Goal: Task Accomplishment & Management: Use online tool/utility

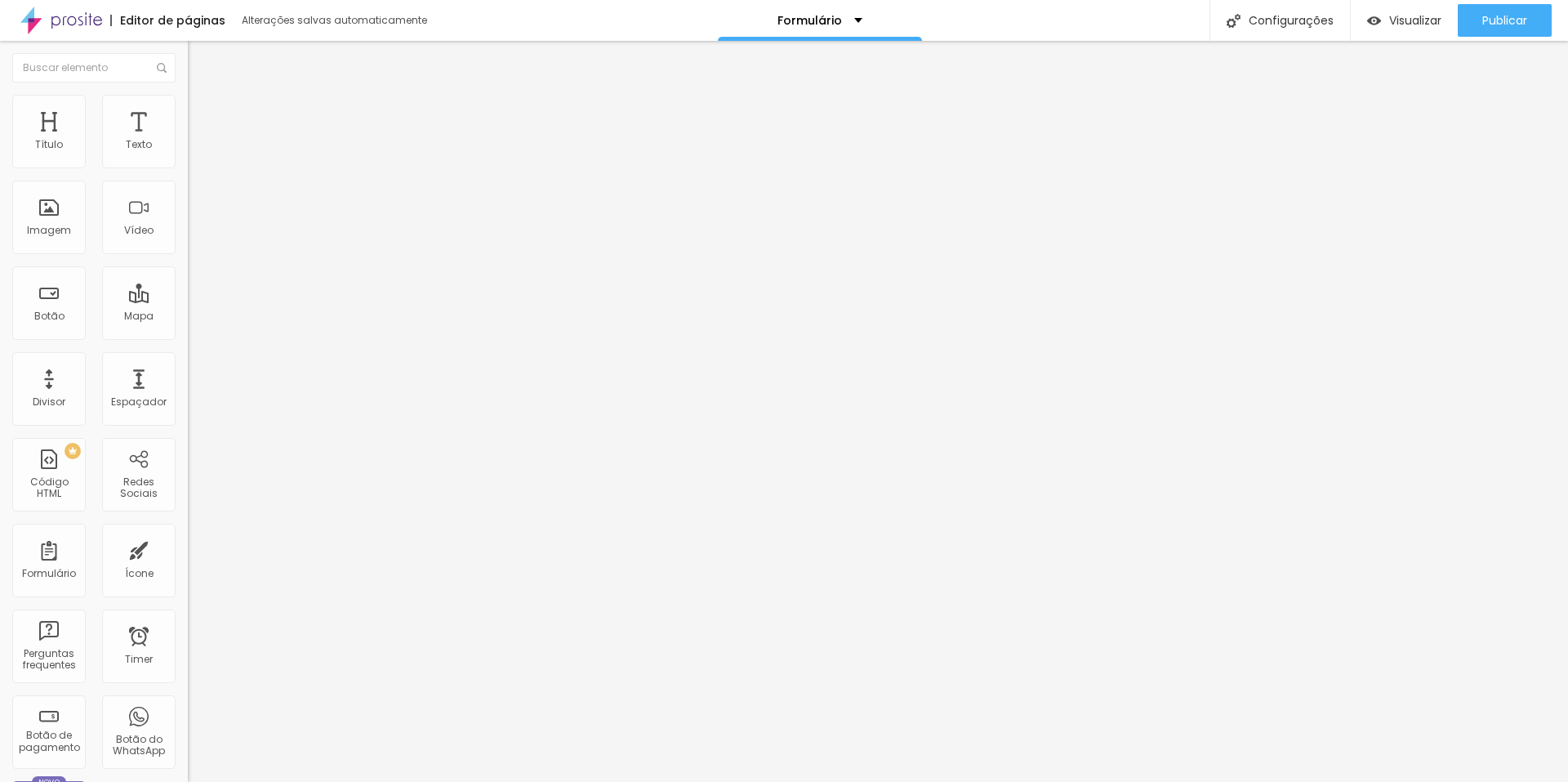
drag, startPoint x: 587, startPoint y: 523, endPoint x: 476, endPoint y: 527, distance: 111.1
type input "CPF"
drag, startPoint x: 721, startPoint y: 459, endPoint x: 685, endPoint y: 347, distance: 117.6
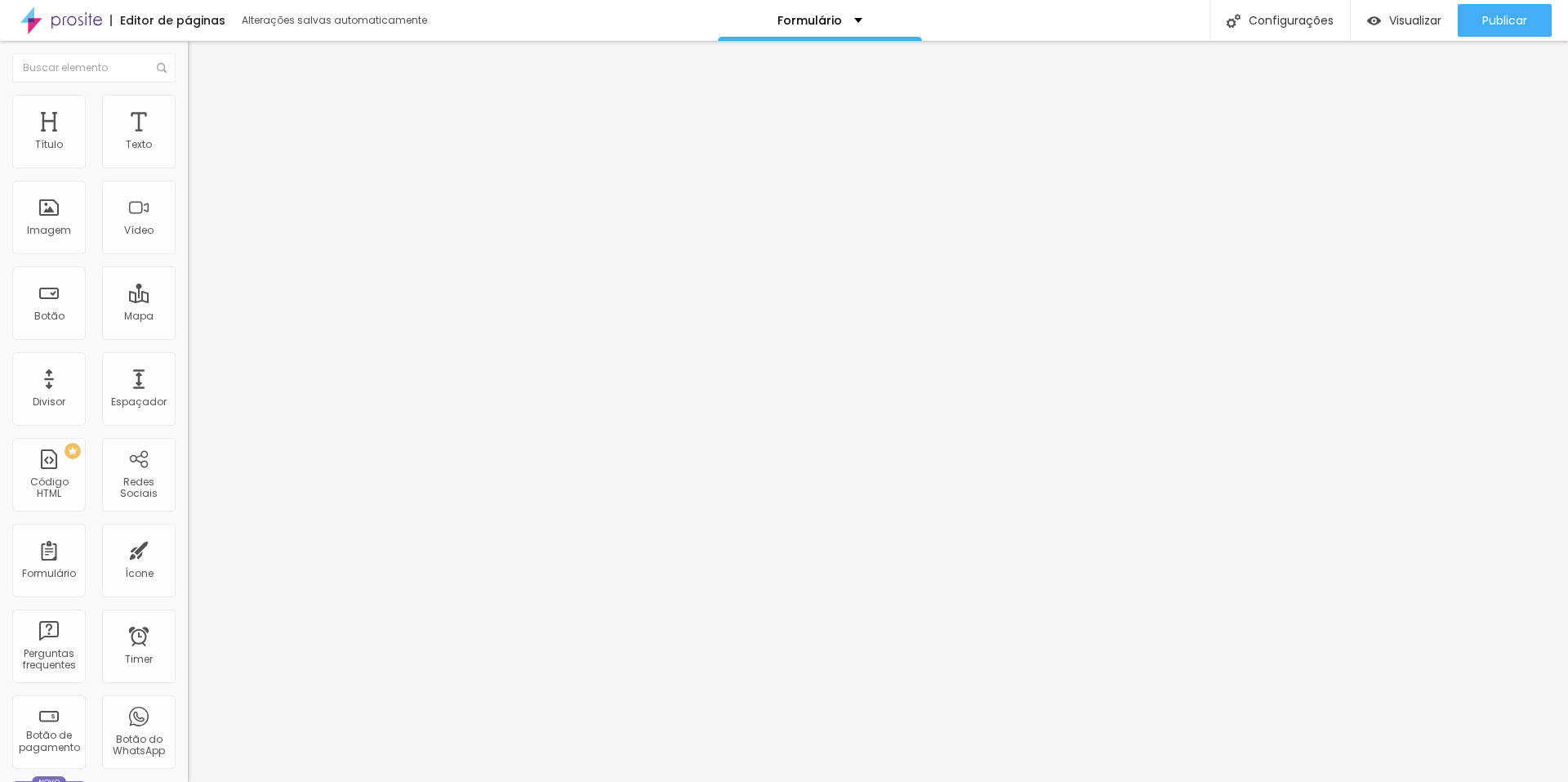
drag, startPoint x: 511, startPoint y: 457, endPoint x: 527, endPoint y: 339, distance: 119.1
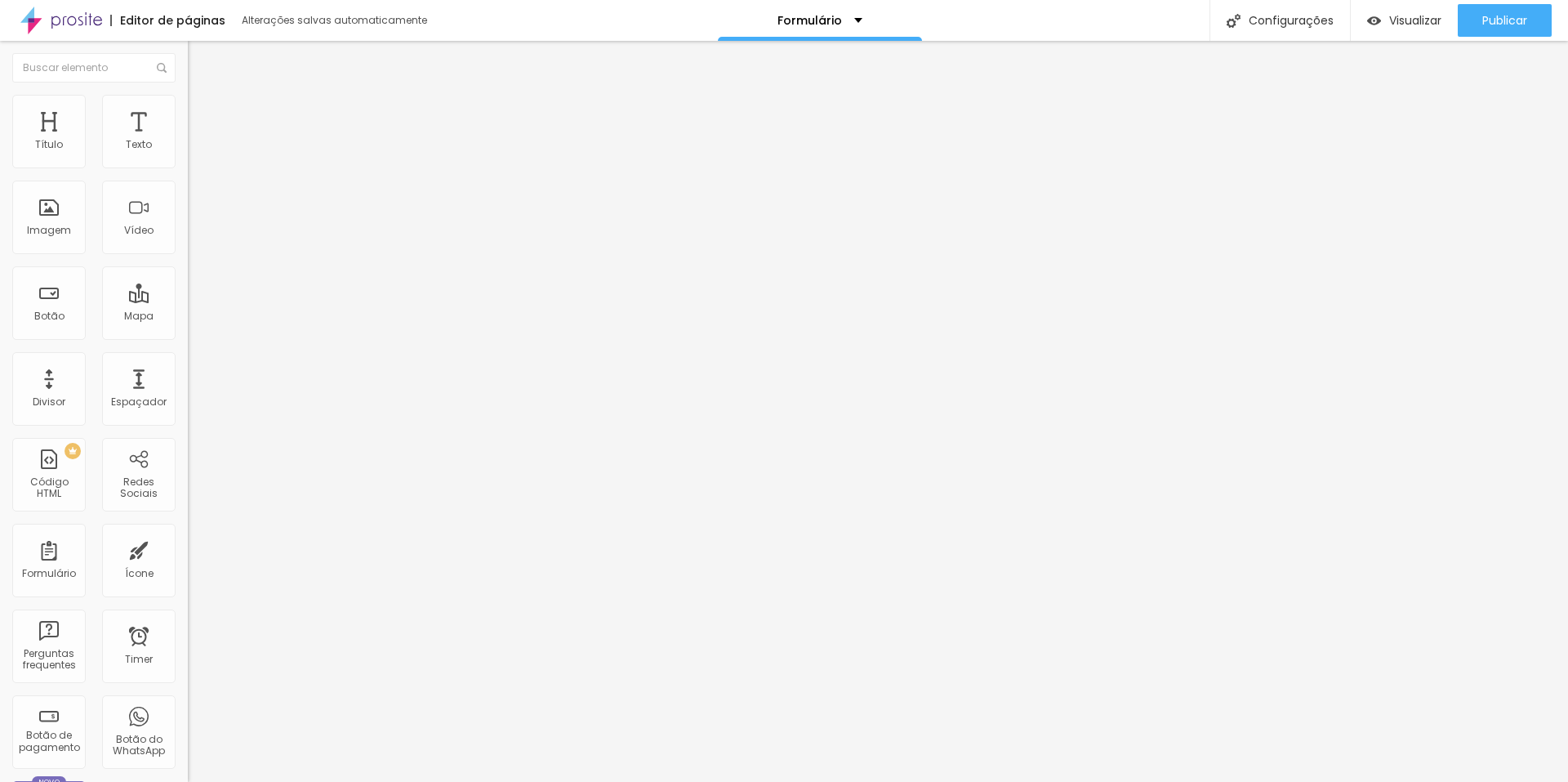
type input "Data Do Evento"
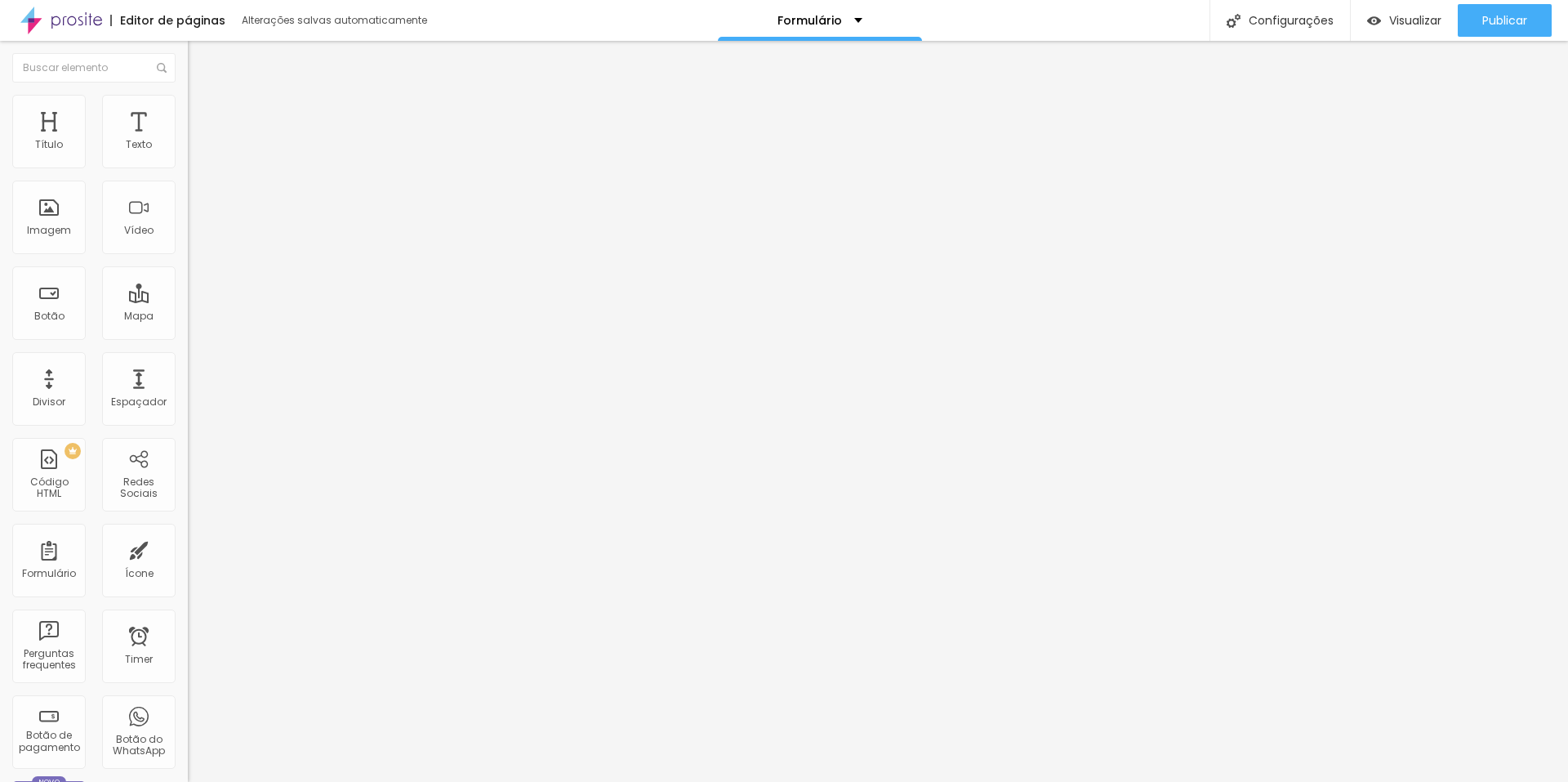
scroll to position [83, 0]
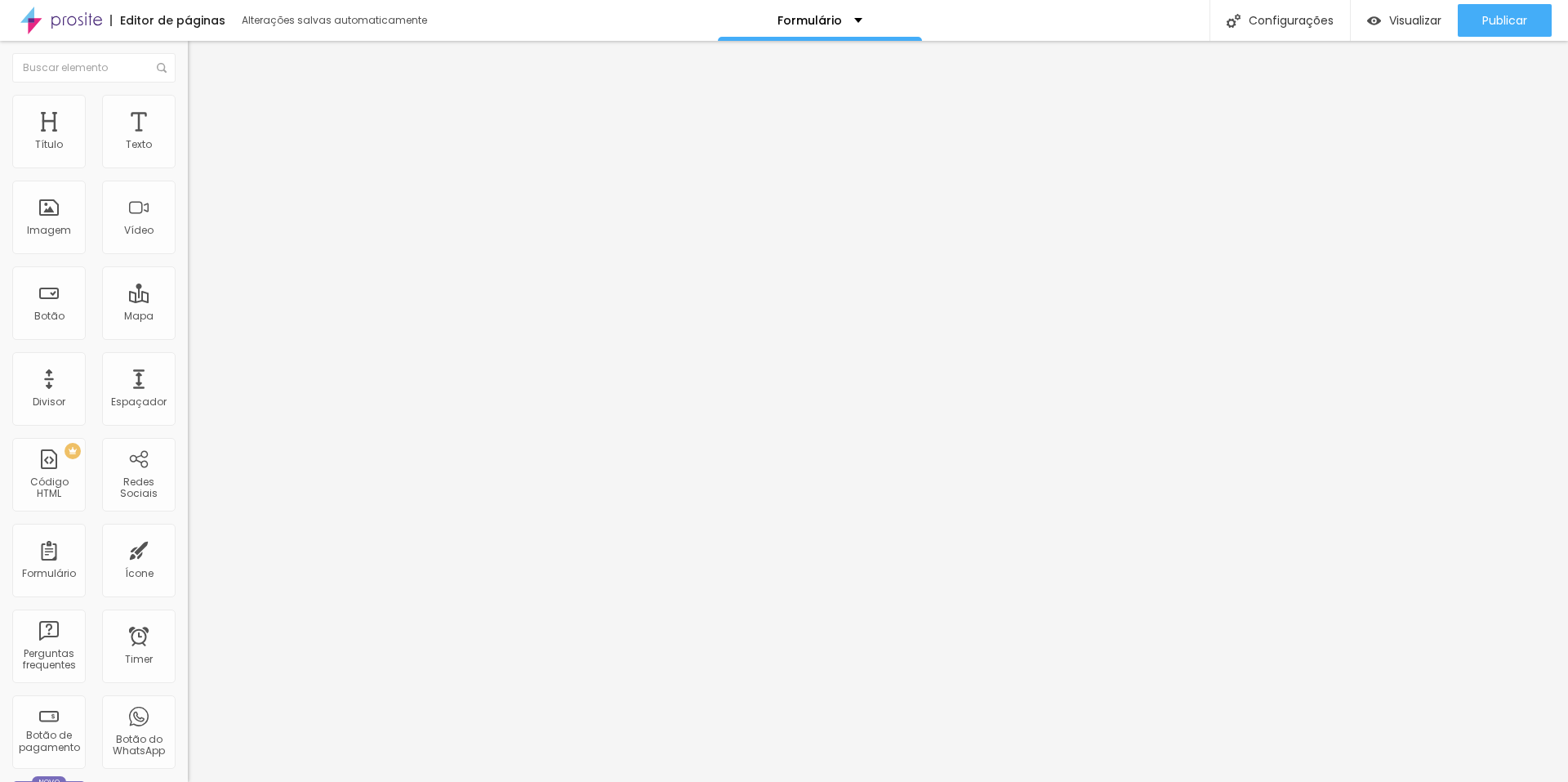
type input "Nome da Noiva"
drag, startPoint x: 599, startPoint y: 548, endPoint x: 465, endPoint y: 551, distance: 134.0
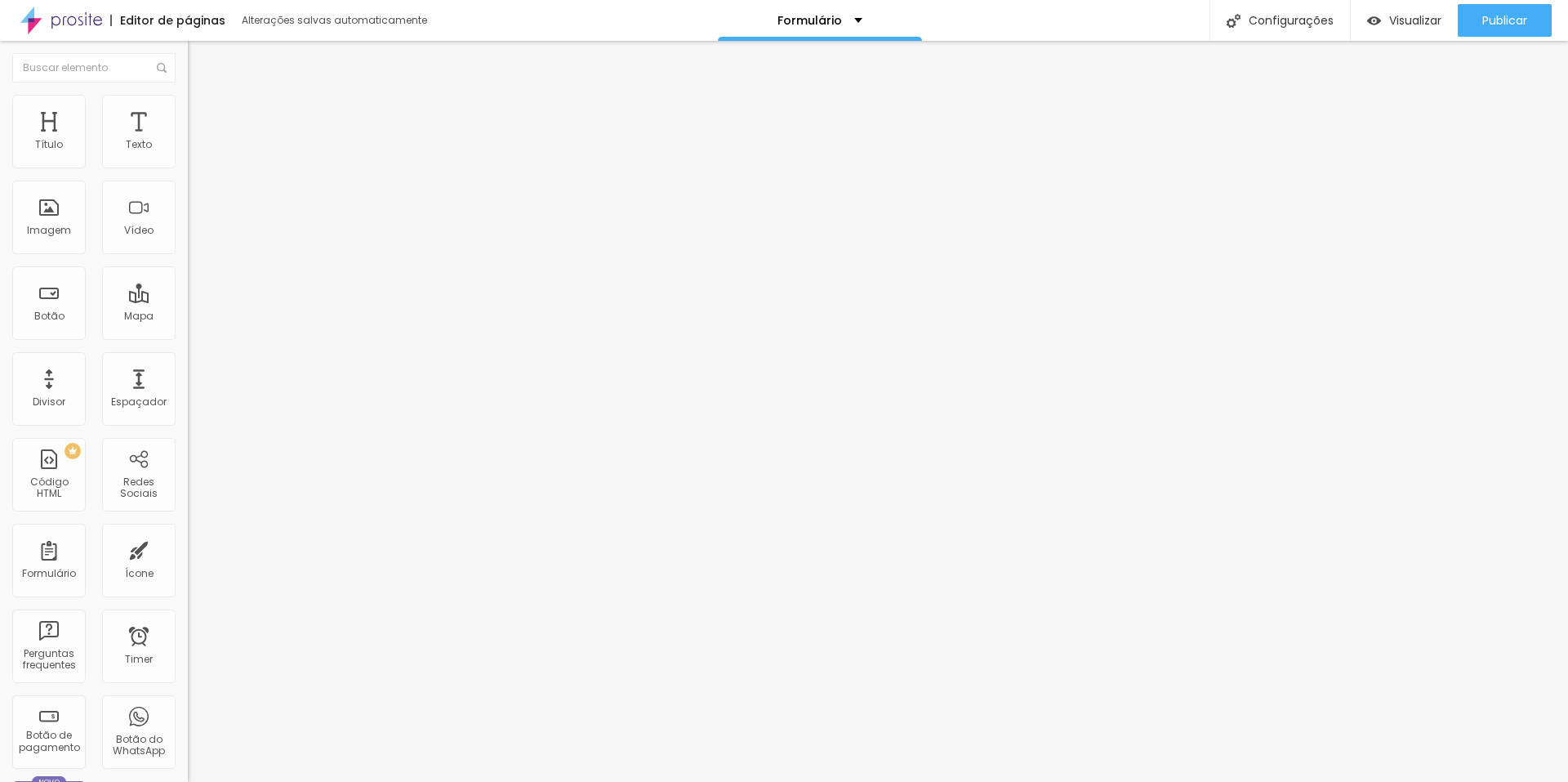
type input "Nome da Noivo"
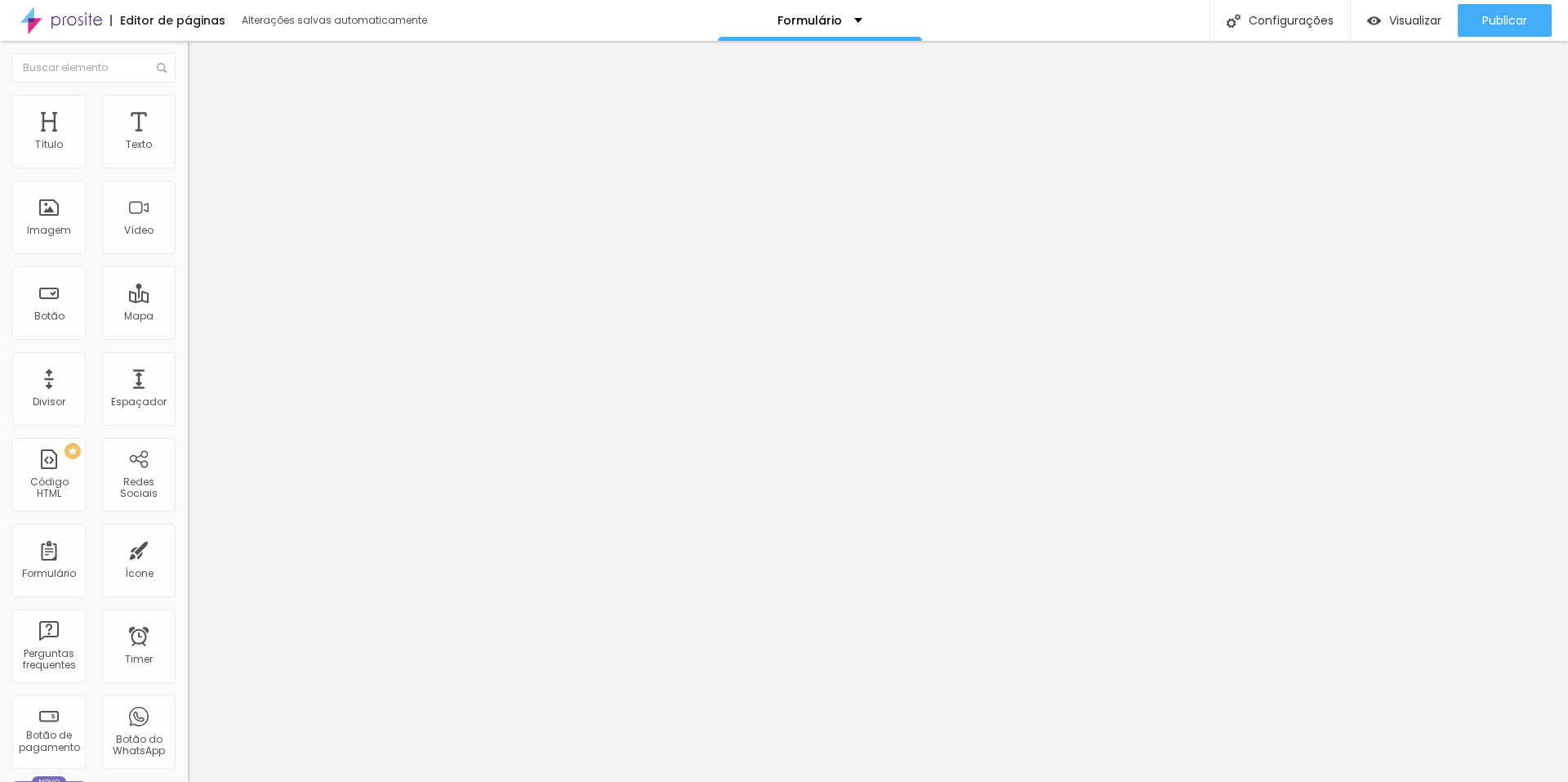
drag, startPoint x: 609, startPoint y: 501, endPoint x: 496, endPoint y: 506, distance: 113.1
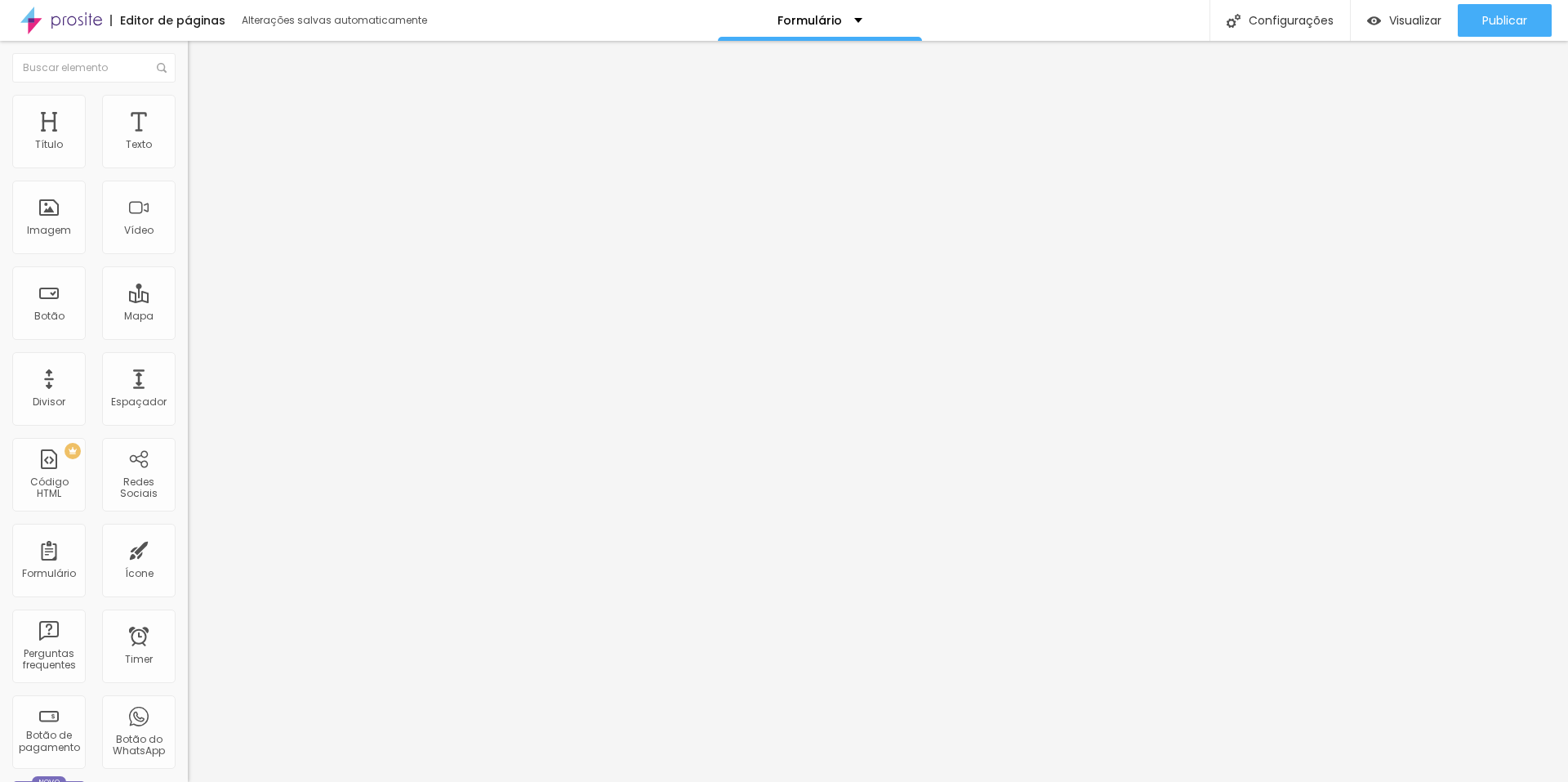
type input "E"
type input "e"
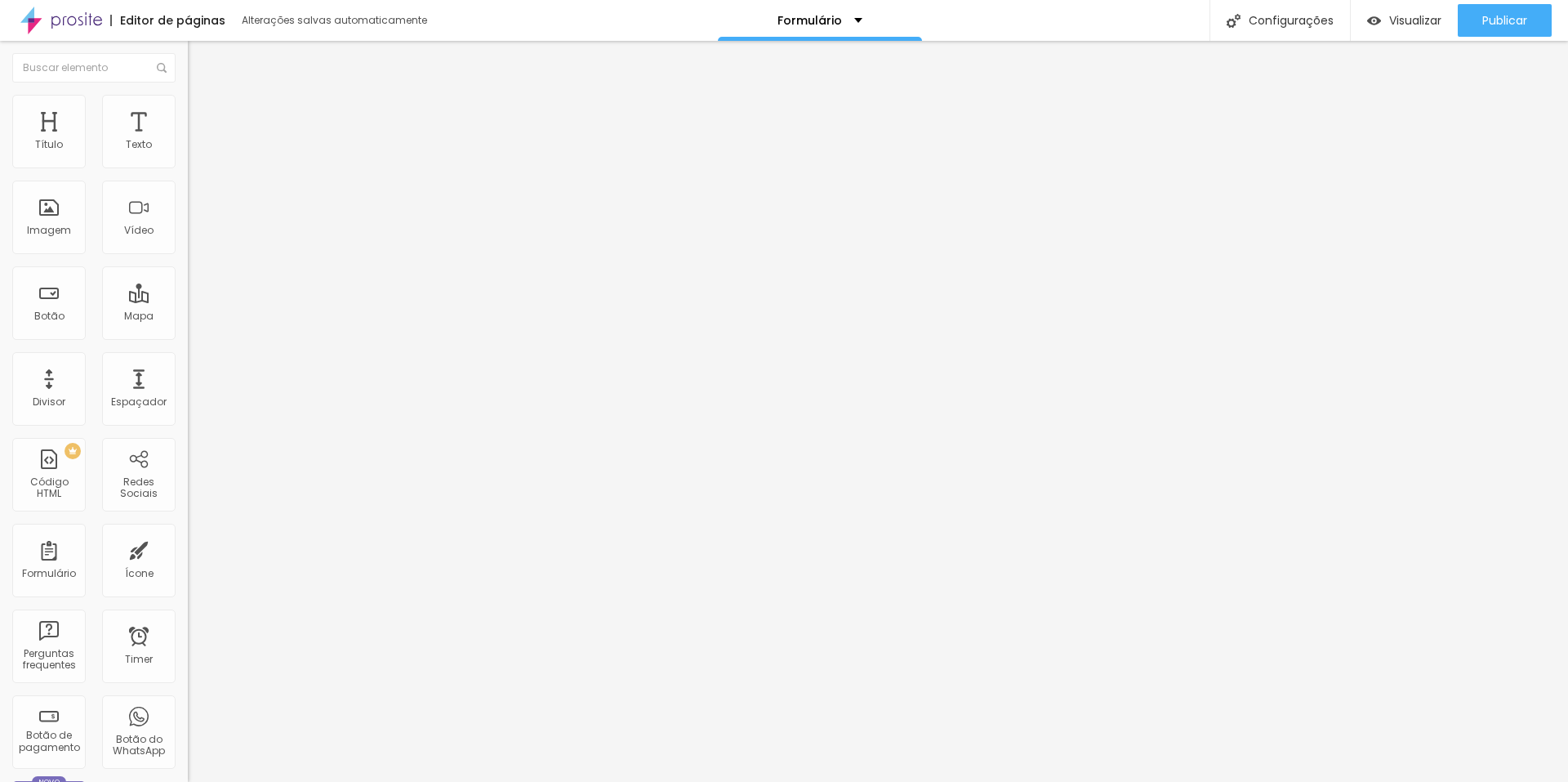
drag, startPoint x: 630, startPoint y: 492, endPoint x: 401, endPoint y: 501, distance: 229.2
drag, startPoint x: 587, startPoint y: 502, endPoint x: 483, endPoint y: 513, distance: 104.6
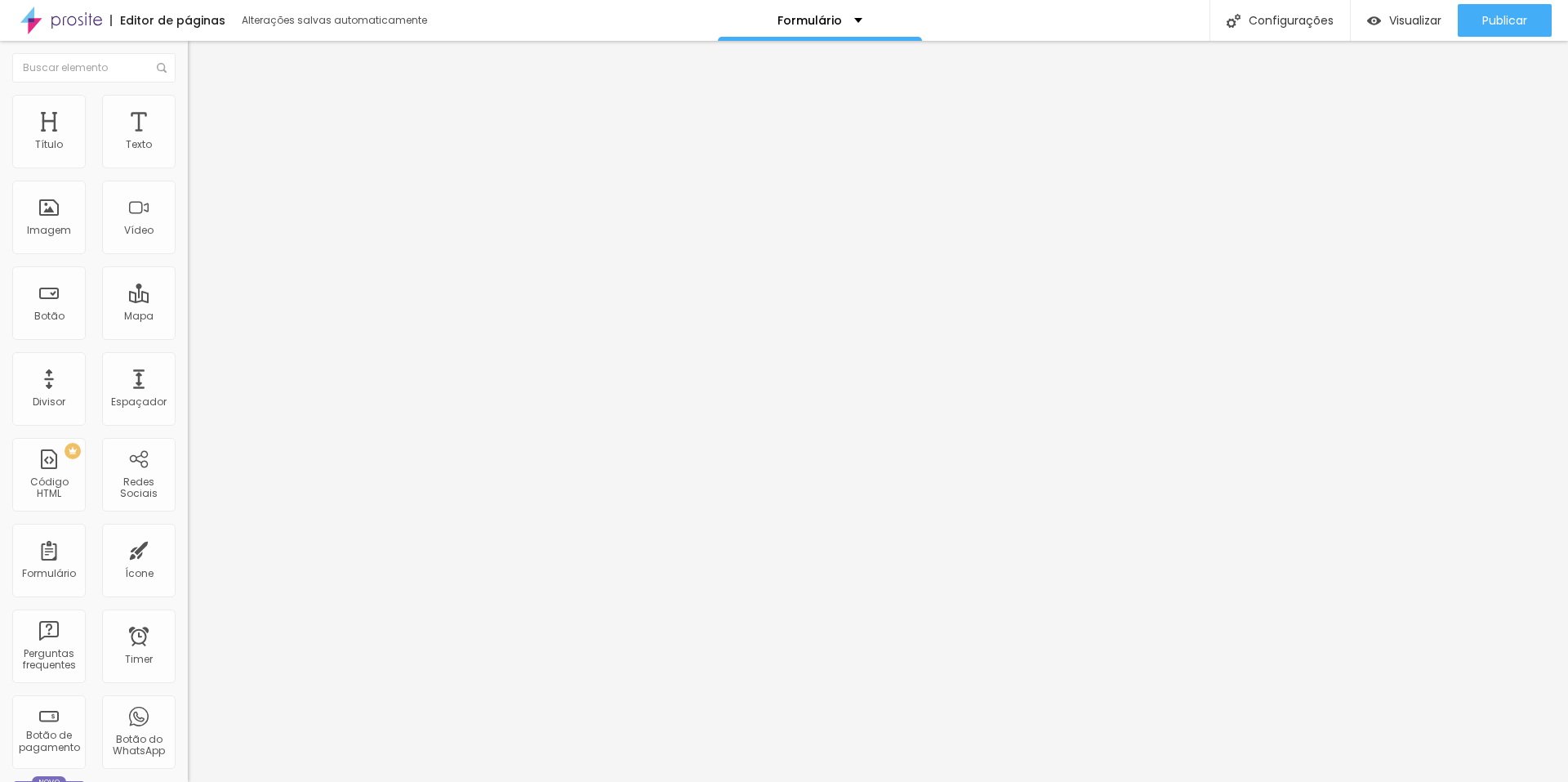
type input "CEP"
drag, startPoint x: 645, startPoint y: 538, endPoint x: 483, endPoint y: 545, distance: 162.2
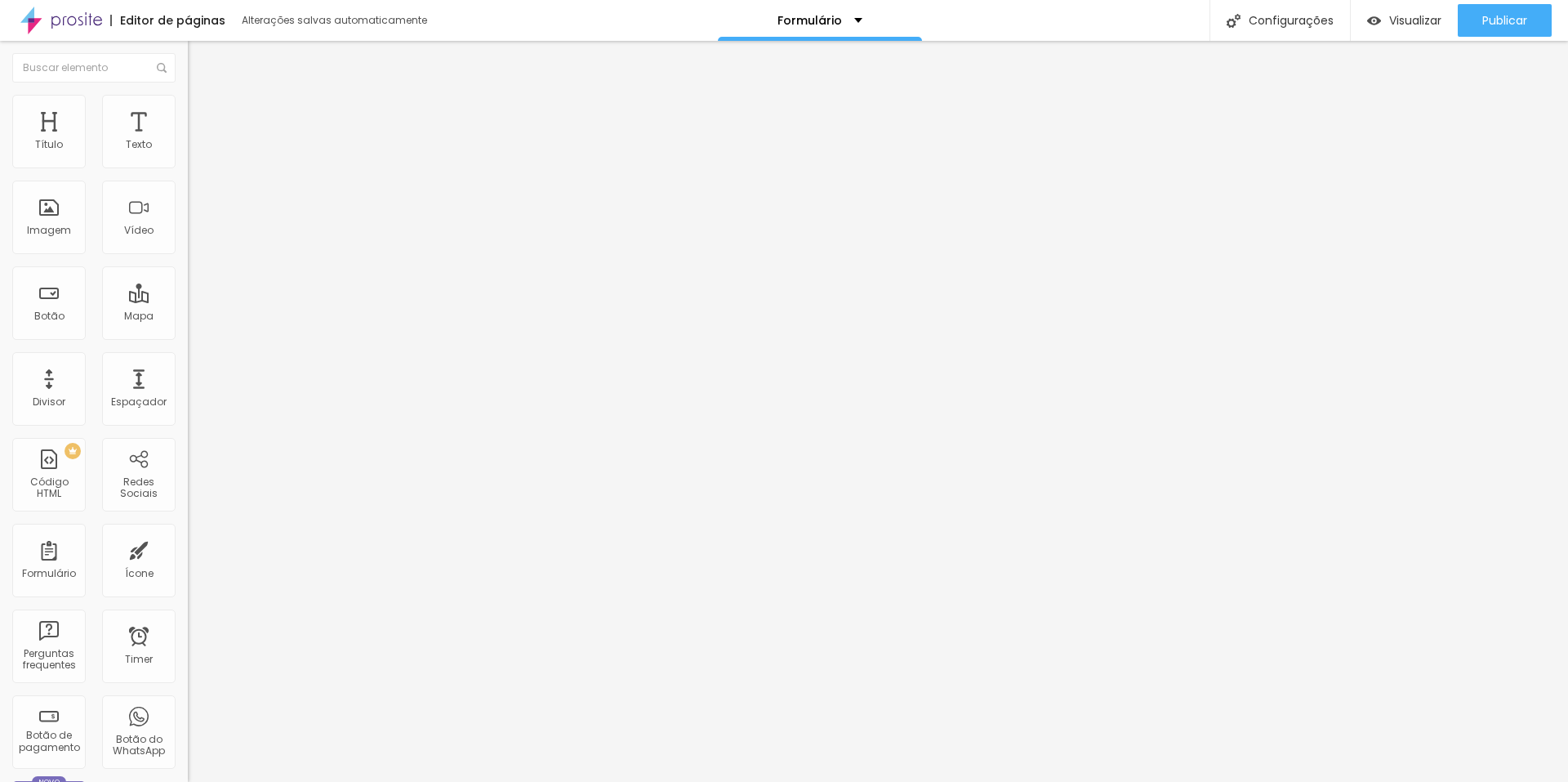
type input "r"
type input "Rua/Avenida/Número"
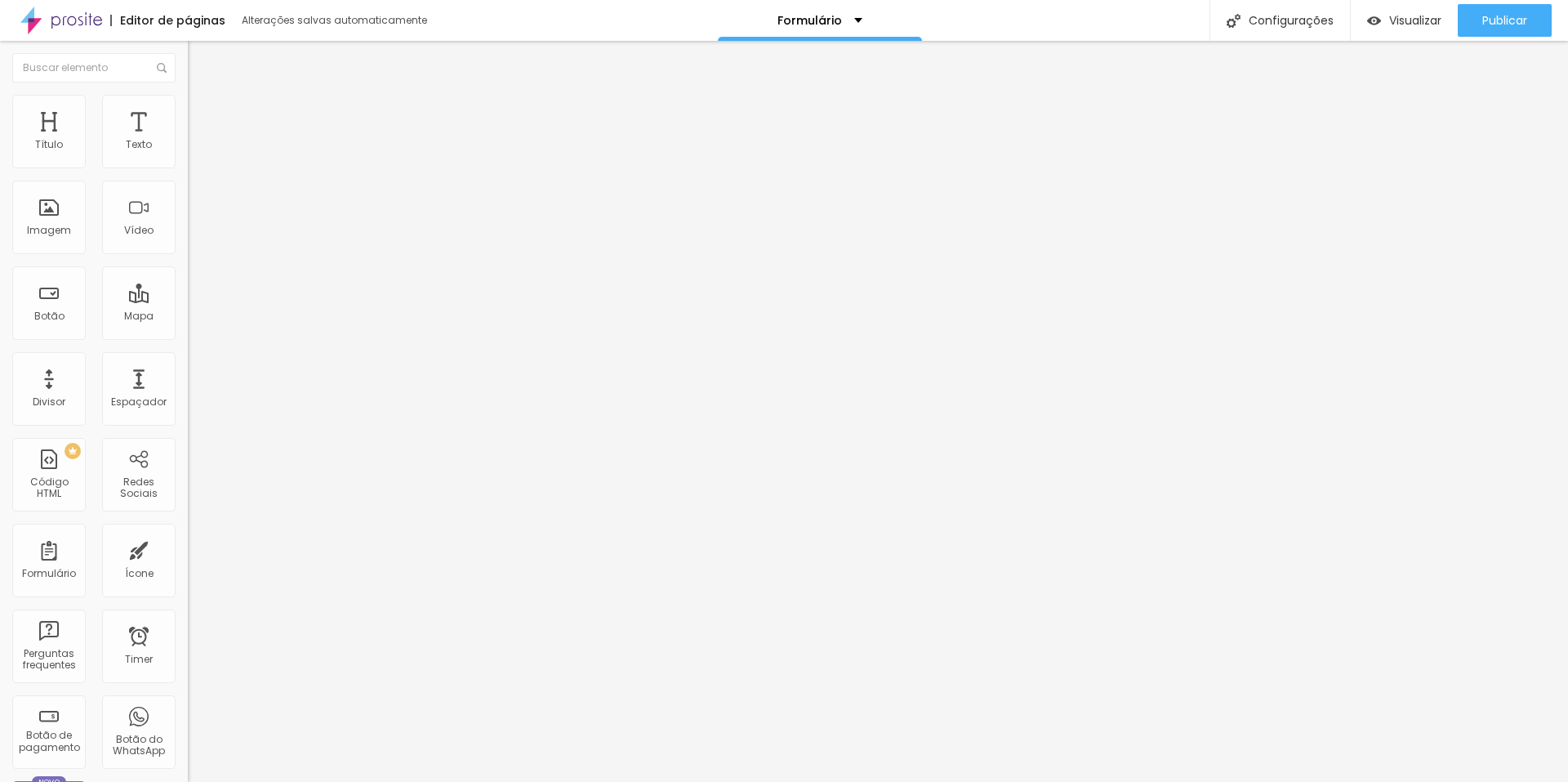
scroll to position [302, 0]
drag, startPoint x: 596, startPoint y: 495, endPoint x: 480, endPoint y: 504, distance: 116.3
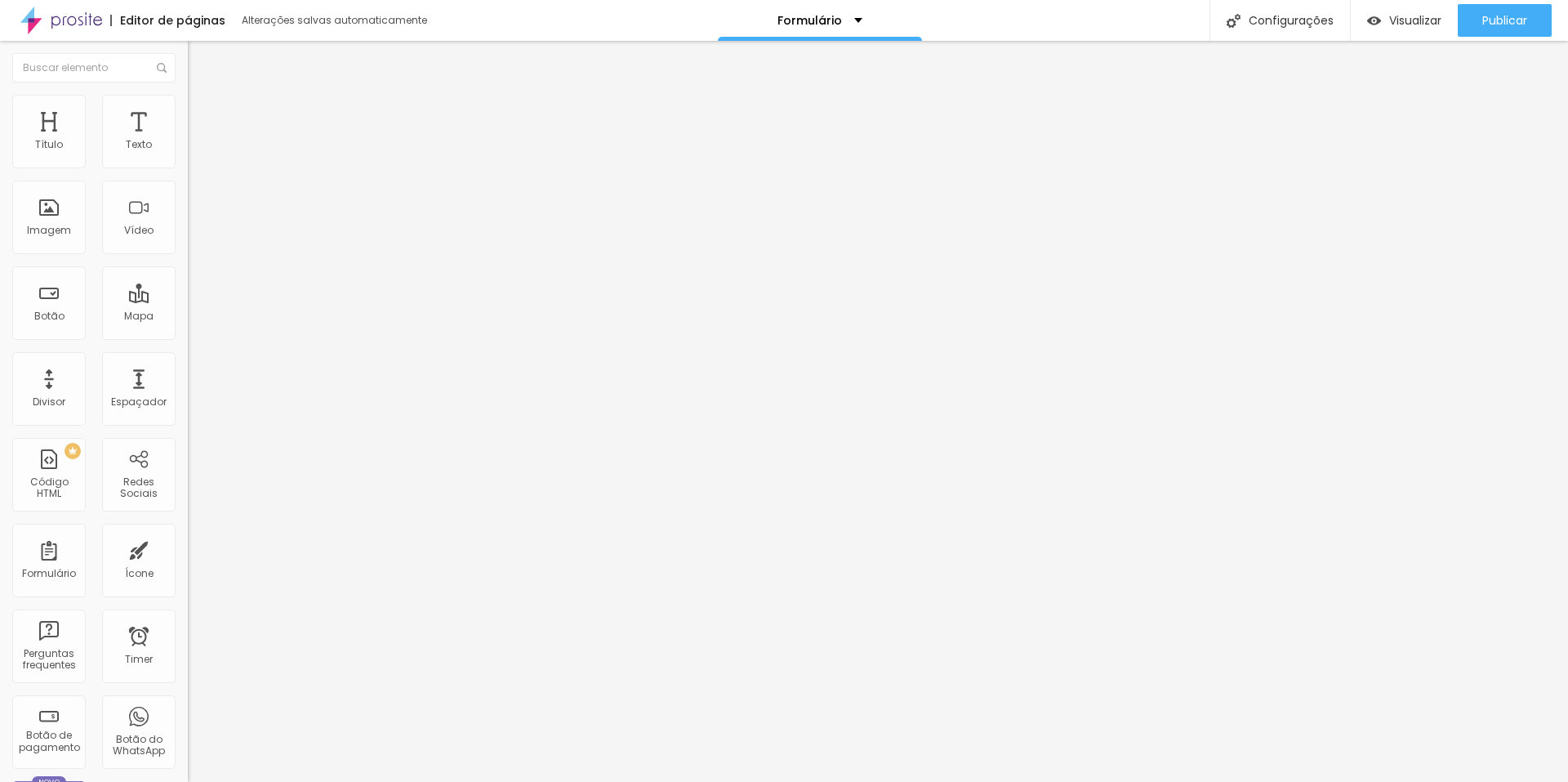
type input "WhatsApp"
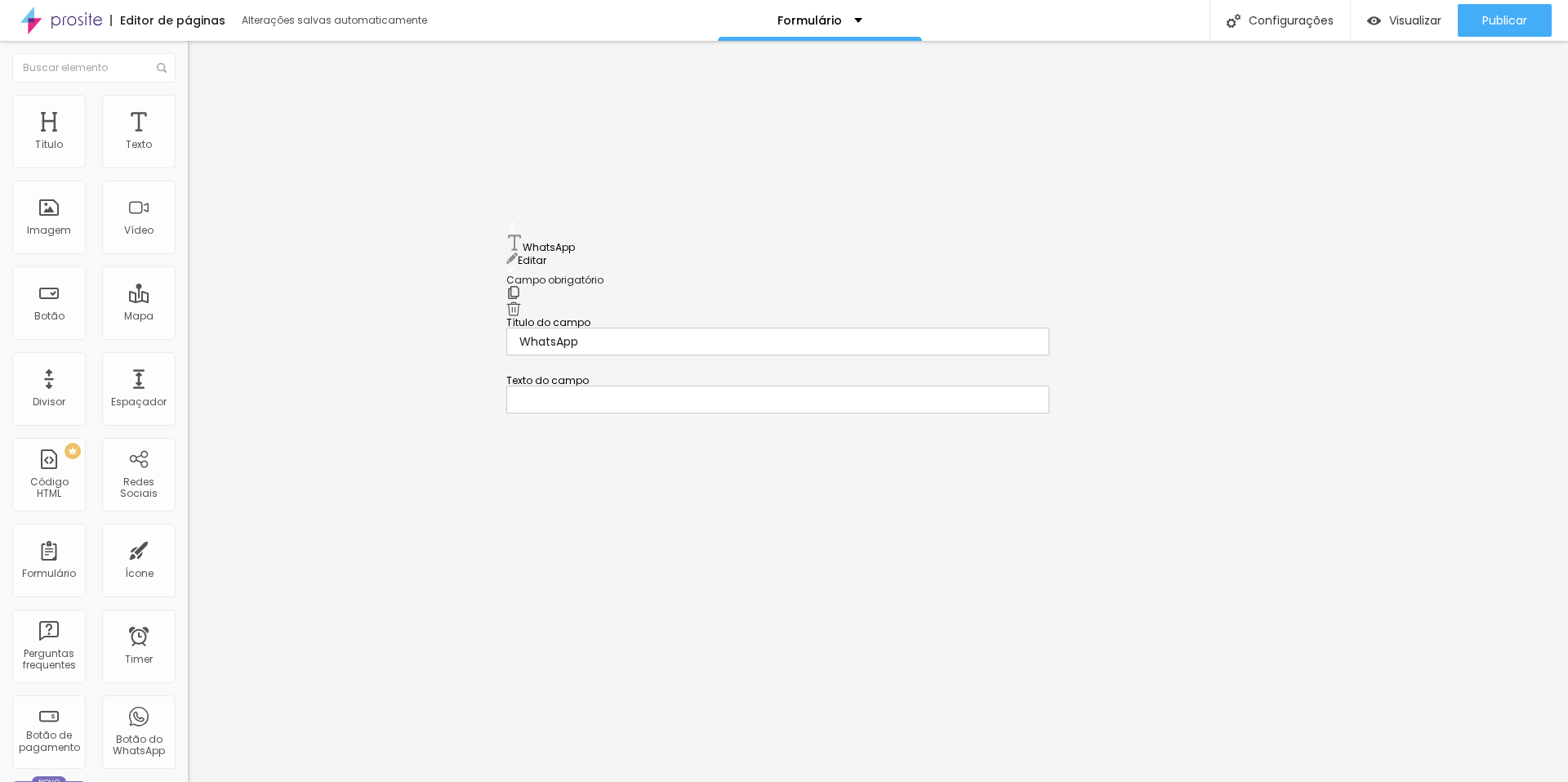
drag, startPoint x: 513, startPoint y: 570, endPoint x: 537, endPoint y: 244, distance: 326.9
drag, startPoint x: 577, startPoint y: 429, endPoint x: 597, endPoint y: 254, distance: 176.1
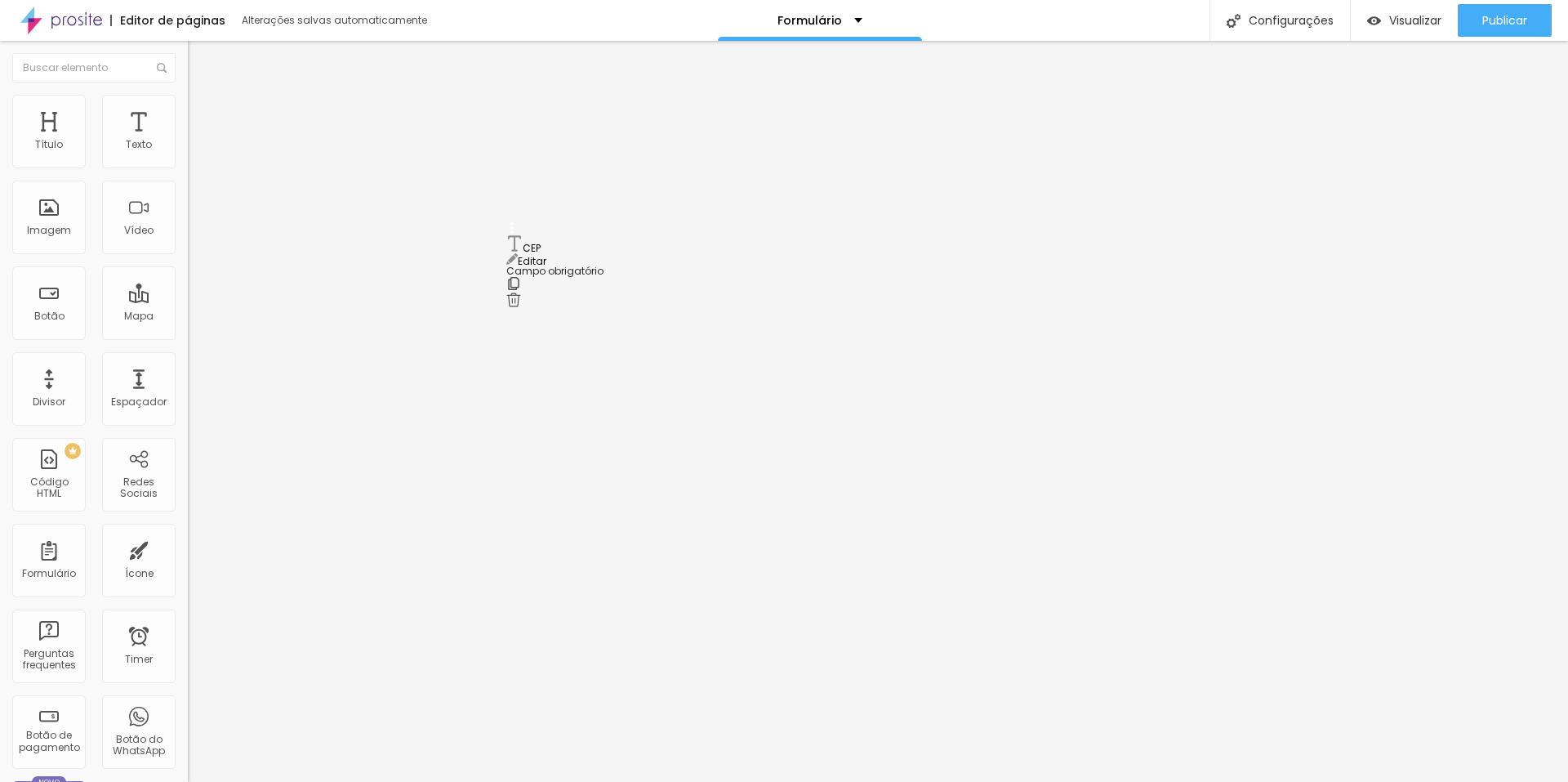
drag, startPoint x: 514, startPoint y: 428, endPoint x: 513, endPoint y: 246, distance: 182.0
drag, startPoint x: 514, startPoint y: 480, endPoint x: 513, endPoint y: 307, distance: 173.0
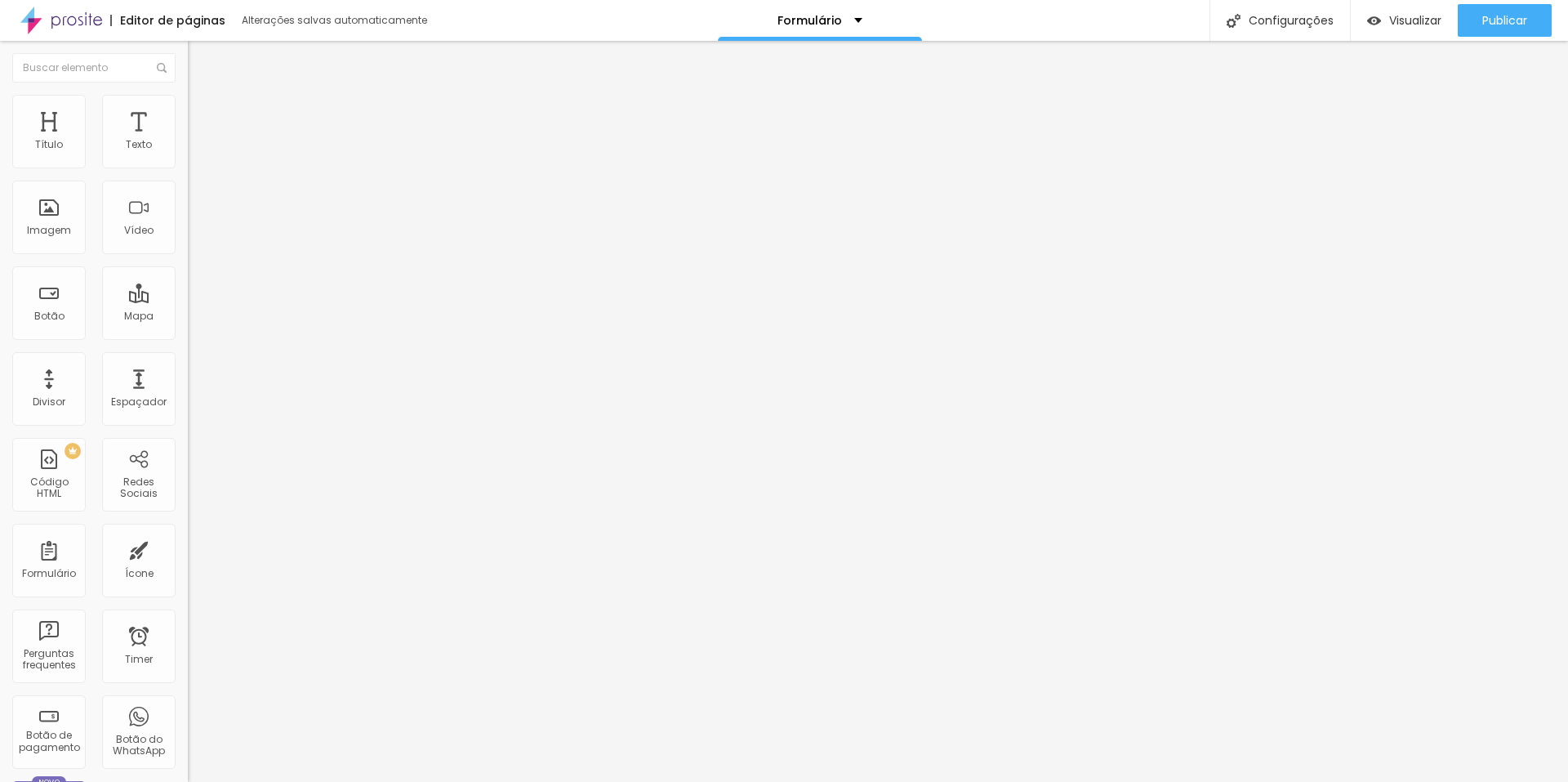
drag, startPoint x: 613, startPoint y: 508, endPoint x: 513, endPoint y: 519, distance: 100.6
type input "Local da Cerimônia"
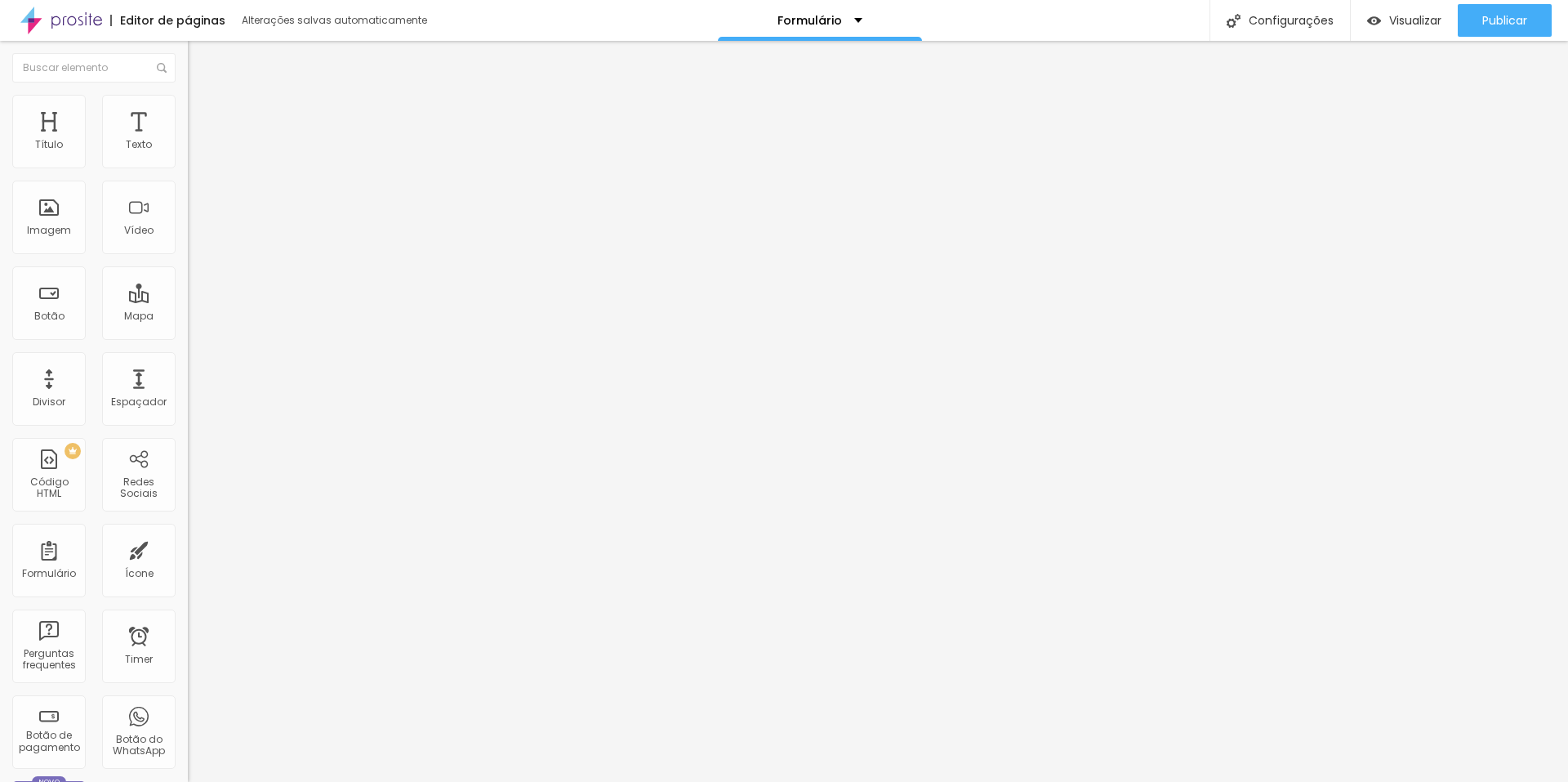
scroll to position [466, 0]
drag, startPoint x: 597, startPoint y: 438, endPoint x: 450, endPoint y: 451, distance: 147.6
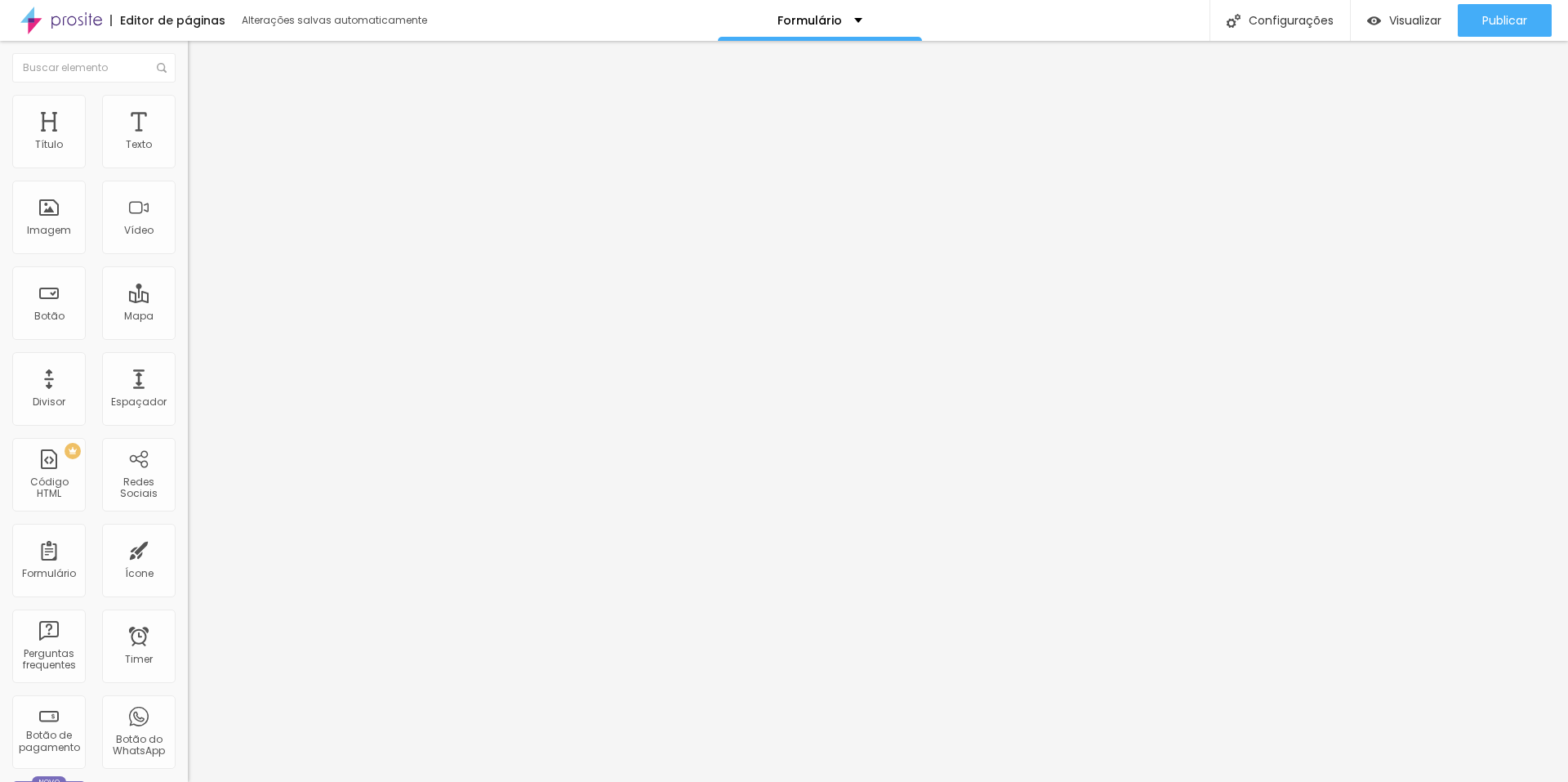
type input "Local da Recepção"
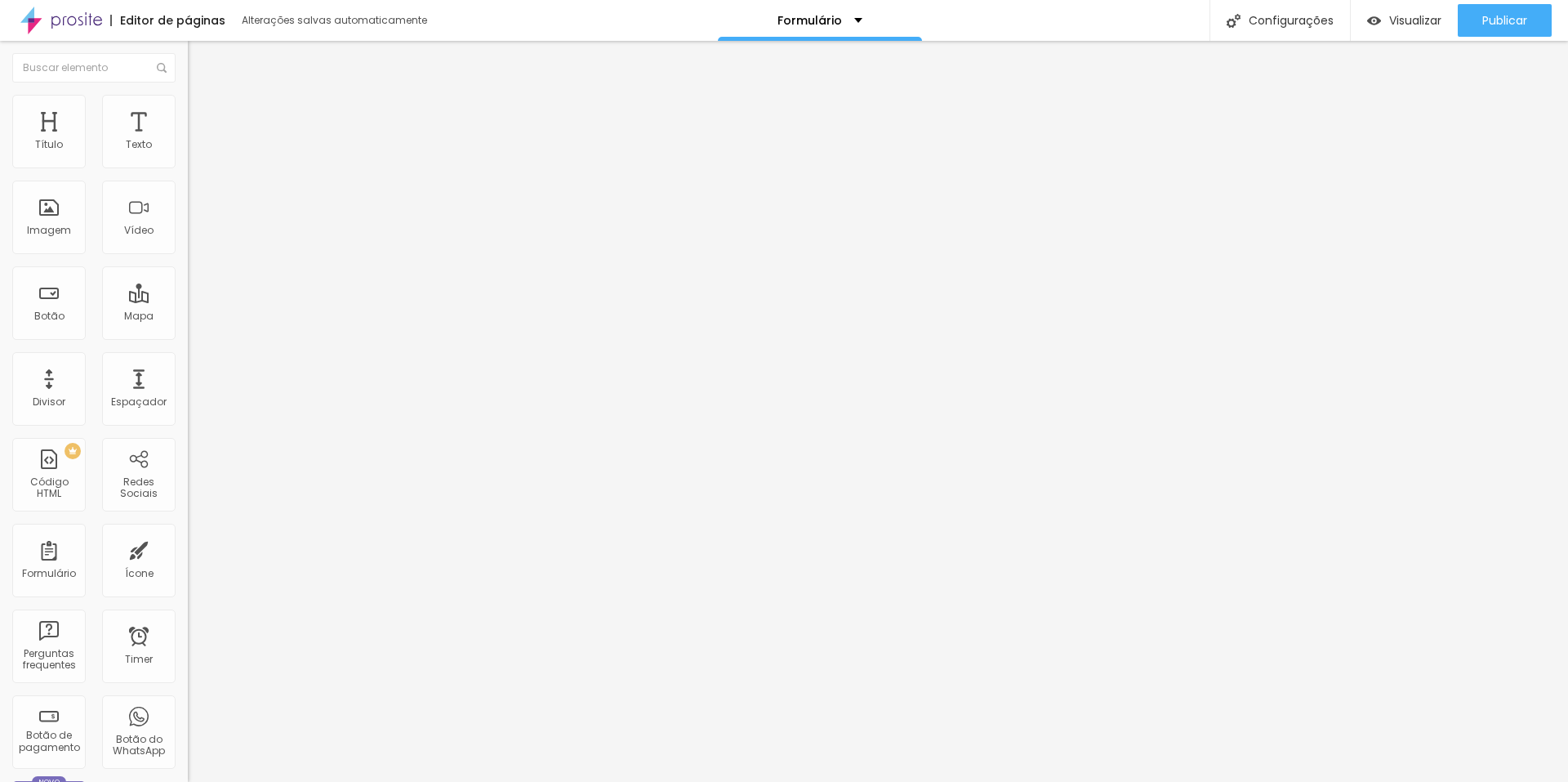
scroll to position [303, 0]
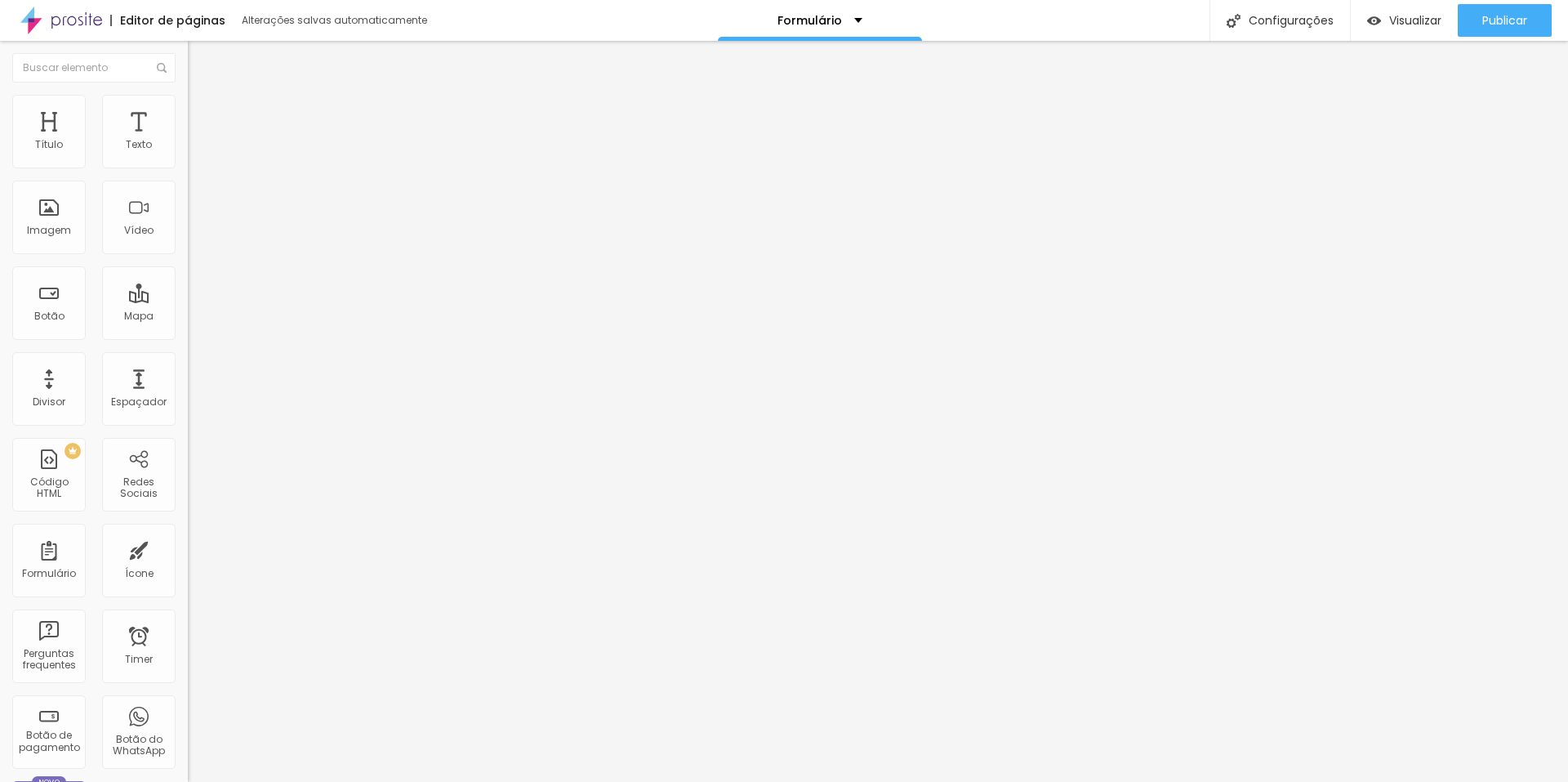
scroll to position [0, 0]
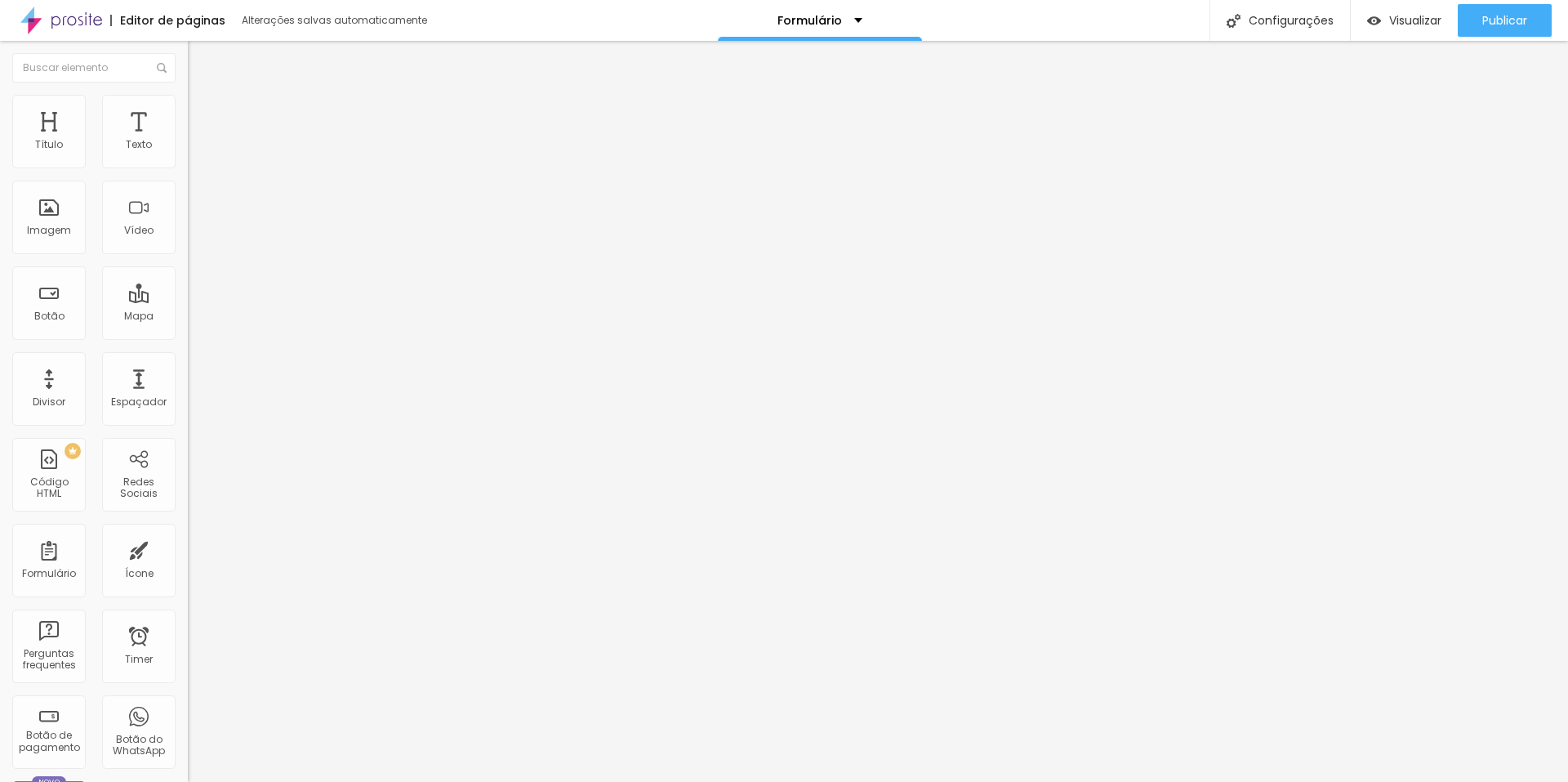
drag, startPoint x: 593, startPoint y: 584, endPoint x: 515, endPoint y: 580, distance: 78.1
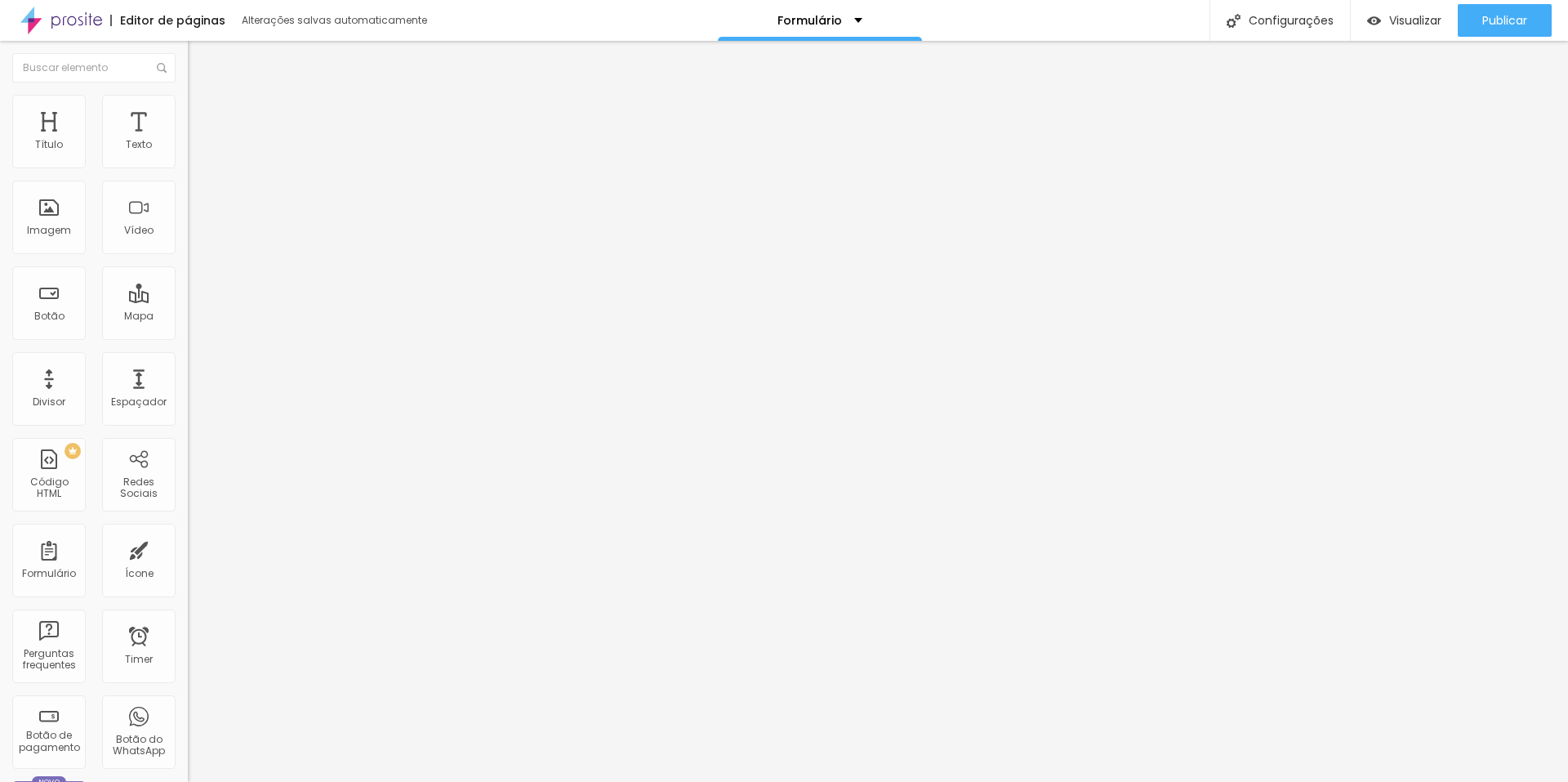
type input "Proposta Selecionada"
drag, startPoint x: 664, startPoint y: 504, endPoint x: 394, endPoint y: 512, distance: 270.1
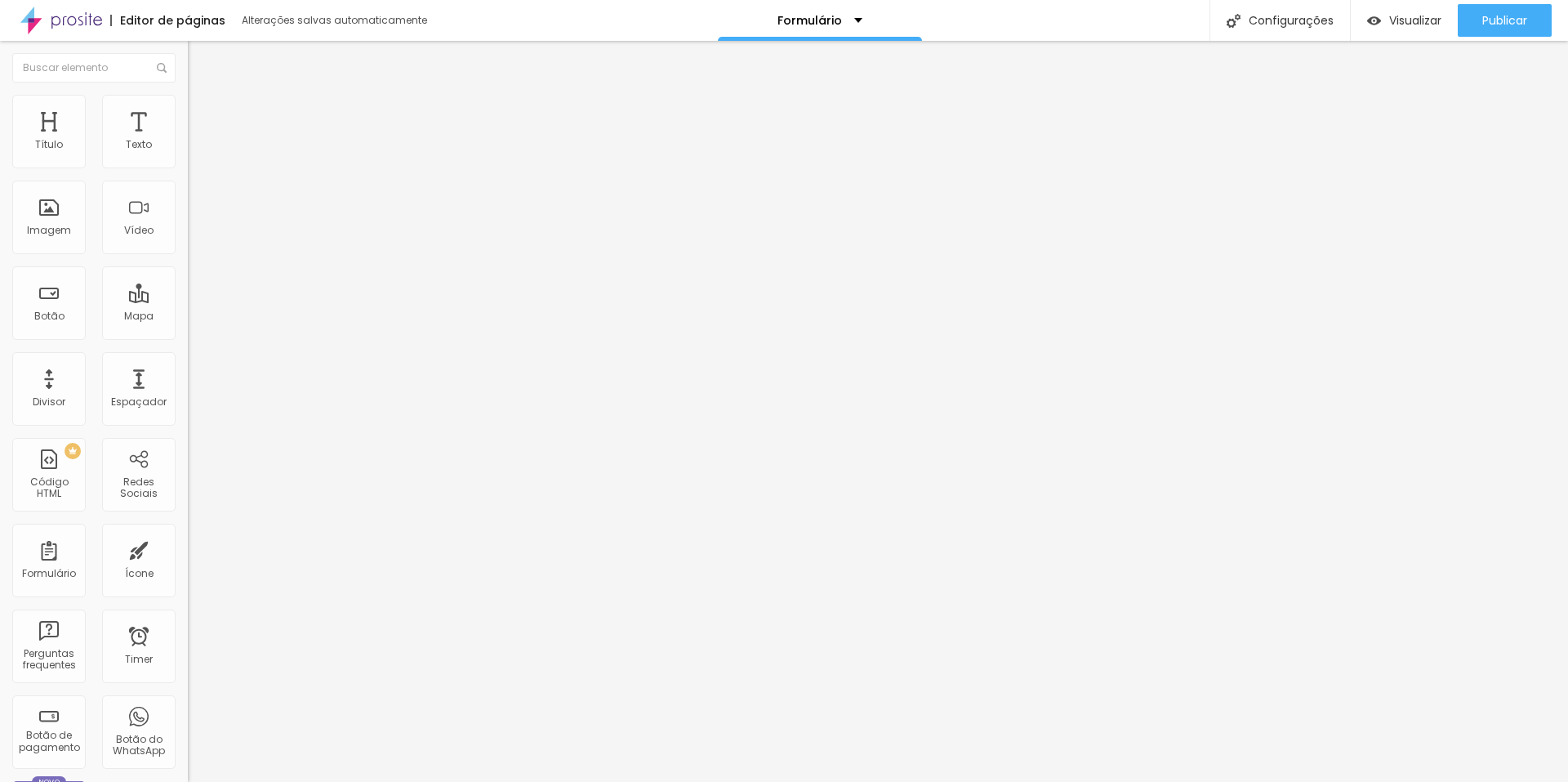
scroll to position [684, 0]
type input "Forma de Pagamento"
drag, startPoint x: 630, startPoint y: 407, endPoint x: 562, endPoint y: 417, distance: 68.7
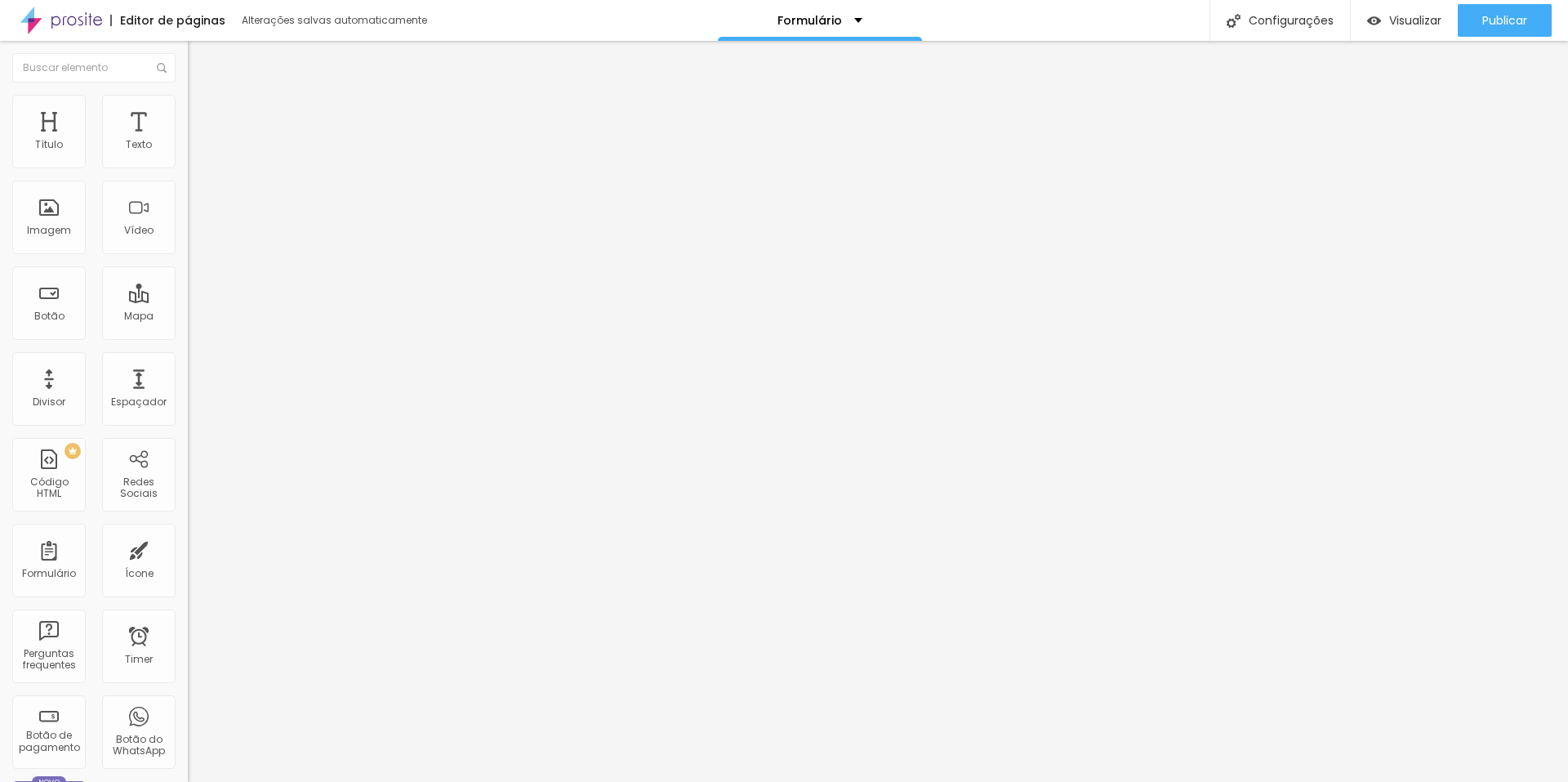
type input "PIX"
drag, startPoint x: 633, startPoint y: 447, endPoint x: 571, endPoint y: 447, distance: 62.0
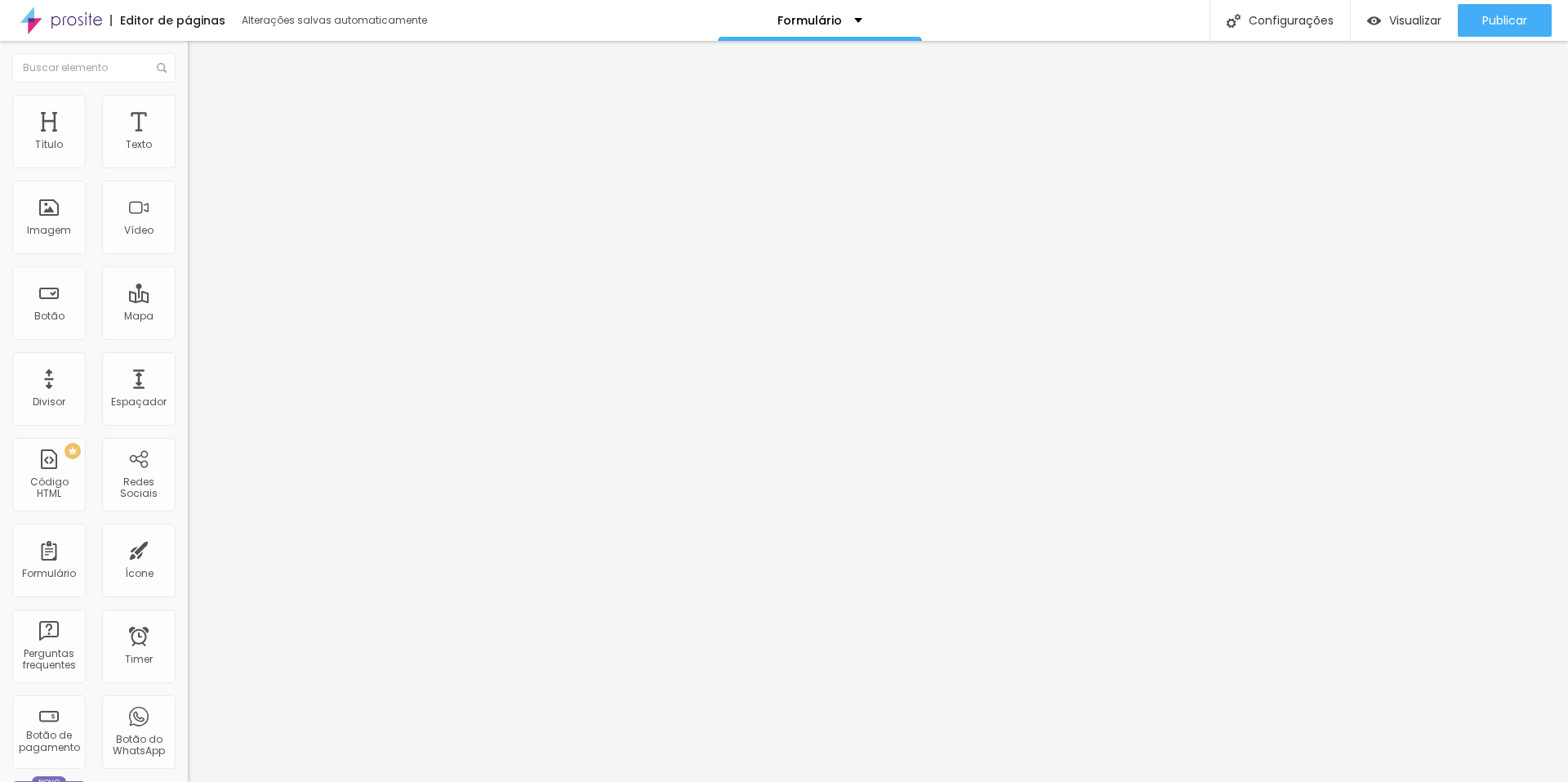
type input "Cartão de Crédito"
type input "PIX"
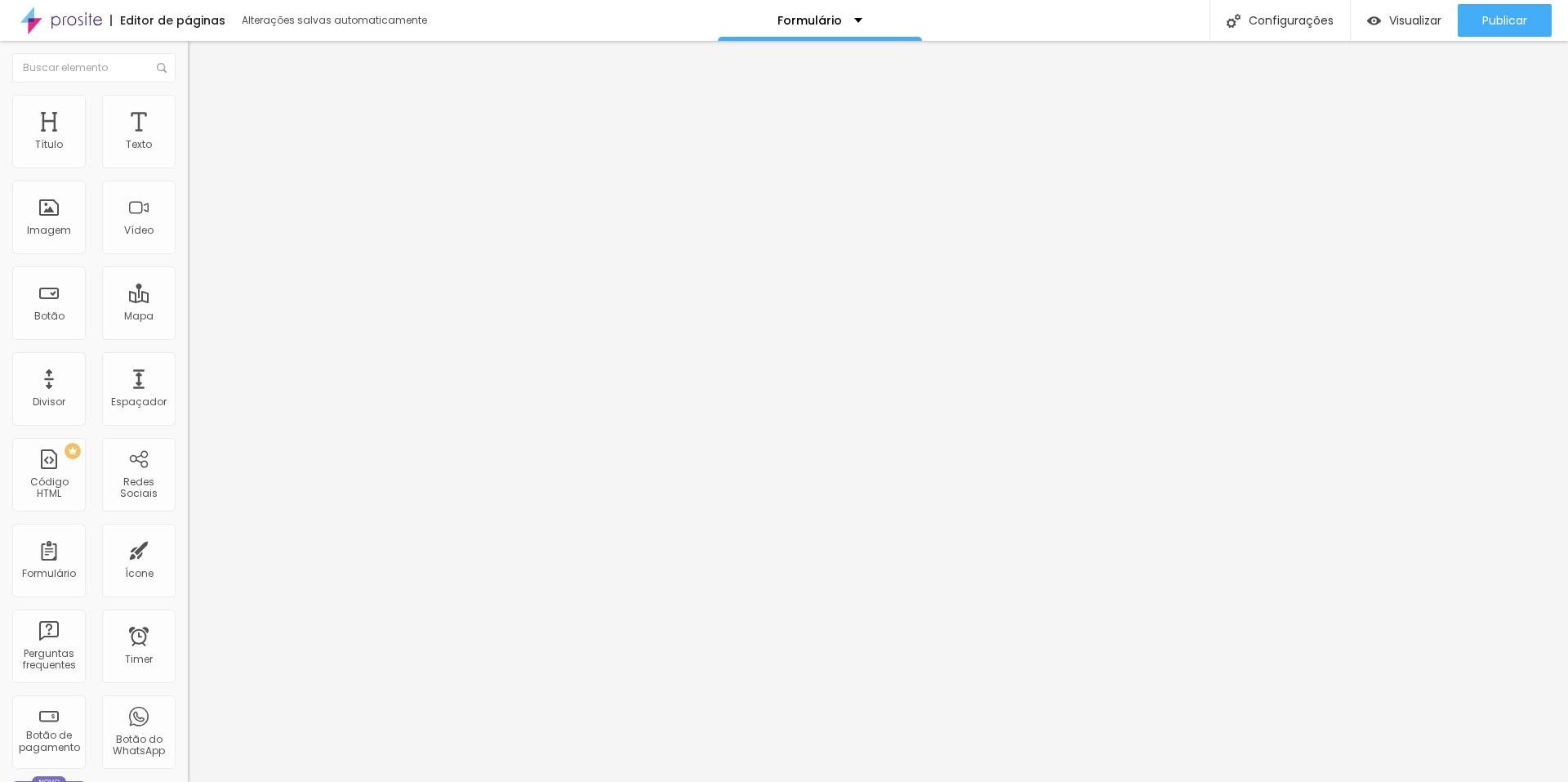
scroll to position [723, 0]
drag, startPoint x: 621, startPoint y: 618, endPoint x: 626, endPoint y: 602, distance: 16.8
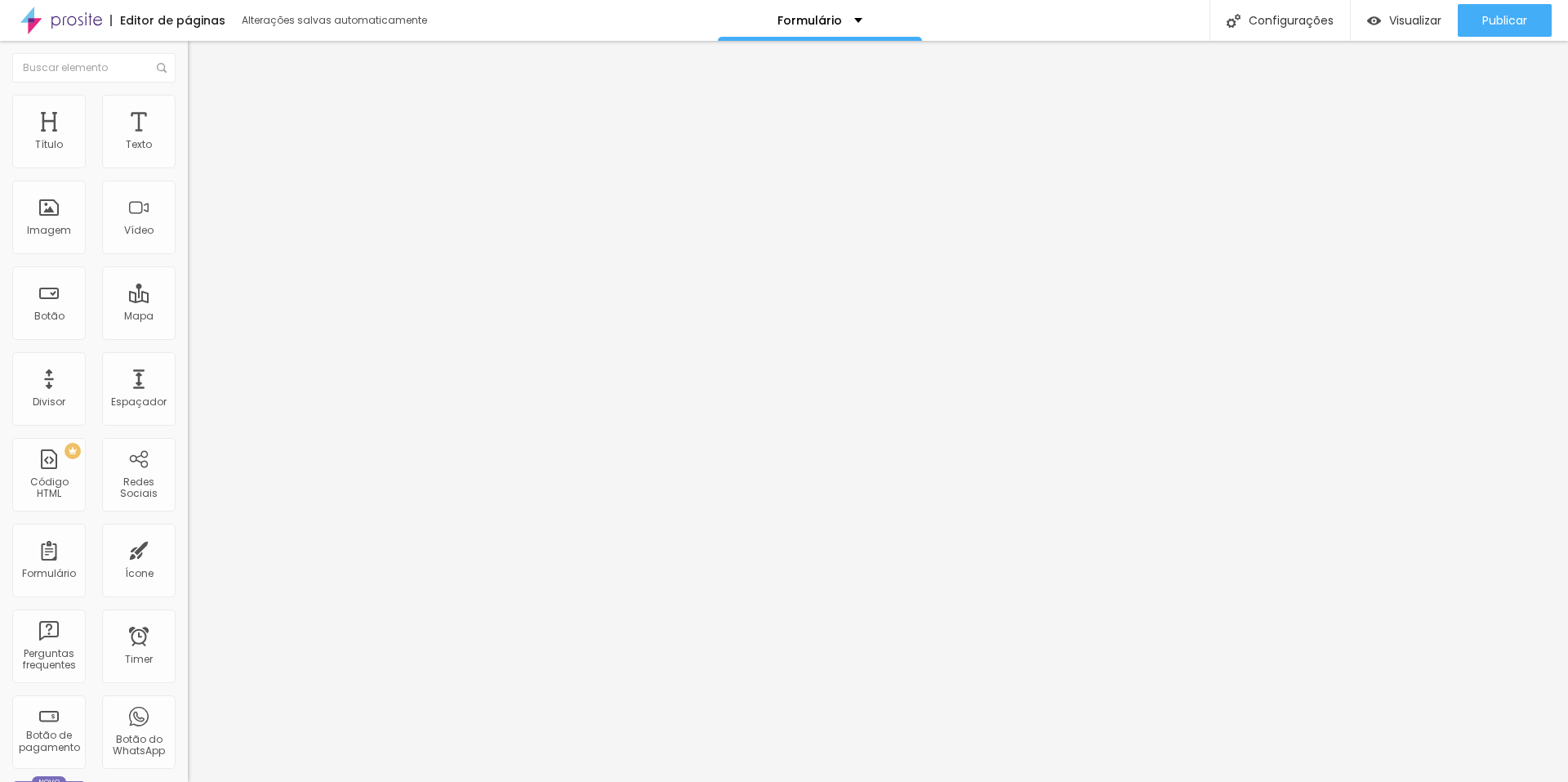
drag, startPoint x: 605, startPoint y: 174, endPoint x: 484, endPoint y: 181, distance: 121.2
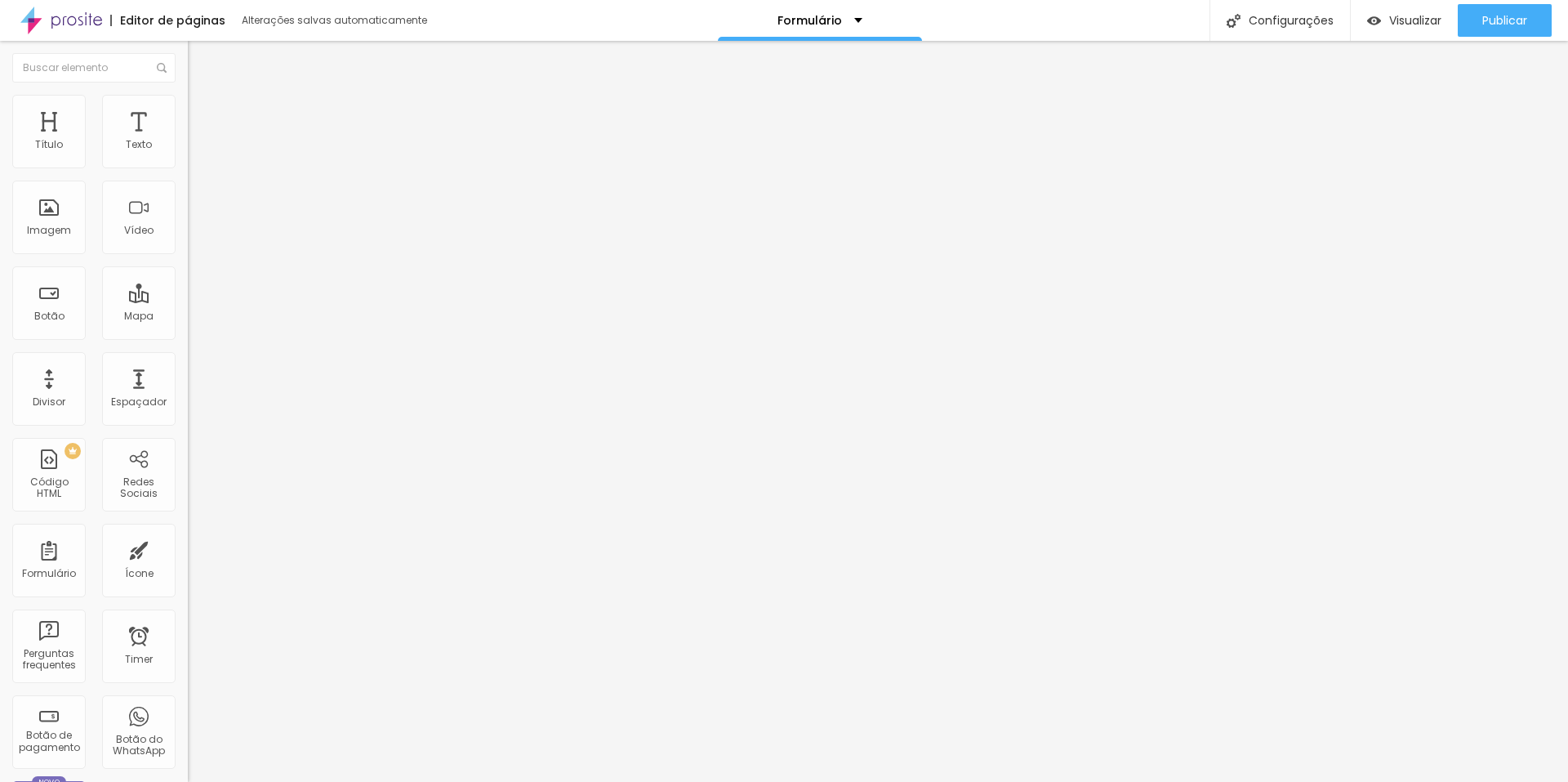
scroll to position [573, 0]
type input "Dados para Contrato"
click at [64, 215] on div "Imagem" at bounding box center [48, 217] width 73 height 73
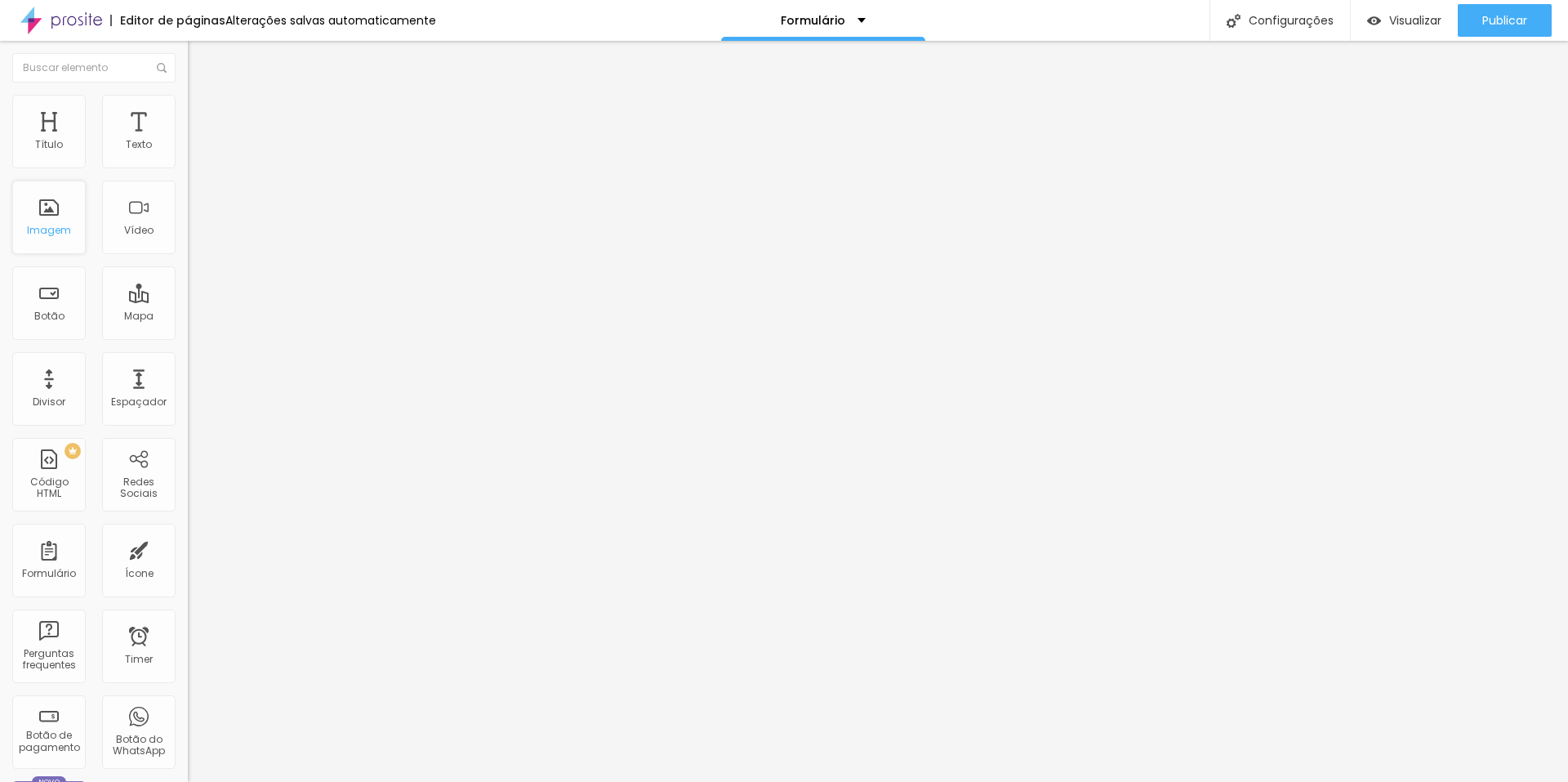
click at [39, 213] on div "Imagem" at bounding box center [48, 217] width 73 height 73
click at [52, 218] on div "Imagem" at bounding box center [48, 217] width 73 height 73
click at [48, 210] on div "Imagem" at bounding box center [48, 217] width 73 height 73
click at [48, 209] on div "Imagem" at bounding box center [48, 217] width 73 height 73
click at [188, 165] on img at bounding box center [193, 170] width 10 height 10
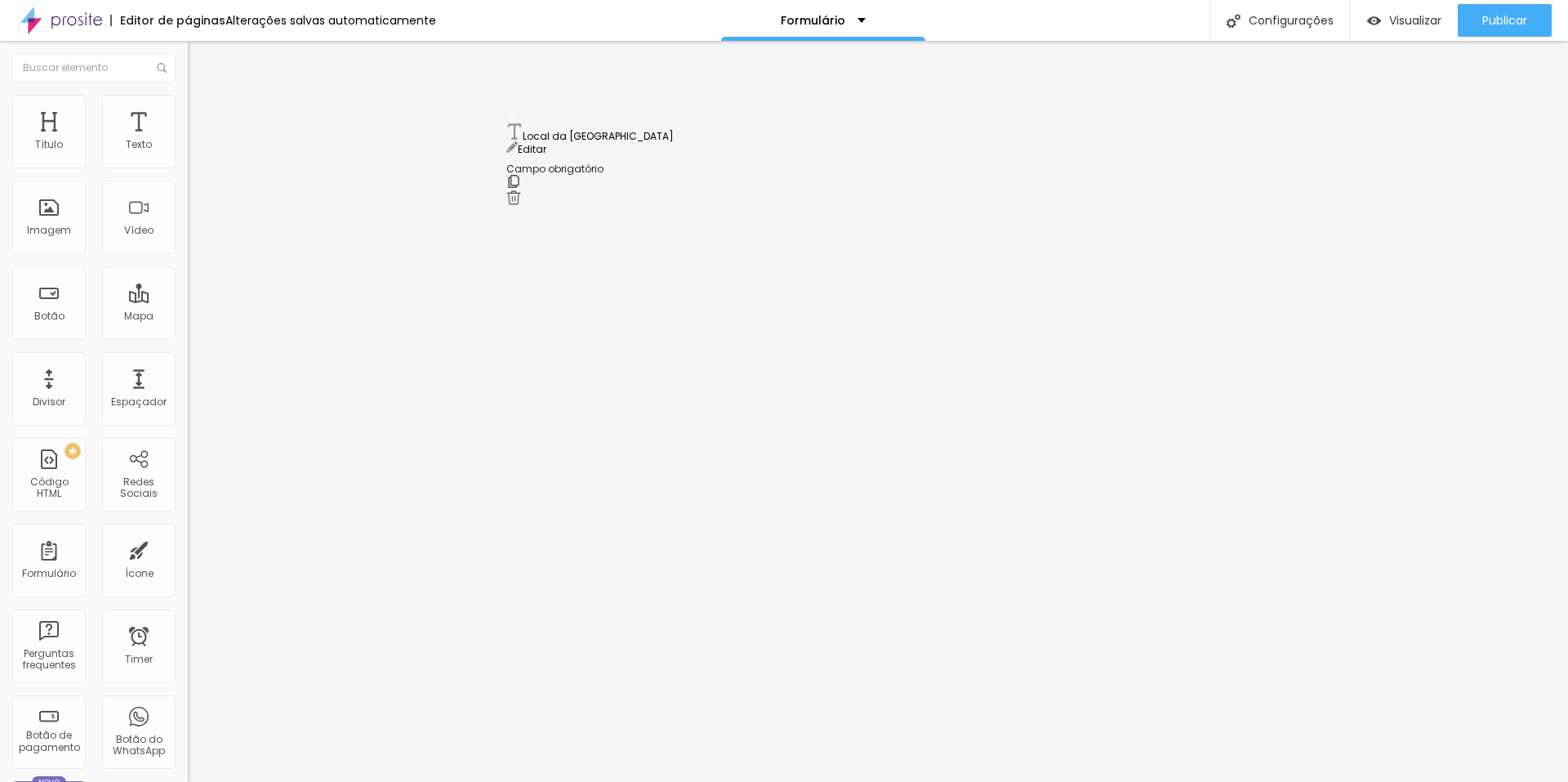
scroll to position [348, 0]
drag, startPoint x: 514, startPoint y: 208, endPoint x: 497, endPoint y: 310, distance: 103.4
drag, startPoint x: 511, startPoint y: 277, endPoint x: 485, endPoint y: 551, distance: 275.2
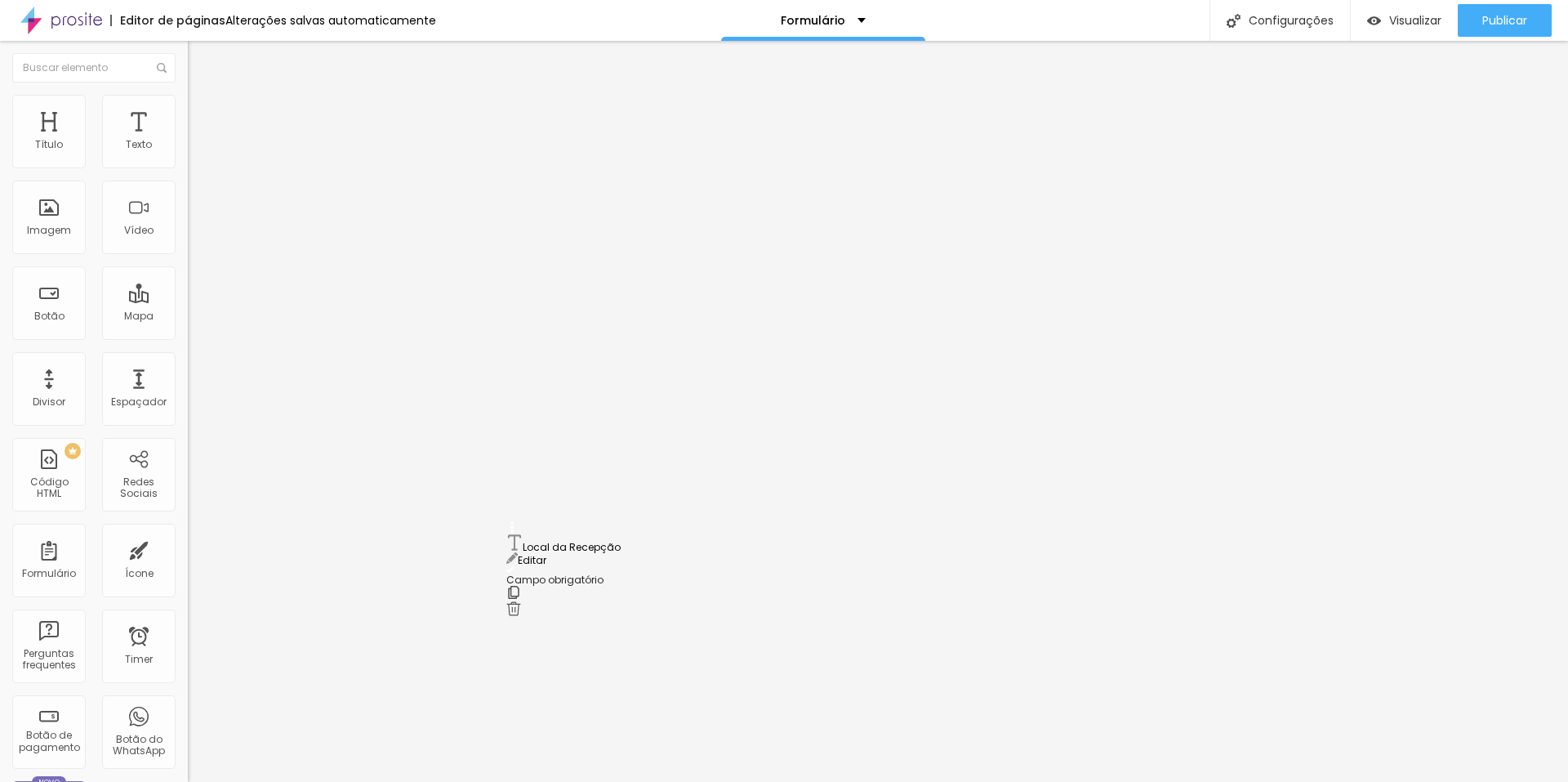
click at [188, 140] on span "Trocar imagem" at bounding box center [232, 133] width 89 height 14
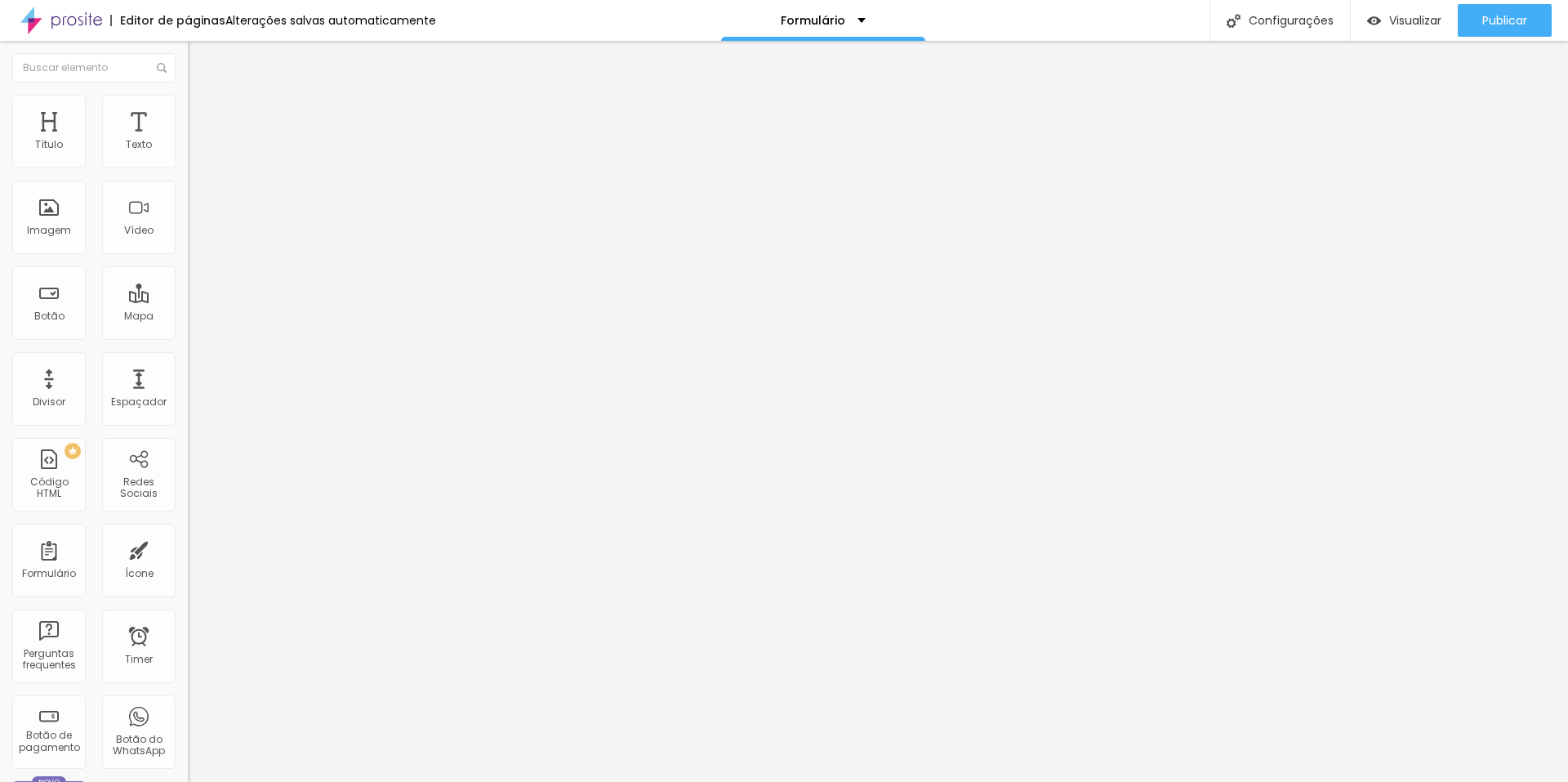
click at [1378, 23] on div "Visualizar" at bounding box center [1404, 21] width 74 height 14
click at [200, 53] on img "button" at bounding box center [206, 59] width 13 height 13
click at [198, 159] on div "Dados para Contrato" at bounding box center [281, 151] width 167 height 15
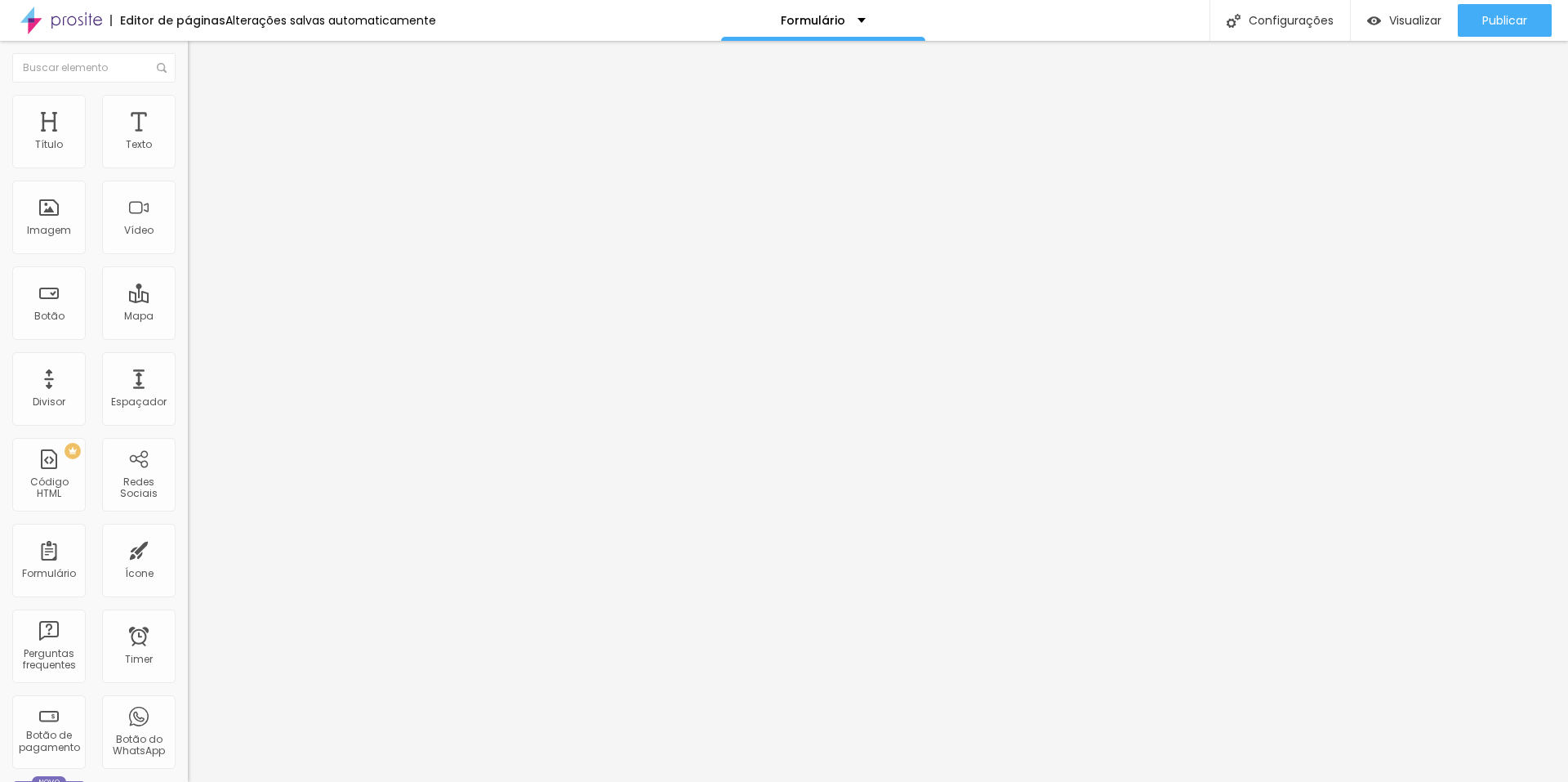
click at [188, 165] on img at bounding box center [193, 170] width 10 height 10
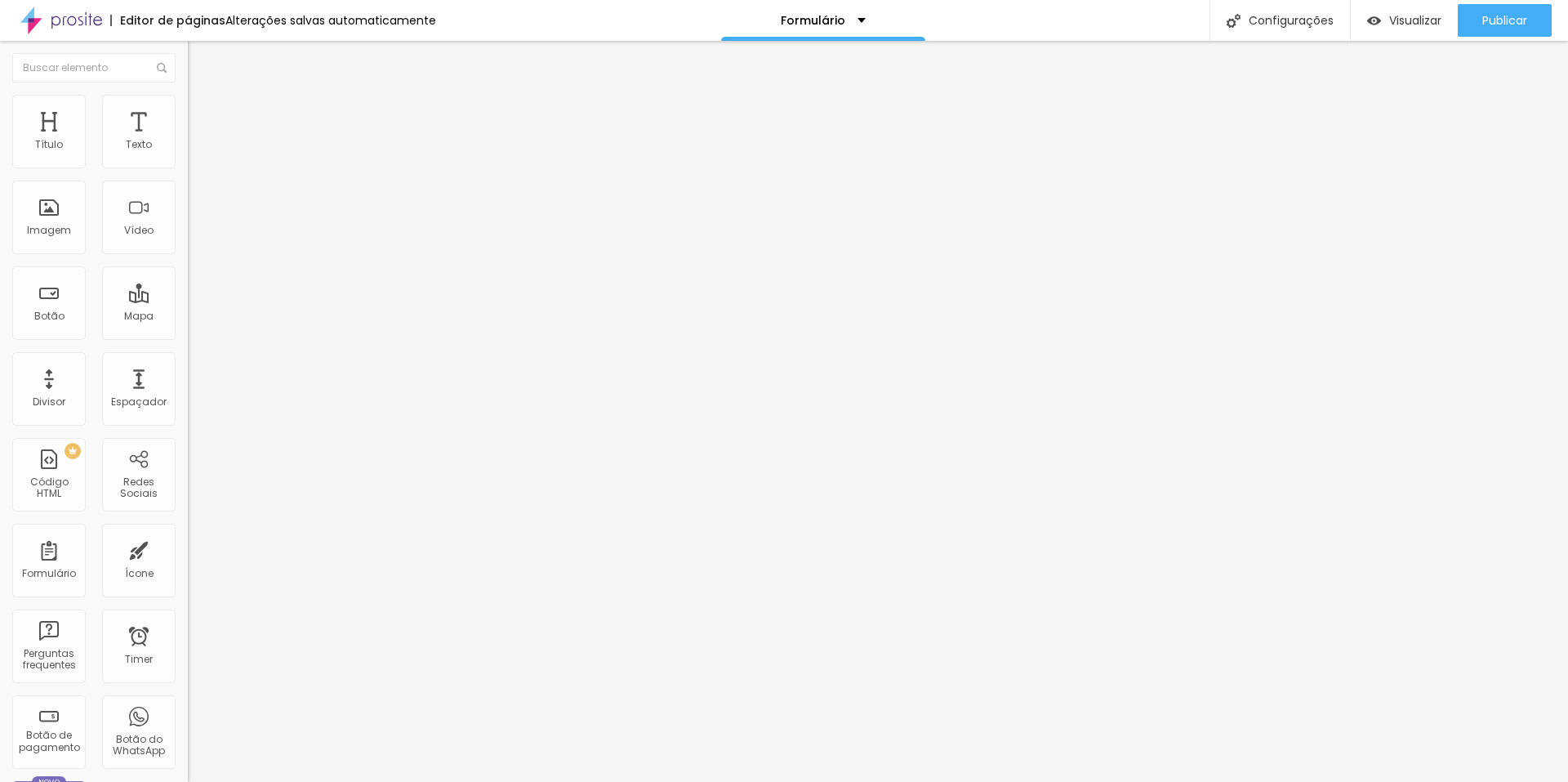
type input "Dados Para o Contrato"
type input "Nome Completo"
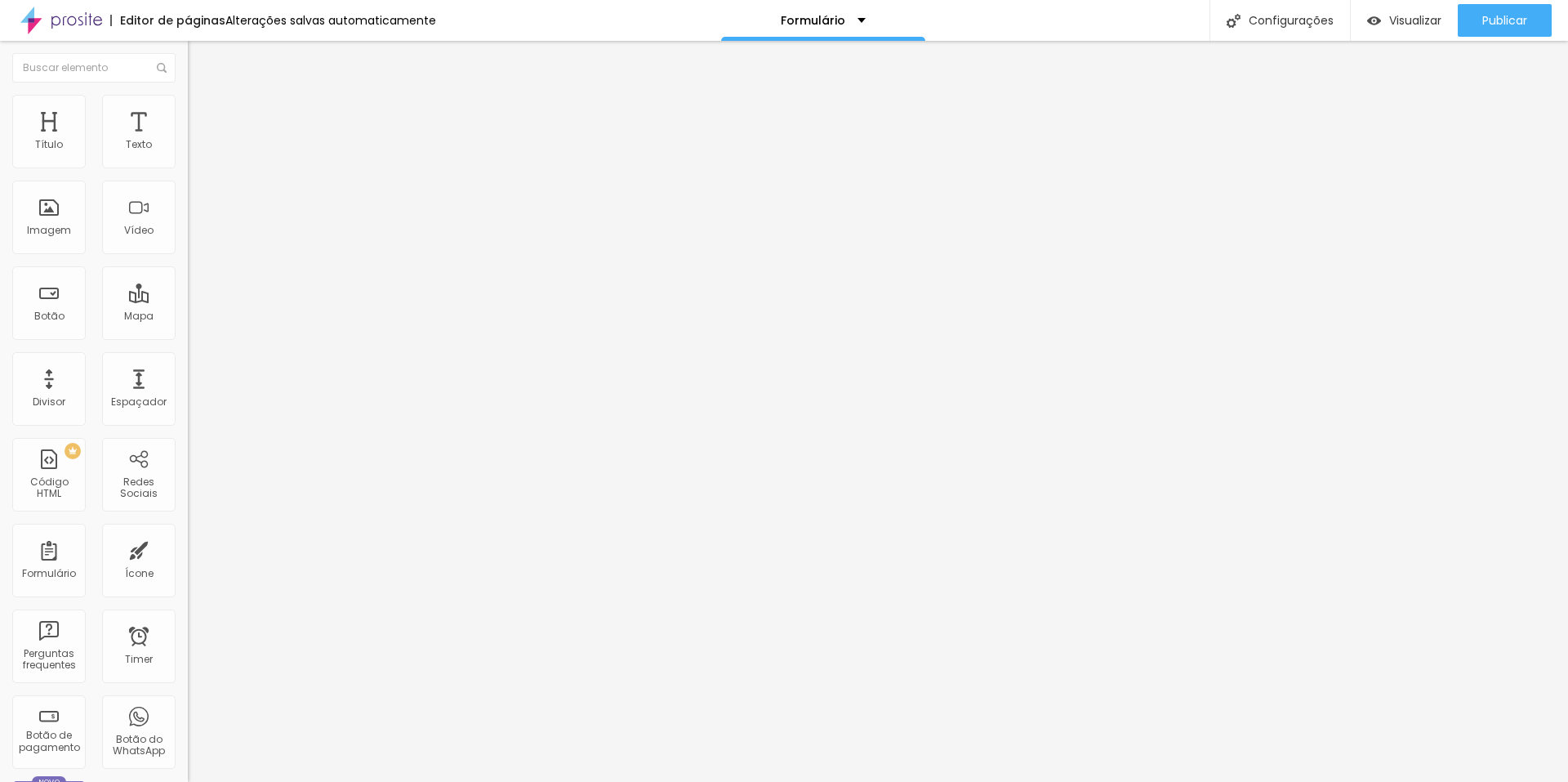
click at [1271, 26] on div "Configurações" at bounding box center [1280, 20] width 140 height 40
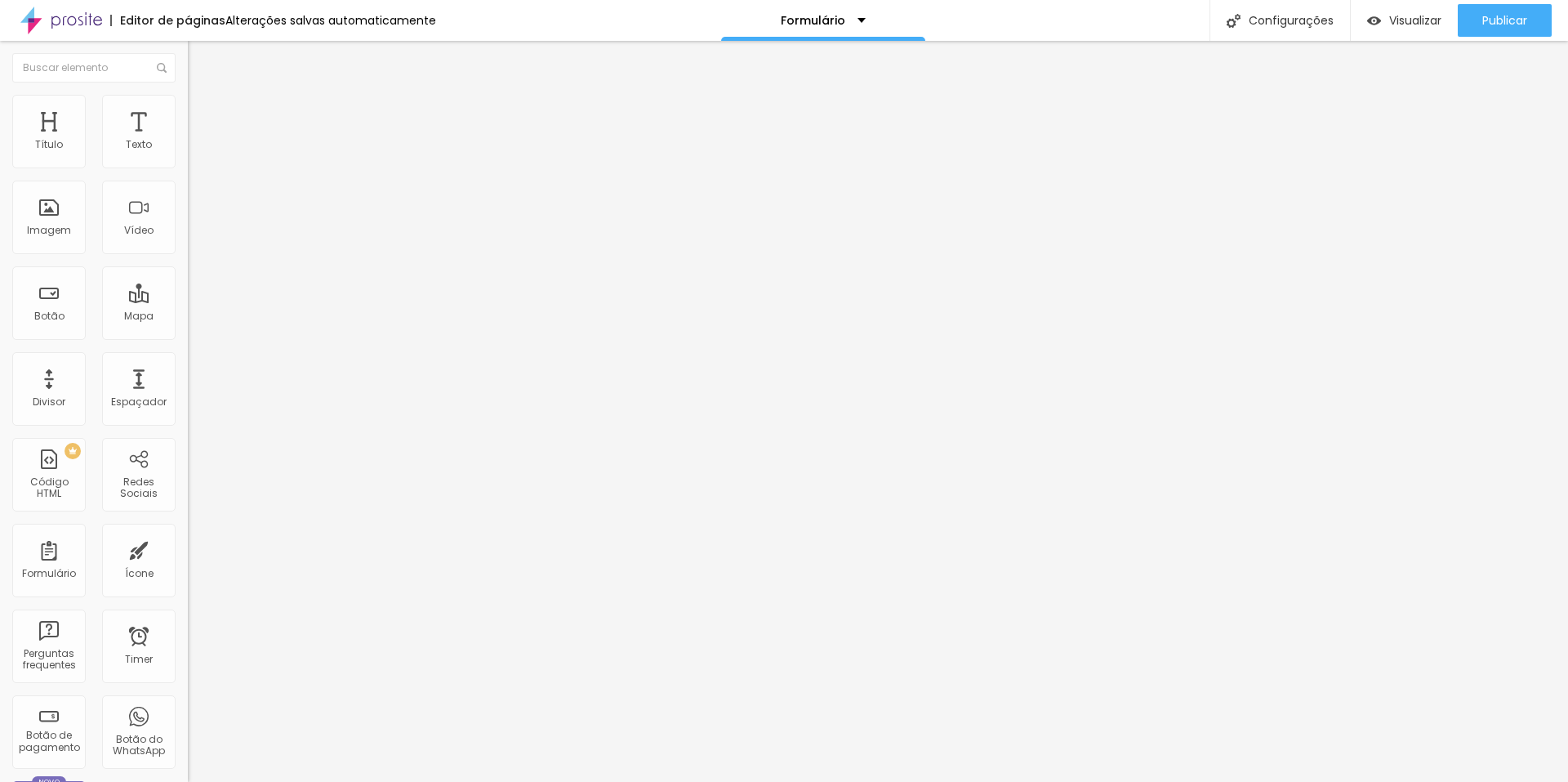
click at [1535, 18] on button "Publicar" at bounding box center [1505, 20] width 94 height 33
click at [1266, 26] on div "Configurações" at bounding box center [1280, 20] width 140 height 40
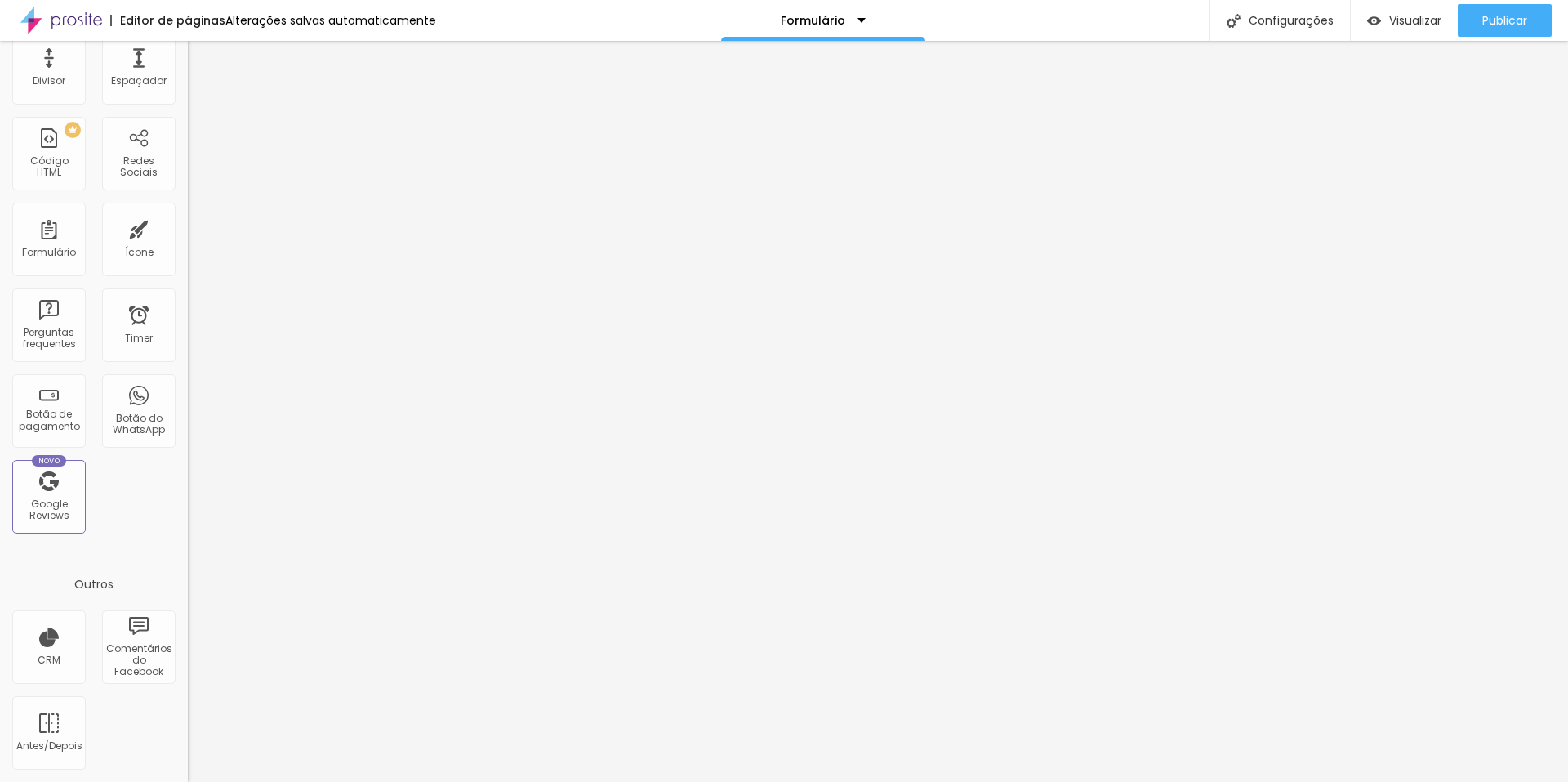
scroll to position [0, 0]
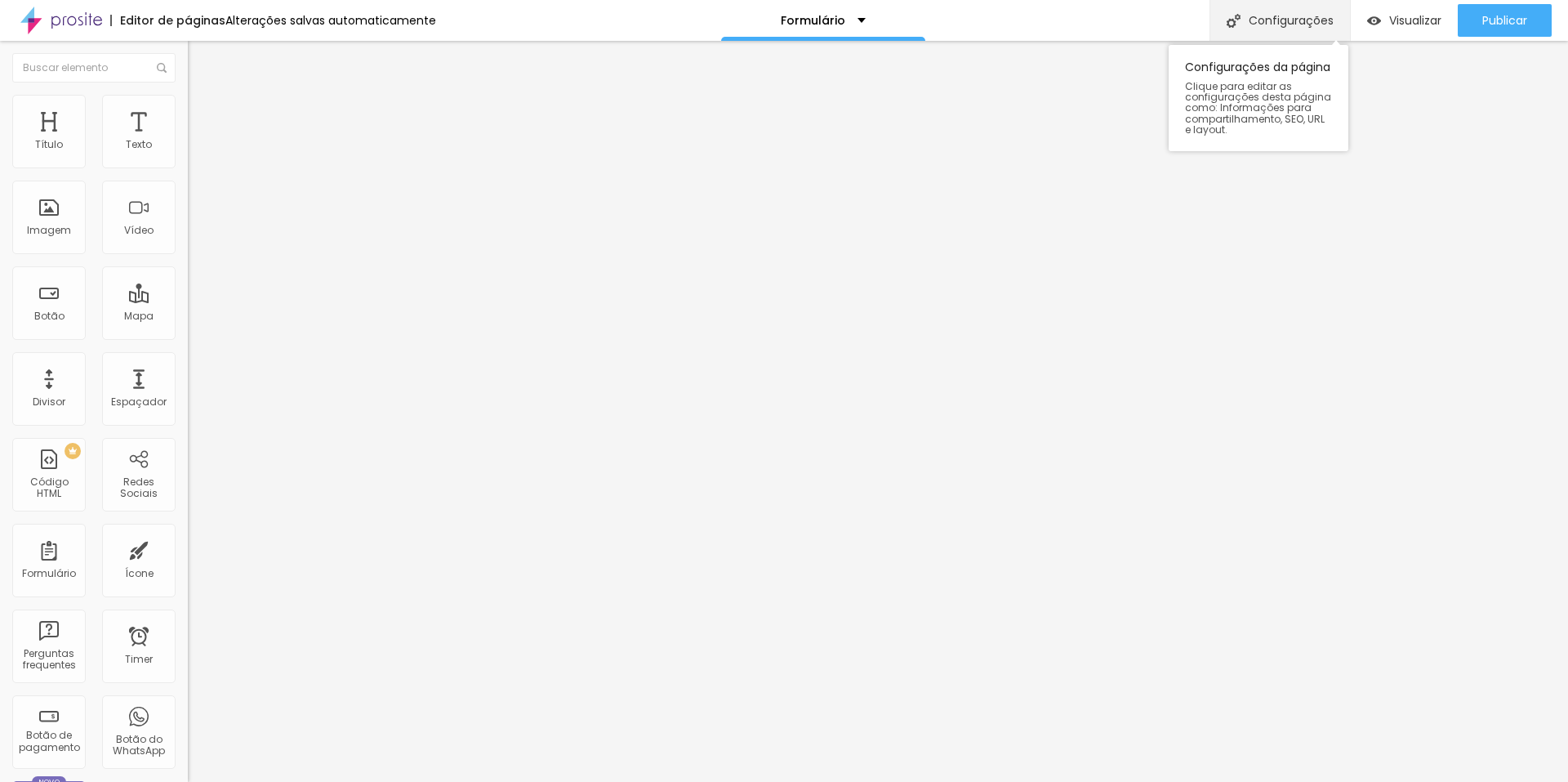
click at [1294, 29] on div "Configurações" at bounding box center [1280, 20] width 140 height 40
type input "/dadoscontrato"
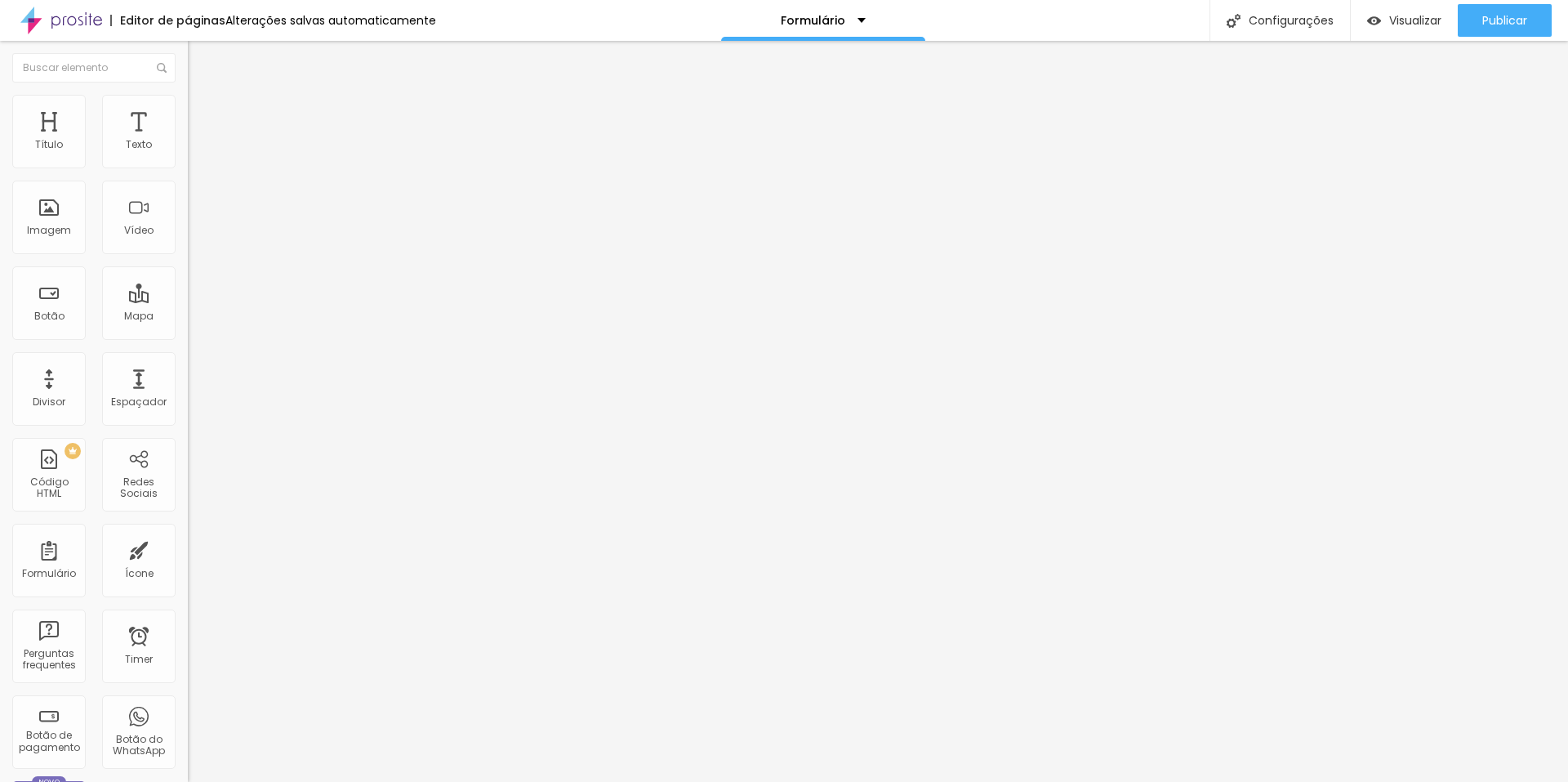
click at [202, 113] on span "Avançado" at bounding box center [229, 106] width 54 height 14
click at [58, 556] on div "Formulário" at bounding box center [48, 560] width 73 height 73
click at [38, 563] on div "Formulário" at bounding box center [48, 560] width 73 height 73
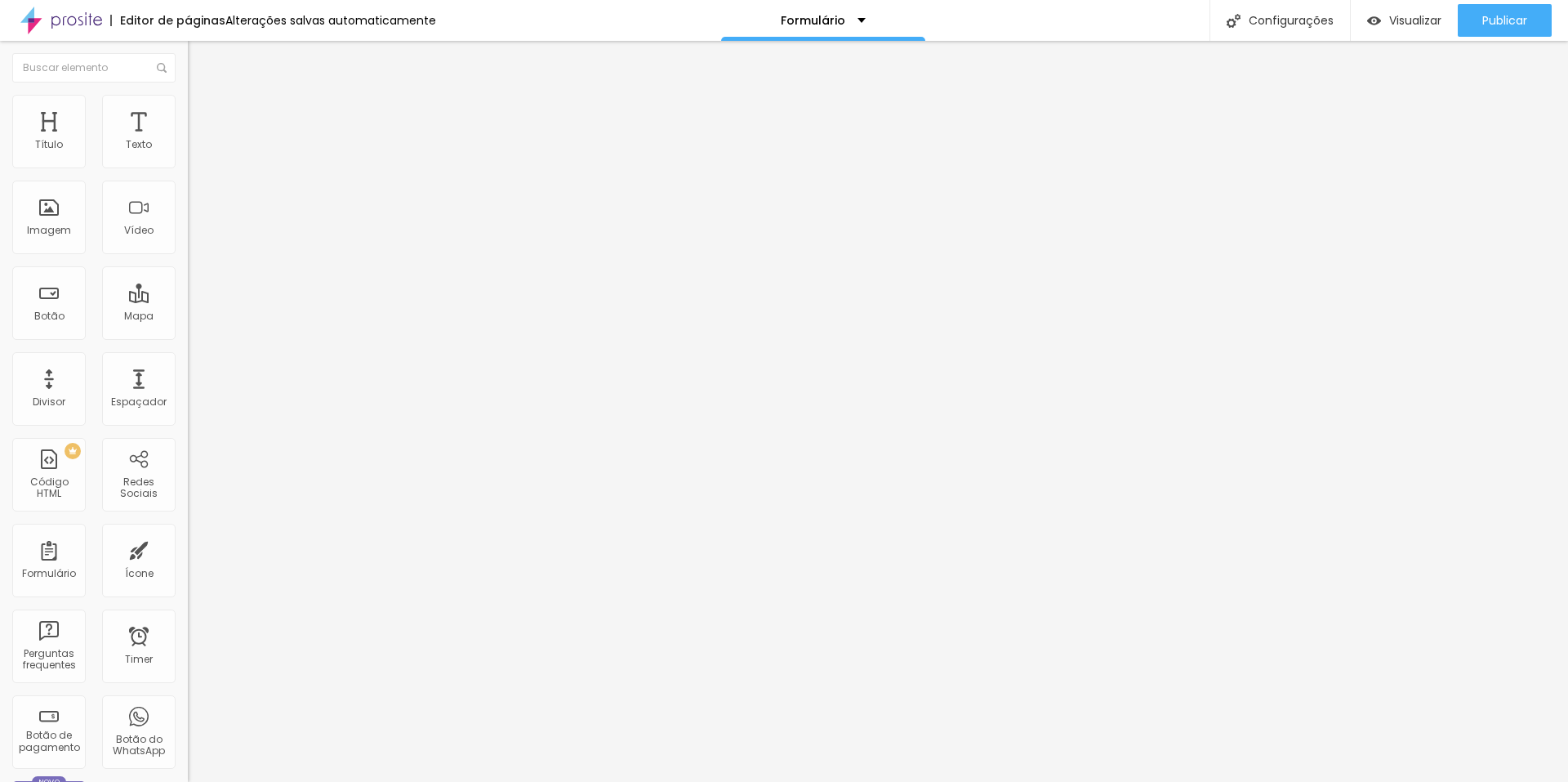
click at [202, 112] on span "Estilo" at bounding box center [215, 106] width 26 height 14
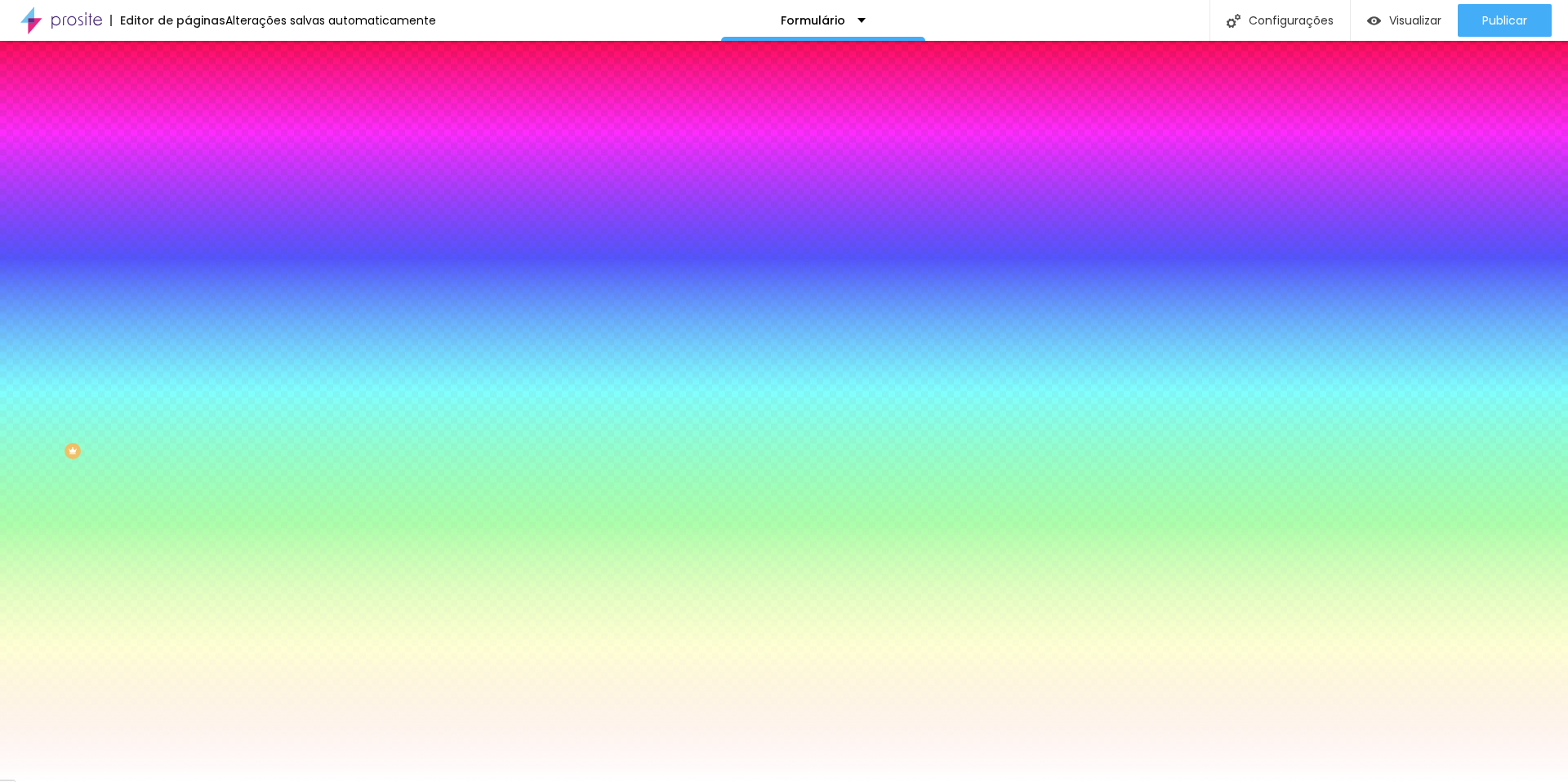
click at [188, 112] on li "Avançado" at bounding box center [281, 119] width 188 height 17
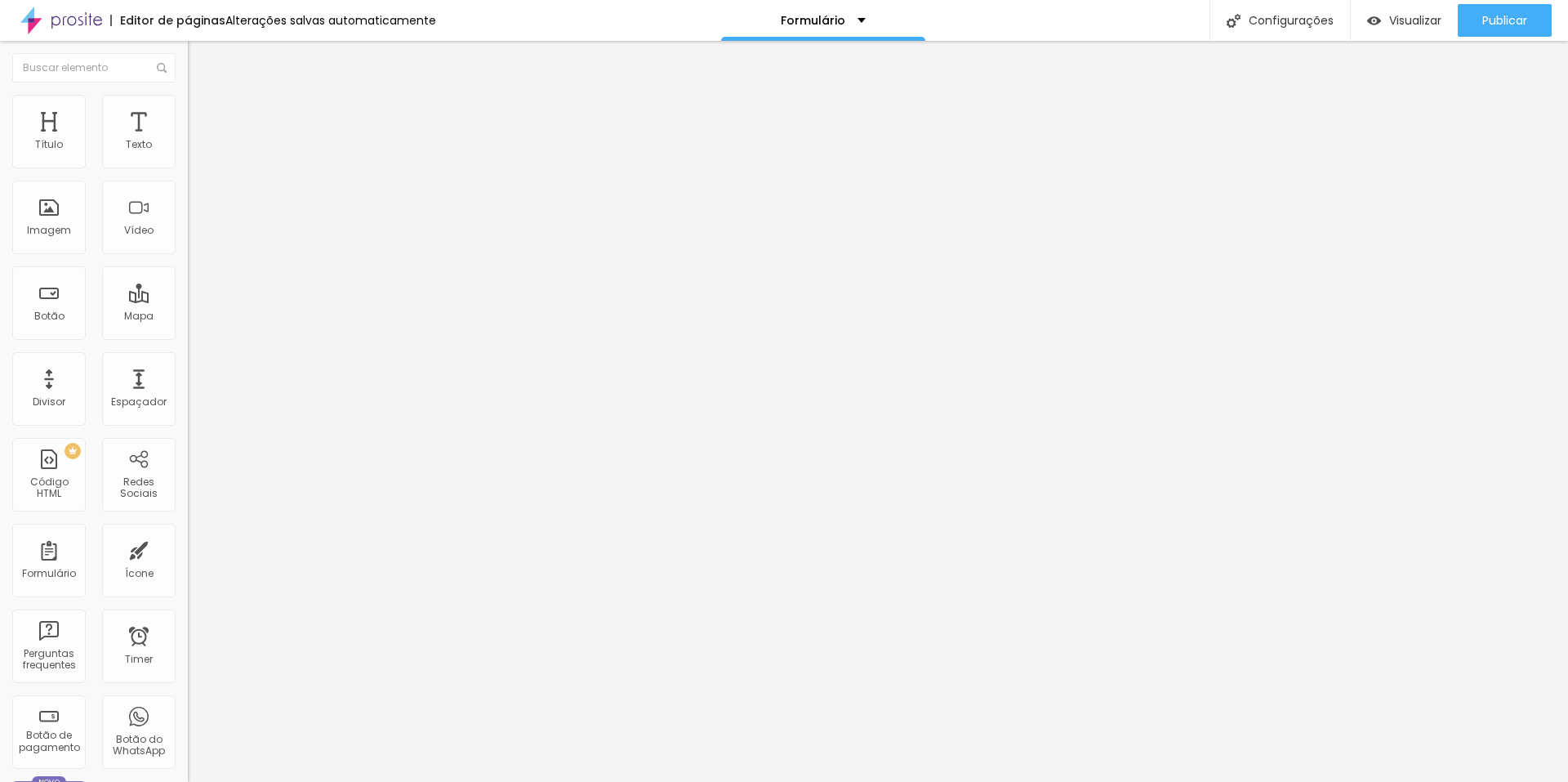
click at [188, 109] on li "Estilo" at bounding box center [281, 103] width 188 height 17
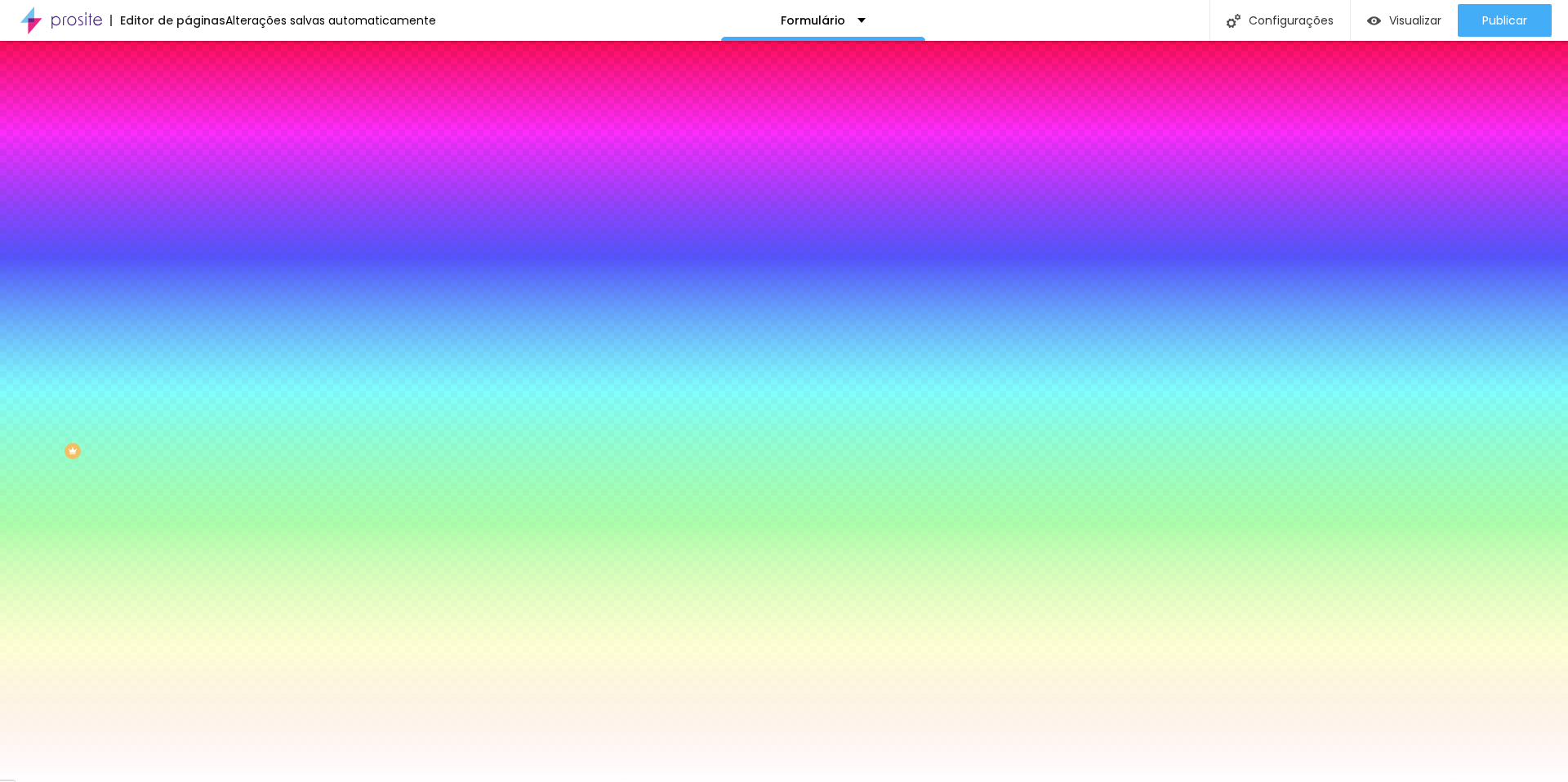
click at [188, 339] on div "Cor de fundo Voltar ao padrão #FFFFFF" at bounding box center [281, 316] width 188 height 45
click at [188, 322] on div at bounding box center [281, 322] width 188 height 0
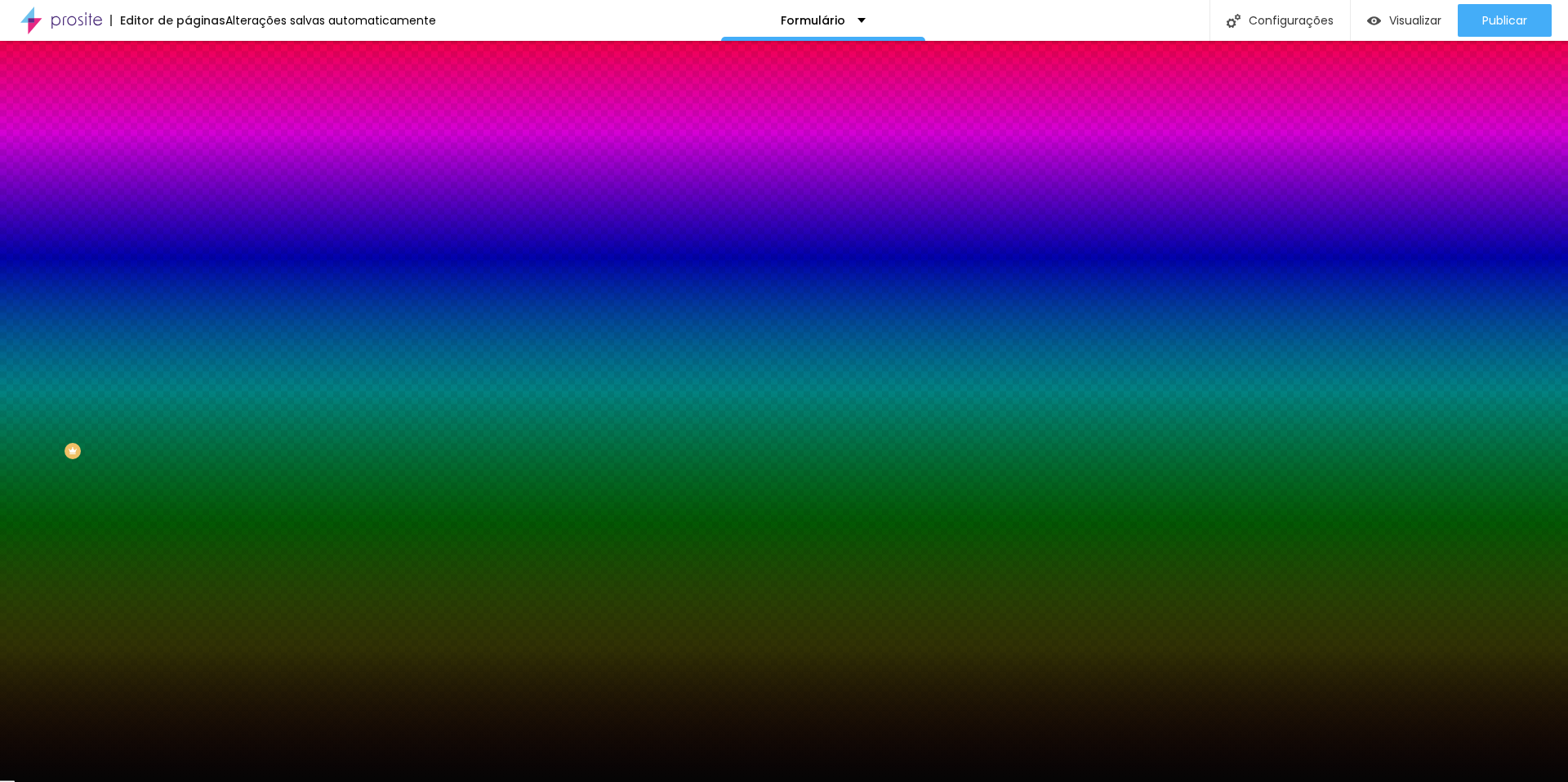
type input "#000000"
drag, startPoint x: 46, startPoint y: 476, endPoint x: 27, endPoint y: 499, distance: 29.8
click at [188, 506] on div "Botão Tipografia Voltar ao padrão Borda Voltar ao padrão Sombra DESATIVADO Volt…" at bounding box center [281, 333] width 188 height 412
click at [188, 322] on button "Voltar ao padrão" at bounding box center [243, 312] width 112 height 19
click at [188, 594] on div "Editar Formulário Conteúdo Estilo Avançado Botão Tipografia Voltar ao padrão Bo…" at bounding box center [281, 411] width 188 height 741
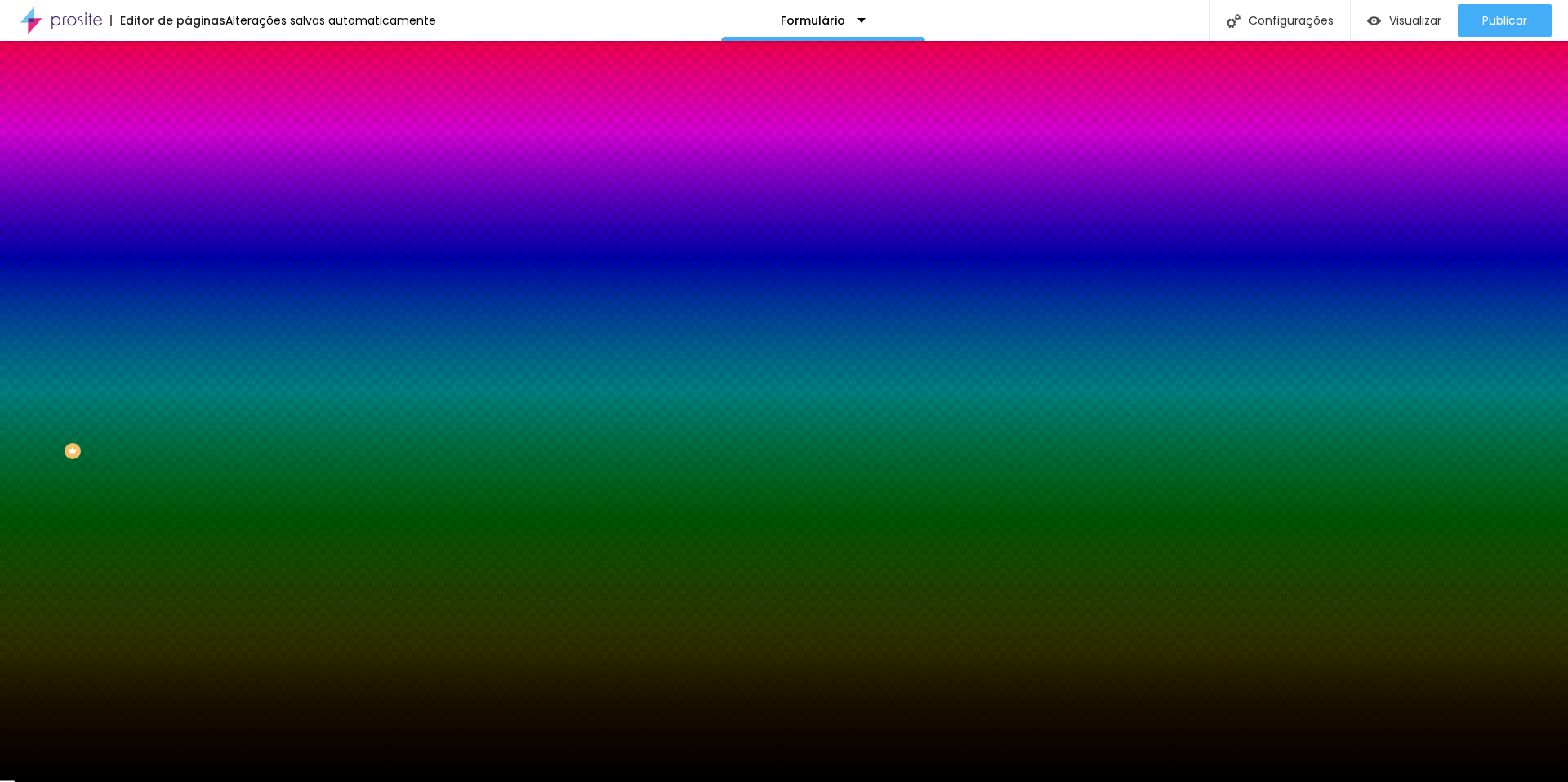
click at [188, 93] on img at bounding box center [195, 85] width 15 height 15
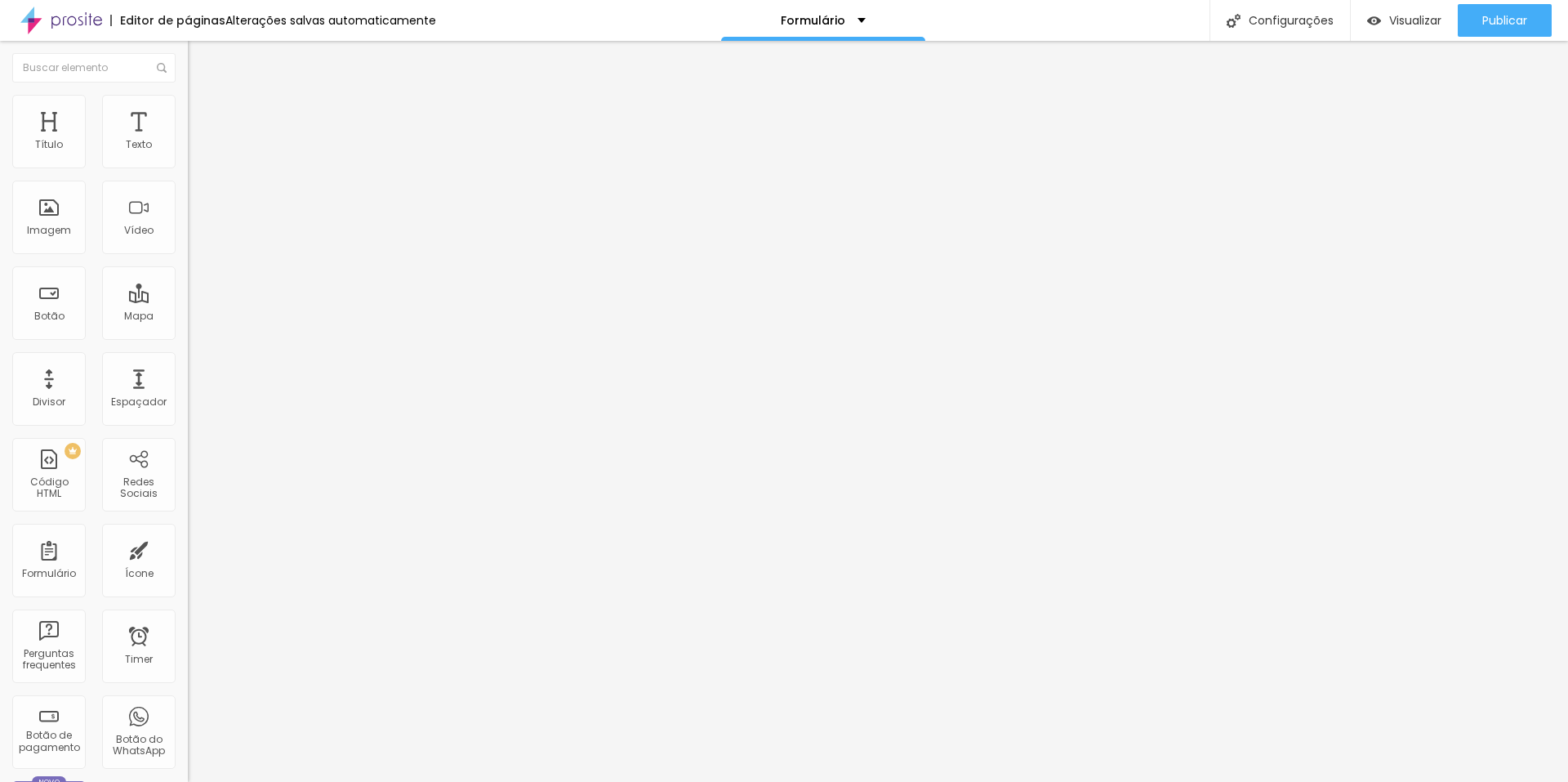
click at [188, 50] on button "Editar Formulário" at bounding box center [281, 59] width 188 height 38
click at [1269, 21] on div "Configurações" at bounding box center [1280, 20] width 140 height 40
drag, startPoint x: 733, startPoint y: 285, endPoint x: 693, endPoint y: 235, distance: 64.0
drag, startPoint x: 720, startPoint y: 210, endPoint x: 615, endPoint y: 218, distance: 105.3
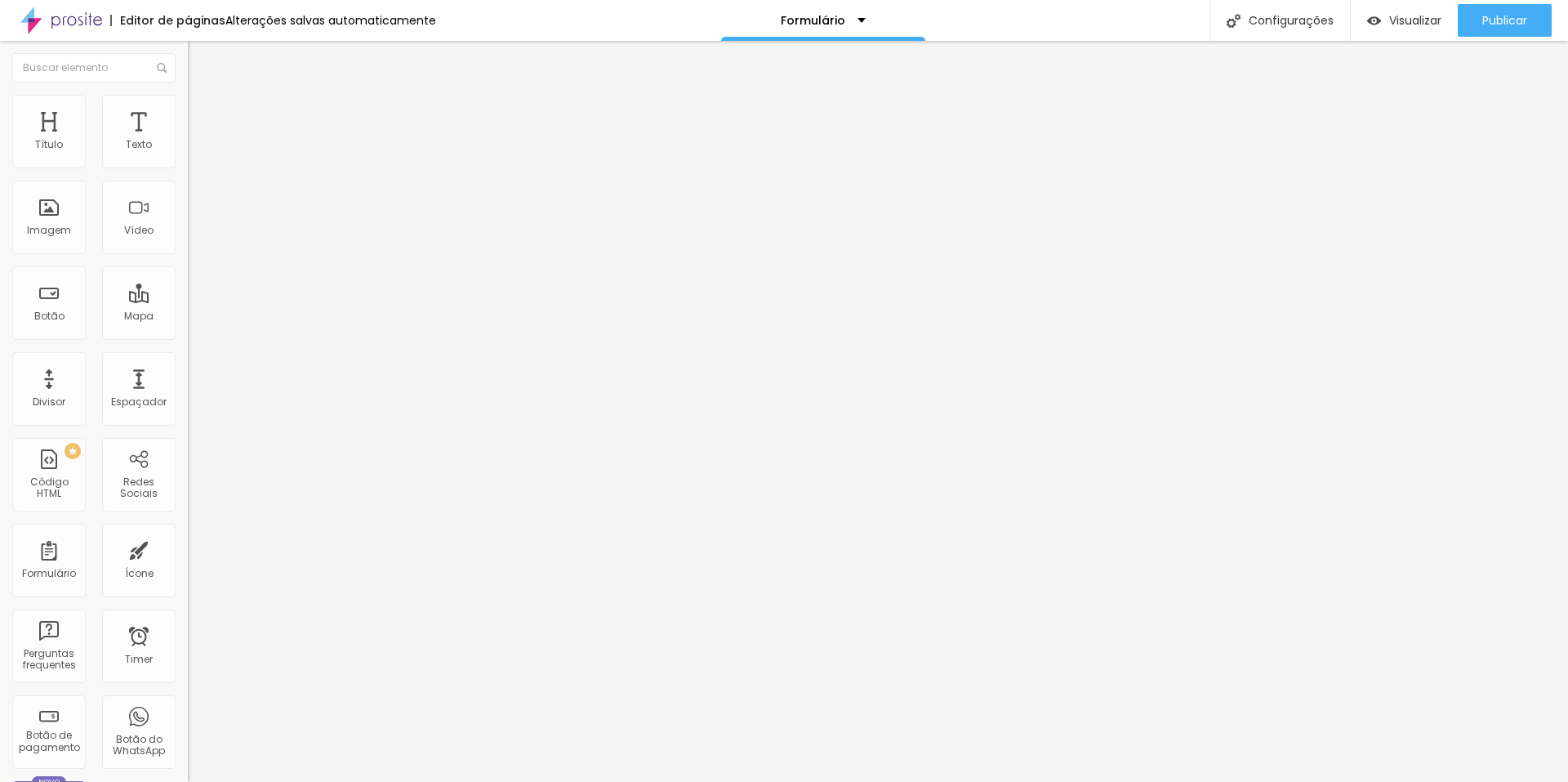
type input "Dados para Contrato"
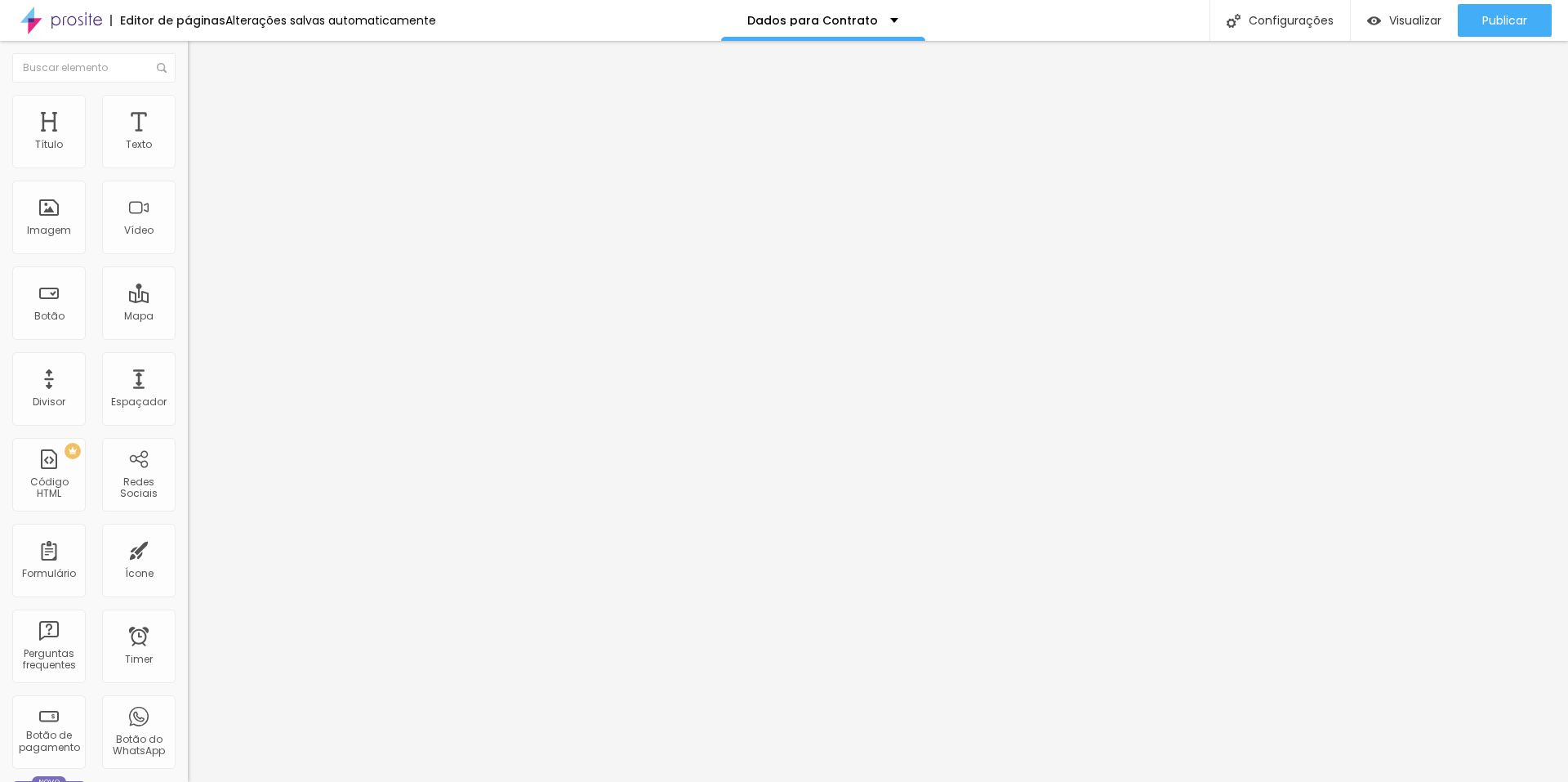
click at [93, 10] on img at bounding box center [61, 20] width 82 height 40
click at [1417, 17] on span "Visualizar" at bounding box center [1415, 20] width 52 height 13
click at [200, 64] on img "button" at bounding box center [206, 59] width 13 height 13
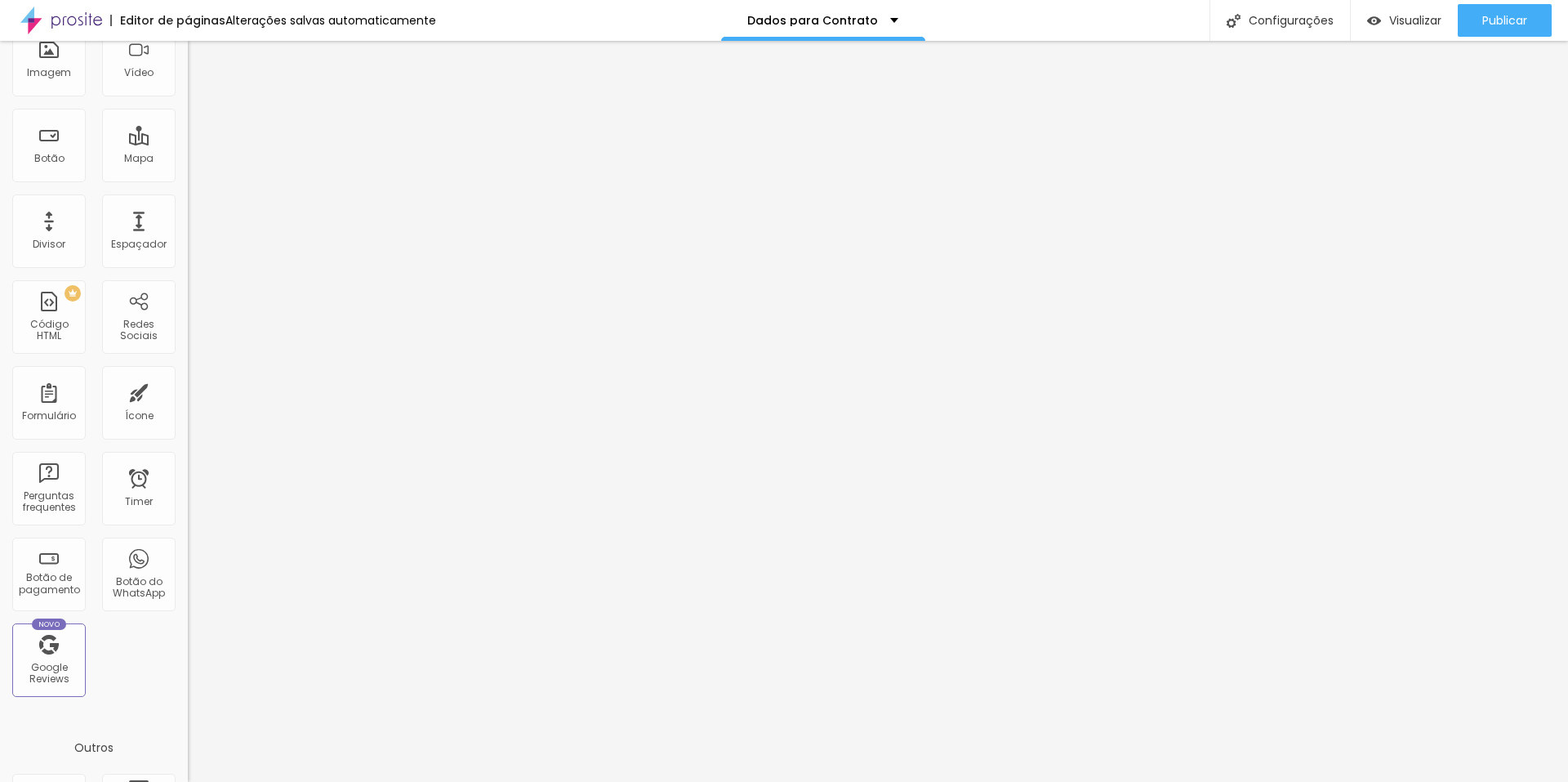
scroll to position [321, 0]
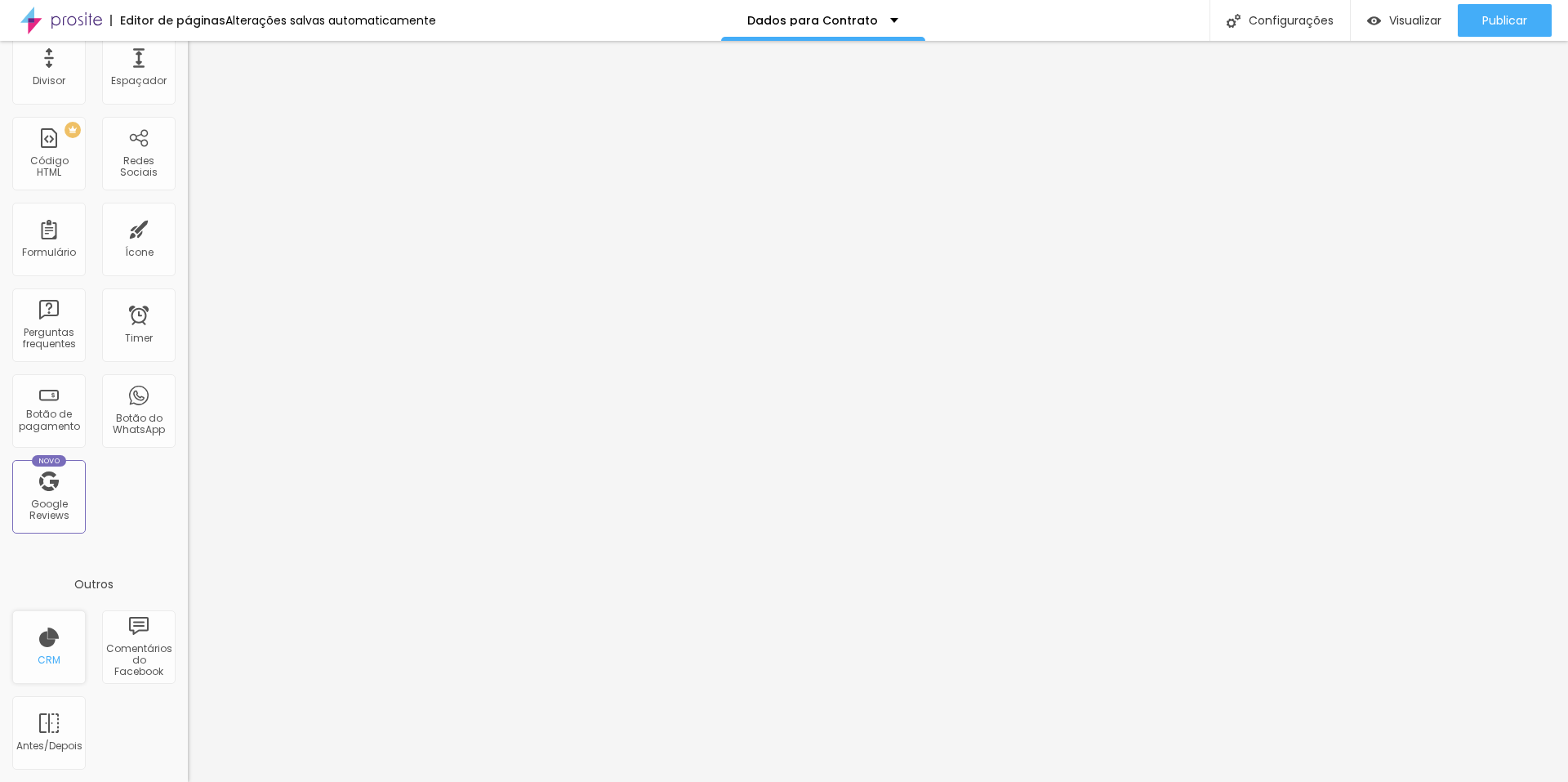
click at [39, 637] on div "CRM" at bounding box center [48, 647] width 73 height 73
click at [44, 661] on div "CRM" at bounding box center [48, 661] width 23 height 12
click at [54, 649] on div "CRM" at bounding box center [48, 647] width 73 height 73
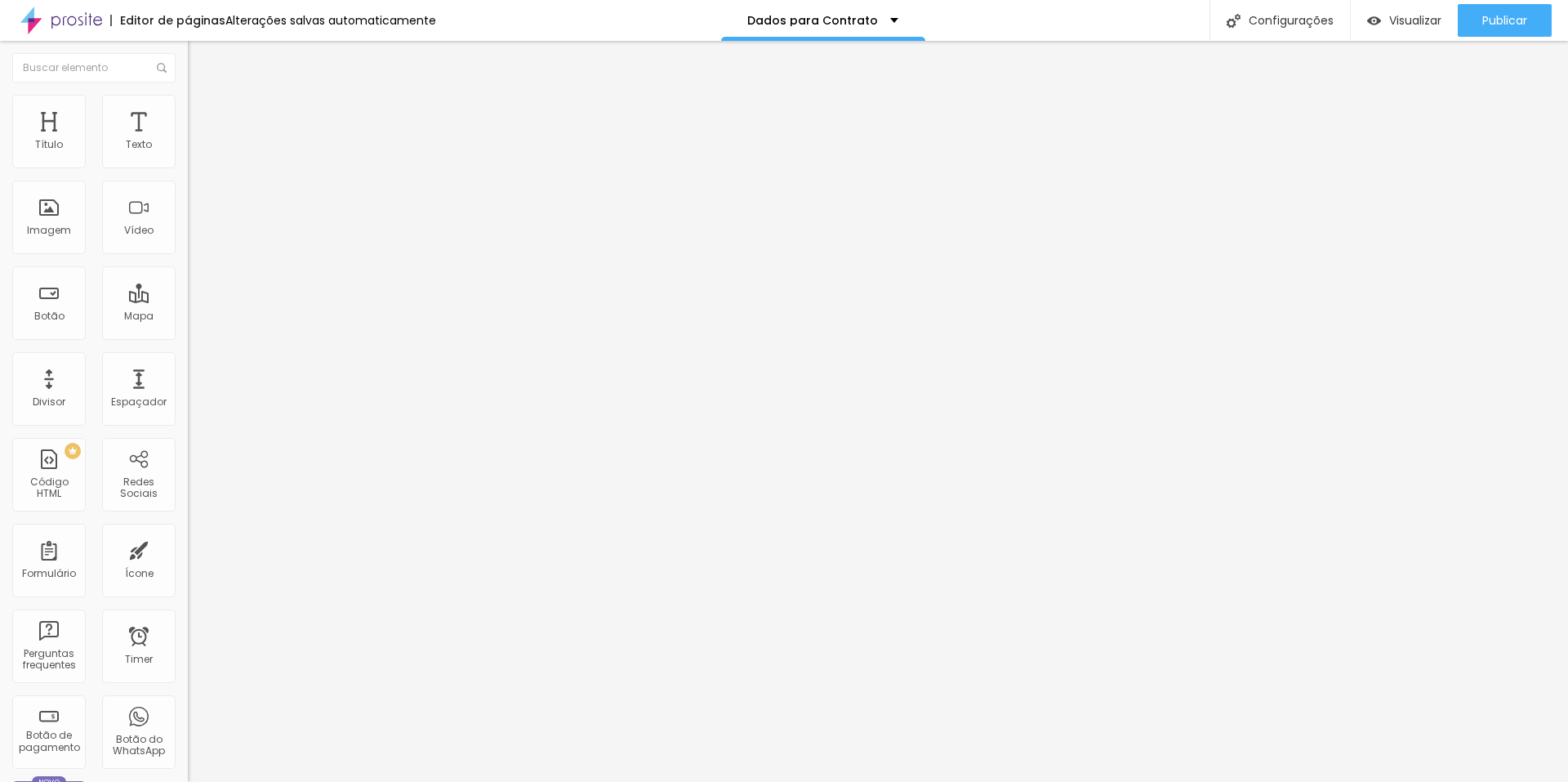
click at [200, 59] on img "button" at bounding box center [206, 59] width 13 height 13
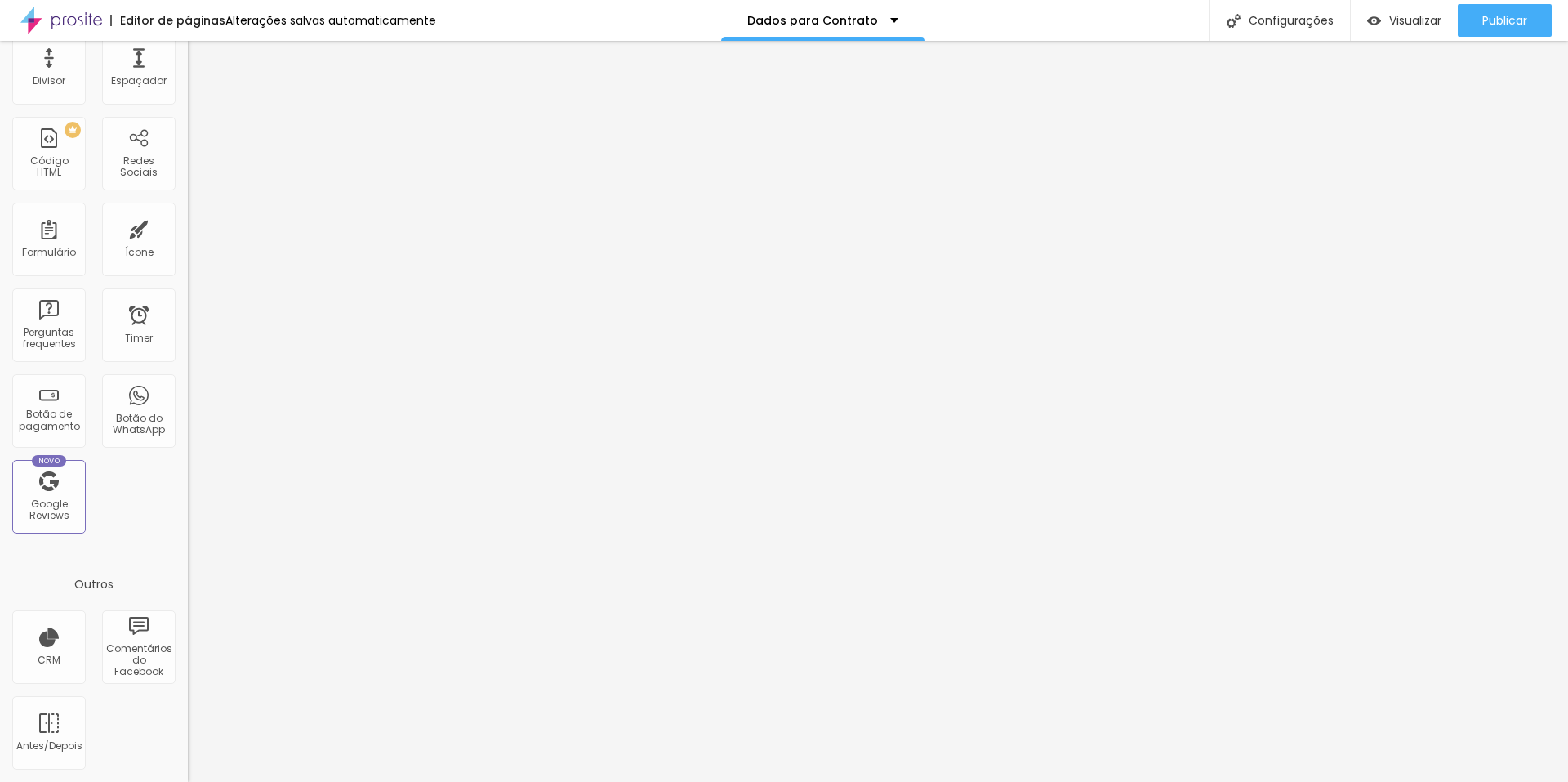
click at [69, 26] on img at bounding box center [61, 20] width 82 height 40
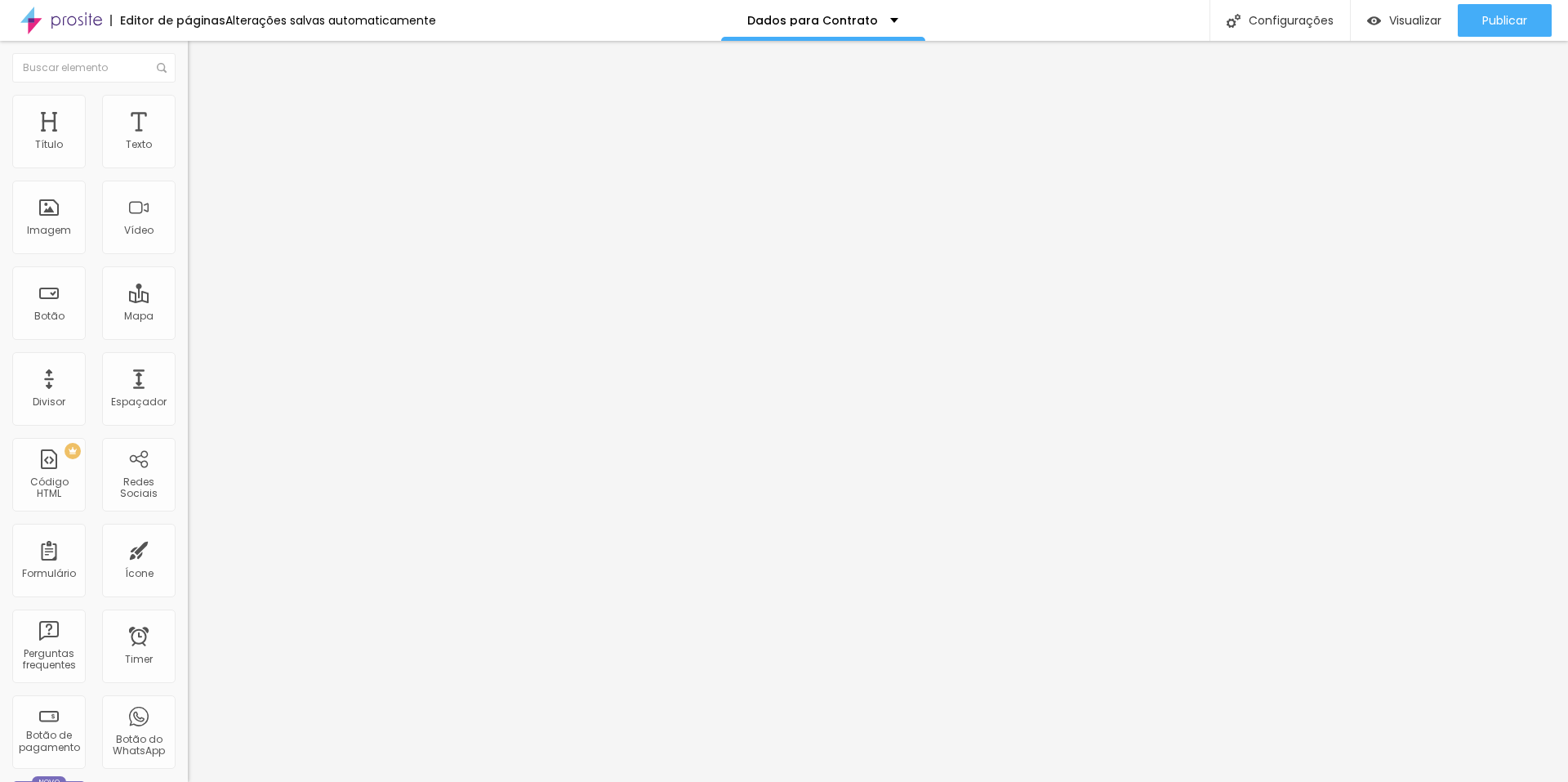
click at [188, 45] on button "Editar Coluna" at bounding box center [281, 59] width 188 height 38
click at [64, 226] on div "Imagem" at bounding box center [48, 231] width 44 height 12
click at [188, 140] on span "Adicionar imagem" at bounding box center [240, 133] width 106 height 14
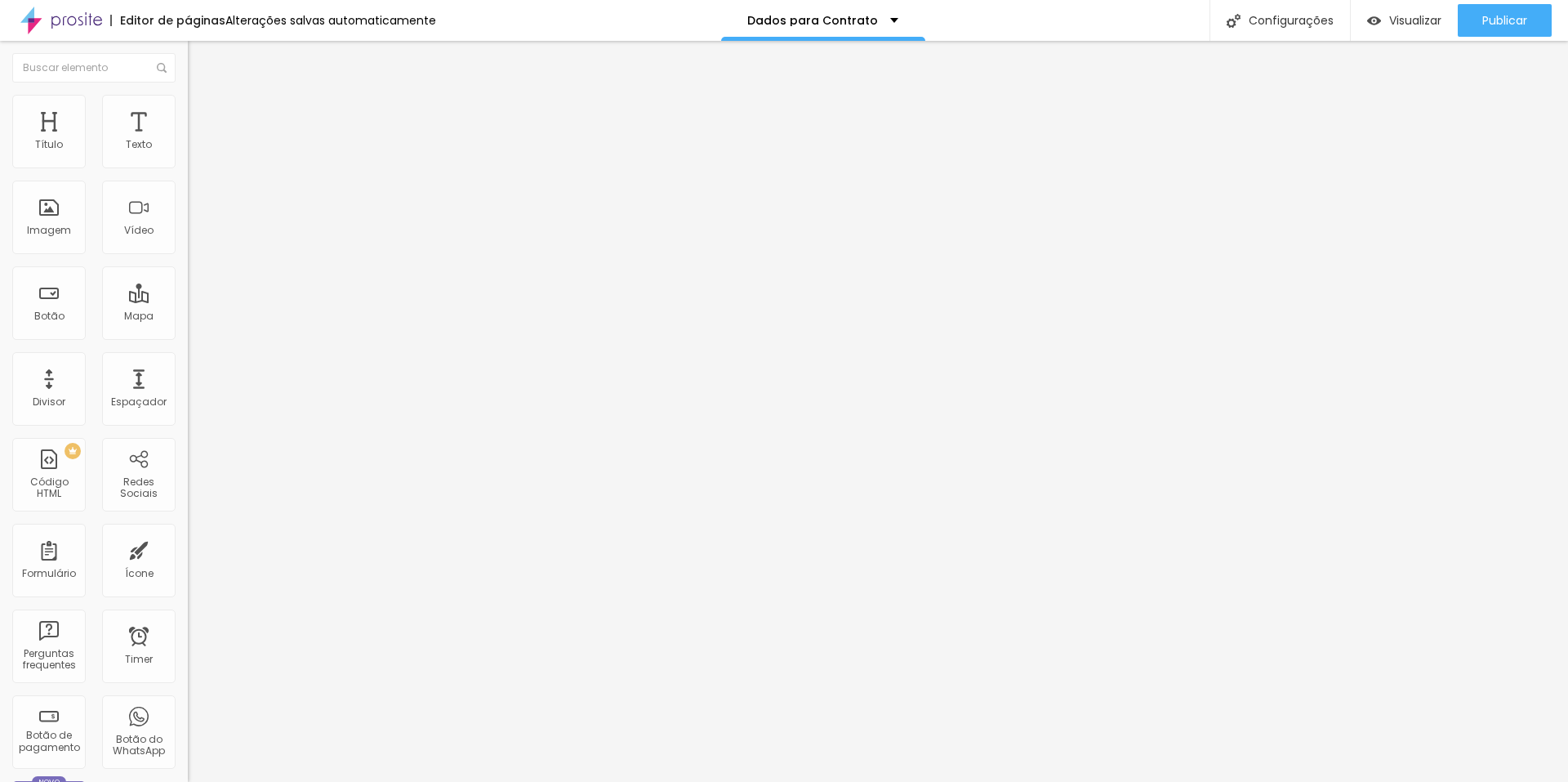
click at [202, 112] on span "Estilo" at bounding box center [215, 106] width 26 height 14
click at [202, 120] on span "Avançado" at bounding box center [229, 122] width 54 height 14
click at [1425, 17] on span "Visualizar" at bounding box center [1415, 20] width 52 height 13
click at [188, 93] on img at bounding box center [195, 85] width 15 height 15
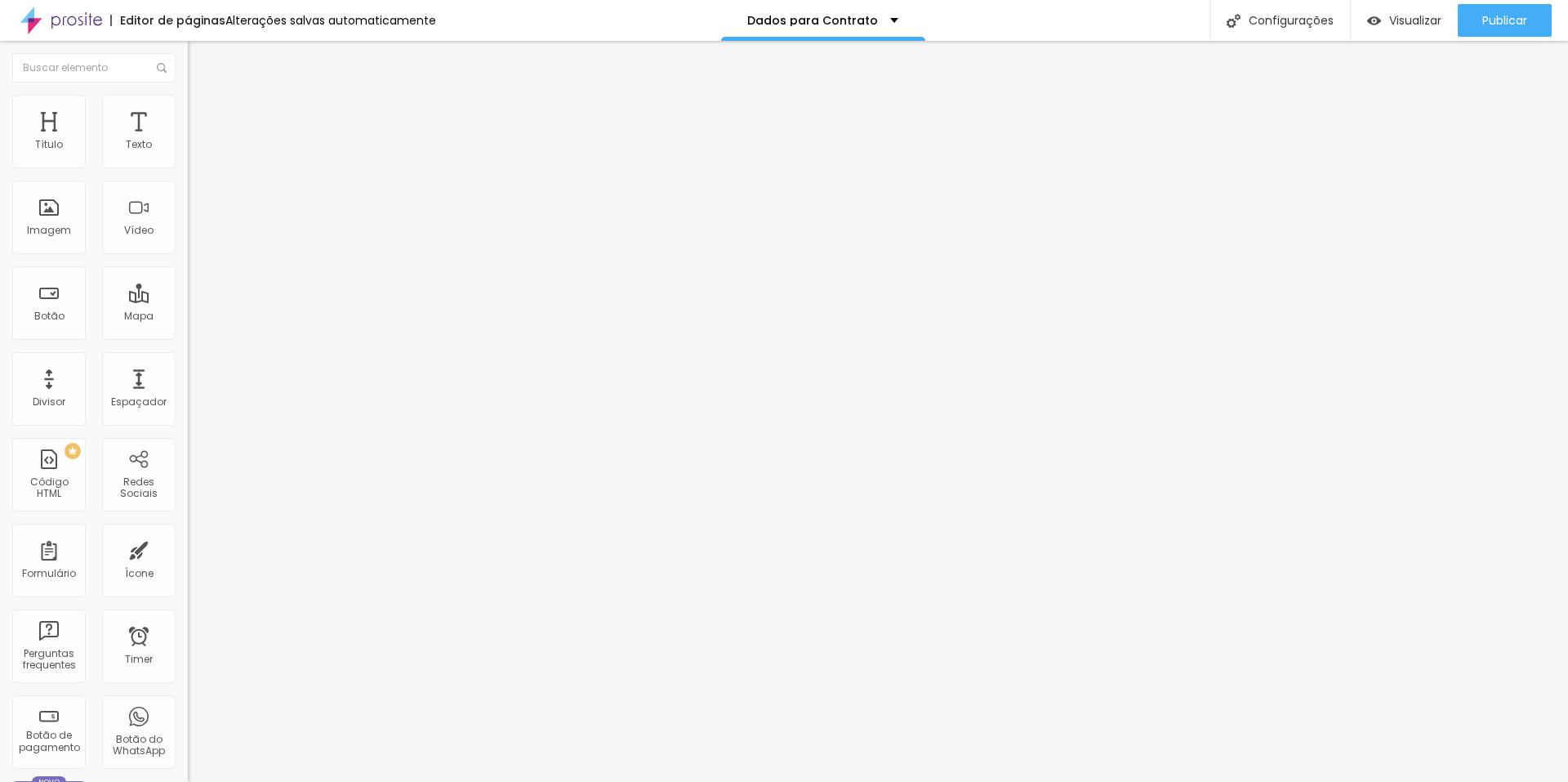
click at [188, 108] on li "Estilo" at bounding box center [281, 103] width 188 height 17
type input "45"
click at [188, 168] on input "range" at bounding box center [240, 160] width 106 height 13
click at [1521, 17] on span "Publicar" at bounding box center [1506, 20] width 45 height 13
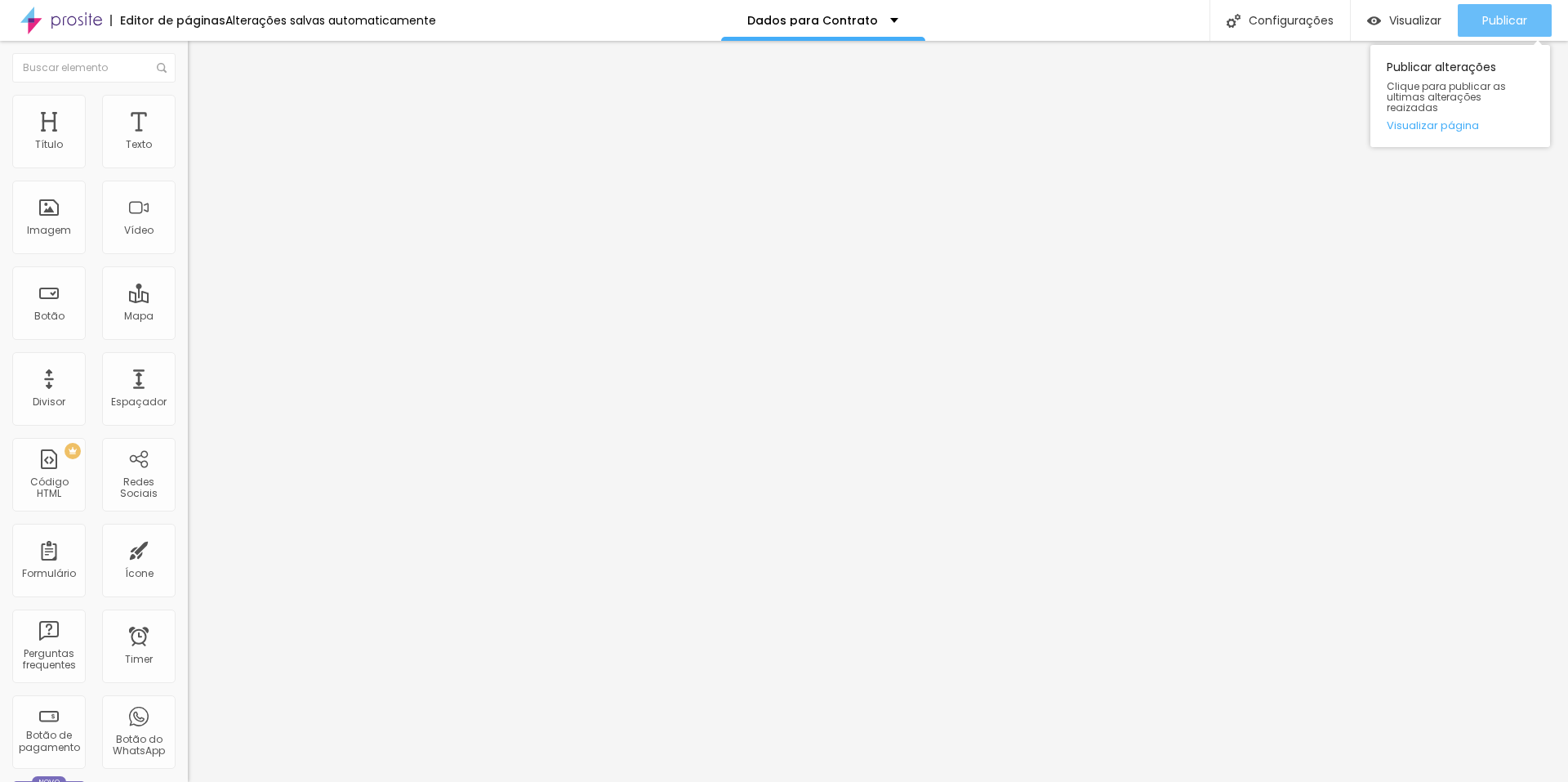
click at [1500, 27] on span "Publicar" at bounding box center [1506, 20] width 45 height 13
click at [1523, 22] on span "Publicar" at bounding box center [1506, 20] width 45 height 13
click at [200, 58] on img "button" at bounding box center [206, 59] width 13 height 13
click at [188, 164] on span at bounding box center [193, 171] width 10 height 14
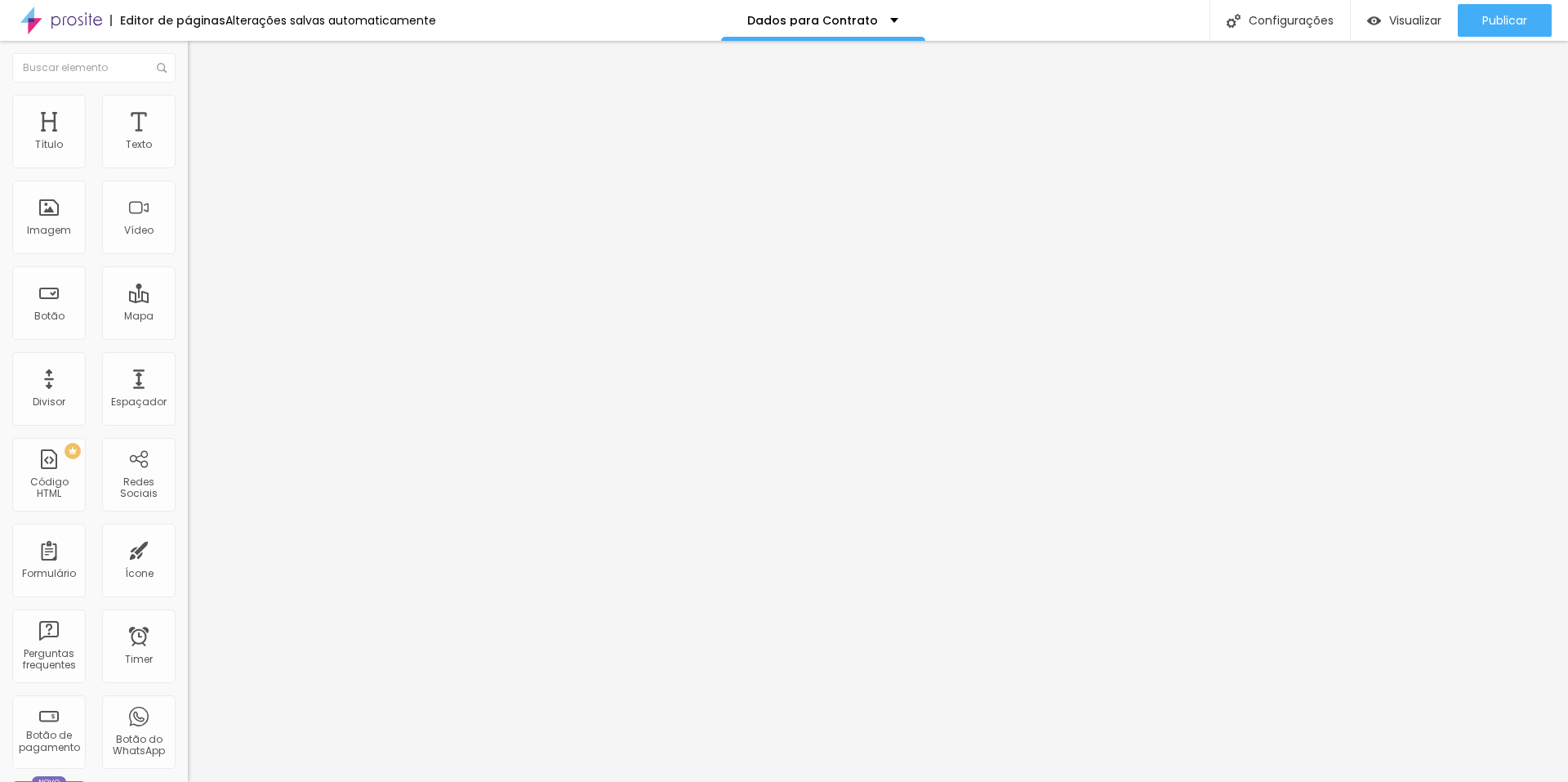
radio input "true"
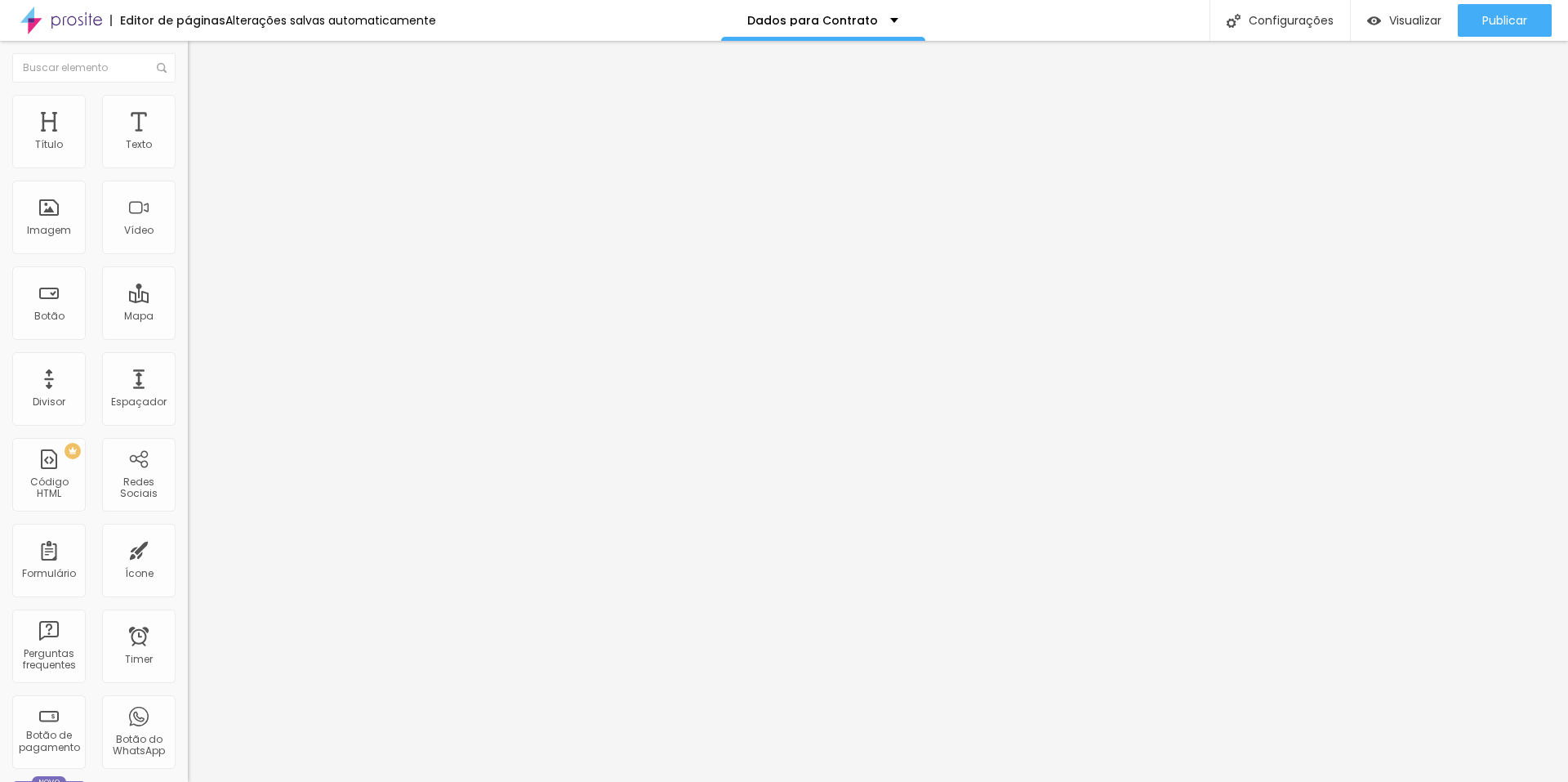
radio input "true"
click at [188, 112] on img at bounding box center [195, 118] width 15 height 15
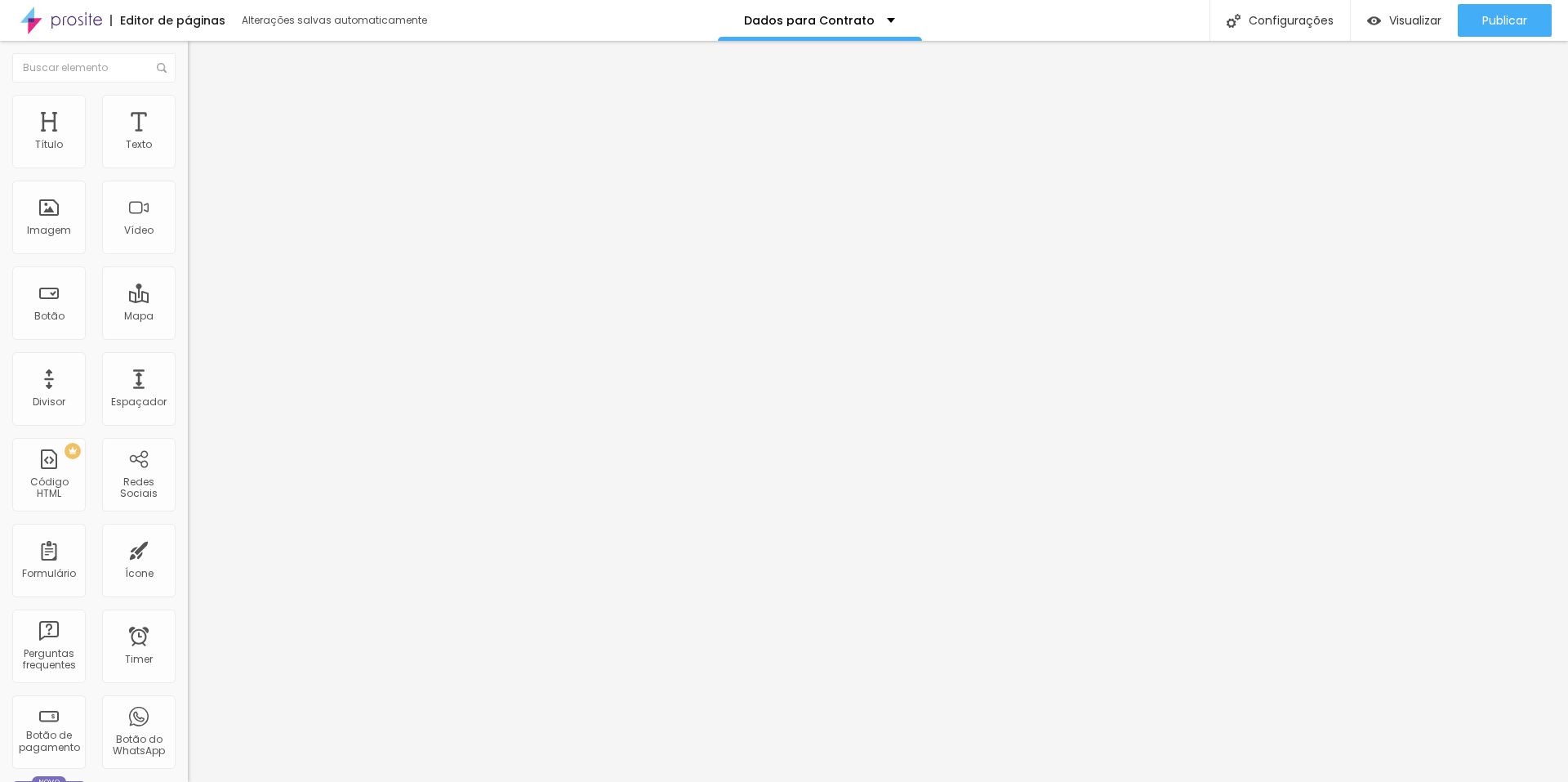
click at [188, 95] on li "Estilo" at bounding box center [281, 103] width 188 height 17
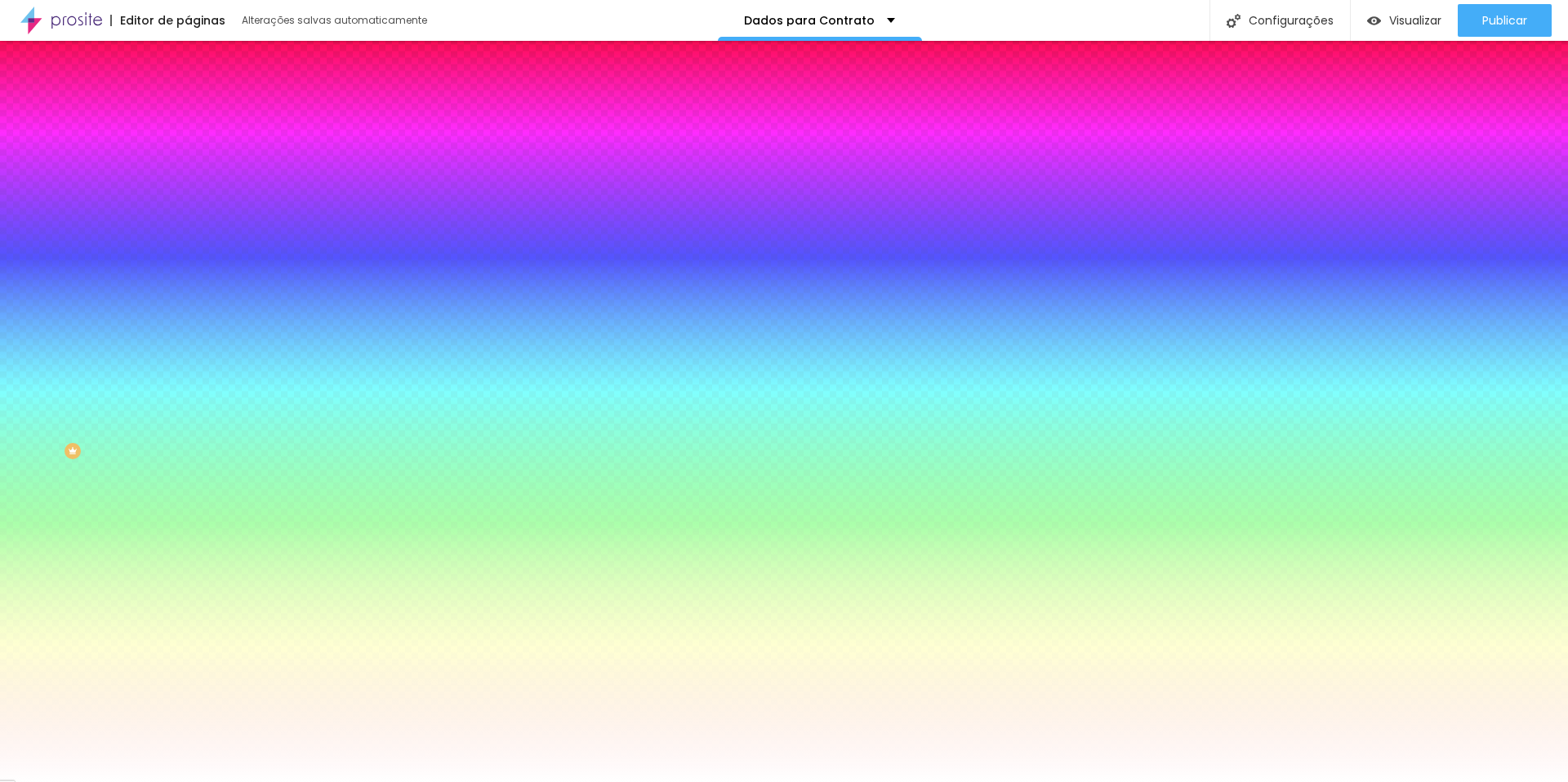
click at [188, 95] on li "Conteúdo" at bounding box center [281, 86] width 188 height 17
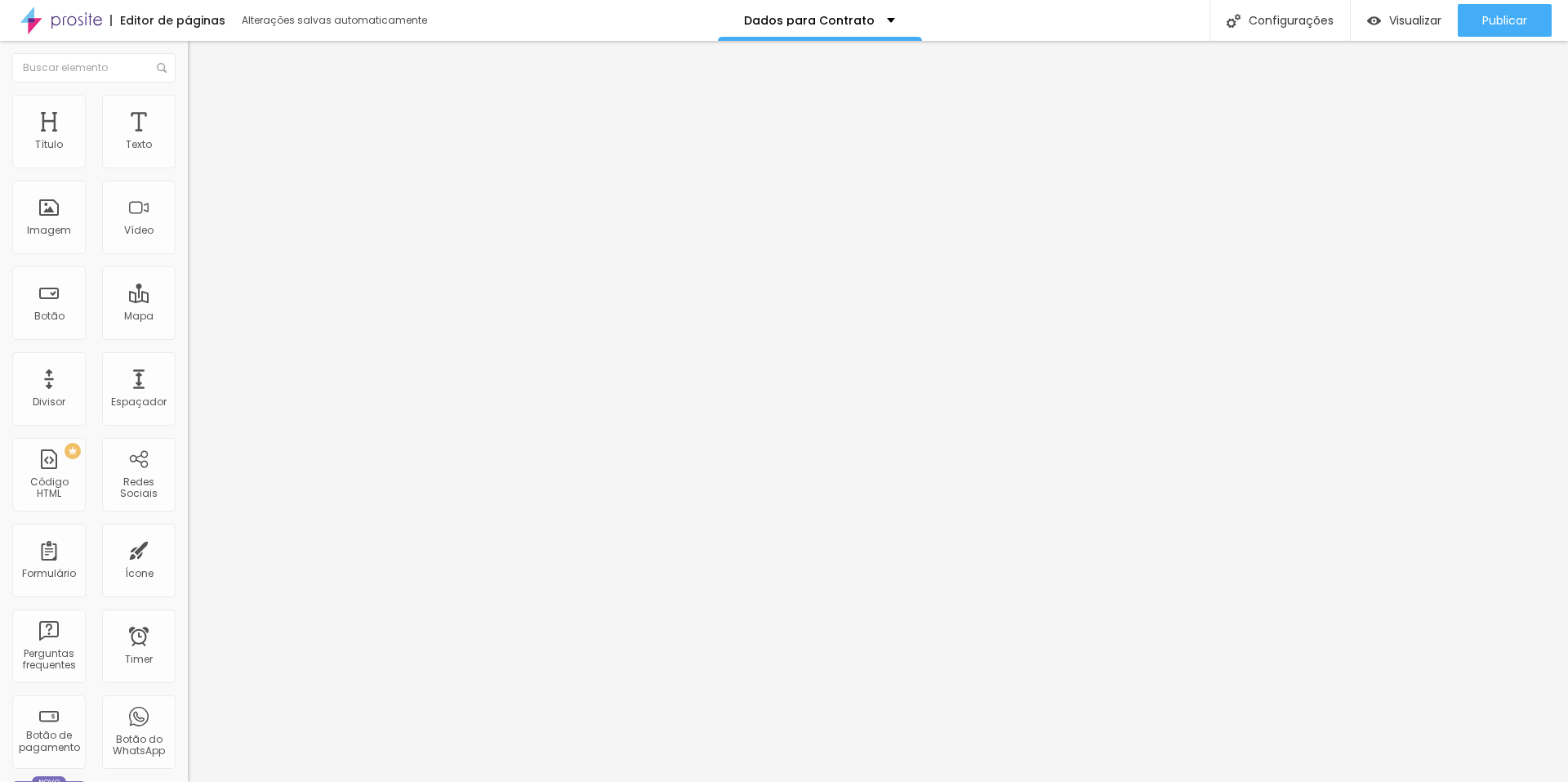
click at [188, 166] on span at bounding box center [193, 171] width 10 height 14
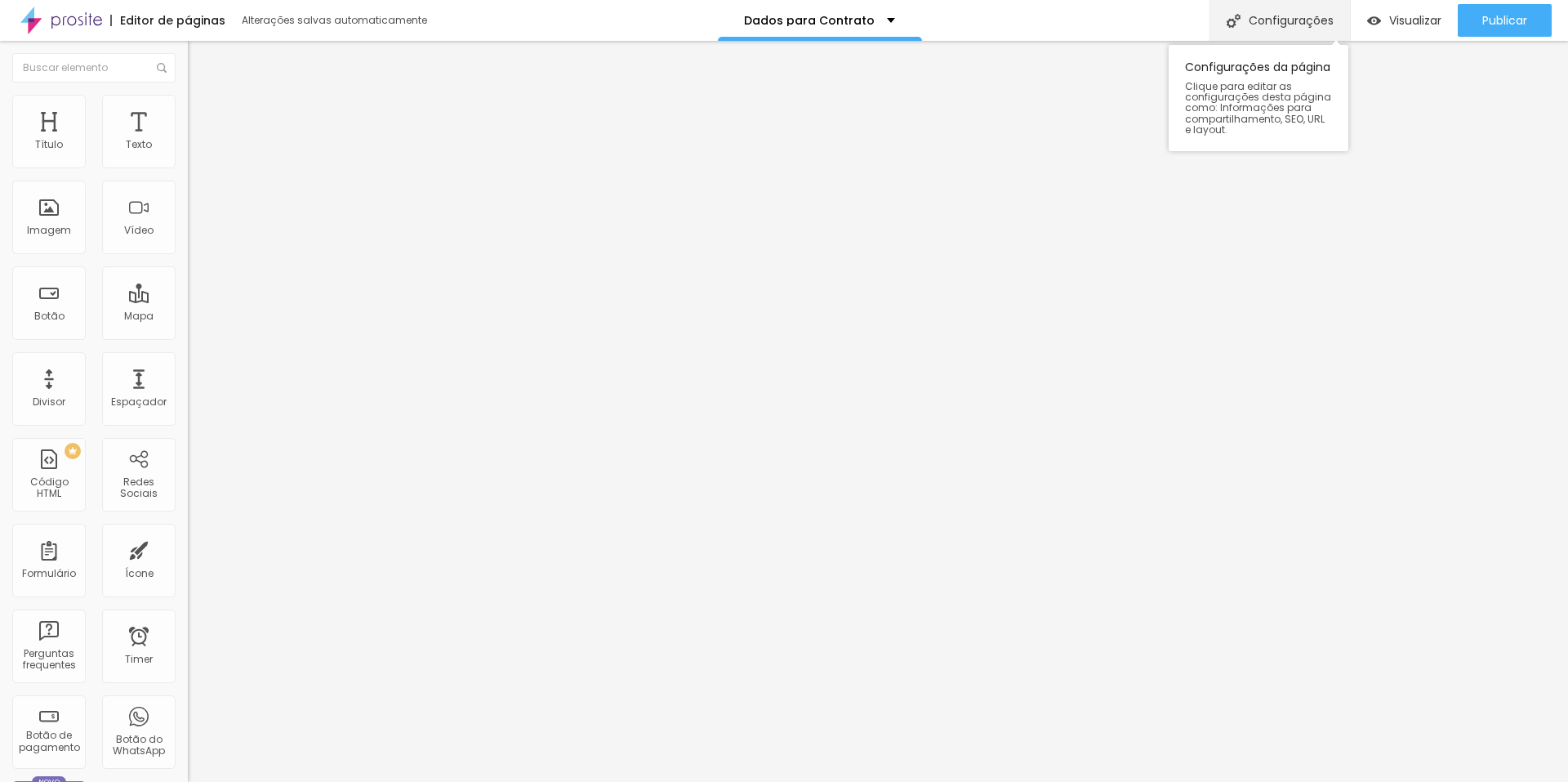
click at [1275, 23] on div "Configurações" at bounding box center [1280, 20] width 140 height 40
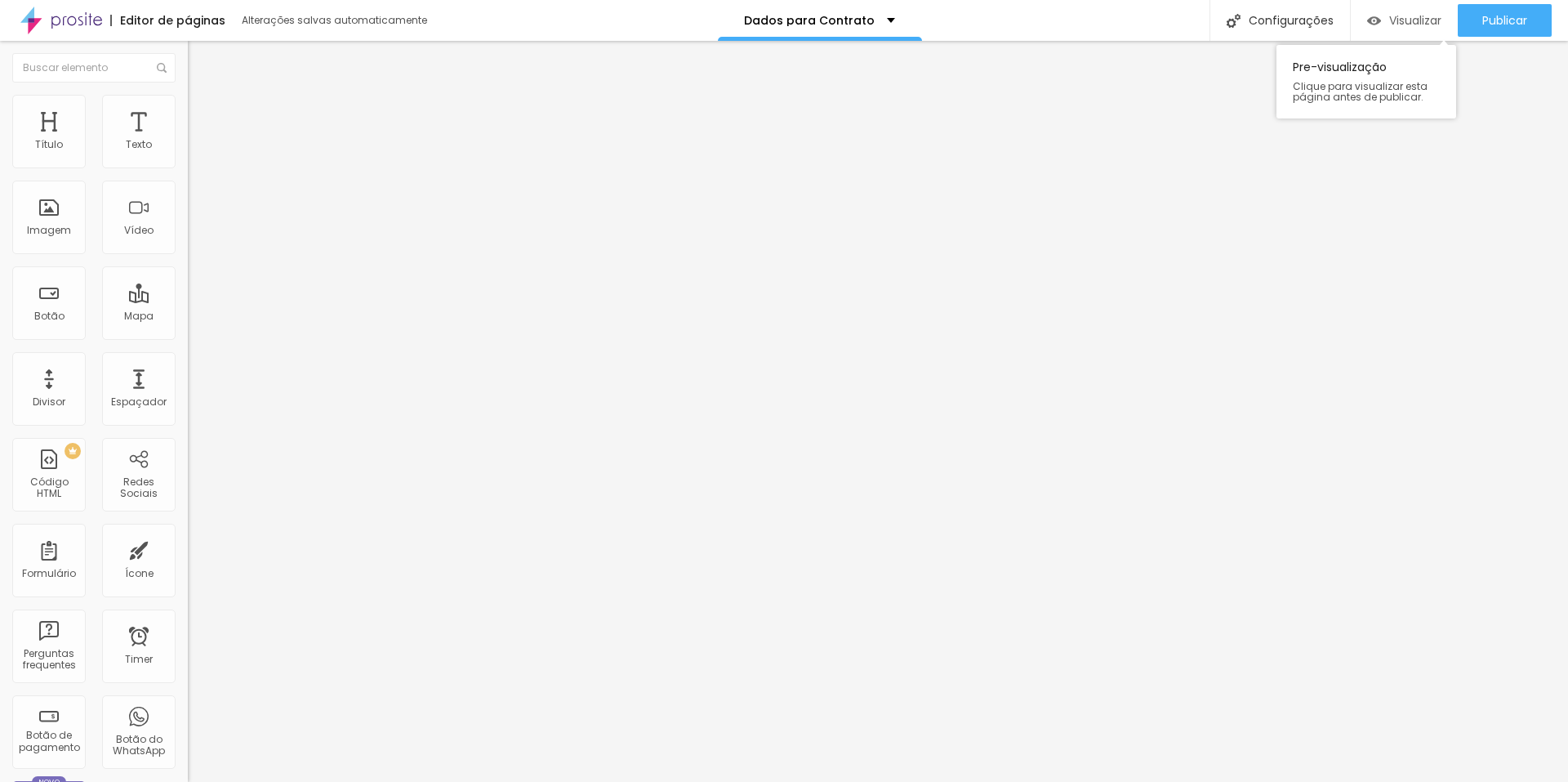
click at [1412, 36] on div "Visualizar" at bounding box center [1404, 20] width 74 height 33
click at [188, 112] on img at bounding box center [195, 118] width 15 height 15
click at [188, 629] on div at bounding box center [281, 629] width 188 height 0
click at [202, 113] on span "Estilo" at bounding box center [215, 106] width 26 height 14
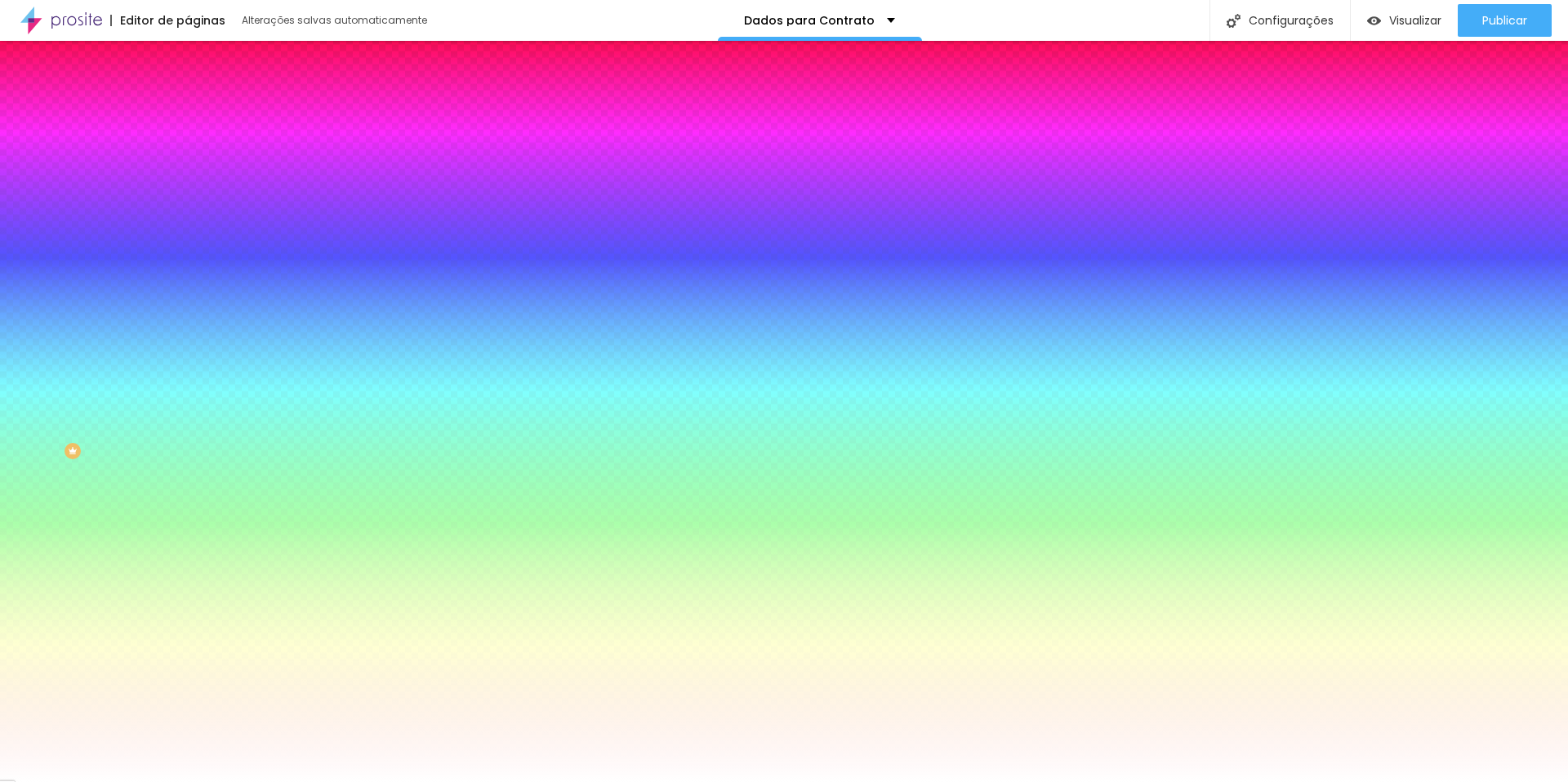
click at [195, 178] on icon "button" at bounding box center [199, 173] width 10 height 10
click at [159, 781] on div at bounding box center [784, 782] width 1568 height 0
click at [196, 532] on icon "button" at bounding box center [199, 529] width 7 height 7
click at [164, 781] on div at bounding box center [778, 782] width 1556 height 0
click at [188, 601] on div "Editar Formulário Conteúdo Estilo Avançado Botão Tipografia Voltar ao padrão Bo…" at bounding box center [281, 411] width 188 height 741
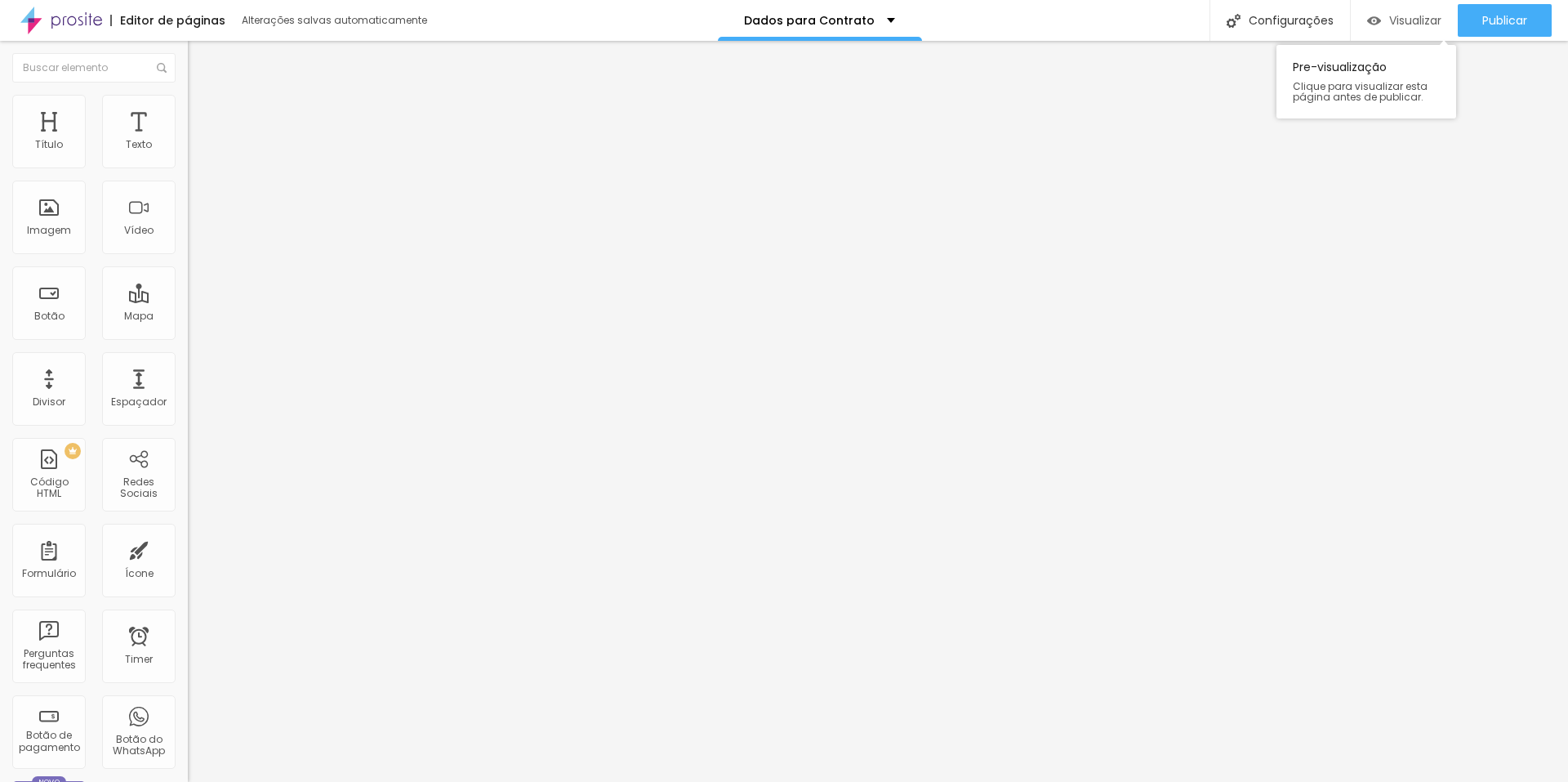
click at [1405, 14] on span "Visualizar" at bounding box center [1415, 20] width 52 height 13
click at [188, 112] on img at bounding box center [195, 118] width 15 height 15
click at [188, 104] on img at bounding box center [195, 102] width 15 height 15
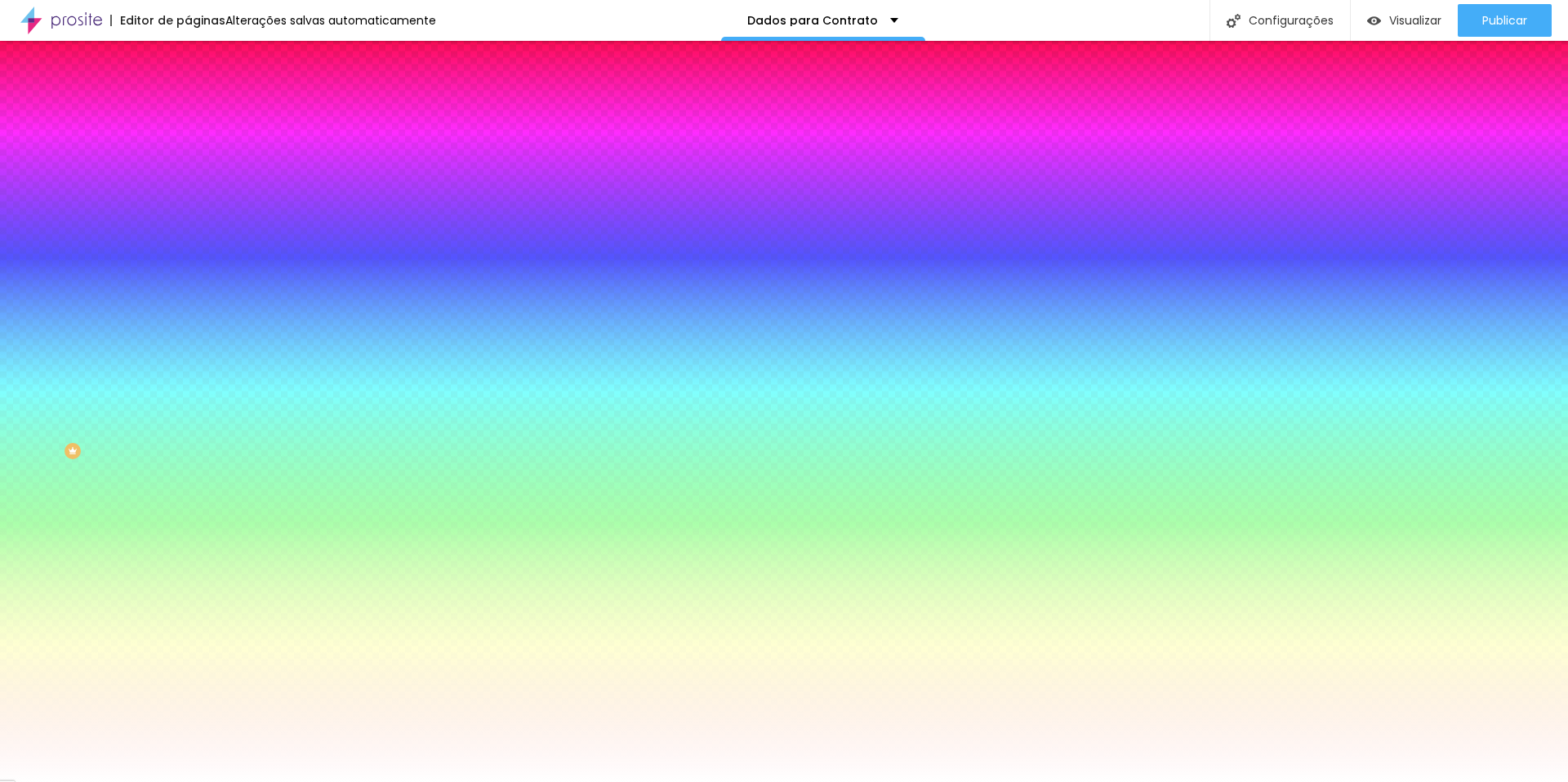
click at [188, 95] on li "Conteúdo" at bounding box center [281, 86] width 188 height 17
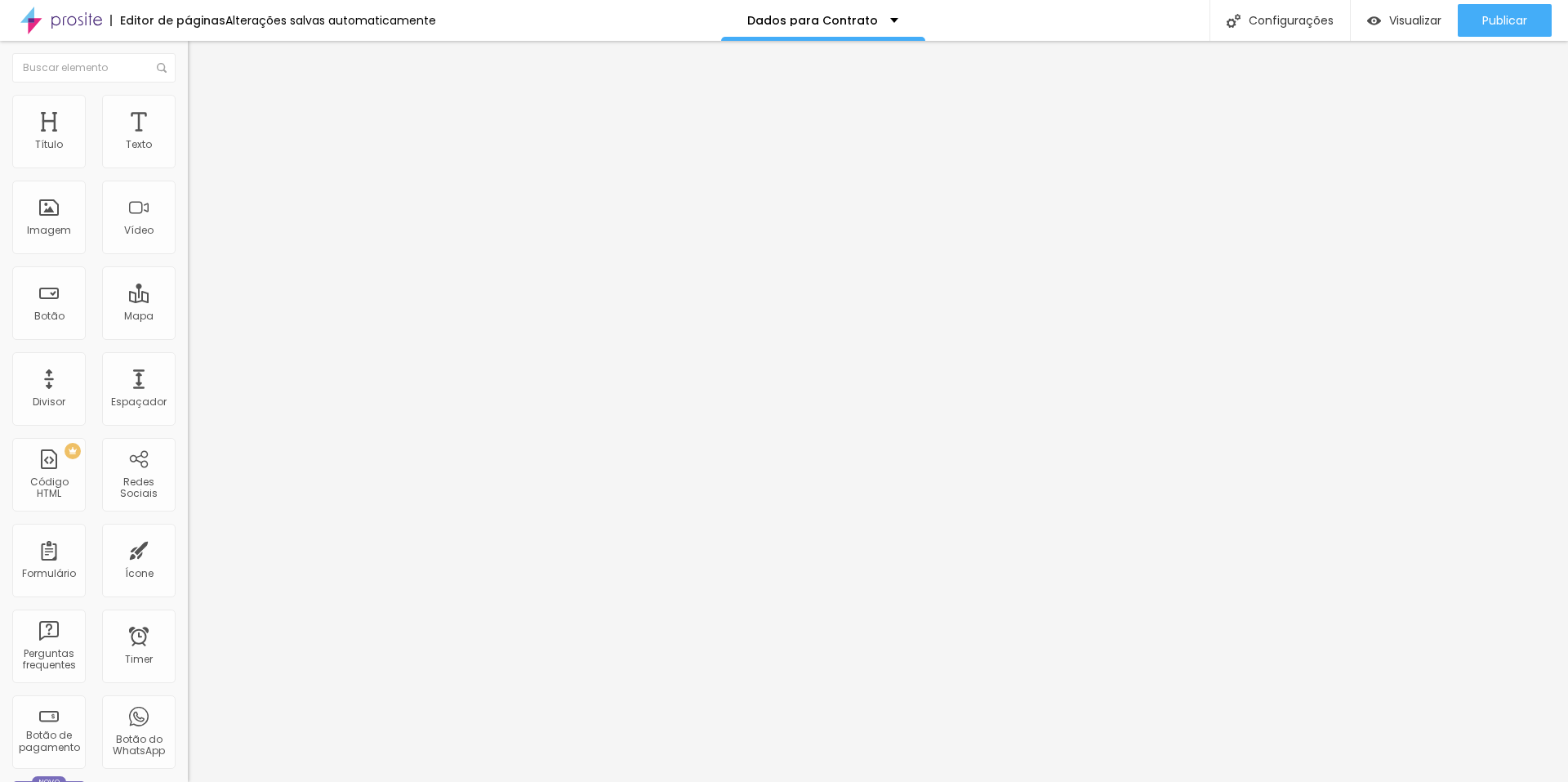
click at [198, 159] on div "Dados Para o Contrato" at bounding box center [281, 151] width 167 height 15
click at [188, 164] on span at bounding box center [193, 171] width 10 height 14
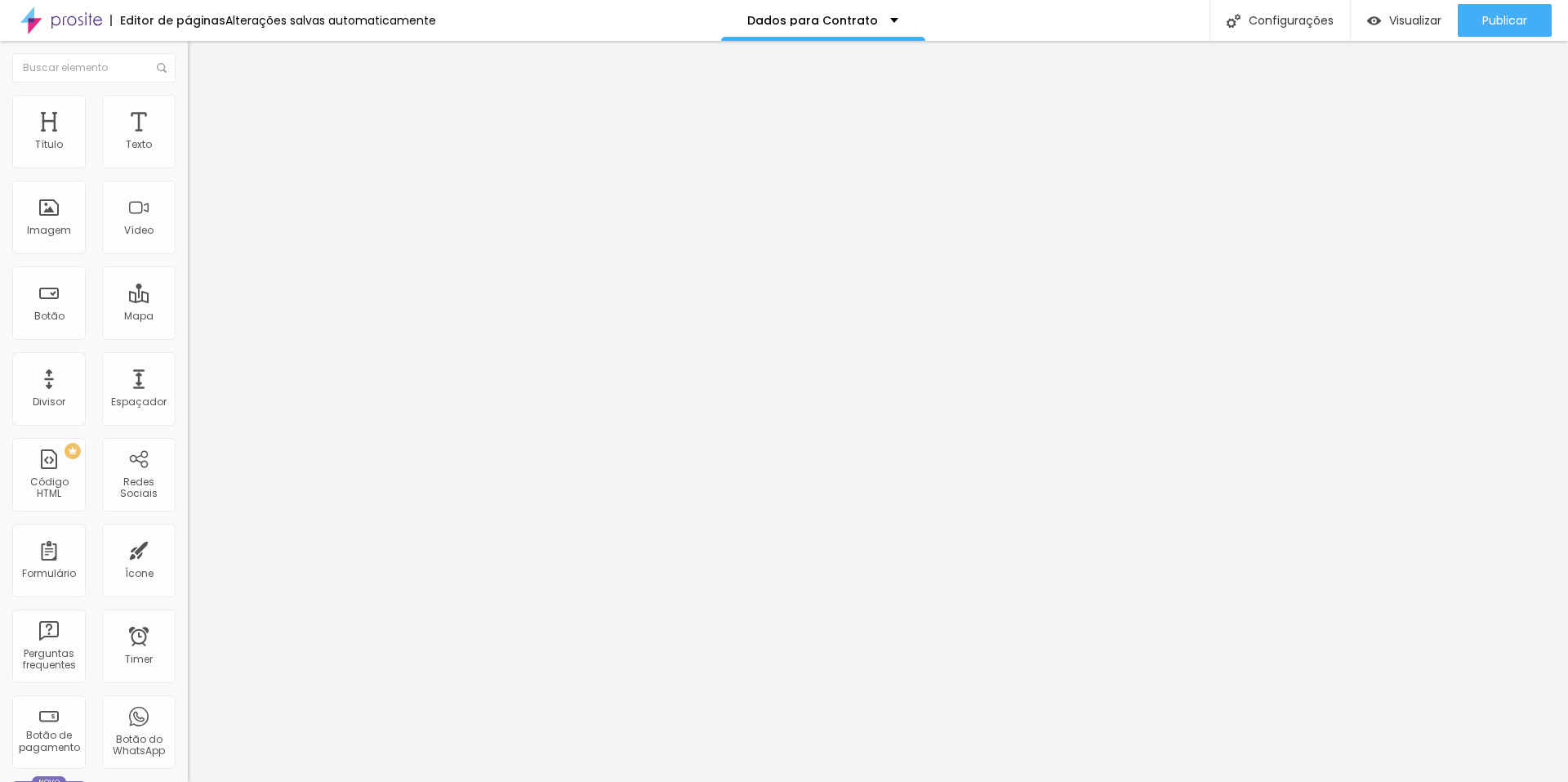
radio input "true"
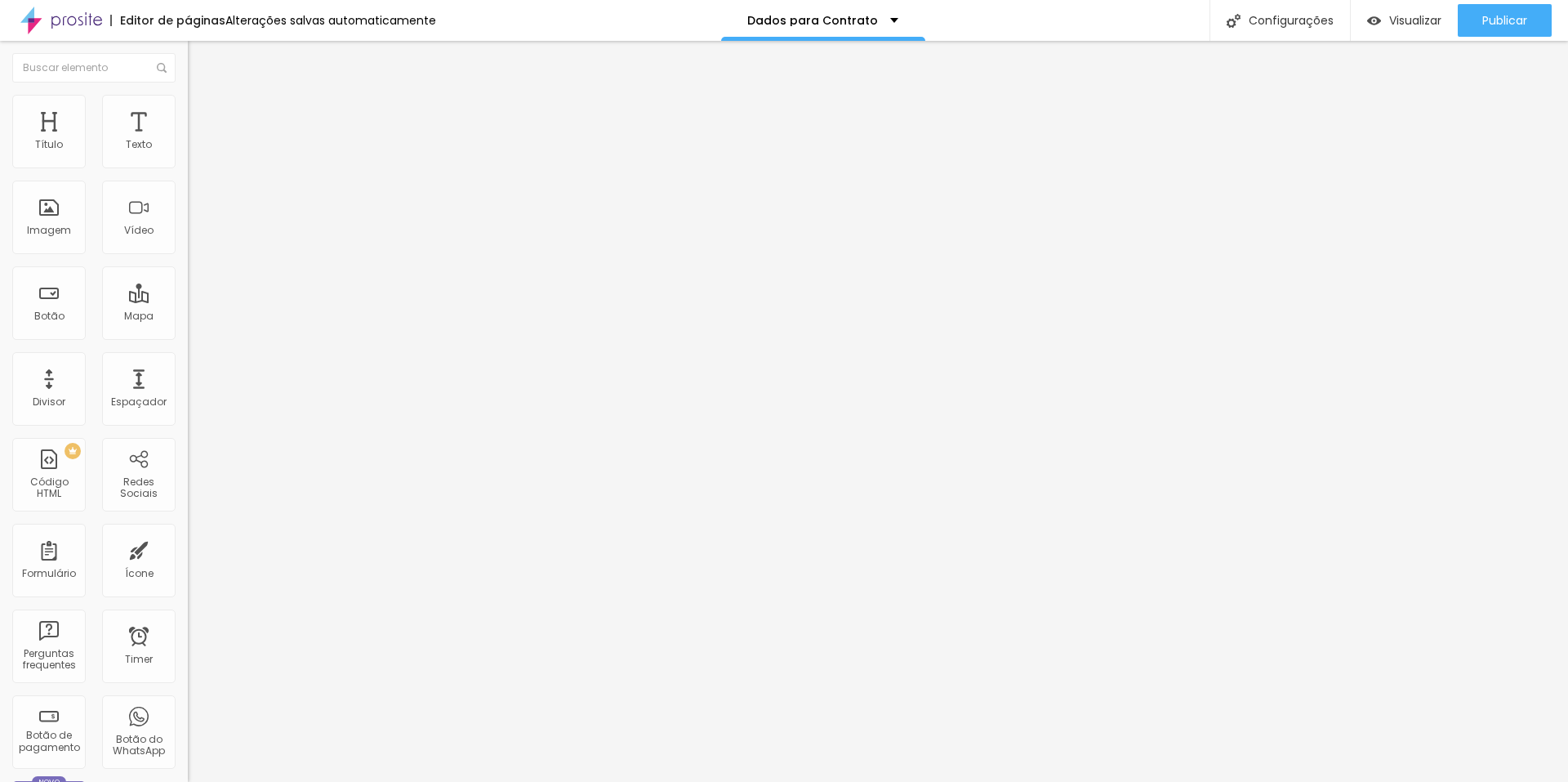
scroll to position [0, 0]
radio input "true"
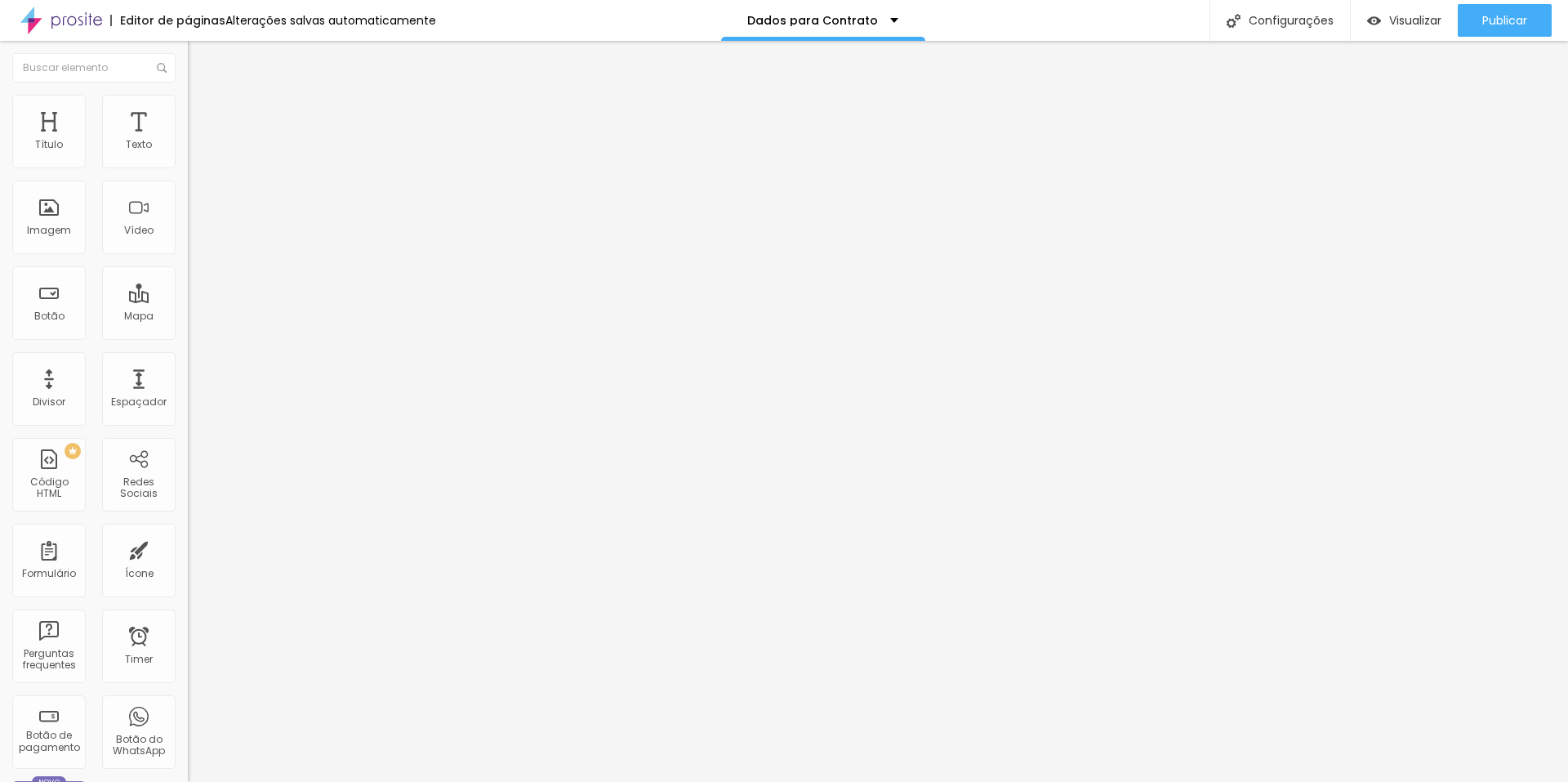
radio input "true"
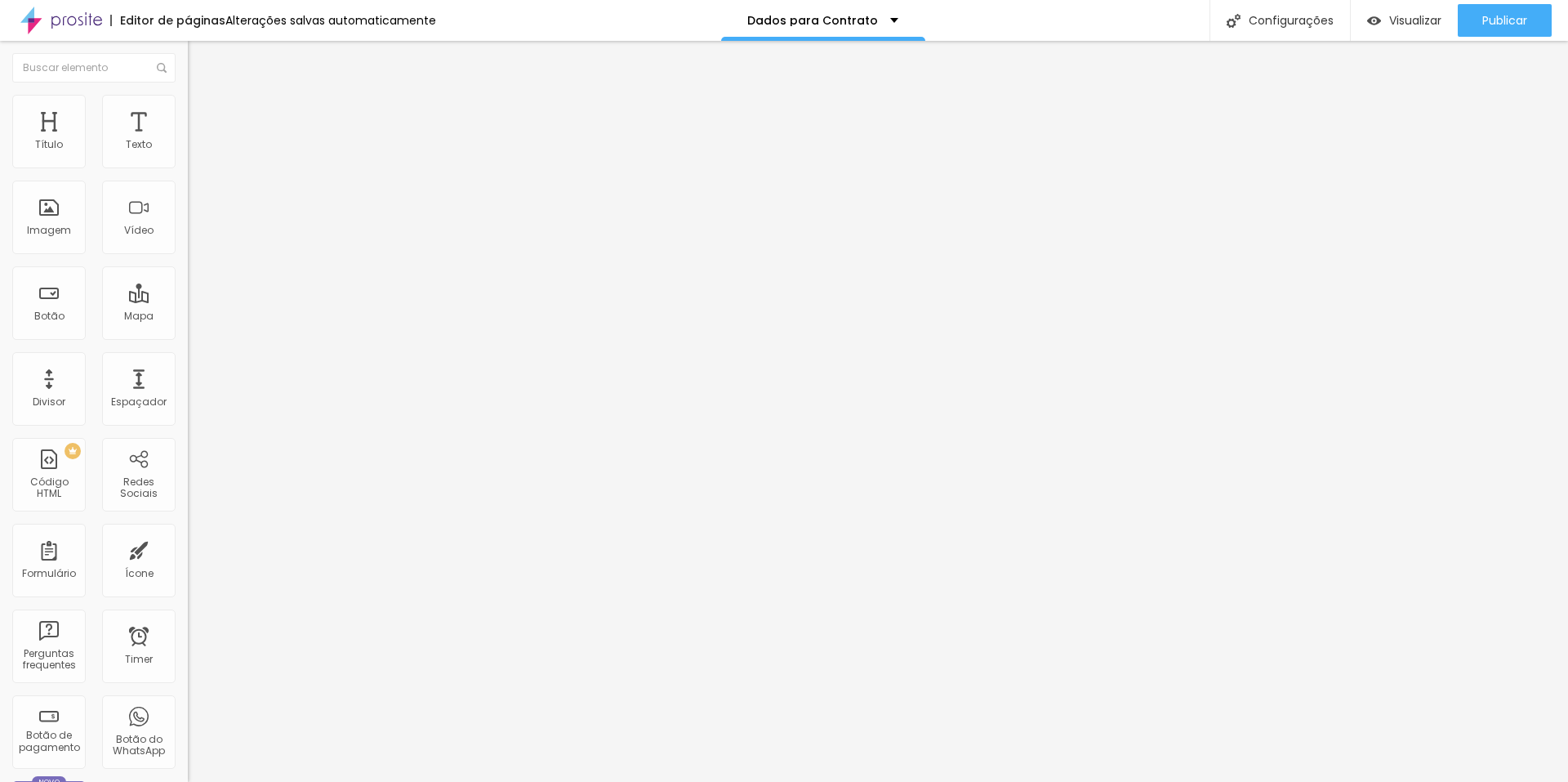
click at [188, 165] on img at bounding box center [193, 170] width 10 height 10
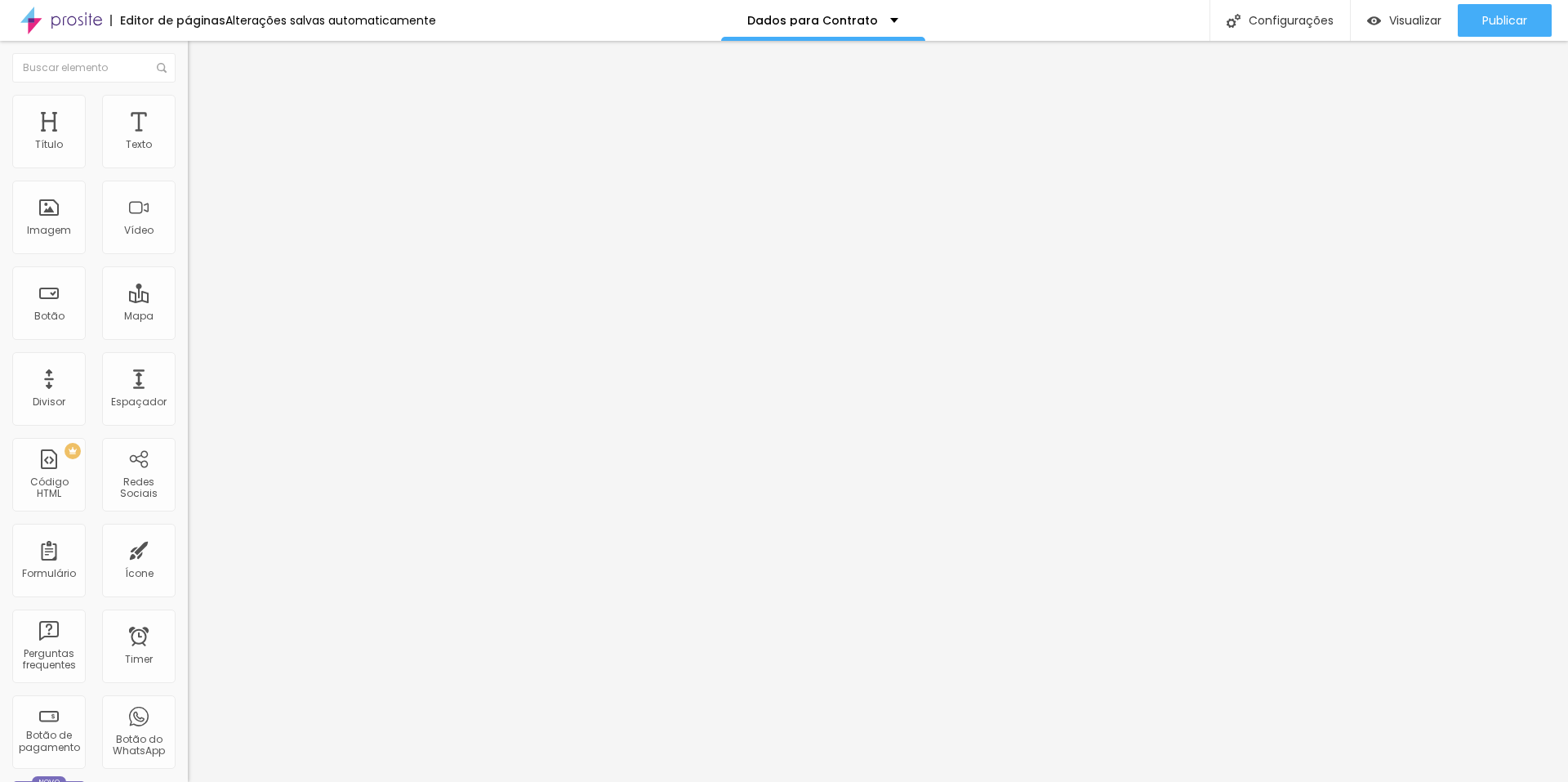
scroll to position [34, 0]
radio input "true"
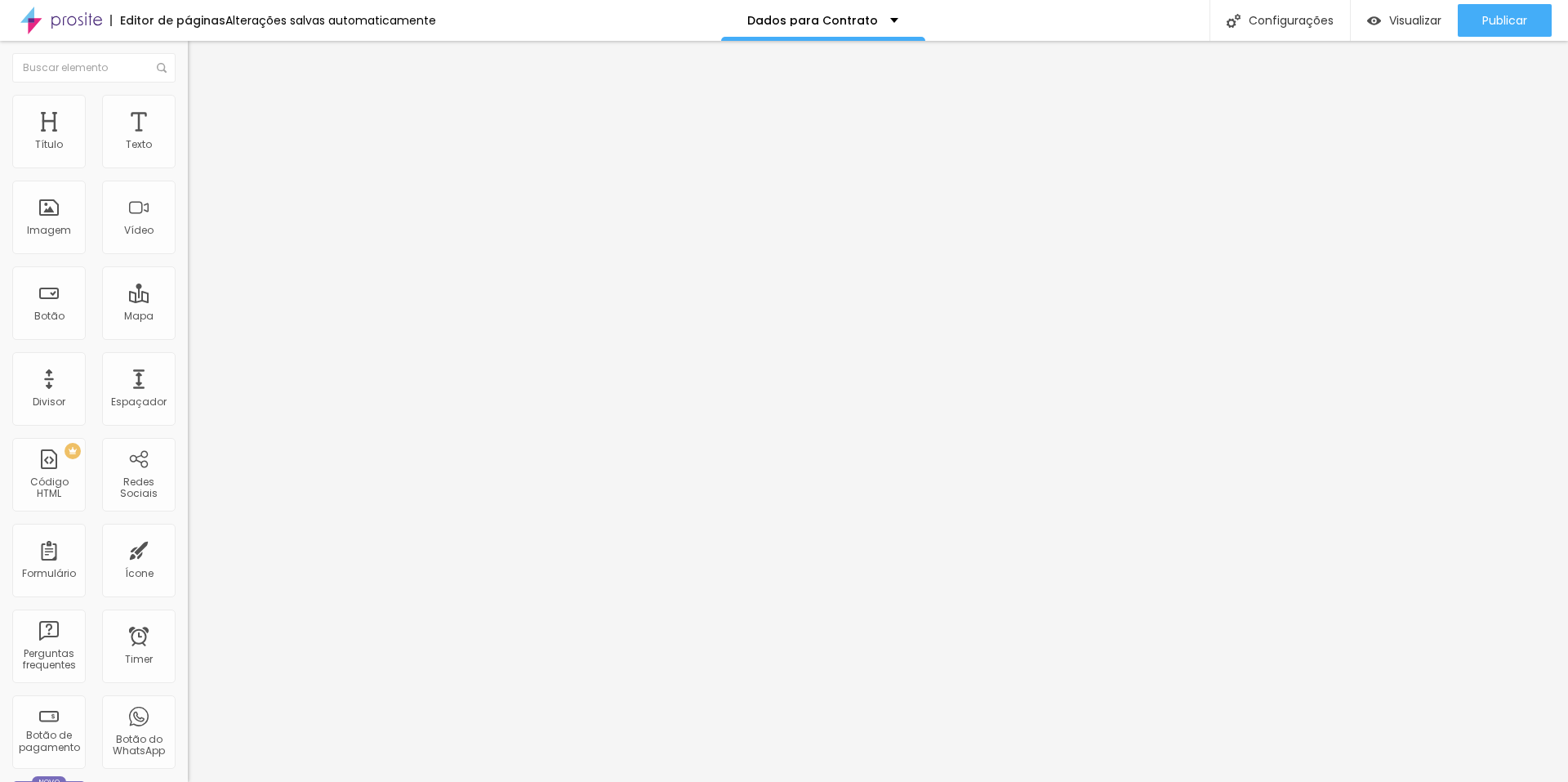
radio input "true"
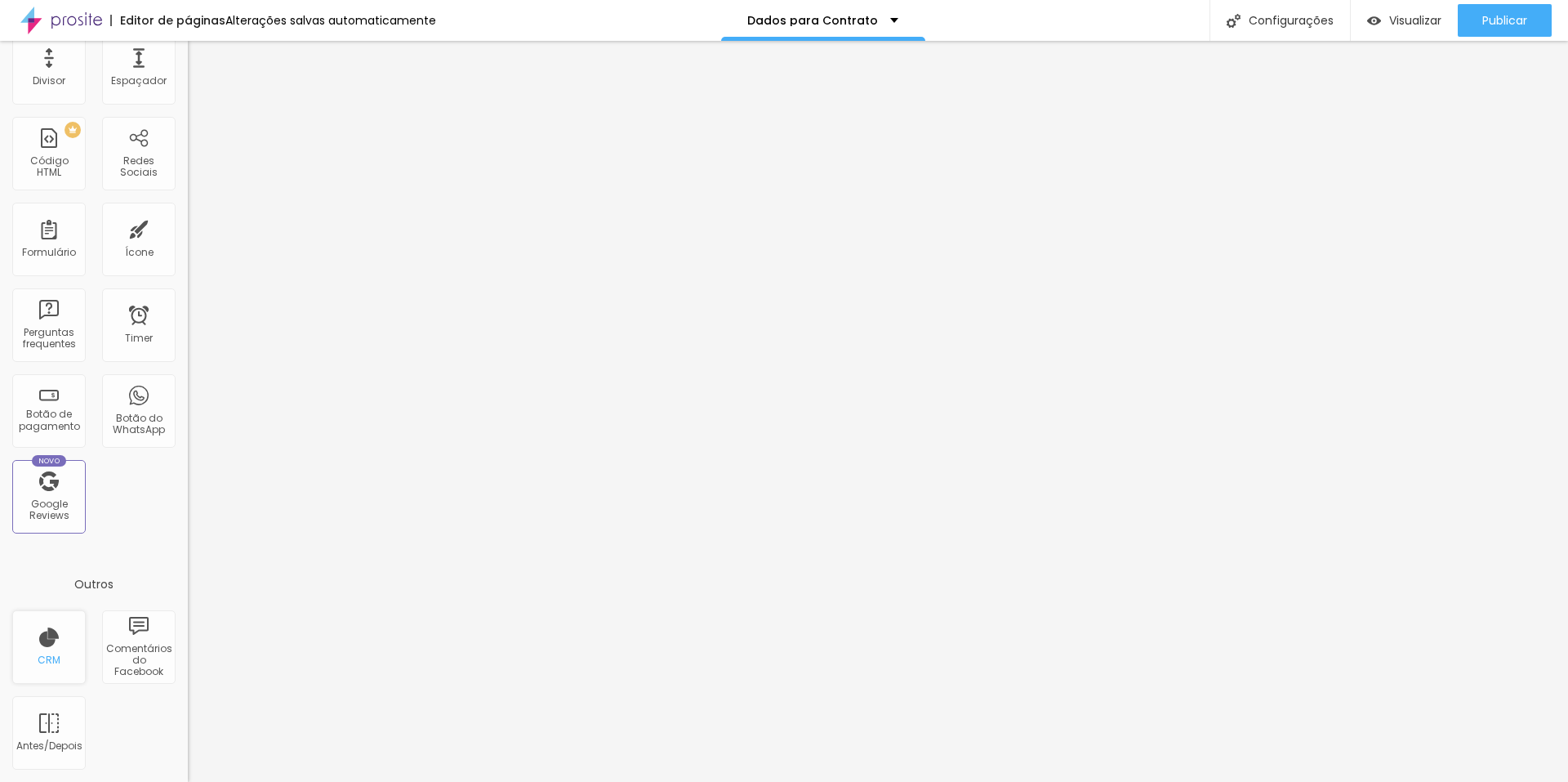
scroll to position [0, 0]
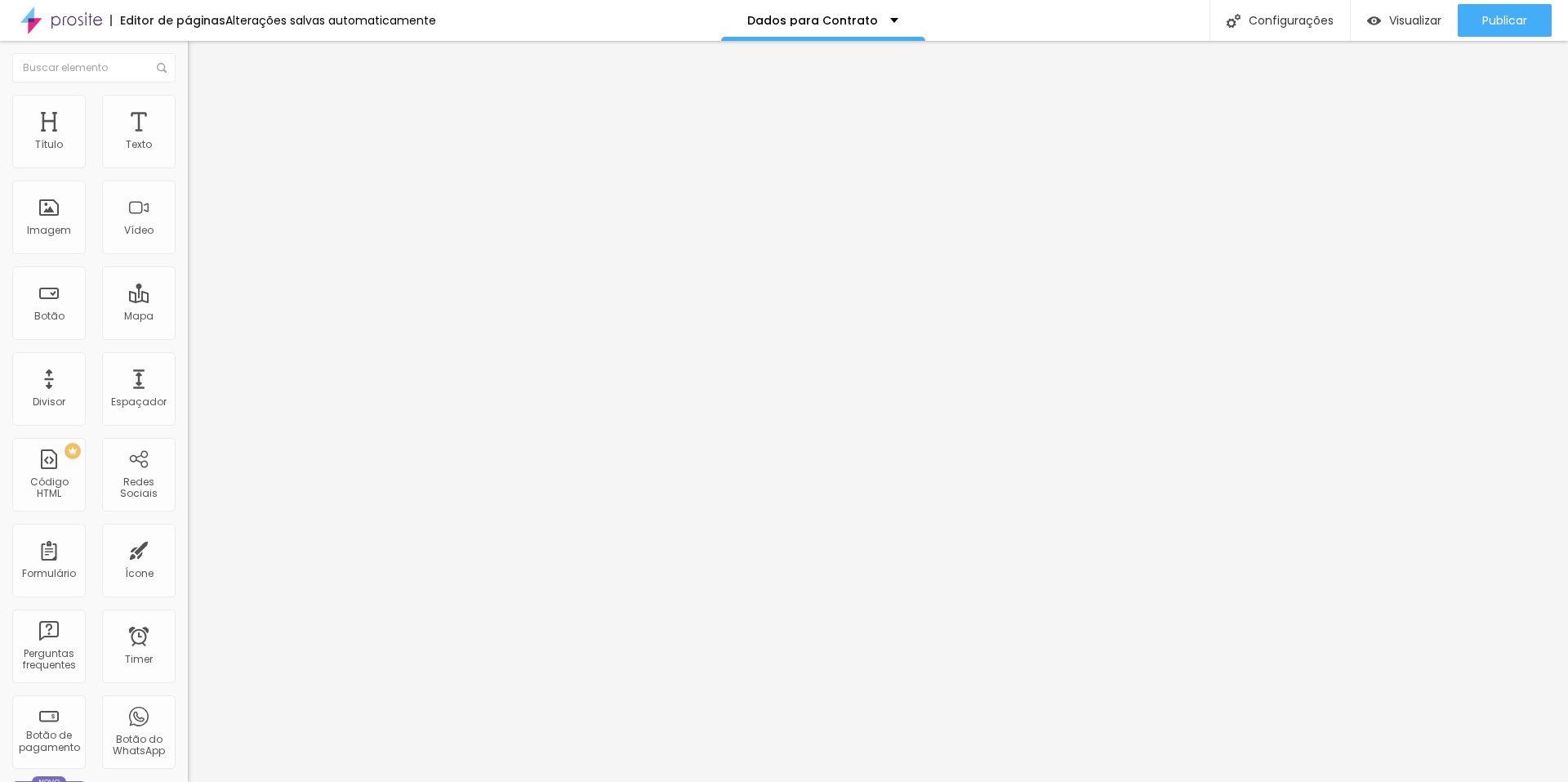
click at [188, 112] on li "Avançado" at bounding box center [281, 119] width 188 height 17
click at [188, 105] on img at bounding box center [195, 102] width 15 height 15
click at [188, 93] on img at bounding box center [195, 85] width 15 height 15
click at [188, 175] on link "clique aqui" at bounding box center [276, 166] width 178 height 24
click at [188, 176] on link "clique aqui" at bounding box center [276, 166] width 178 height 24
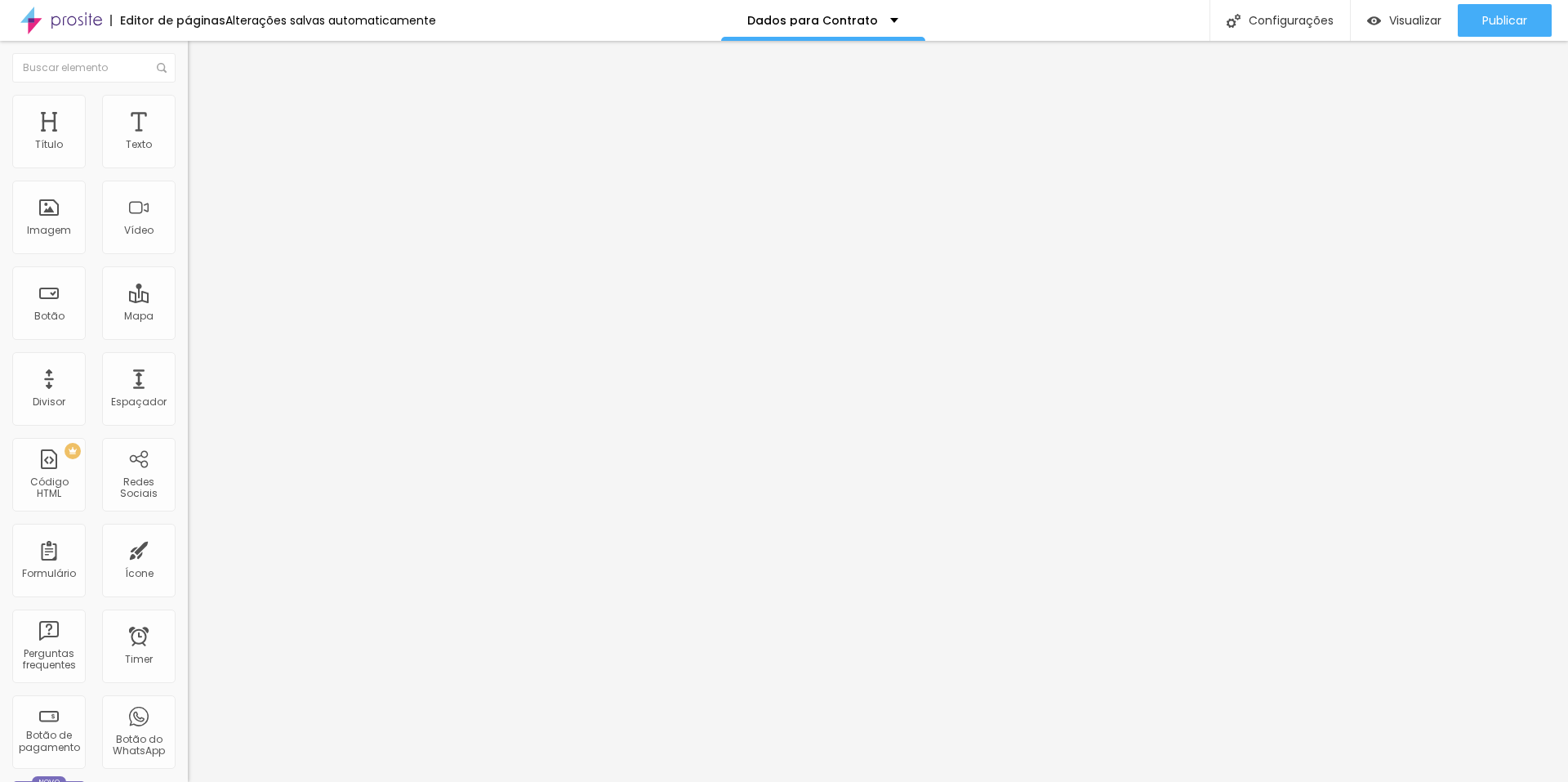
click at [188, 112] on li "Avançado" at bounding box center [281, 119] width 188 height 17
drag, startPoint x: 163, startPoint y: 430, endPoint x: 128, endPoint y: 352, distance: 85.5
click at [188, 722] on div at bounding box center [281, 722] width 188 height 0
click at [188, 113] on ul "Conteúdo Estilo Avançado" at bounding box center [281, 103] width 188 height 49
click at [202, 111] on span "Estilo" at bounding box center [215, 106] width 26 height 14
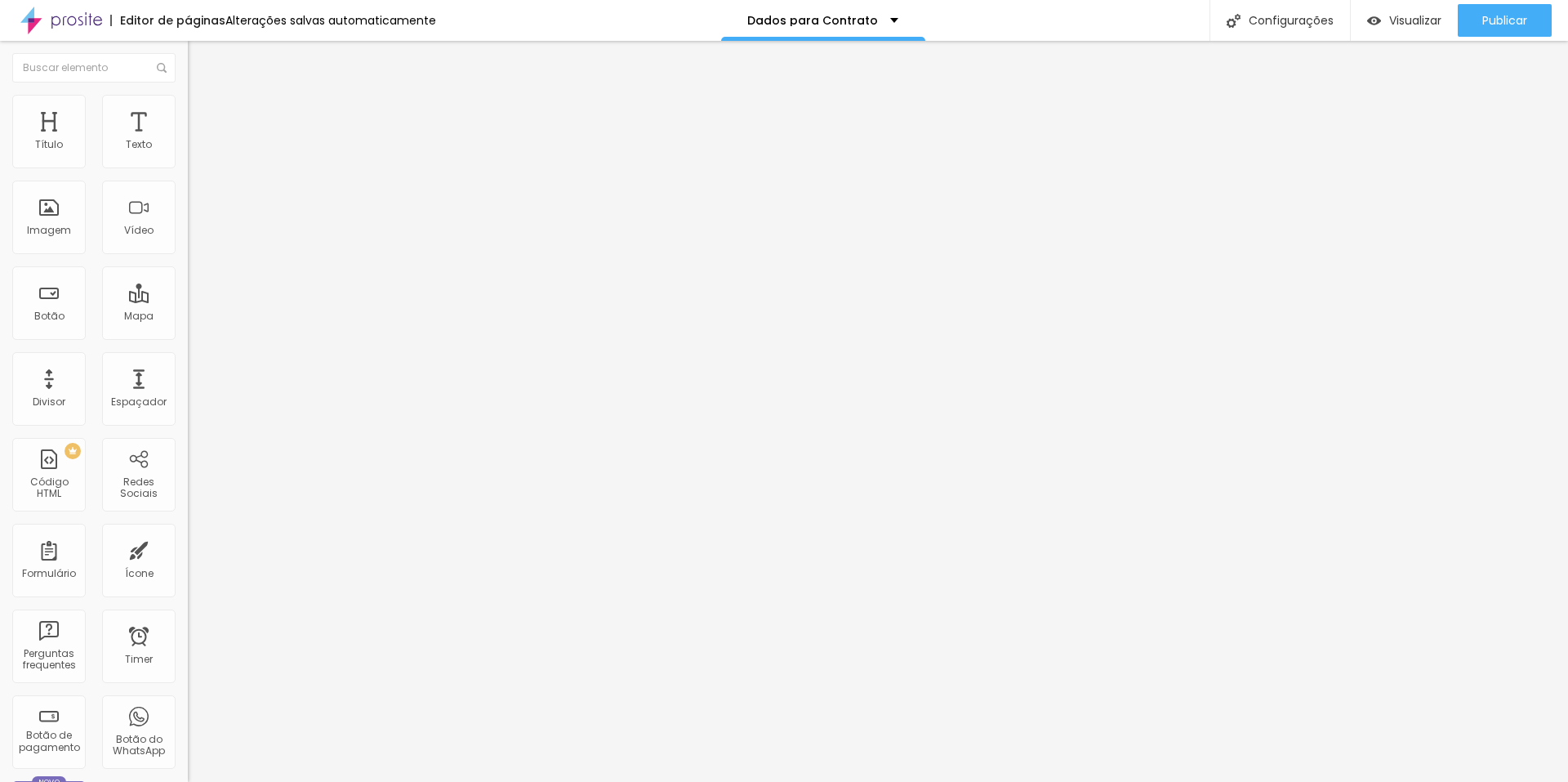
click at [188, 95] on li "Conteúdo" at bounding box center [281, 86] width 188 height 17
click at [200, 59] on img "button" at bounding box center [206, 59] width 13 height 13
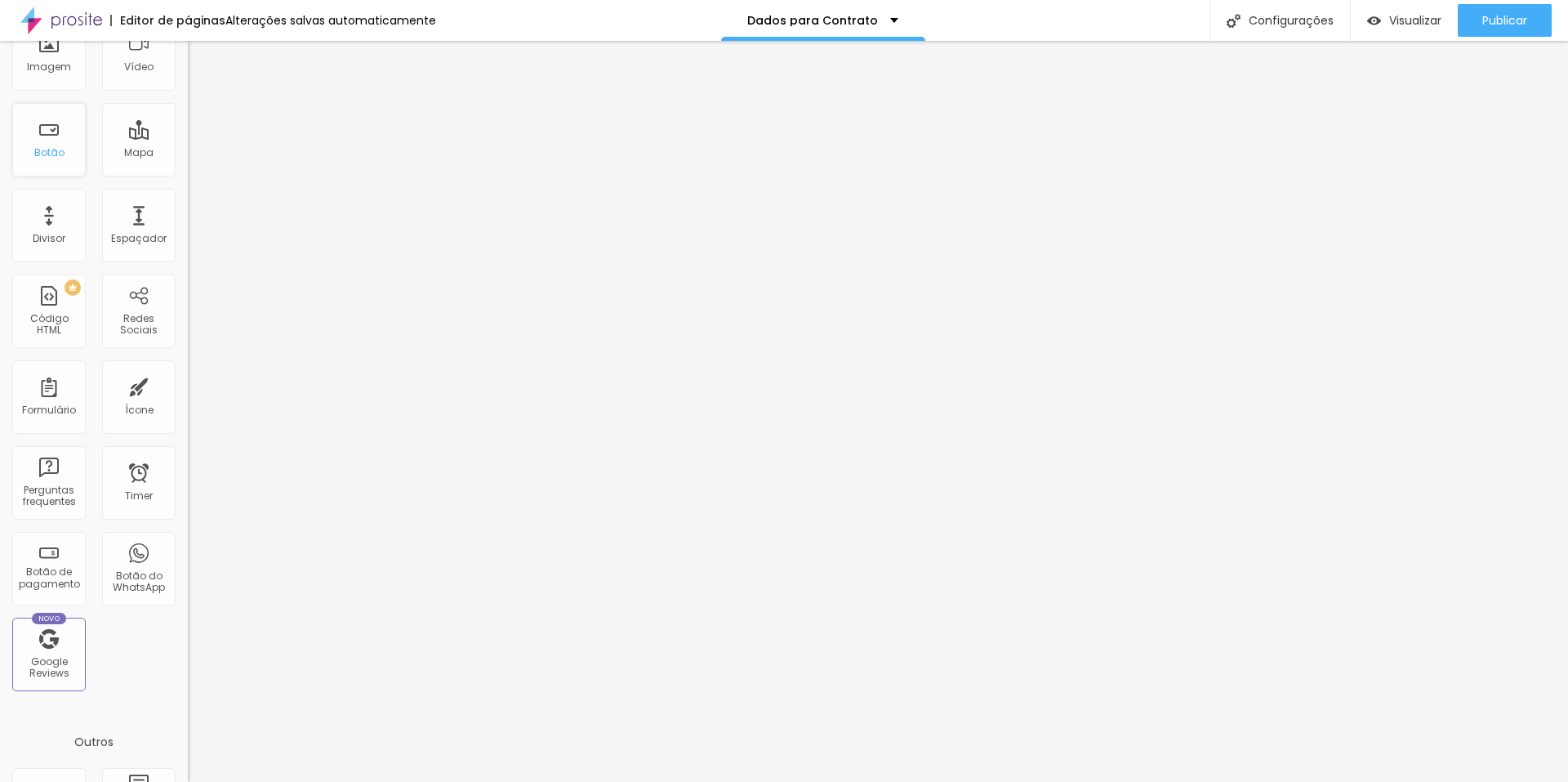
click at [36, 150] on div "Botão" at bounding box center [49, 153] width 31 height 12
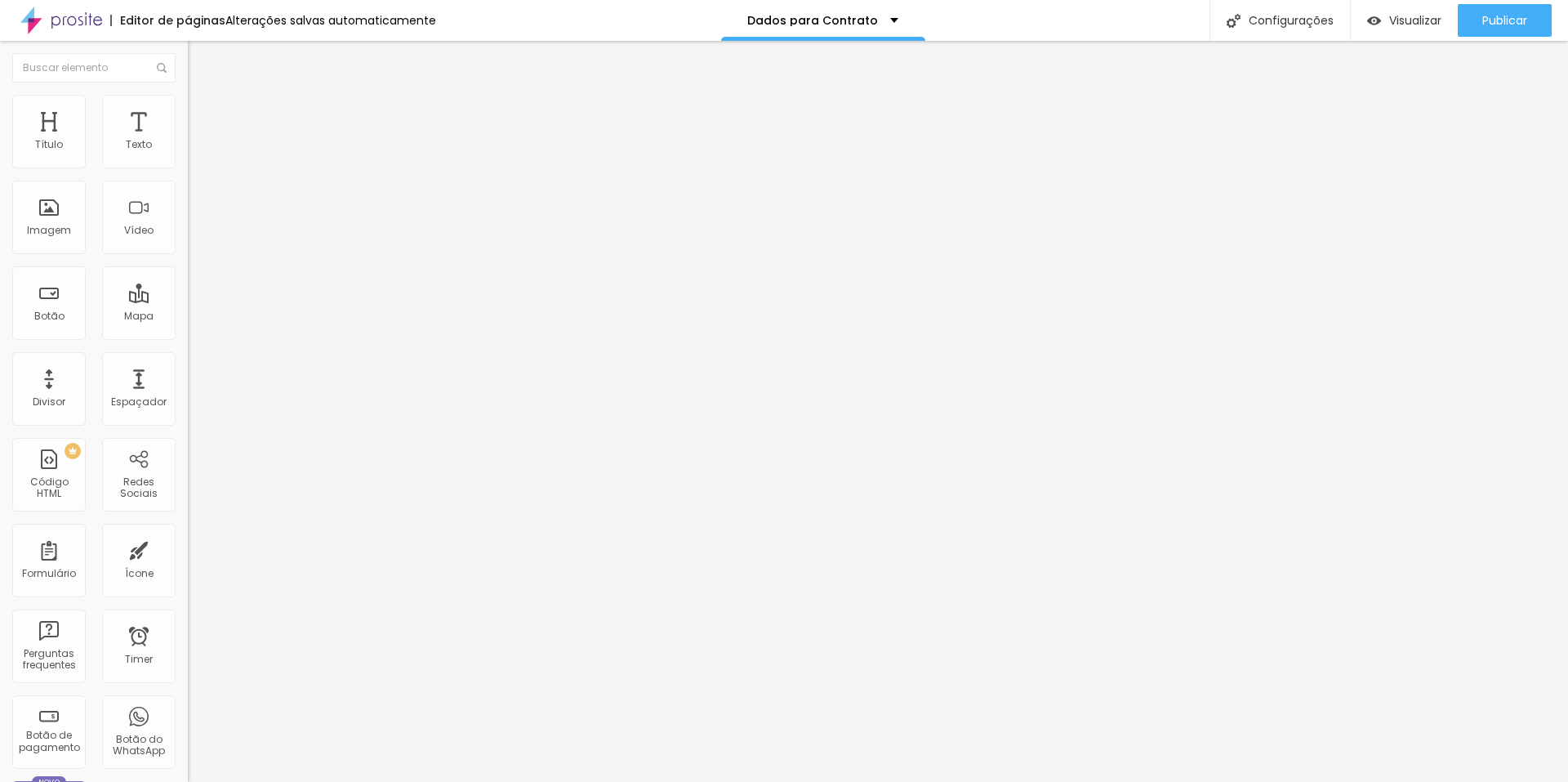
click at [188, 109] on li "Estilo" at bounding box center [281, 103] width 188 height 17
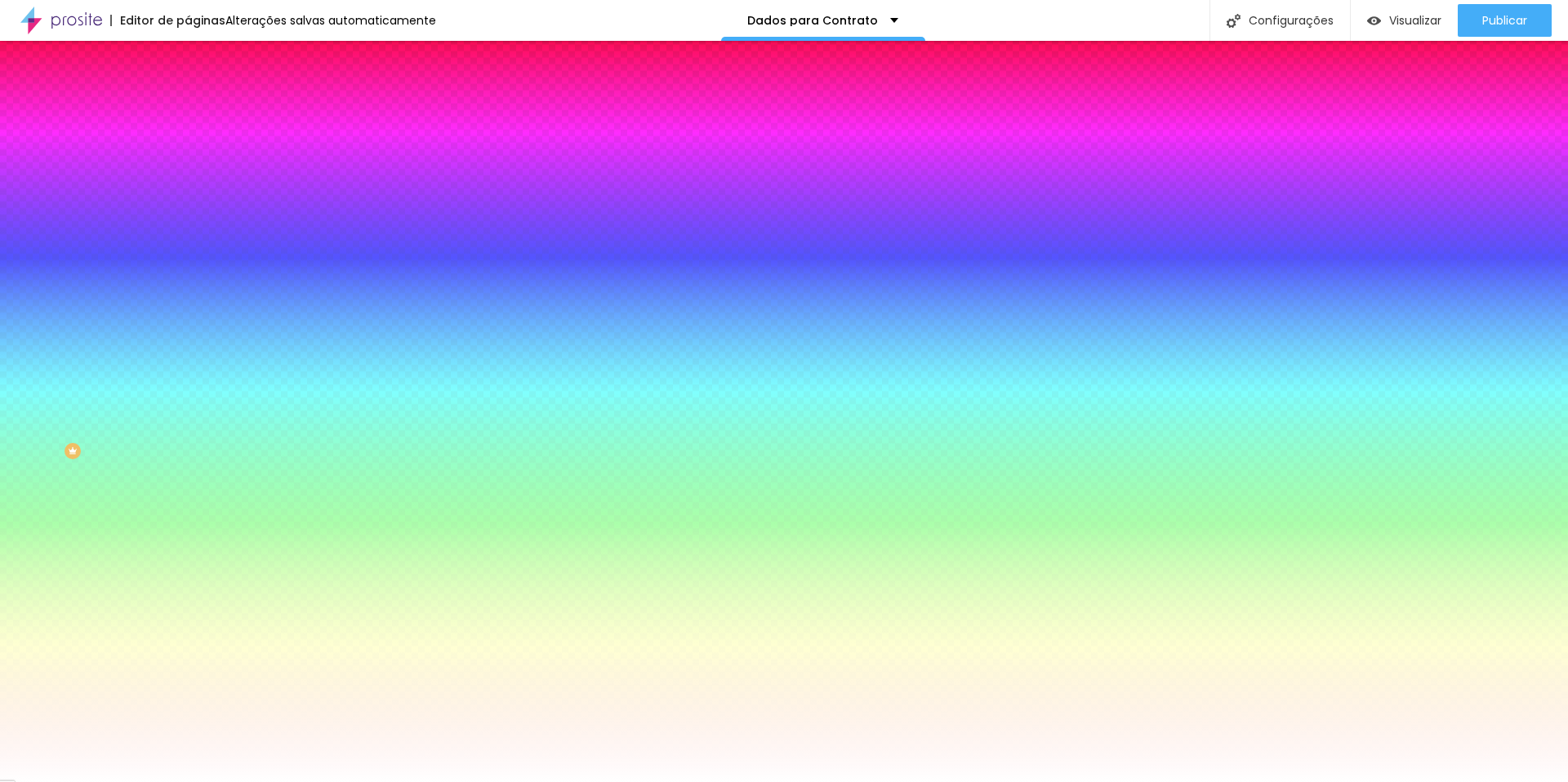
click at [188, 112] on img at bounding box center [195, 118] width 15 height 15
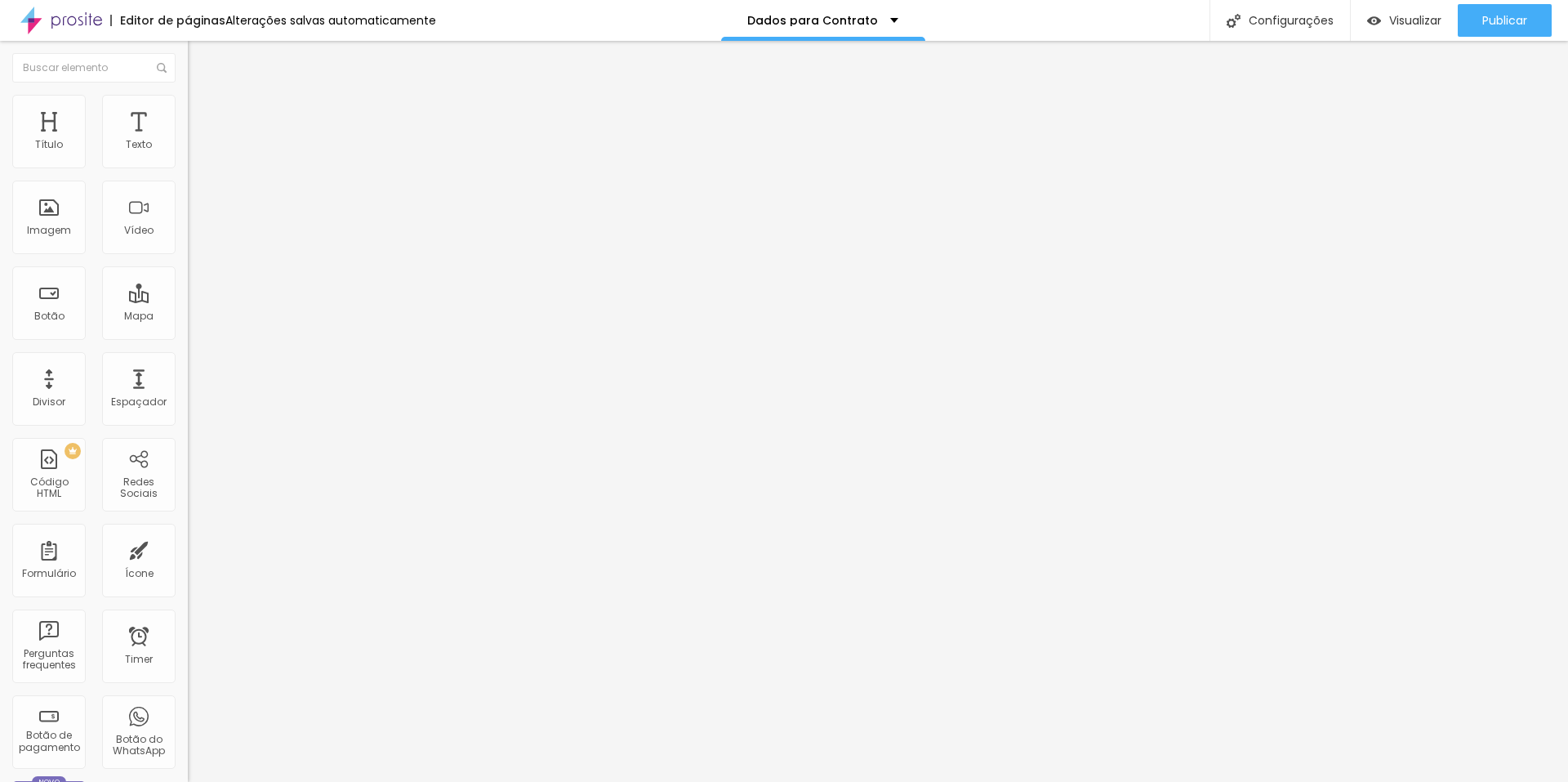
click at [188, 178] on link "clique aqui" at bounding box center [276, 166] width 178 height 24
click at [1502, 17] on span "Publicar" at bounding box center [1506, 20] width 45 height 13
click at [200, 61] on img "button" at bounding box center [206, 59] width 13 height 13
click at [188, 165] on div "Dados Para o Contrato" at bounding box center [281, 151] width 188 height 28
click at [99, 781] on div "Dados Para o Contrato" at bounding box center [81, 793] width 155 height 10
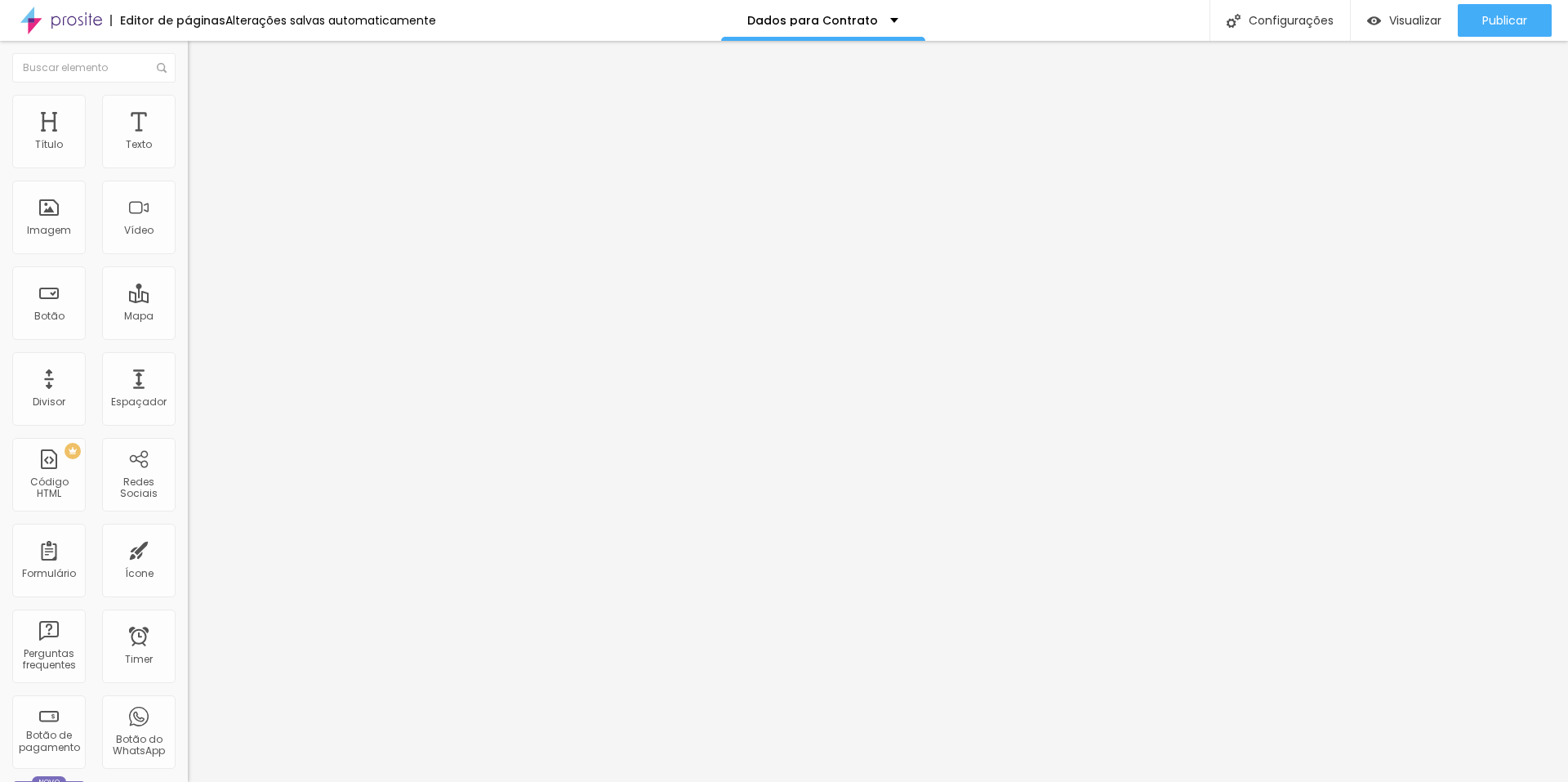
click at [188, 165] on img at bounding box center [193, 170] width 10 height 10
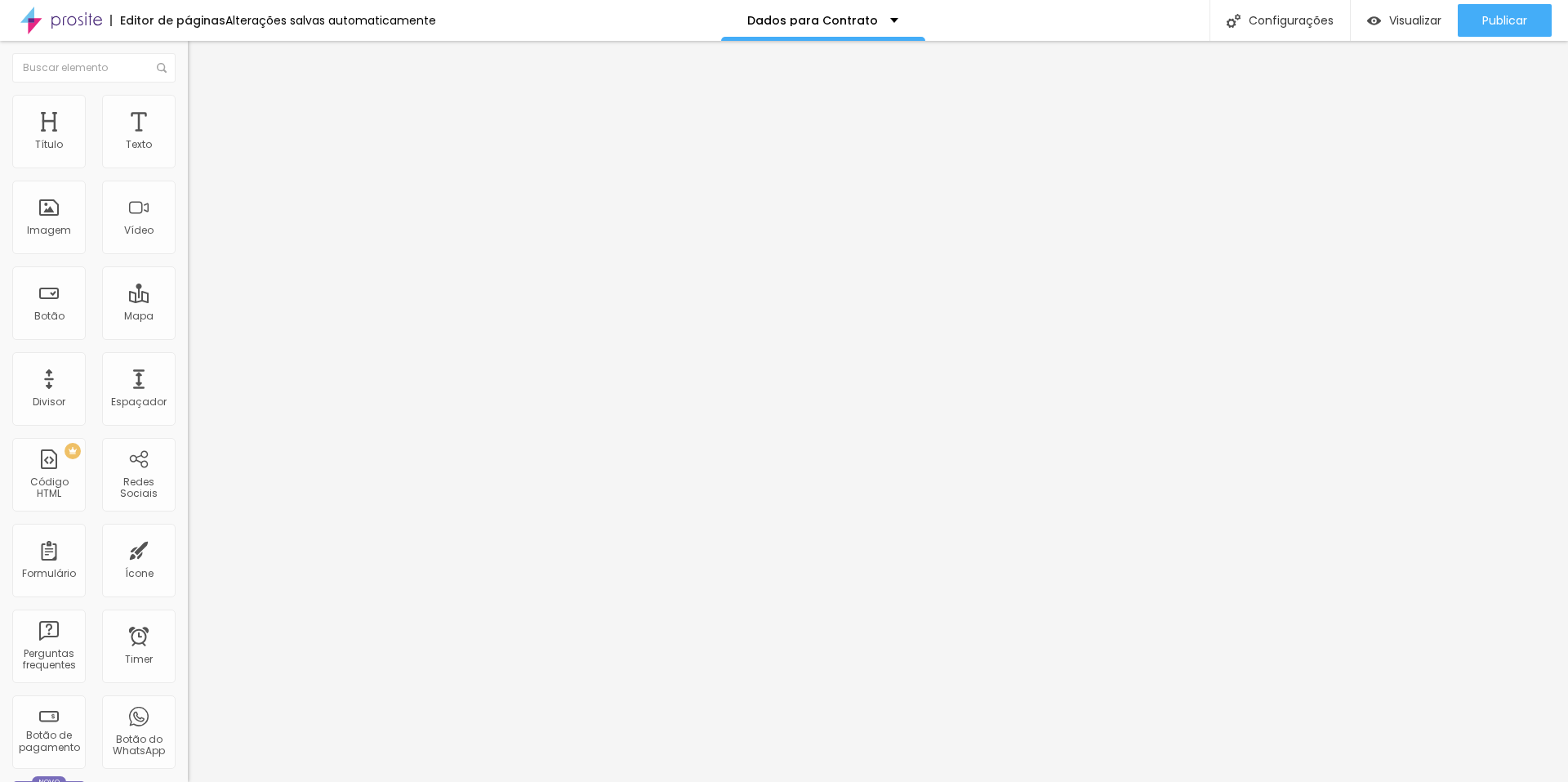
drag, startPoint x: 665, startPoint y: 583, endPoint x: 477, endPoint y: 571, distance: 188.4
type input "Proposta Selecionada"
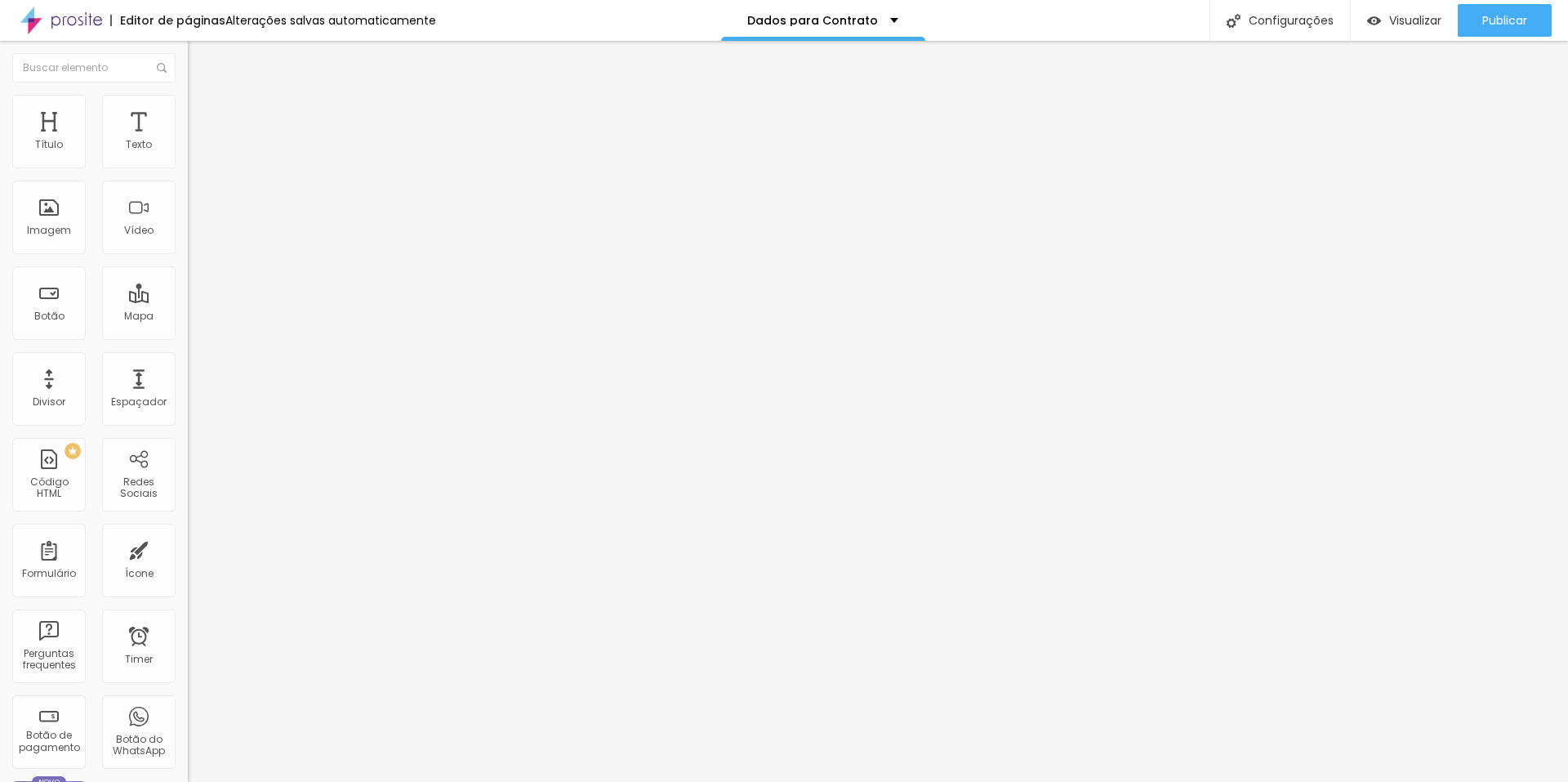
drag, startPoint x: 643, startPoint y: 485, endPoint x: 574, endPoint y: 504, distance: 71.6
type input "Bride"
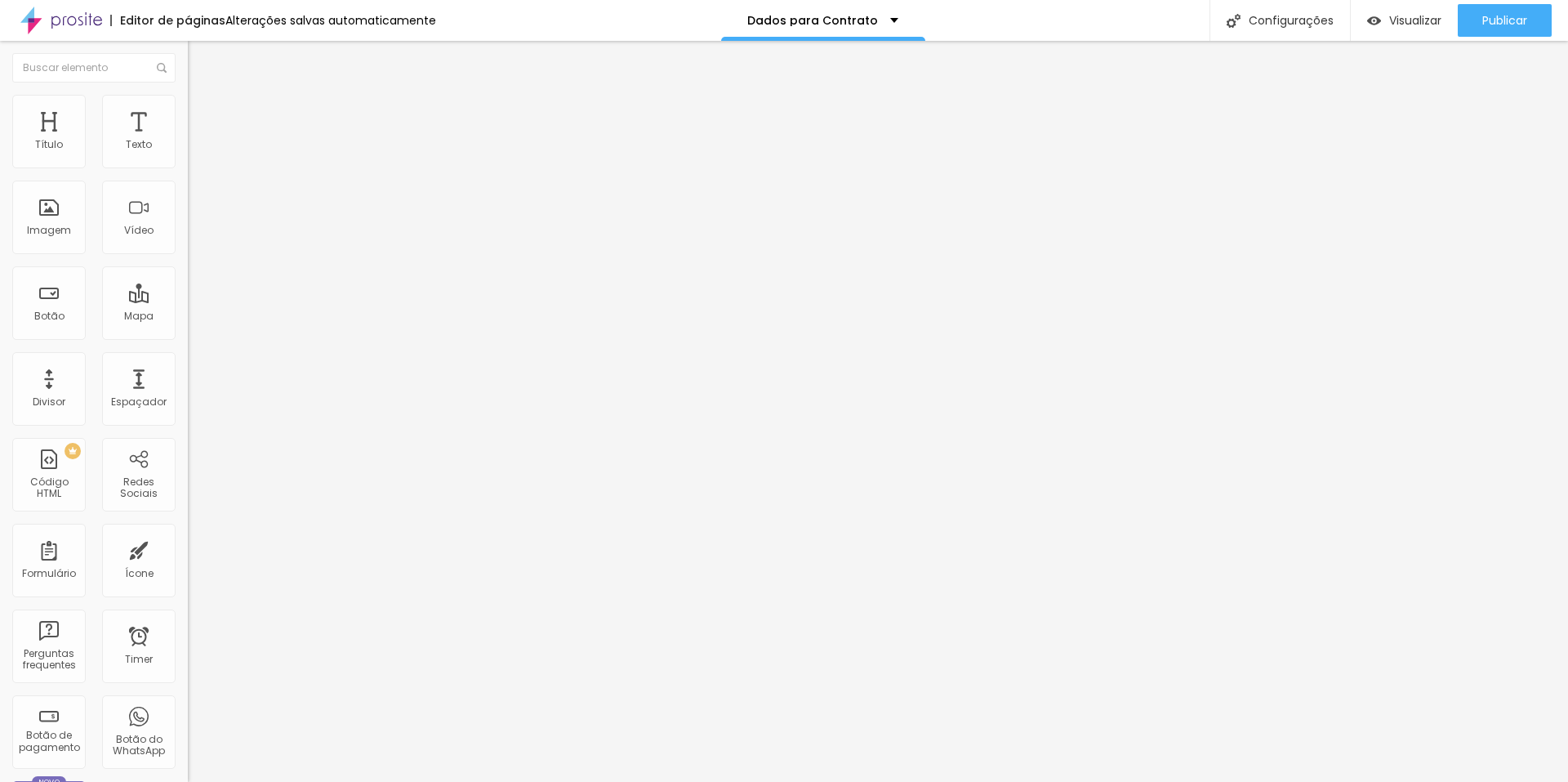
drag, startPoint x: 634, startPoint y: 515, endPoint x: 561, endPoint y: 532, distance: 75.0
type input "WED"
drag, startPoint x: 626, startPoint y: 566, endPoint x: 579, endPoint y: 574, distance: 47.7
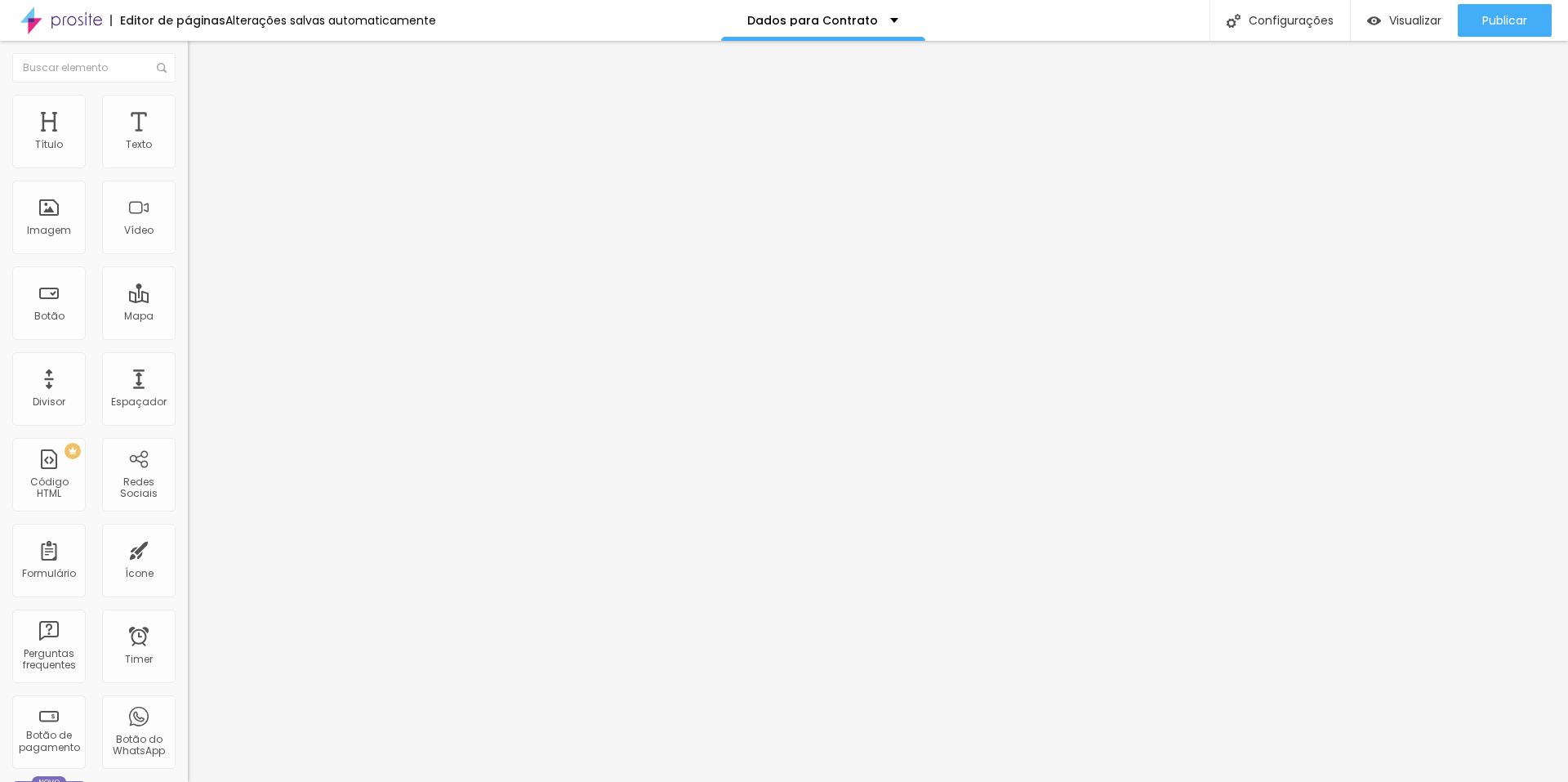
type input "WED PRO"
drag, startPoint x: 754, startPoint y: 361, endPoint x: 759, endPoint y: 272, distance: 89.1
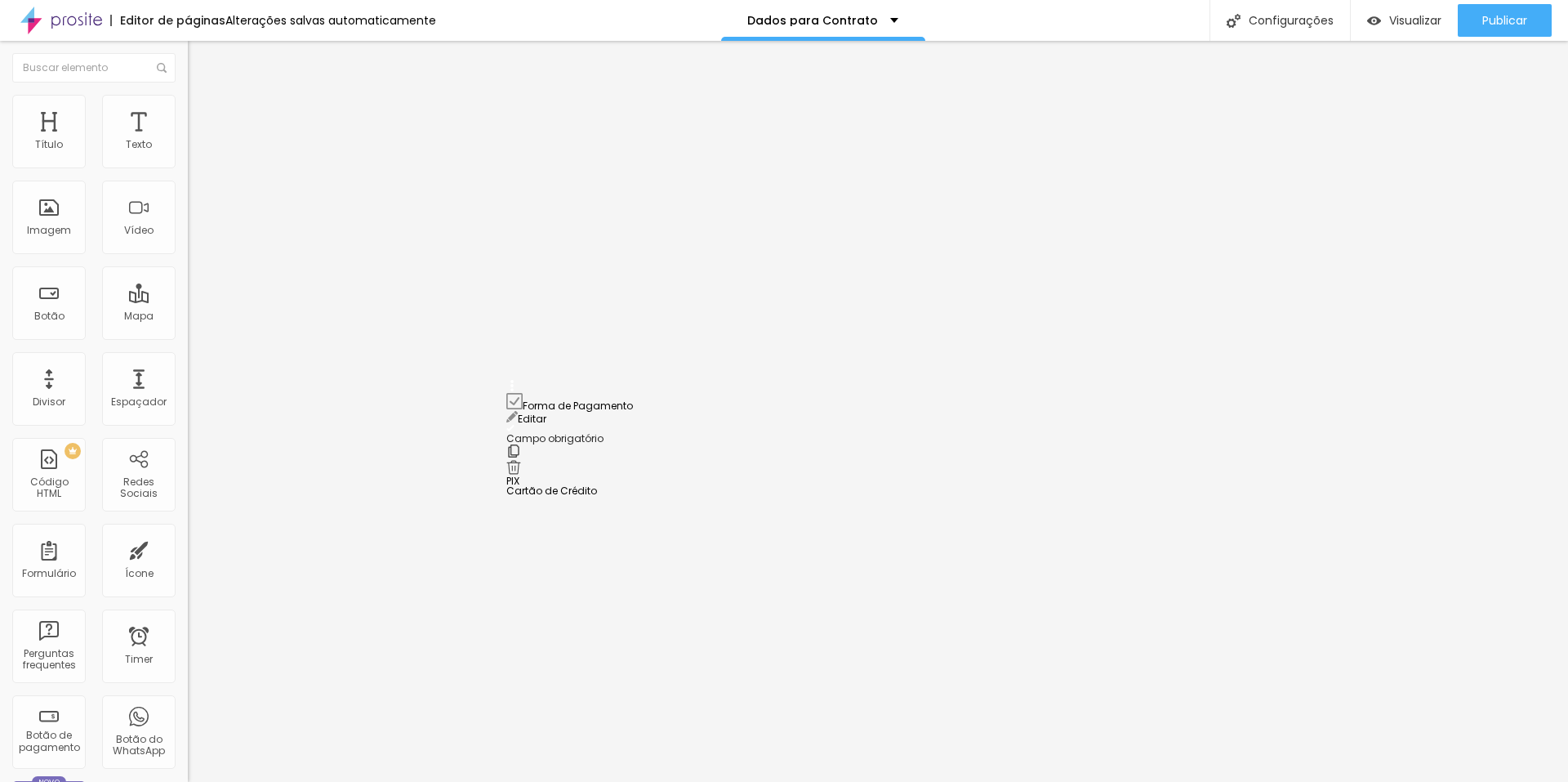
drag, startPoint x: 513, startPoint y: 227, endPoint x: 504, endPoint y: 401, distance: 174.2
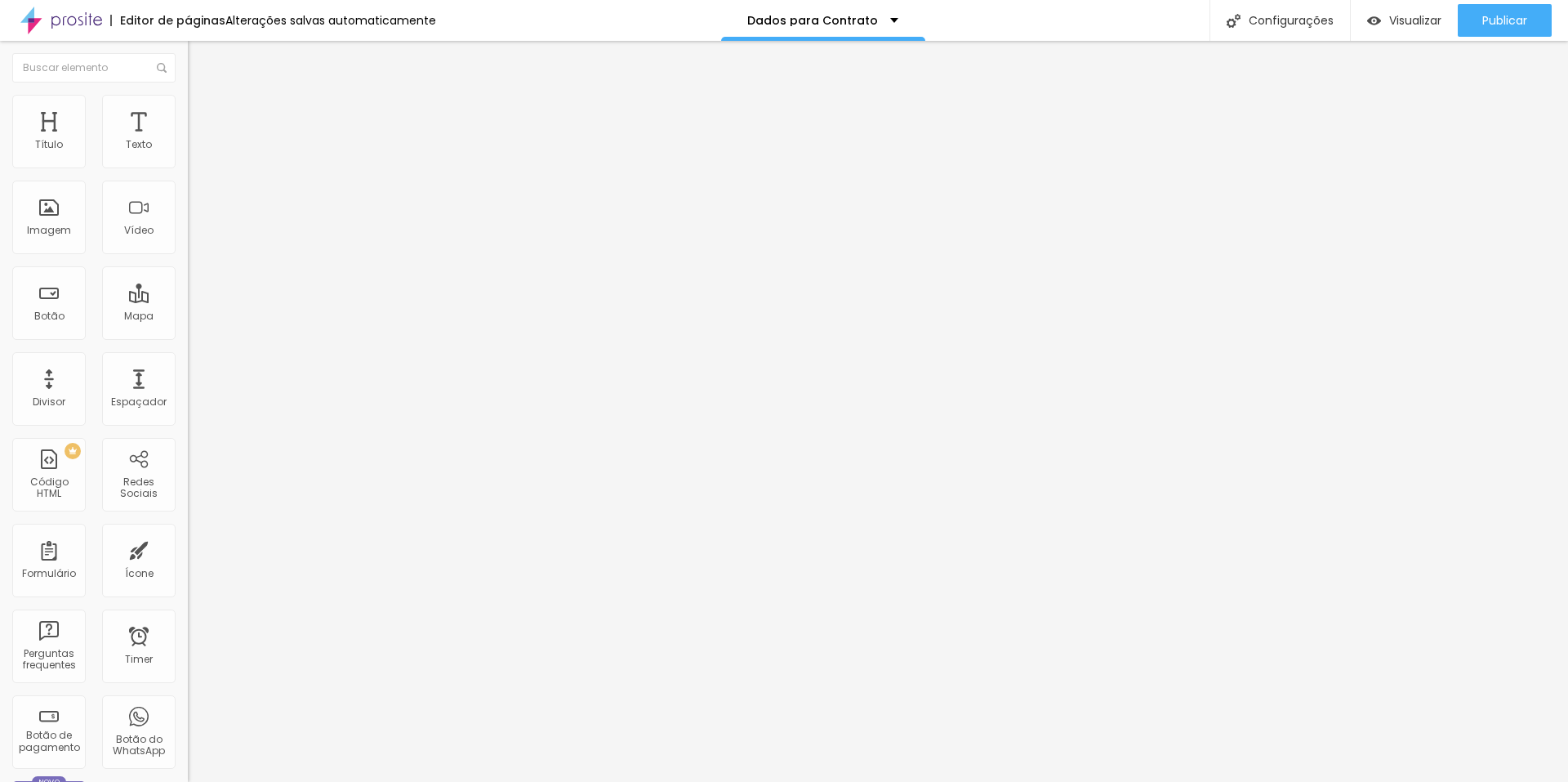
drag, startPoint x: 672, startPoint y: 392, endPoint x: 572, endPoint y: 419, distance: 103.6
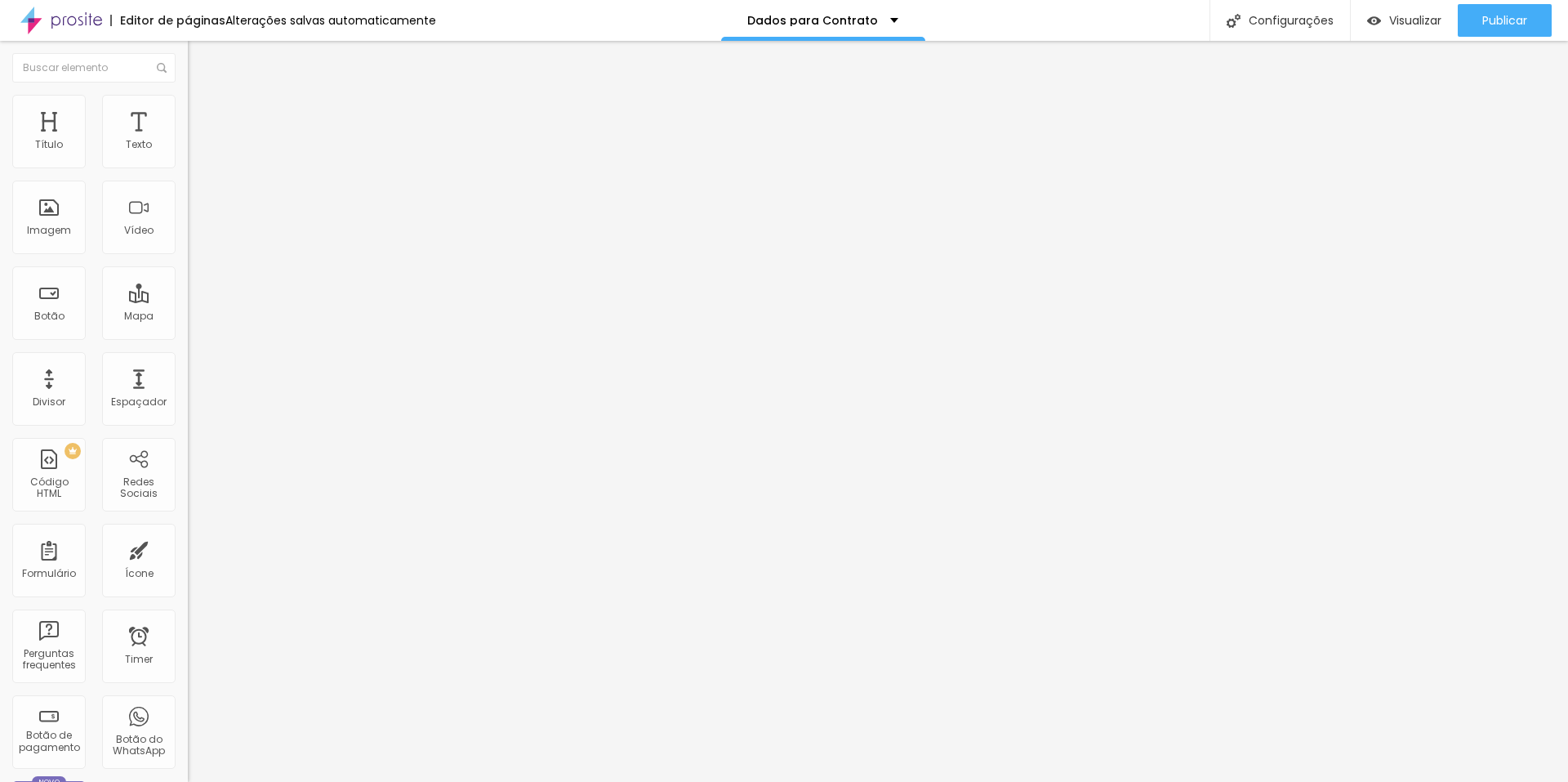
type input "R"
type input "Endereço"
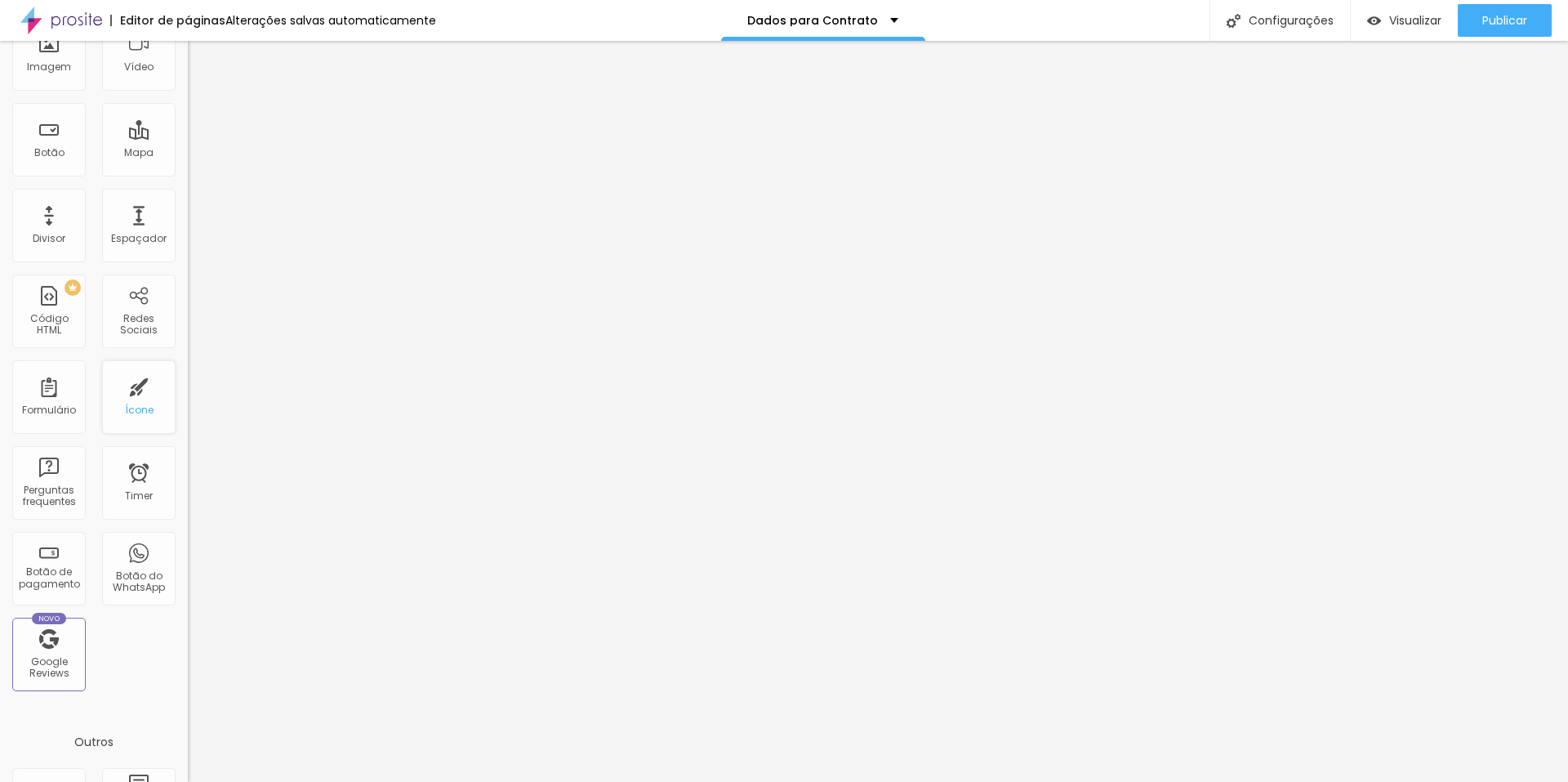
scroll to position [0, 0]
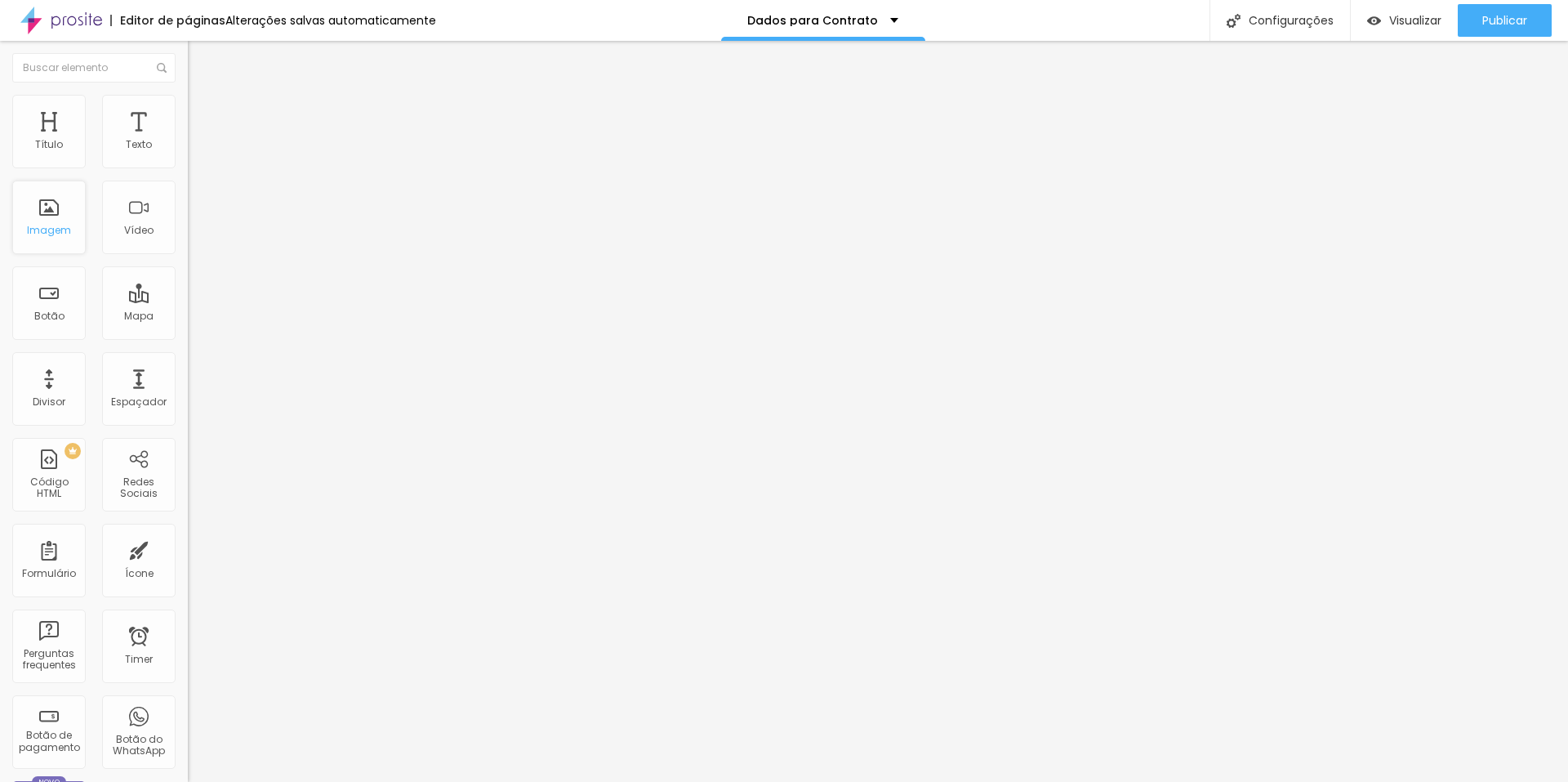
click at [64, 240] on div "Imagem" at bounding box center [48, 217] width 73 height 73
click at [188, 140] on span "Adicionar imagem" at bounding box center [240, 133] width 106 height 14
click at [1514, 18] on span "Publicar" at bounding box center [1506, 20] width 45 height 13
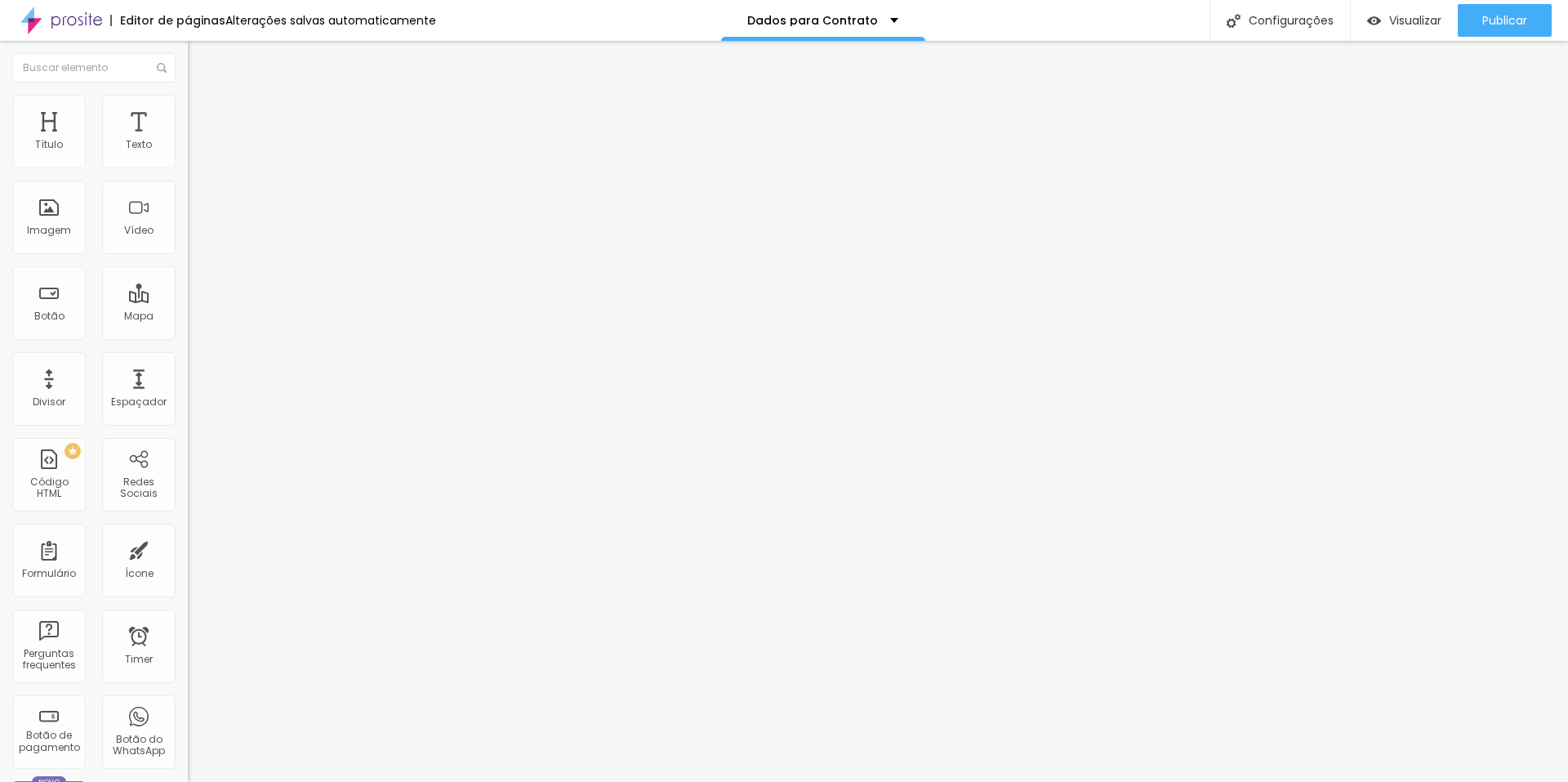
click at [188, 165] on input "text" at bounding box center [285, 157] width 196 height 17
click at [188, 108] on li "Estilo" at bounding box center [281, 103] width 188 height 17
click at [188, 112] on li "Avançado" at bounding box center [281, 119] width 188 height 17
click at [188, 95] on li "Conteúdo" at bounding box center [281, 86] width 188 height 17
click at [188, 256] on span "1:1 Quadrado" at bounding box center [219, 249] width 64 height 14
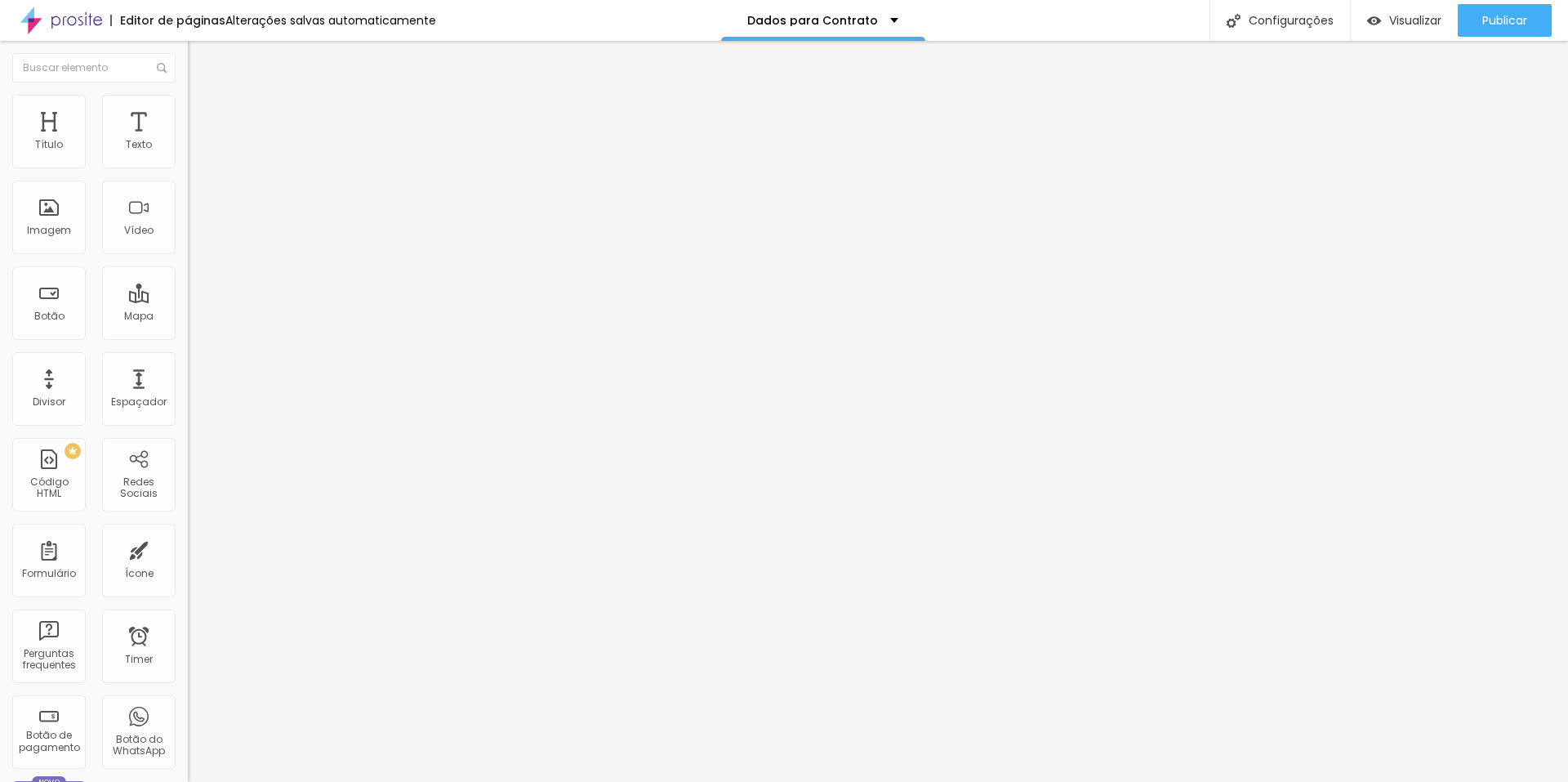
click at [188, 300] on span "Original" at bounding box center [207, 293] width 39 height 14
click at [202, 116] on span "Avançado" at bounding box center [229, 122] width 54 height 14
click at [188, 103] on img at bounding box center [195, 102] width 15 height 15
type input "55"
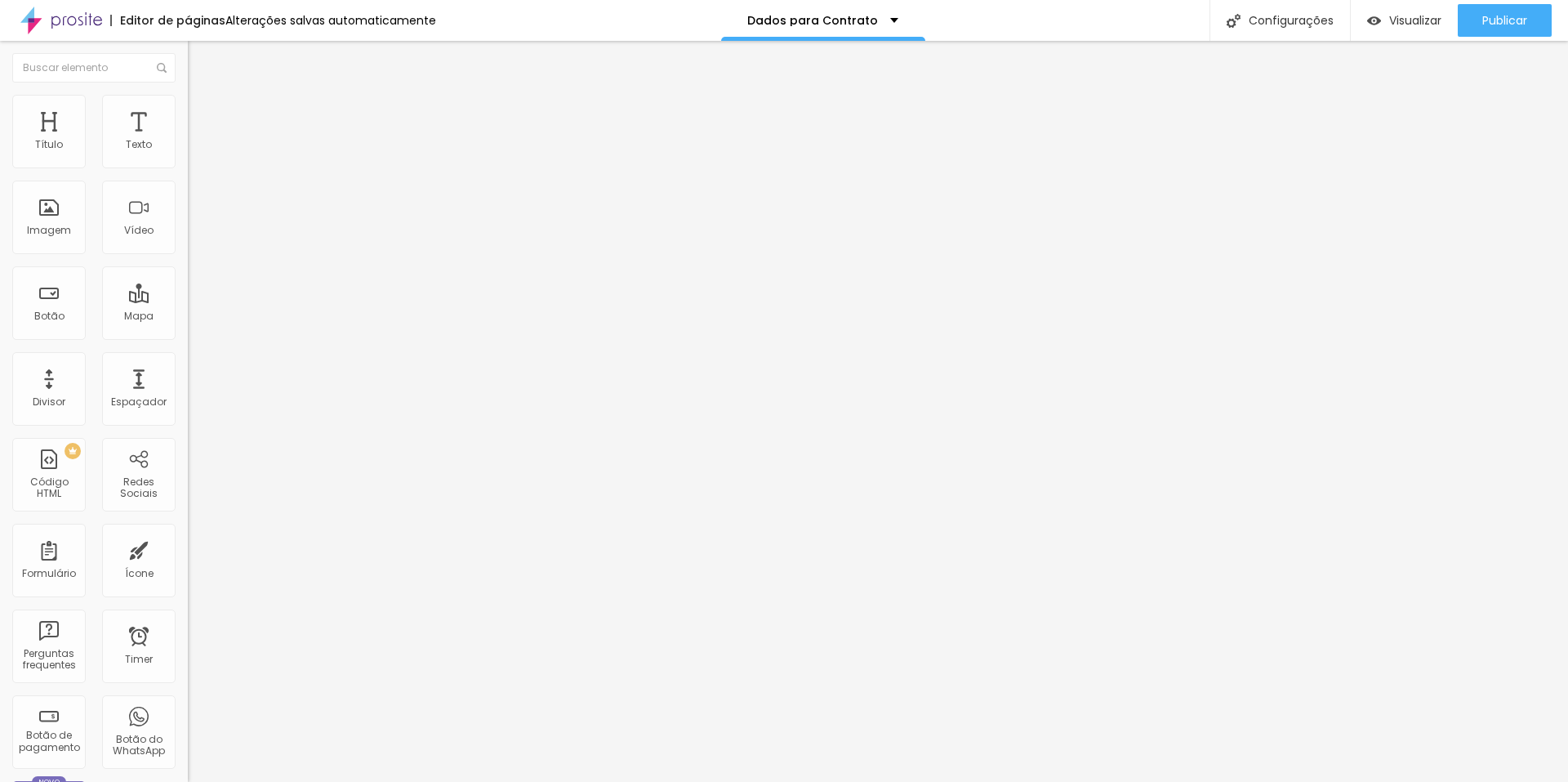
click at [188, 168] on input "range" at bounding box center [240, 160] width 106 height 13
click at [188, 154] on input "55" at bounding box center [222, 145] width 70 height 17
click at [1491, 18] on span "Publicar" at bounding box center [1506, 20] width 45 height 13
click at [198, 159] on div "Dados Para o Contrato" at bounding box center [281, 151] width 167 height 15
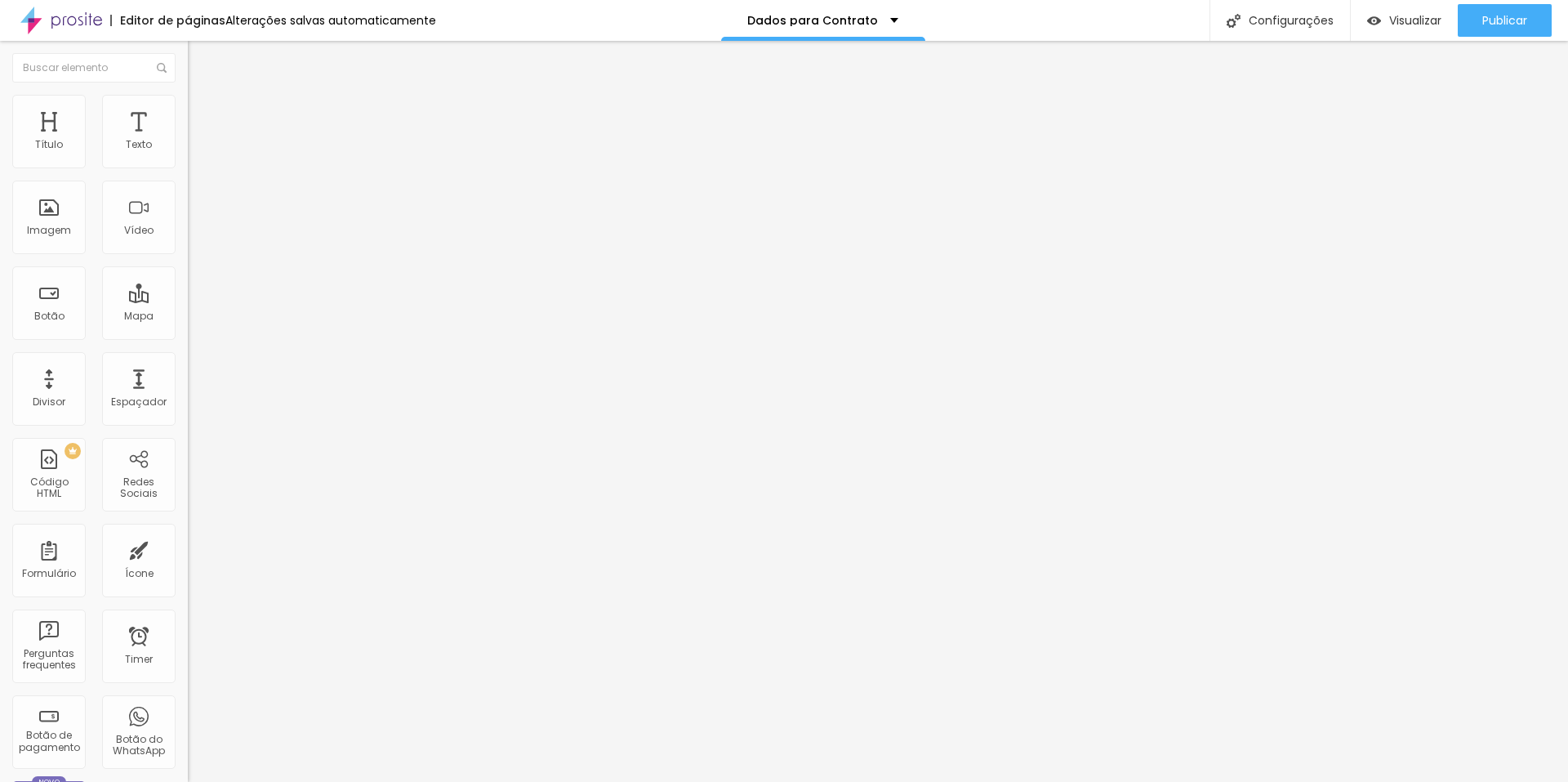
click at [99, 781] on div "Dados Para o Contrato" at bounding box center [81, 793] width 155 height 10
click at [188, 139] on span "Formulário" at bounding box center [214, 132] width 54 height 14
click at [188, 165] on img at bounding box center [193, 170] width 10 height 10
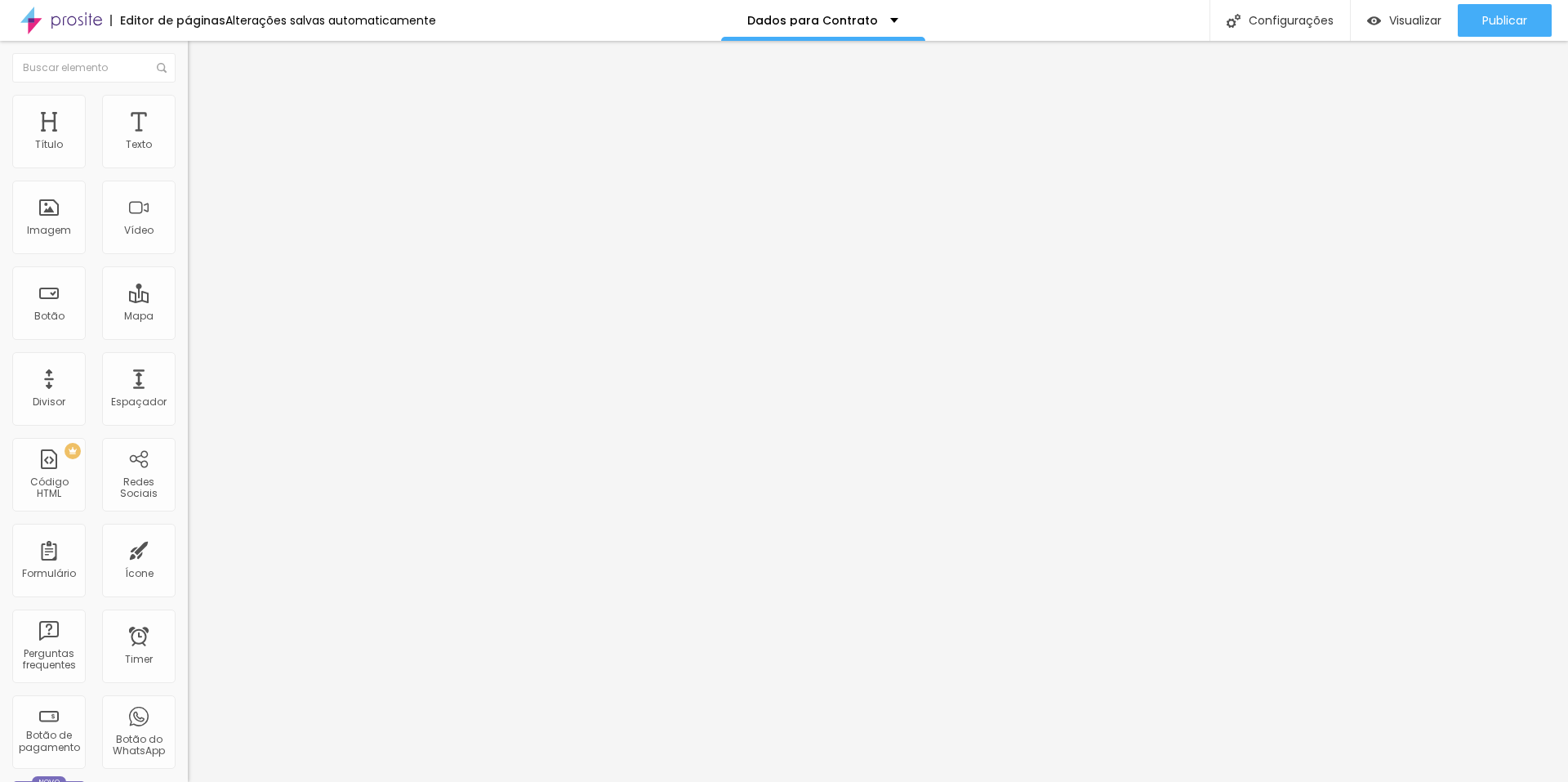
drag, startPoint x: 665, startPoint y: 443, endPoint x: 476, endPoint y: 459, distance: 189.7
type input "A"
type input "f"
type input "Forma de Pagamento"
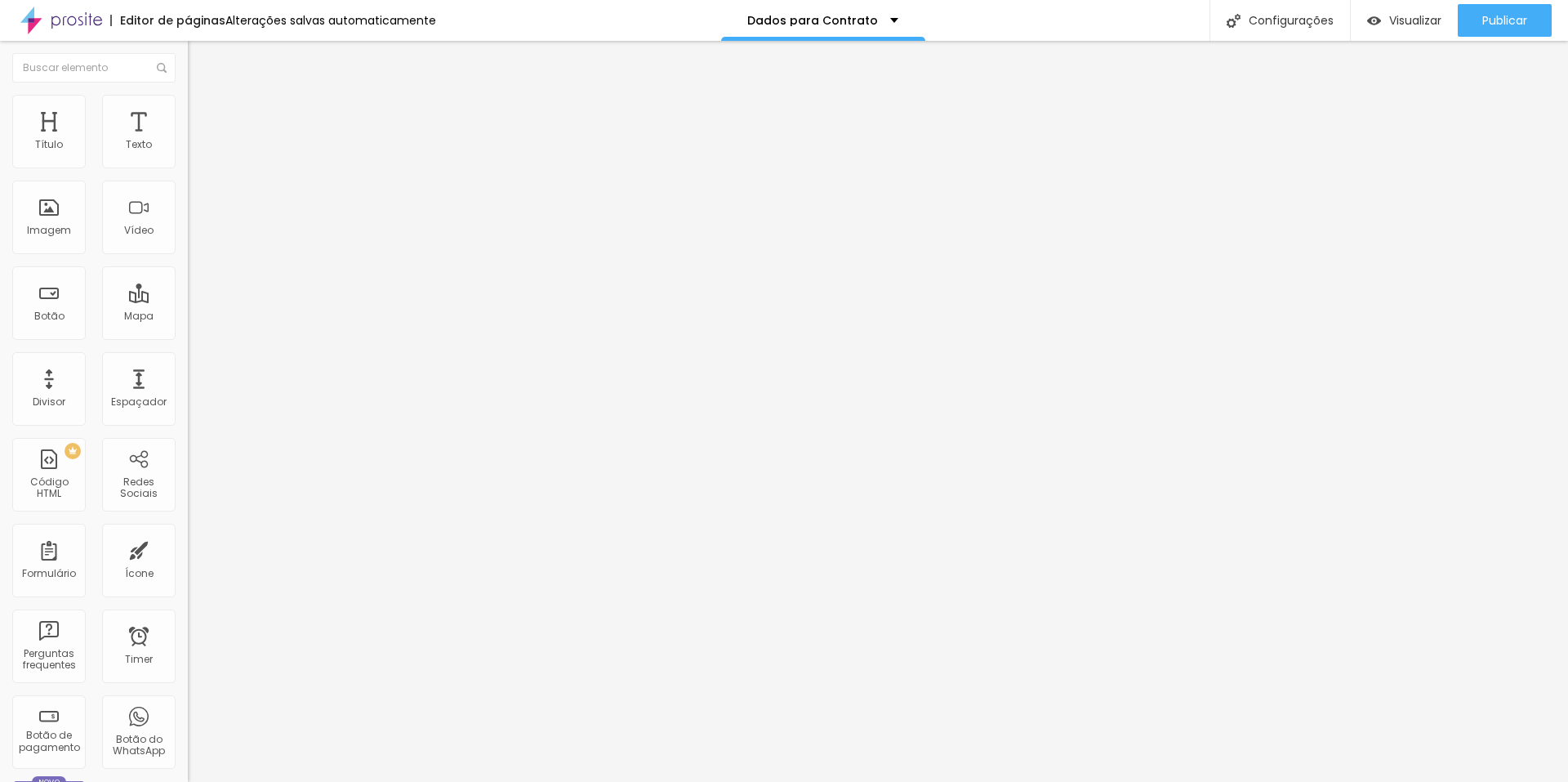
drag, startPoint x: 635, startPoint y: 521, endPoint x: 574, endPoint y: 520, distance: 61.0
type input "p"
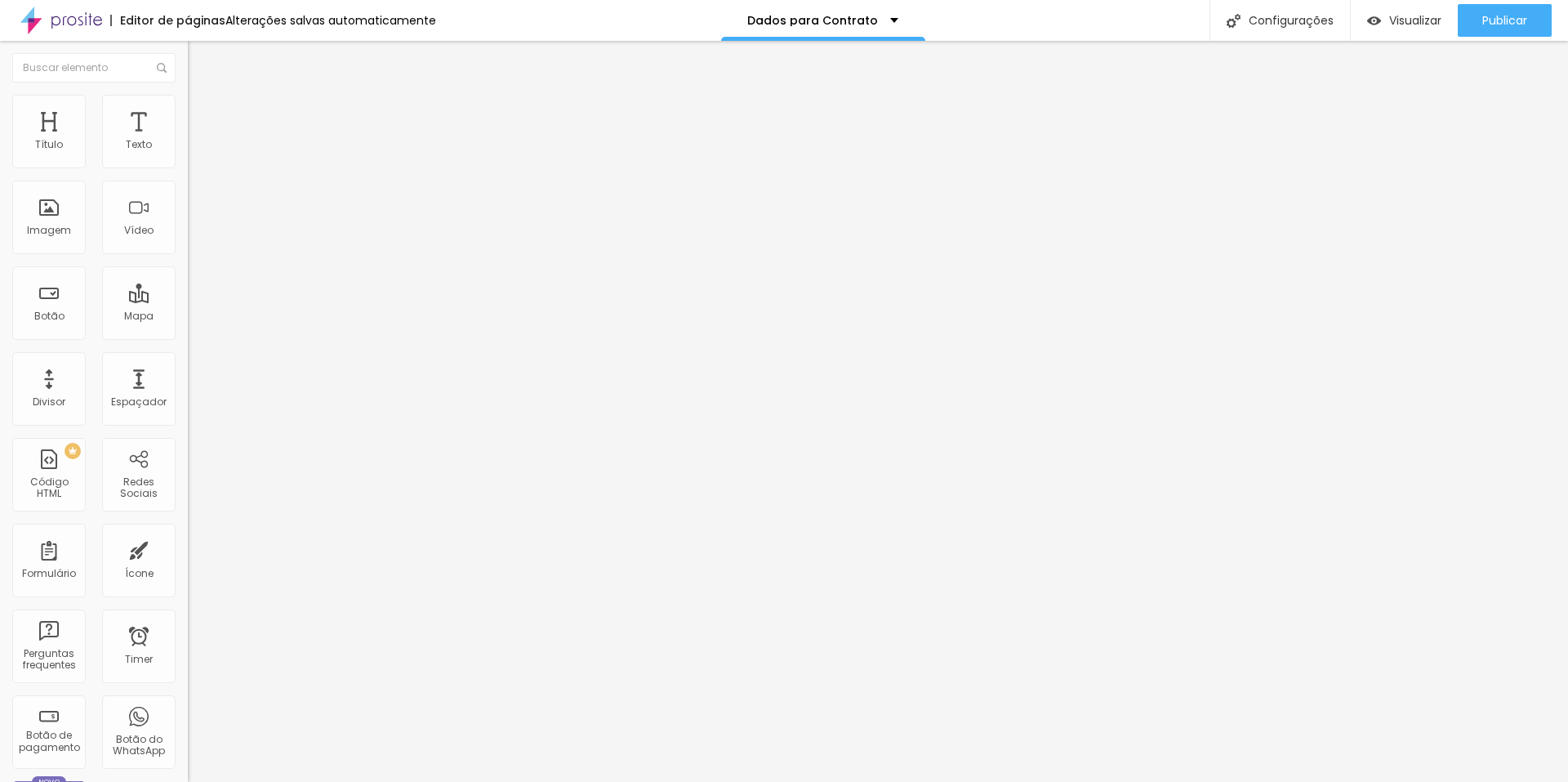
type input "PIX"
drag, startPoint x: 625, startPoint y: 557, endPoint x: 574, endPoint y: 556, distance: 51.0
type input "Cartão de Crédito"
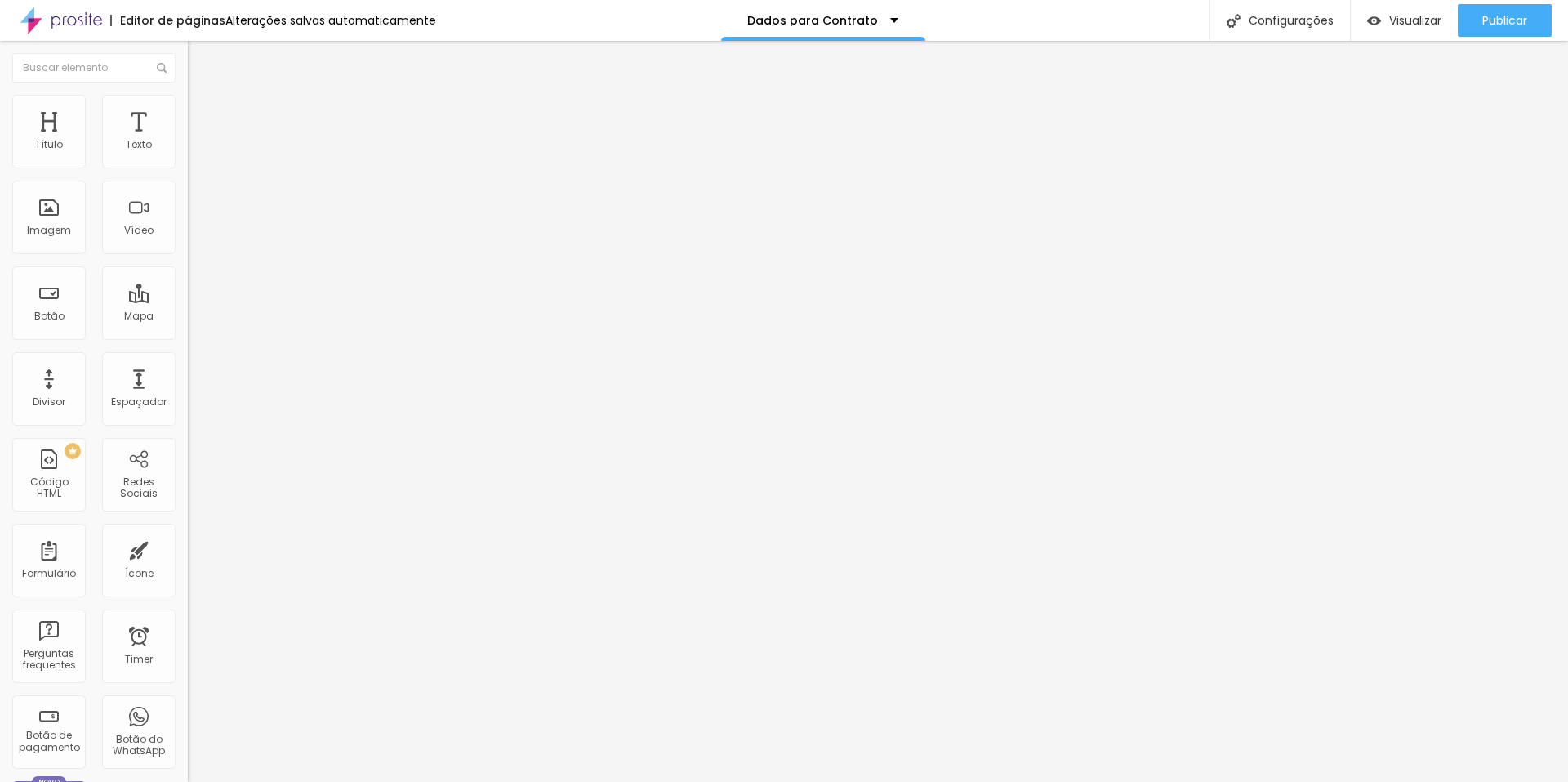
click at [188, 164] on span at bounding box center [193, 171] width 10 height 14
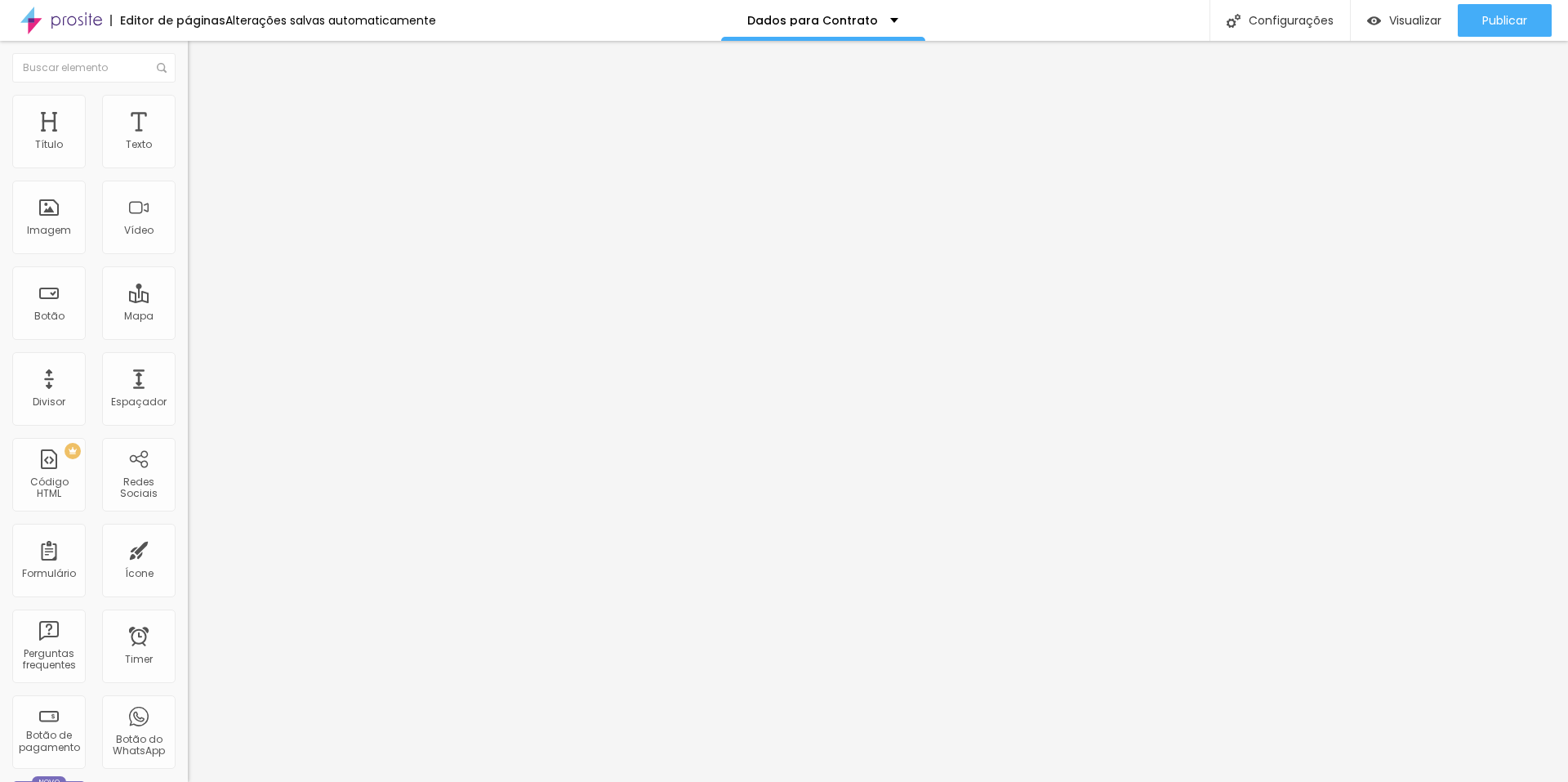
type input "PIX - Entrada de 30%"
type input "Cartão de Crédito - 03x sem juros"
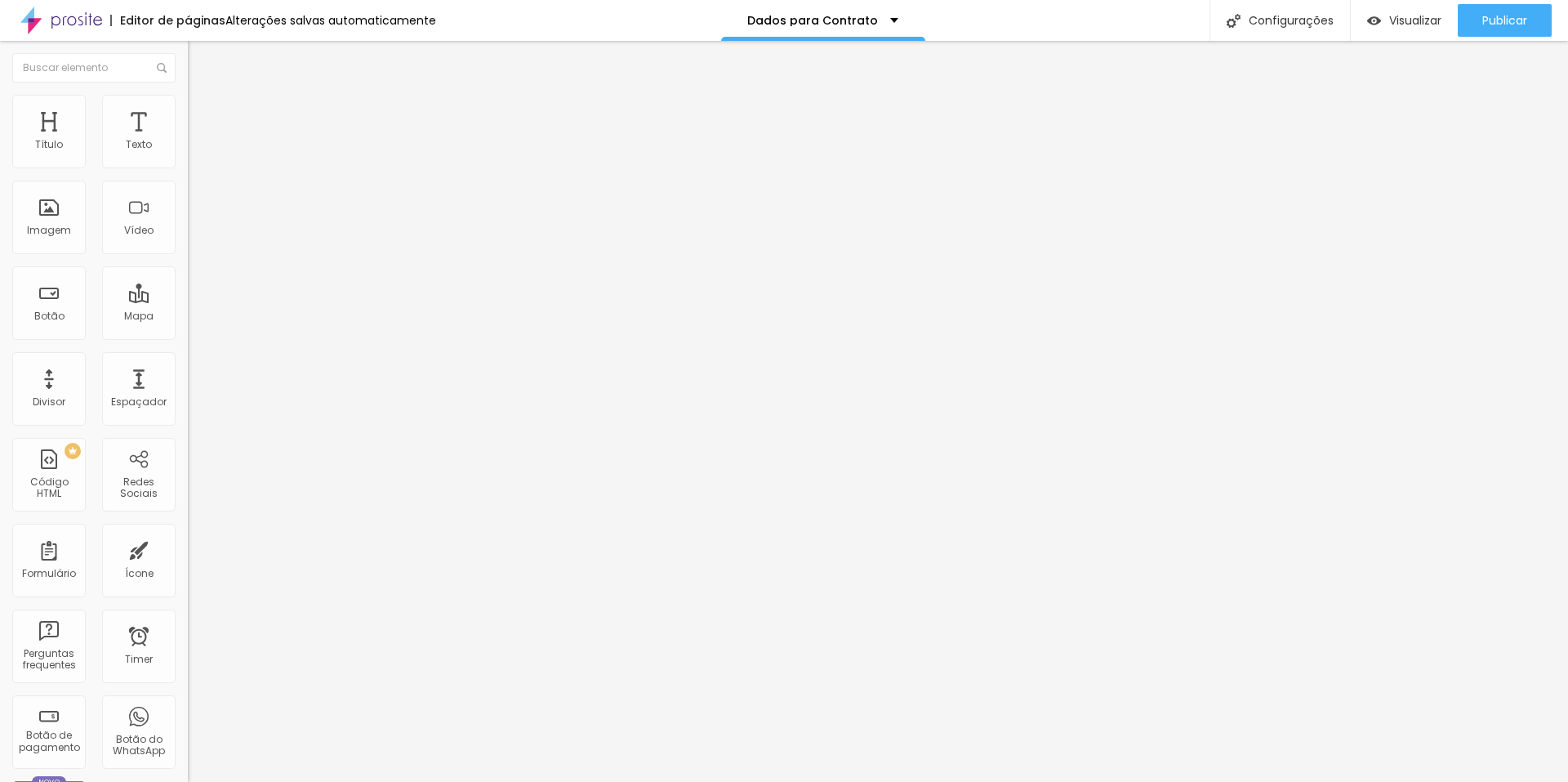
click at [1517, 36] on div "Publicar" at bounding box center [1506, 20] width 45 height 33
click at [1459, 120] on link "Visualizar página" at bounding box center [1460, 125] width 147 height 11
click at [188, 165] on img at bounding box center [193, 170] width 10 height 10
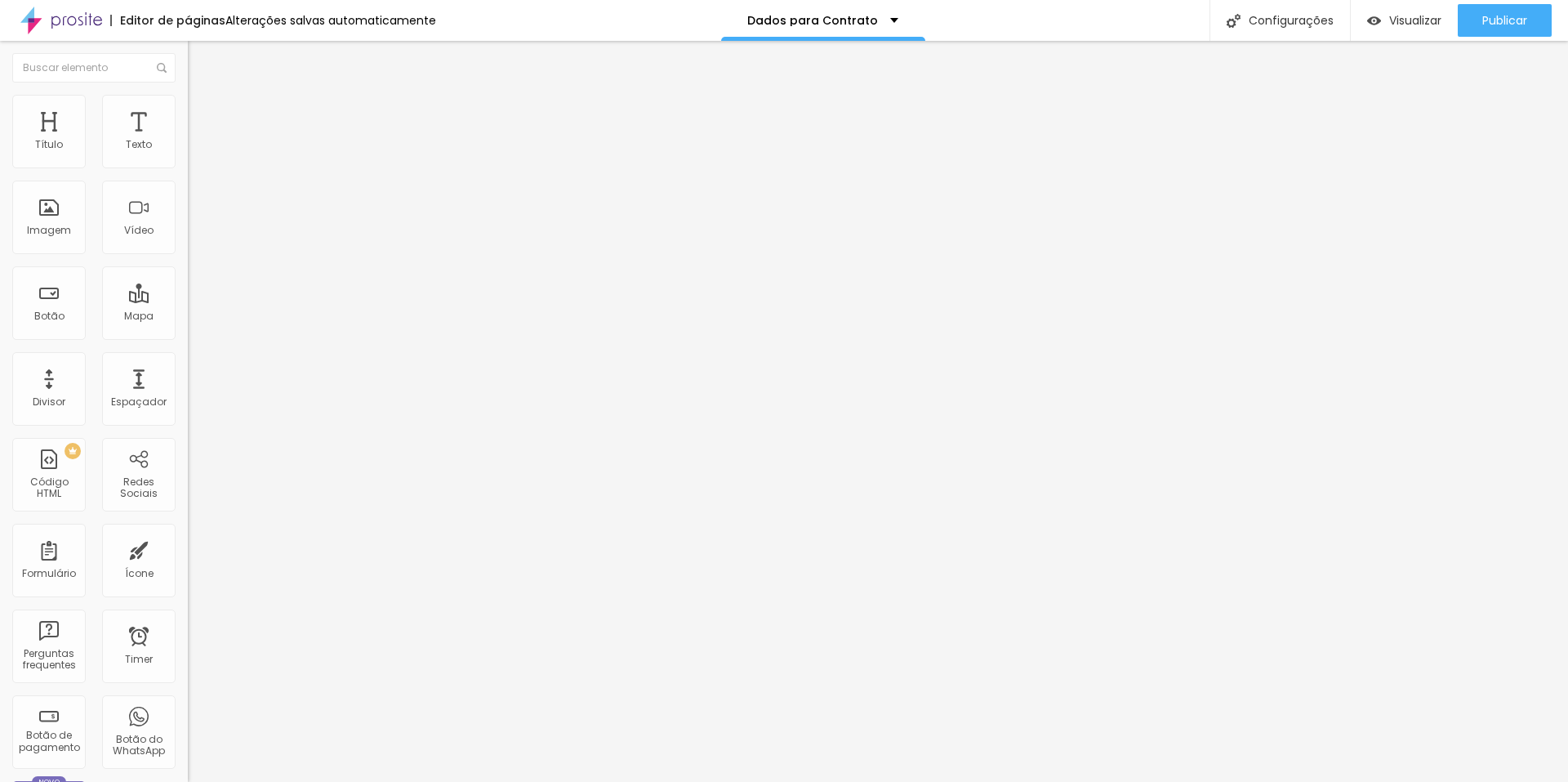
type input "Cartão de Crédito - 3x sem juros"
click at [1515, 9] on div "Publicar" at bounding box center [1506, 20] width 45 height 33
click at [188, 206] on img at bounding box center [194, 201] width 12 height 12
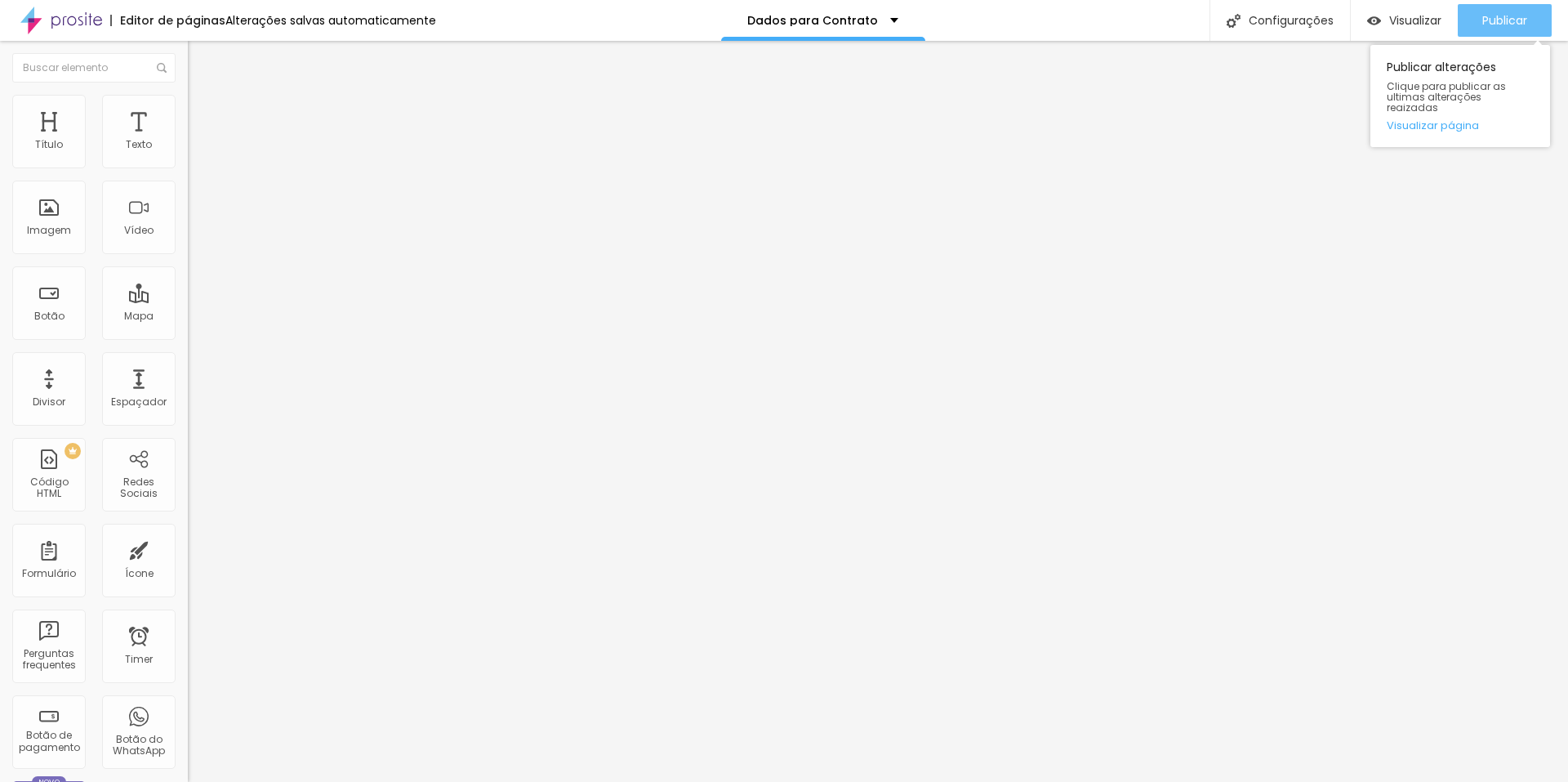
click at [1502, 33] on div "Publicar" at bounding box center [1506, 20] width 45 height 33
click at [202, 112] on span "Estilo" at bounding box center [215, 106] width 26 height 14
click at [195, 441] on icon "button" at bounding box center [199, 446] width 10 height 10
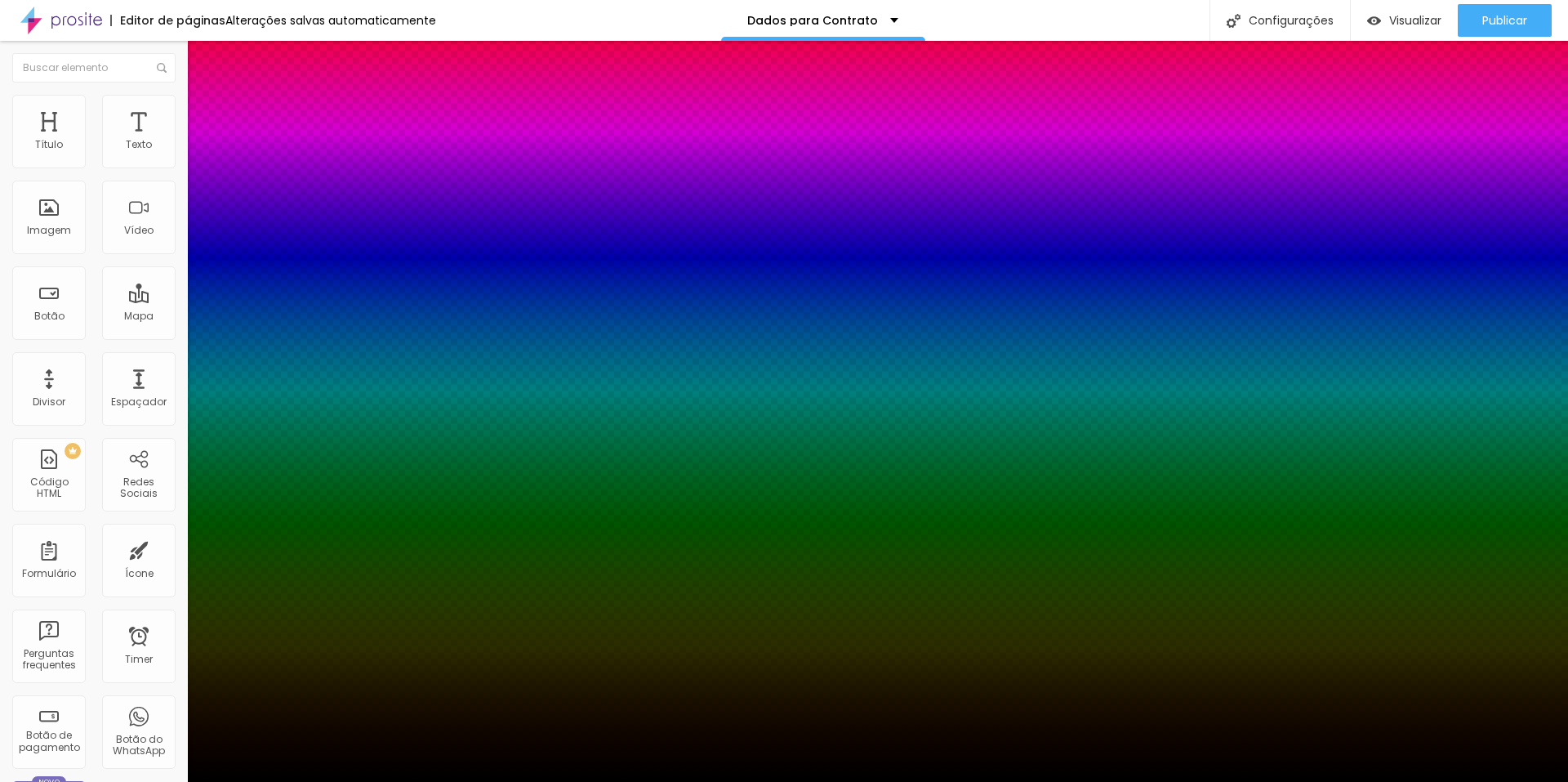
click at [167, 781] on div at bounding box center [784, 782] width 1568 height 0
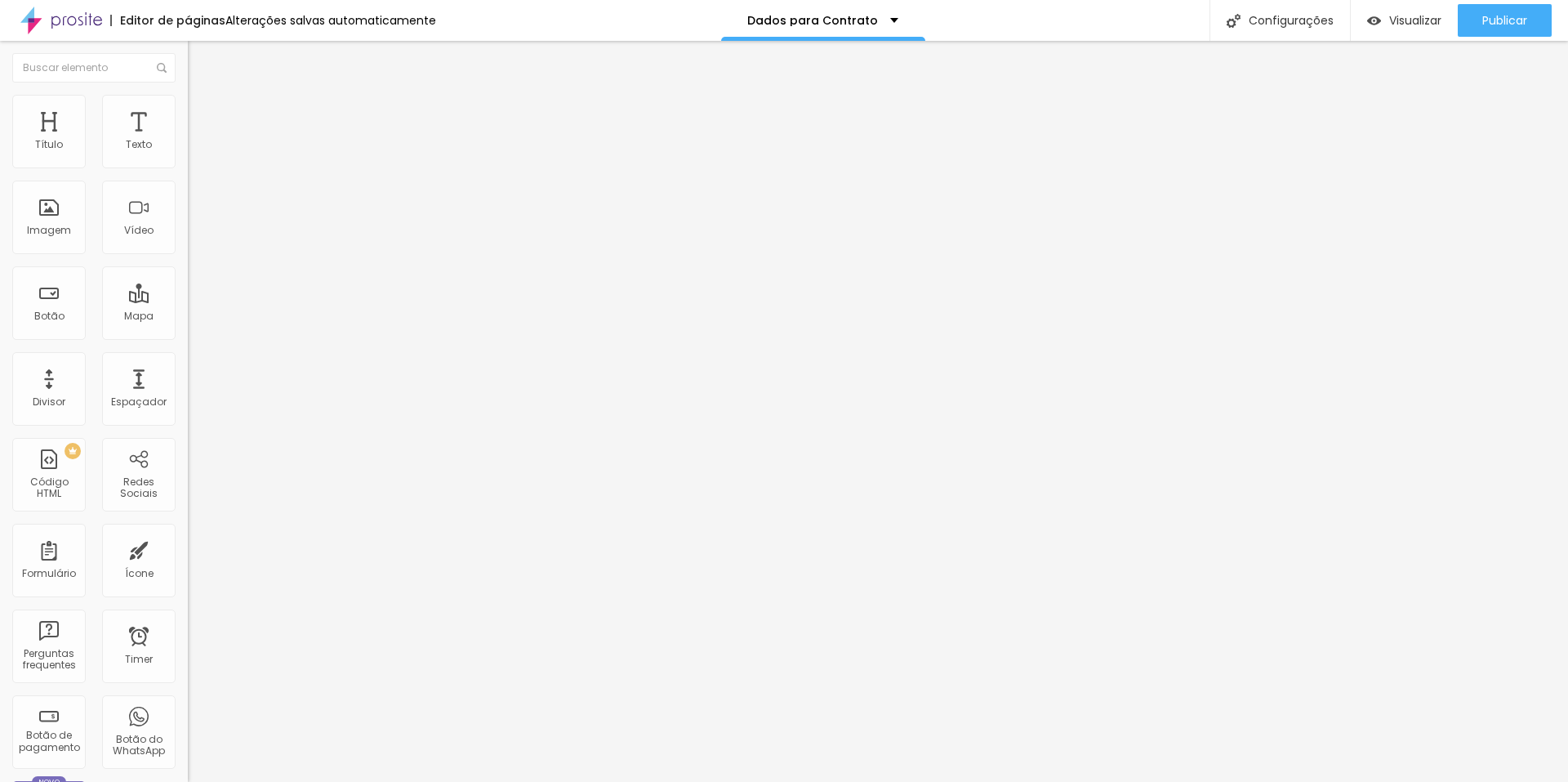
click at [202, 116] on span "Avançado" at bounding box center [229, 122] width 54 height 14
click at [188, 563] on input "10" at bounding box center [222, 571] width 70 height 17
type input "3"
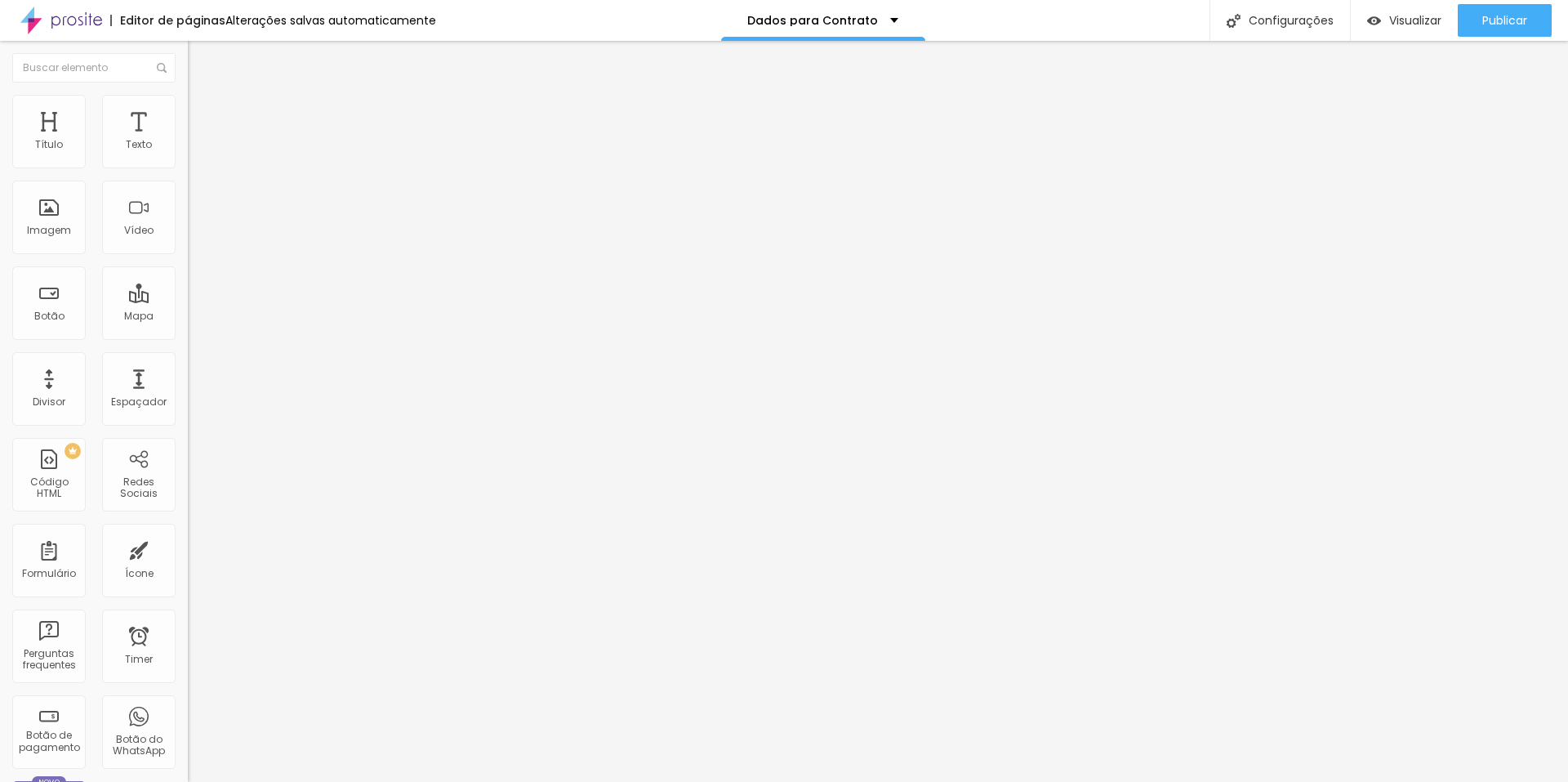
click at [188, 332] on input "10" at bounding box center [222, 340] width 70 height 17
type input "3"
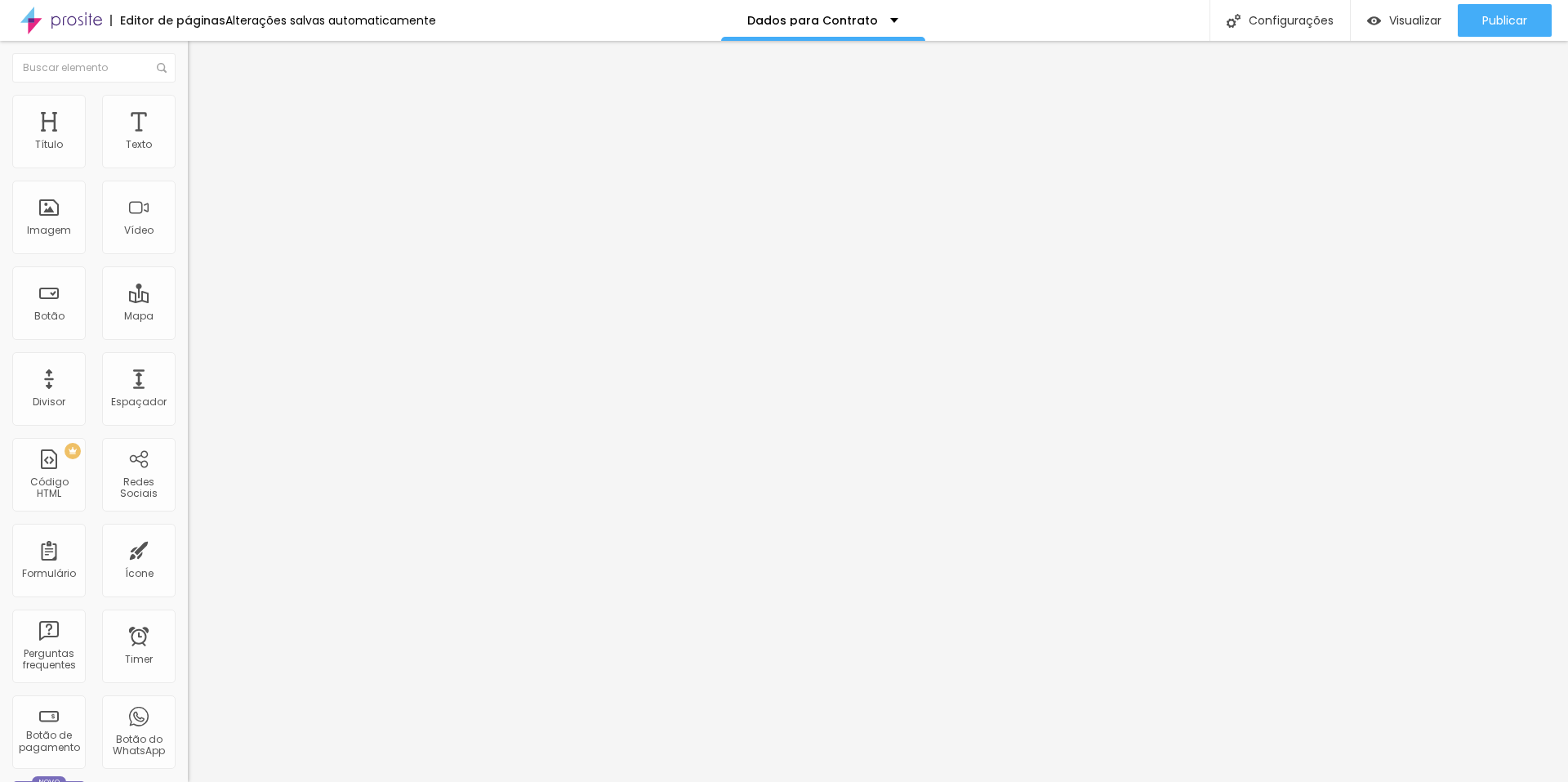
click at [188, 722] on div at bounding box center [281, 722] width 188 height 0
click at [1521, 17] on span "Publicar" at bounding box center [1506, 20] width 45 height 13
type input "0"
drag, startPoint x: 40, startPoint y: 162, endPoint x: 13, endPoint y: 159, distance: 27.2
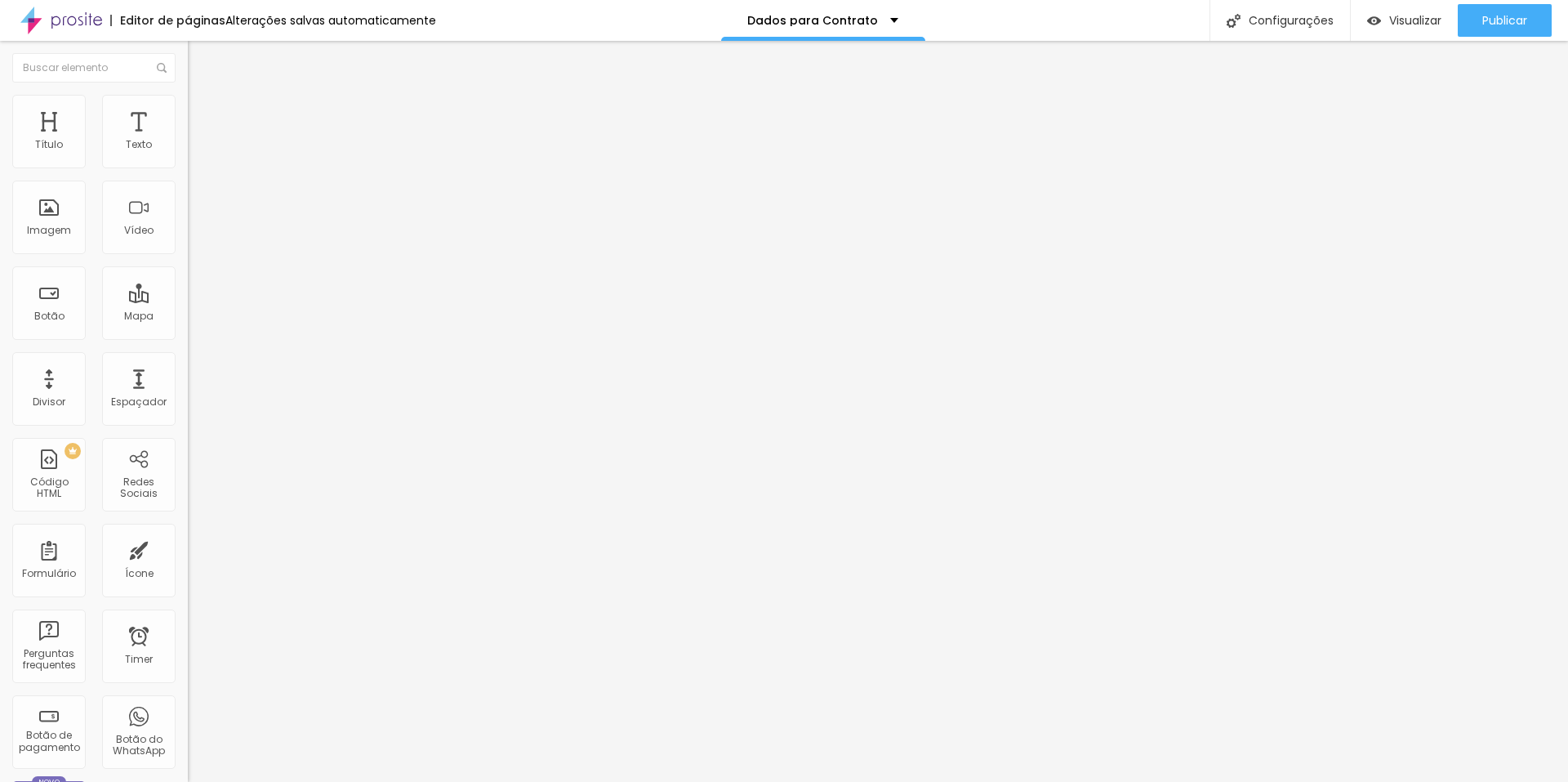
type input "0"
click at [188, 317] on input "range" at bounding box center [240, 323] width 106 height 13
drag, startPoint x: 45, startPoint y: 198, endPoint x: 28, endPoint y: 198, distance: 17.0
click at [188, 358] on div "3 Espaço de baixo" at bounding box center [281, 474] width 188 height 231
type input "0"
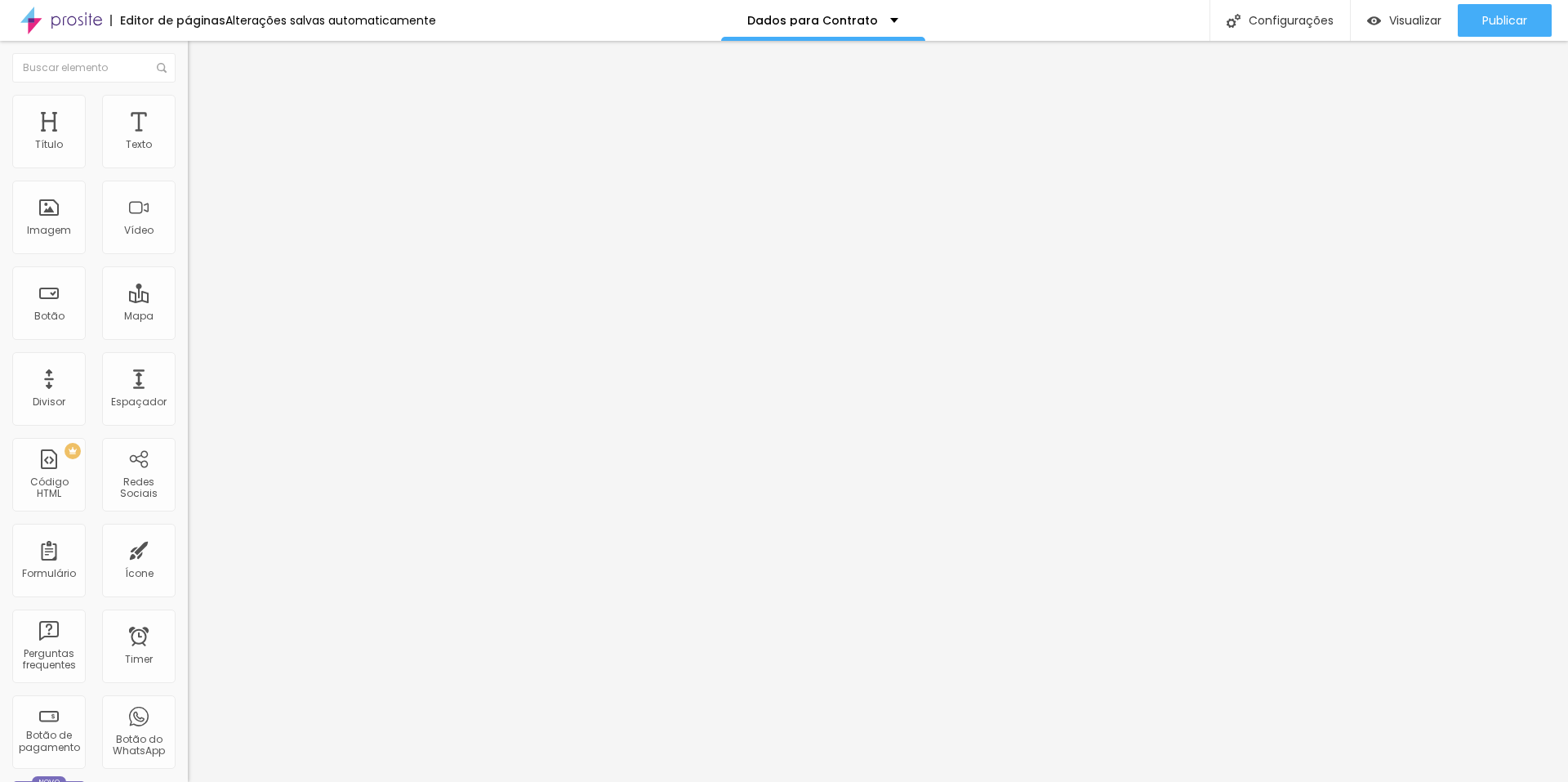
type input "0"
drag, startPoint x: 38, startPoint y: 190, endPoint x: 7, endPoint y: 192, distance: 31.1
type input "0"
click at [188, 548] on input "range" at bounding box center [240, 554] width 106 height 13
click at [1497, 12] on div "Publicar" at bounding box center [1506, 20] width 45 height 33
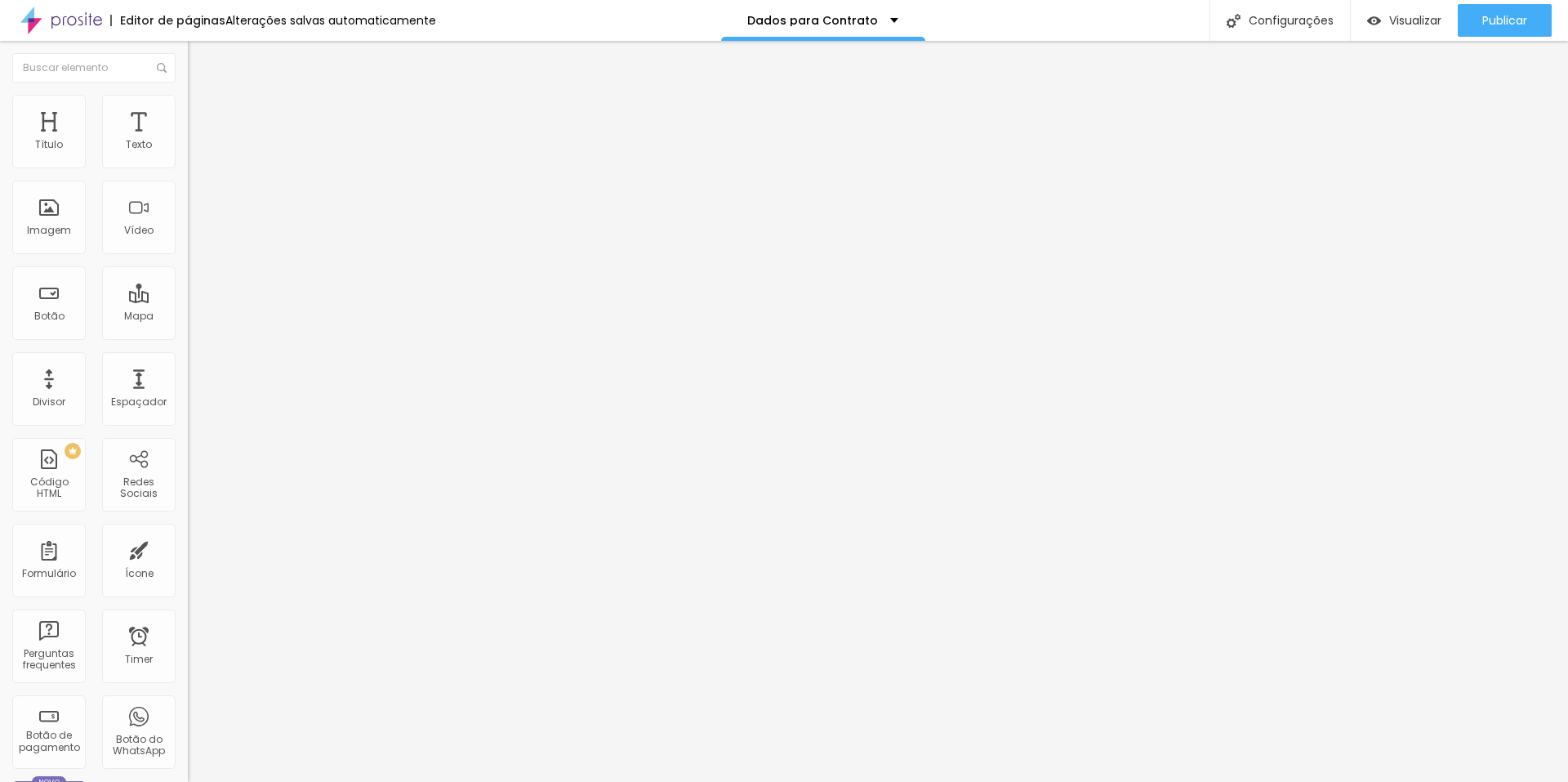
click at [188, 112] on li "Avançado" at bounding box center [281, 119] width 188 height 17
click at [188, 332] on input "20" at bounding box center [222, 340] width 70 height 17
type input "1"
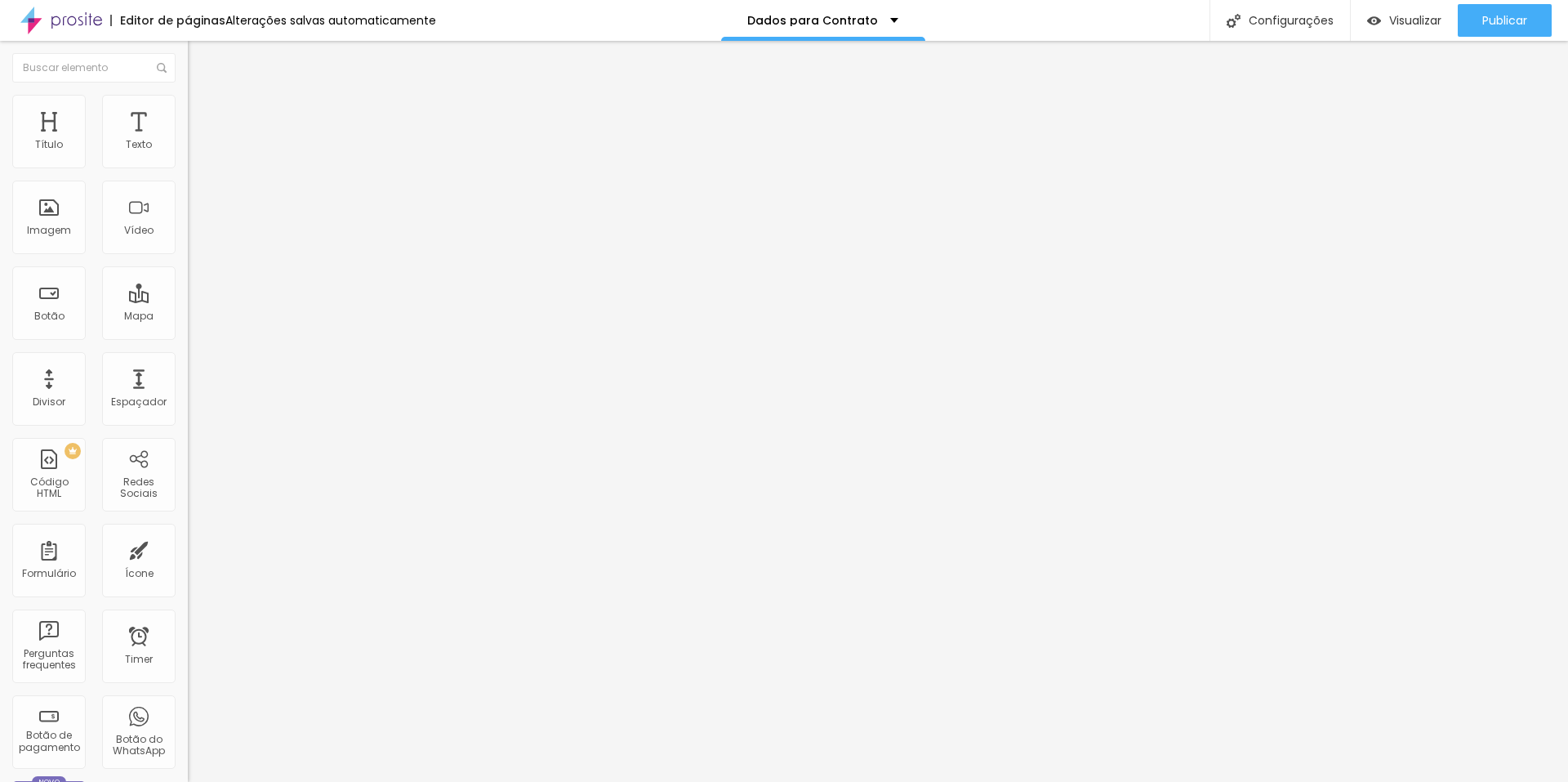
type input "10"
click at [188, 563] on input "20" at bounding box center [222, 571] width 70 height 17
type input "1"
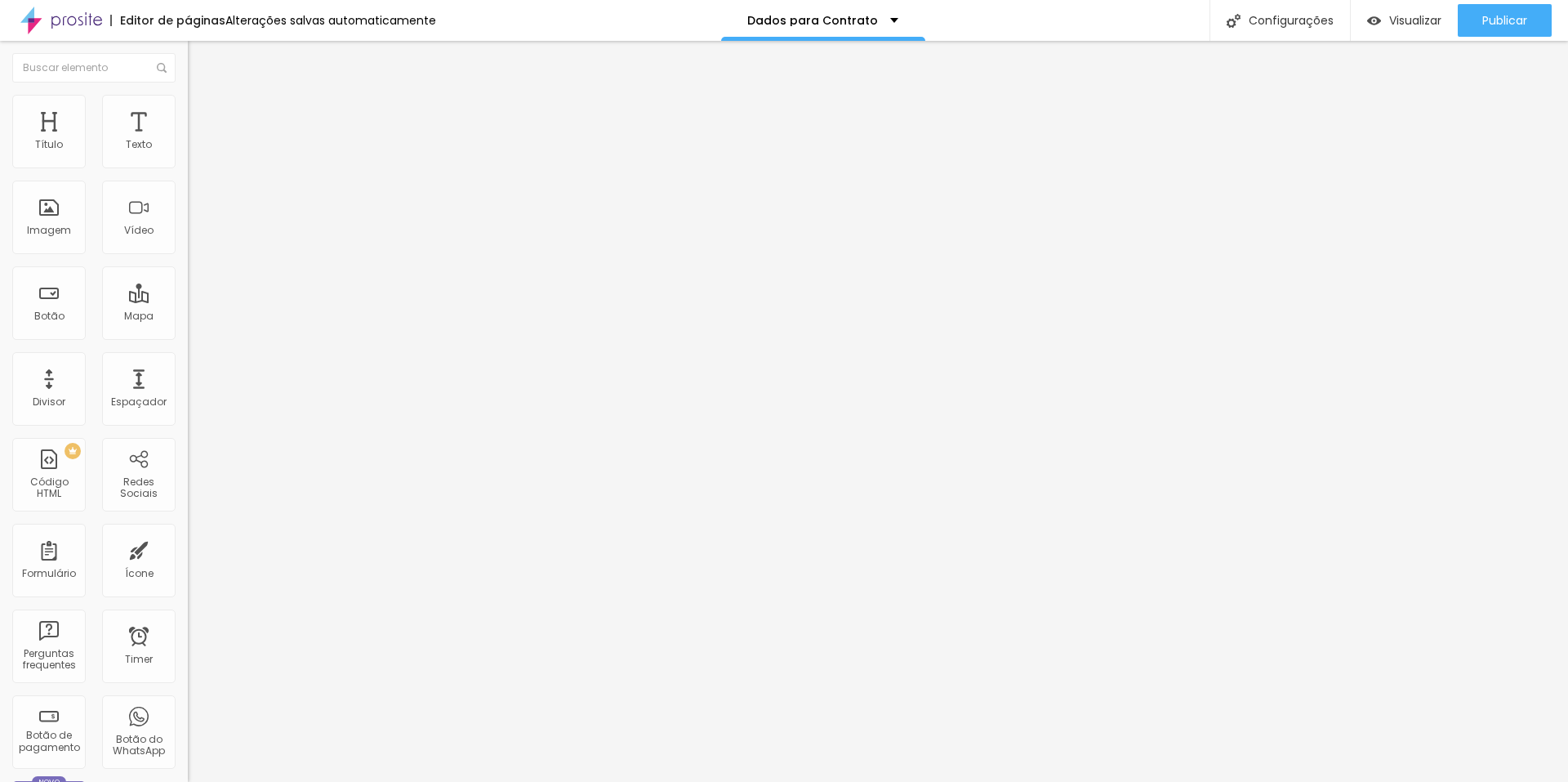
type input "1"
type input "10"
click at [188, 558] on div "Editar Formulário Conteúdo Estilo Avançado 10 Espaço de cima 10 Espaço de baixo…" at bounding box center [281, 411] width 188 height 741
click at [188, 102] on img at bounding box center [195, 102] width 15 height 15
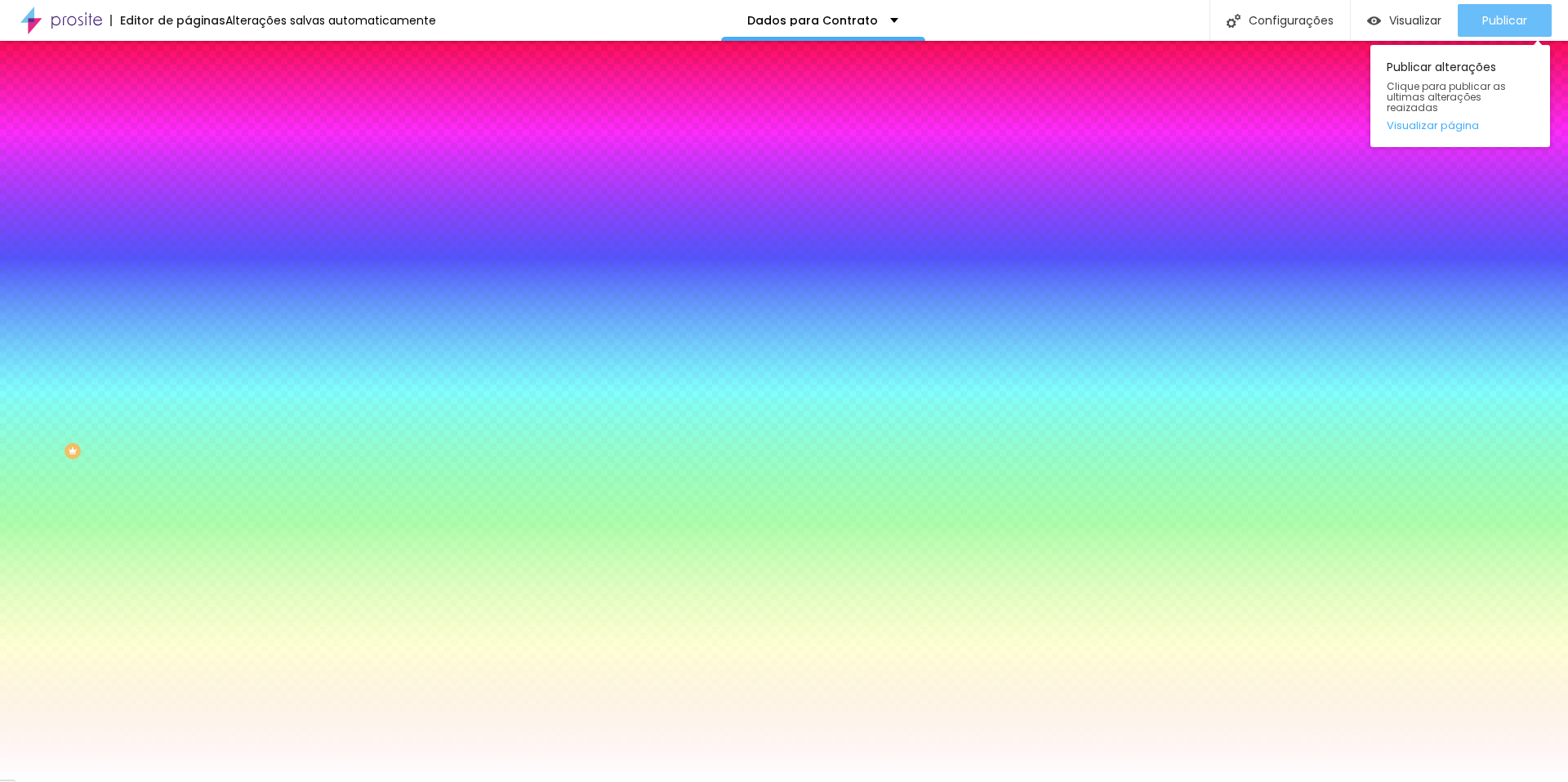
click at [1512, 5] on div "Publicar" at bounding box center [1506, 20] width 45 height 33
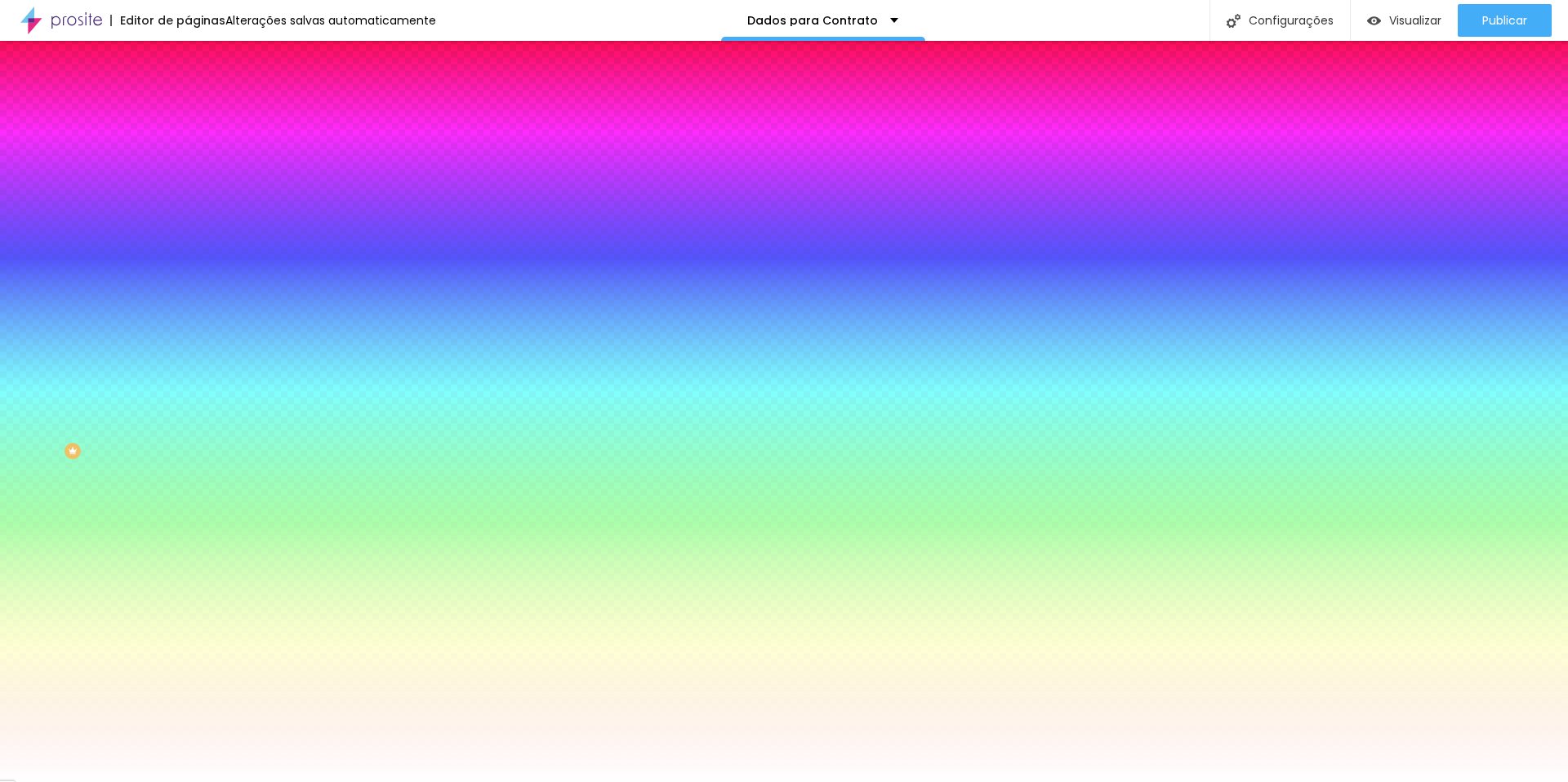
click at [202, 116] on span "Avançado" at bounding box center [229, 122] width 54 height 14
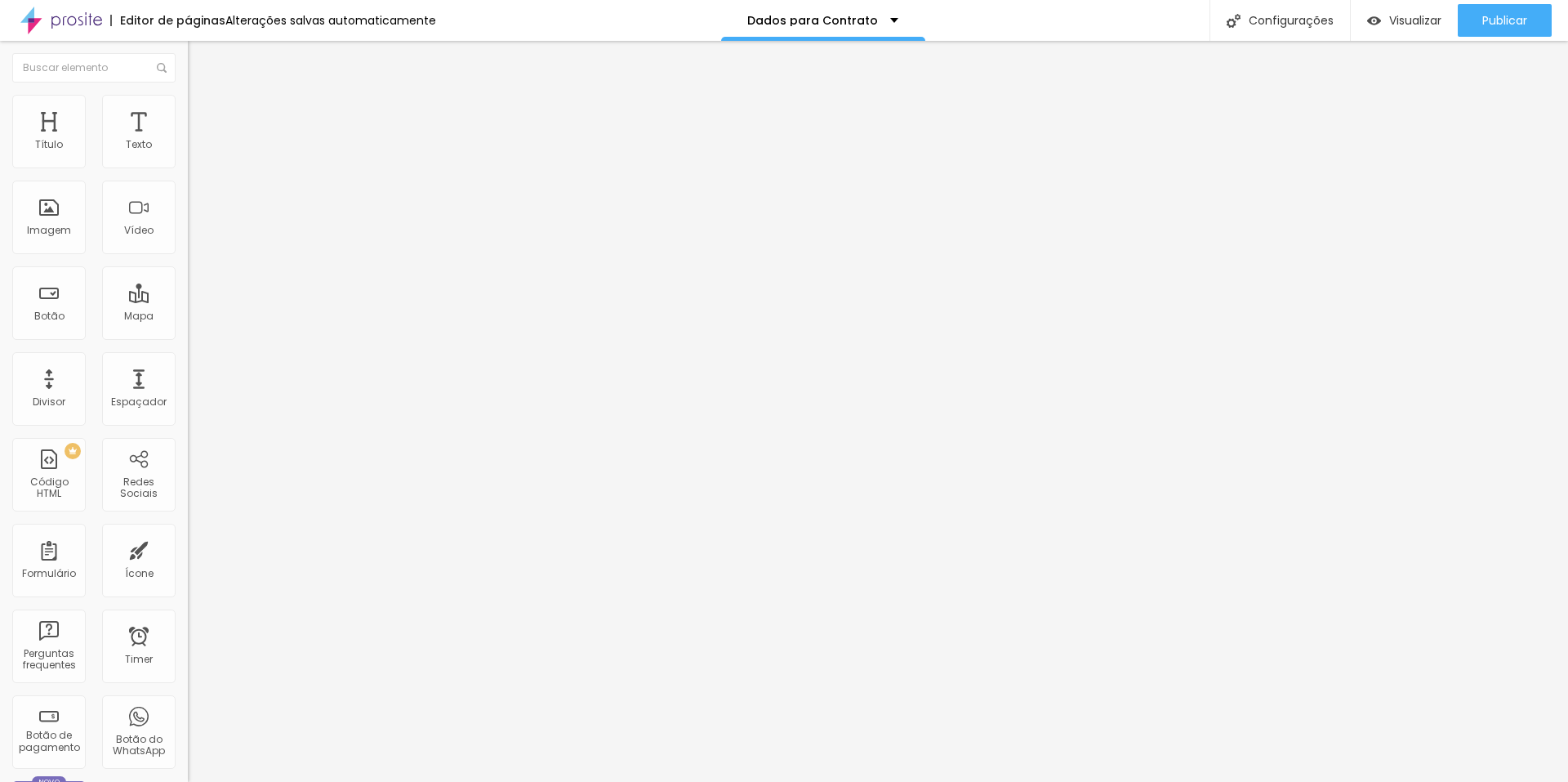
click at [188, 104] on img at bounding box center [195, 102] width 15 height 15
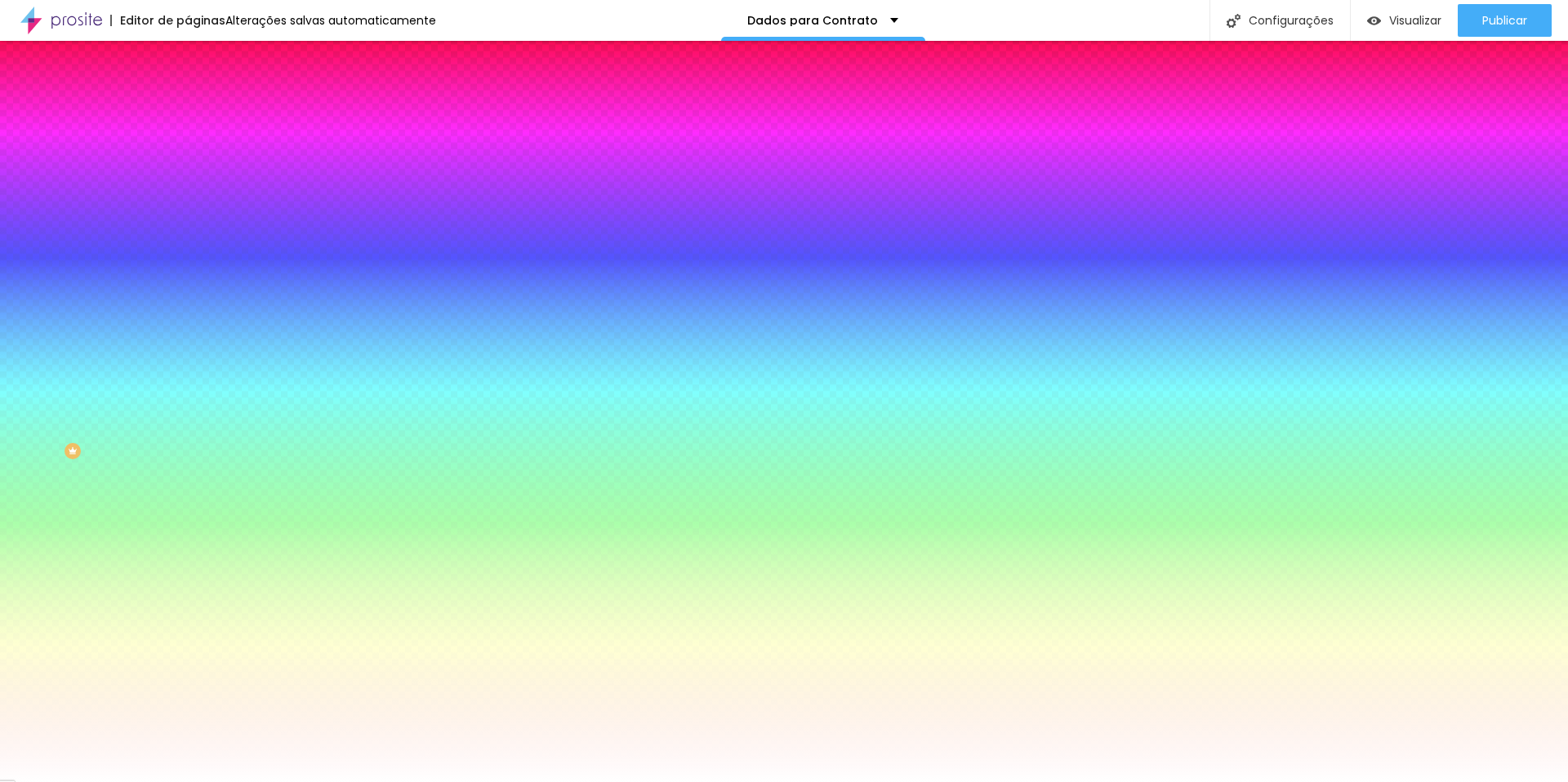
click at [202, 97] on span "Conteúdo" at bounding box center [227, 90] width 50 height 14
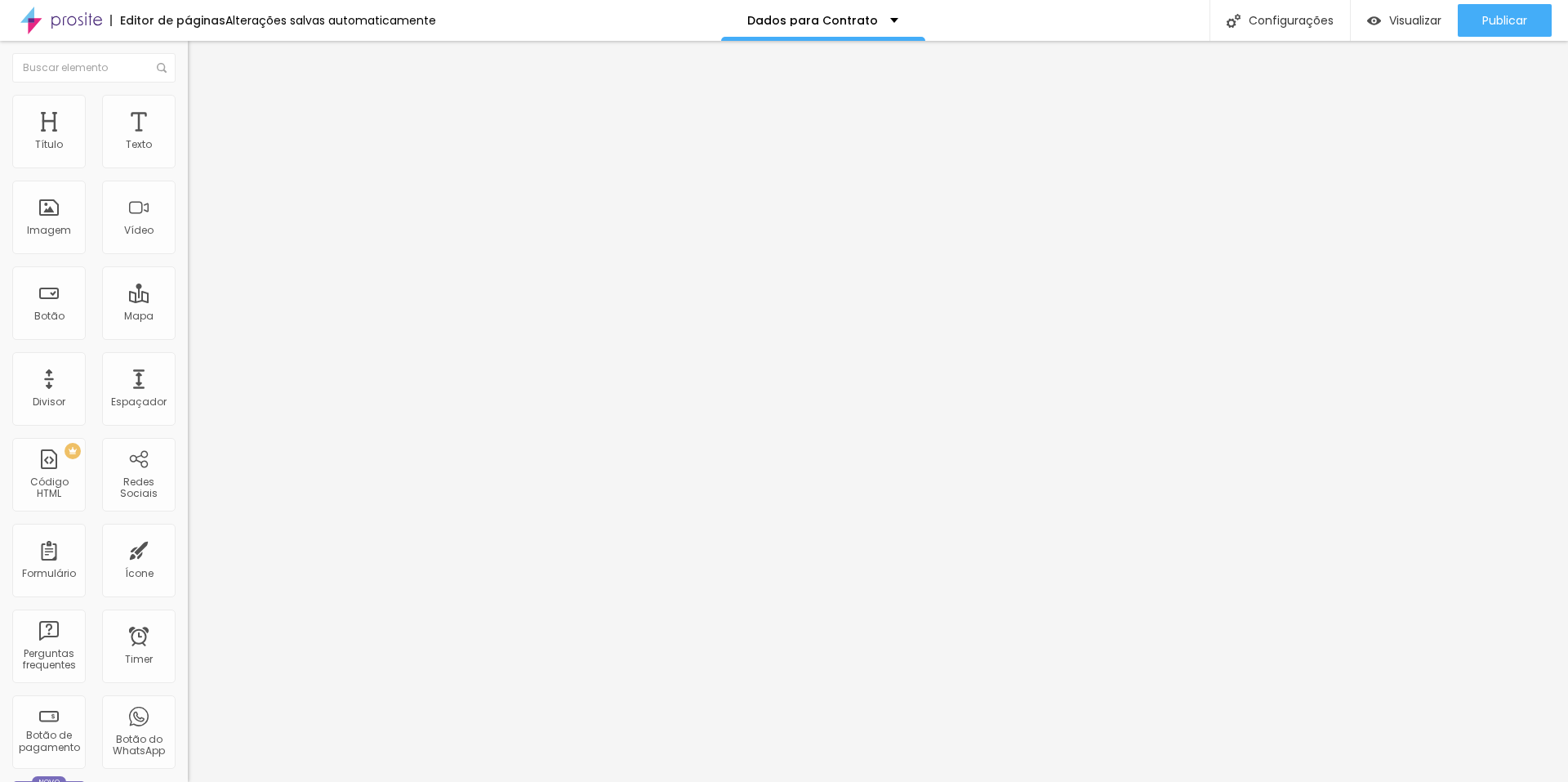
click at [188, 165] on img at bounding box center [193, 170] width 10 height 10
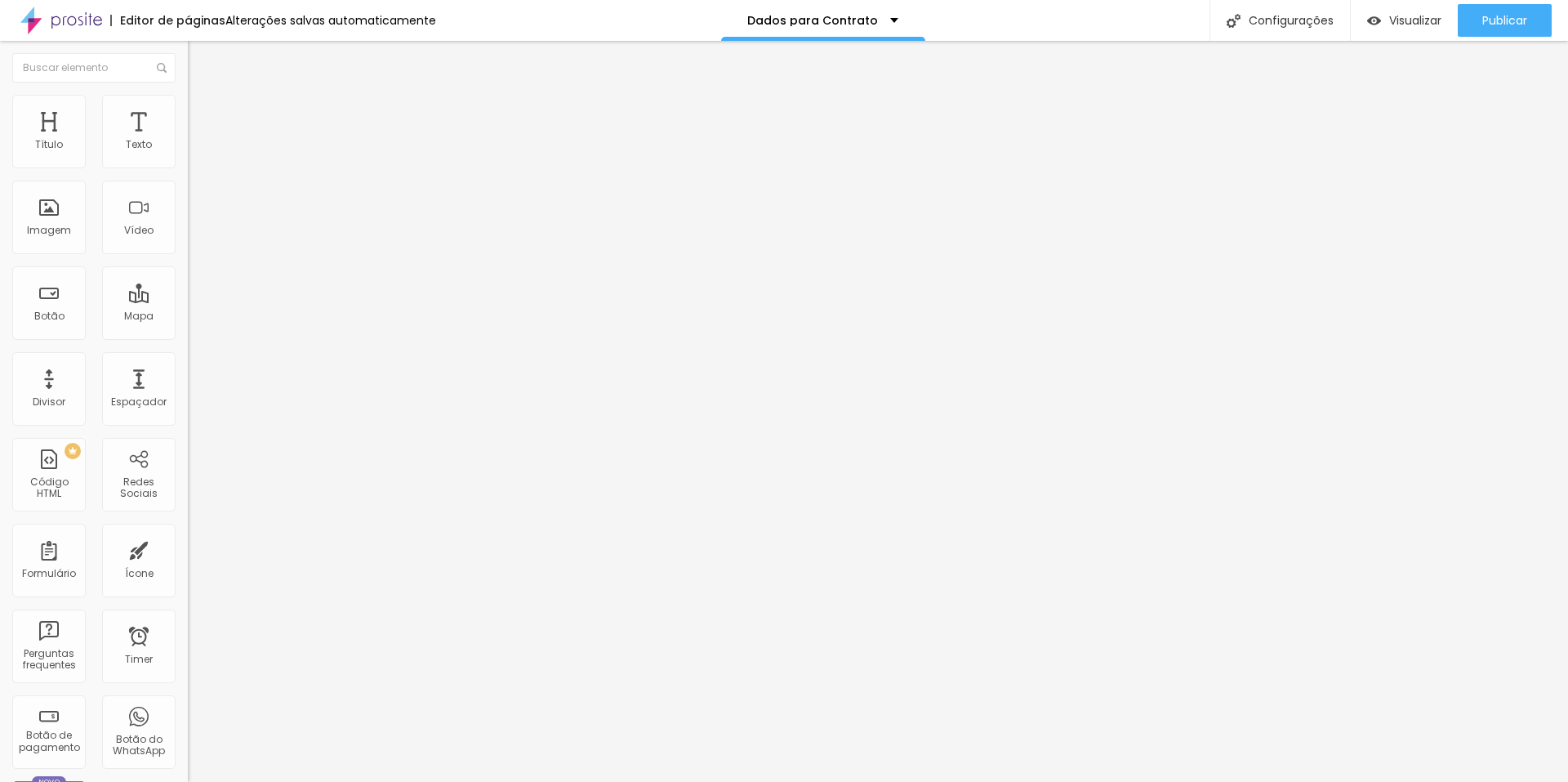
click at [41, 12] on img at bounding box center [61, 20] width 82 height 40
click at [53, 215] on div "Imagem" at bounding box center [48, 217] width 73 height 73
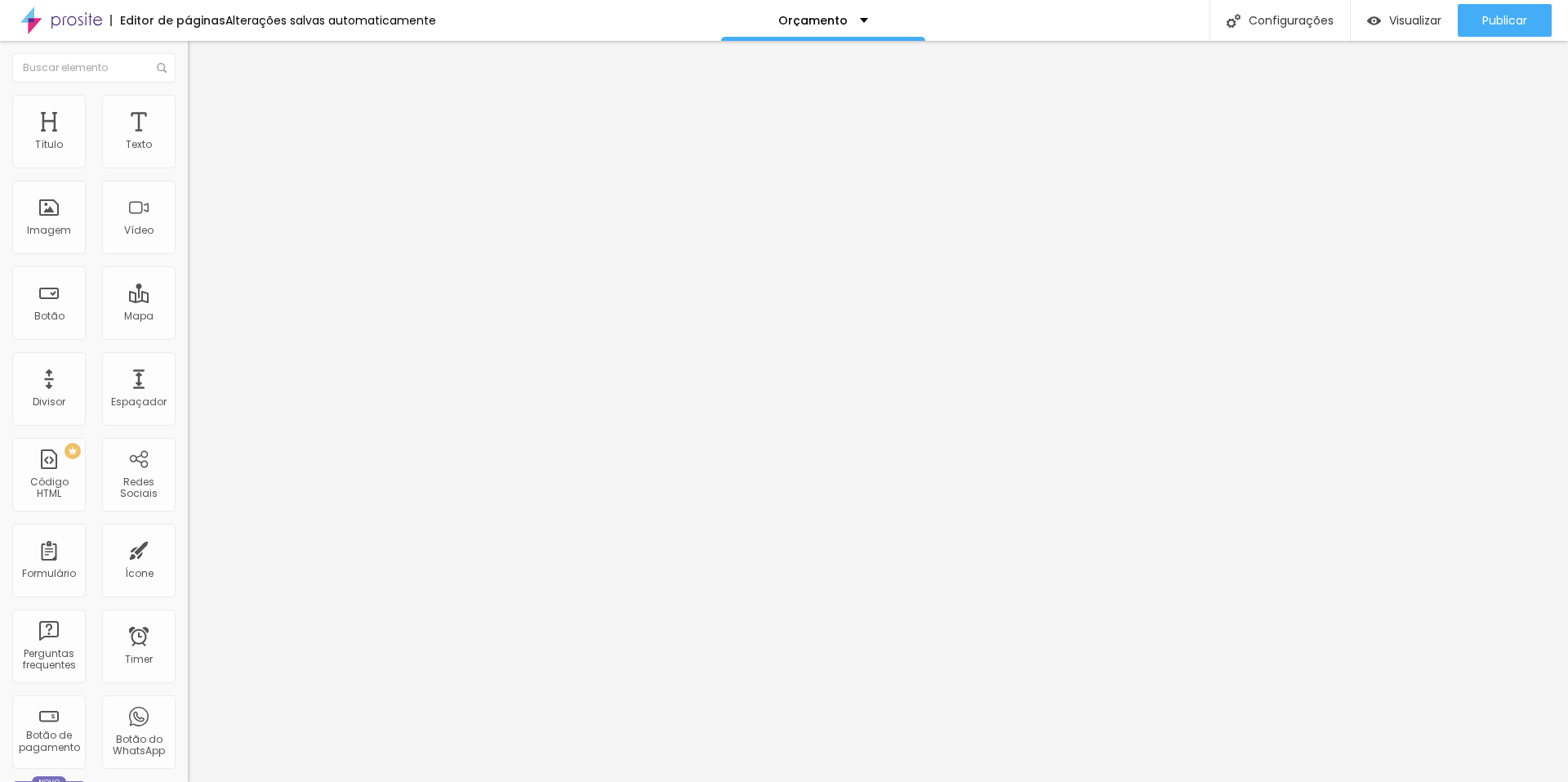
click at [188, 149] on span "Encaixotado" at bounding box center [219, 142] width 64 height 14
click at [202, 116] on span "Avançado" at bounding box center [229, 122] width 54 height 14
click at [188, 98] on img at bounding box center [195, 102] width 15 height 15
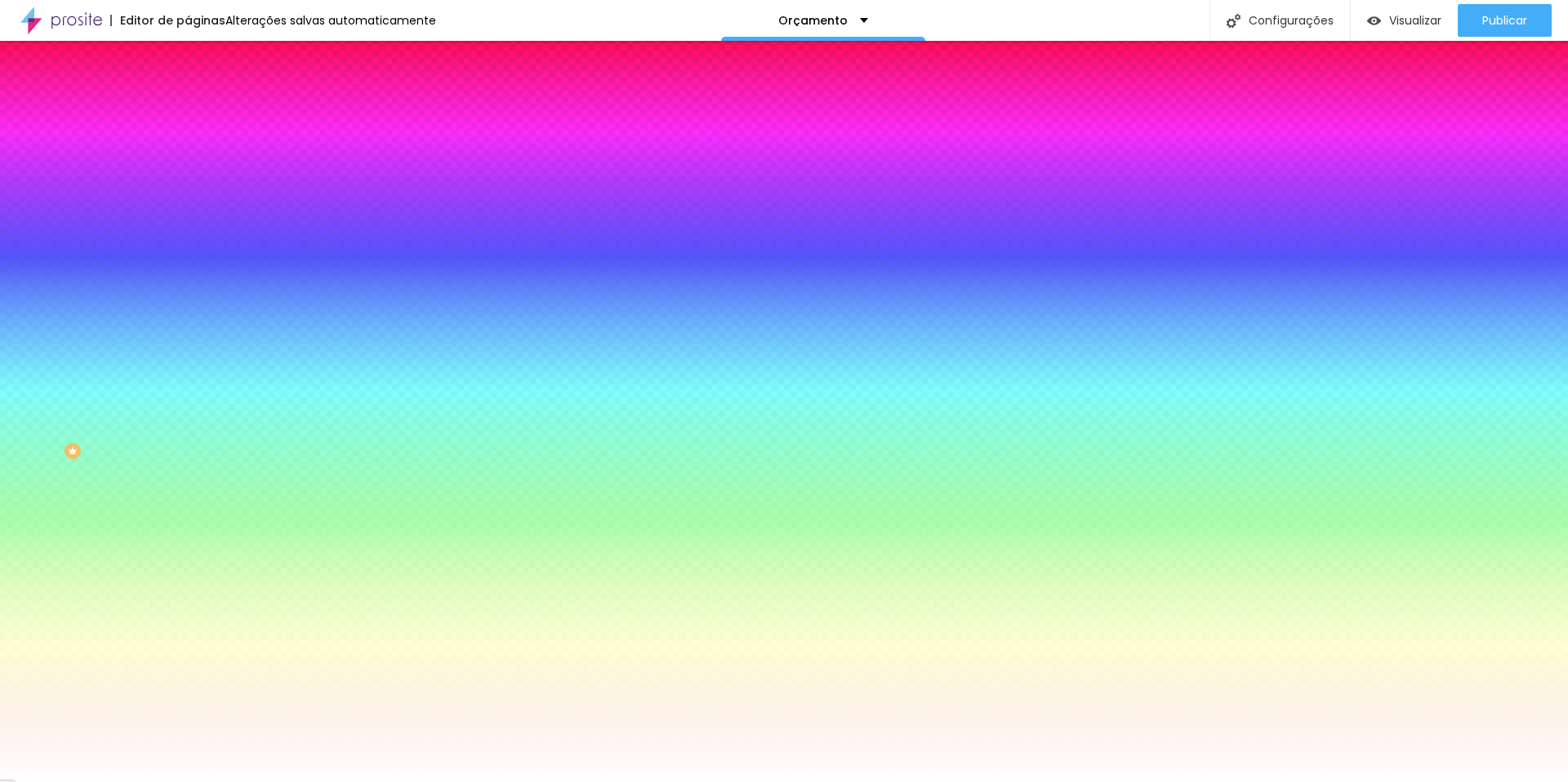
click at [200, 59] on div "Editar Coluna" at bounding box center [251, 59] width 102 height 13
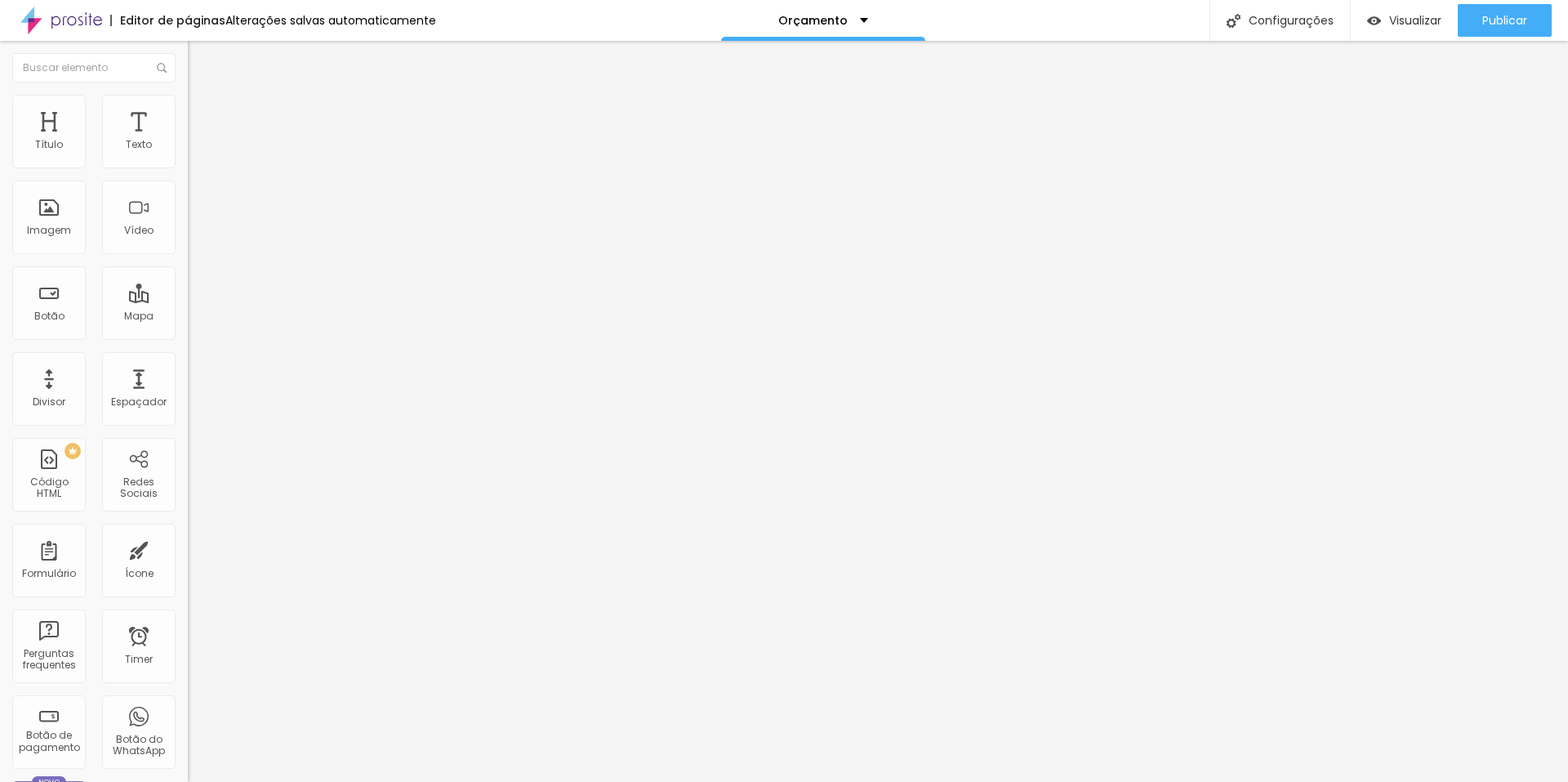
click at [188, 112] on img at bounding box center [195, 118] width 15 height 15
click at [188, 95] on li "Estilo" at bounding box center [281, 103] width 188 height 17
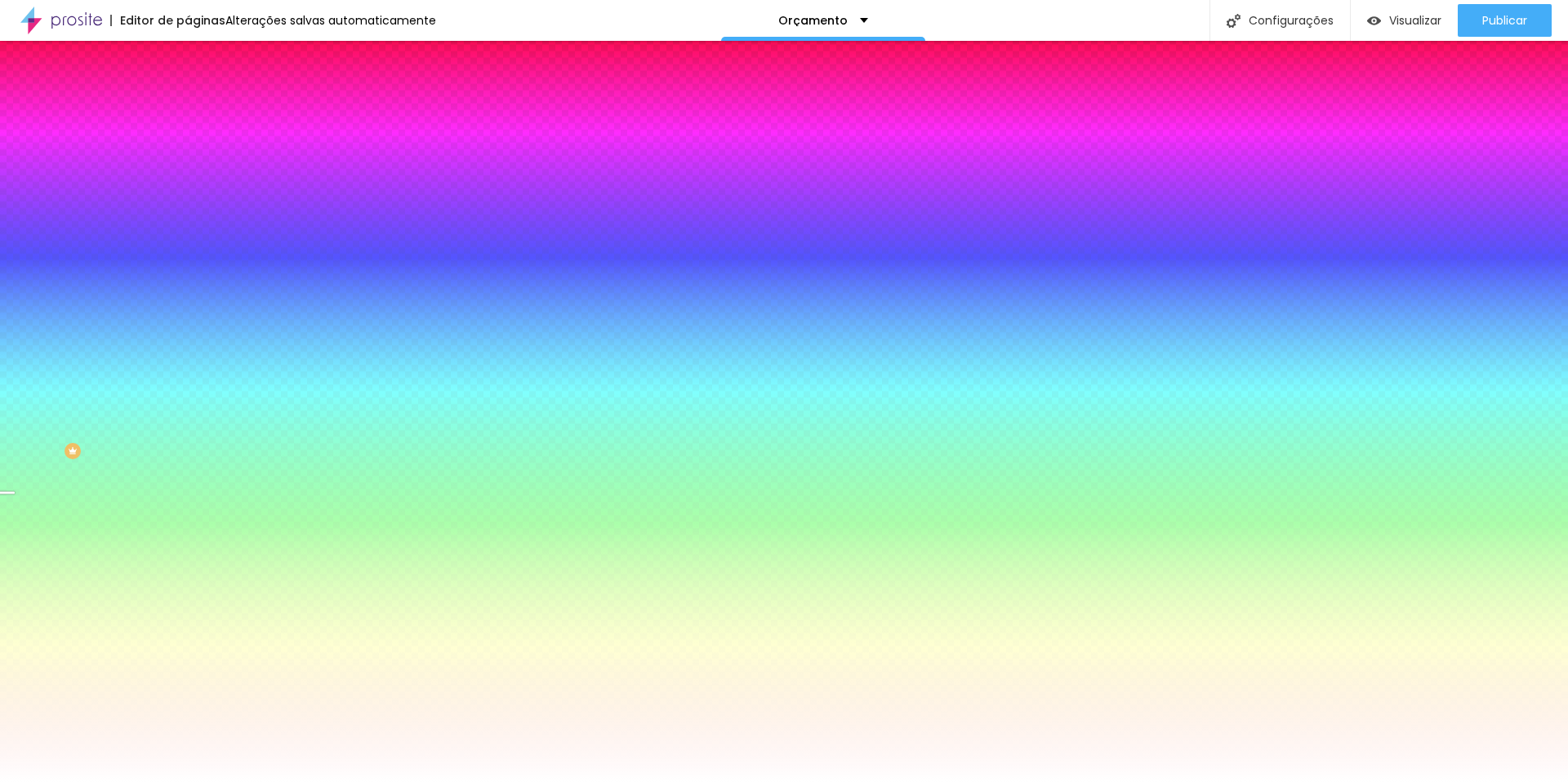
click at [188, 150] on span "Trocar imagem" at bounding box center [232, 143] width 89 height 14
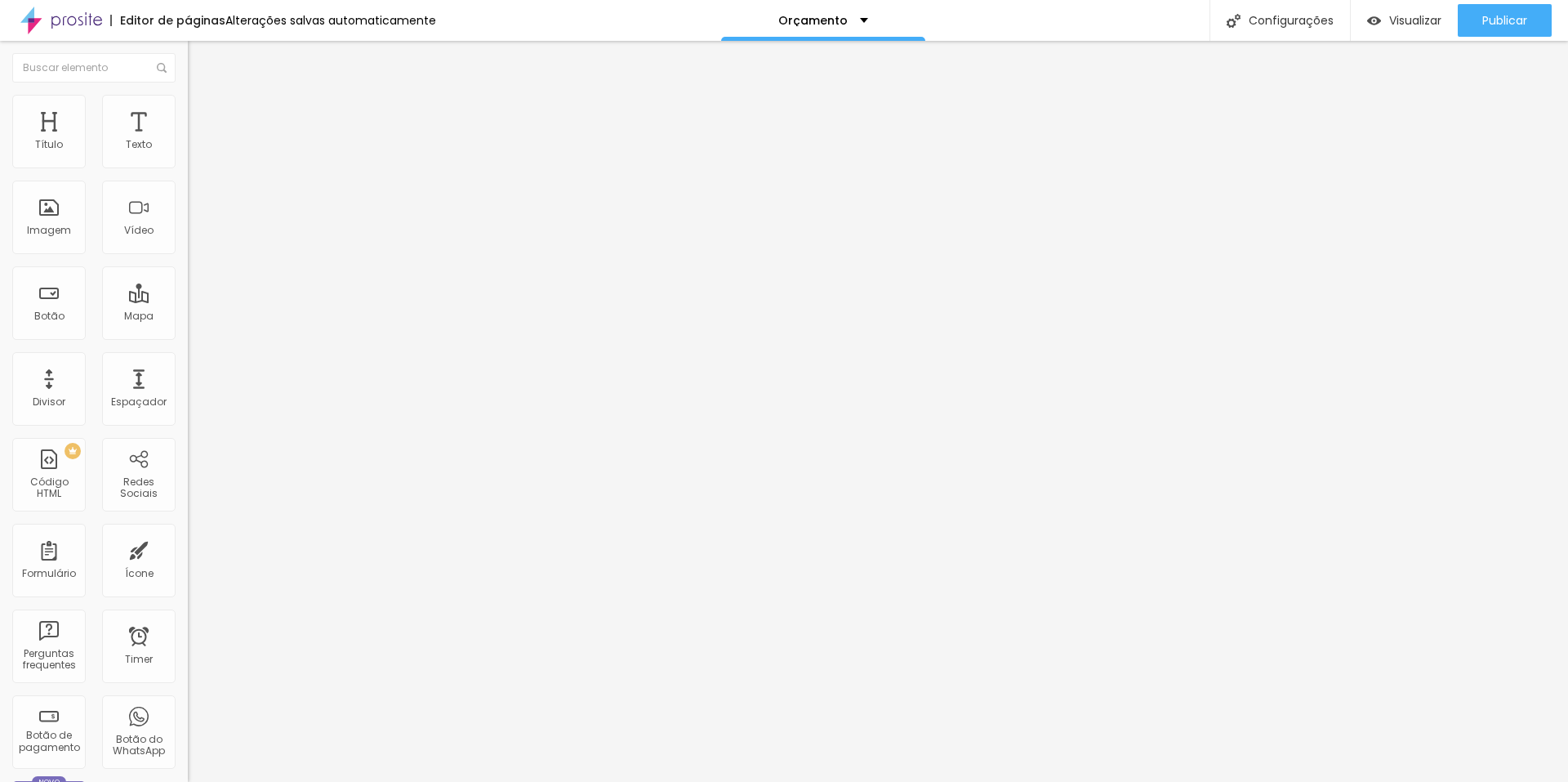
click at [200, 59] on div "Editar Coluna" at bounding box center [251, 59] width 102 height 13
click at [188, 140] on span "Adicionar imagem" at bounding box center [240, 133] width 106 height 14
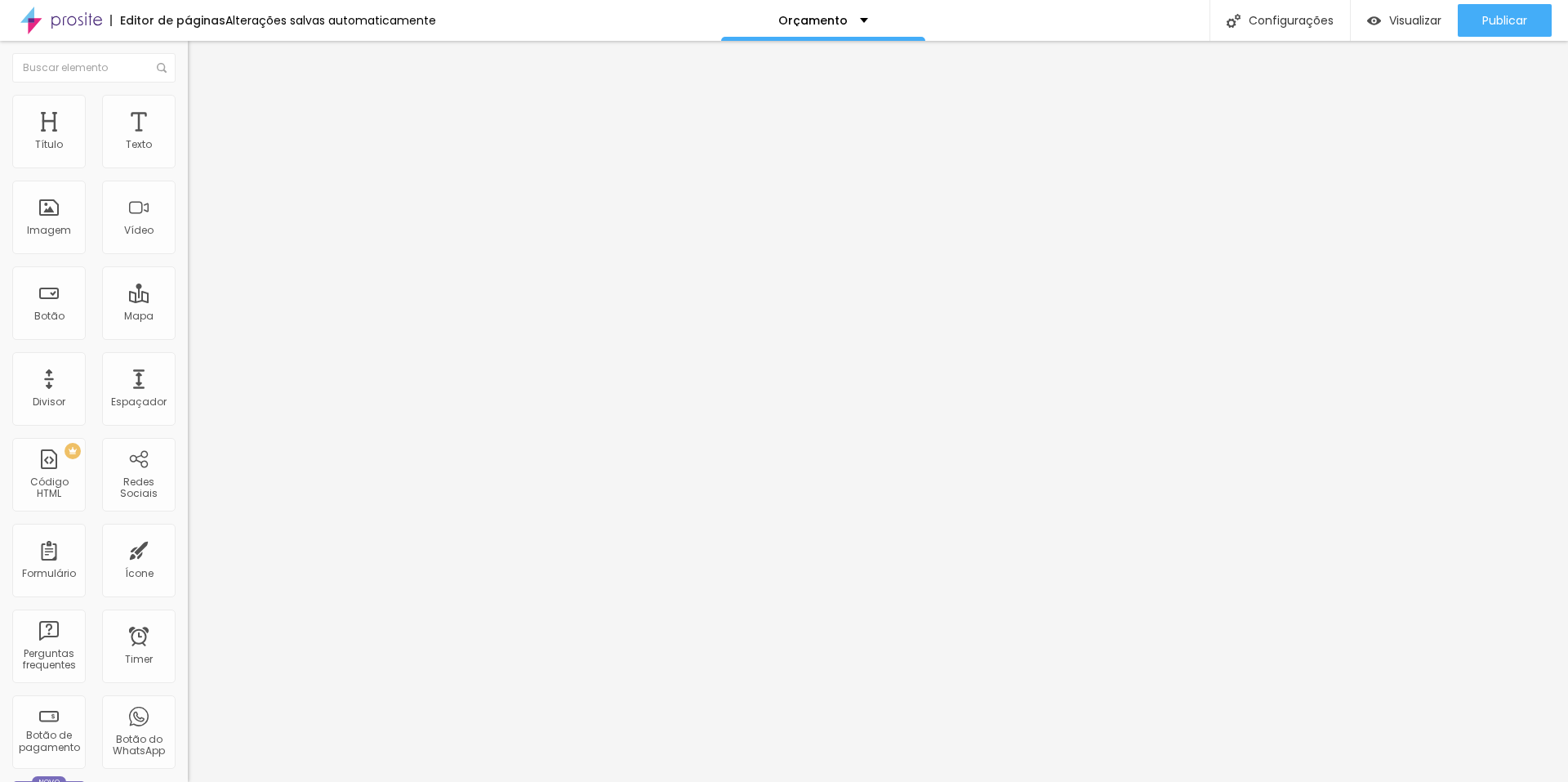
click at [188, 140] on span "Trocar imagem" at bounding box center [232, 133] width 89 height 14
click at [188, 107] on li "Estilo" at bounding box center [281, 103] width 188 height 17
click at [188, 112] on img at bounding box center [195, 118] width 15 height 15
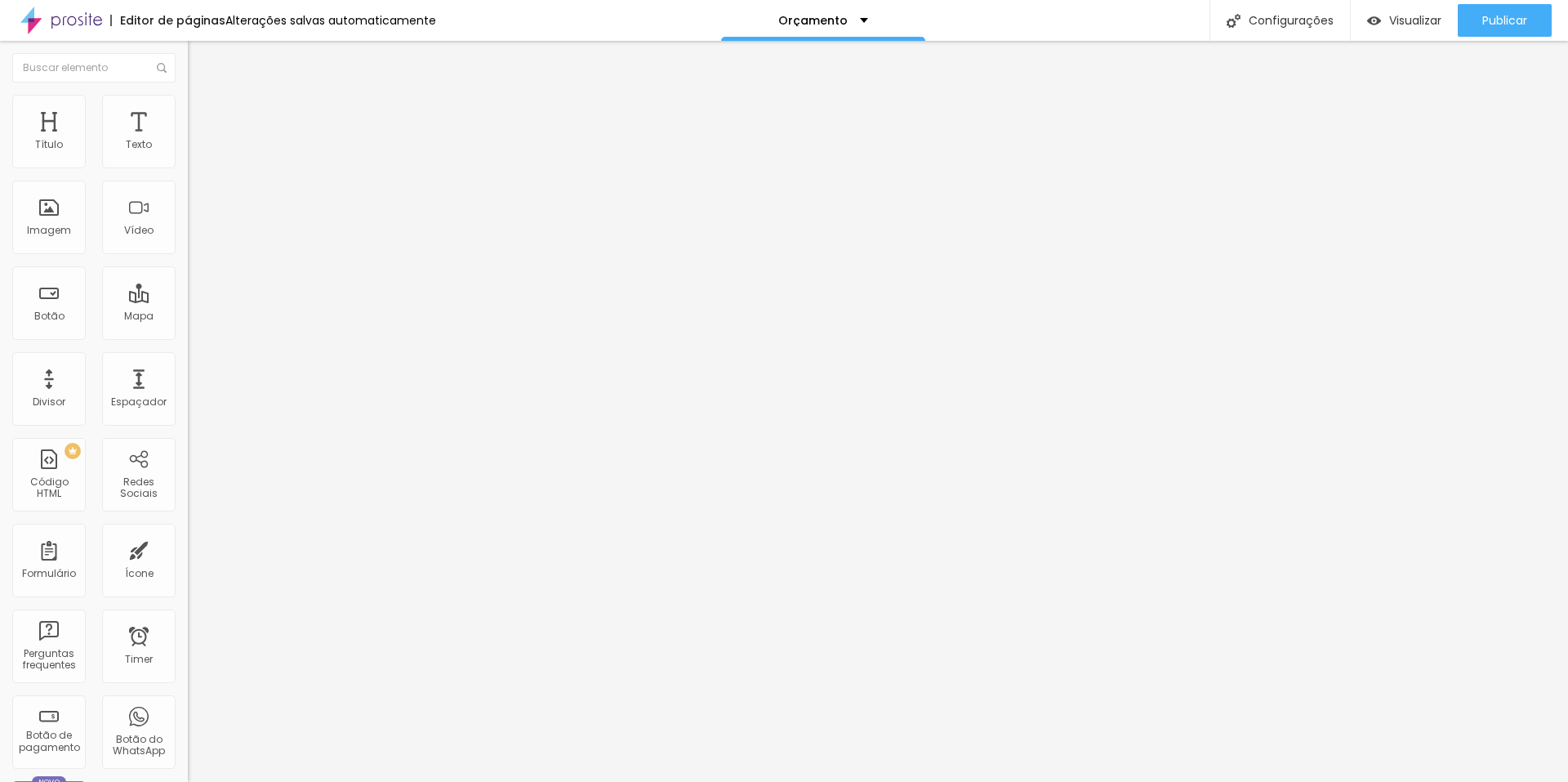
click at [200, 59] on div "Editar Título" at bounding box center [247, 59] width 93 height 13
click at [1427, 17] on span "Visualizar" at bounding box center [1415, 20] width 52 height 13
click at [202, 116] on span "Avançado" at bounding box center [229, 122] width 54 height 14
click at [188, 105] on img at bounding box center [195, 102] width 15 height 15
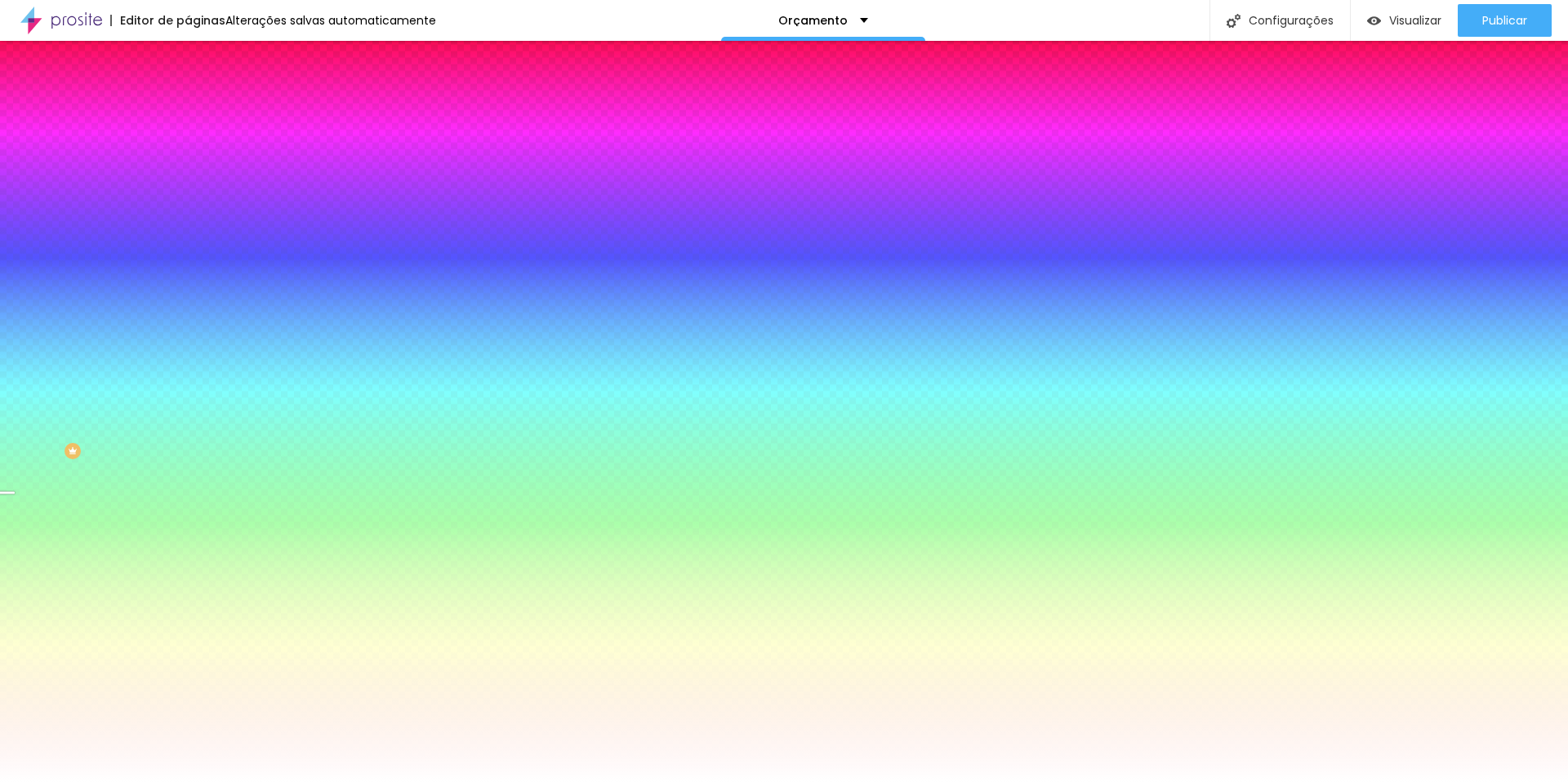
click at [188, 149] on div "Trocar imagem" at bounding box center [281, 143] width 188 height 12
click at [188, 112] on img at bounding box center [195, 118] width 15 height 15
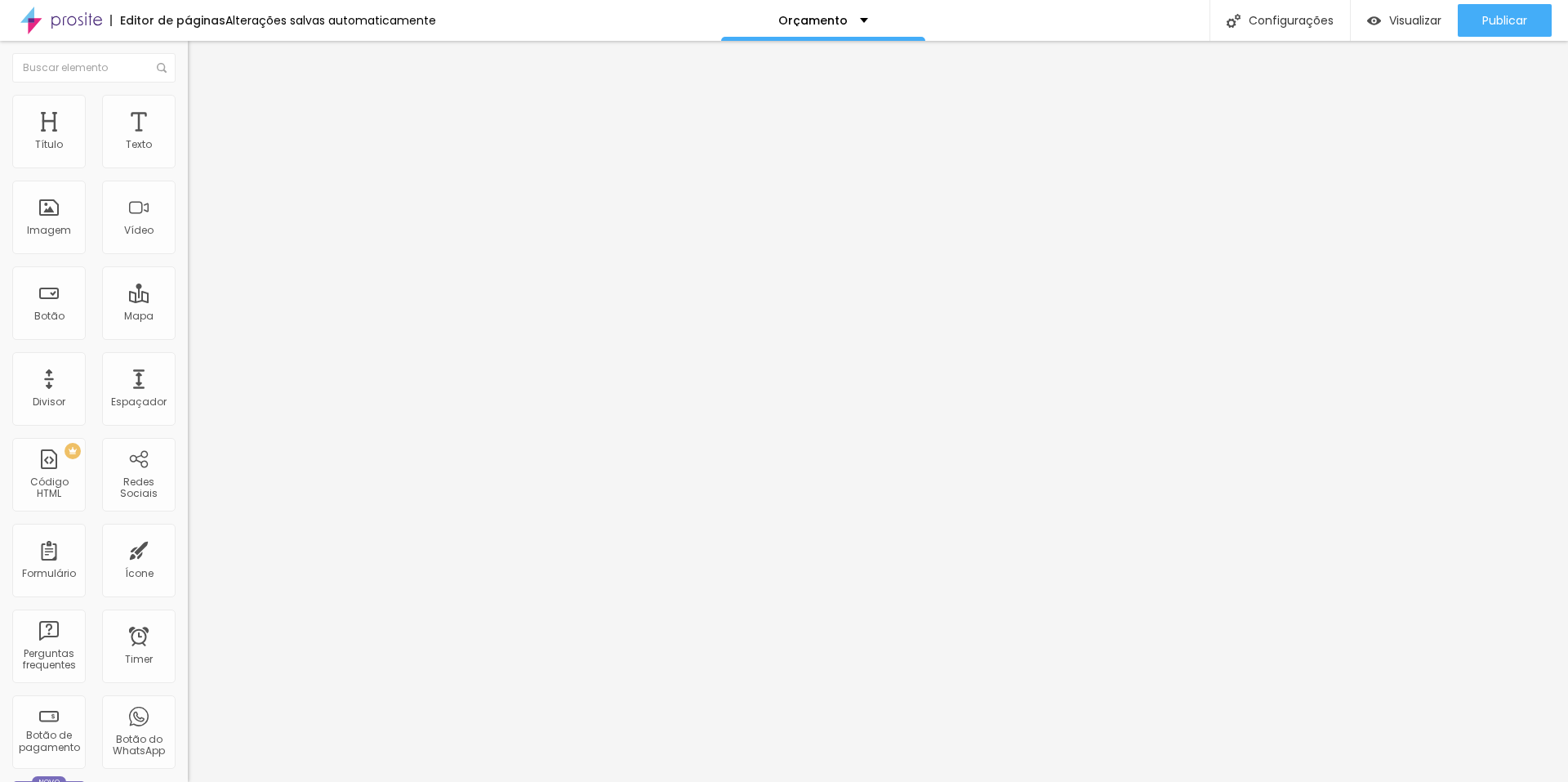
type input "15"
type input "10"
type input "5"
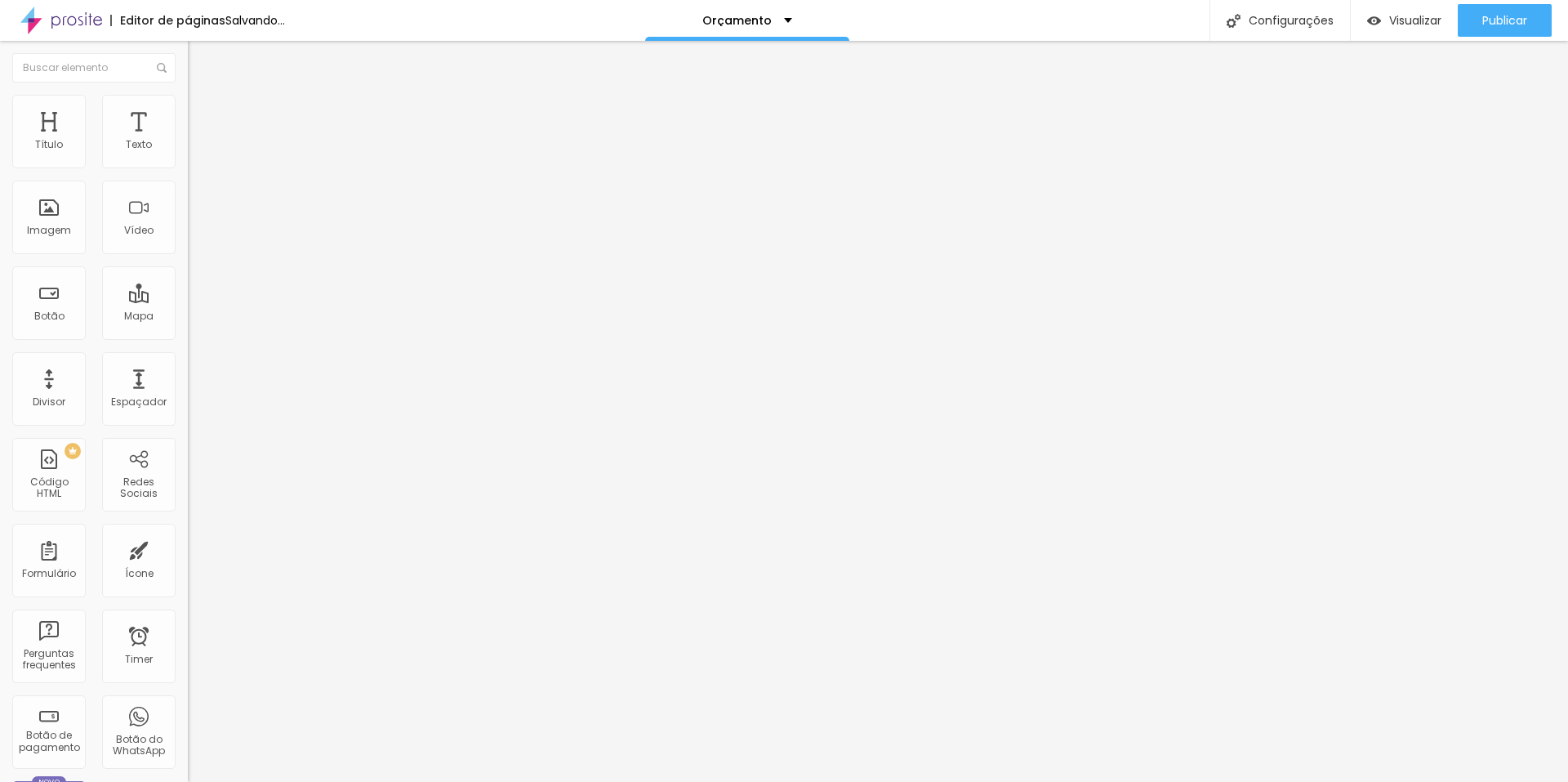
type input "5"
type input "0"
drag, startPoint x: 109, startPoint y: 159, endPoint x: 43, endPoint y: 163, distance: 66.1
type input "0"
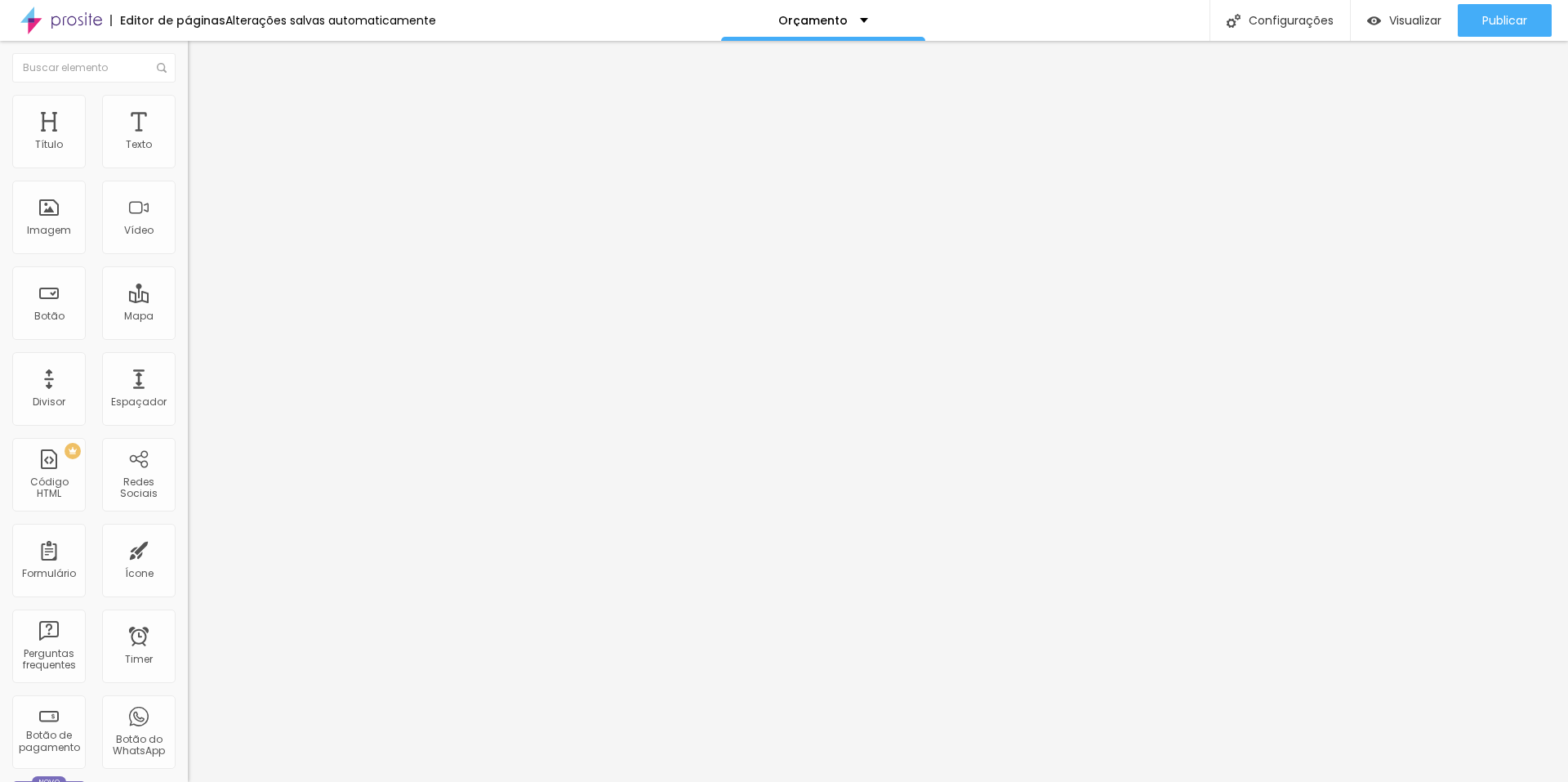
click at [188, 317] on input "range" at bounding box center [240, 323] width 106 height 13
type input "34"
type input "39"
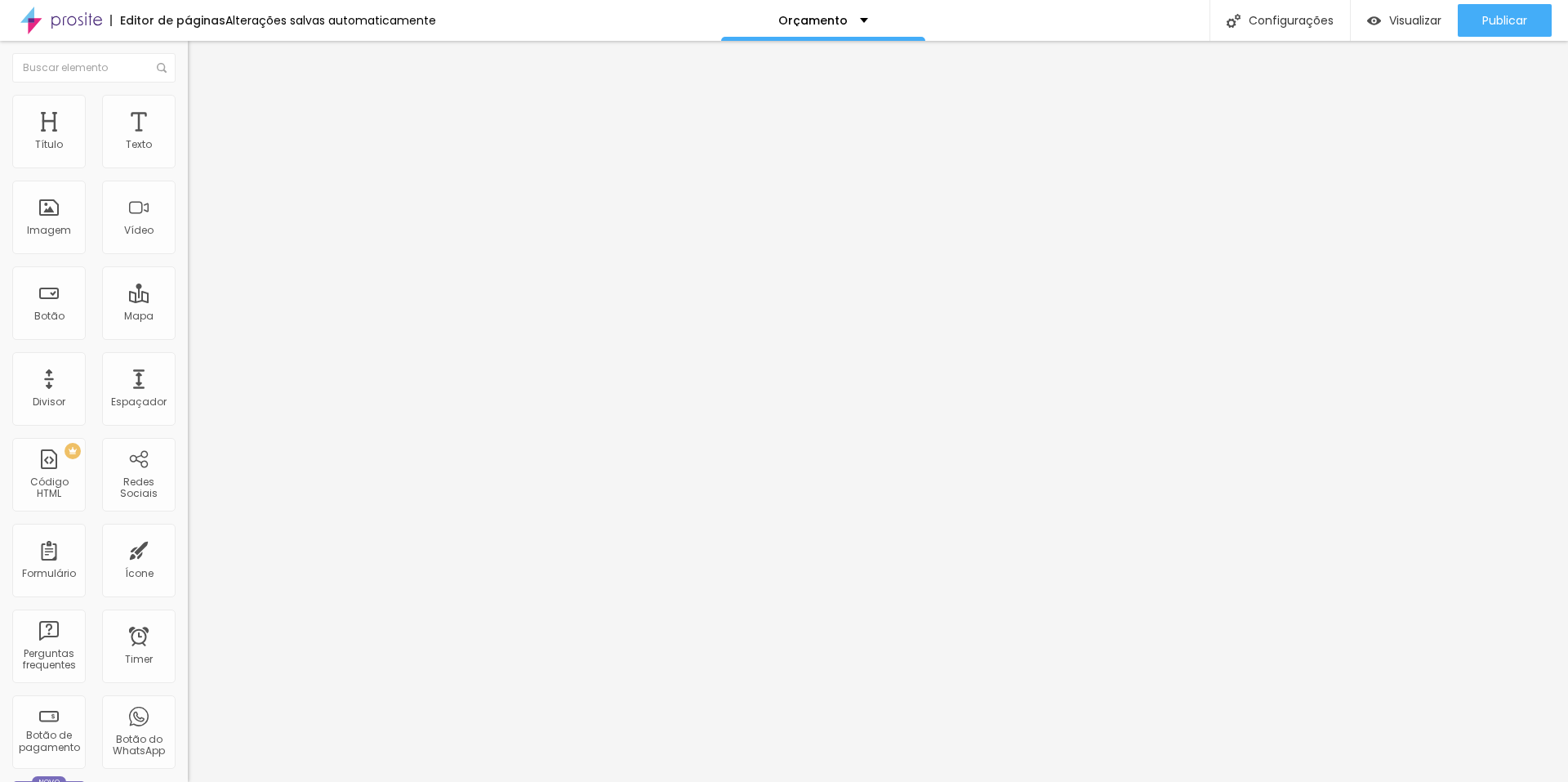
type input "44"
type input "50"
type input "60"
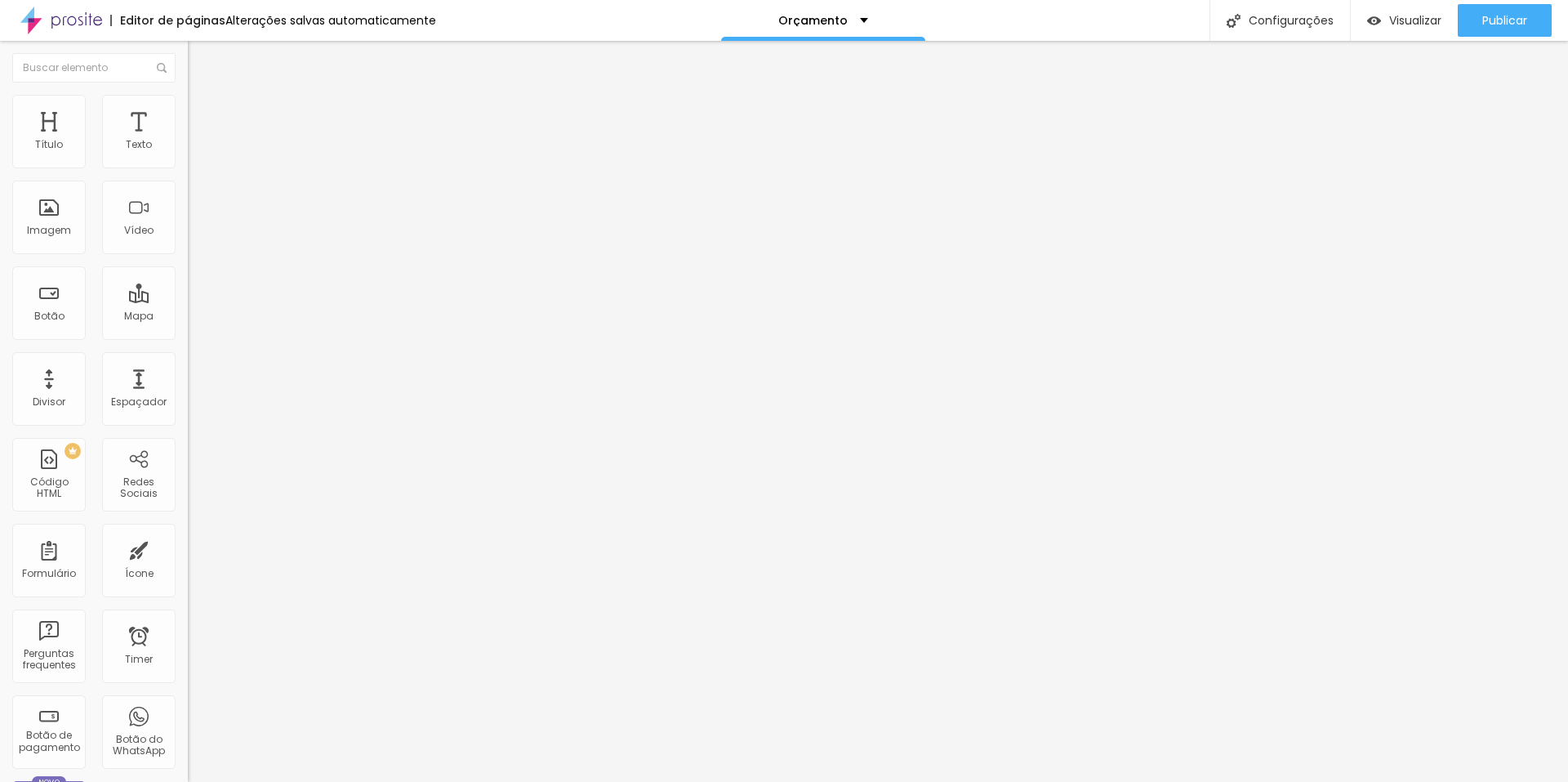
type input "60"
type input "76"
type input "97"
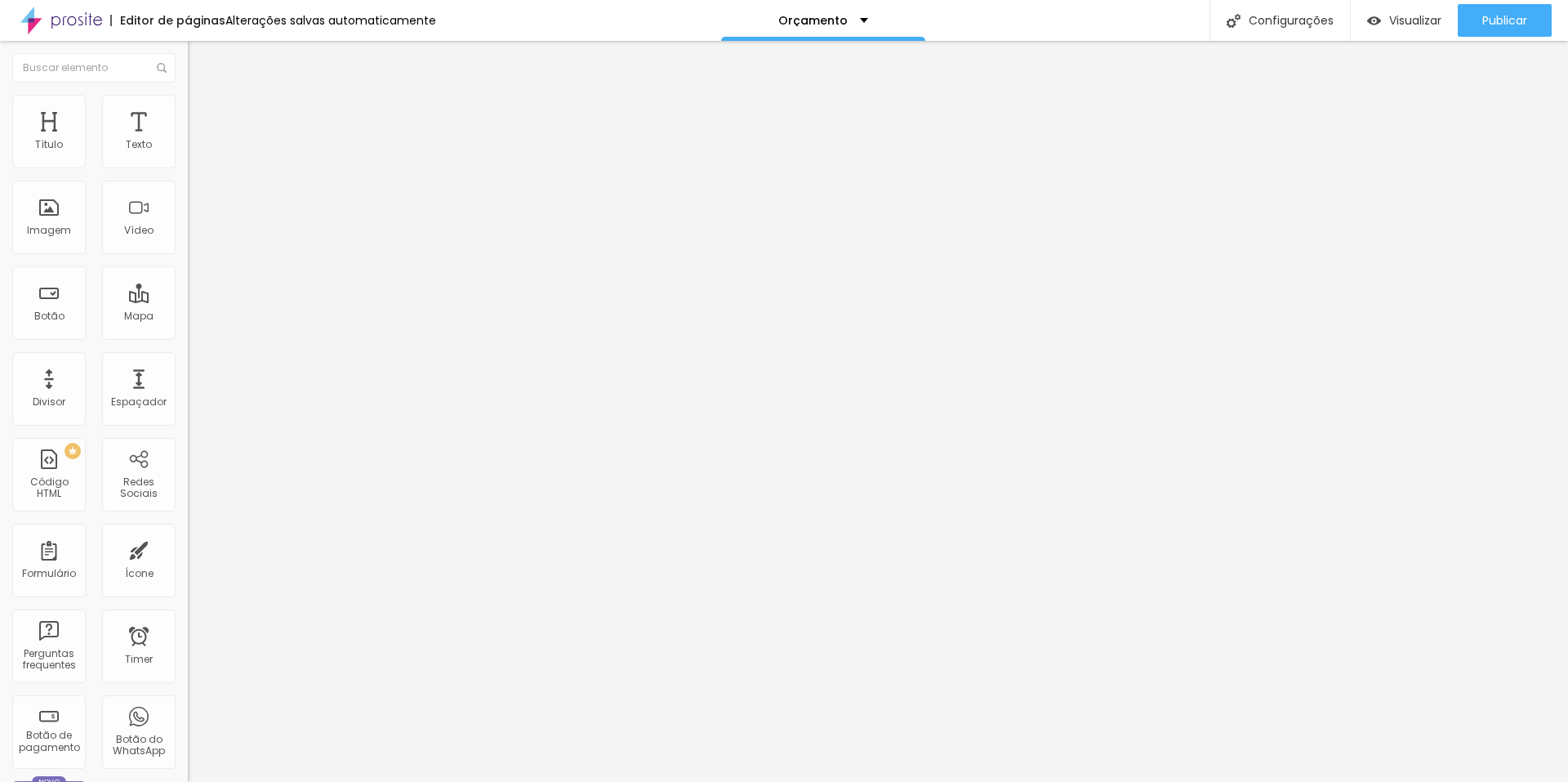
type input "113"
type input "129"
type input "144"
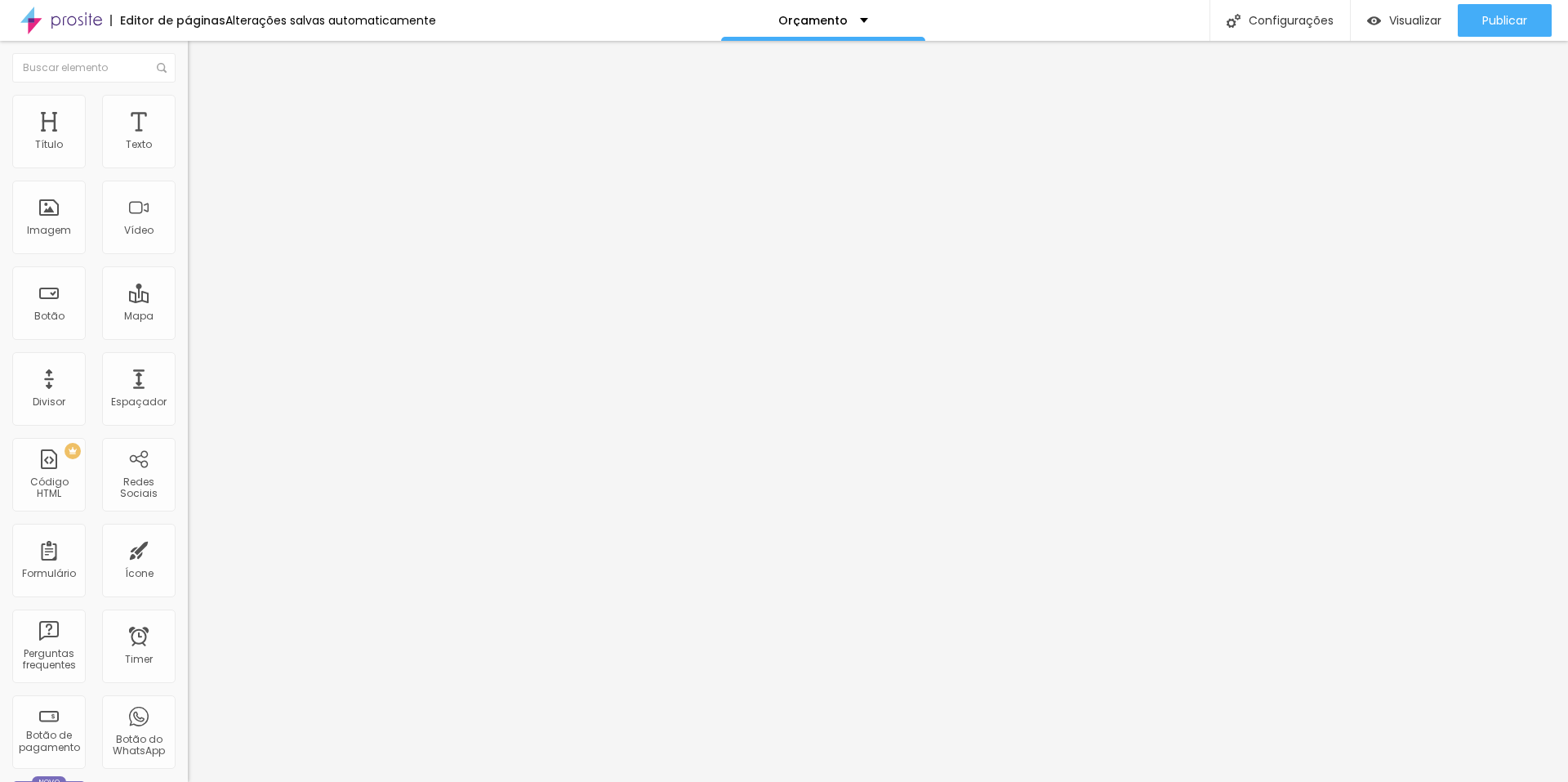
type input "144"
type input "150"
type input "176"
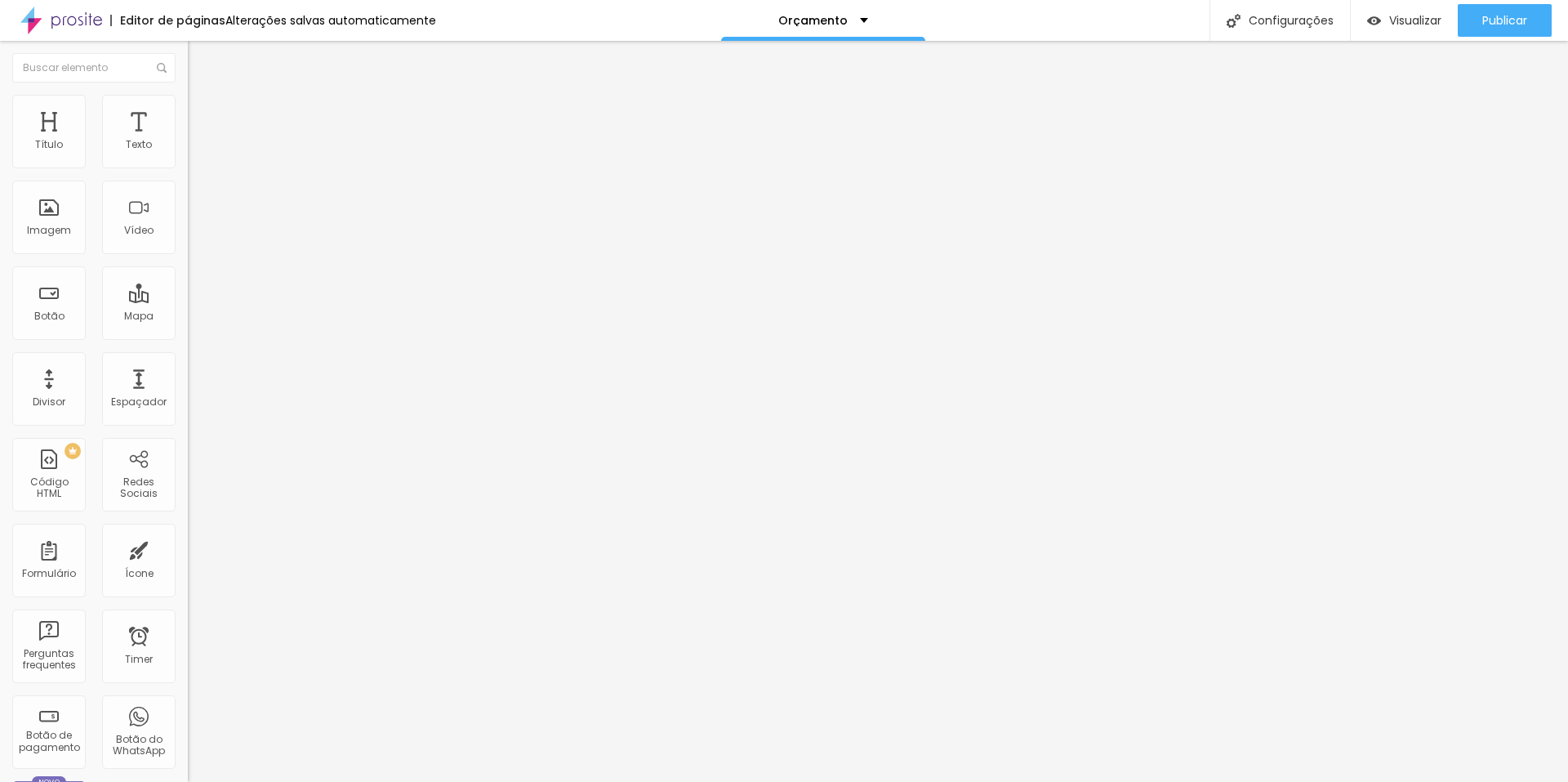
type input "181"
type input "197"
type input "208"
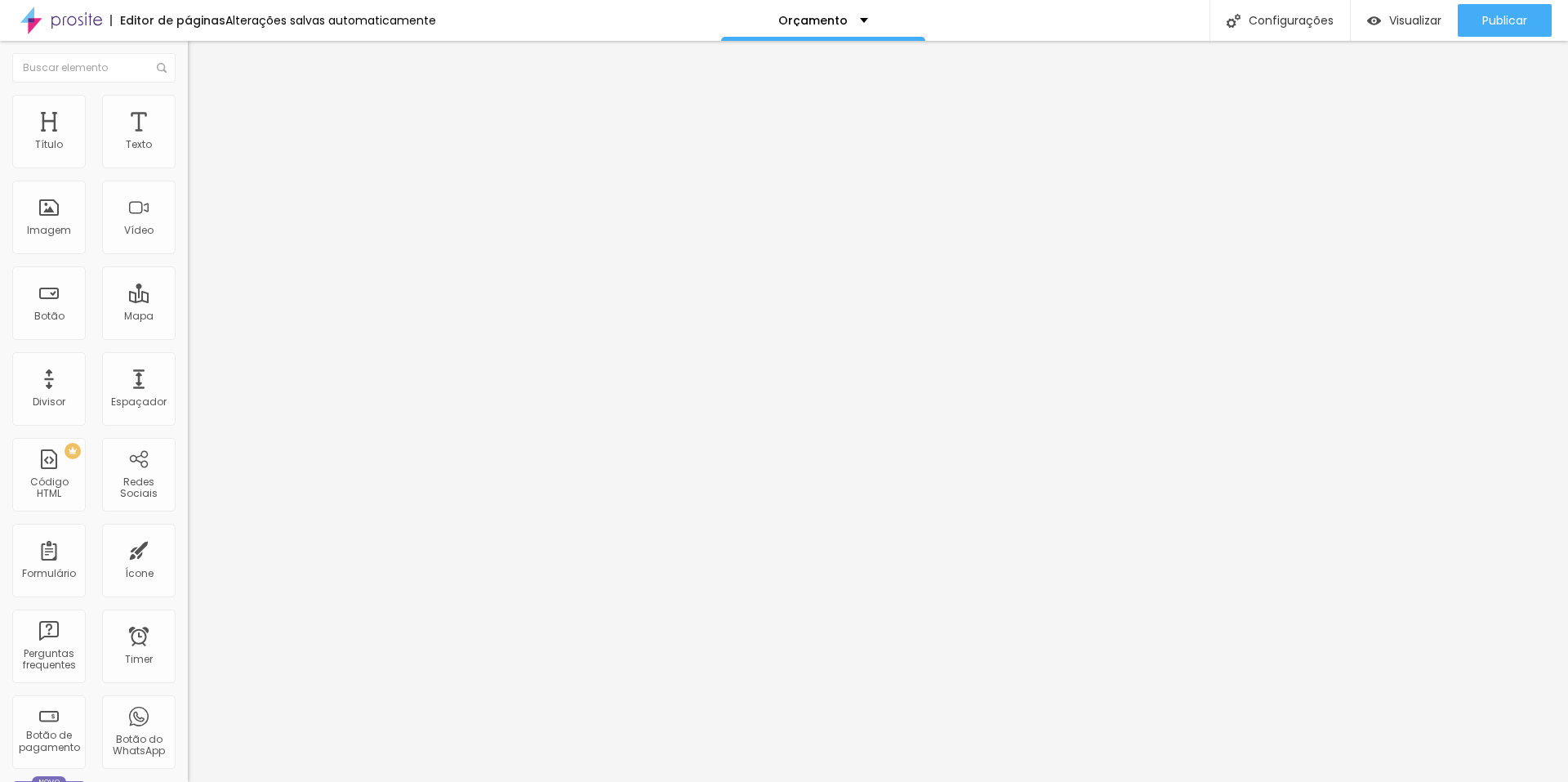
type input "208"
type input "218"
type input "234"
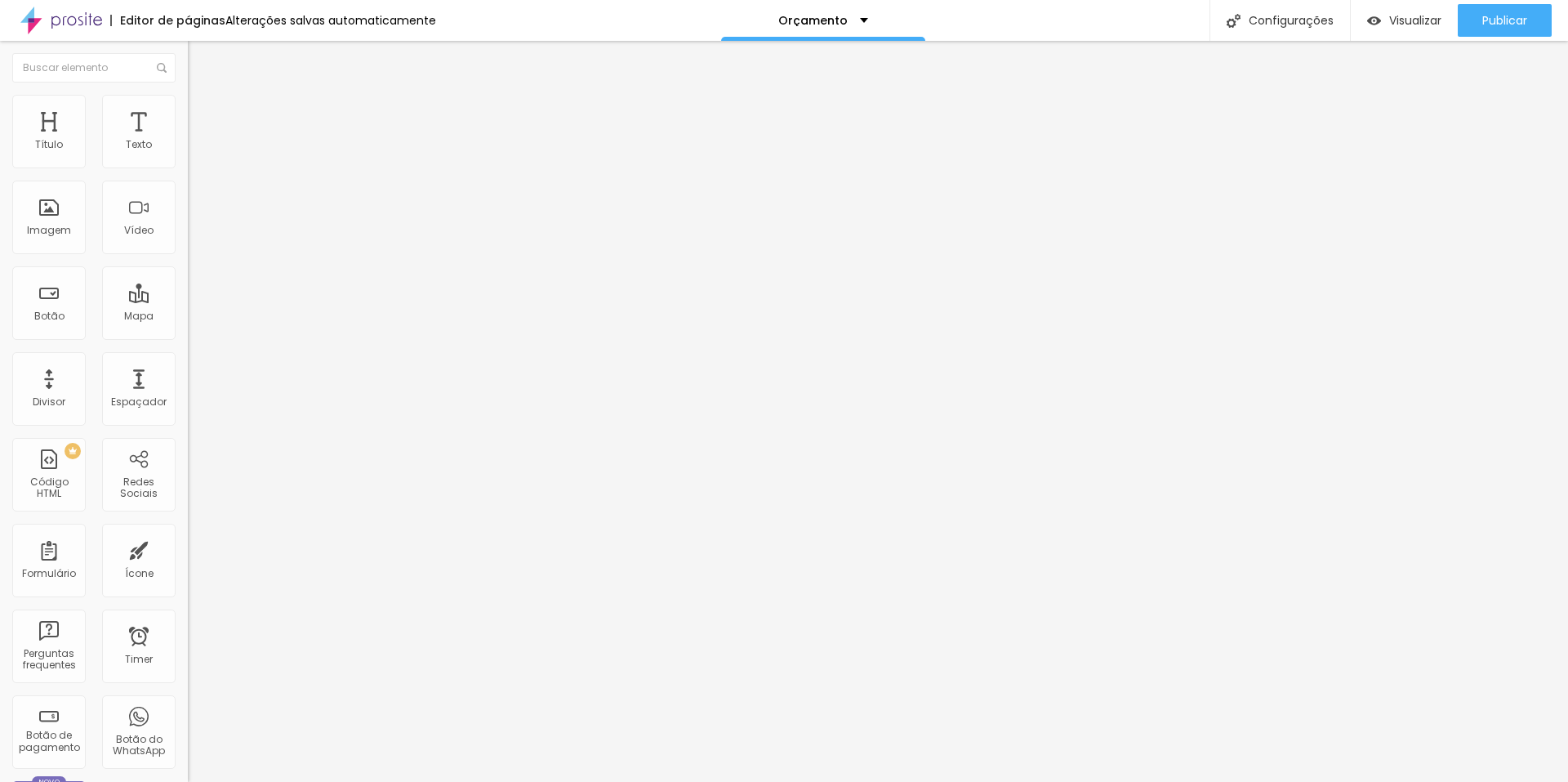
type input "239"
type input "250"
type input "255"
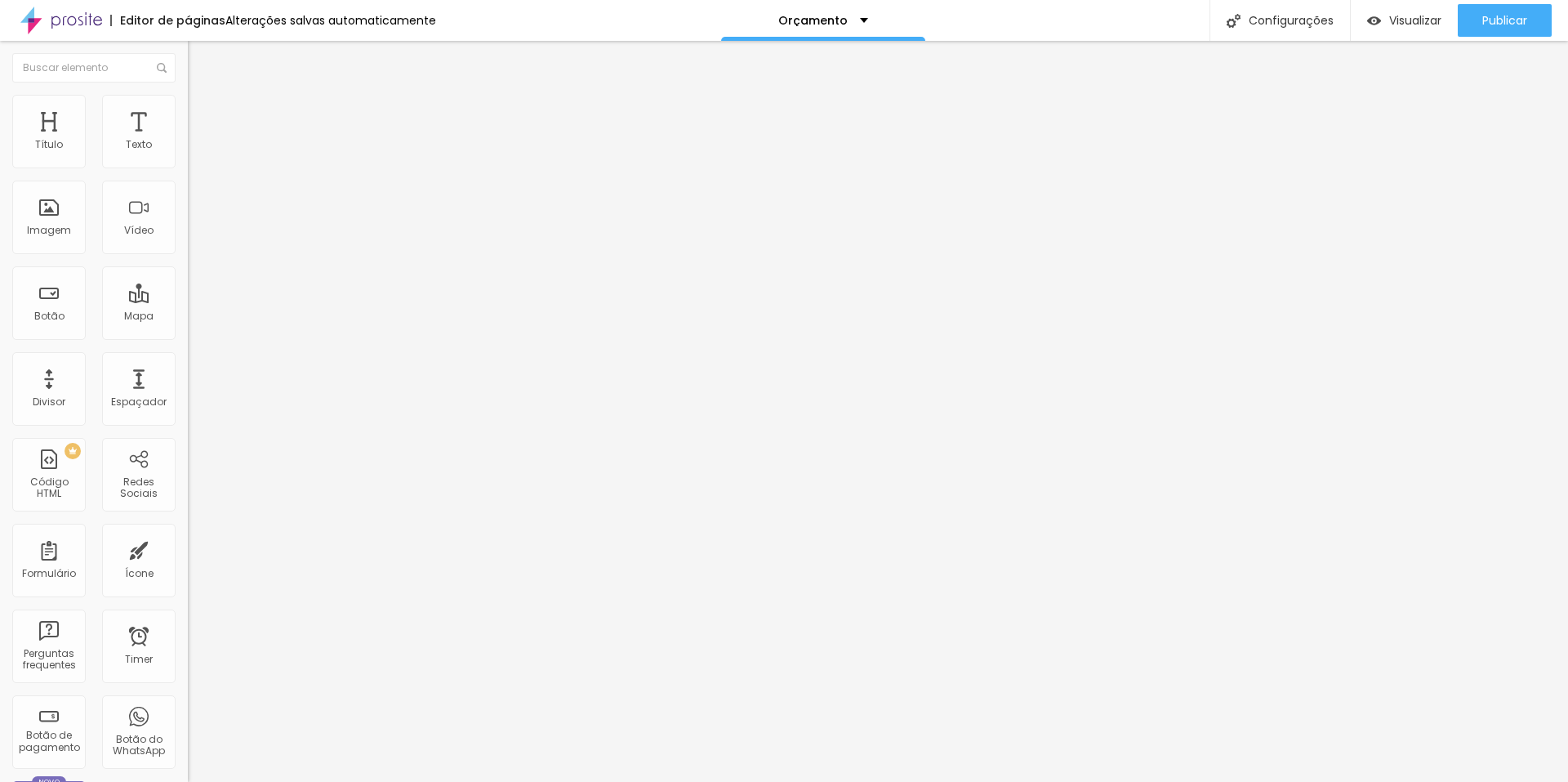
type input "255"
type input "260"
type input "271"
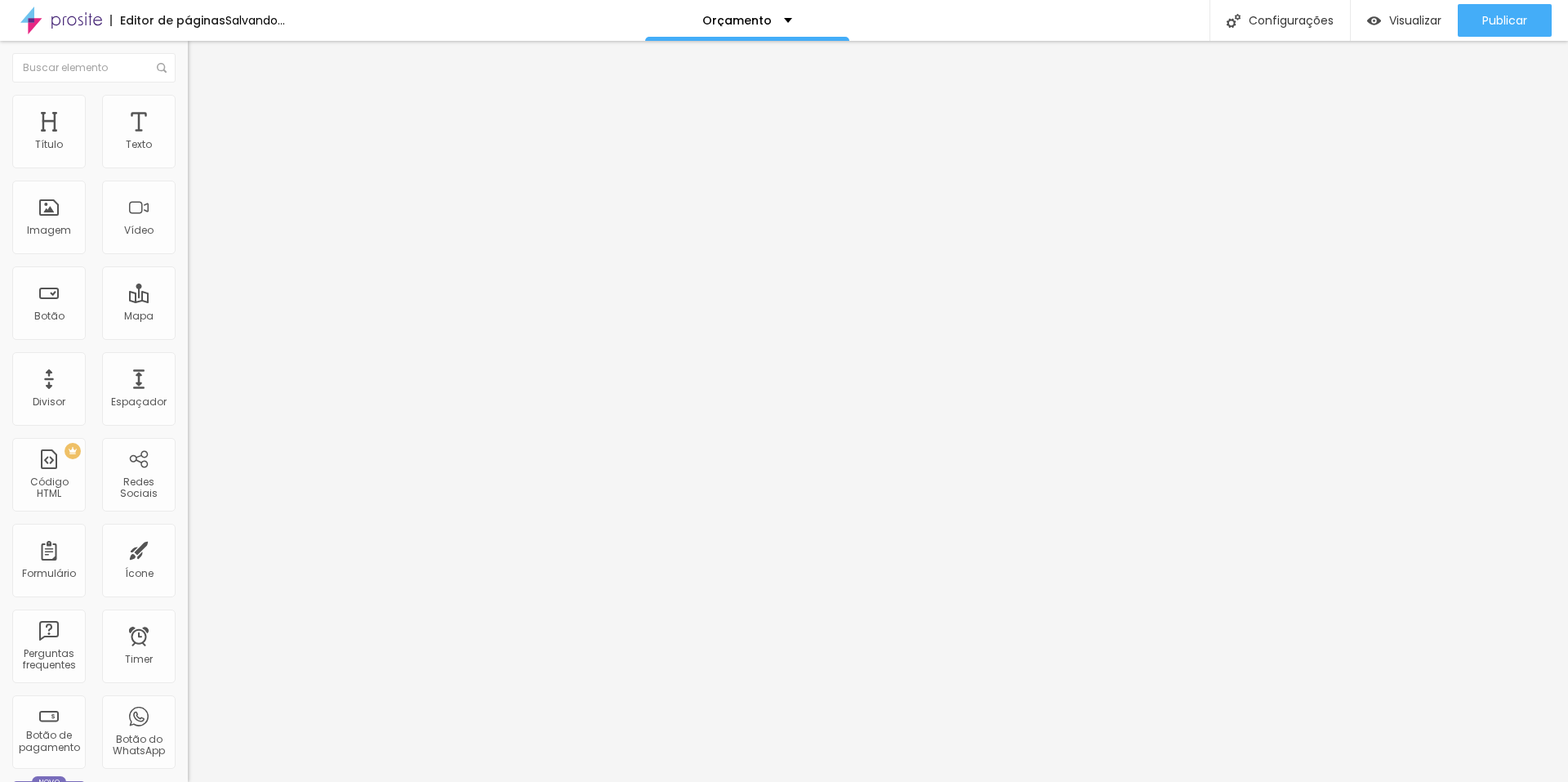
type input "266"
type input "260"
type input "255"
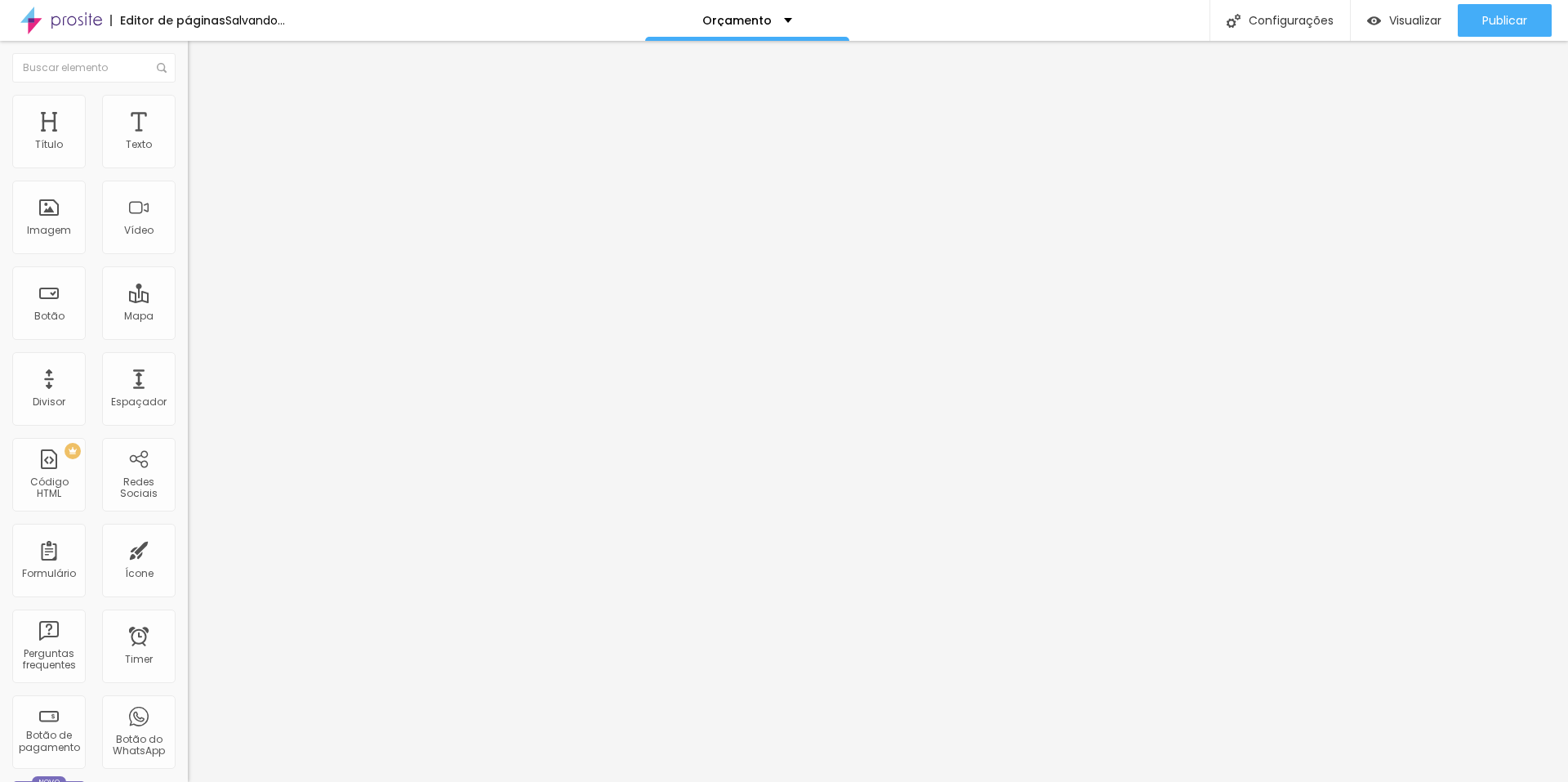
type input "255"
drag, startPoint x: 41, startPoint y: 194, endPoint x: 76, endPoint y: 188, distance: 35.5
type input "255"
click at [188, 548] on input "range" at bounding box center [240, 554] width 106 height 13
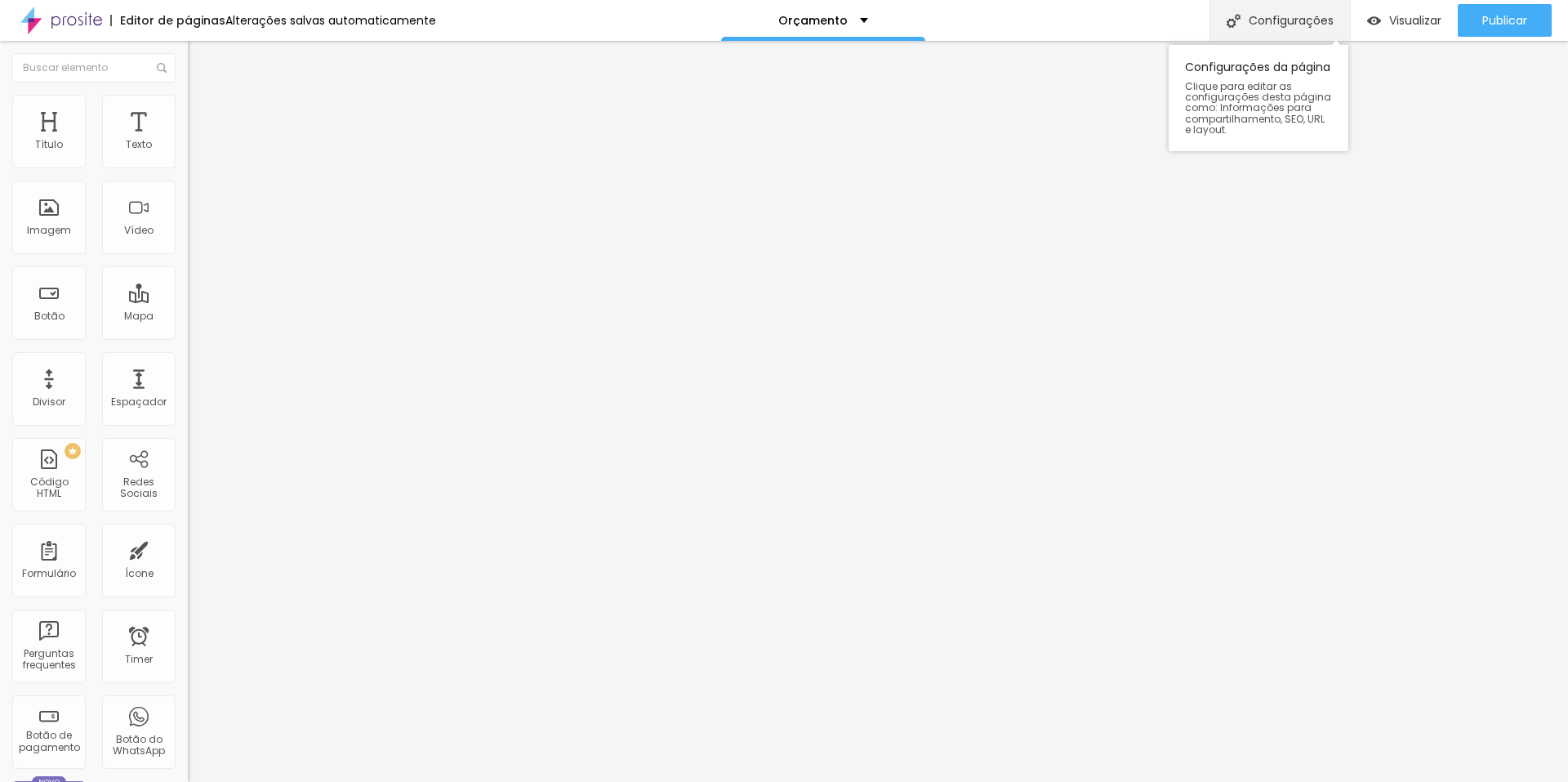
click at [1231, 17] on img at bounding box center [1234, 21] width 14 height 14
click at [188, 178] on link "clique aqui" at bounding box center [276, 166] width 178 height 24
click at [201, 138] on span "Titulo 1" at bounding box center [228, 131] width 53 height 14
click at [188, 102] on img at bounding box center [195, 102] width 15 height 15
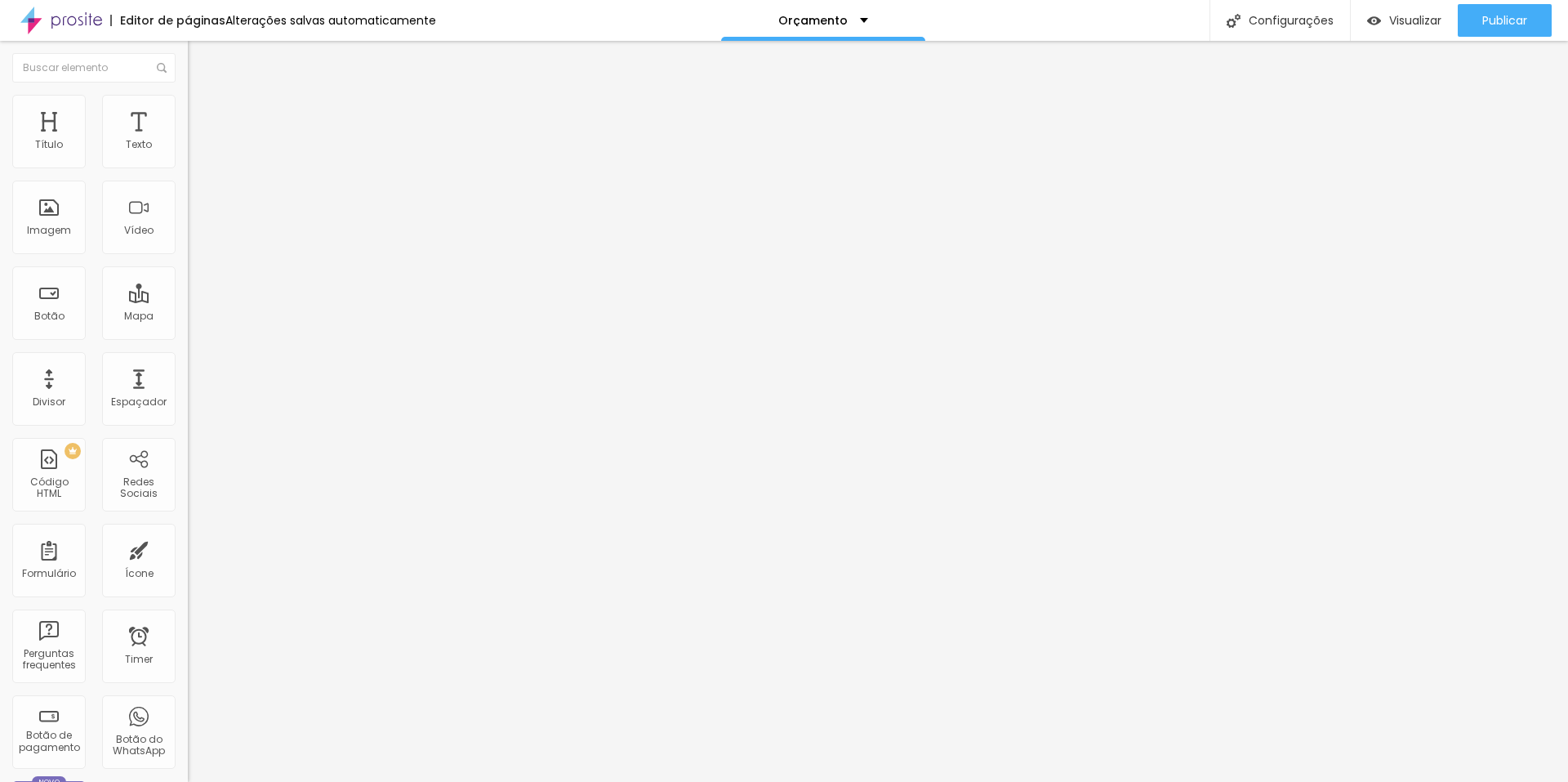
click at [188, 95] on li "Estilo" at bounding box center [281, 86] width 188 height 17
click at [188, 152] on div "Titulo 2 H2" at bounding box center [281, 144] width 188 height 15
click at [188, 140] on span "Titulo 1" at bounding box center [214, 128] width 53 height 23
click at [188, 242] on button "button" at bounding box center [198, 233] width 23 height 17
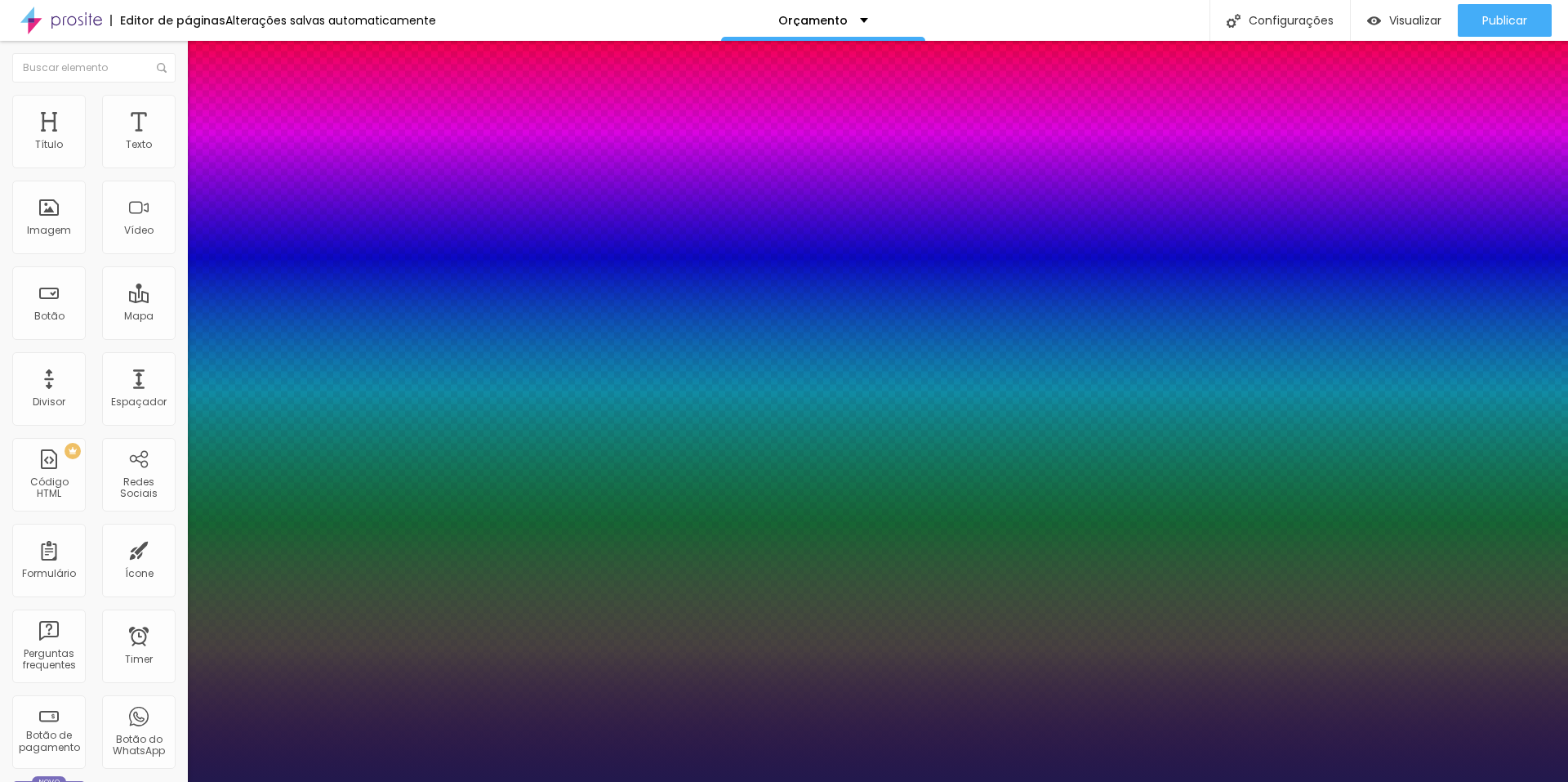
type input "1"
type input "28"
type input "1"
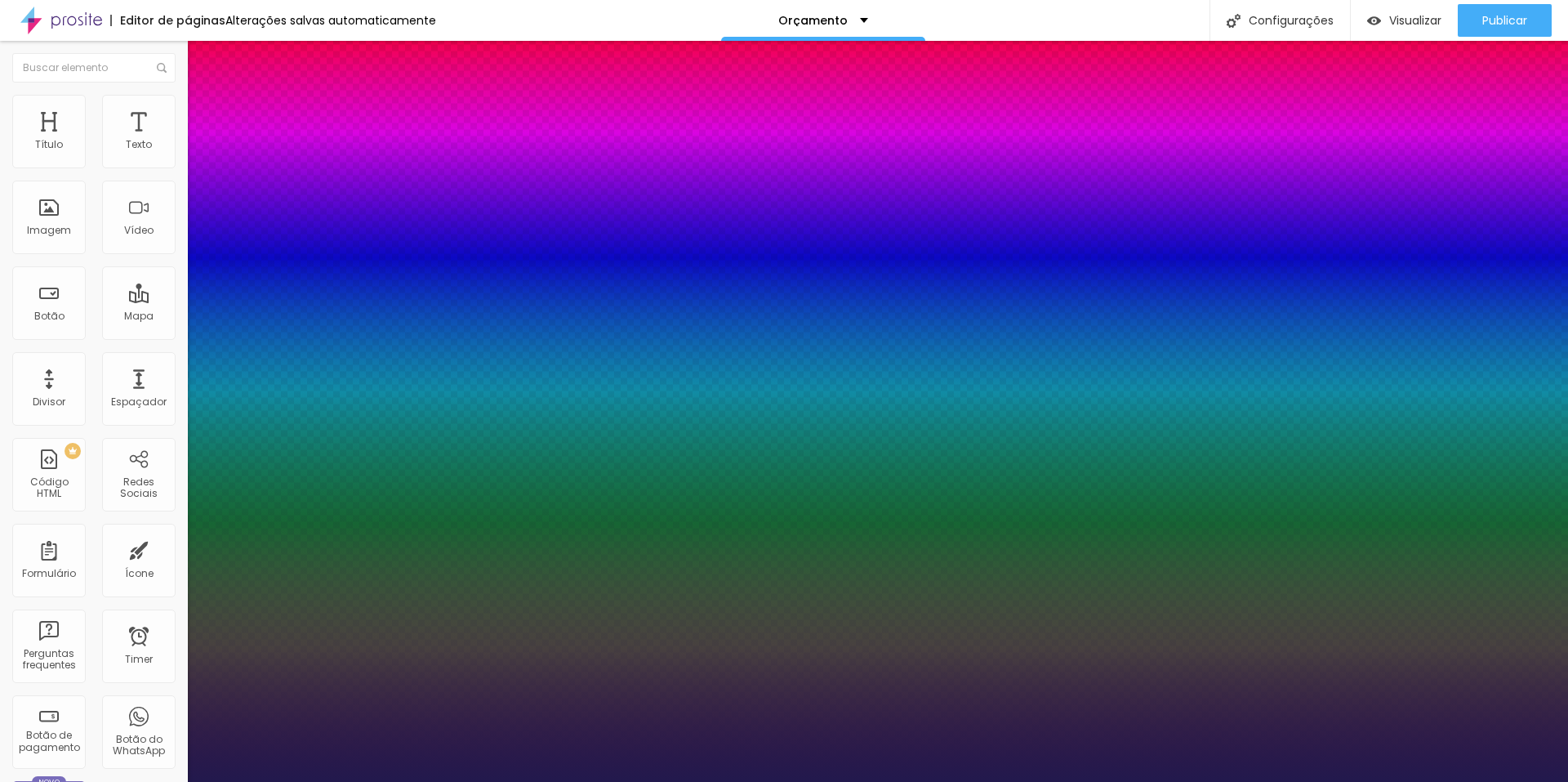
type input "29"
type input "1"
type input "31"
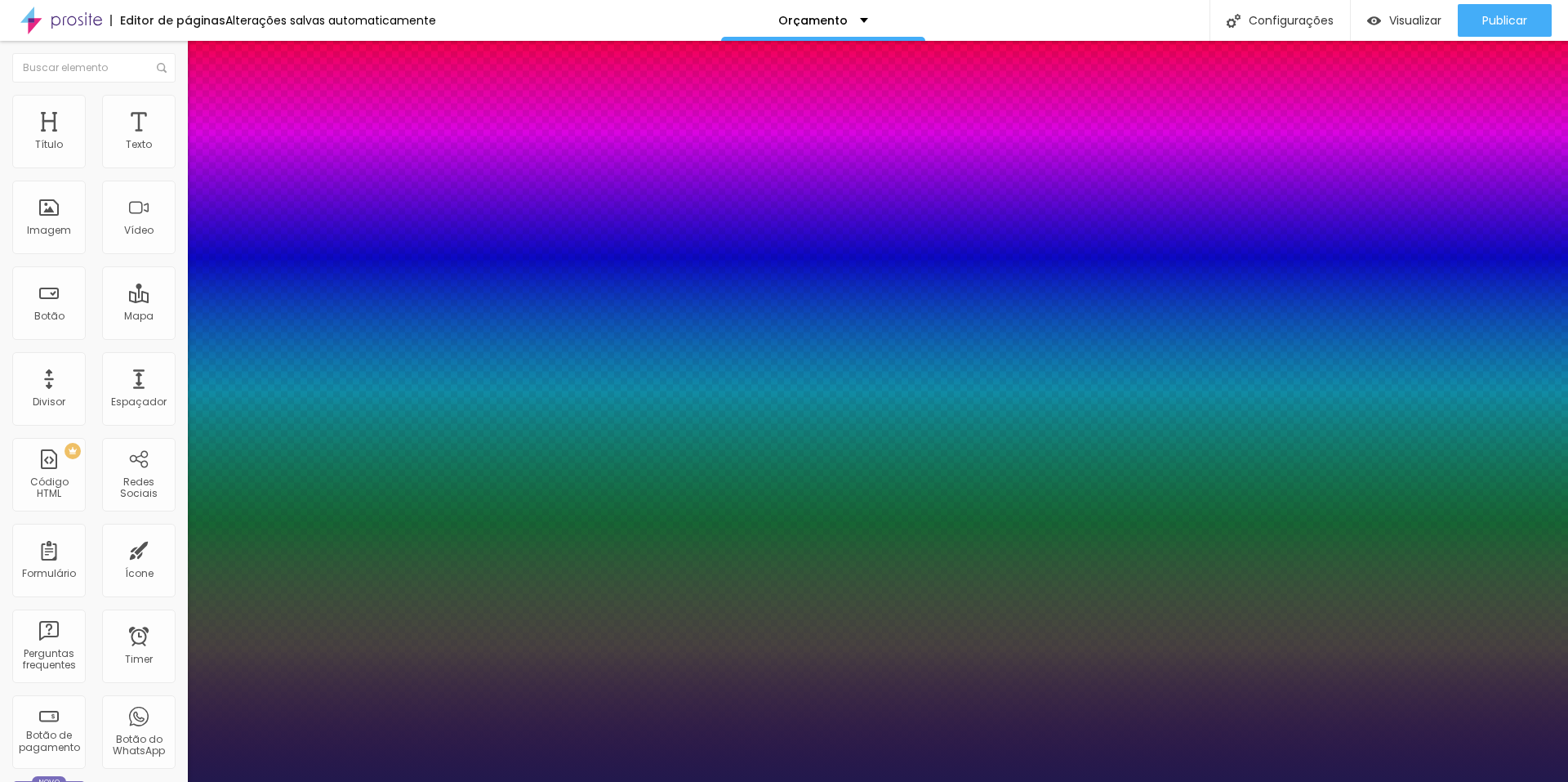
type input "1"
type input "32"
type input "1"
type input "34"
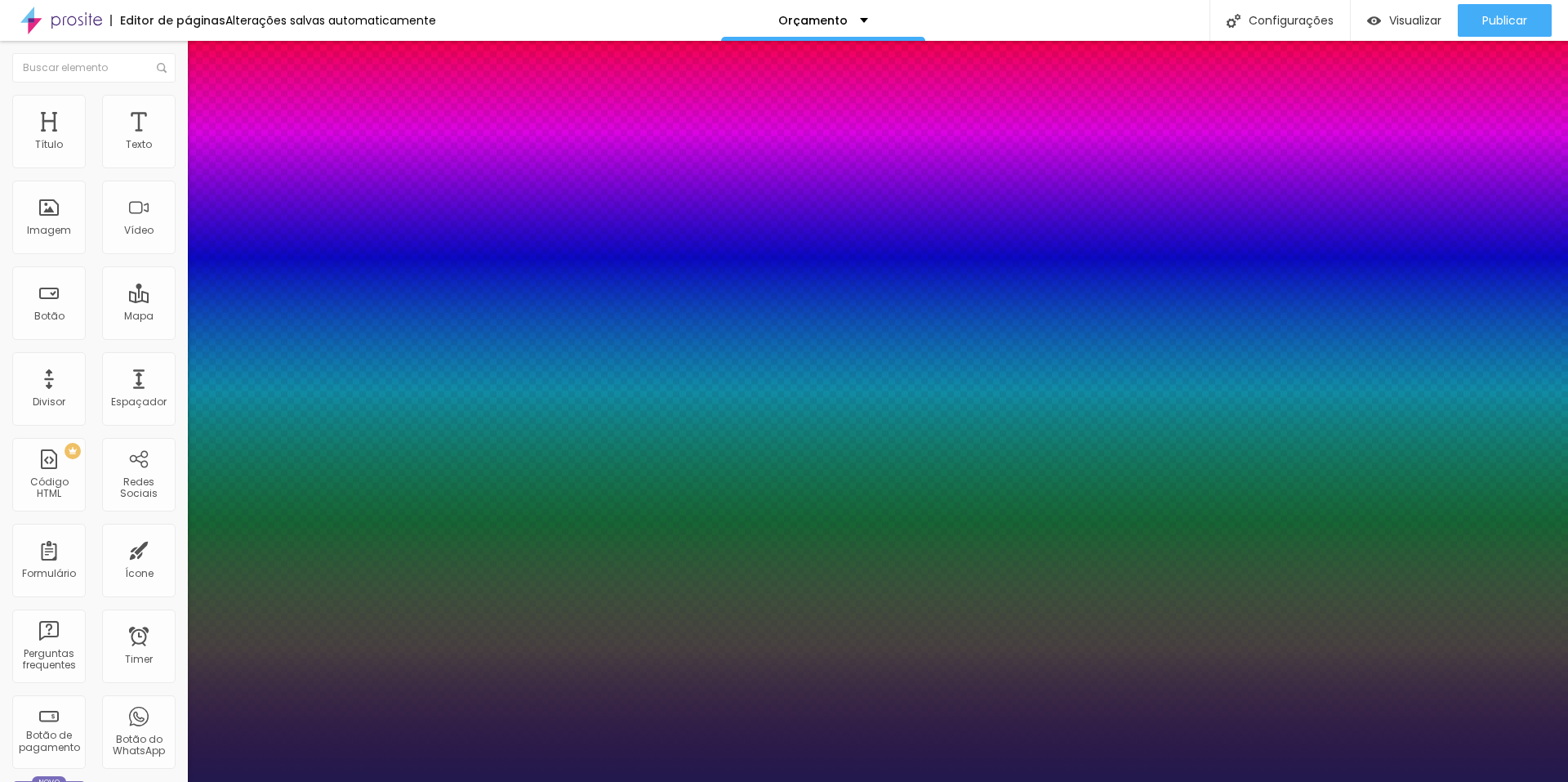
type input "34"
type input "1"
type input "38"
type input "1"
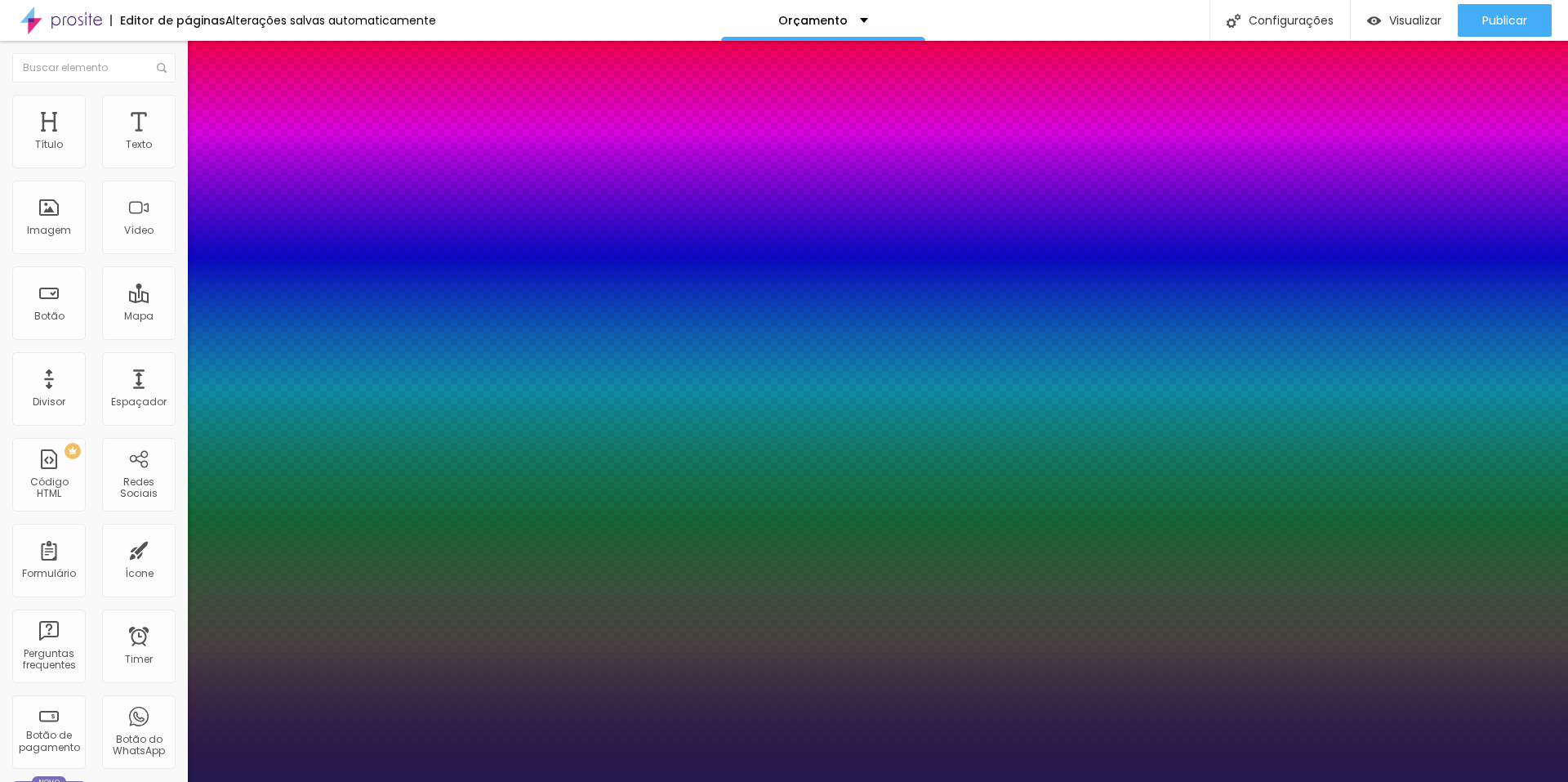
type input "42"
type input "1"
type input "43"
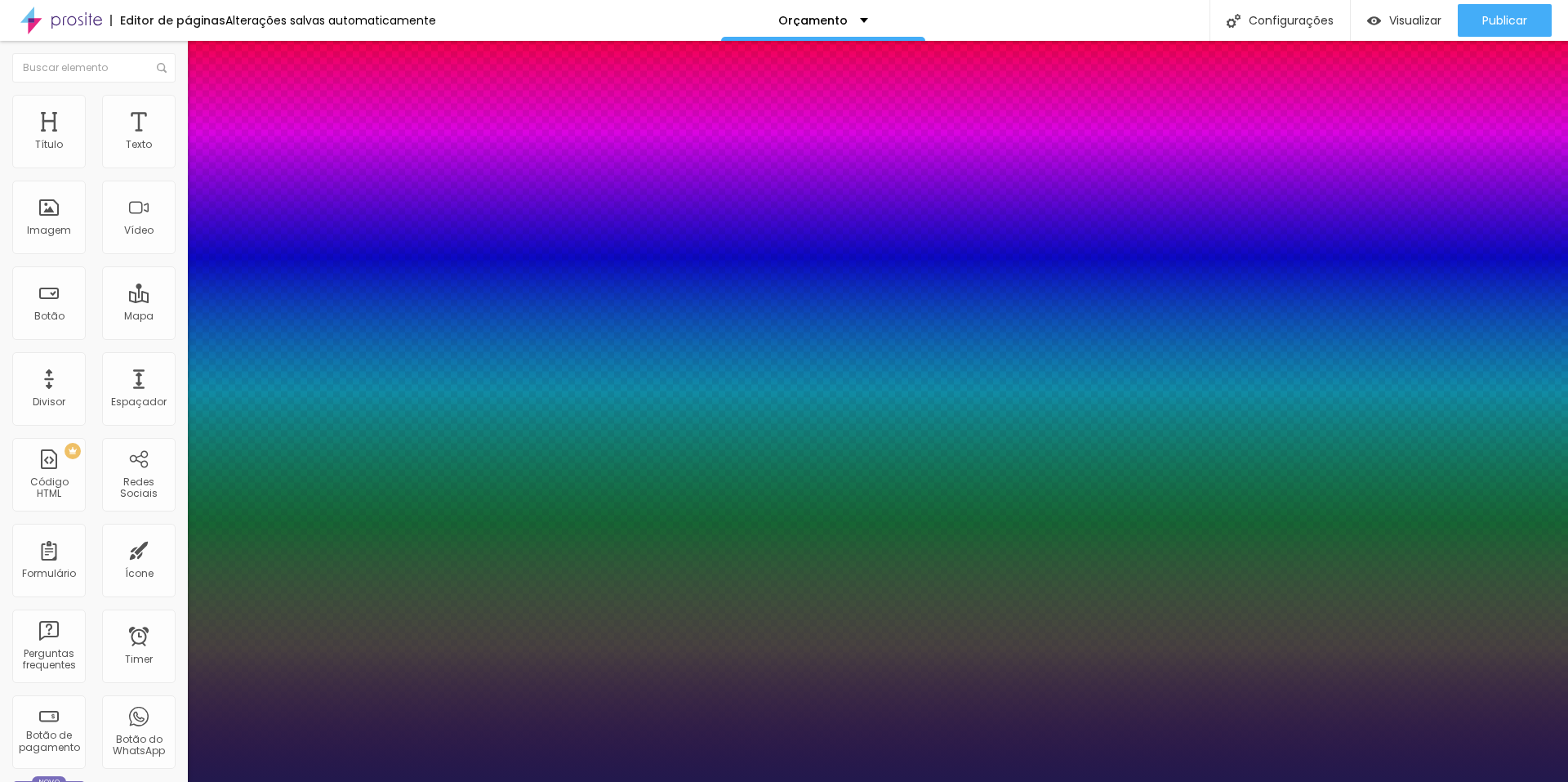
type input "1"
type input "44"
type input "1"
type input "45"
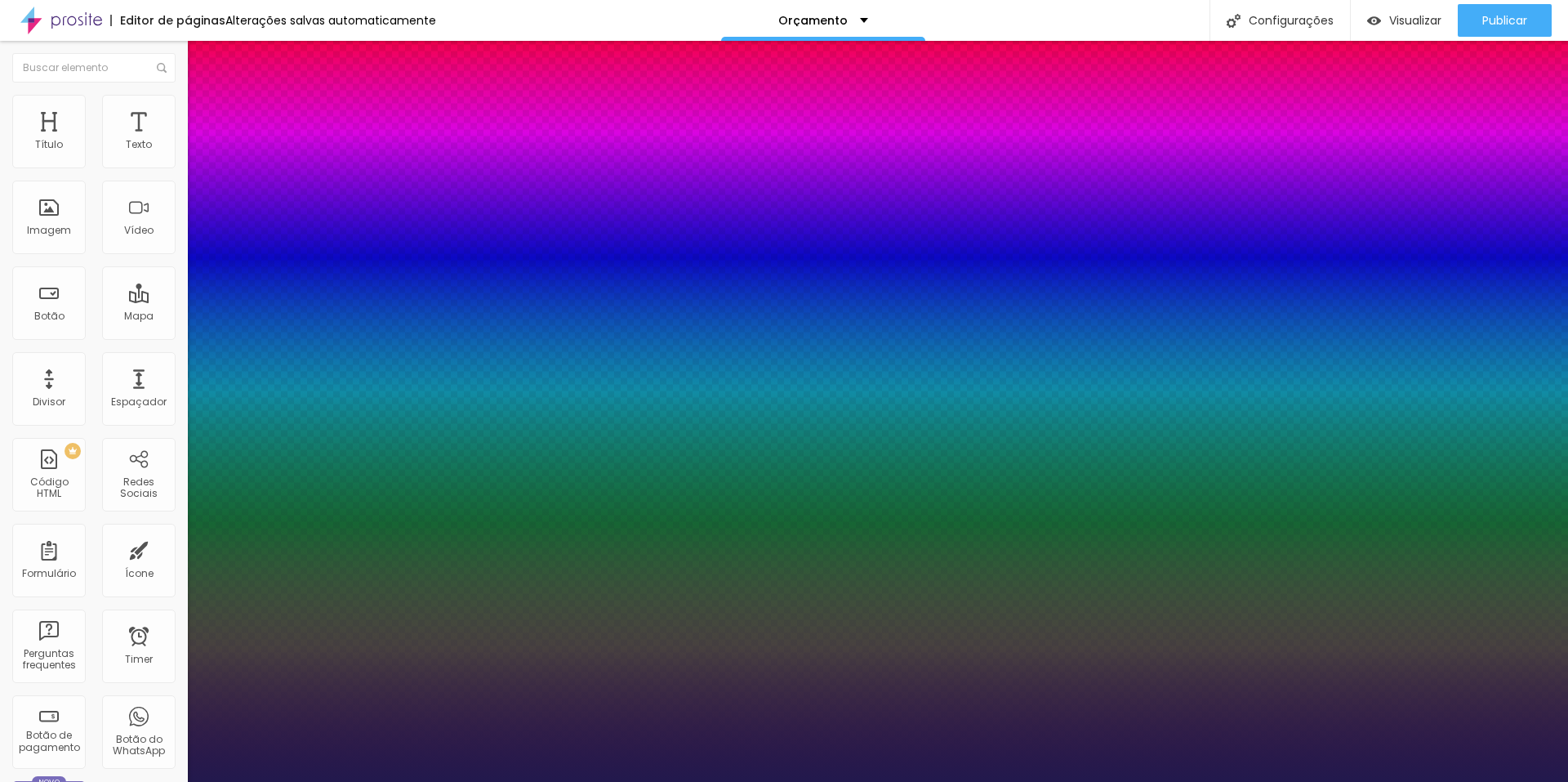
type input "45"
type input "1"
type input "46"
type input "1"
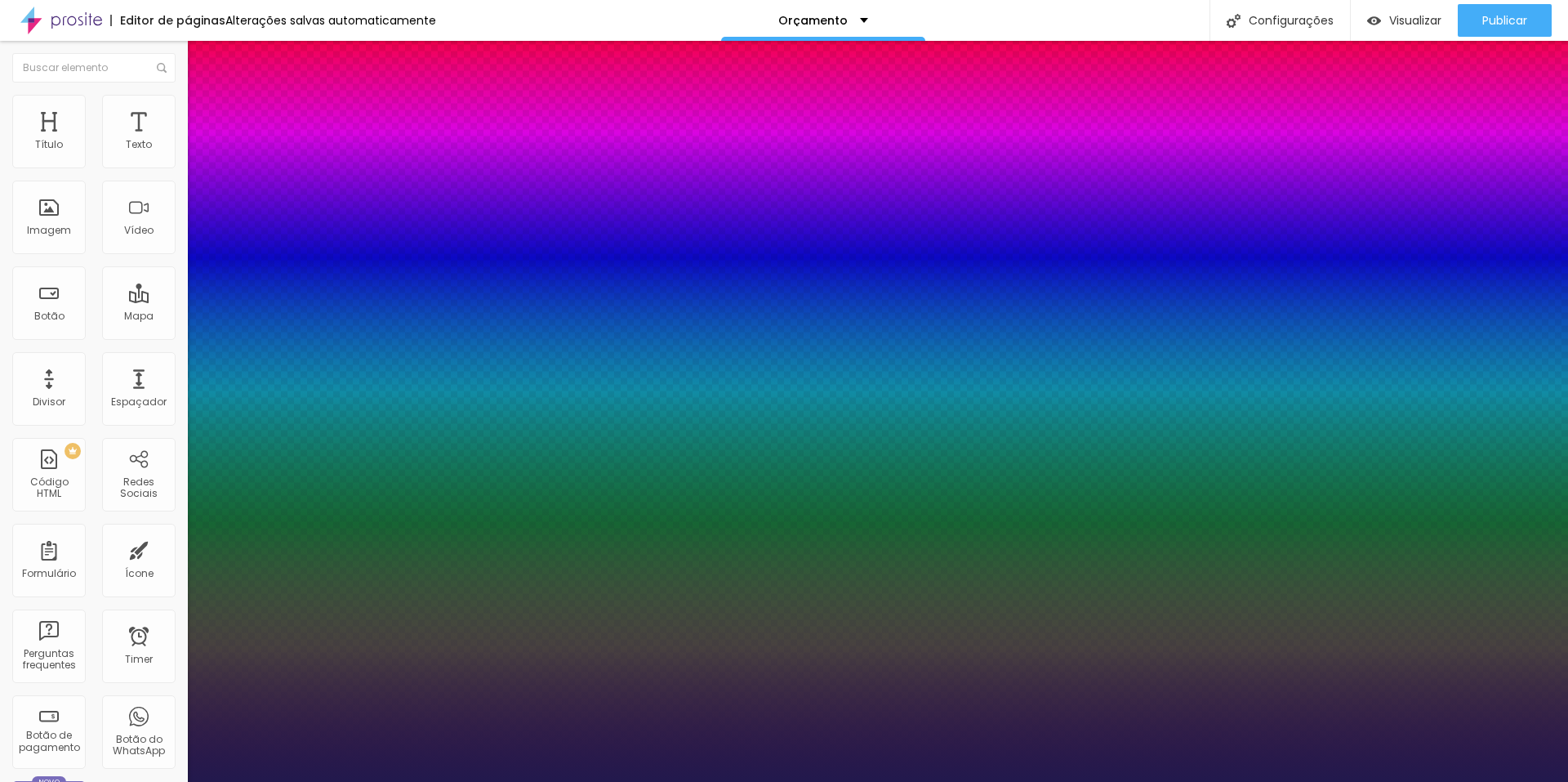
type input "48"
type input "1"
type input "47"
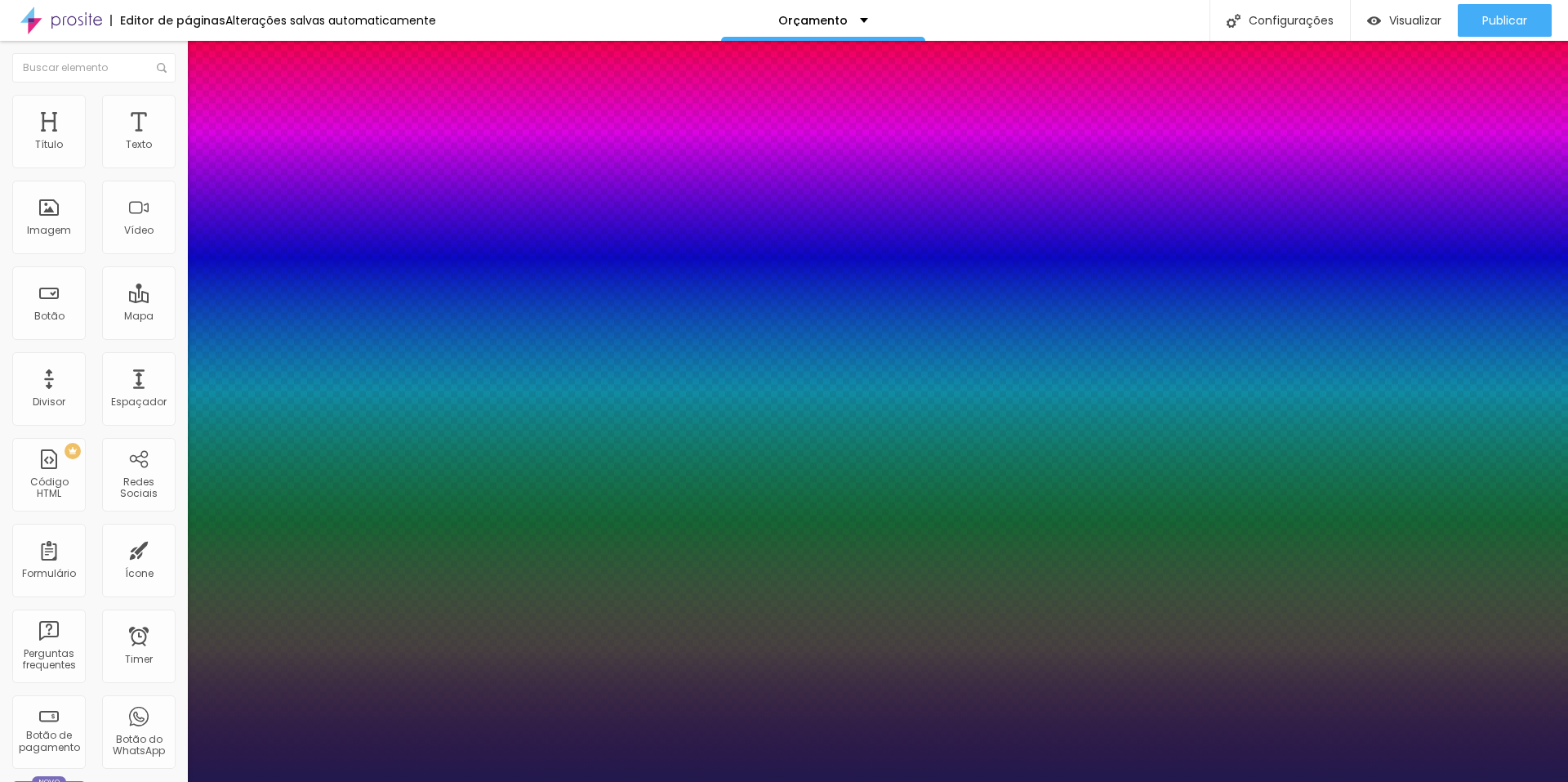
type input "1"
type input "46"
type input "1"
drag, startPoint x: 235, startPoint y: 463, endPoint x: 258, endPoint y: 463, distance: 23.0
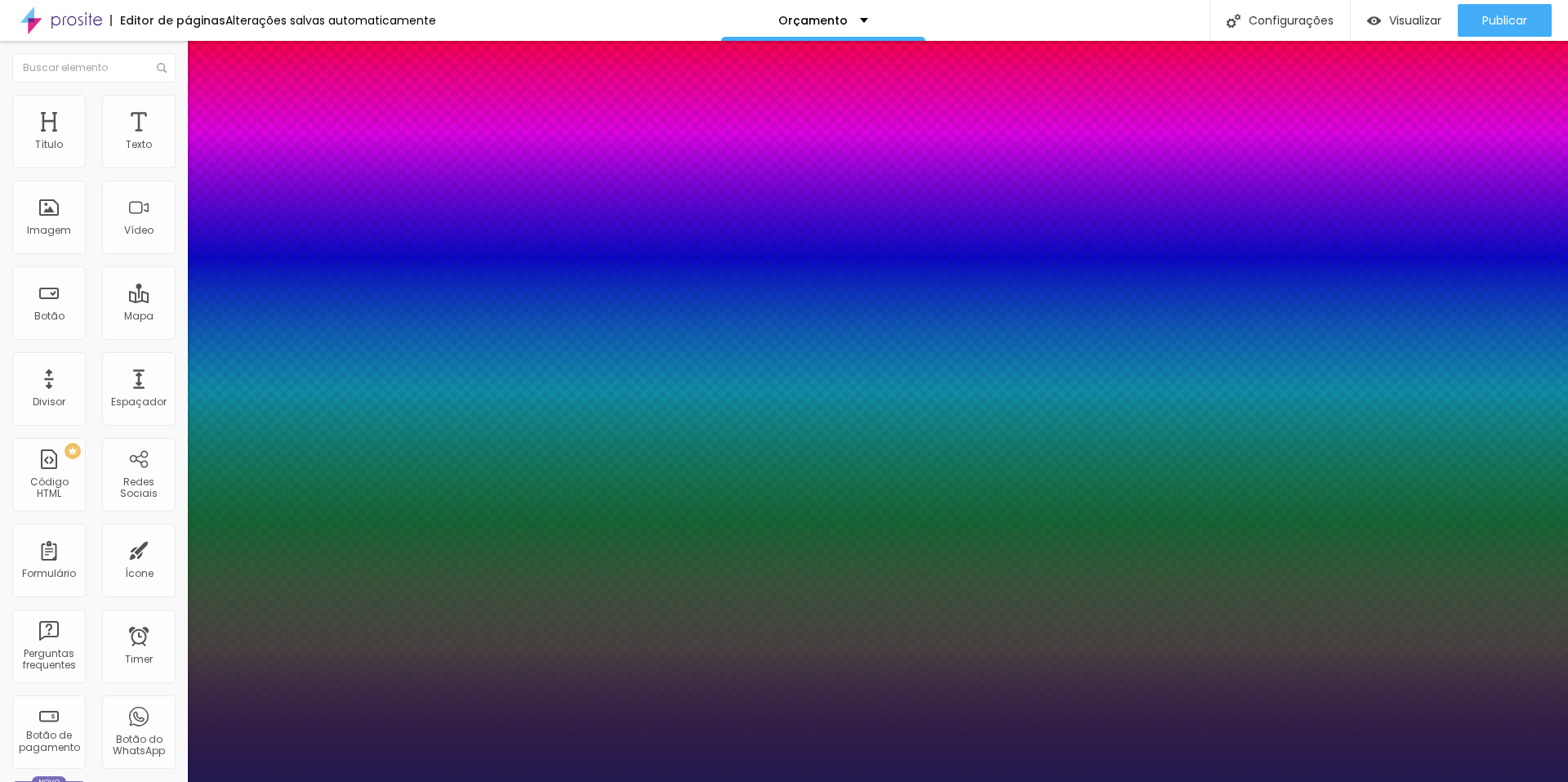
type input "46"
type input "1"
click at [975, 781] on div at bounding box center [784, 782] width 1568 height 0
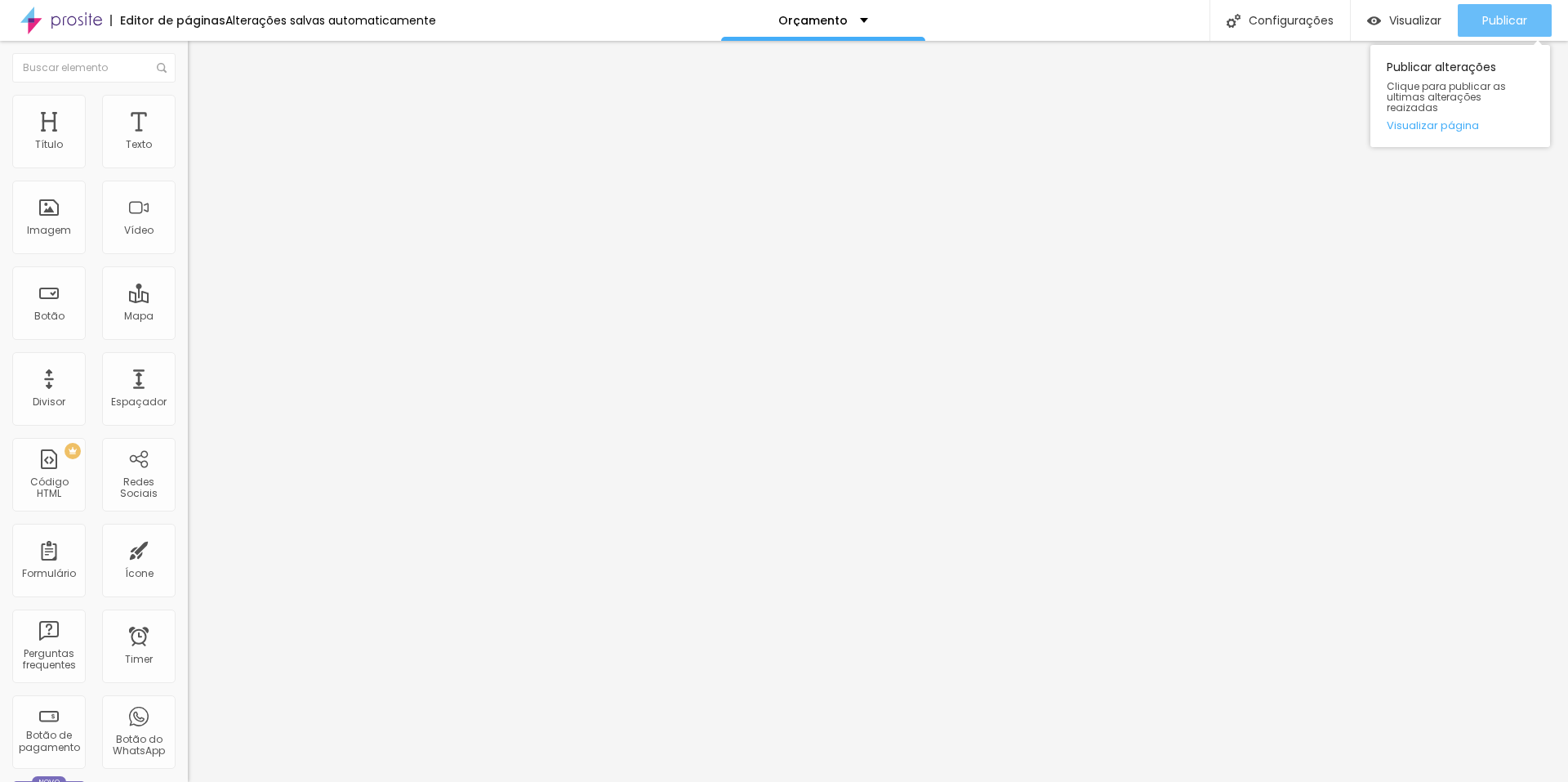
click at [1479, 20] on button "Publicar" at bounding box center [1505, 20] width 94 height 33
click at [188, 112] on img at bounding box center [195, 118] width 15 height 15
click at [188, 107] on li "Estilo" at bounding box center [281, 103] width 188 height 17
type input "50"
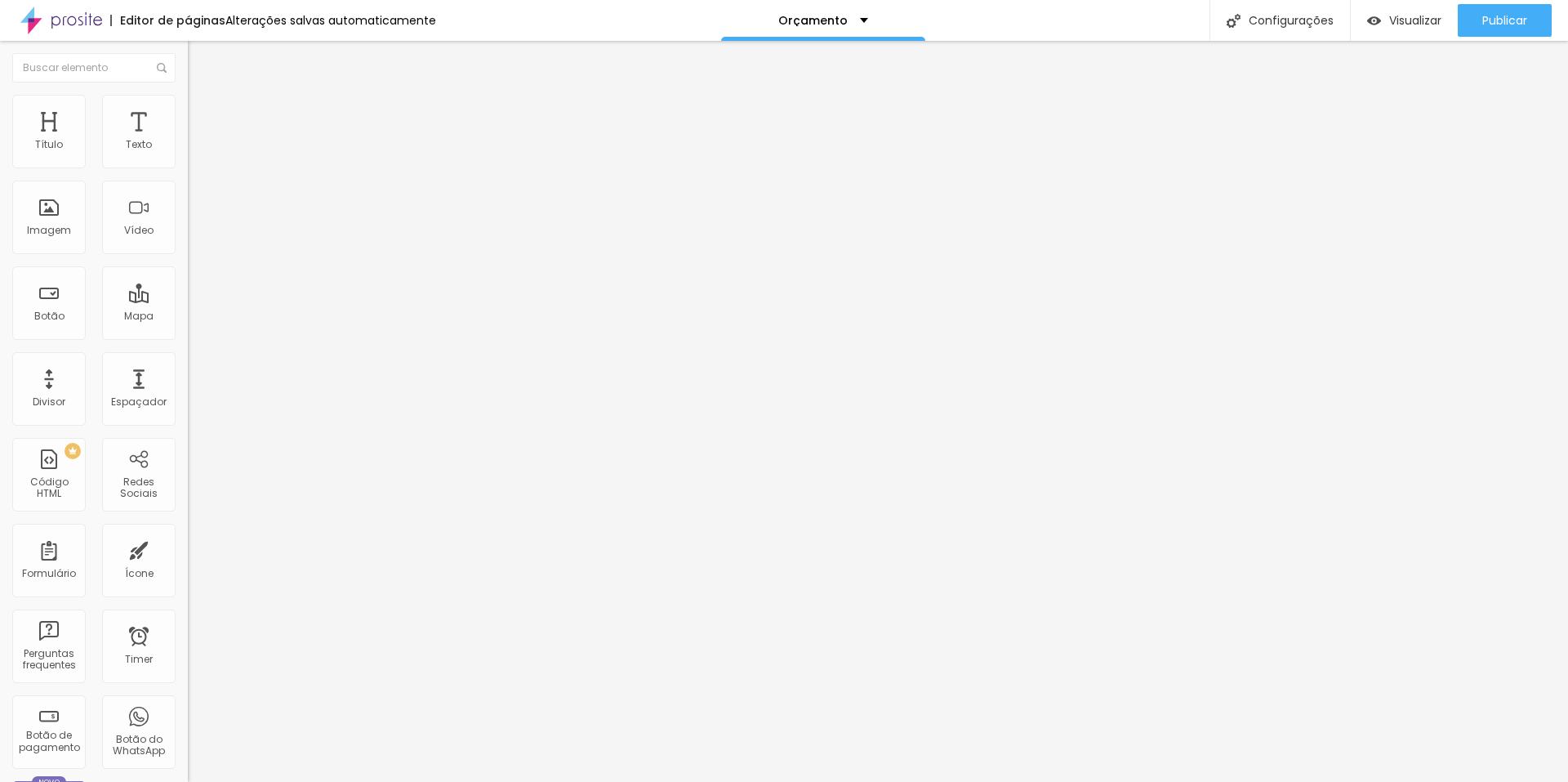
click at [188, 168] on input "range" at bounding box center [240, 160] width 106 height 13
click at [202, 113] on span "Avançado" at bounding box center [229, 106] width 54 height 14
click at [188, 111] on ul "Estilo Avançado" at bounding box center [281, 94] width 188 height 33
click at [188, 93] on img at bounding box center [195, 85] width 15 height 15
click at [195, 237] on icon "button" at bounding box center [199, 232] width 10 height 10
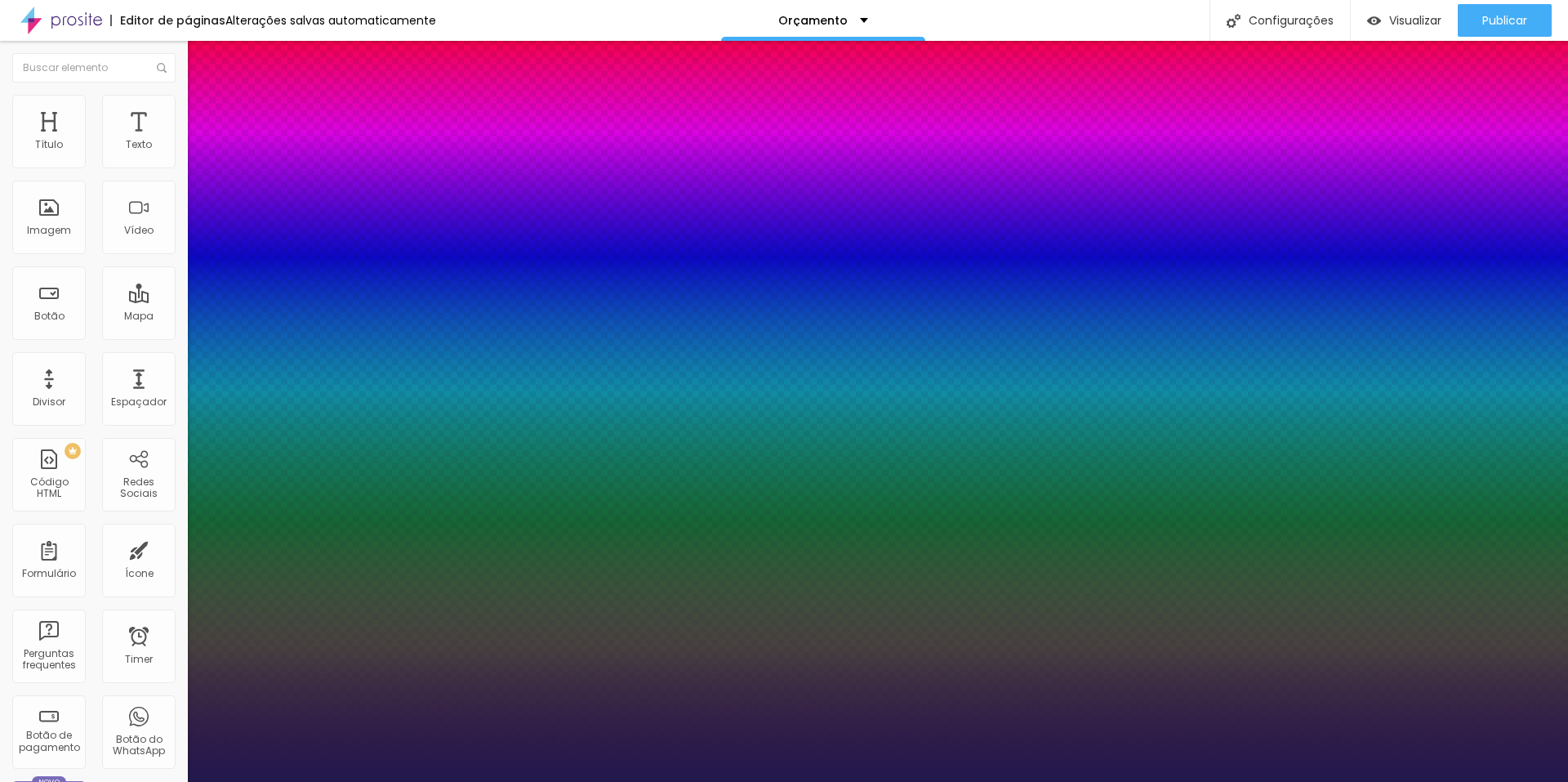
type input "1"
type input "44"
type input "1"
type input "42"
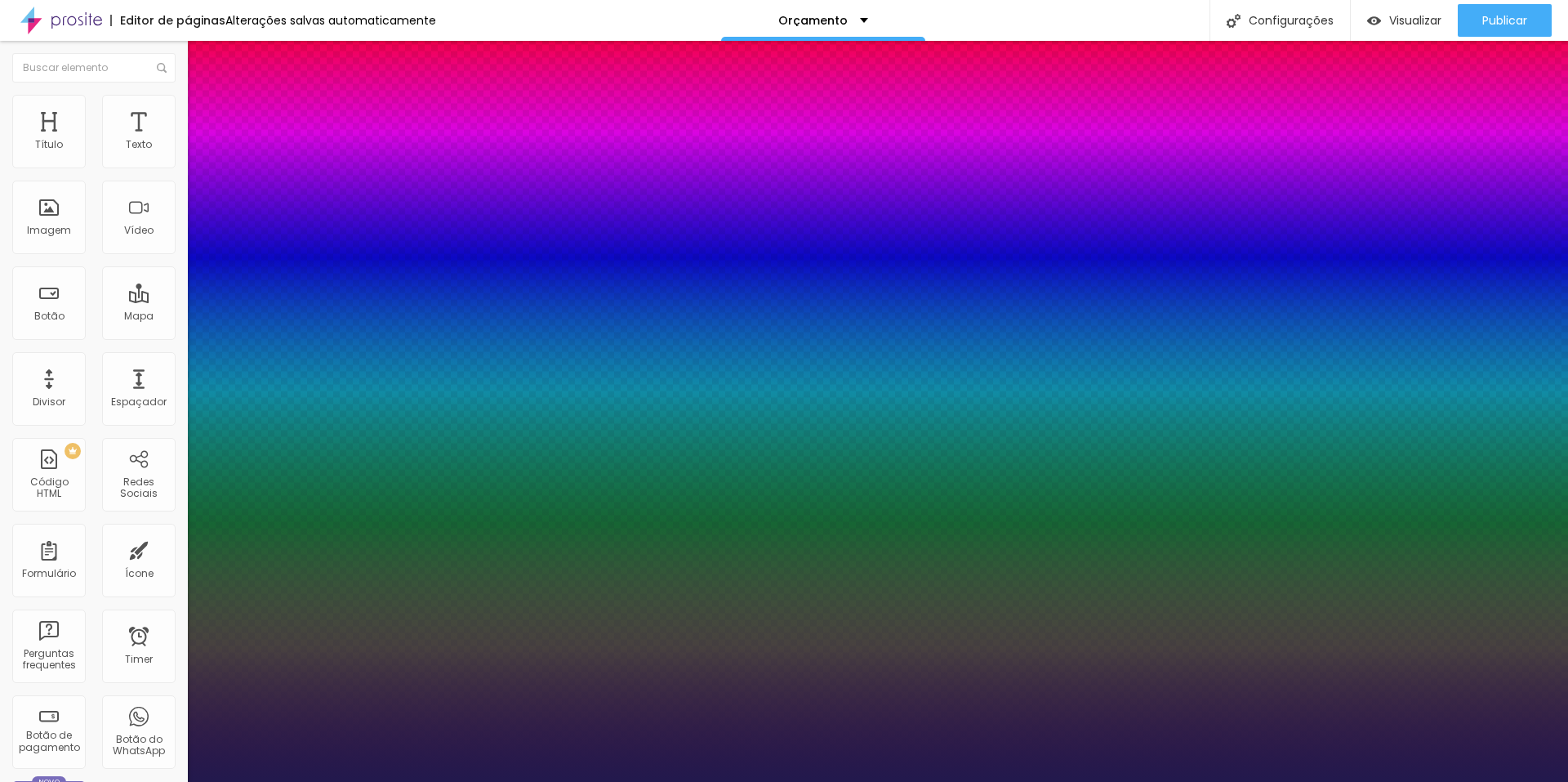
type input "42"
type input "1"
type input "40"
type input "1"
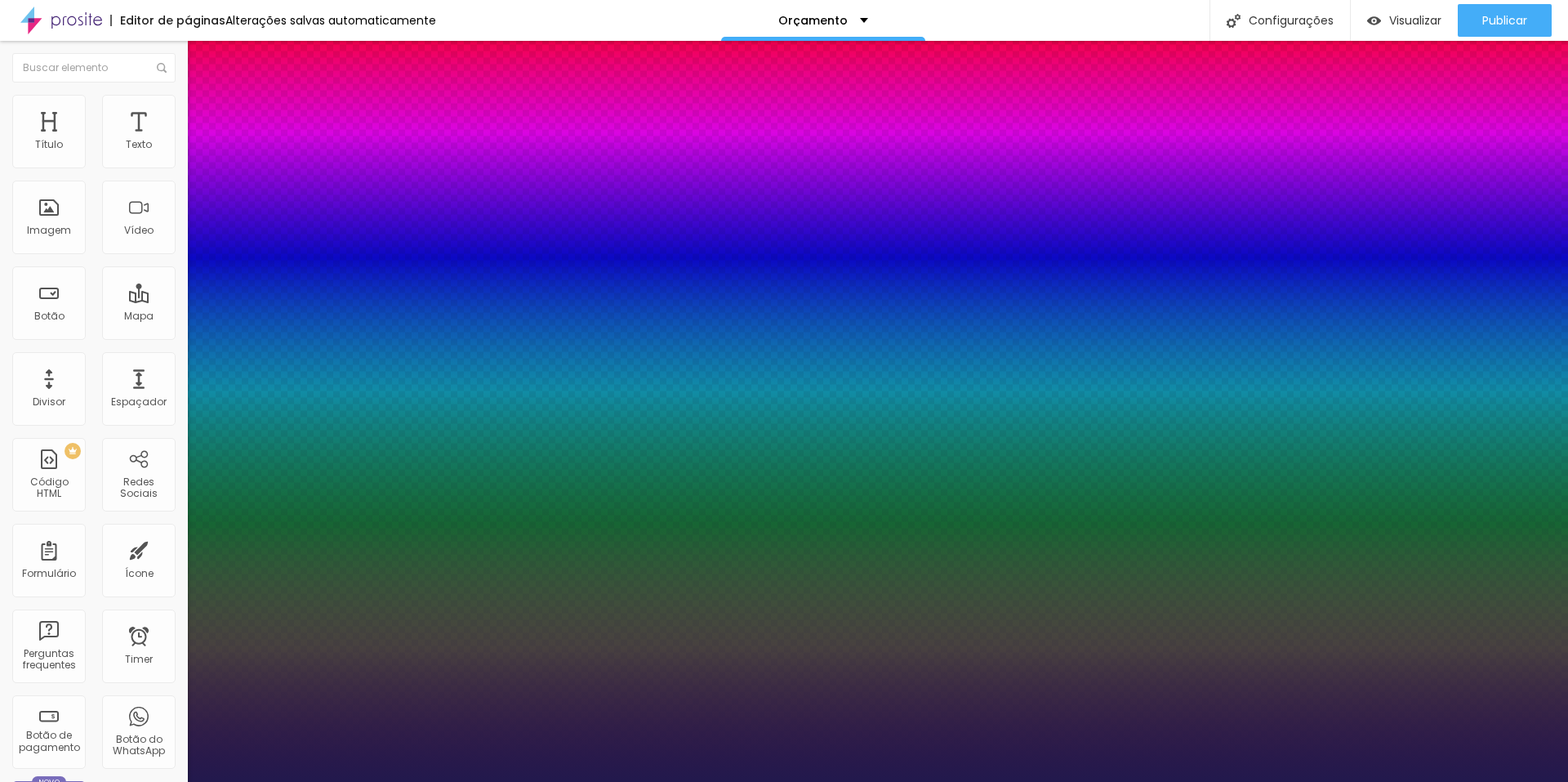
type input "39"
type input "1"
type input "38"
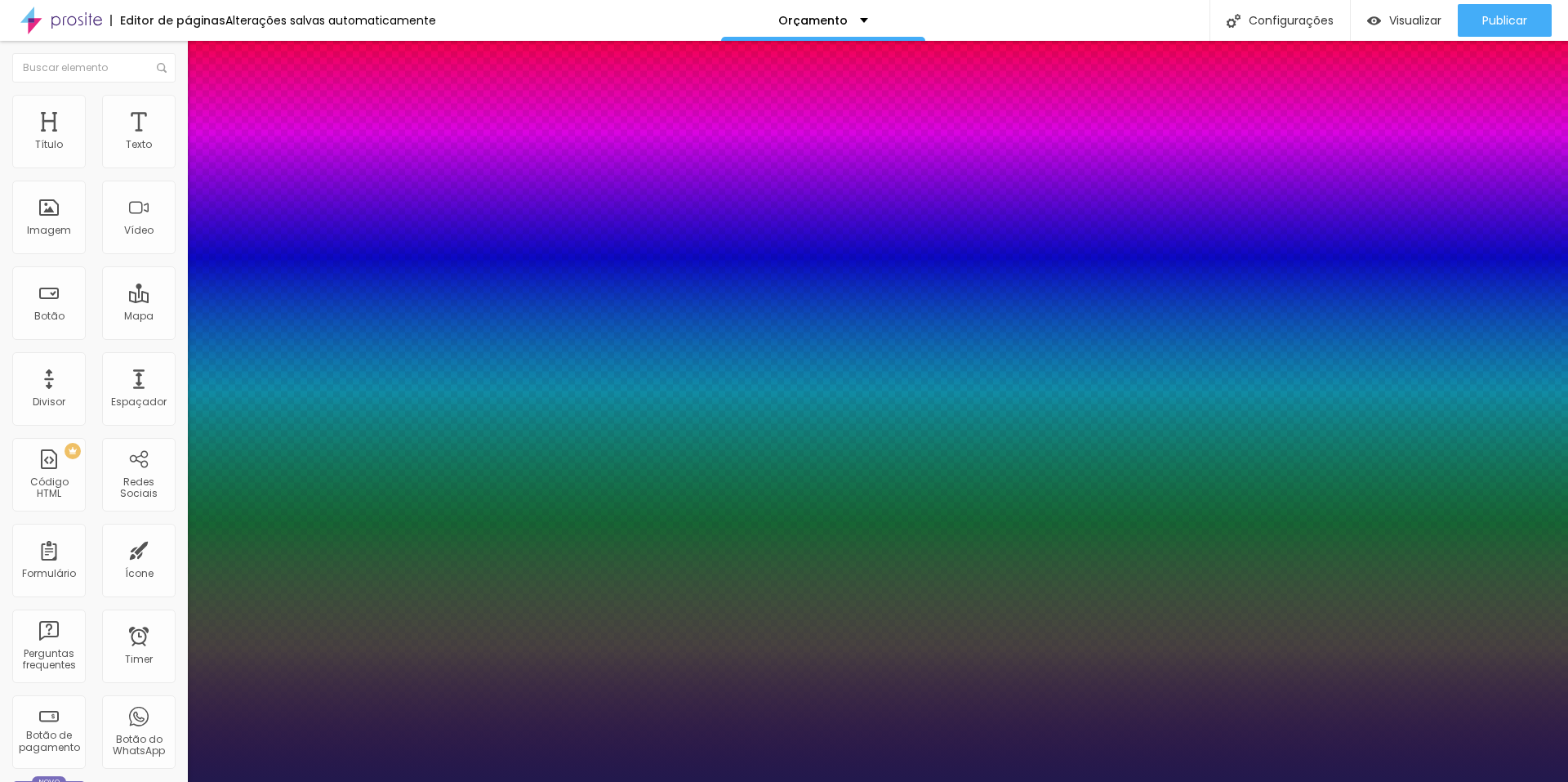
type input "1"
type input "37"
type input "1"
type input "36"
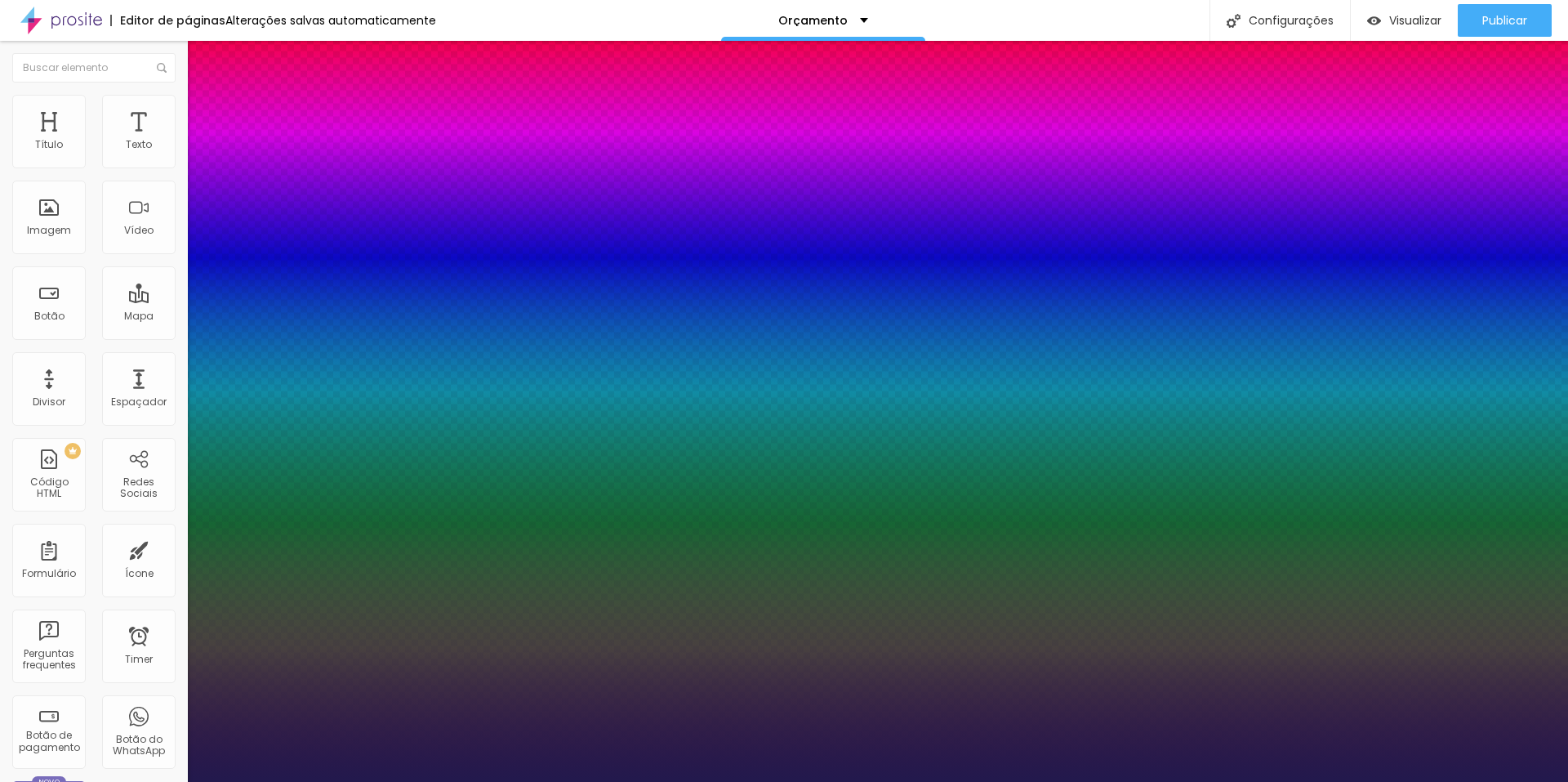
type input "36"
type input "1"
type input "35"
type input "1"
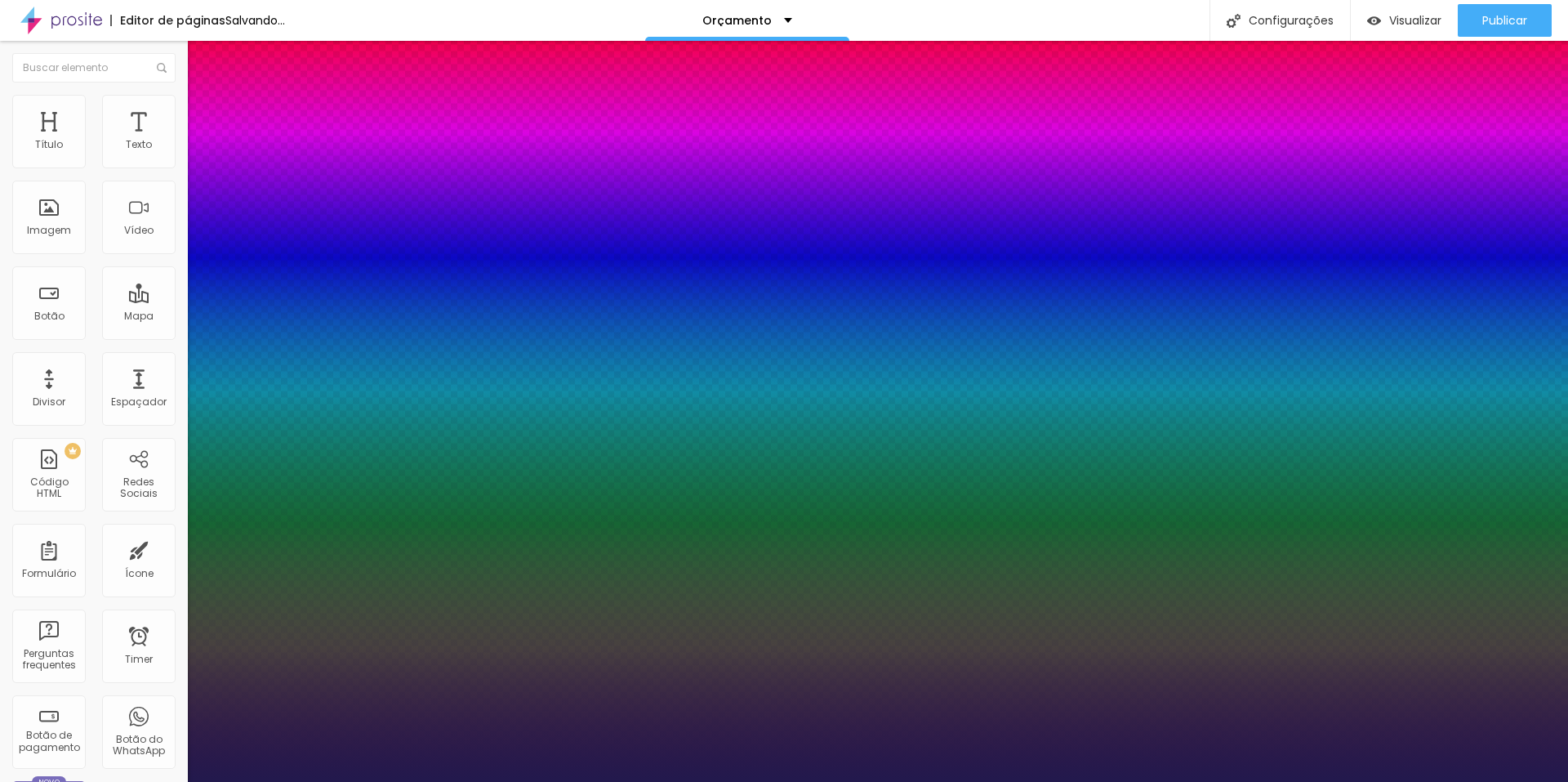
type input "34"
type input "1"
type input "33"
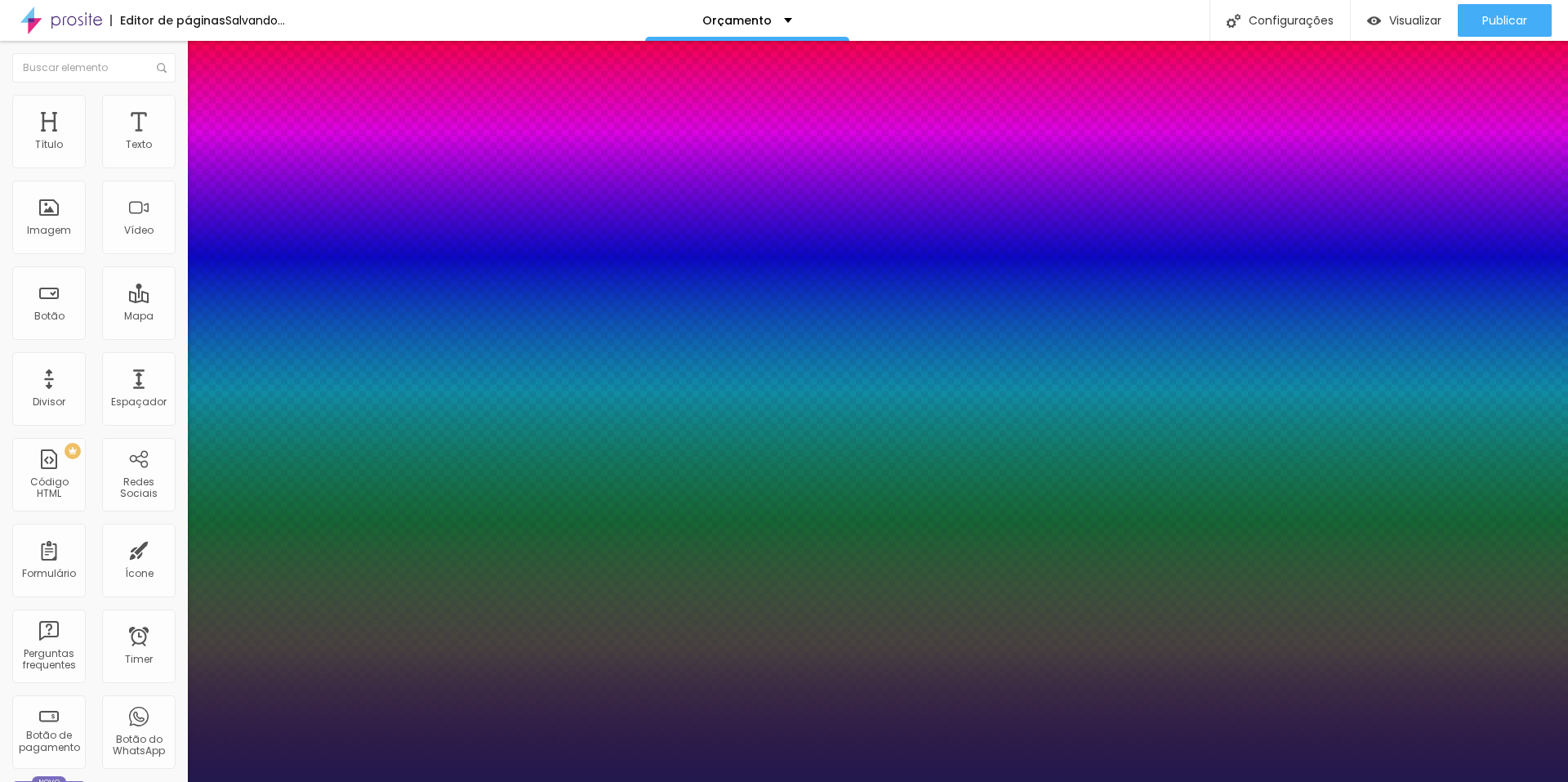
type input "1"
type input "32"
type input "1"
drag, startPoint x: 258, startPoint y: 460, endPoint x: 241, endPoint y: 464, distance: 17.5
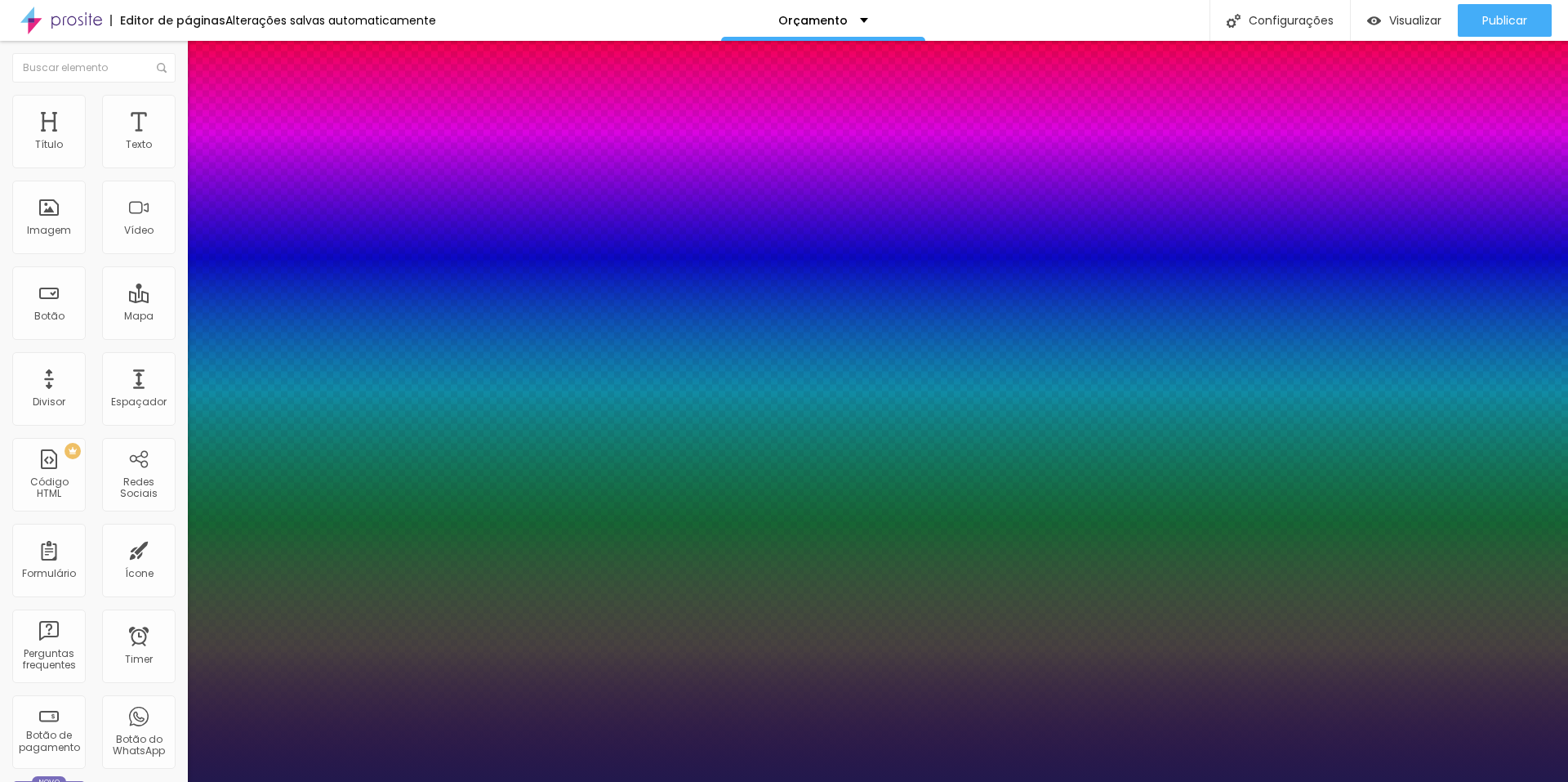
type input "32"
type input "1"
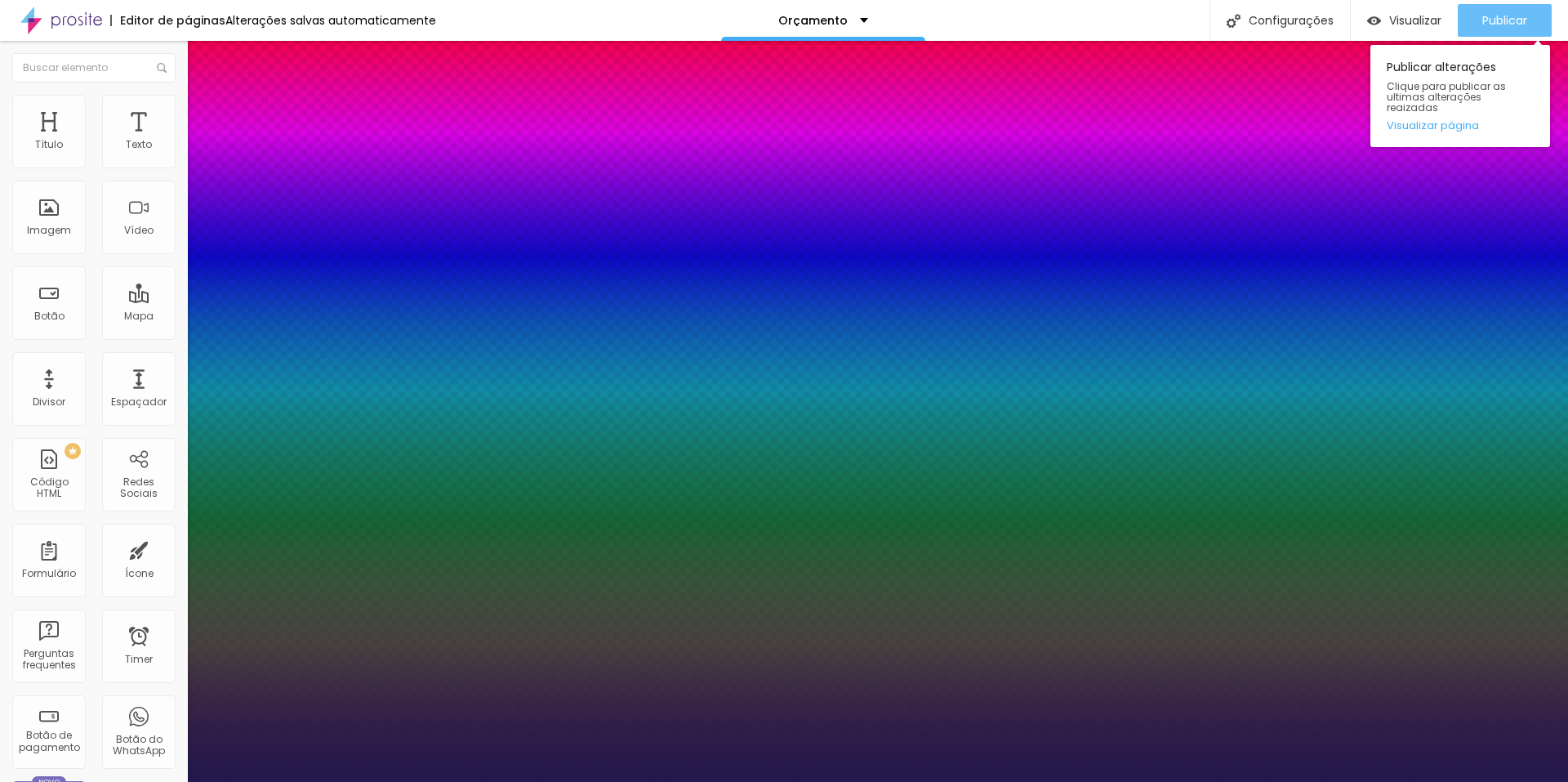
click at [1489, 781] on div at bounding box center [784, 782] width 1568 height 0
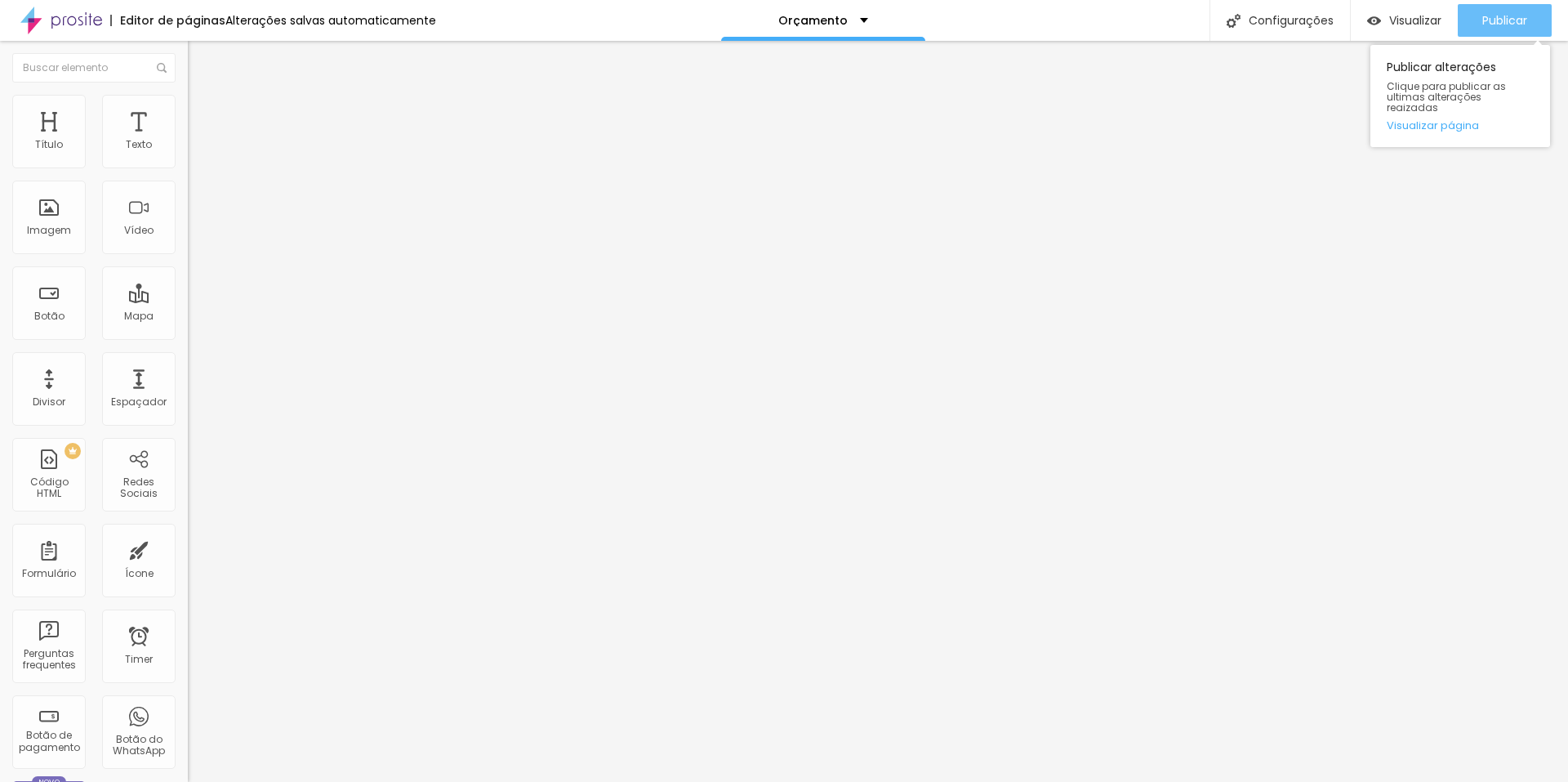
click at [1488, 20] on span "Publicar" at bounding box center [1506, 20] width 45 height 13
click at [202, 113] on span "Estilo" at bounding box center [215, 106] width 26 height 14
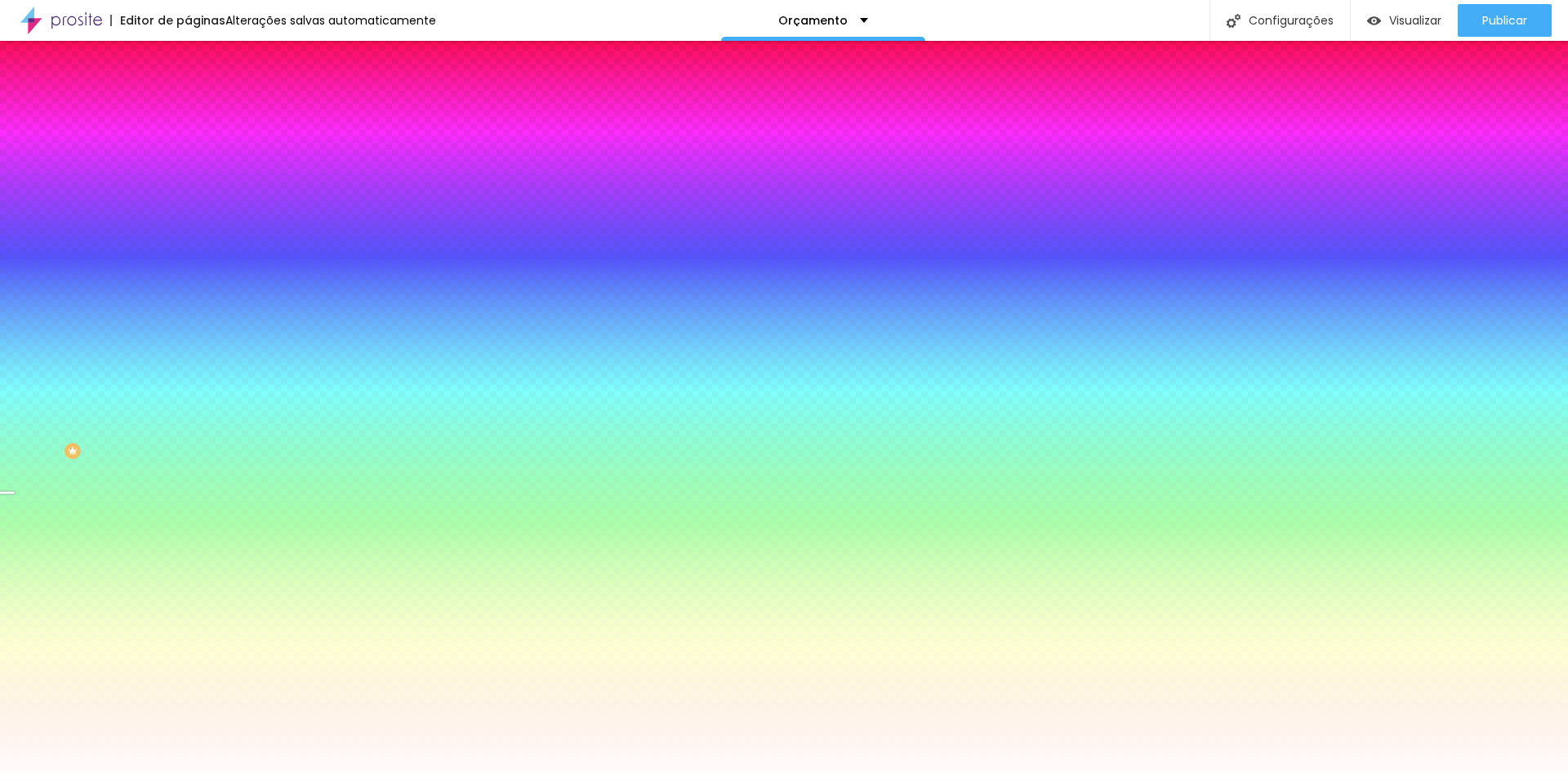
click at [188, 150] on span "Trocar imagem" at bounding box center [232, 143] width 89 height 14
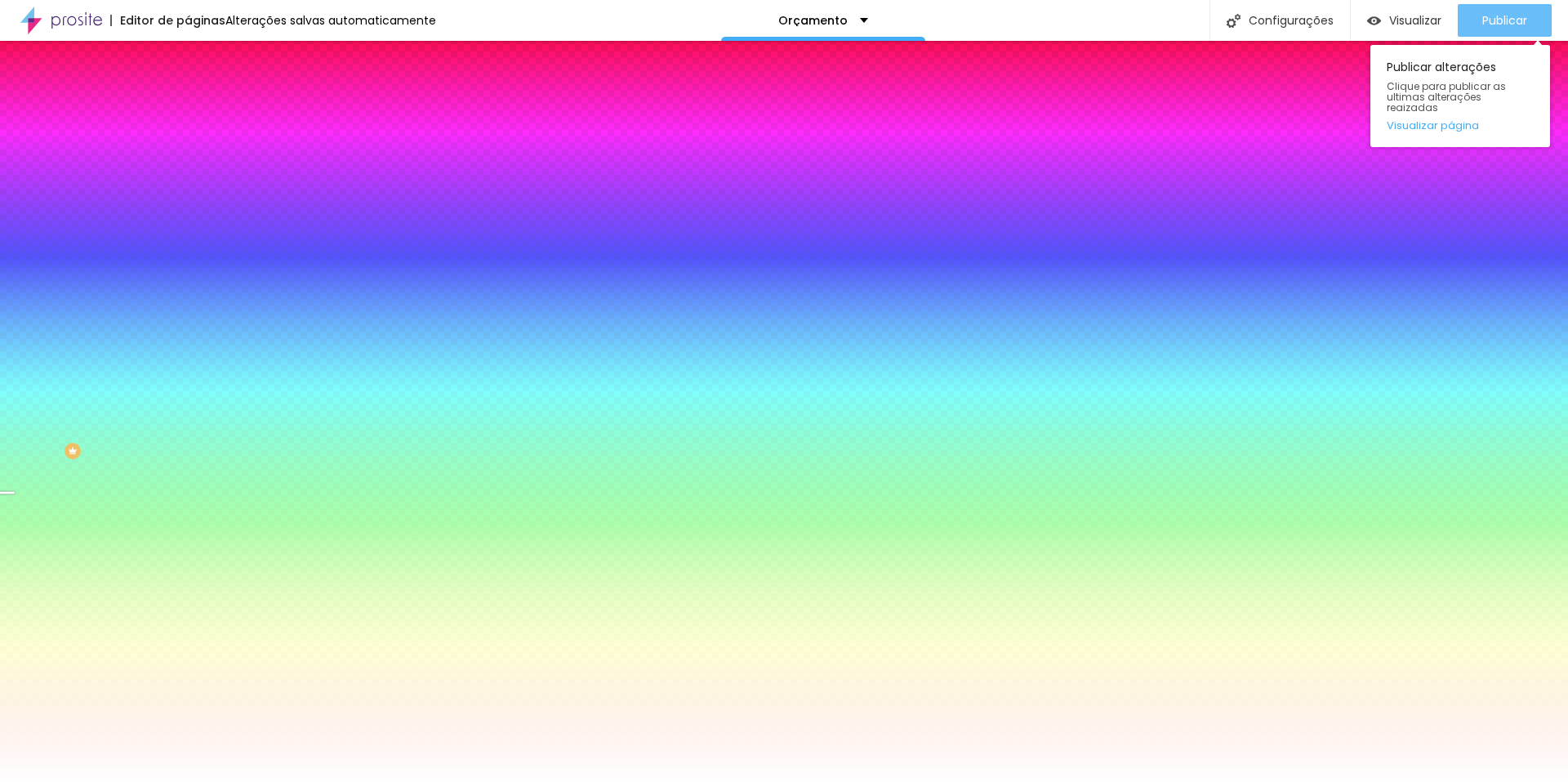
click at [1496, 24] on span "Publicar" at bounding box center [1506, 20] width 45 height 13
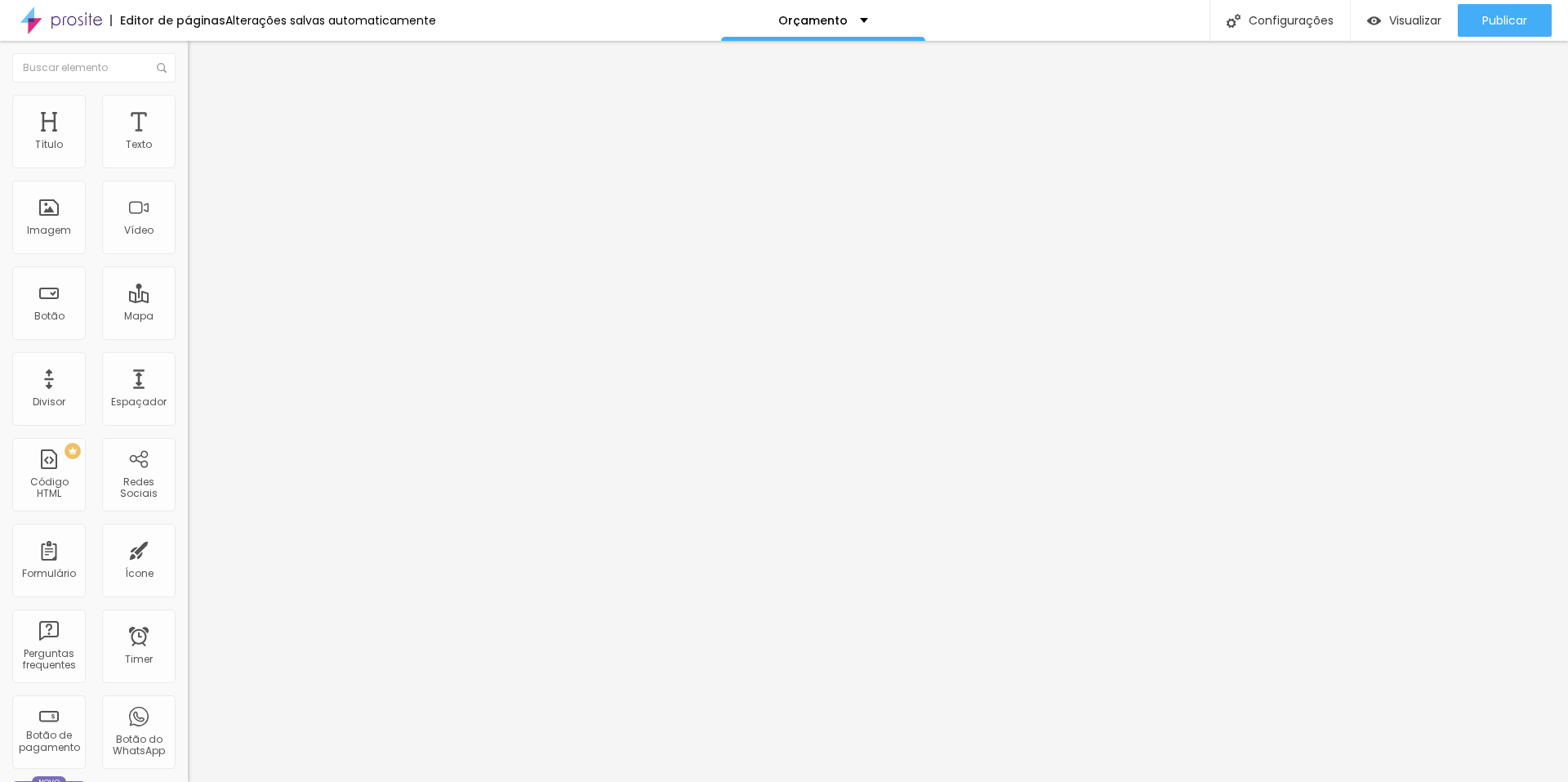
click at [202, 116] on span "Avançado" at bounding box center [229, 122] width 54 height 14
click at [188, 91] on img at bounding box center [195, 85] width 15 height 15
click at [188, 140] on span "Trocar imagem" at bounding box center [232, 133] width 89 height 14
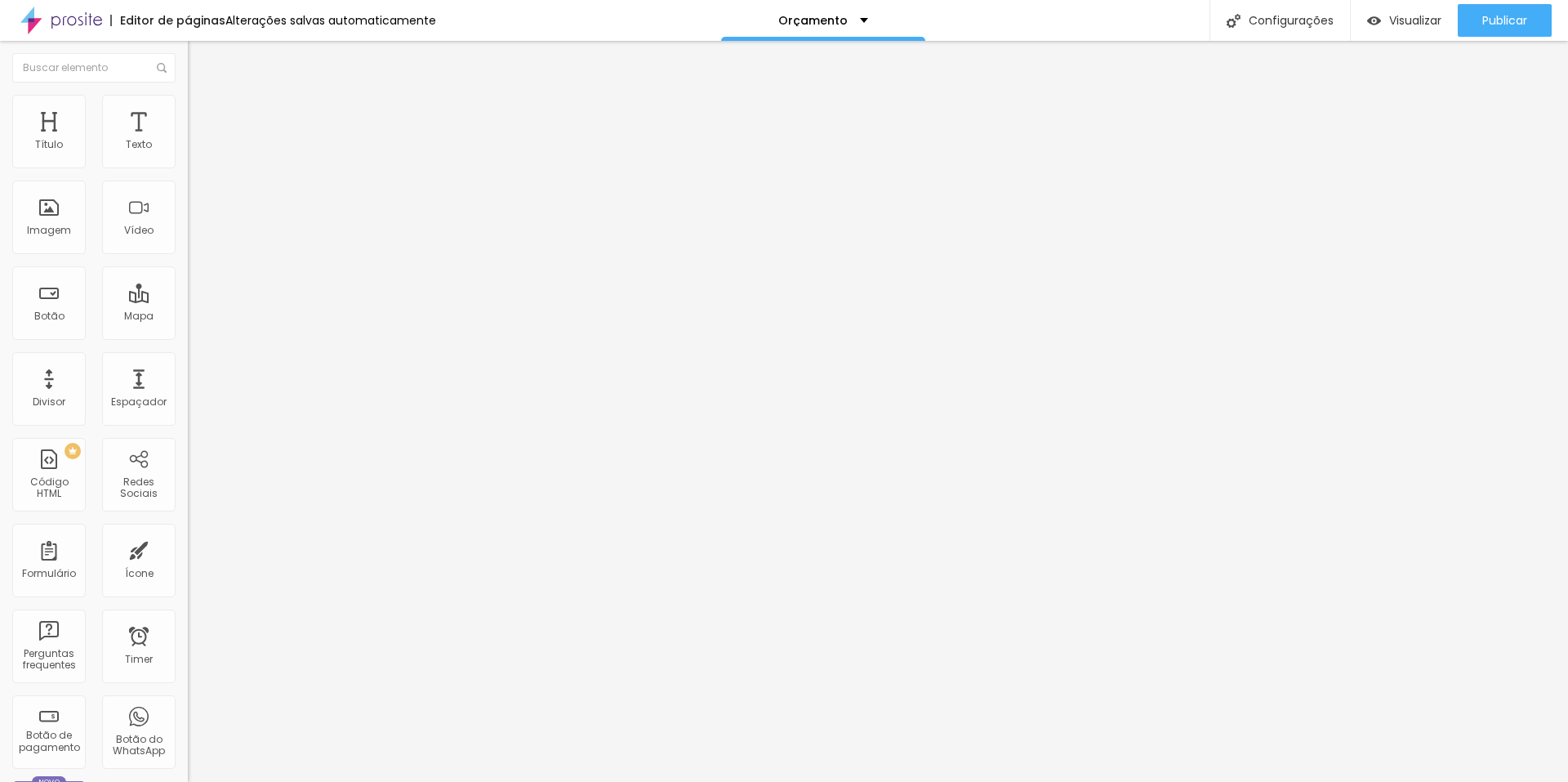
click at [188, 107] on li "Estilo" at bounding box center [281, 103] width 188 height 17
click at [188, 112] on li "Avançado" at bounding box center [281, 119] width 188 height 17
type input "8"
type input "7"
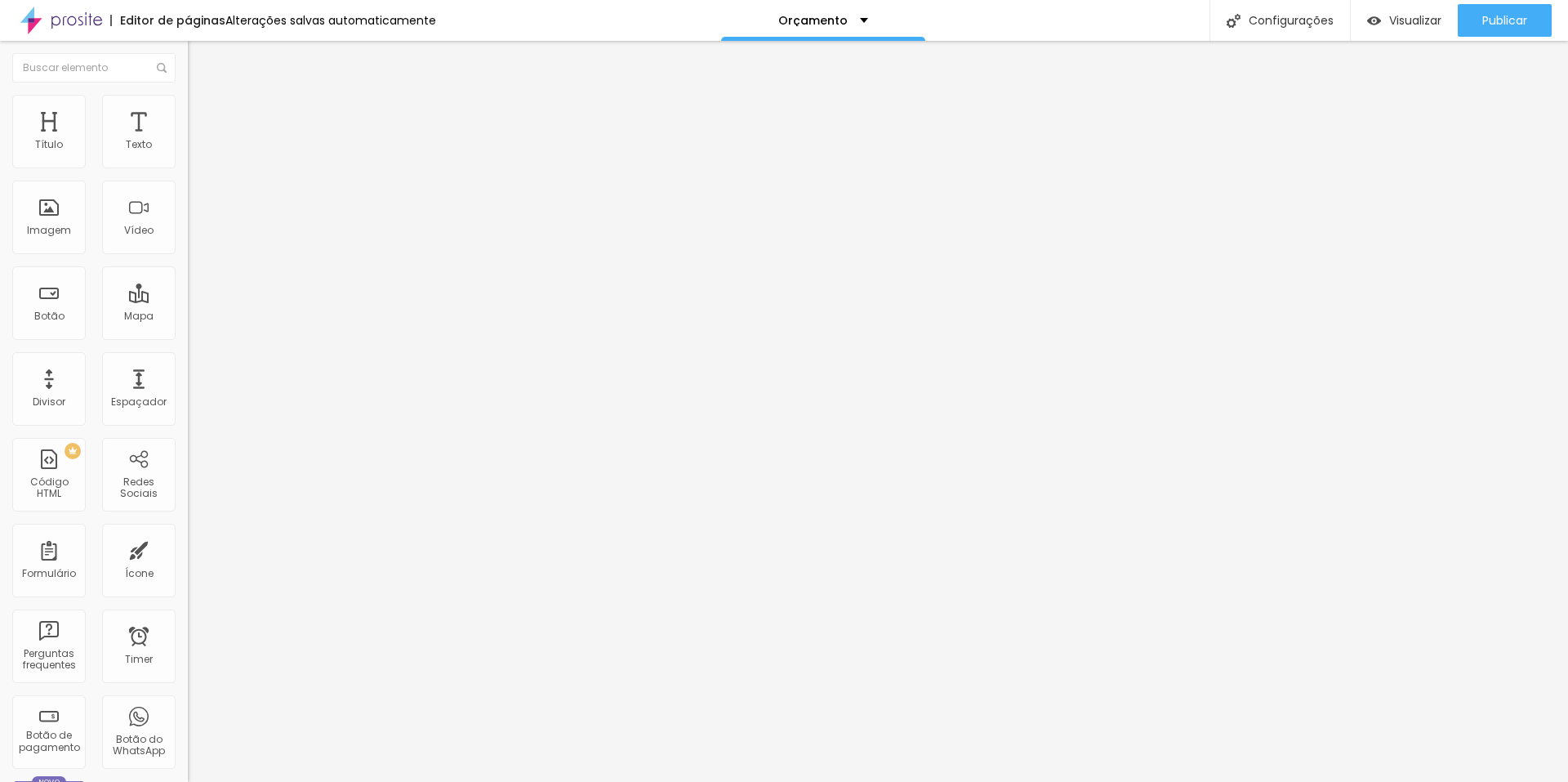
type input "7"
type input "4"
type input "2"
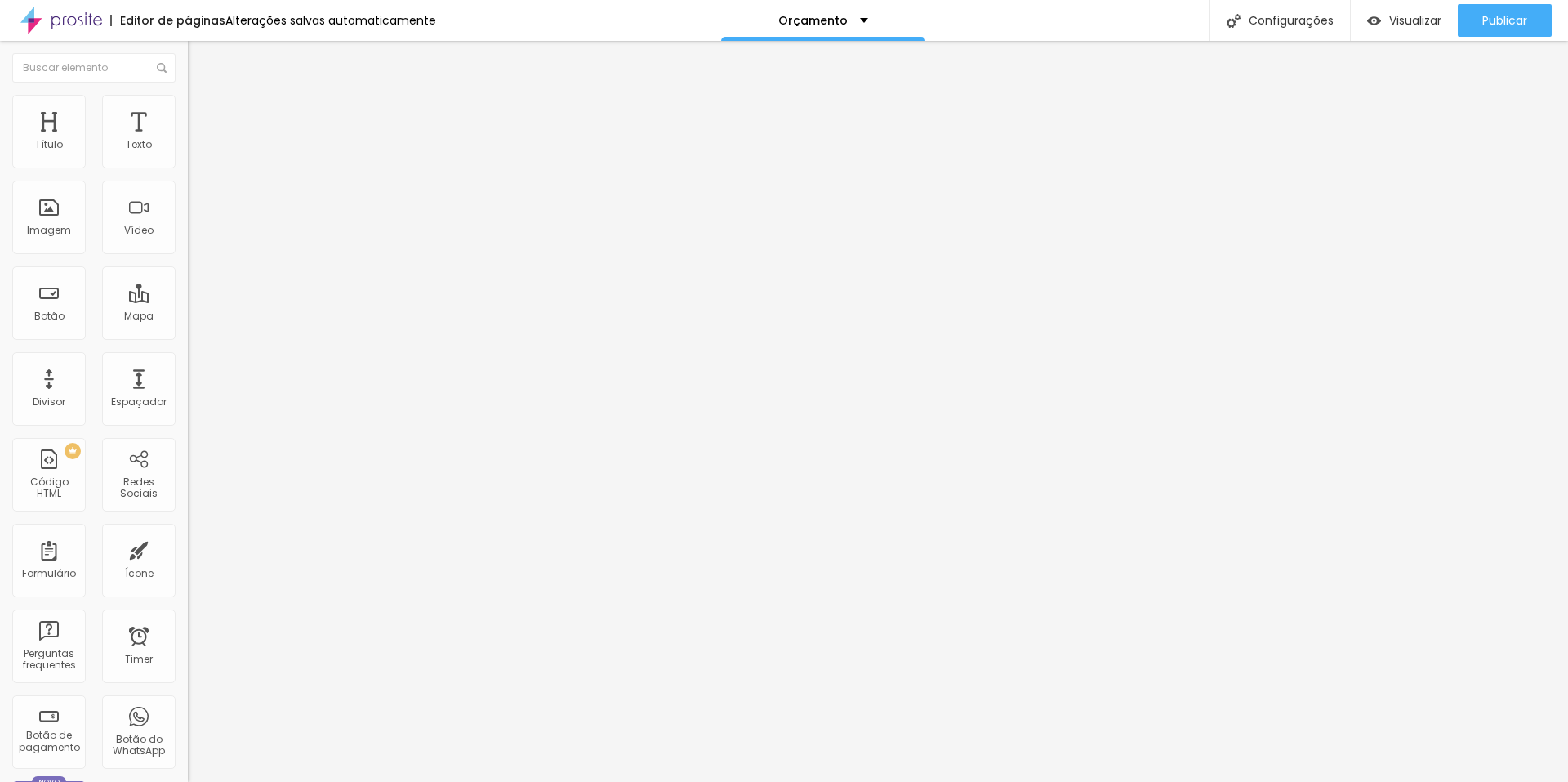
type input "0"
drag, startPoint x: 49, startPoint y: 159, endPoint x: 0, endPoint y: 170, distance: 50.2
type input "0"
click at [188, 317] on input "range" at bounding box center [240, 323] width 106 height 13
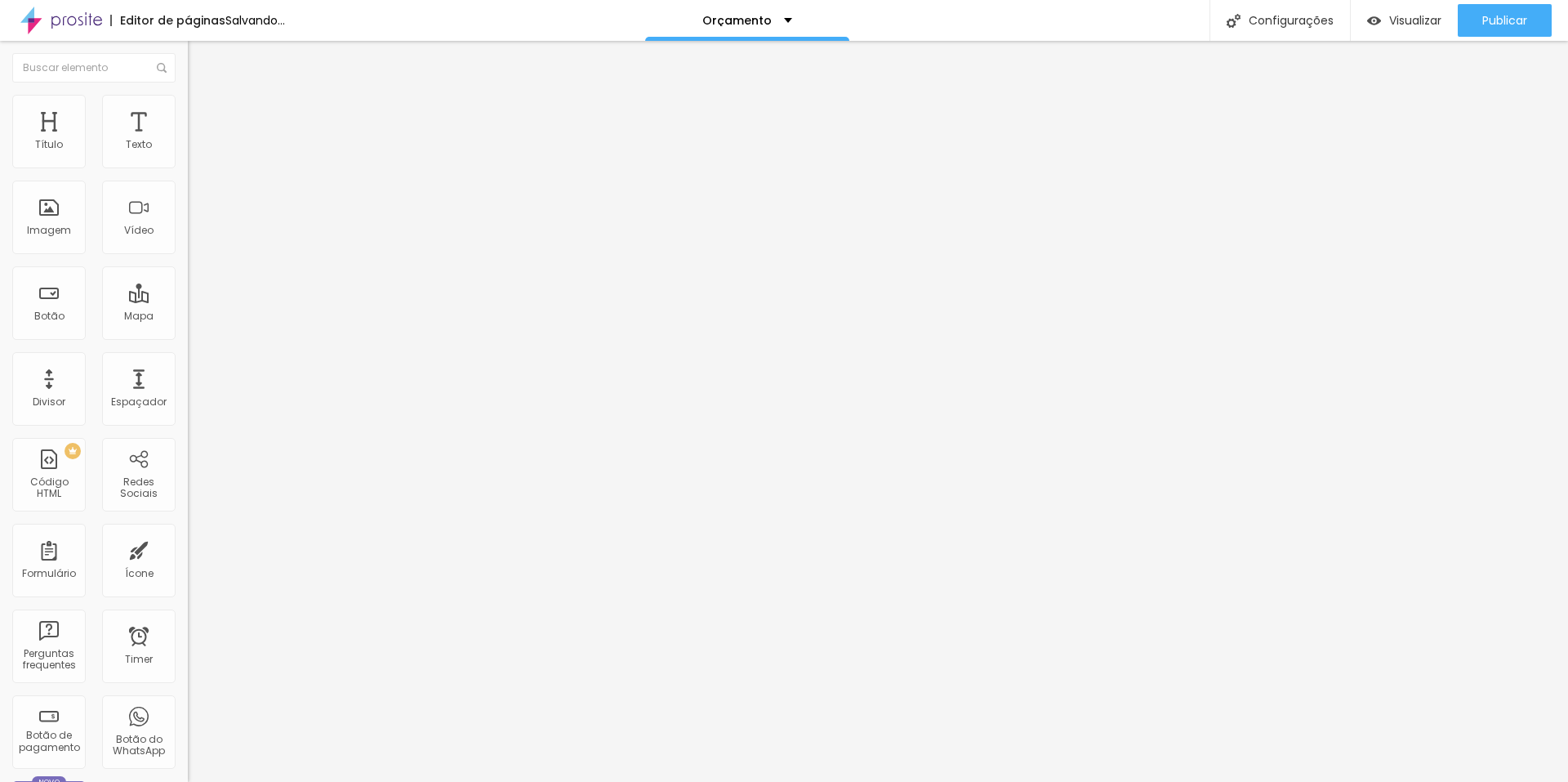
type input "8"
type input "7"
type input "4"
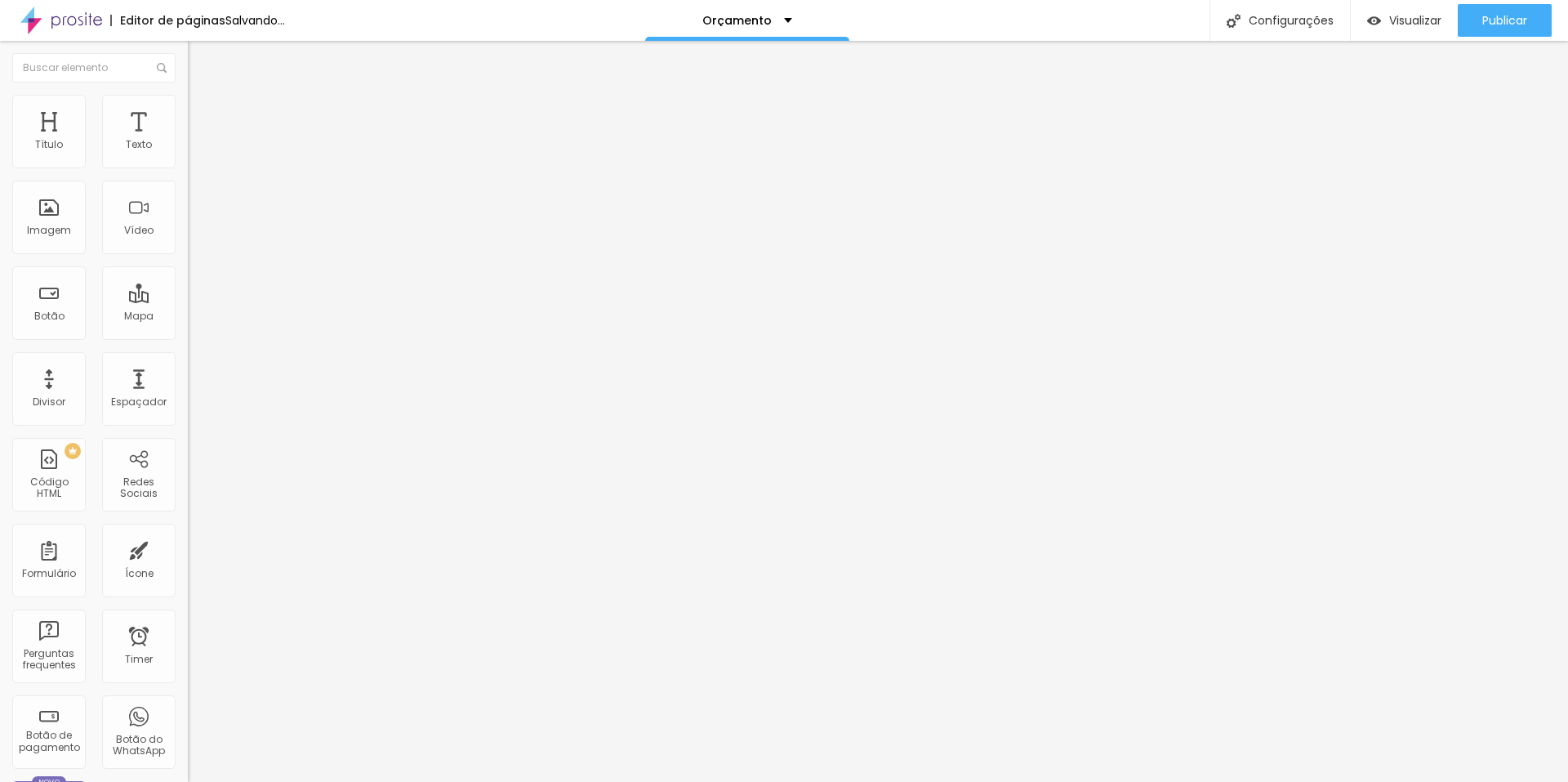
type input "4"
type input "2"
type input "0"
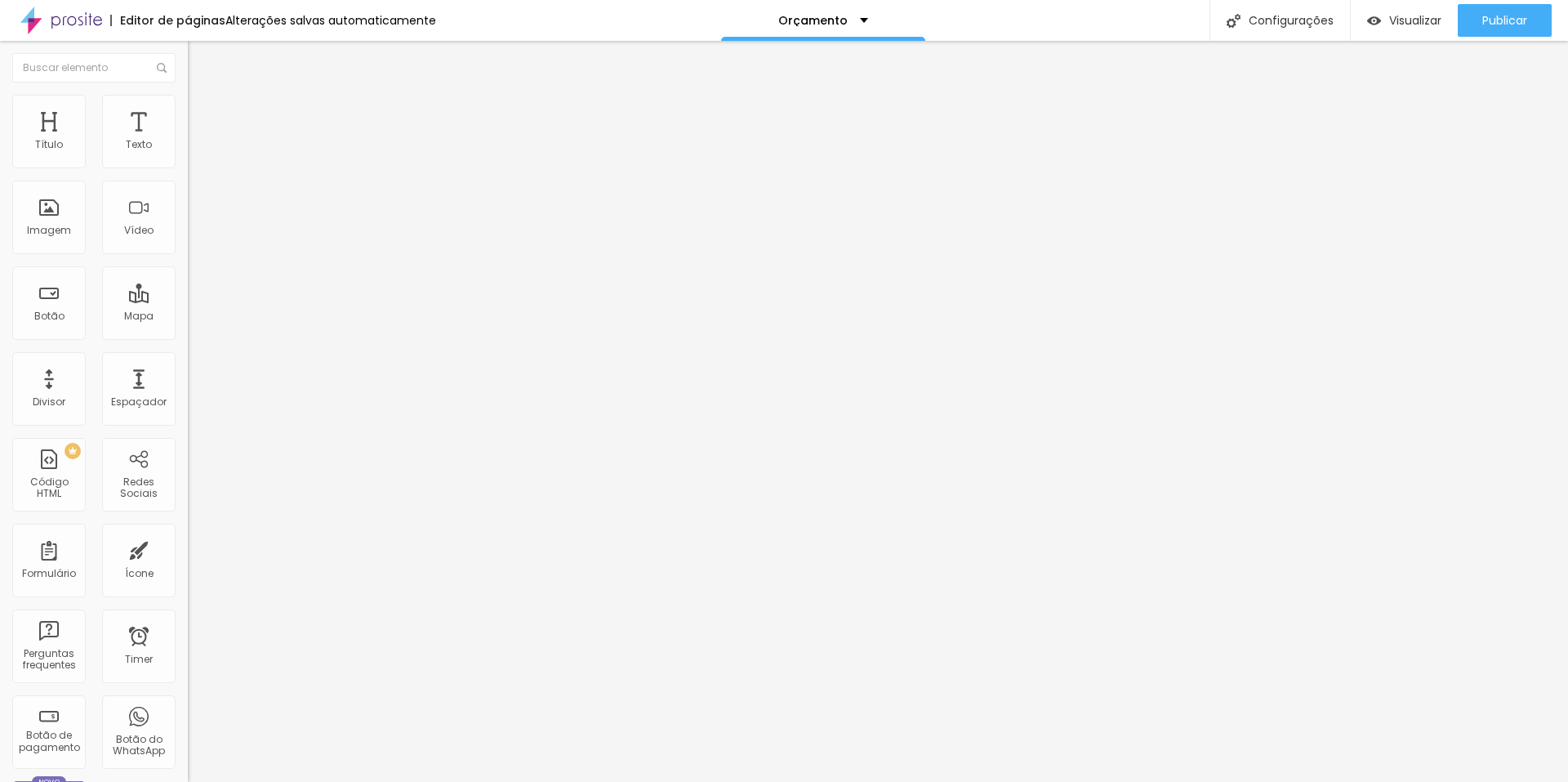
drag, startPoint x: 49, startPoint y: 196, endPoint x: 0, endPoint y: 201, distance: 49.3
type input "0"
click at [188, 548] on input "range" at bounding box center [240, 554] width 106 height 13
click at [1512, 25] on span "Publicar" at bounding box center [1506, 20] width 45 height 13
click at [188, 112] on li "Avançado" at bounding box center [281, 119] width 188 height 17
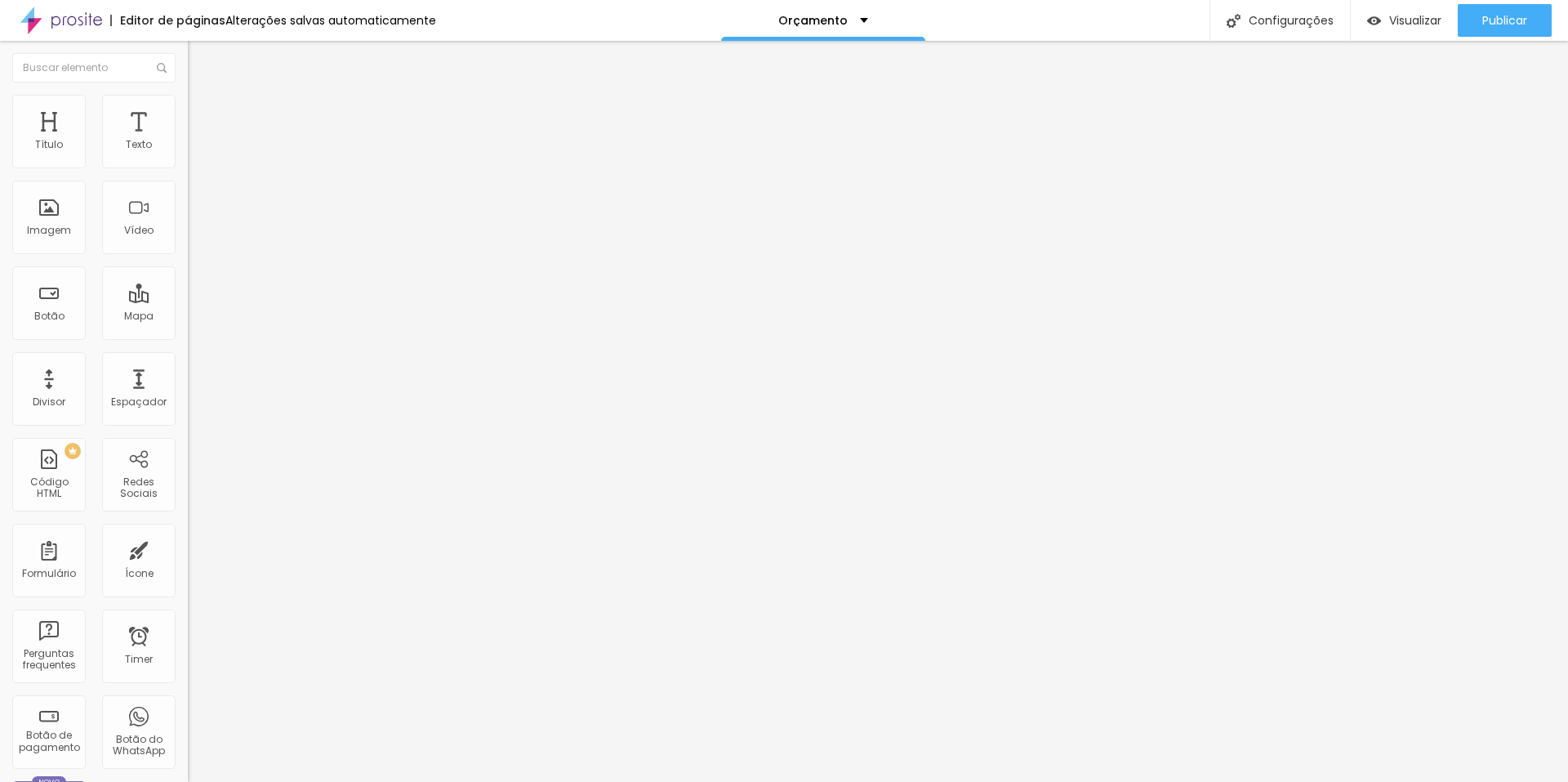
click at [188, 102] on li "Estilo" at bounding box center [281, 103] width 188 height 17
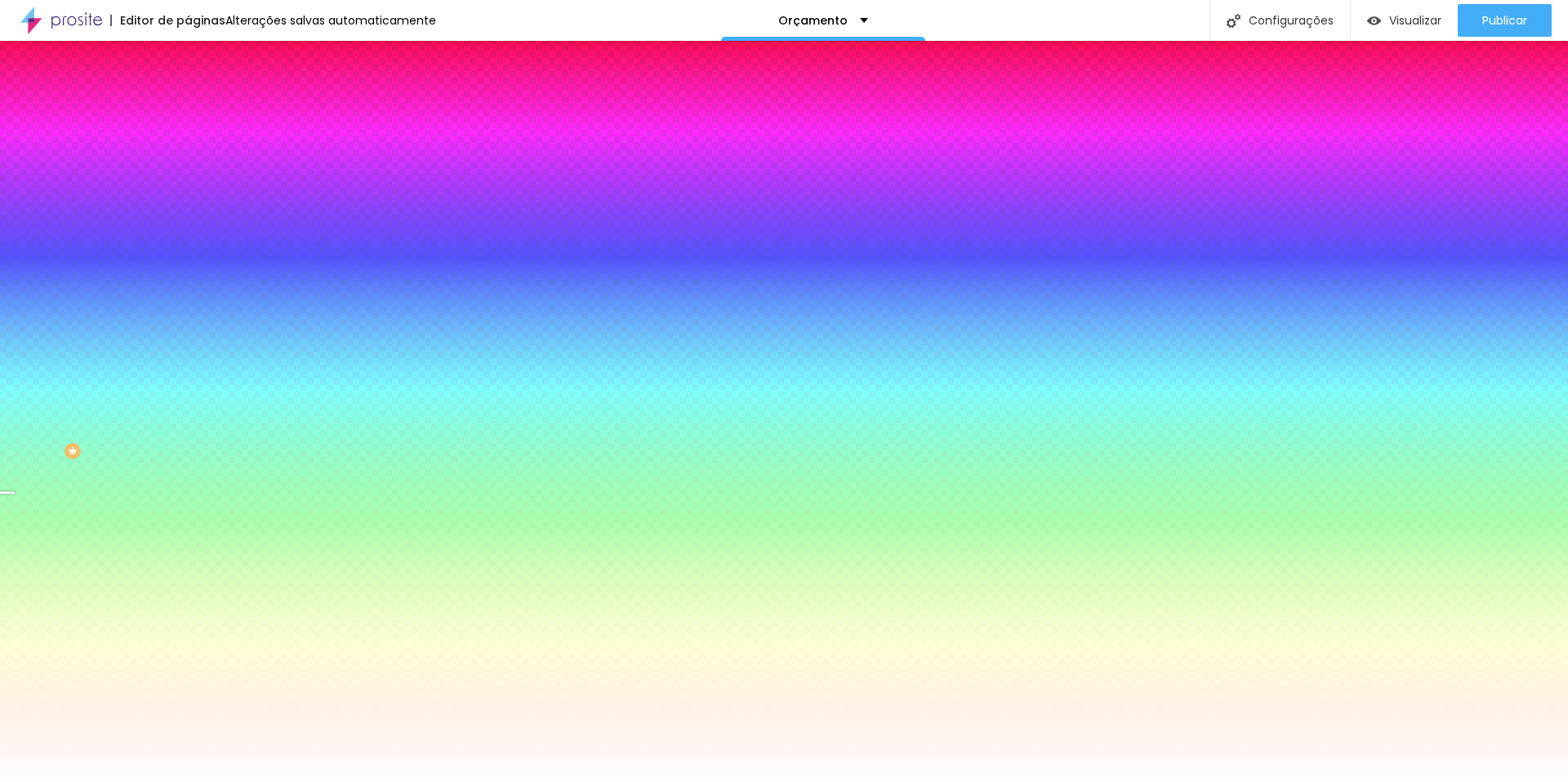
click at [188, 170] on span "Nenhum" at bounding box center [208, 163] width 42 height 14
click at [188, 196] on span "Parallax" at bounding box center [207, 189] width 40 height 14
click at [188, 222] on div at bounding box center [281, 222] width 188 height 0
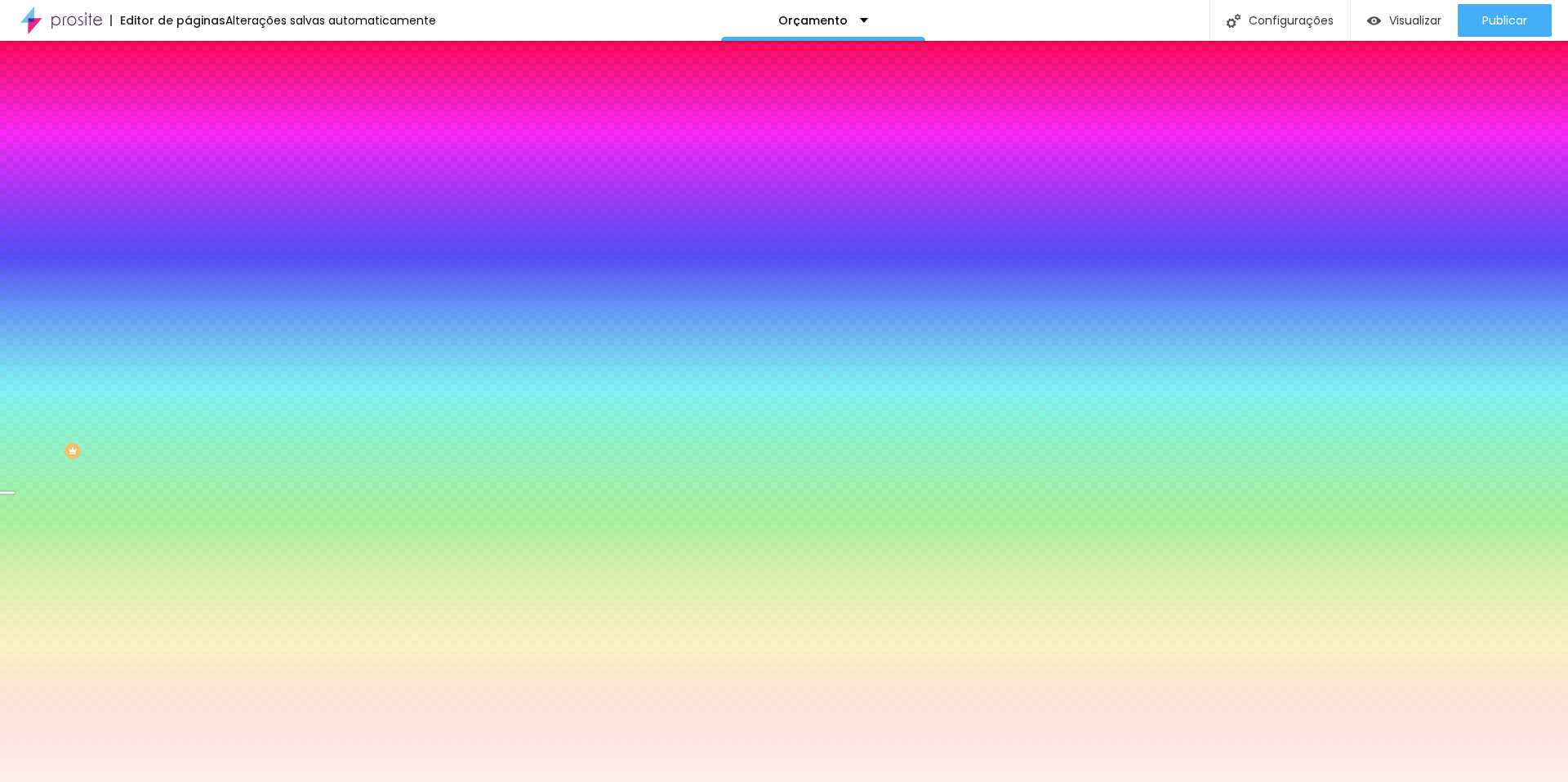
drag, startPoint x: 28, startPoint y: 452, endPoint x: 31, endPoint y: 352, distance: 100.0
click at [188, 239] on div "Cor de fundo Voltar ao padrão #FFF1F1" at bounding box center [281, 216] width 188 height 45
click at [188, 222] on div at bounding box center [281, 222] width 188 height 0
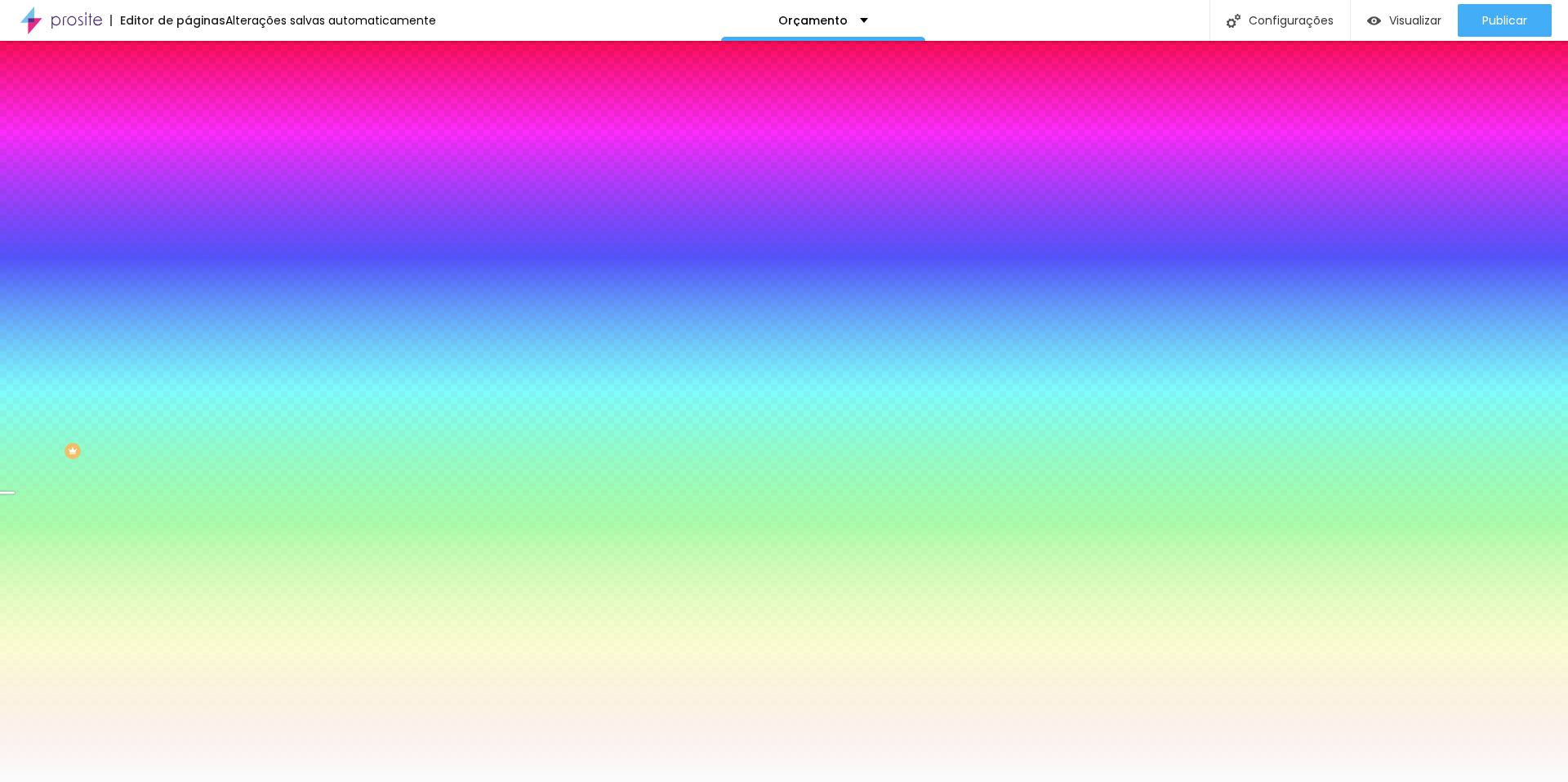
type input "#FFFFFF"
drag, startPoint x: 27, startPoint y: 371, endPoint x: 19, endPoint y: 362, distance: 12.0
click at [188, 239] on div "Cor de fundo Voltar ao padrão #FFFFFF" at bounding box center [281, 216] width 188 height 45
click at [188, 239] on input "#FFFFFF" at bounding box center [285, 230] width 196 height 17
click at [188, 222] on div at bounding box center [281, 222] width 188 height 0
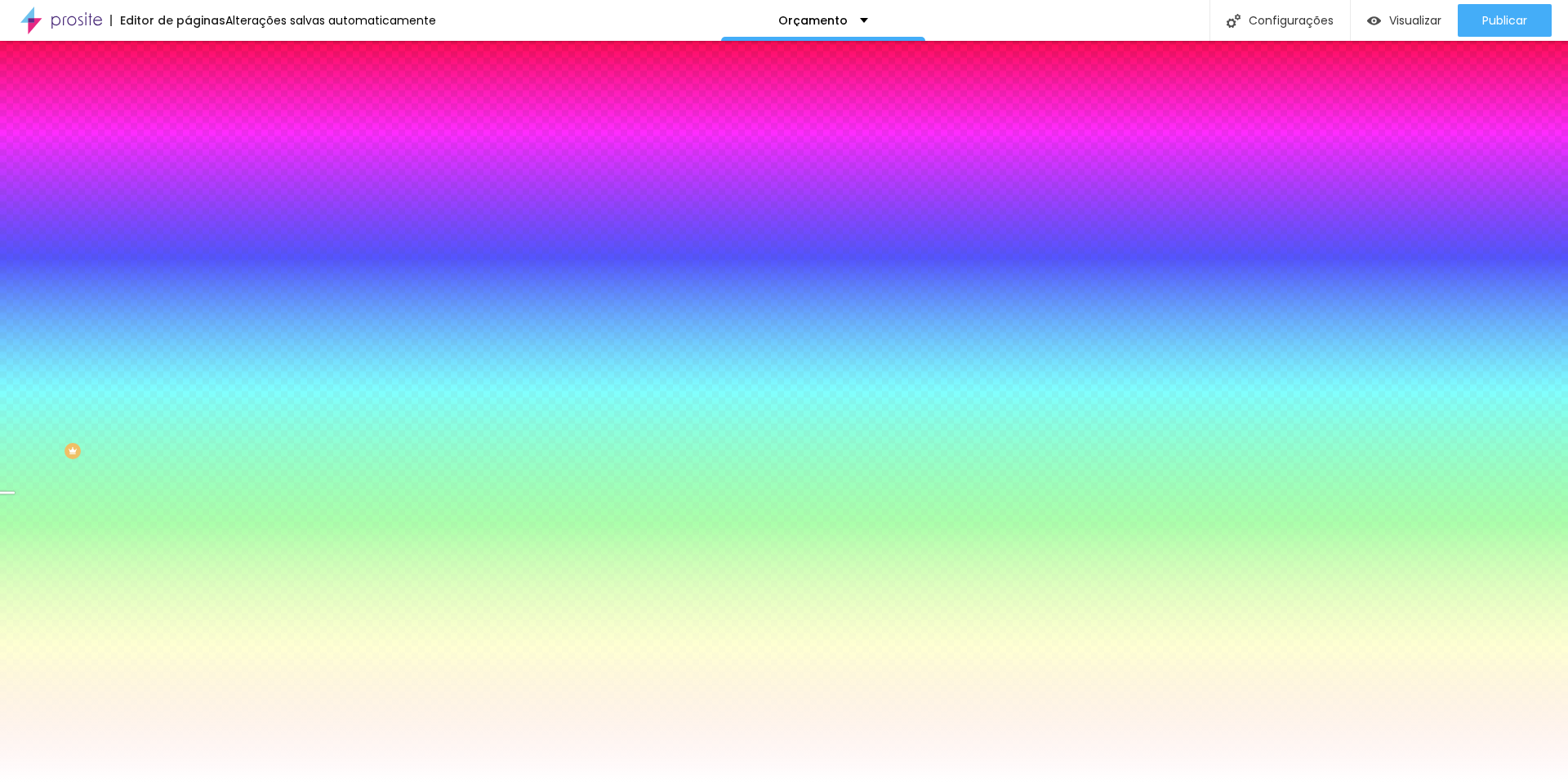
click at [188, 222] on div at bounding box center [281, 222] width 188 height 0
drag, startPoint x: 163, startPoint y: 447, endPoint x: 159, endPoint y: 376, distance: 71.1
click at [15, 48] on div at bounding box center [6, 46] width 17 height 2
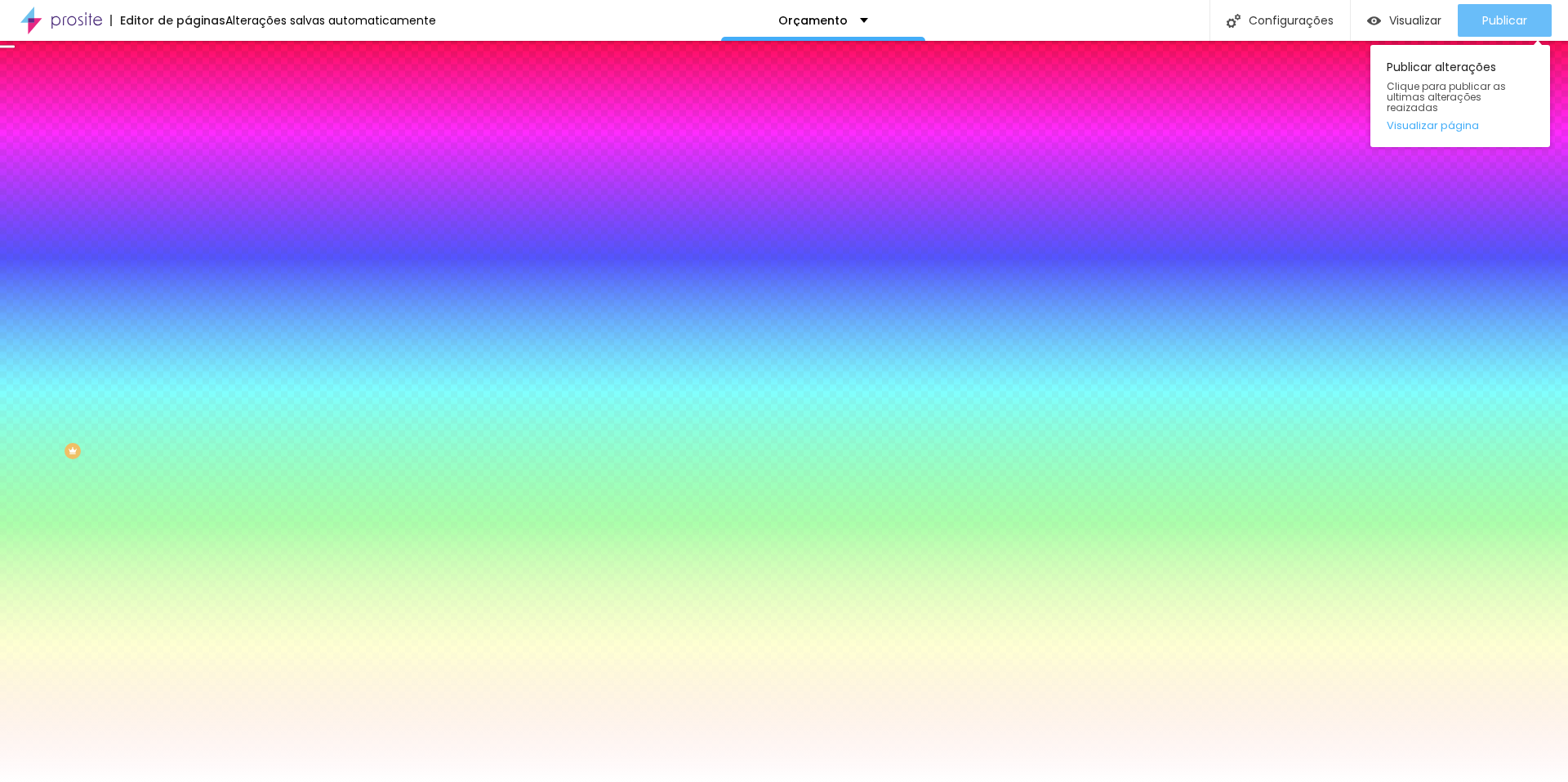
click at [1497, 15] on span "Publicar" at bounding box center [1506, 20] width 45 height 13
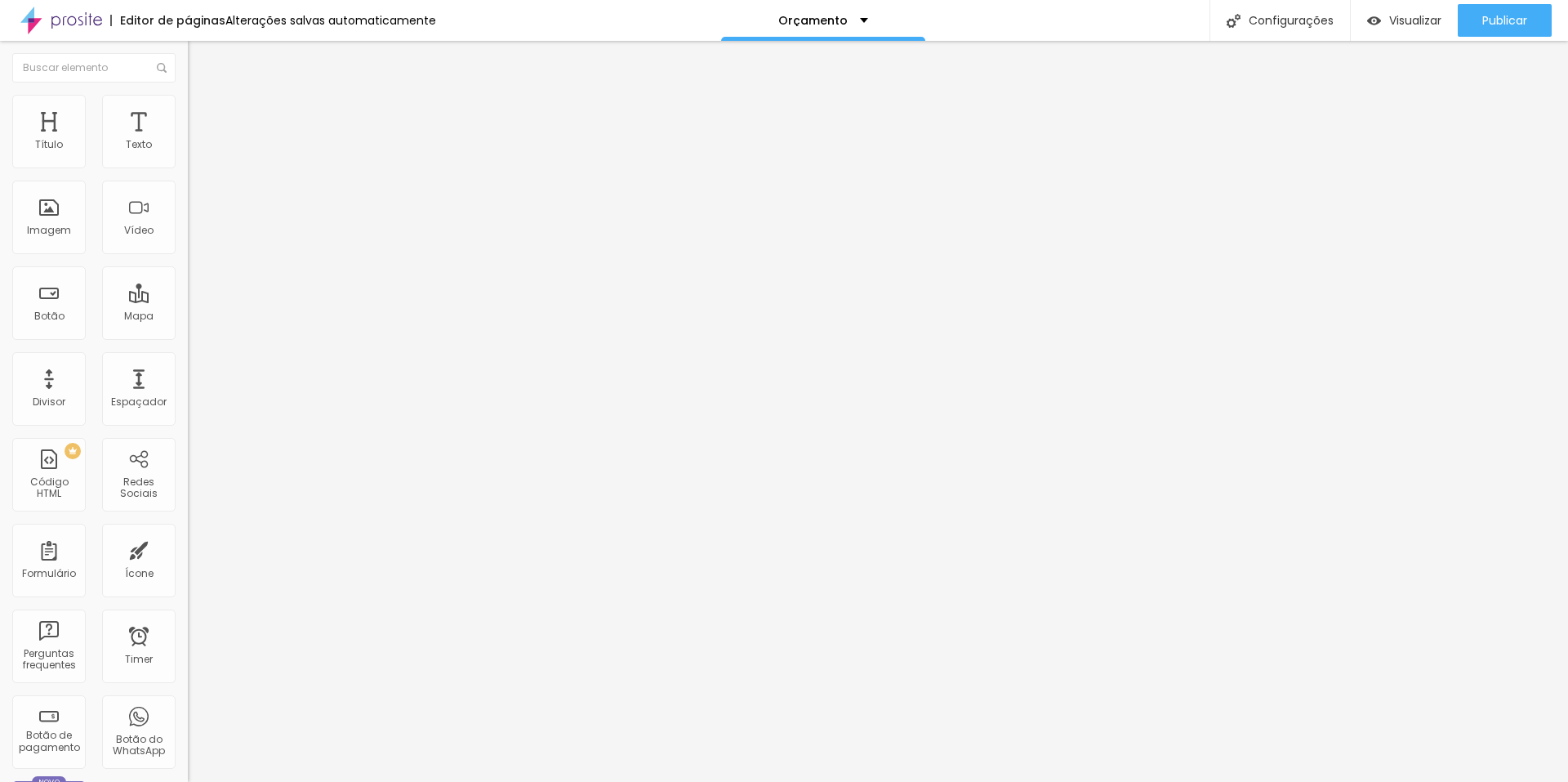
click at [188, 169] on img at bounding box center [194, 169] width 12 height 12
click at [188, 163] on img at bounding box center [194, 169] width 12 height 12
click at [188, 105] on img at bounding box center [195, 102] width 15 height 15
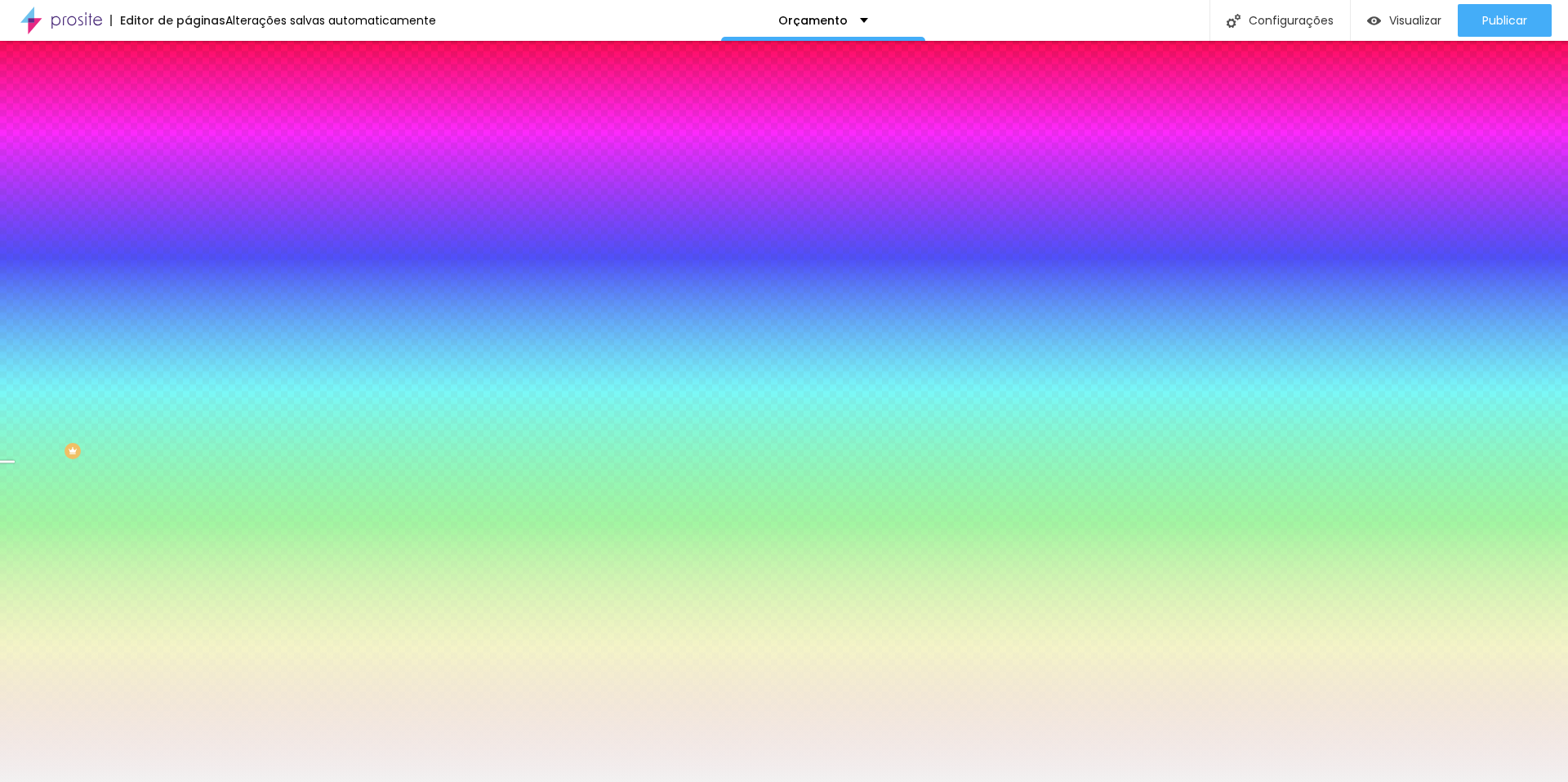
click at [202, 119] on span "Avançado" at bounding box center [229, 122] width 54 height 14
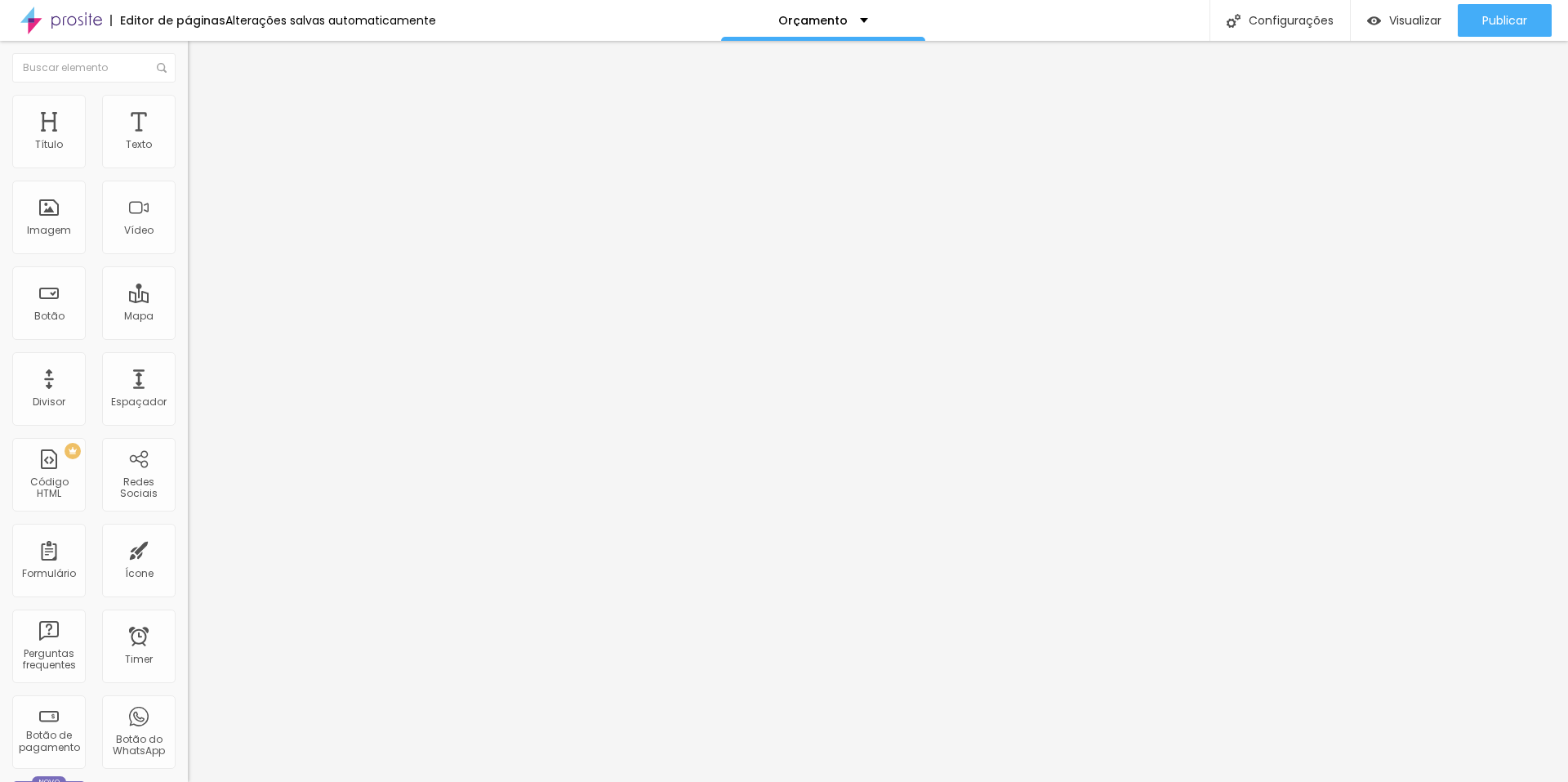
click at [202, 112] on span "Estilo" at bounding box center [215, 106] width 26 height 14
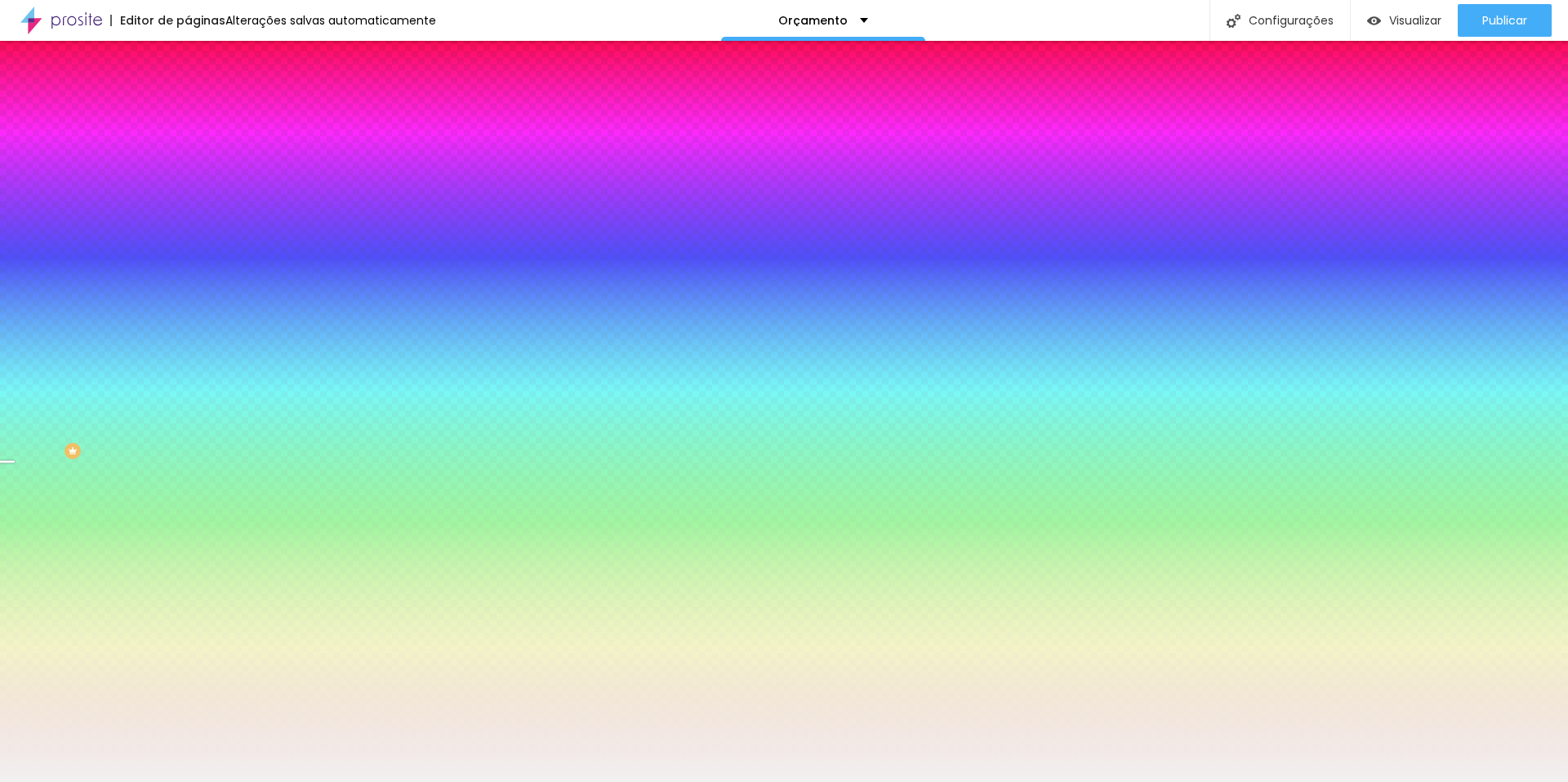
click at [188, 156] on div at bounding box center [281, 156] width 188 height 0
drag, startPoint x: 163, startPoint y: 256, endPoint x: 163, endPoint y: 287, distance: 31.0
click at [15, 656] on div at bounding box center [6, 657] width 17 height 2
drag, startPoint x: 163, startPoint y: 287, endPoint x: 168, endPoint y: 274, distance: 13.9
click at [15, 578] on div at bounding box center [6, 579] width 17 height 2
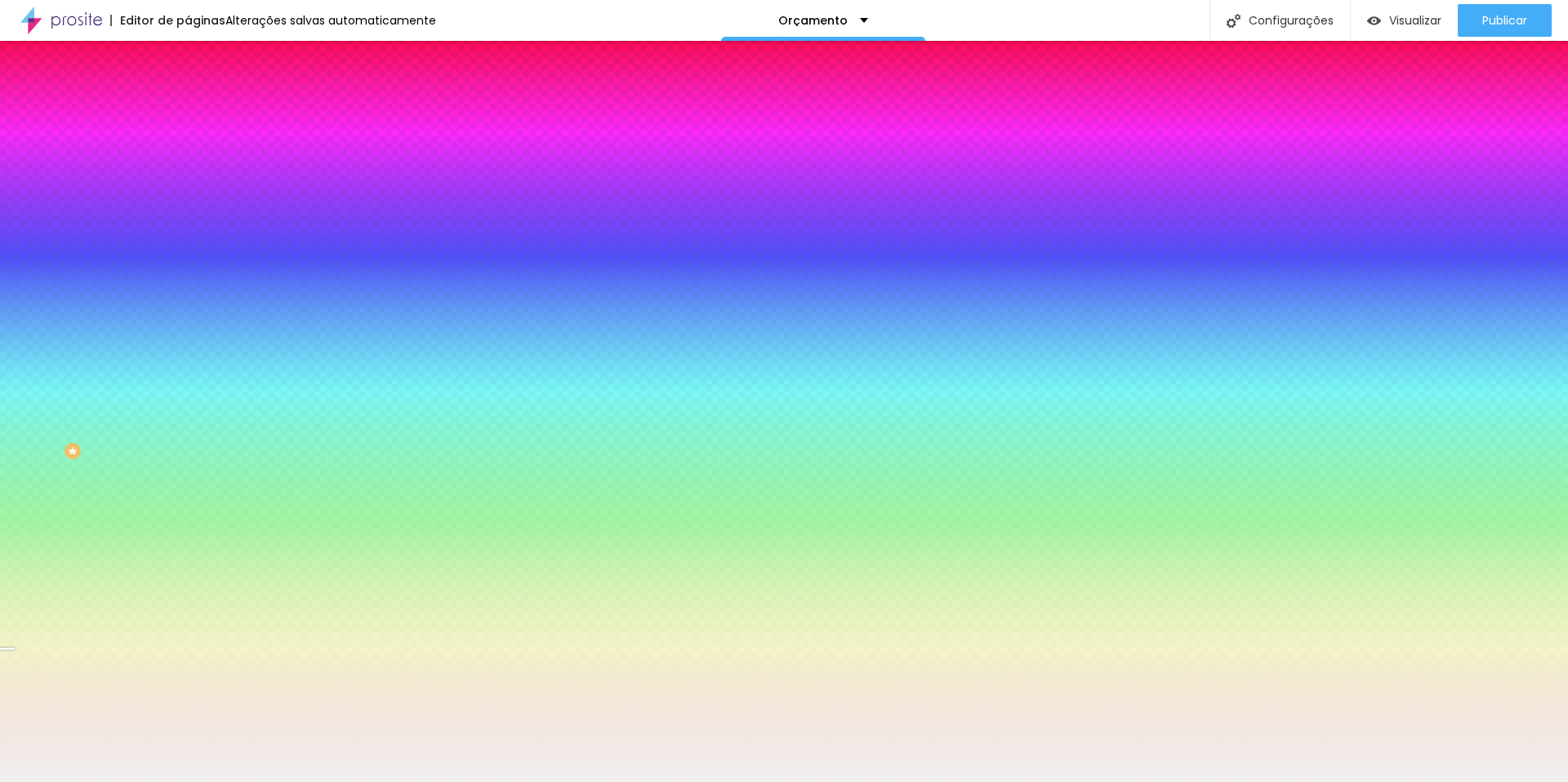
drag, startPoint x: 159, startPoint y: 274, endPoint x: 167, endPoint y: 286, distance: 14.4
click at [15, 648] on div at bounding box center [6, 649] width 17 height 2
click at [188, 112] on img at bounding box center [195, 118] width 15 height 15
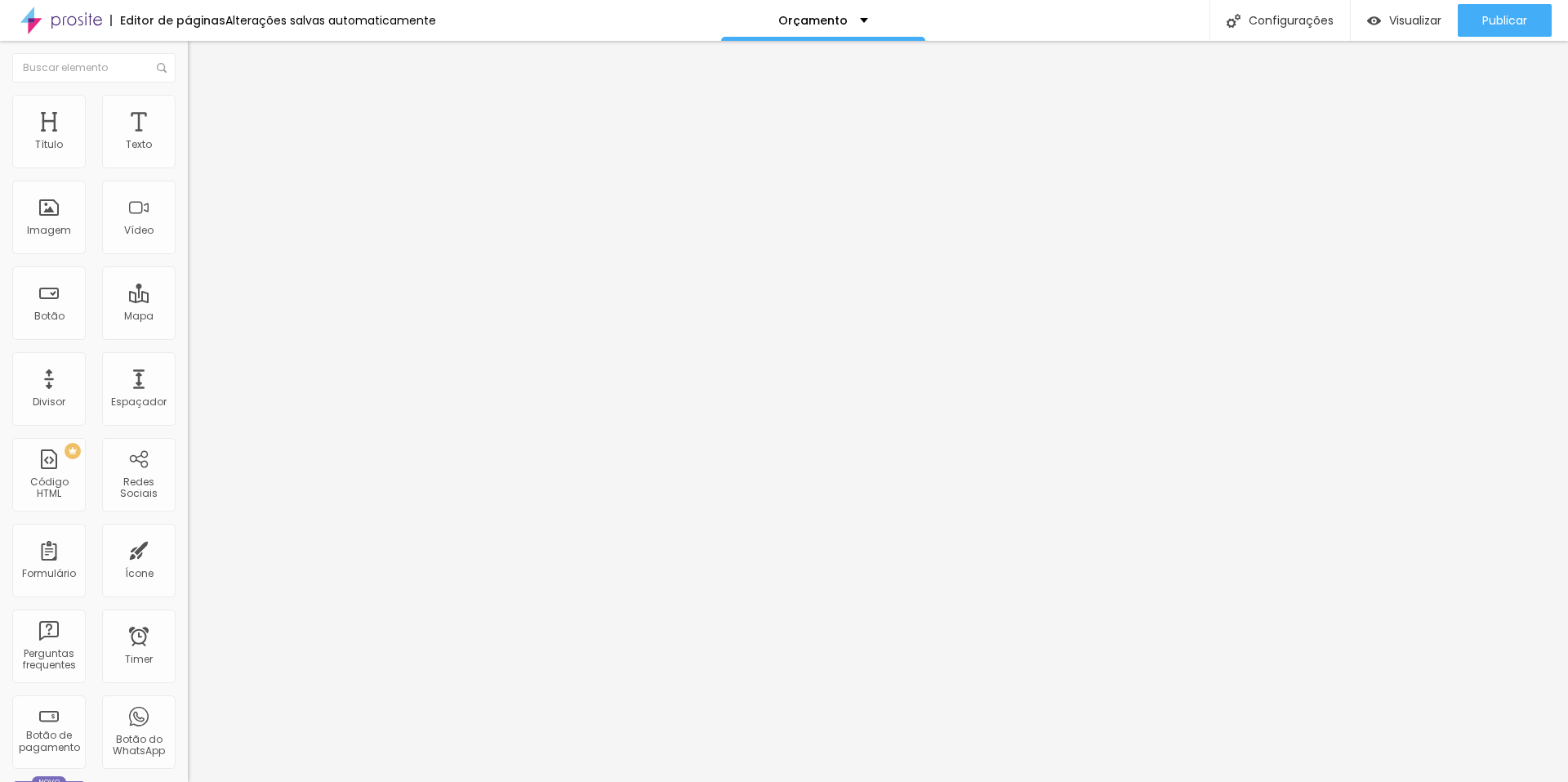
click at [188, 102] on img at bounding box center [195, 102] width 15 height 15
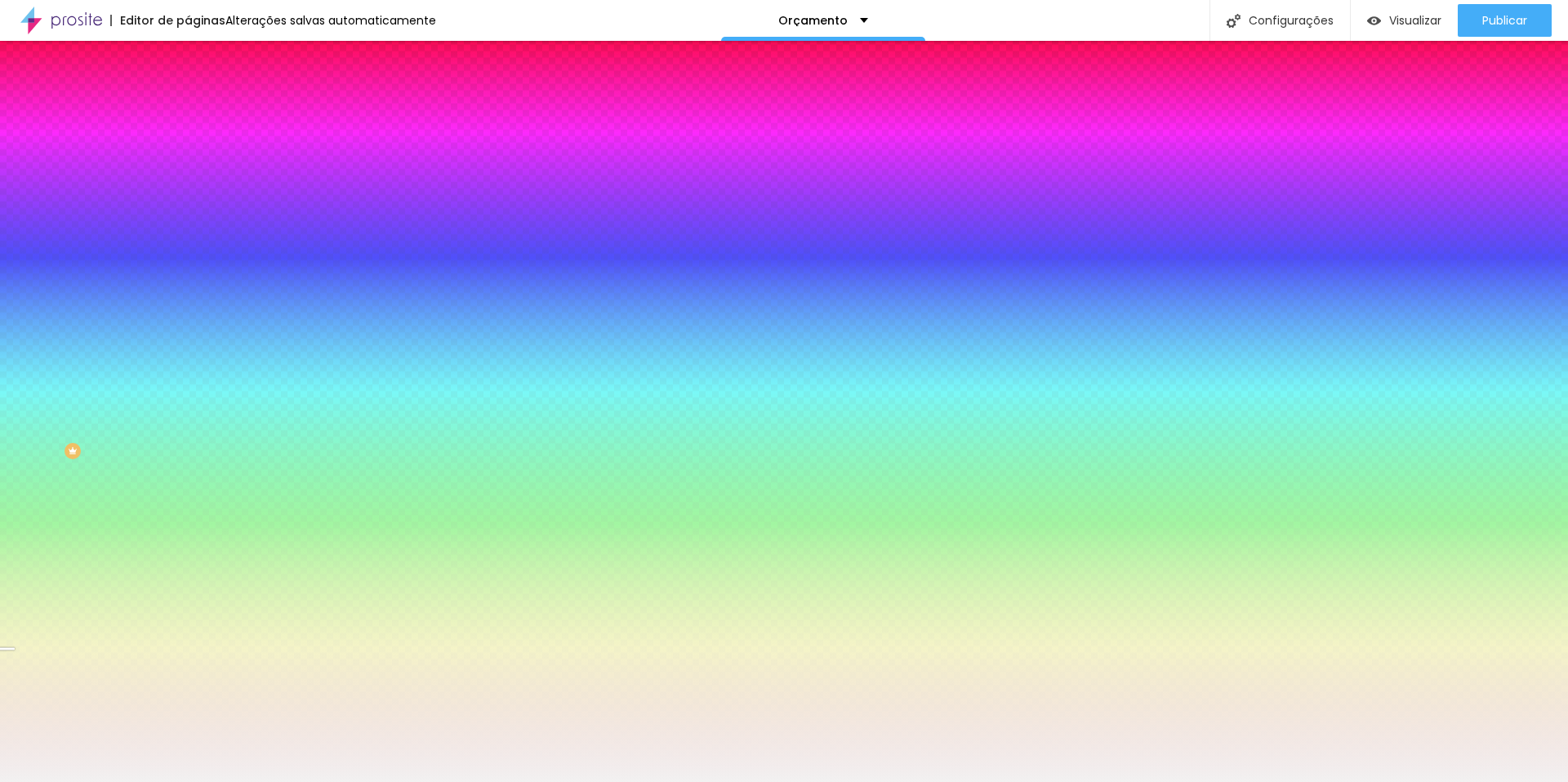
click at [188, 95] on li "Conteúdo" at bounding box center [281, 86] width 188 height 17
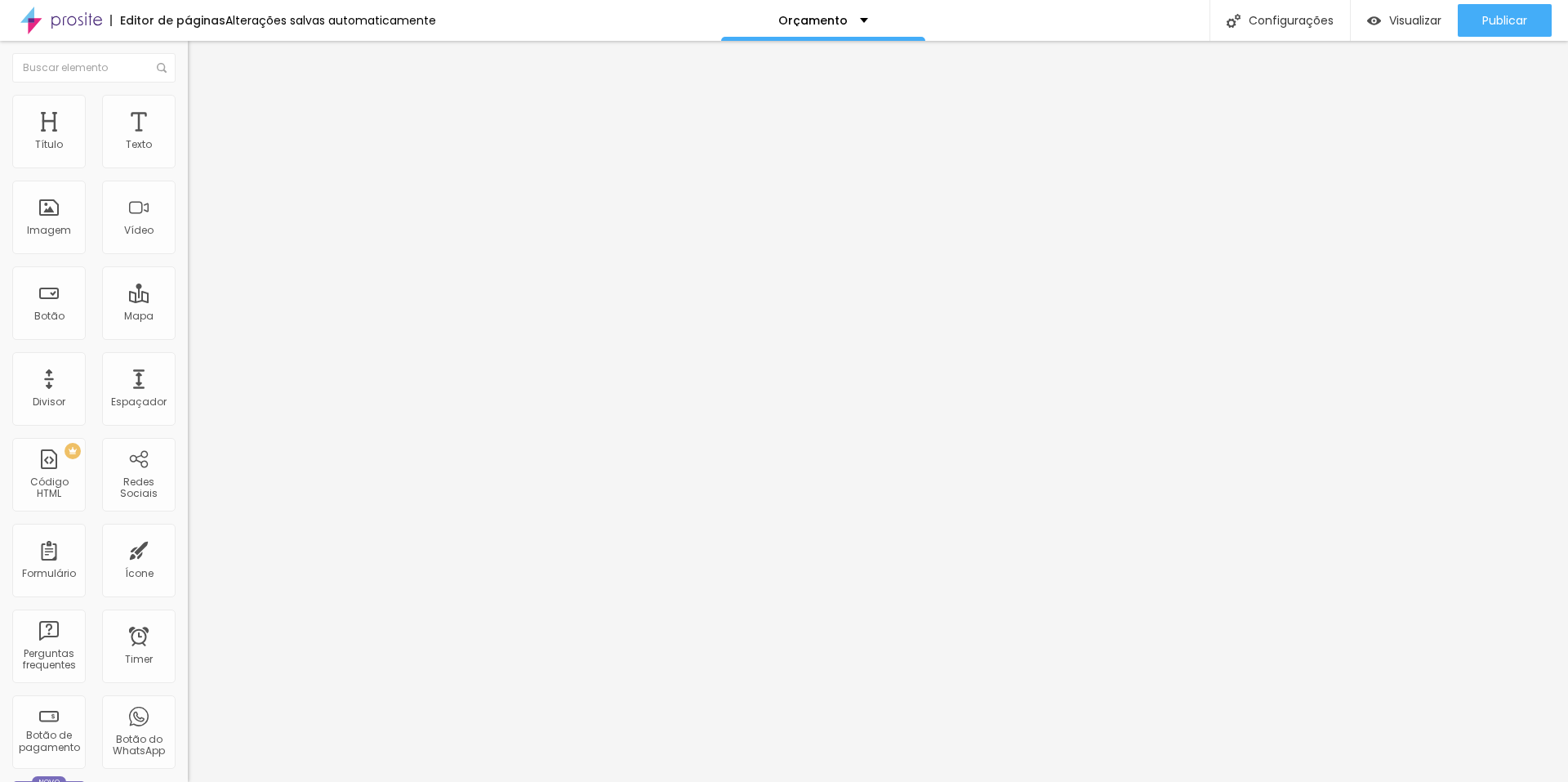
click at [188, 149] on img at bounding box center [194, 143] width 12 height 12
click at [1504, 12] on div "Publicar" at bounding box center [1506, 20] width 45 height 33
click at [188, 109] on li "Estilo" at bounding box center [281, 103] width 188 height 17
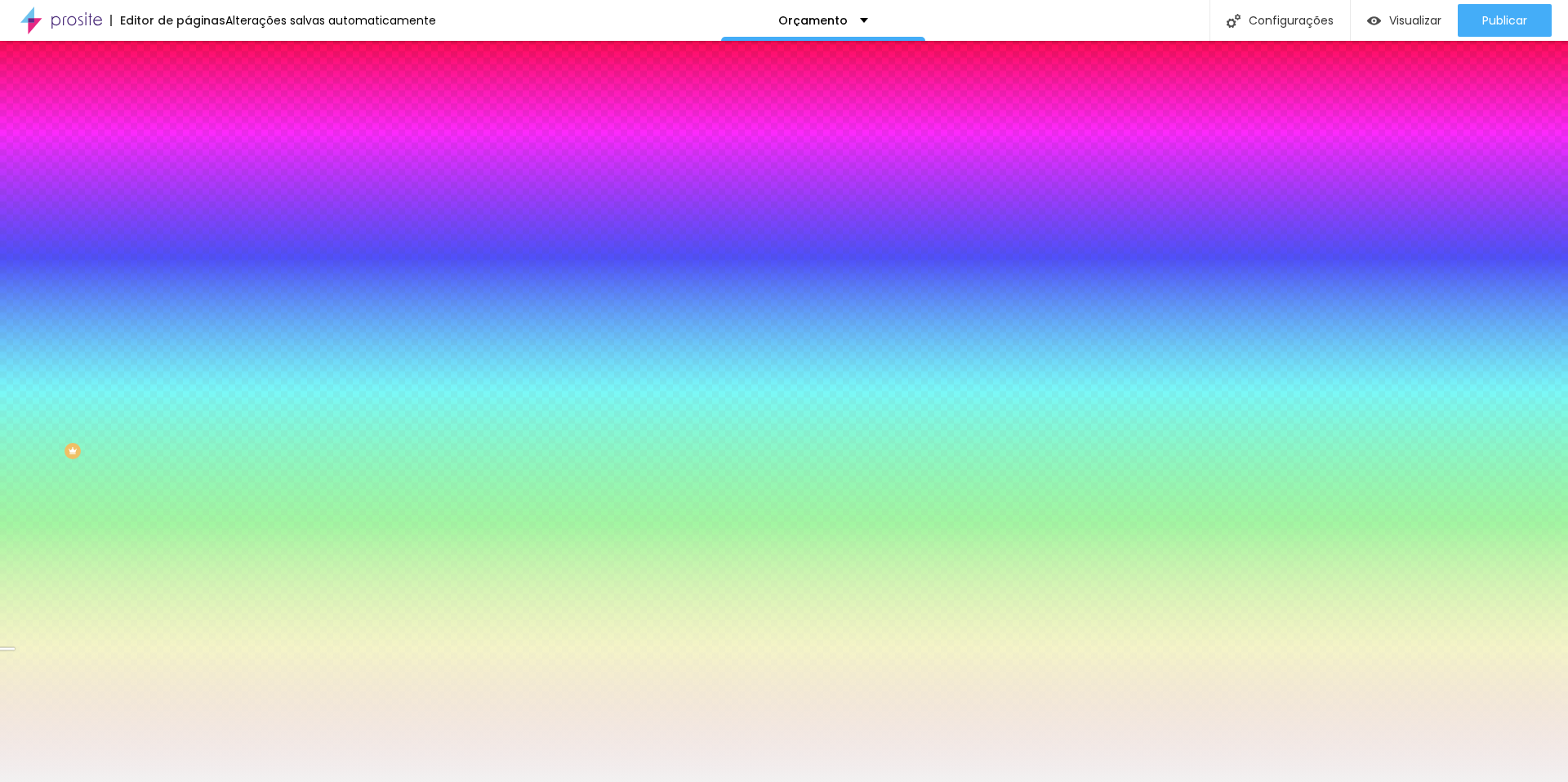
click at [202, 116] on span "Avançado" at bounding box center [229, 122] width 54 height 14
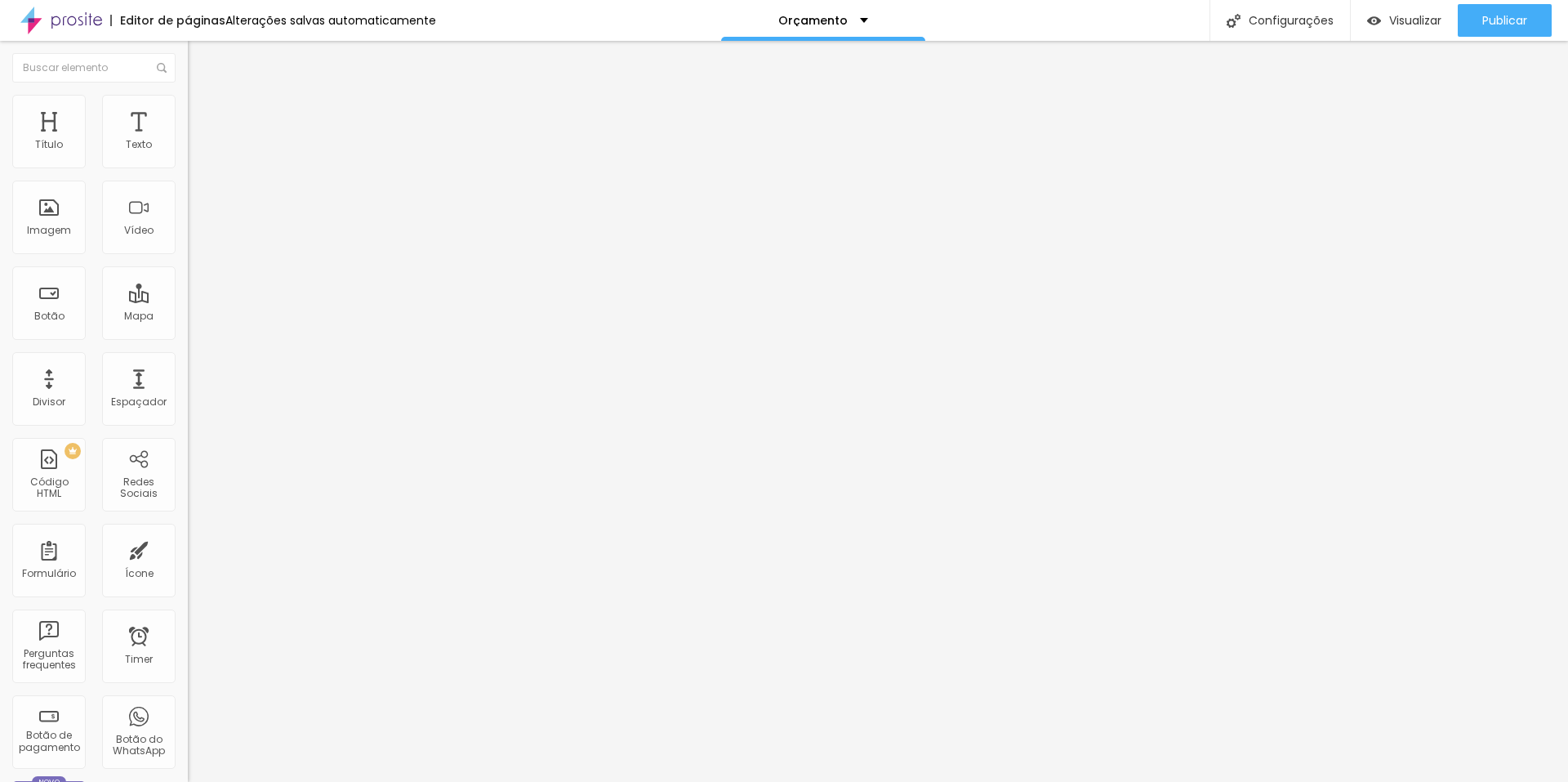
click at [188, 149] on span "Encaixotado" at bounding box center [219, 142] width 64 height 14
click at [188, 174] on span "Completo" at bounding box center [212, 167] width 49 height 14
click at [1500, 14] on span "Publicar" at bounding box center [1506, 20] width 45 height 13
click at [188, 159] on span "Encaixotado" at bounding box center [219, 151] width 64 height 14
click at [188, 140] on span "Trocar imagem" at bounding box center [232, 133] width 89 height 14
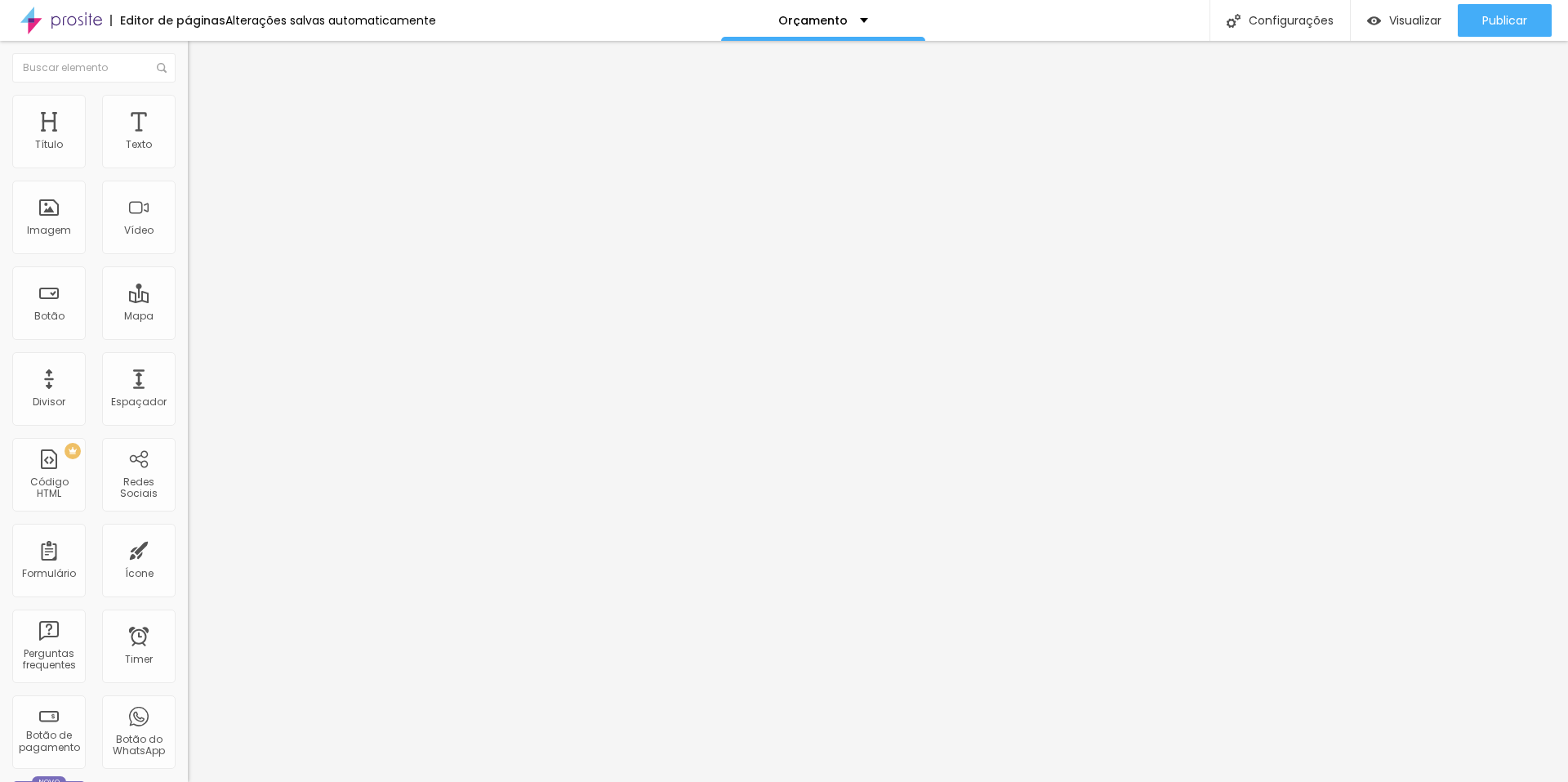
click at [188, 98] on li "Estilo" at bounding box center [281, 103] width 188 height 17
click at [188, 112] on img at bounding box center [195, 118] width 15 height 15
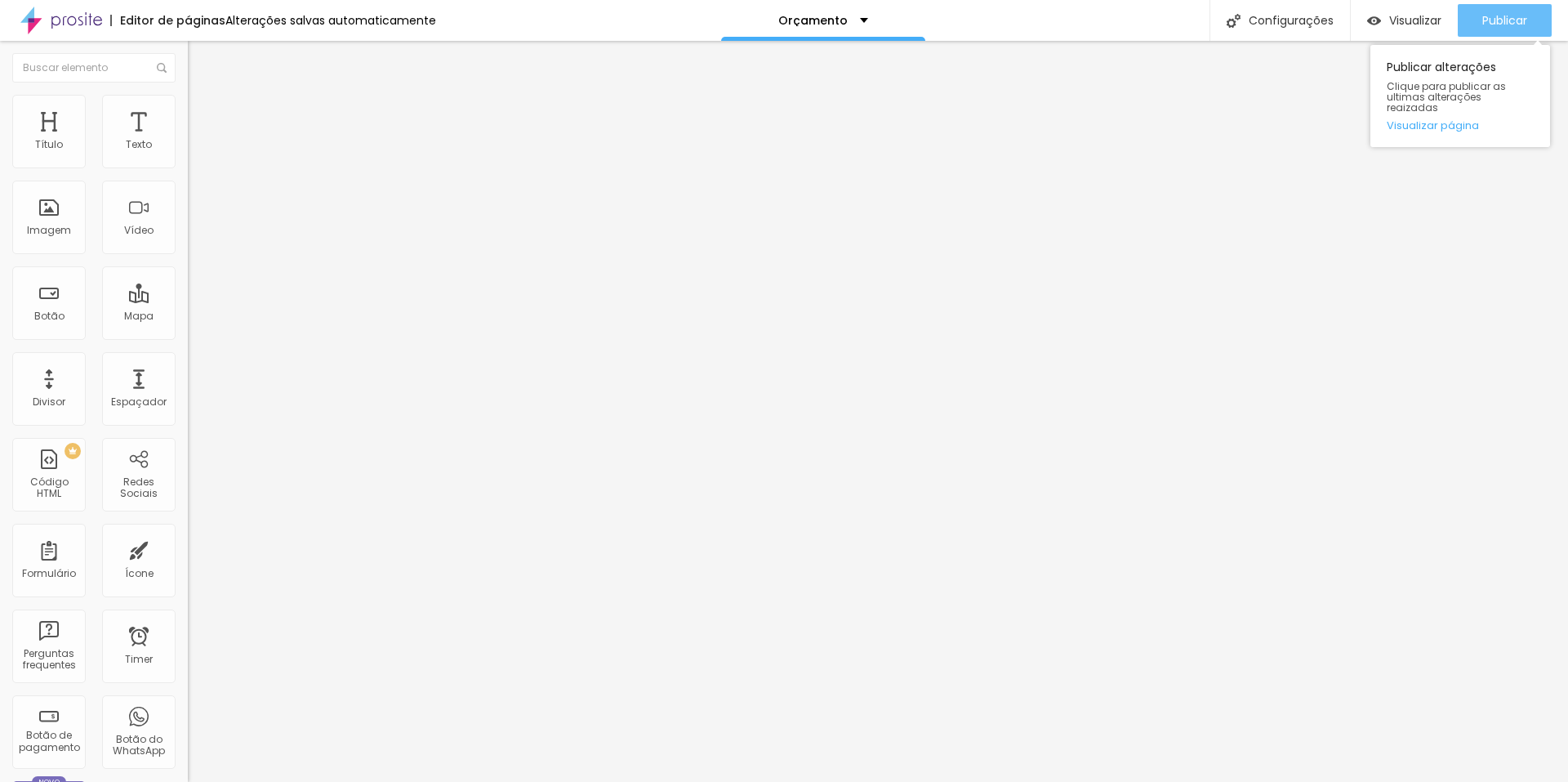
click at [1497, 11] on div "Publicar" at bounding box center [1506, 20] width 45 height 33
click at [188, 103] on img at bounding box center [195, 102] width 15 height 15
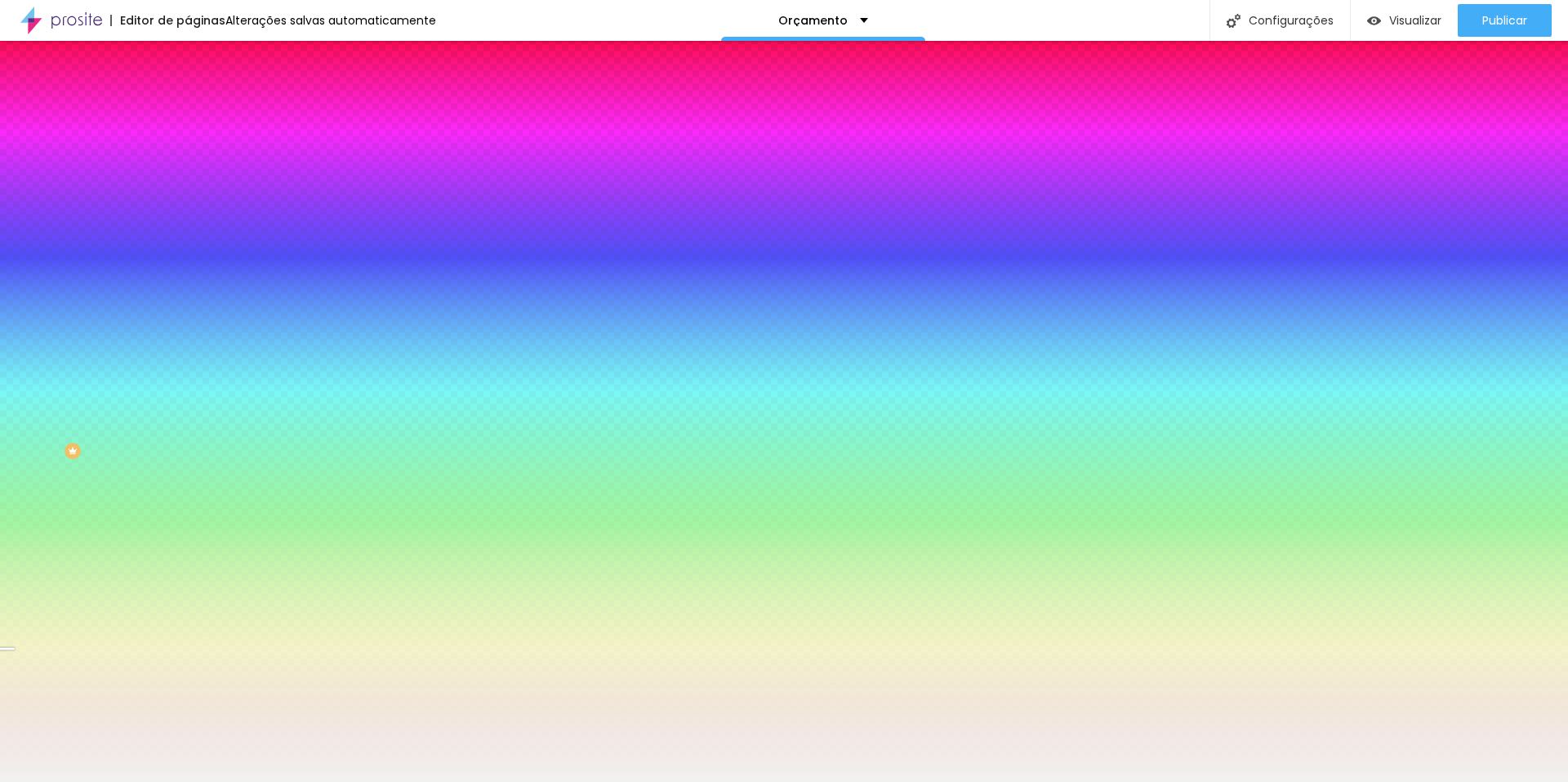
click at [188, 156] on div at bounding box center [281, 156] width 188 height 0
click at [163, 196] on div at bounding box center [784, 391] width 1568 height 782
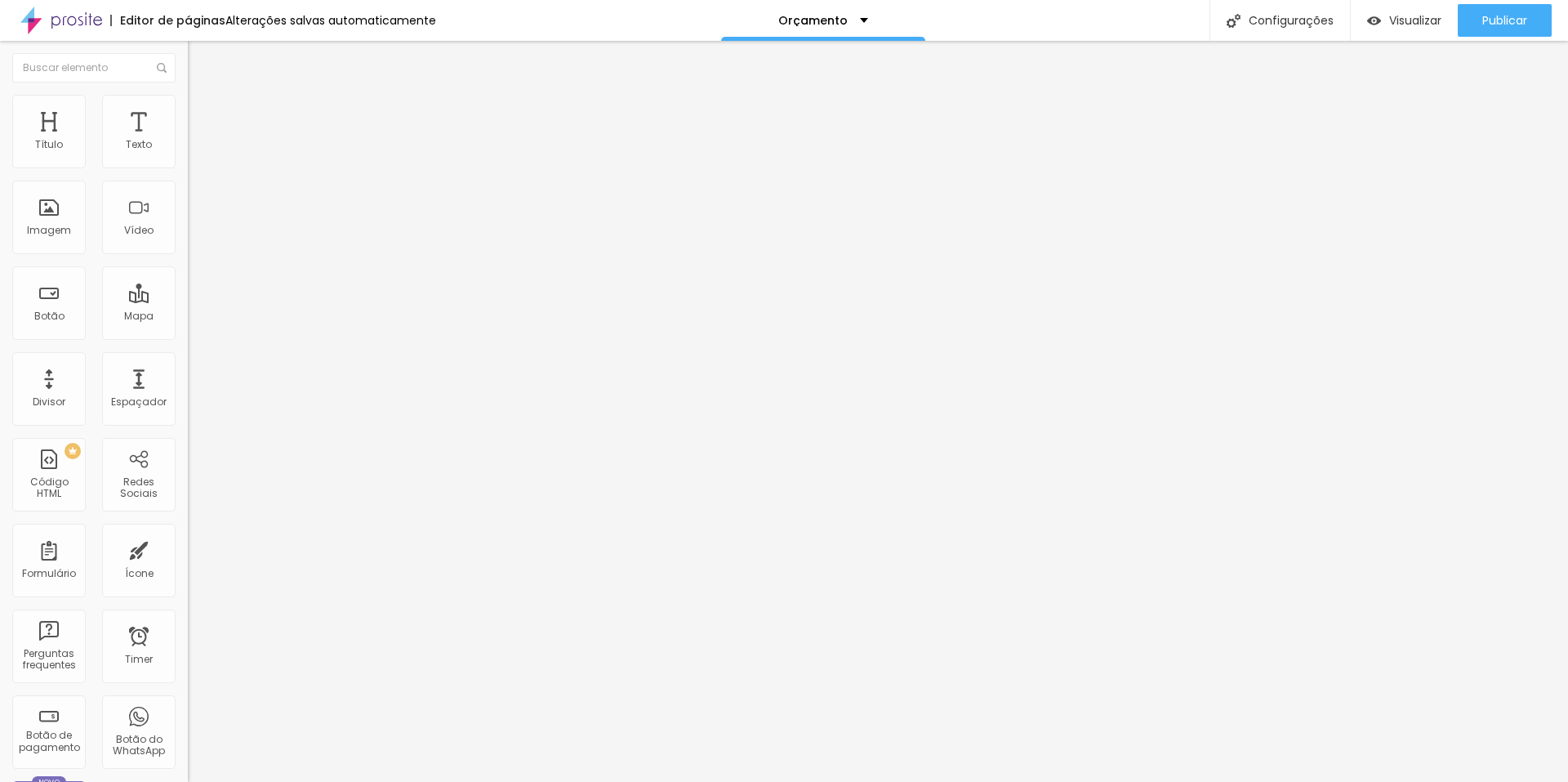
click at [188, 97] on img at bounding box center [195, 102] width 15 height 15
click at [188, 112] on li "Avançado" at bounding box center [281, 119] width 188 height 17
click at [188, 107] on li "Estilo" at bounding box center [281, 103] width 188 height 17
click at [188, 93] on img at bounding box center [195, 85] width 15 height 15
click at [1498, 22] on span "Publicar" at bounding box center [1506, 20] width 45 height 13
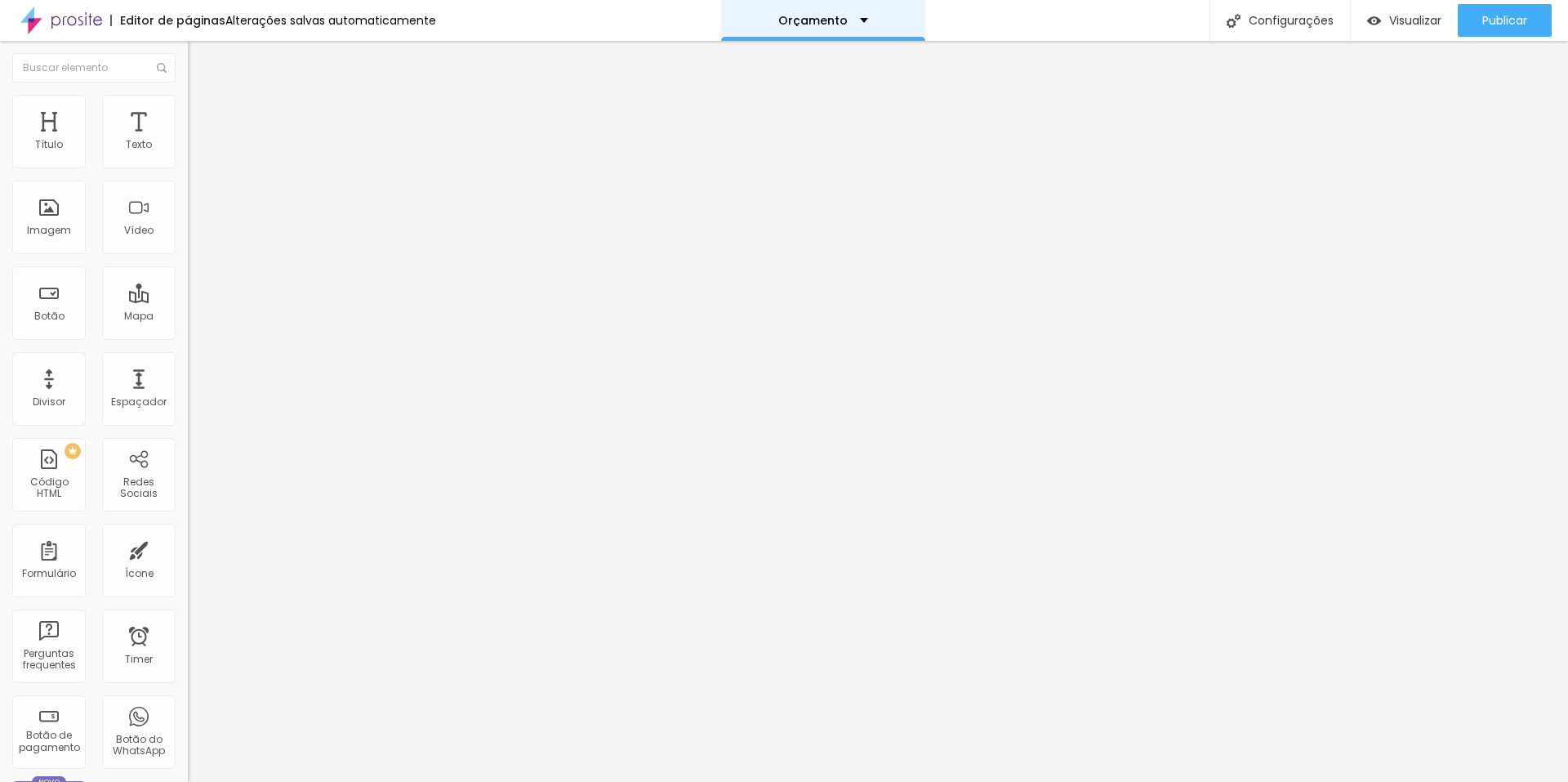
click at [830, 11] on div "Orçamento" at bounding box center [823, 20] width 204 height 40
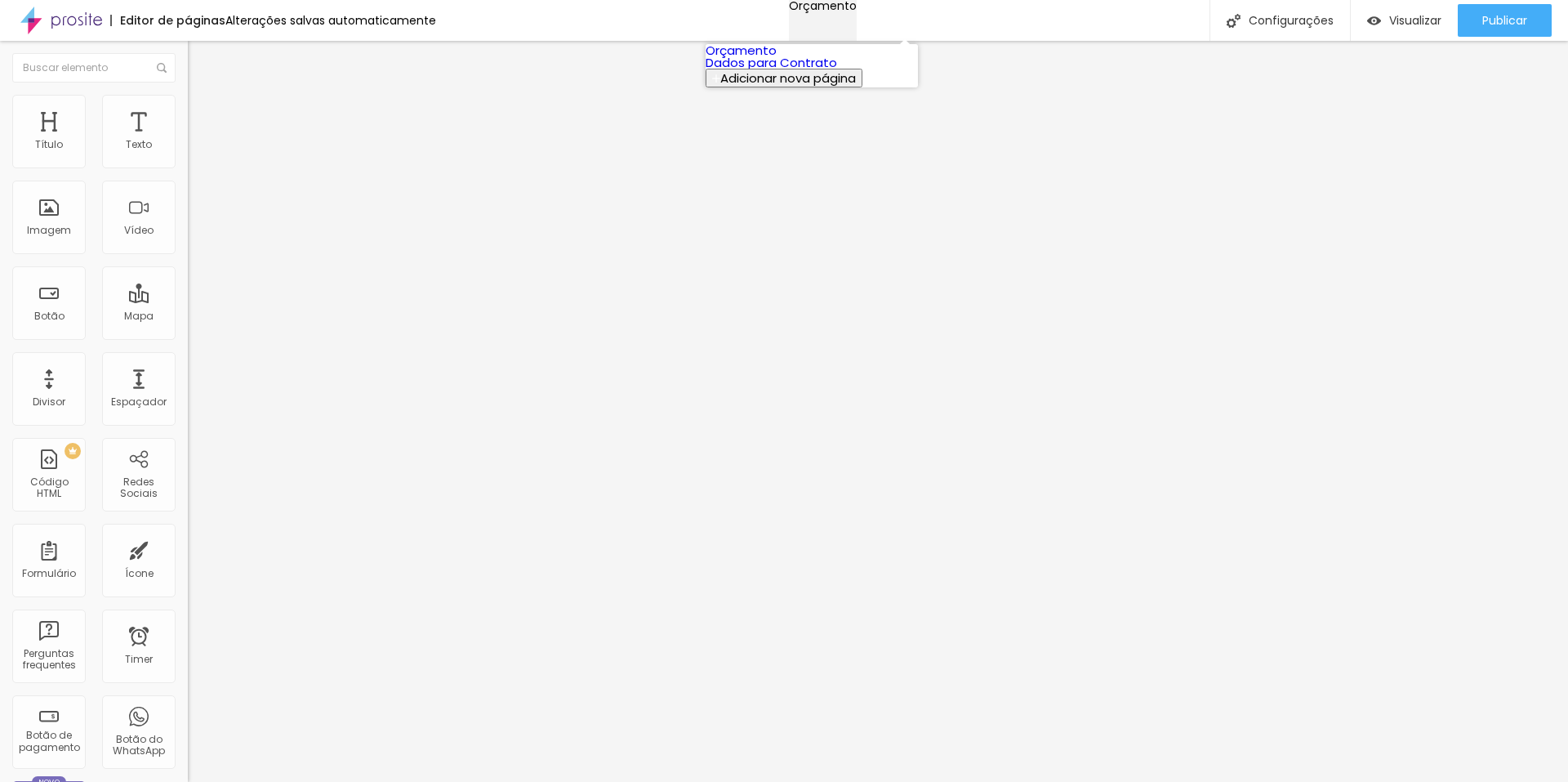
click at [830, 11] on div "Orçamento" at bounding box center [823, 6] width 68 height 12
click at [188, 112] on li "Avançado" at bounding box center [281, 119] width 188 height 17
click at [202, 110] on span "Estilo" at bounding box center [215, 106] width 26 height 14
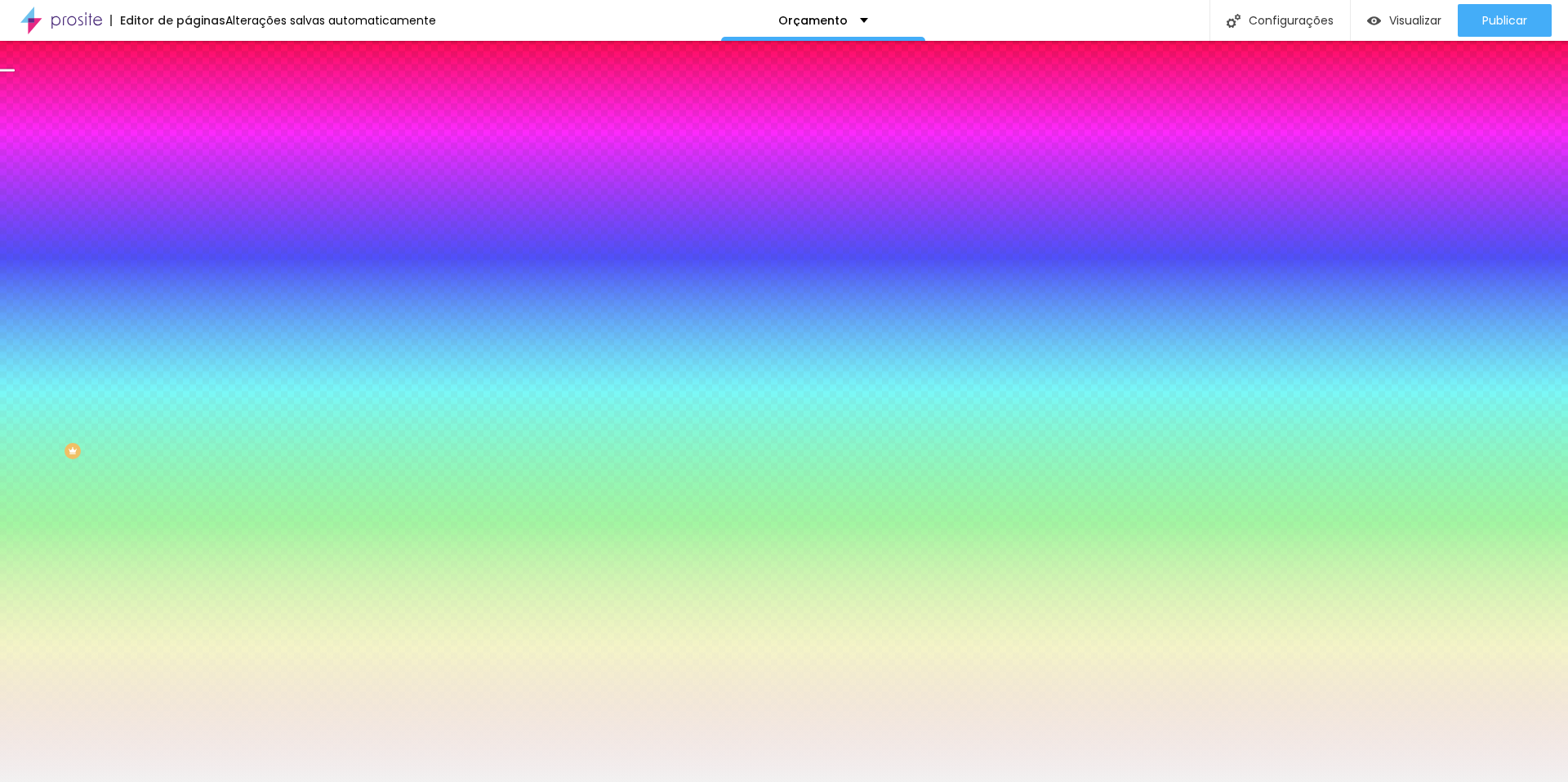
click at [188, 156] on div at bounding box center [281, 156] width 188 height 0
drag, startPoint x: 160, startPoint y: 218, endPoint x: 168, endPoint y: 294, distance: 76.4
click at [168, 294] on div at bounding box center [784, 391] width 1568 height 782
drag, startPoint x: 168, startPoint y: 294, endPoint x: 168, endPoint y: 279, distance: 15.0
click at [15, 600] on div at bounding box center [6, 601] width 17 height 2
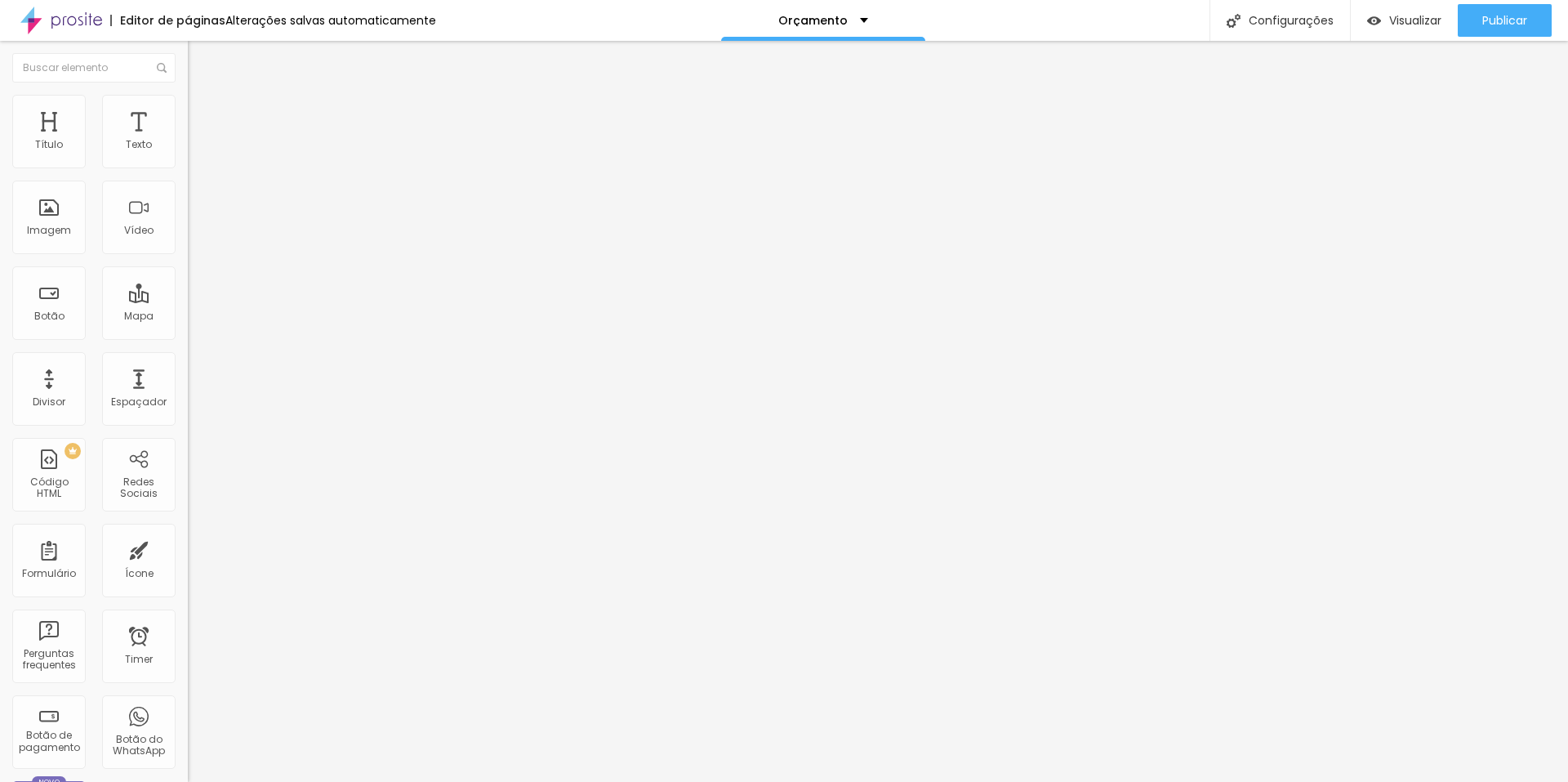
click at [188, 140] on span "Trocar imagem" at bounding box center [232, 133] width 89 height 14
click at [188, 256] on span "Original" at bounding box center [207, 249] width 39 height 14
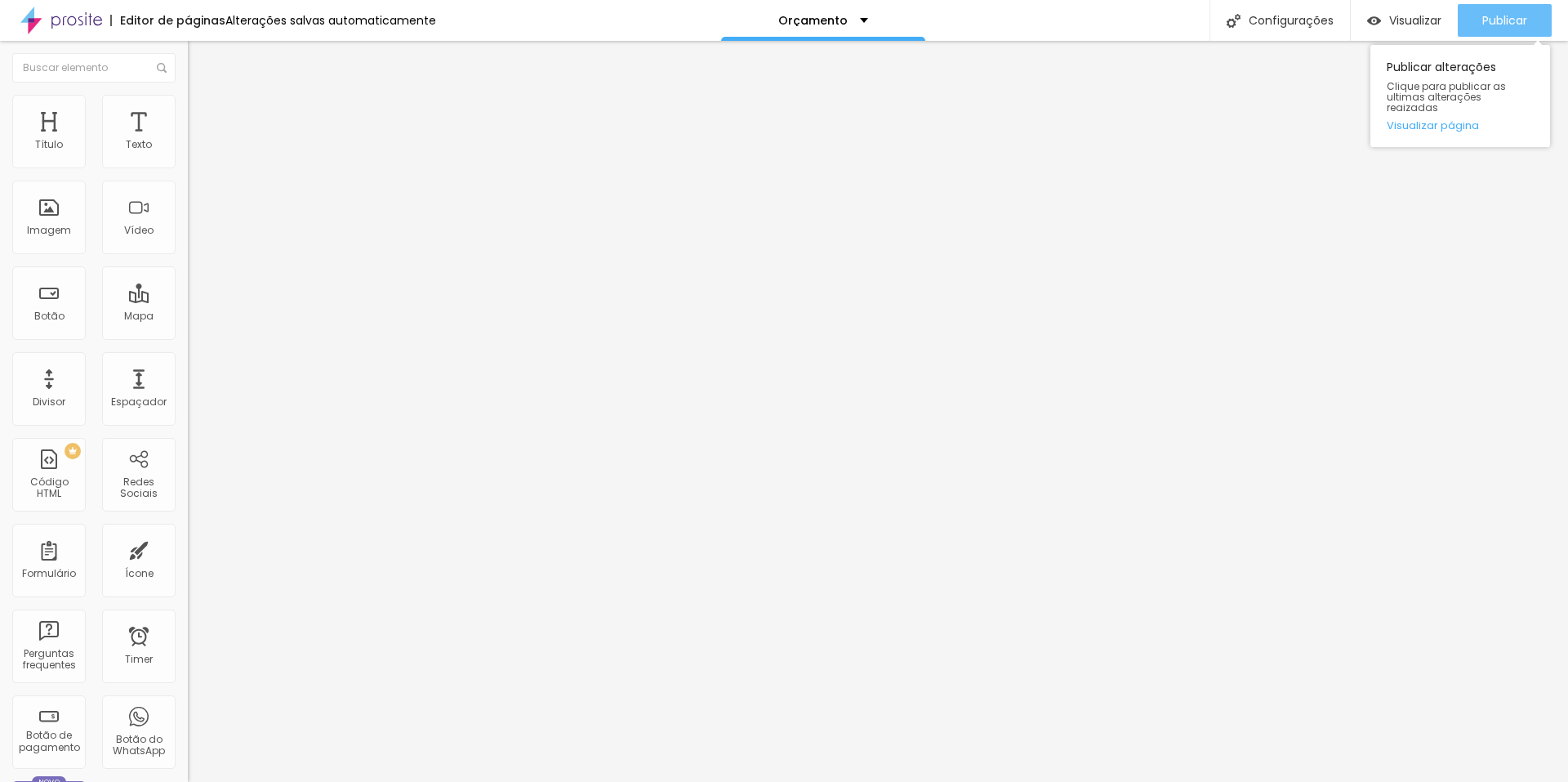
click at [1478, 20] on button "Publicar" at bounding box center [1505, 20] width 94 height 33
click at [188, 149] on div "Modo Encaixotado Encaixotado Completo" at bounding box center [281, 150] width 188 height 45
click at [188, 149] on span "Encaixotado" at bounding box center [219, 142] width 64 height 14
click at [188, 139] on div "Trocar imagem" at bounding box center [281, 133] width 188 height 12
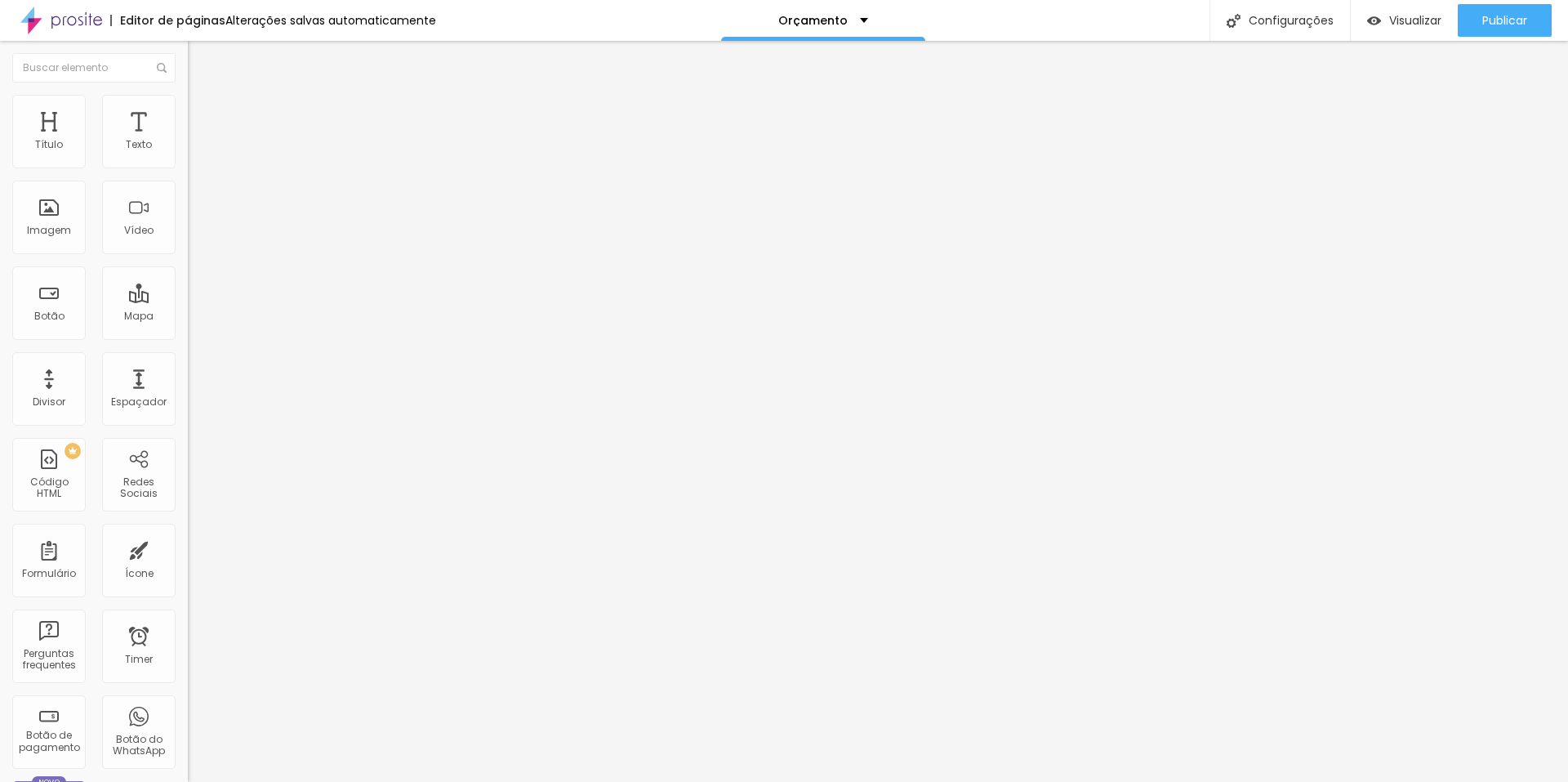
click at [202, 113] on span "Estilo" at bounding box center [215, 106] width 26 height 14
type input "7"
type input "8"
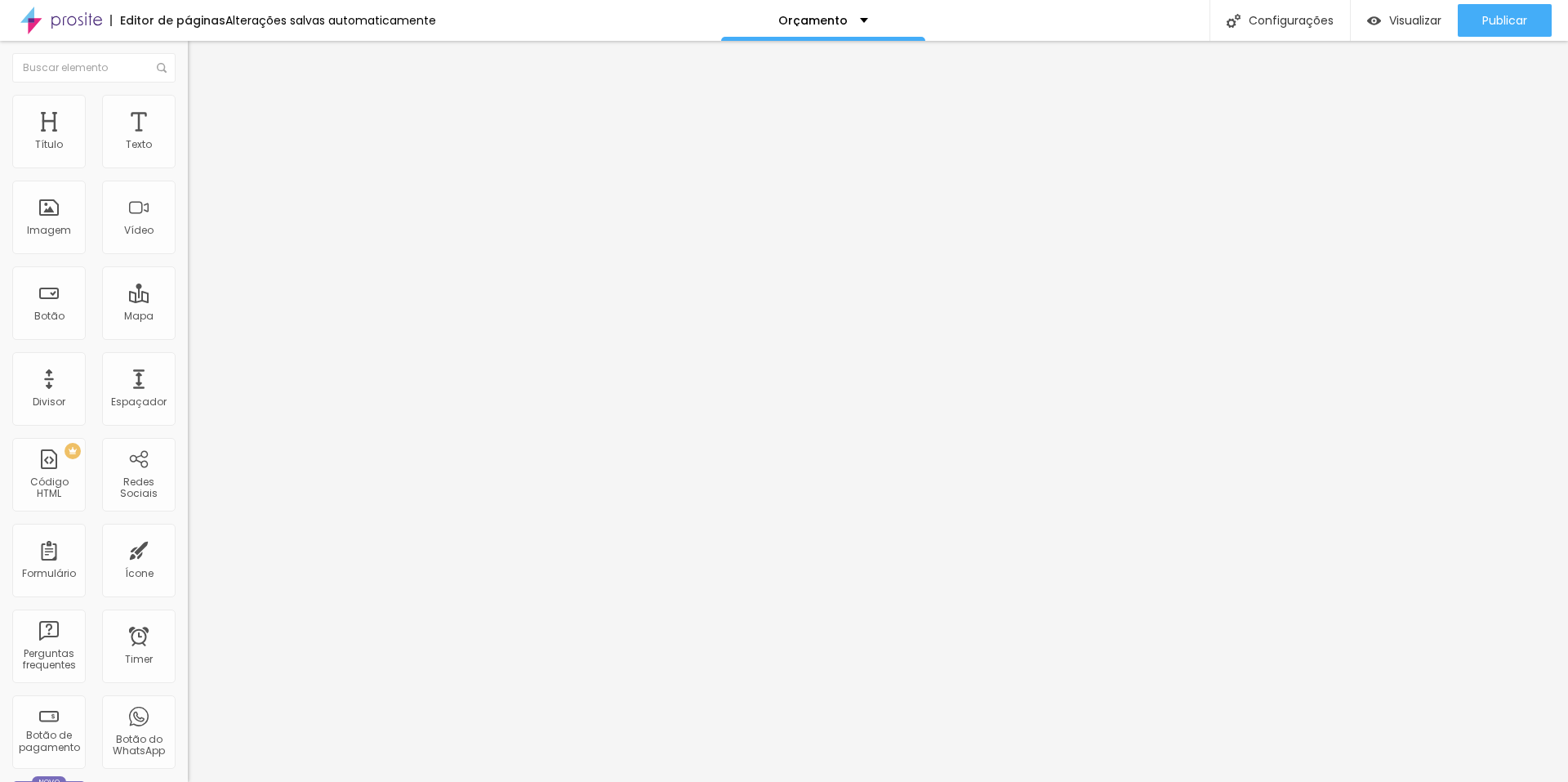
type input "11"
type input "13"
type input "15"
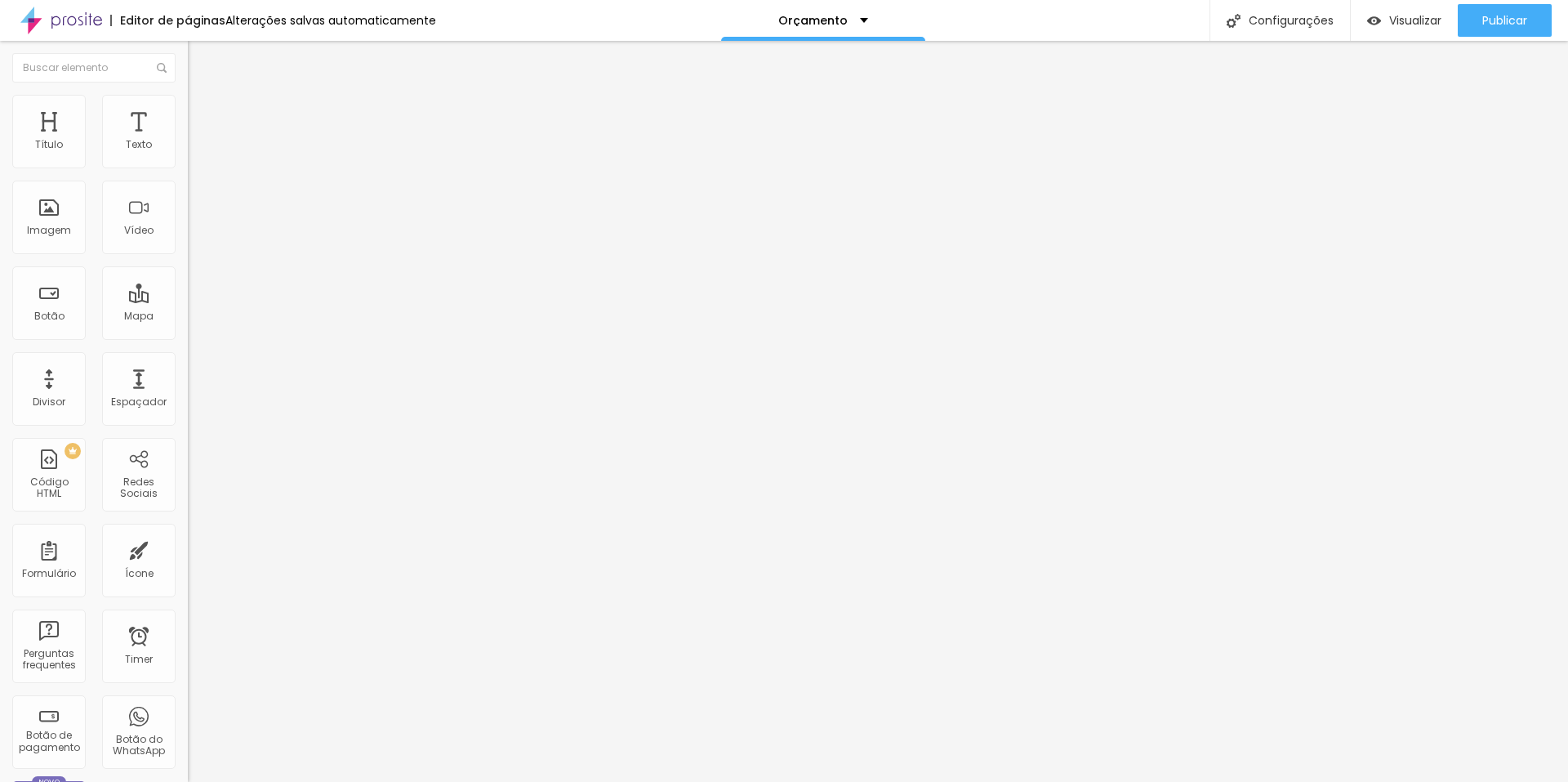
type input "15"
type input "16"
type input "20"
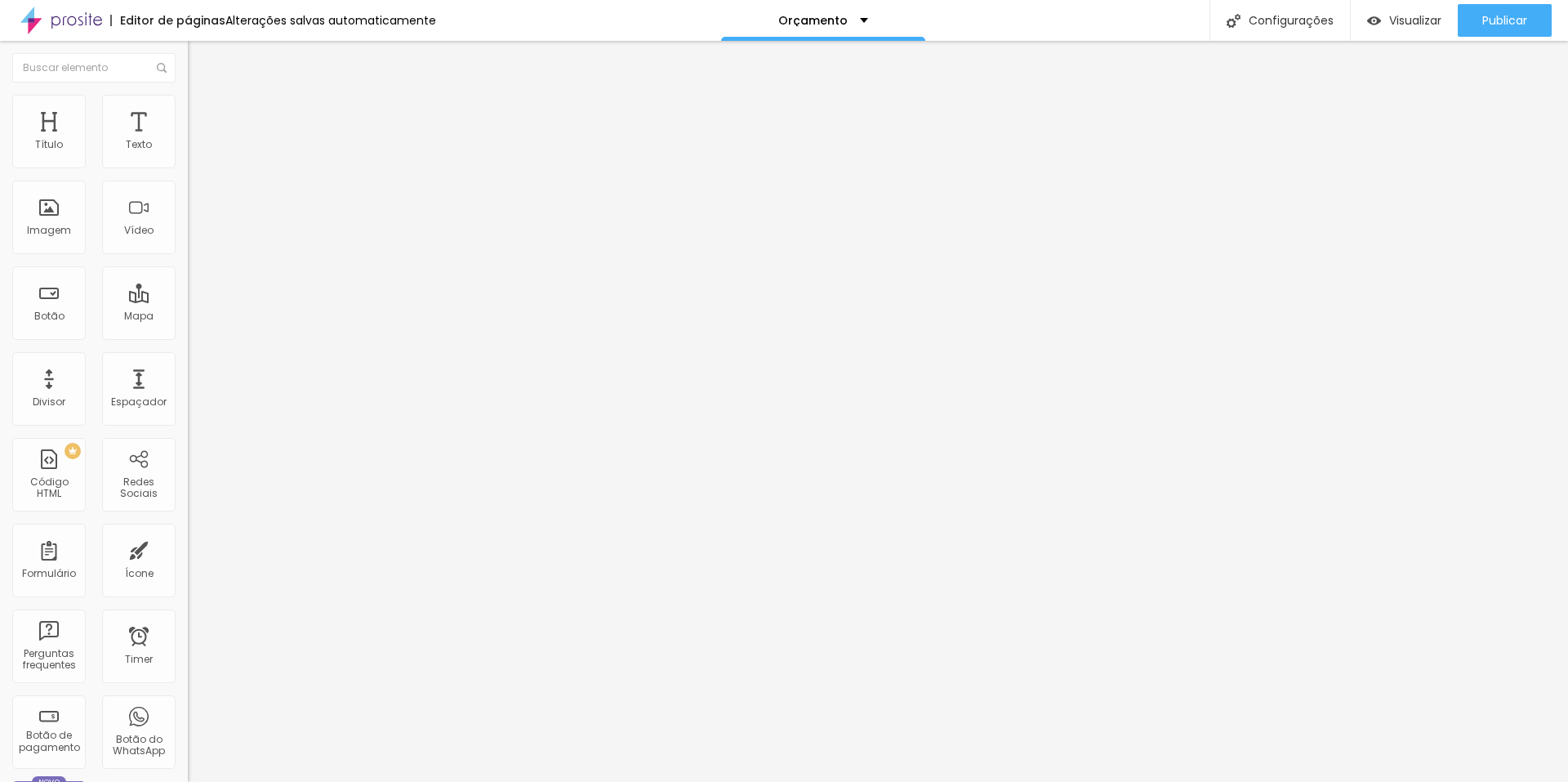
type input "23"
type input "25"
type input "28"
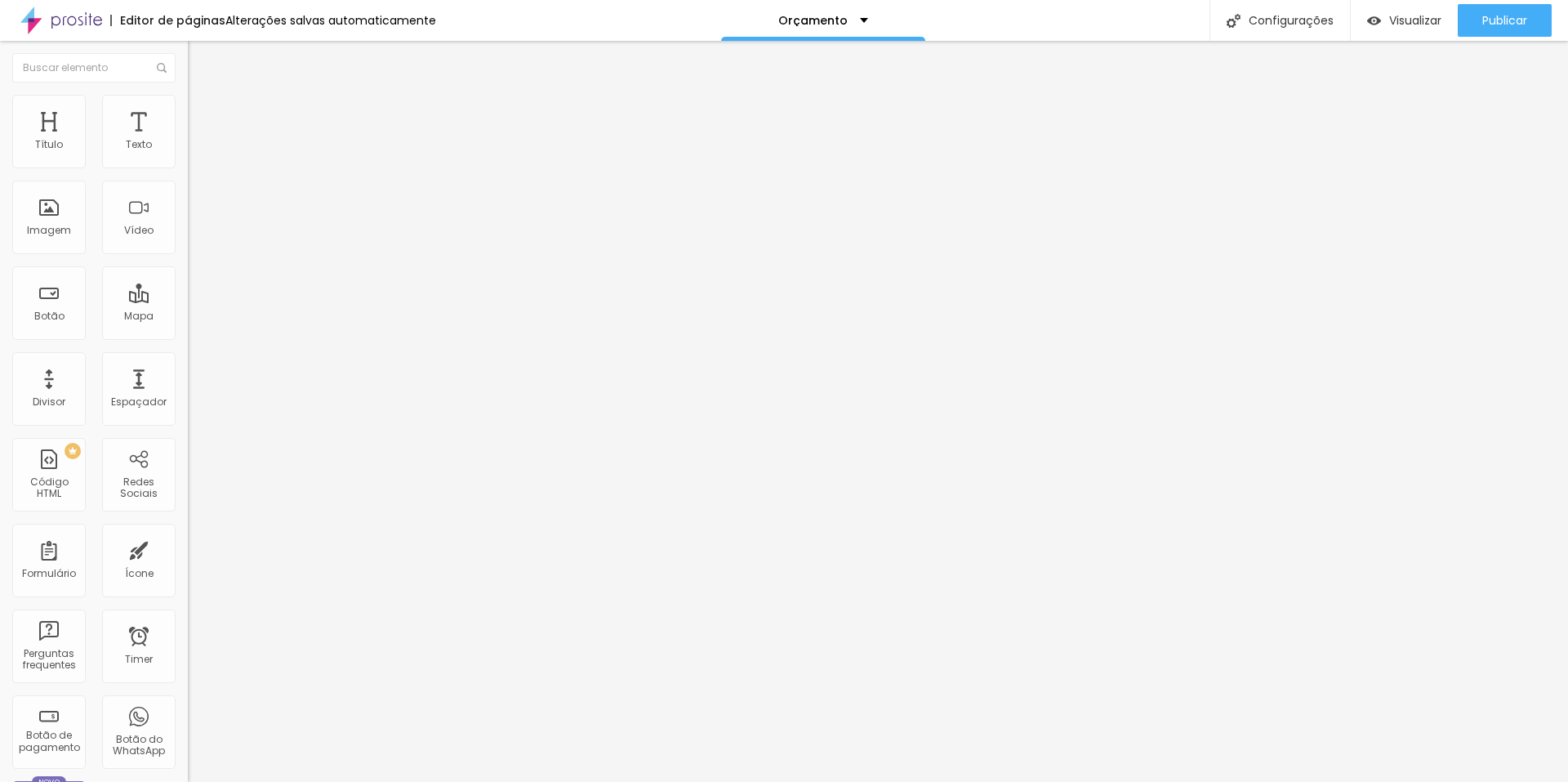
type input "28"
type input "30"
type input "31"
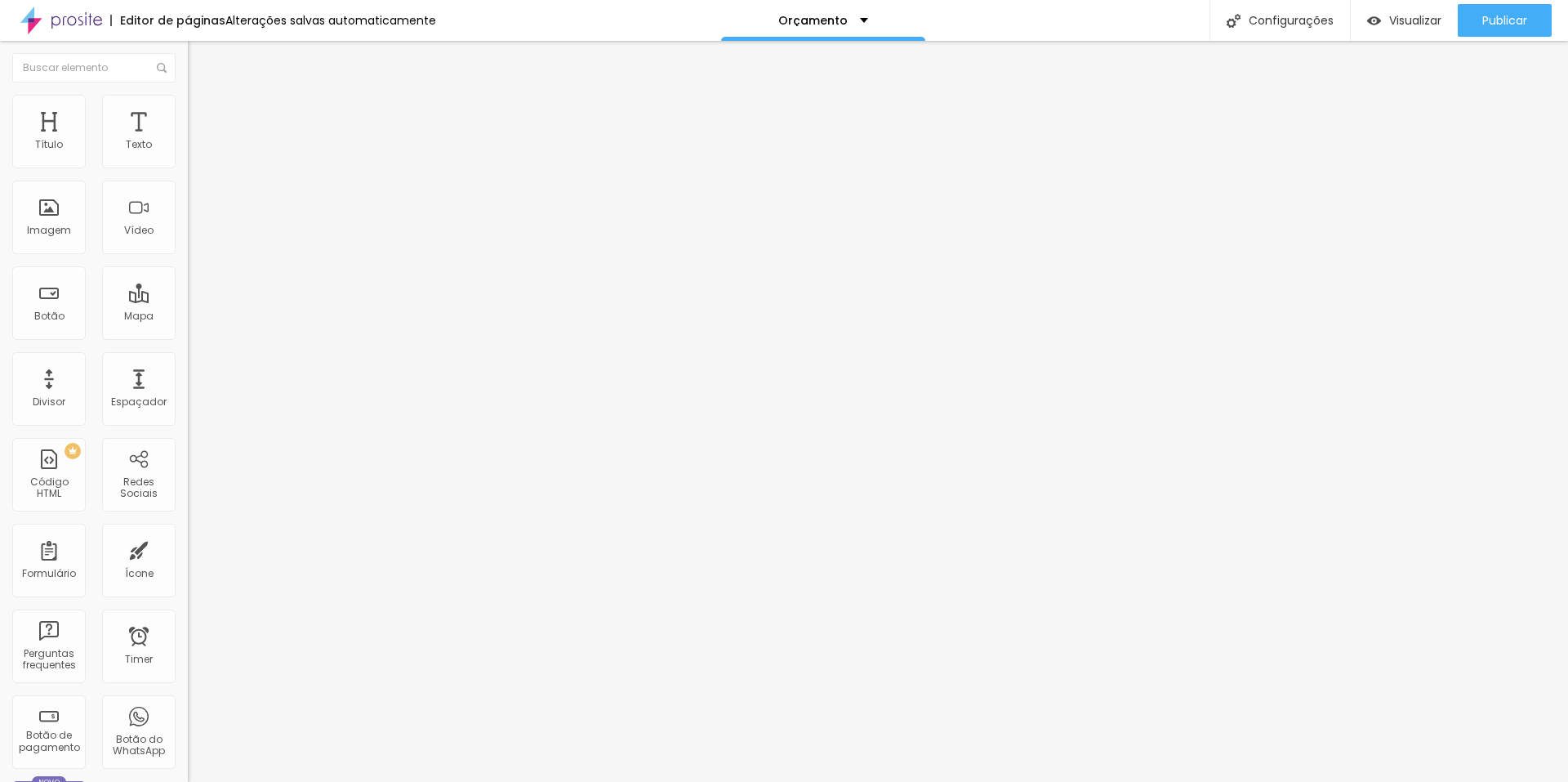
type input "33"
type input "36"
type input "39"
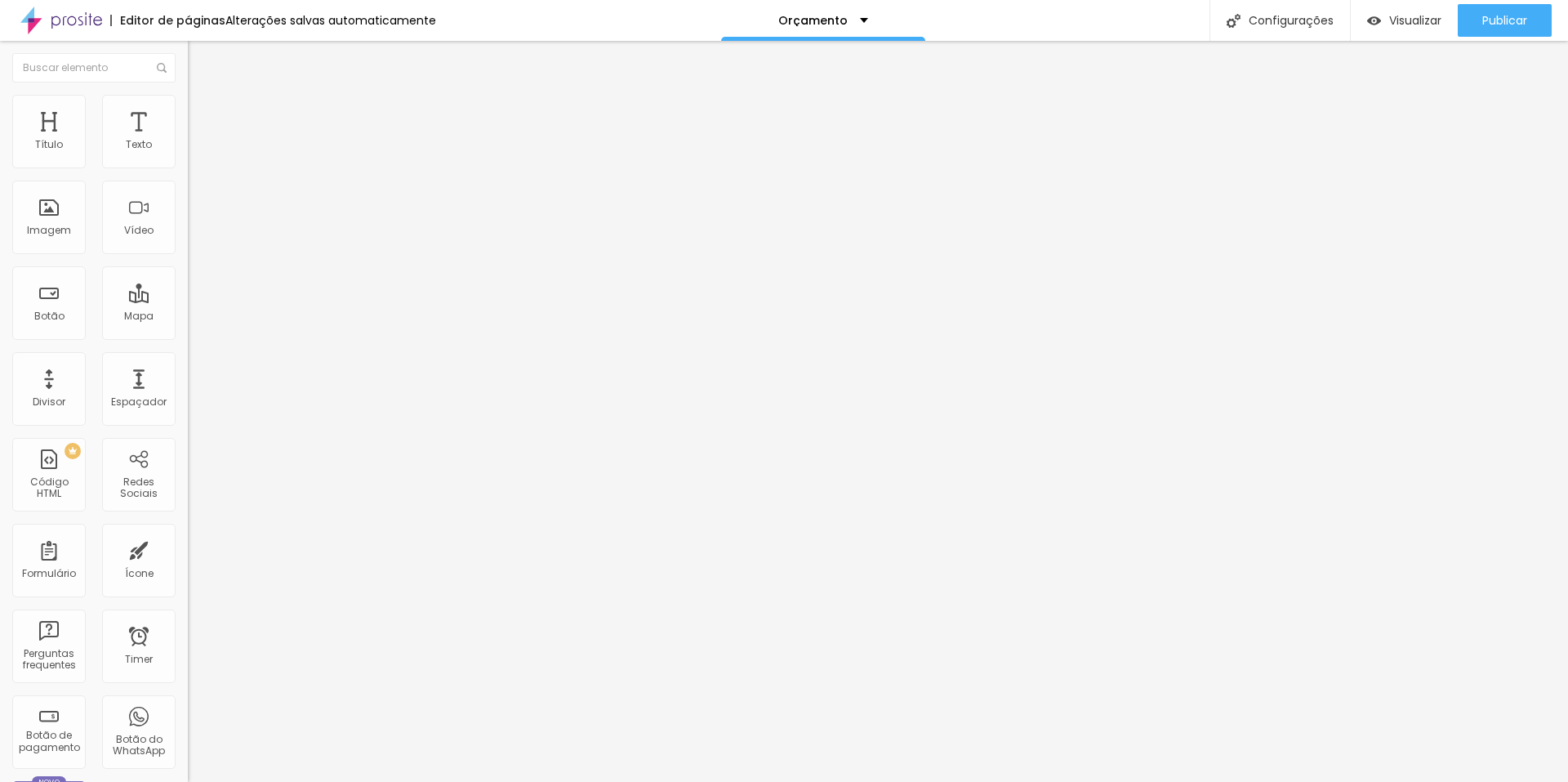
type input "39"
type input "43"
type input "44"
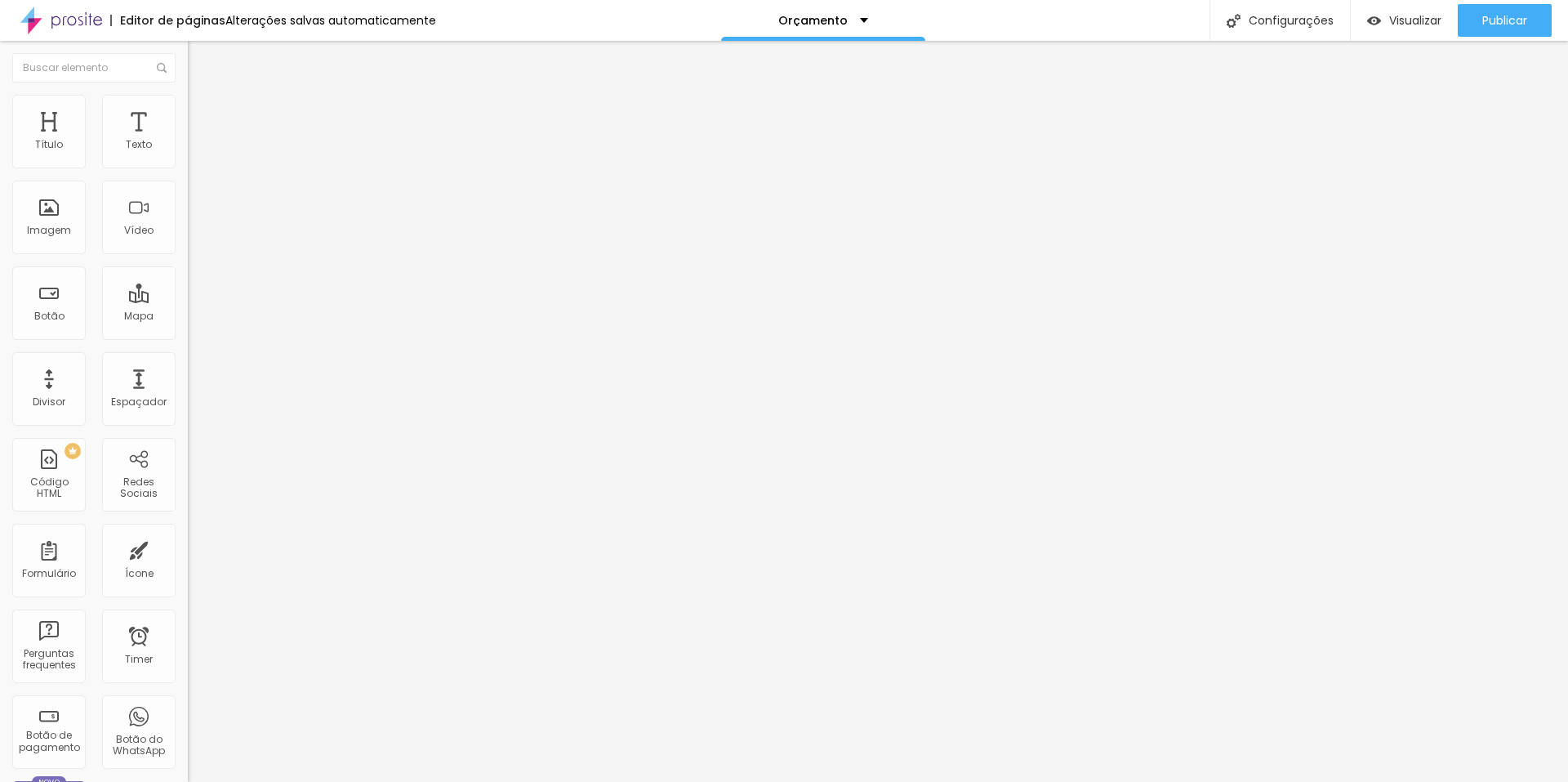
type input "46"
type input "51"
type input "53"
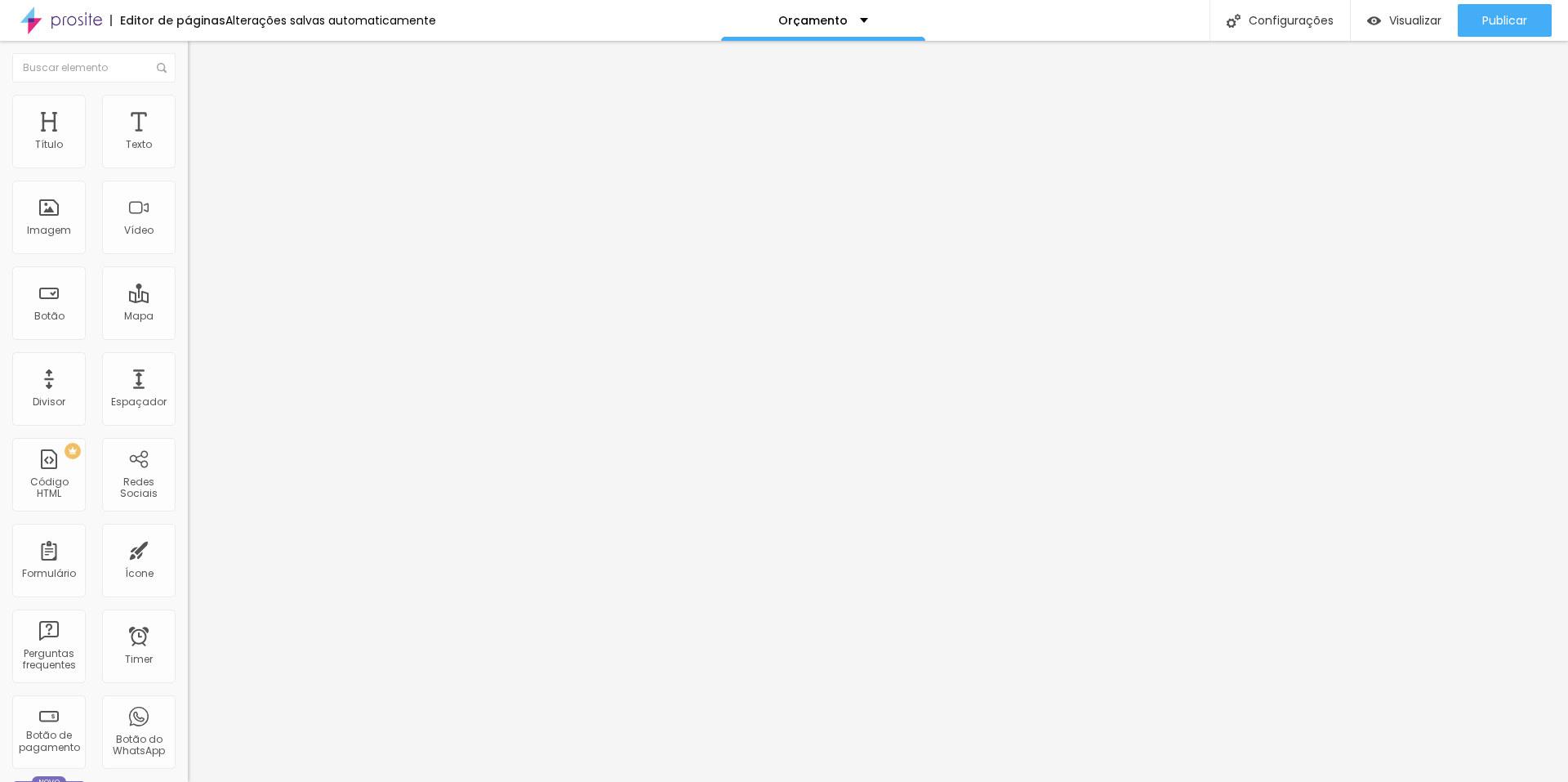
type input "53"
type input "54"
type input "56"
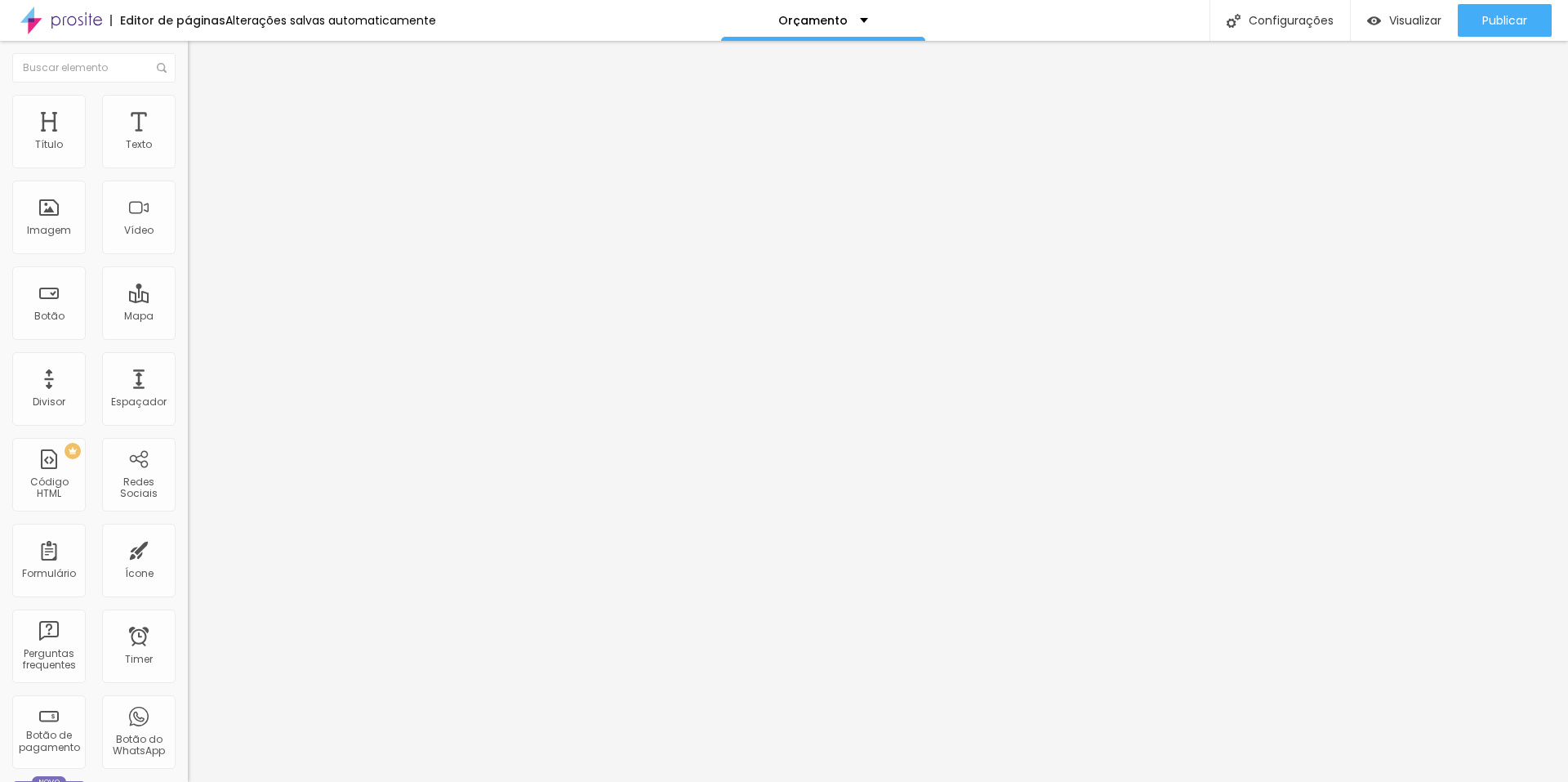
type input "59"
type input "61"
type input "63"
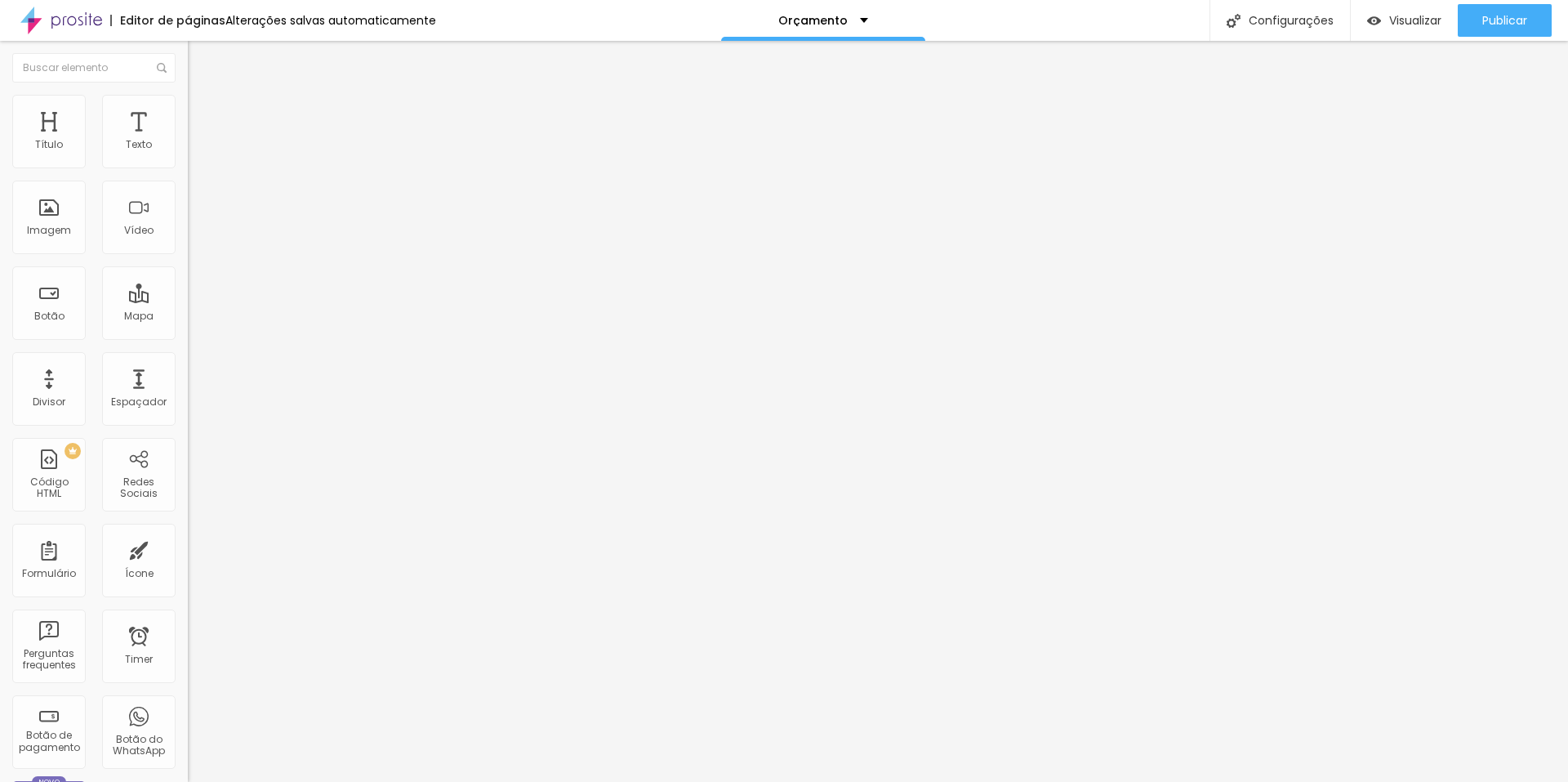
type input "63"
type input "66"
type input "67"
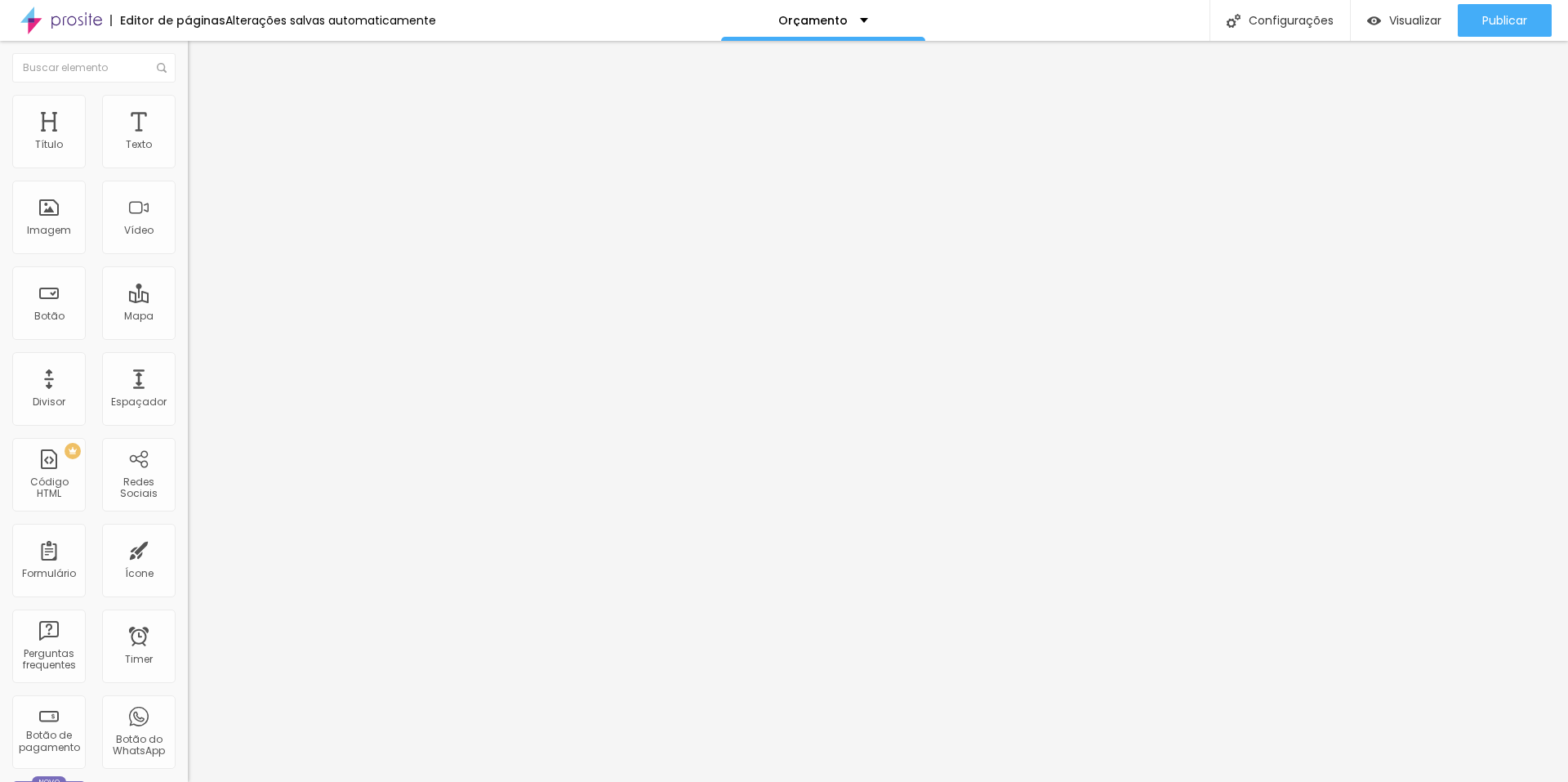
type input "69"
type input "71"
type input "74"
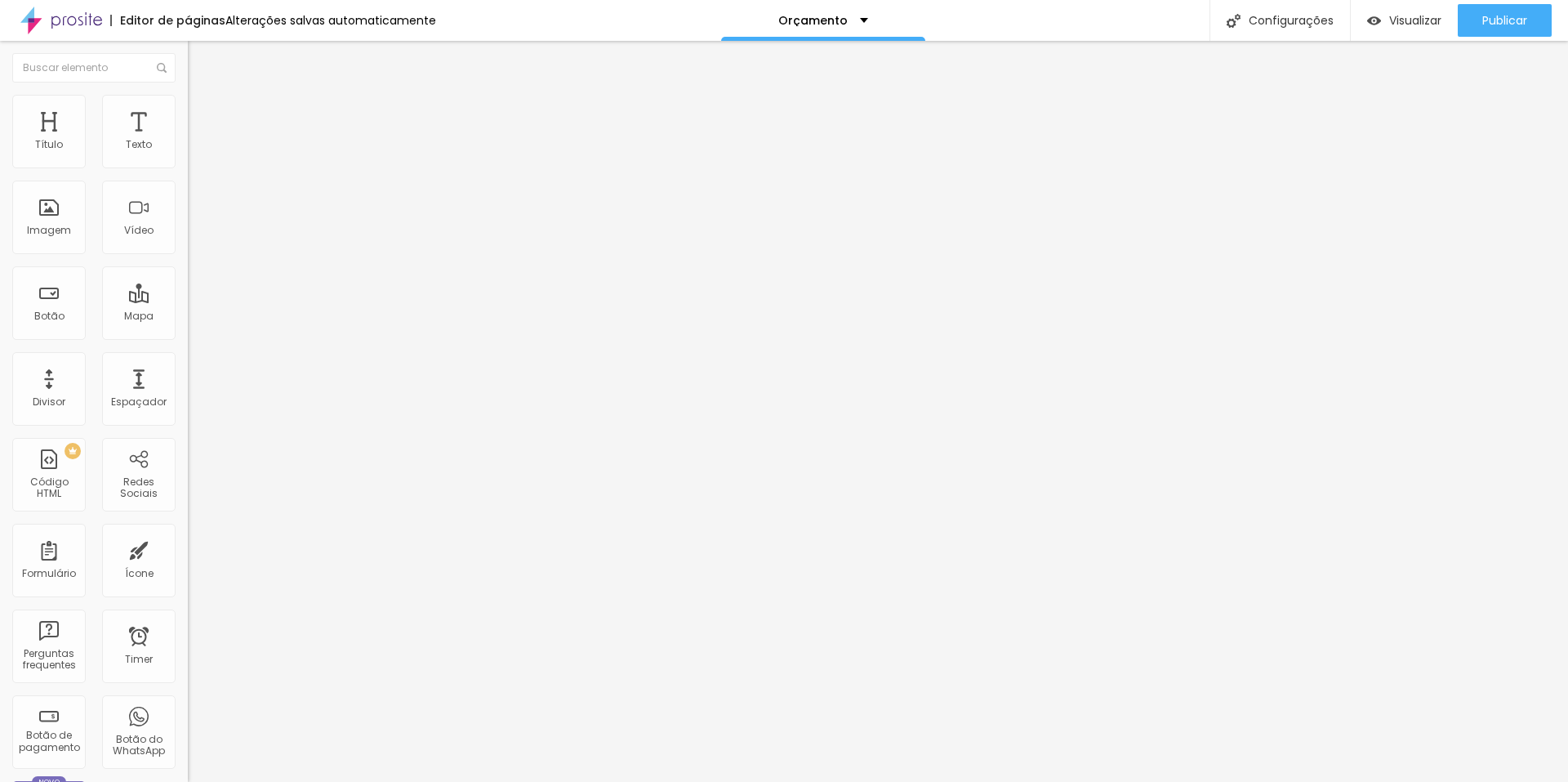
type input "74"
type input "76"
type input "77"
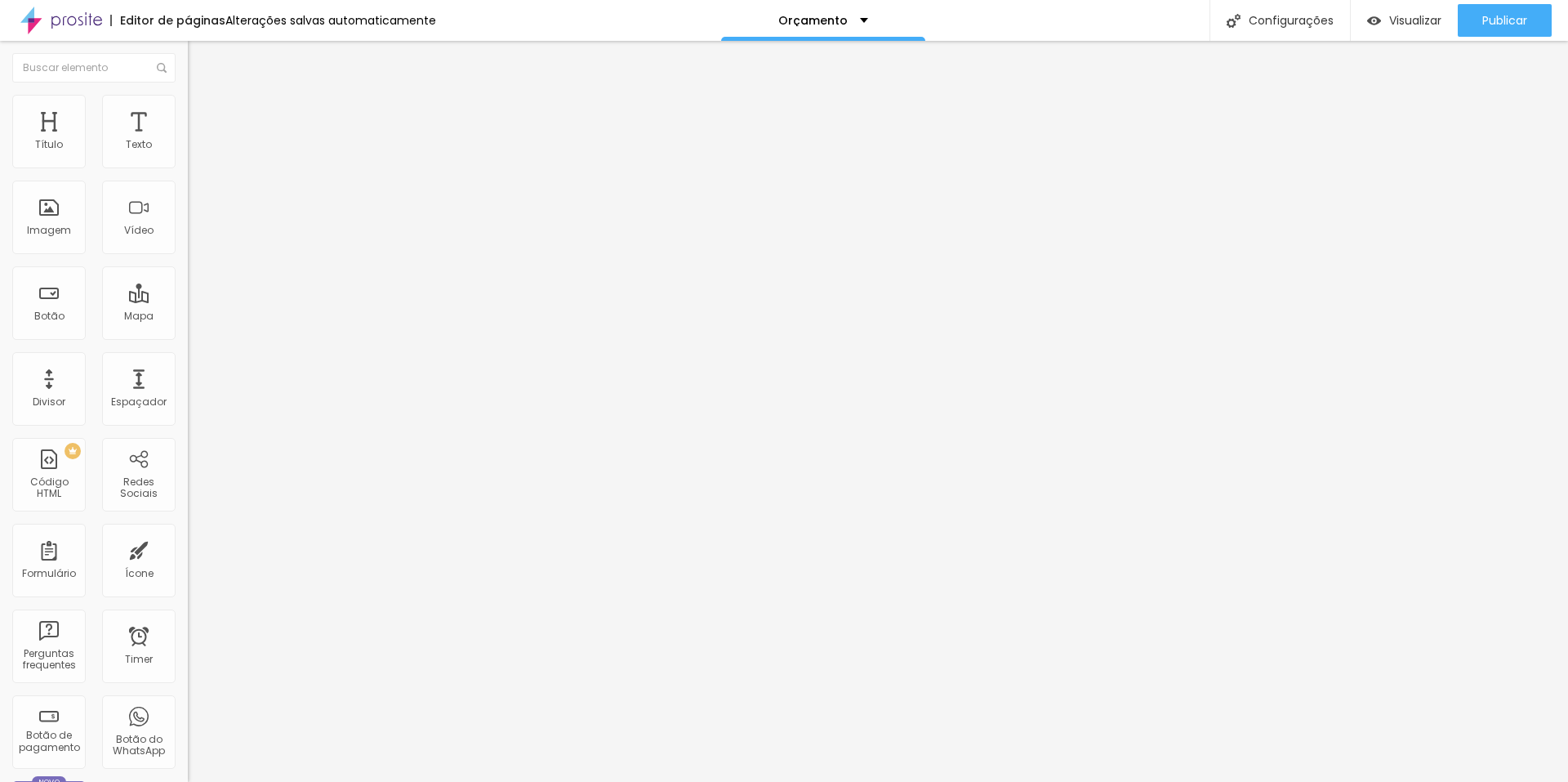
drag, startPoint x: 38, startPoint y: 206, endPoint x: 77, endPoint y: 205, distance: 39.0
click at [188, 358] on input "range" at bounding box center [240, 364] width 106 height 13
type input "74"
type input "69"
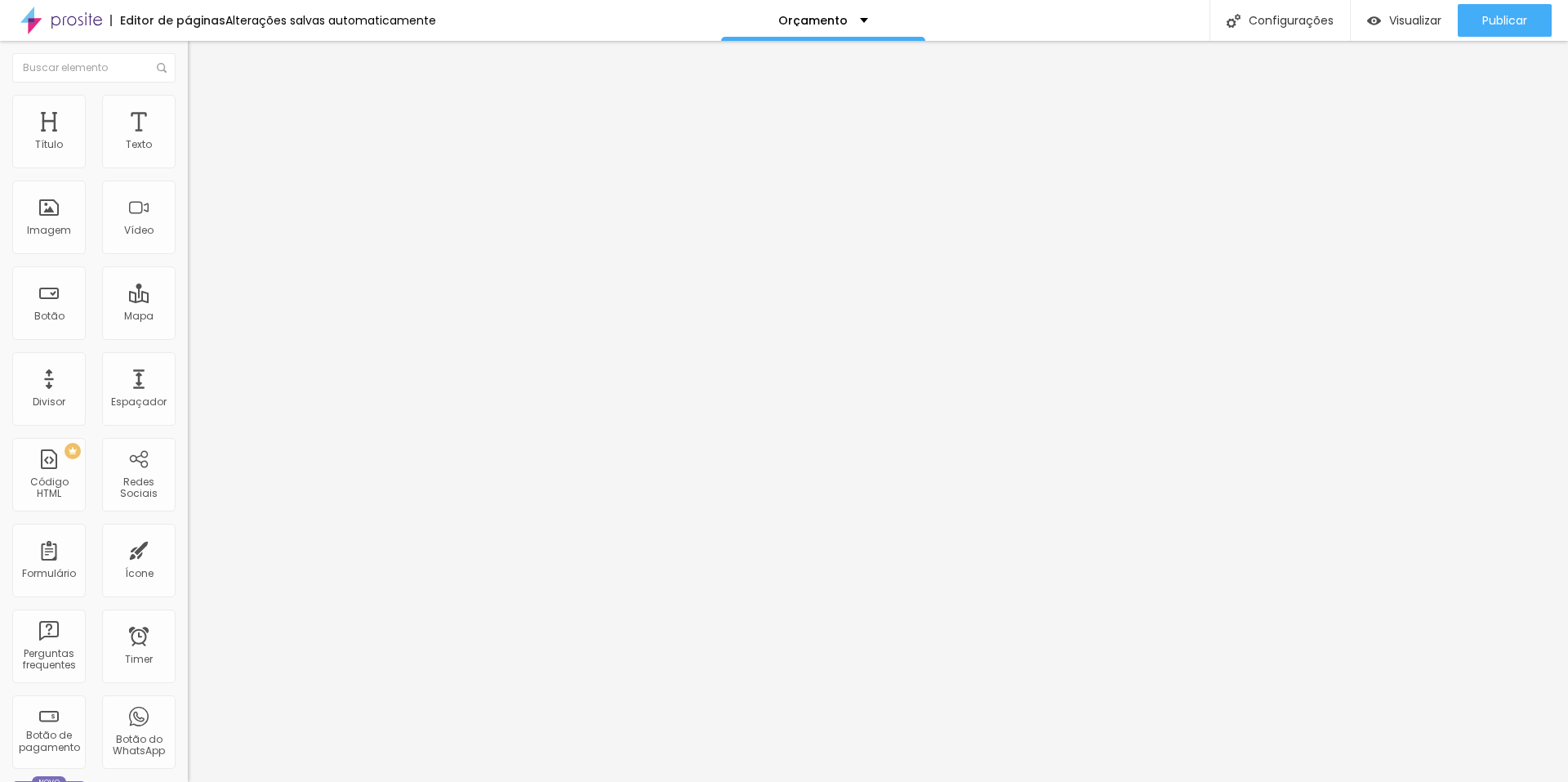
type input "69"
type input "61"
type input "58"
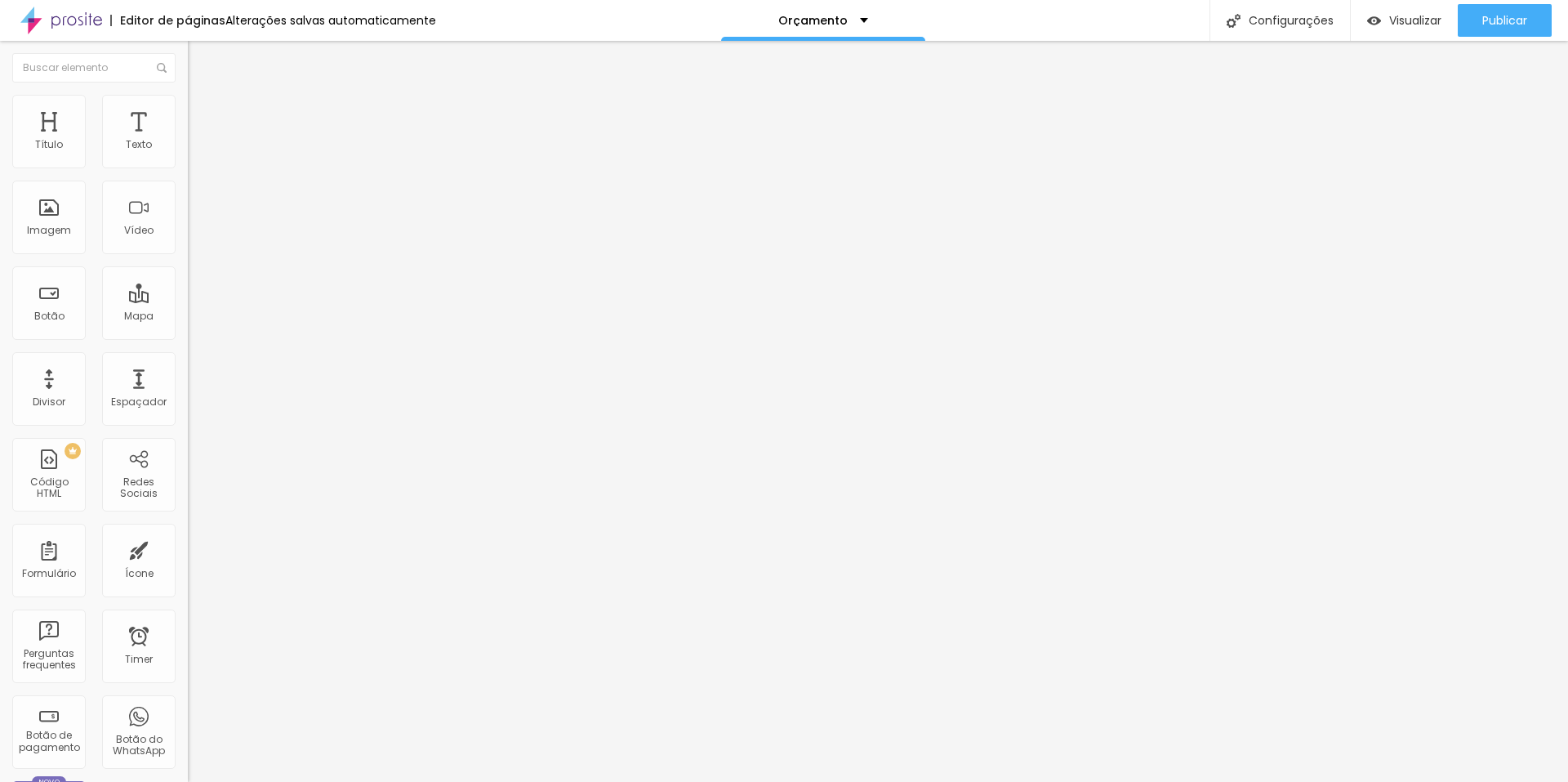
type input "44"
type input "26"
type input "18"
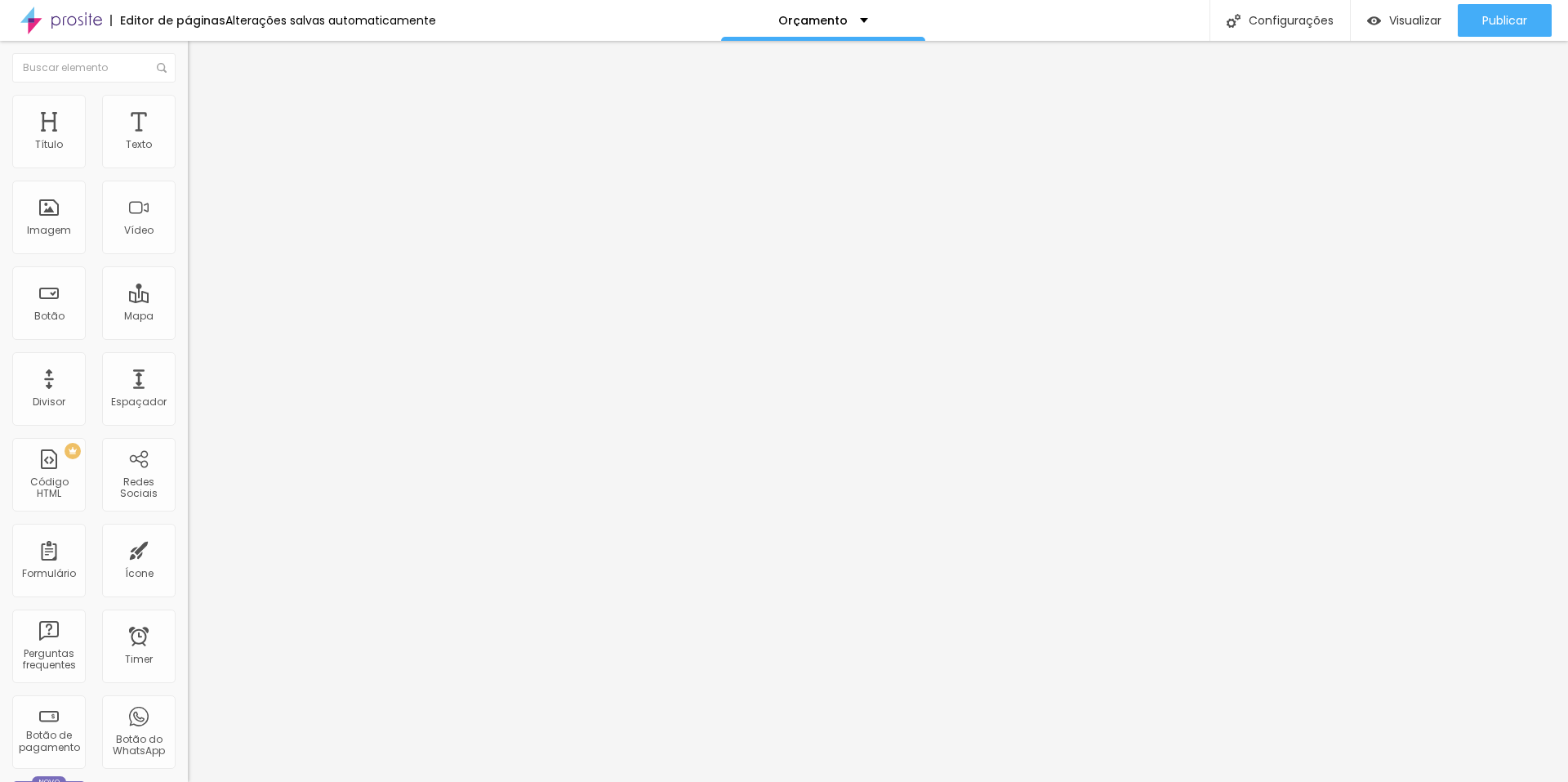
type input "18"
type input "8"
type input "3"
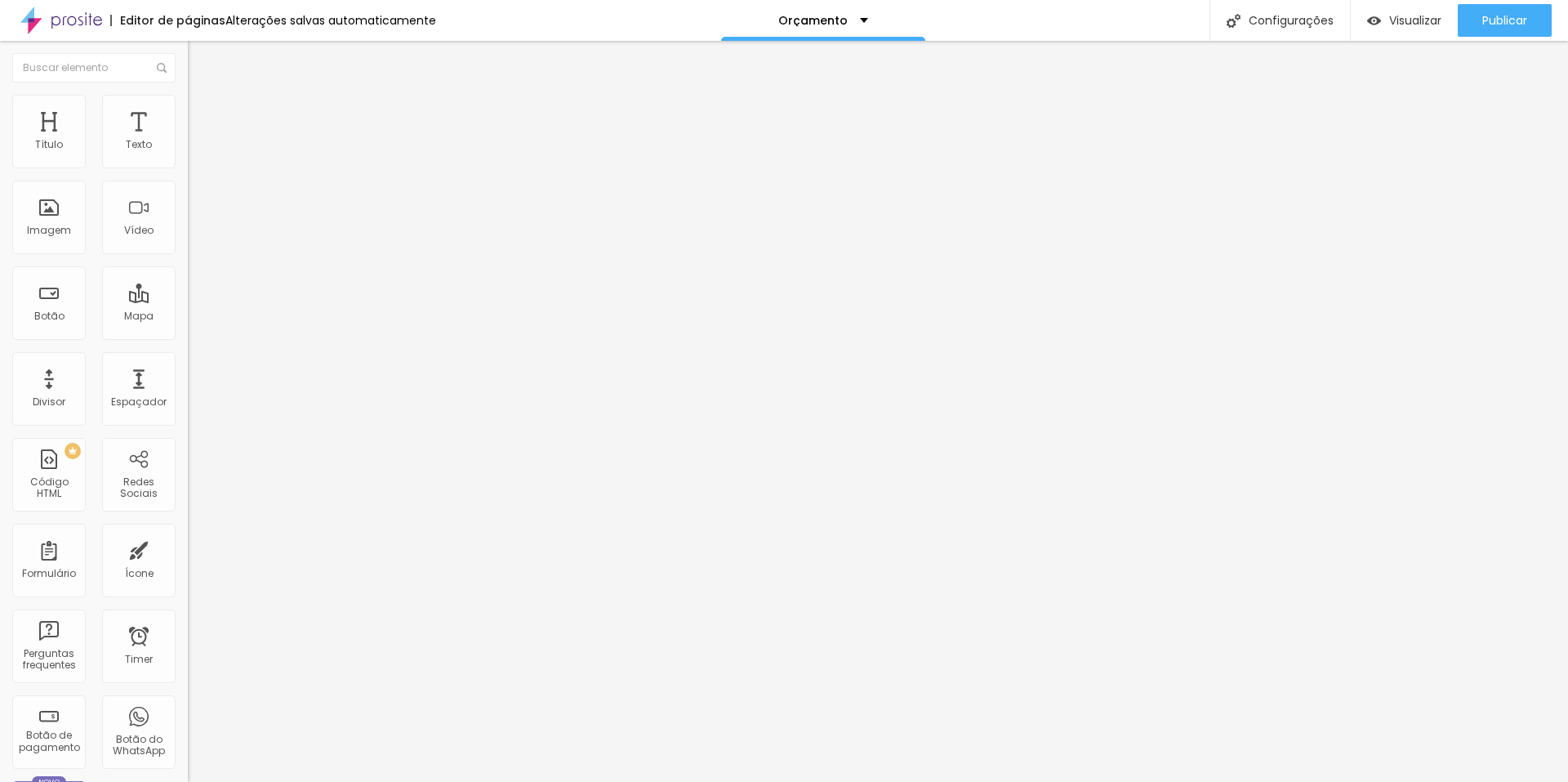
type input "0"
drag, startPoint x: 77, startPoint y: 205, endPoint x: 0, endPoint y: 207, distance: 77.0
type input "0"
click at [188, 358] on input "range" at bounding box center [240, 364] width 106 height 13
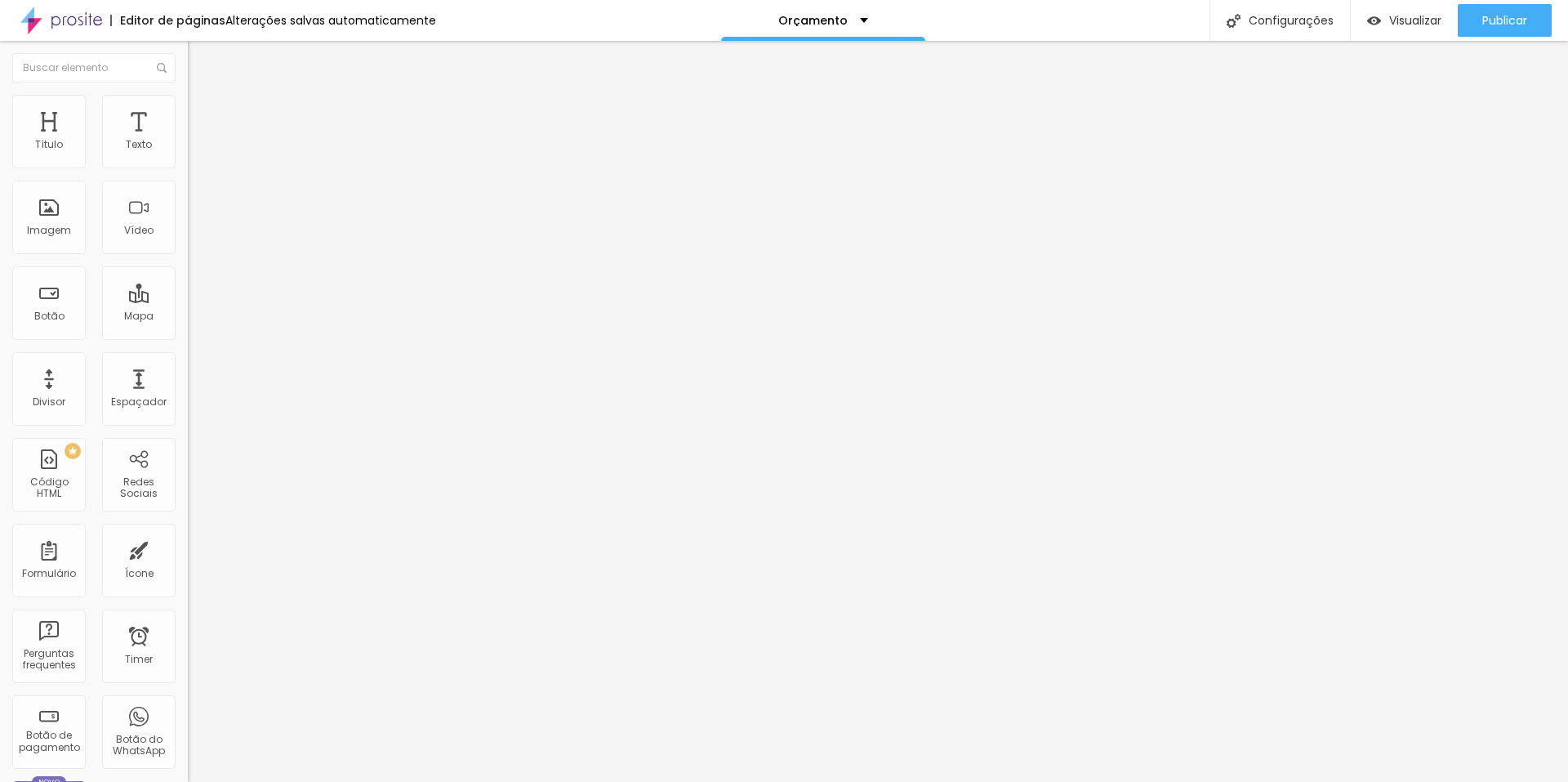
click at [202, 118] on span "Avançado" at bounding box center [229, 122] width 54 height 14
click at [188, 149] on div "Modo Encaixotado Encaixotado Completo" at bounding box center [281, 150] width 188 height 45
click at [188, 165] on div "Modo Encaixotado Encaixotado Completo" at bounding box center [281, 150] width 188 height 45
click at [188, 149] on span "Encaixotado" at bounding box center [219, 142] width 64 height 14
click at [188, 173] on div "Completo" at bounding box center [281, 168] width 188 height 10
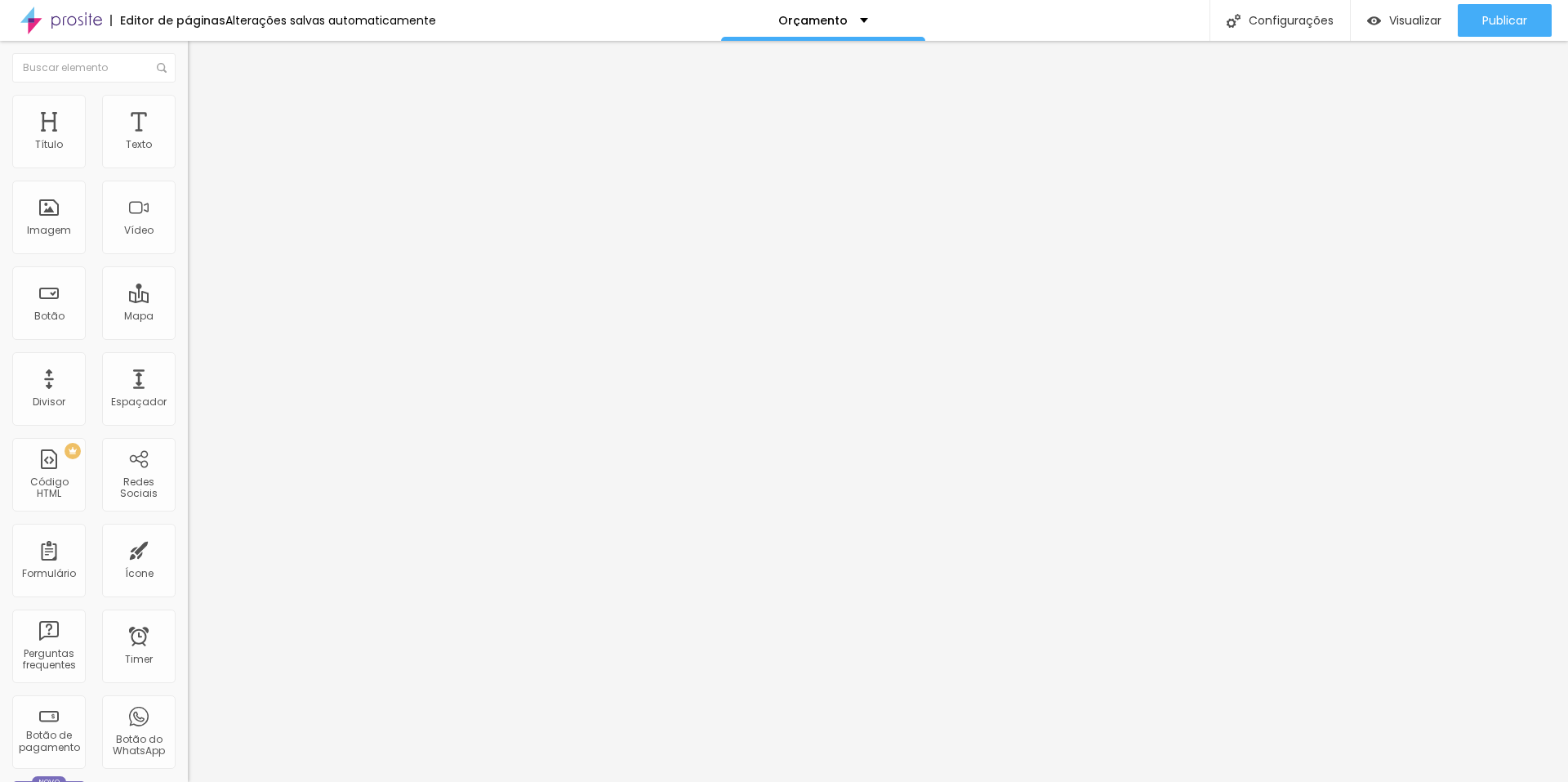
click at [188, 159] on span "Encaixotado" at bounding box center [219, 151] width 64 height 14
click at [188, 109] on li "Estilo" at bounding box center [281, 103] width 188 height 17
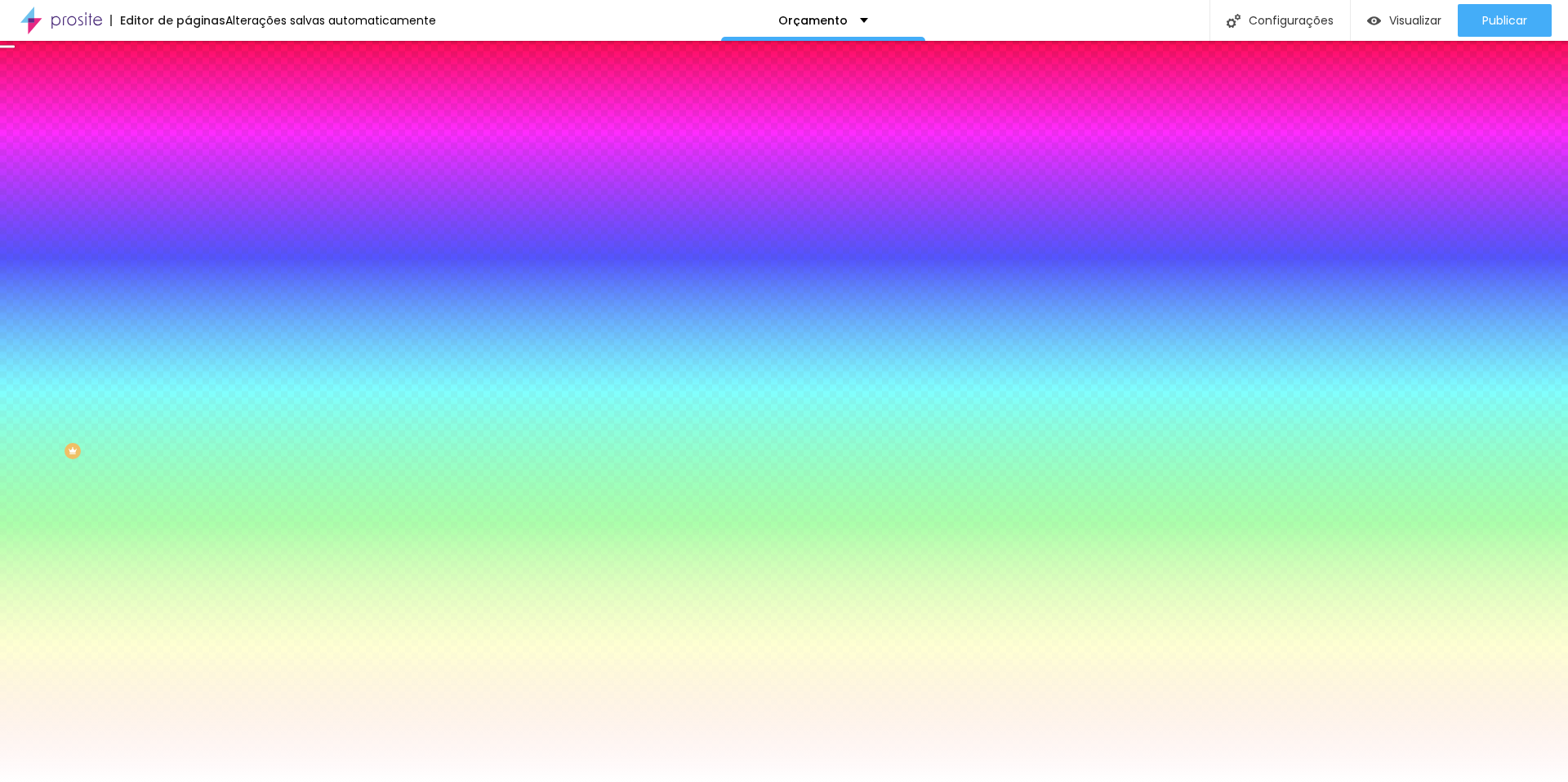
click at [188, 293] on button "button" at bounding box center [198, 284] width 23 height 17
click at [353, 781] on div at bounding box center [784, 792] width 1568 height 0
click at [349, 781] on div at bounding box center [784, 792] width 1568 height 0
click at [67, 781] on div at bounding box center [784, 782] width 1568 height 0
click at [188, 170] on span "Parallax" at bounding box center [207, 163] width 40 height 14
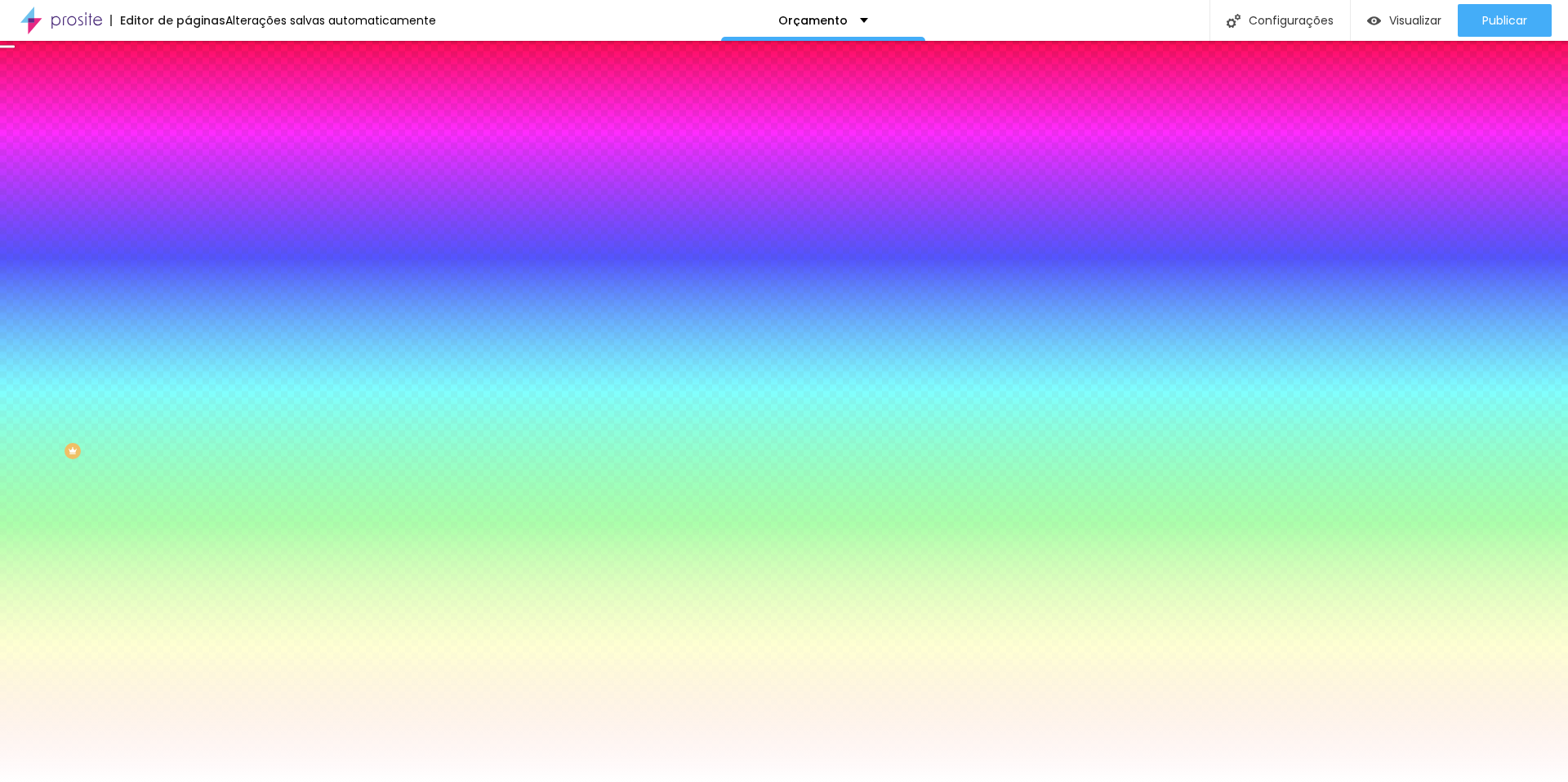
click at [188, 180] on span "Nenhum" at bounding box center [208, 173] width 42 height 14
click at [195, 334] on icon "button" at bounding box center [196, 332] width 3 height 3
click at [362, 781] on div at bounding box center [784, 792] width 1568 height 0
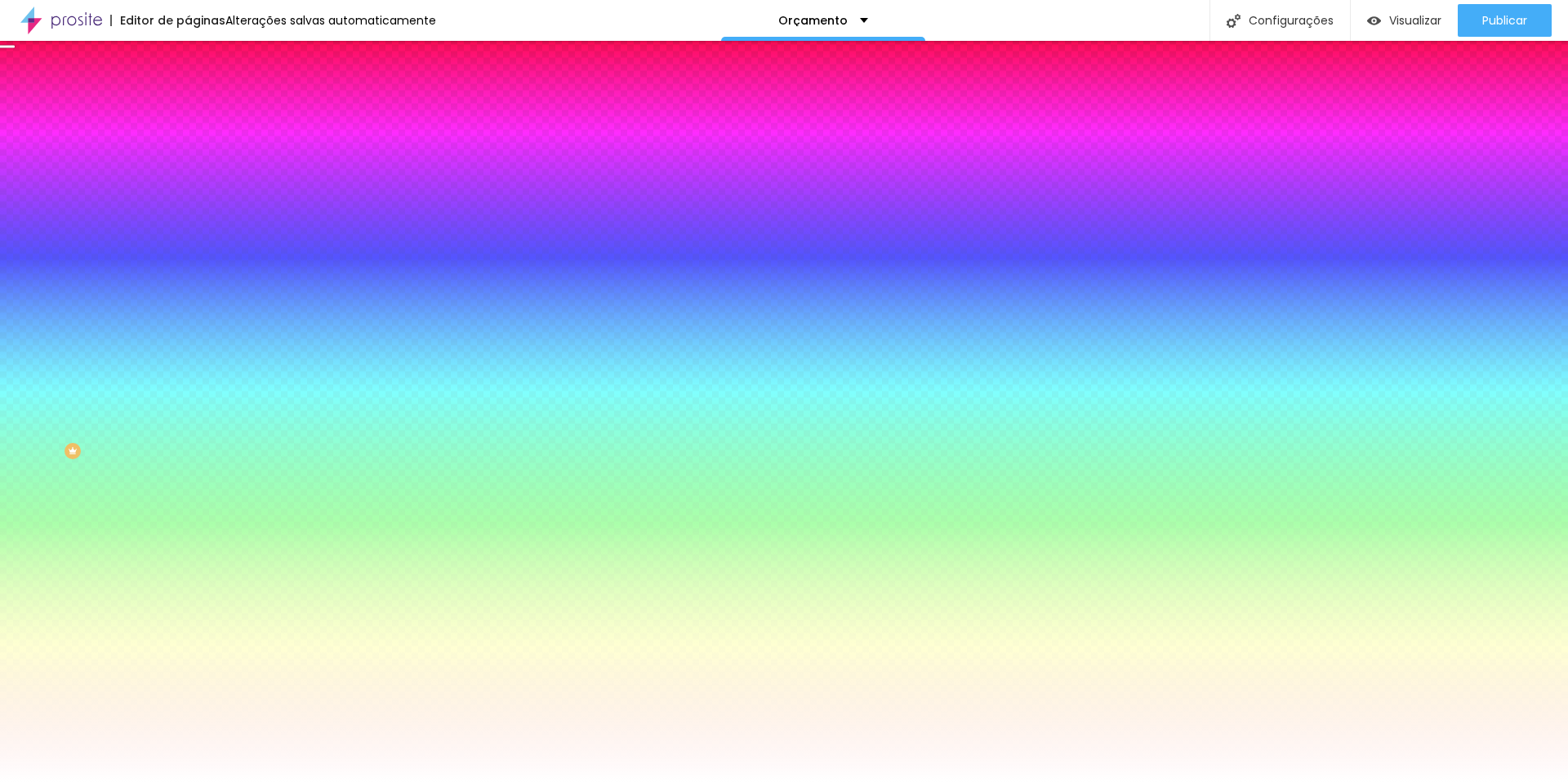
type input "#F3ECEC"
click at [52, 781] on div at bounding box center [50, 793] width 3 height 3
click at [82, 781] on div at bounding box center [784, 782] width 1568 height 0
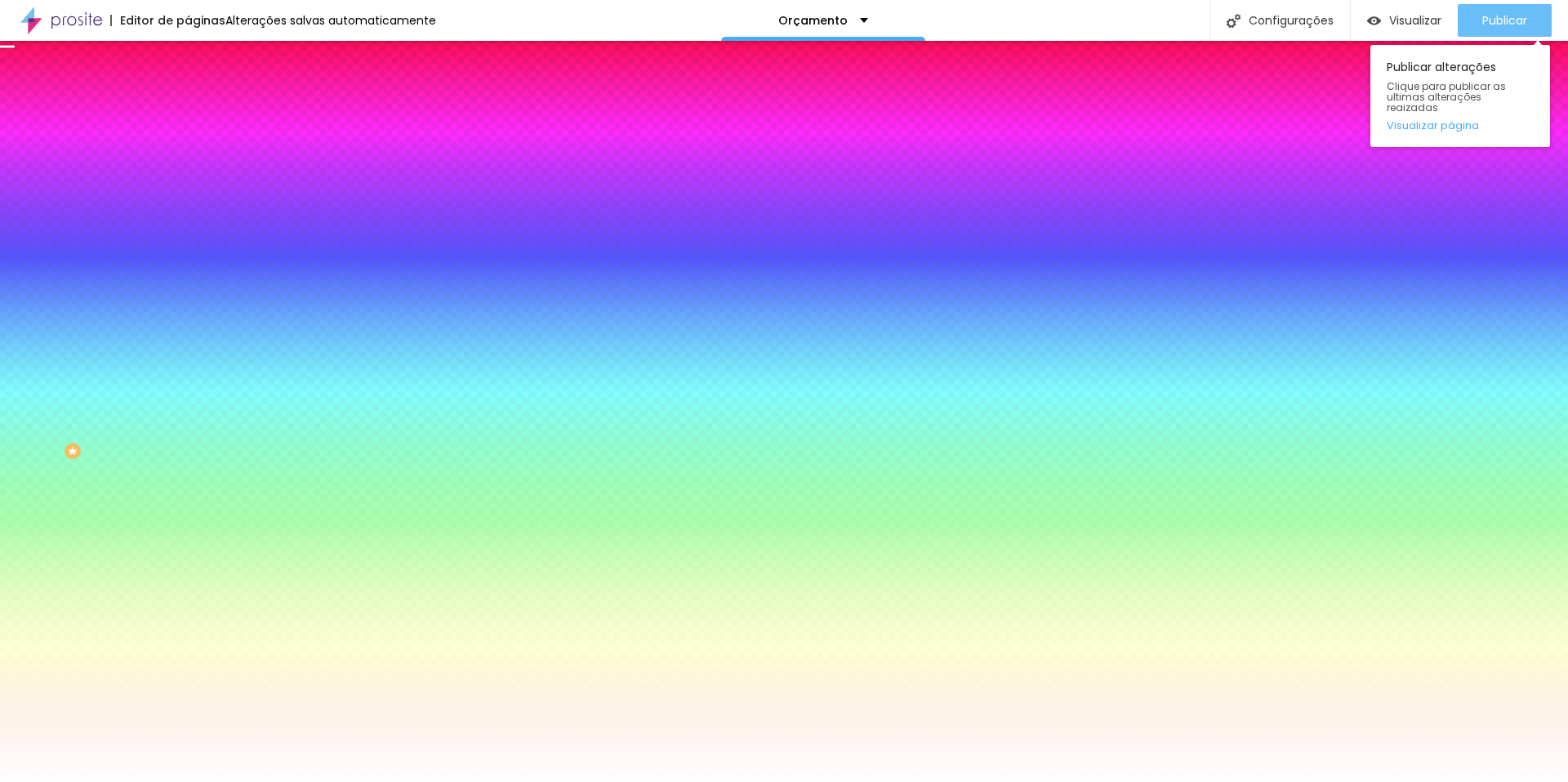
click at [1483, 22] on span "Publicar" at bounding box center [1506, 20] width 45 height 13
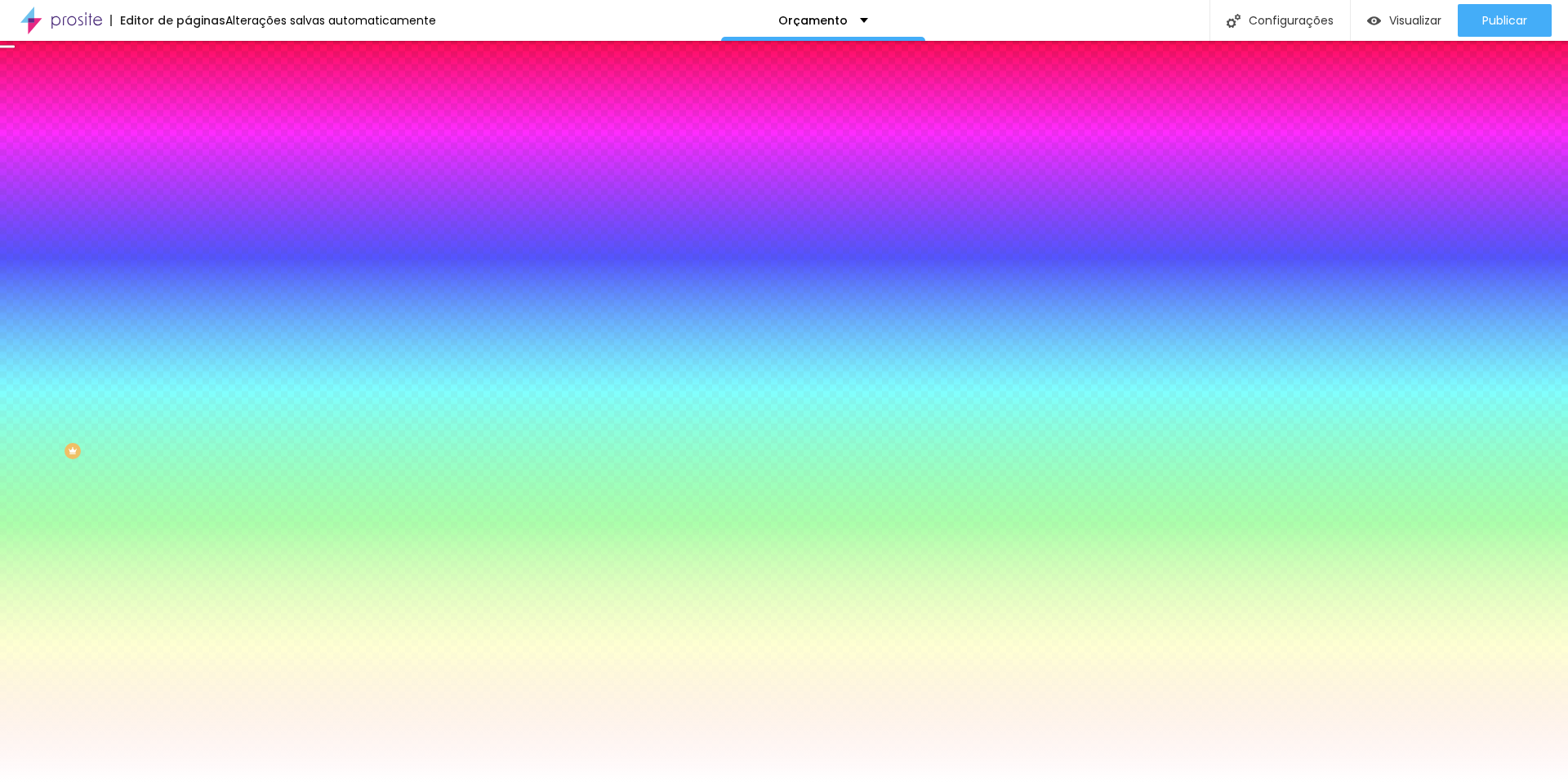
click at [188, 339] on button "button" at bounding box center [198, 330] width 23 height 17
radio input "false"
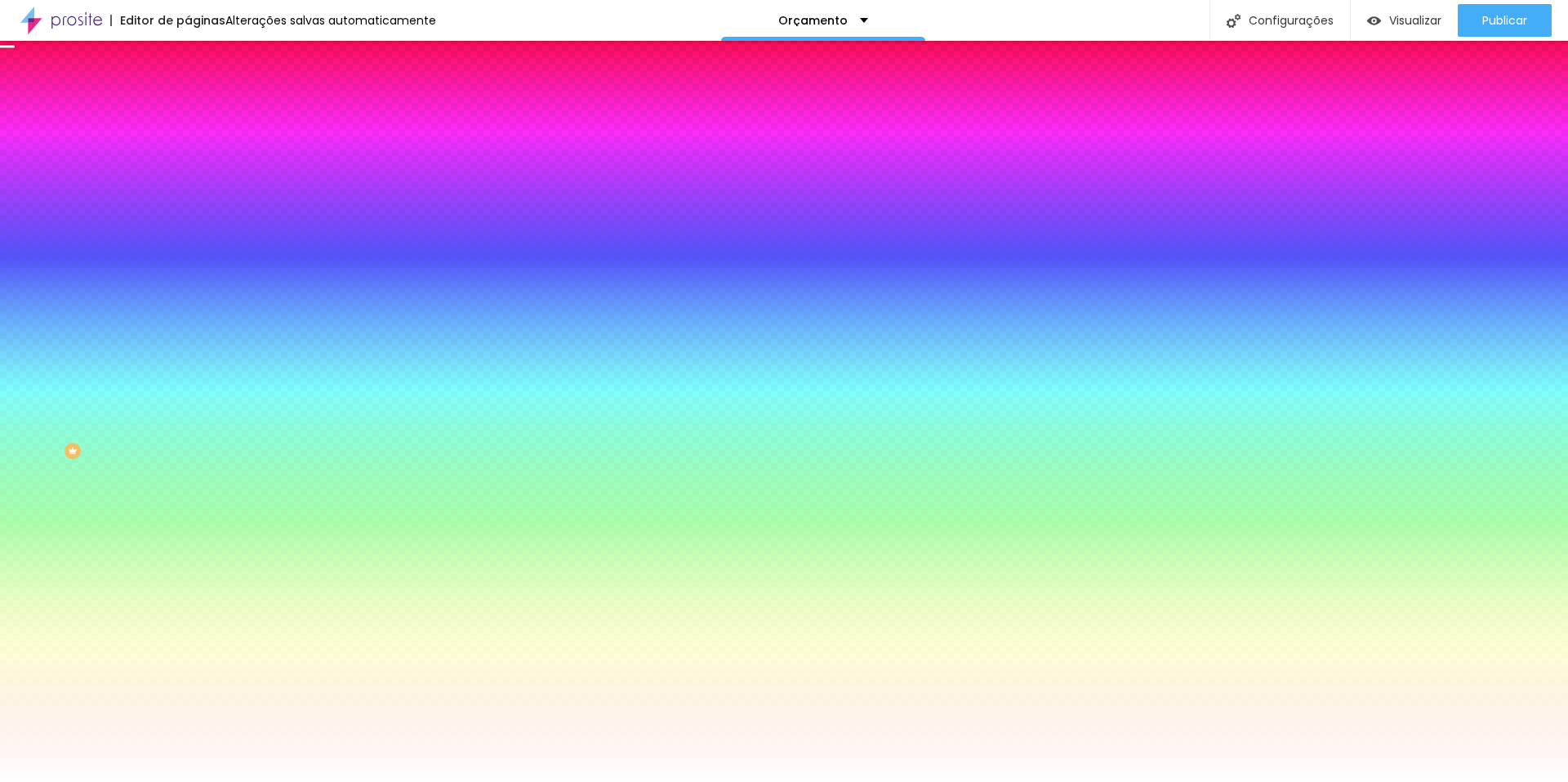
radio input "false"
radio input "true"
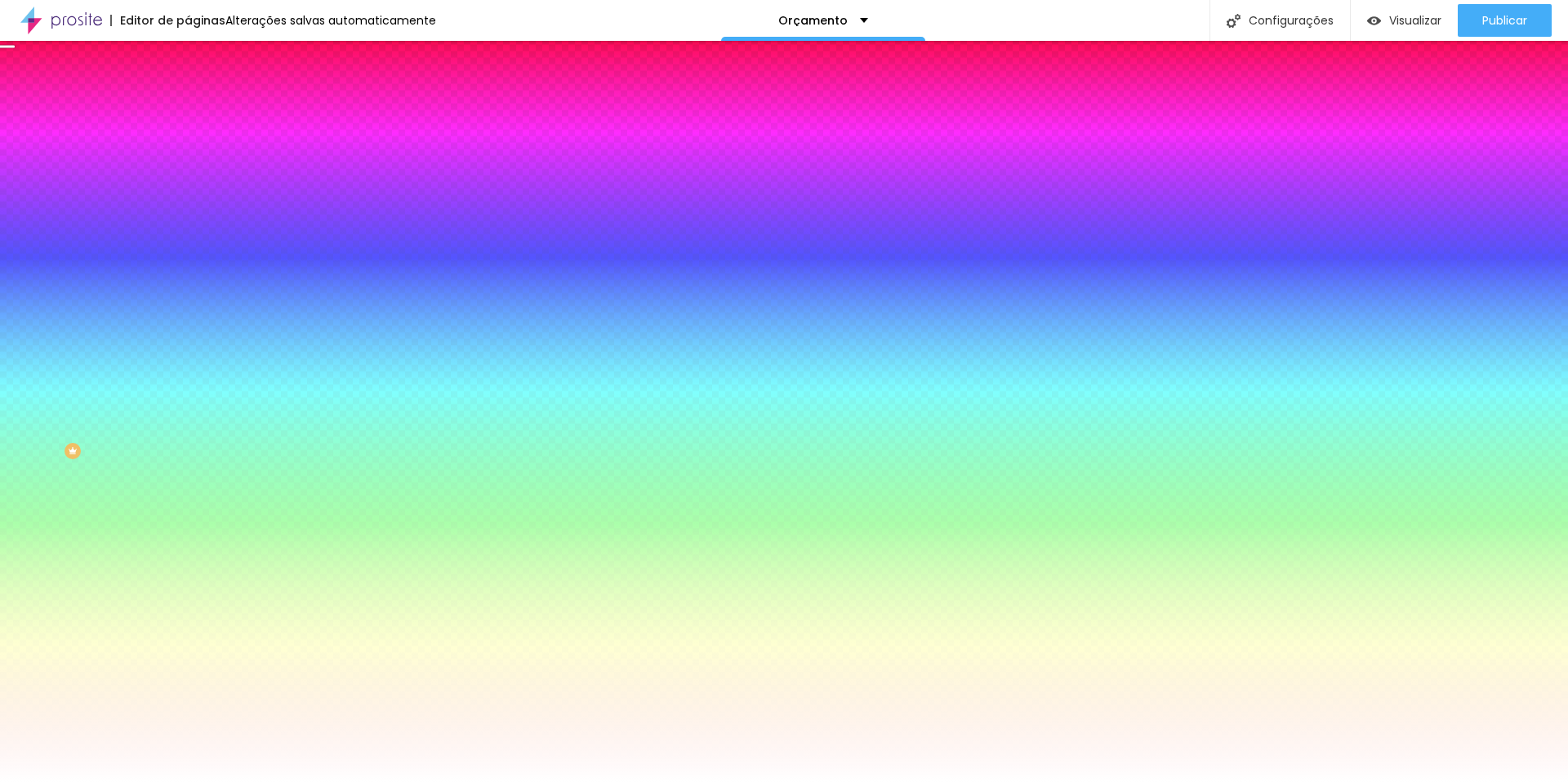
radio input "false"
radio input "true"
click at [58, 781] on div at bounding box center [784, 782] width 1568 height 0
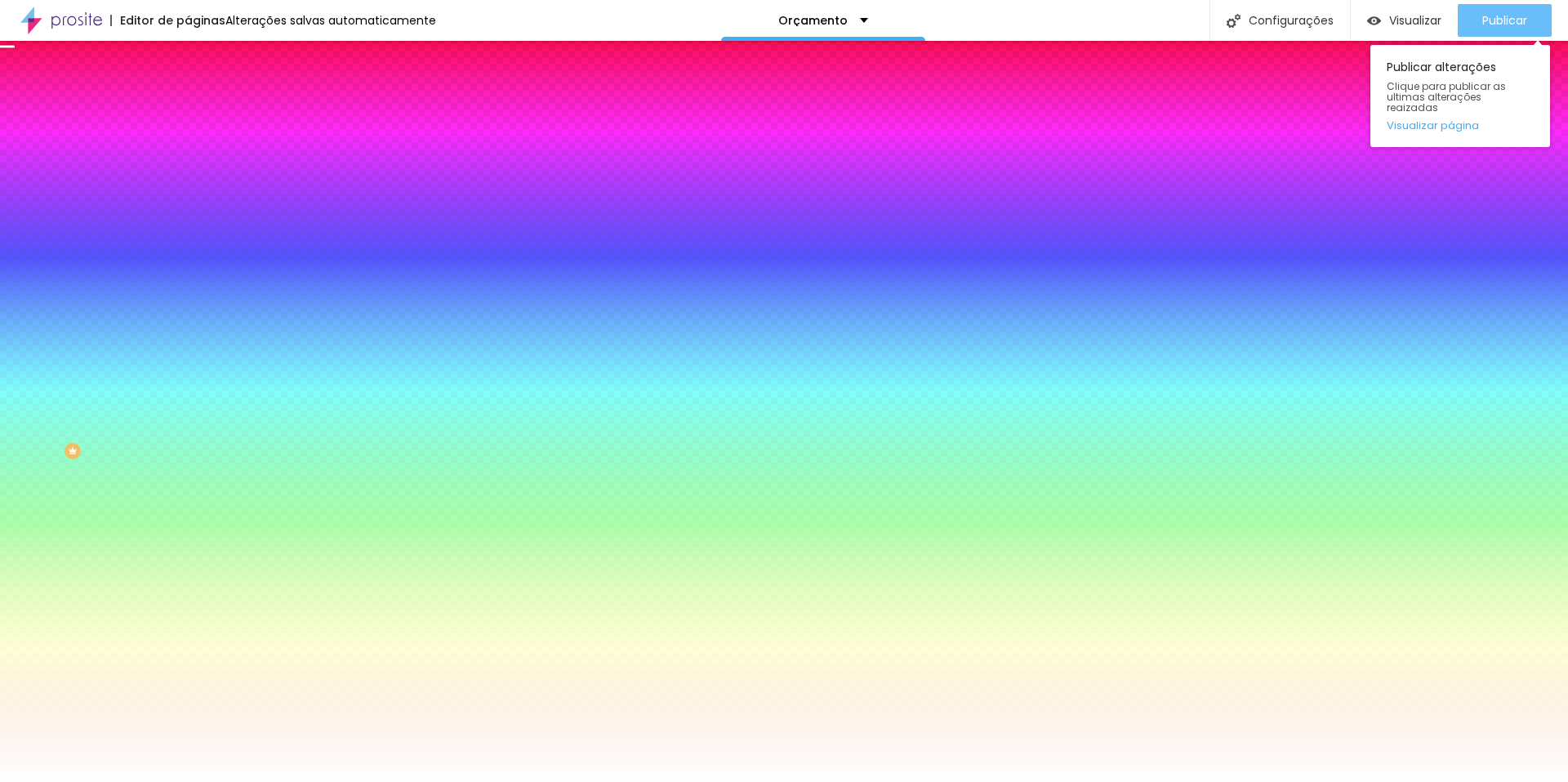
click at [1478, 15] on button "Publicar" at bounding box center [1505, 20] width 94 height 33
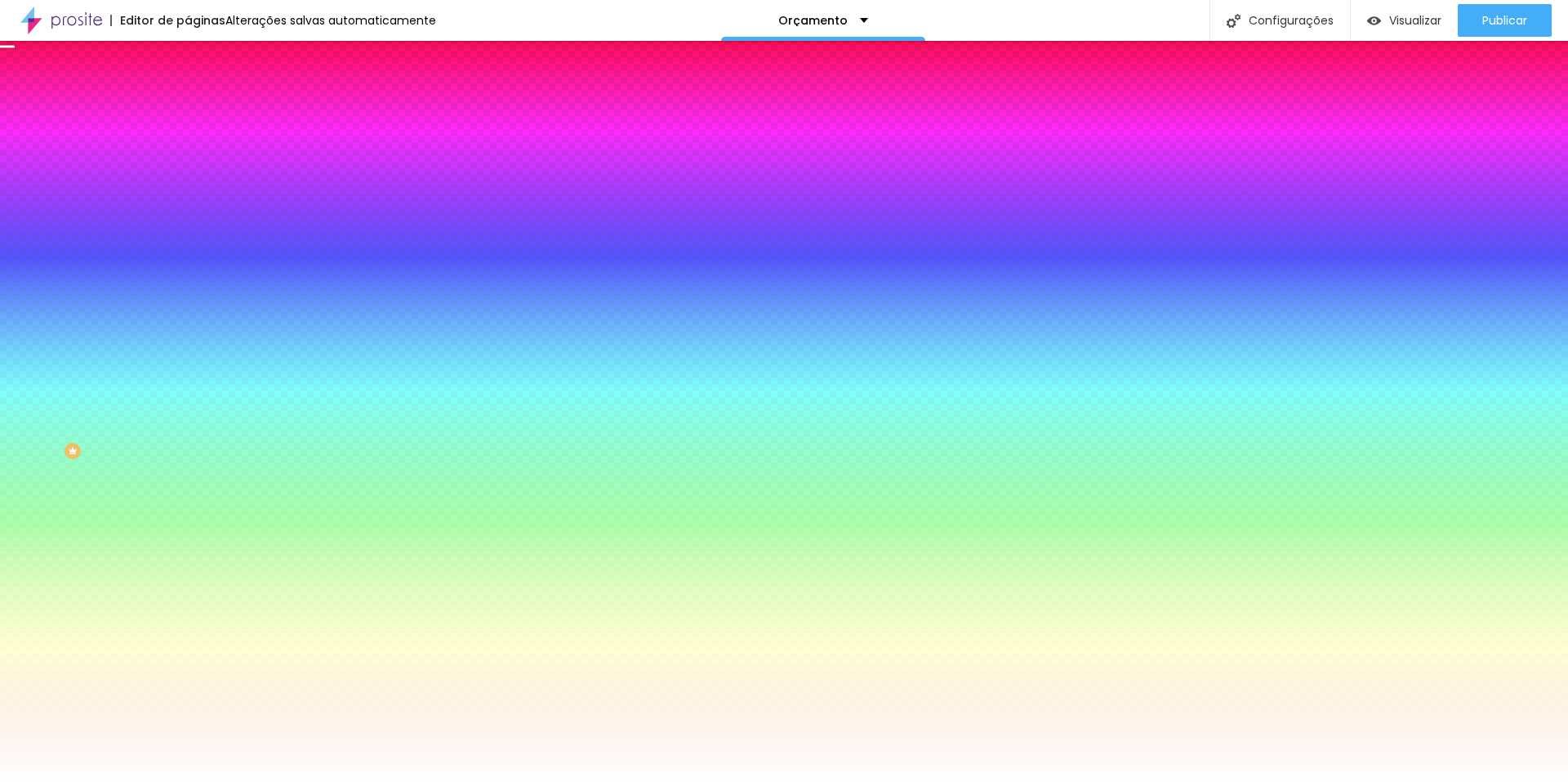
click at [195, 334] on icon "button" at bounding box center [199, 329] width 10 height 10
click at [1511, 781] on div at bounding box center [784, 782] width 1568 height 0
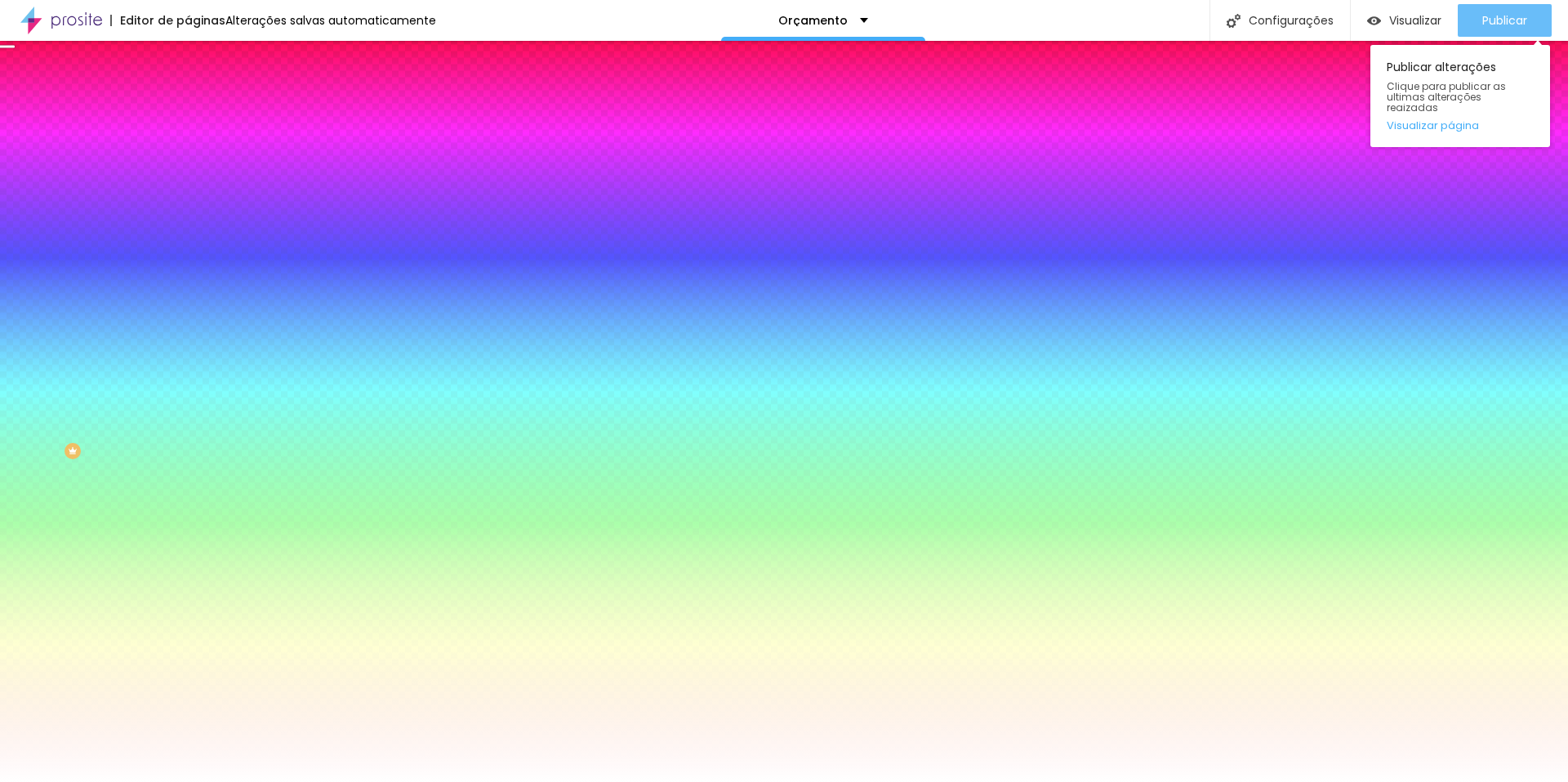
click at [1511, 25] on span "Publicar" at bounding box center [1506, 20] width 45 height 13
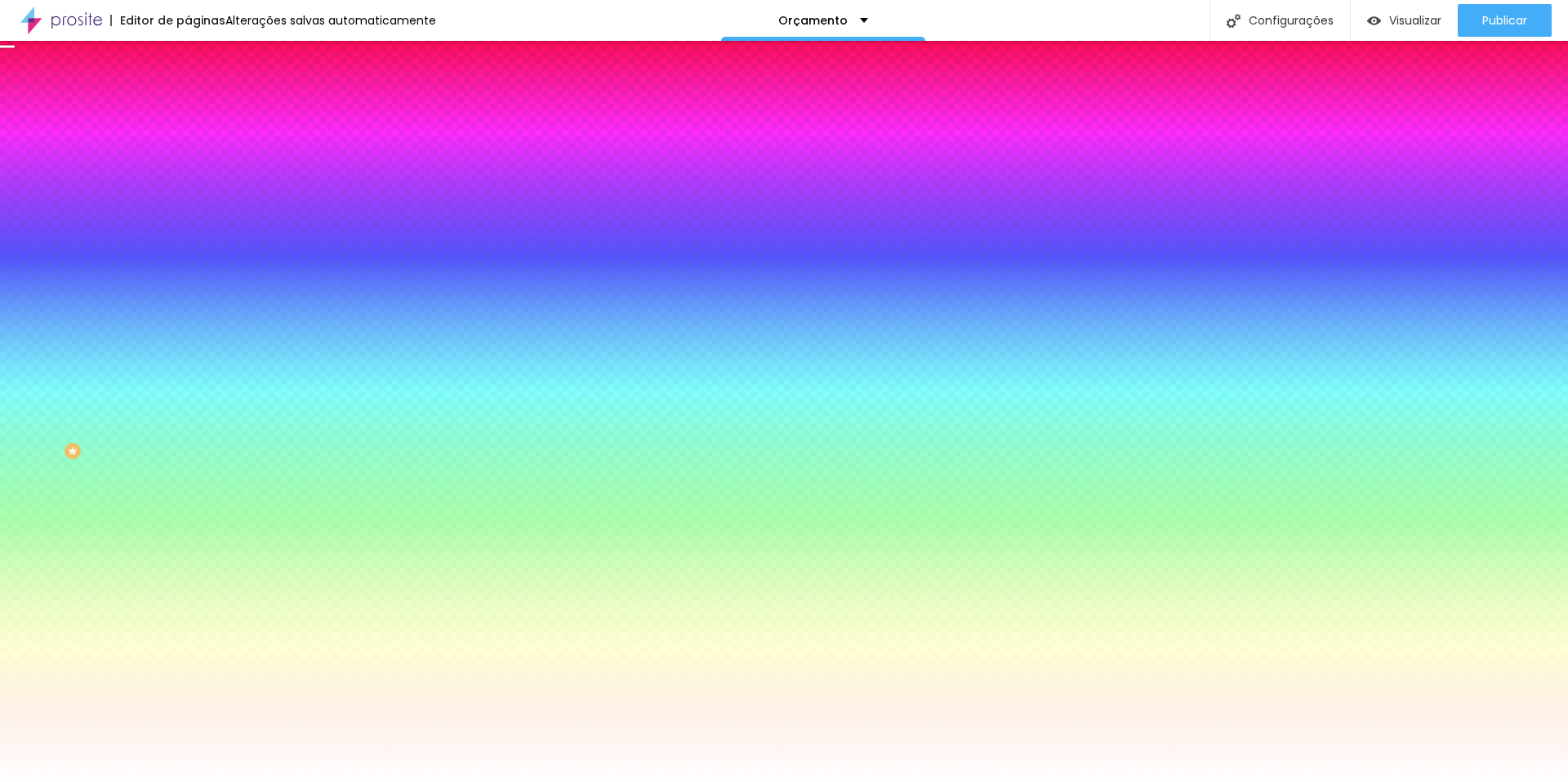
click at [188, 112] on img at bounding box center [195, 118] width 15 height 15
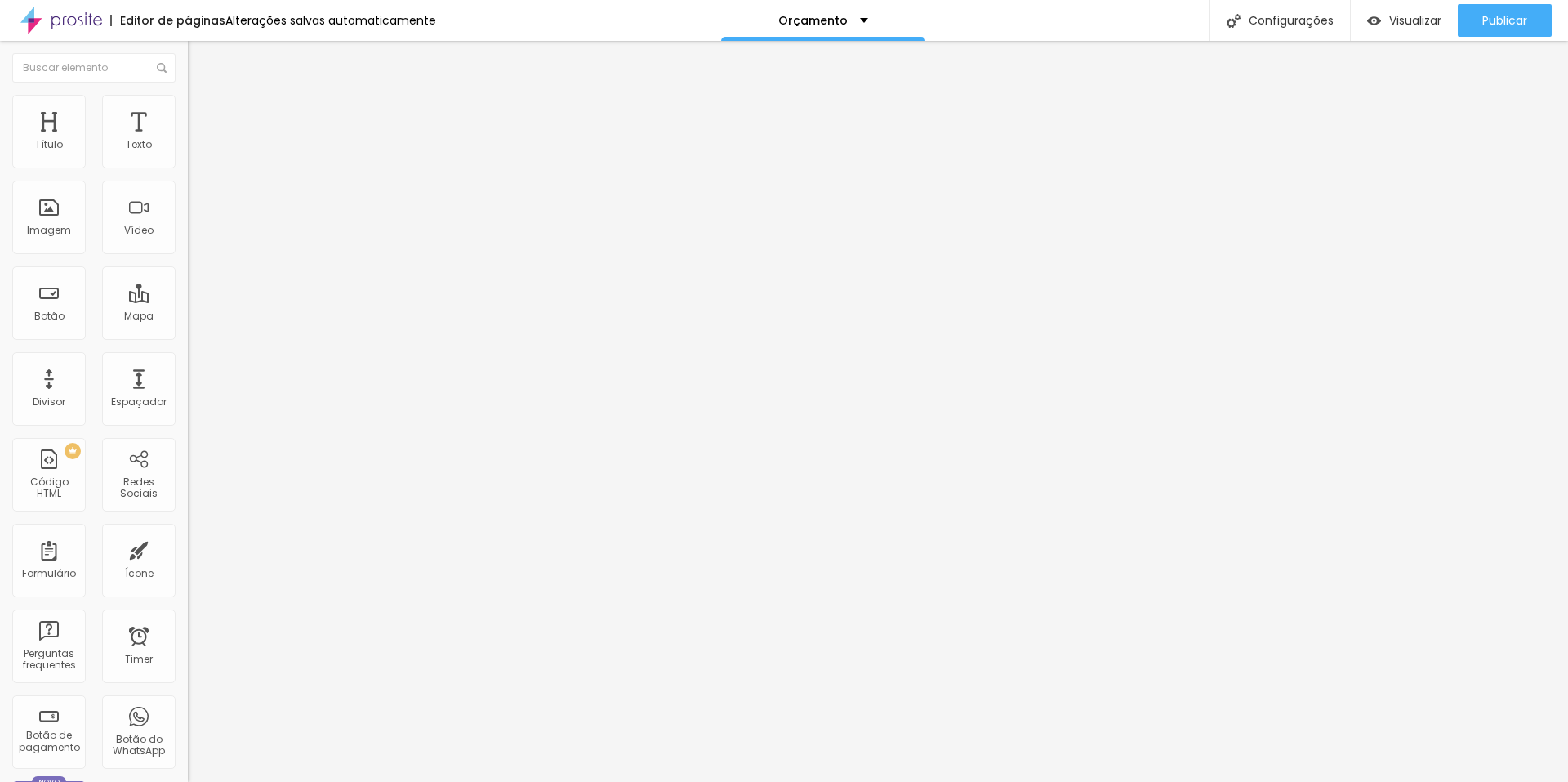
drag, startPoint x: 77, startPoint y: 196, endPoint x: 73, endPoint y: 219, distance: 23.3
click at [188, 548] on input "range" at bounding box center [240, 554] width 106 height 13
click at [188, 563] on input "239" at bounding box center [222, 571] width 70 height 17
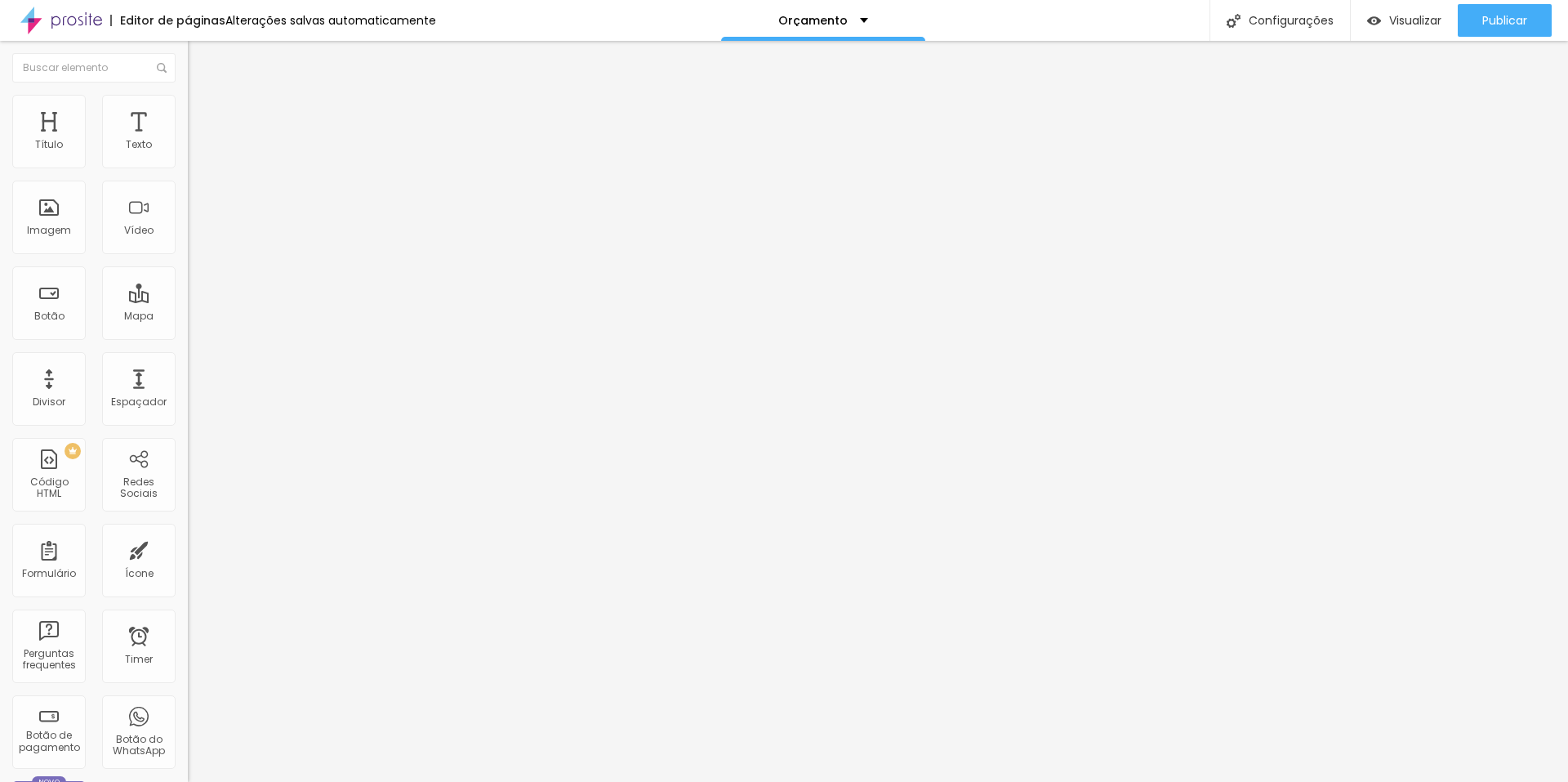
drag, startPoint x: 45, startPoint y: 162, endPoint x: 62, endPoint y: 163, distance: 17.0
click at [188, 317] on input "range" at bounding box center [240, 323] width 106 height 13
click at [188, 107] on li "Estilo" at bounding box center [281, 103] width 188 height 17
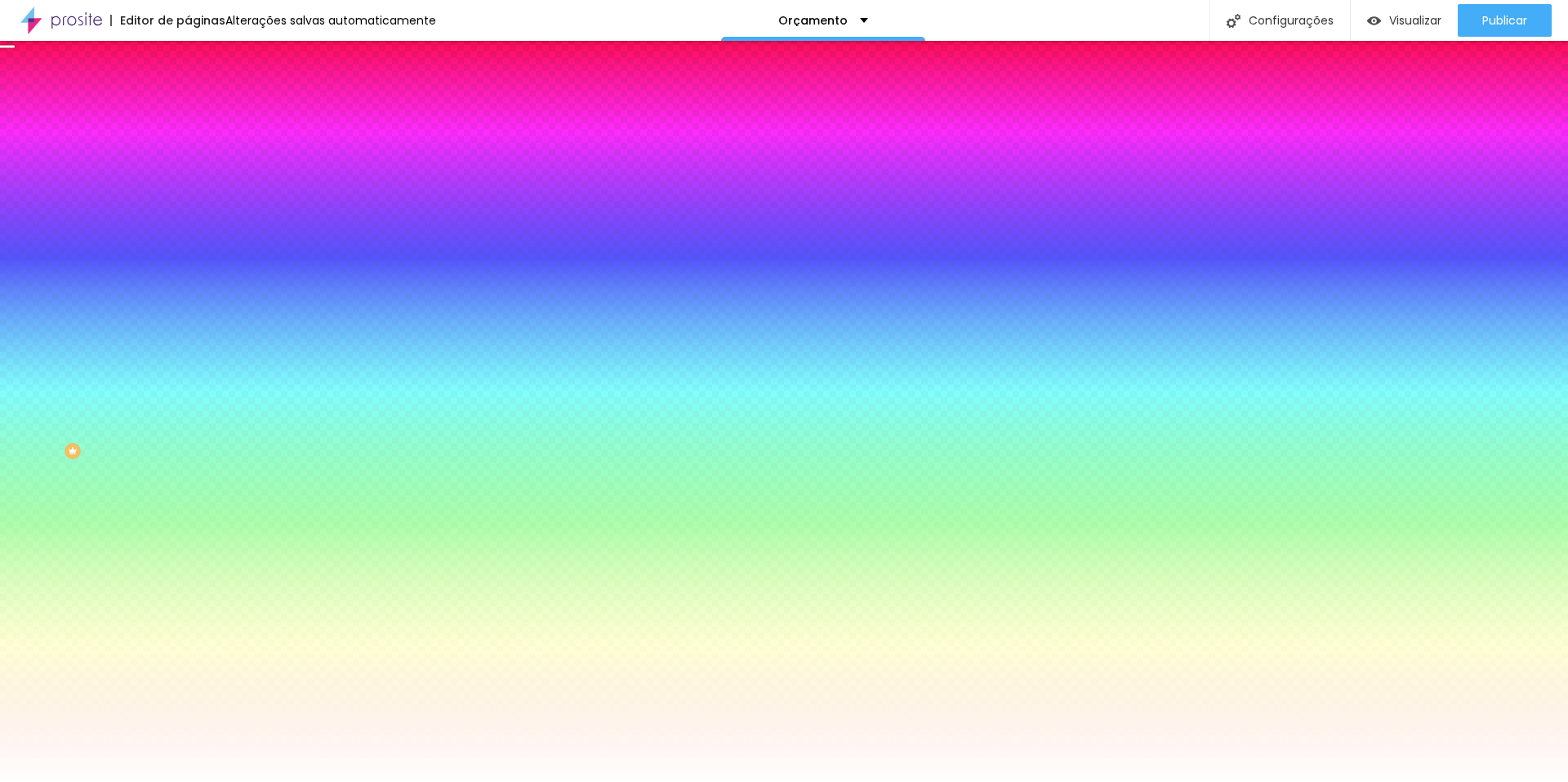
click at [202, 97] on span "Conteúdo" at bounding box center [227, 90] width 50 height 14
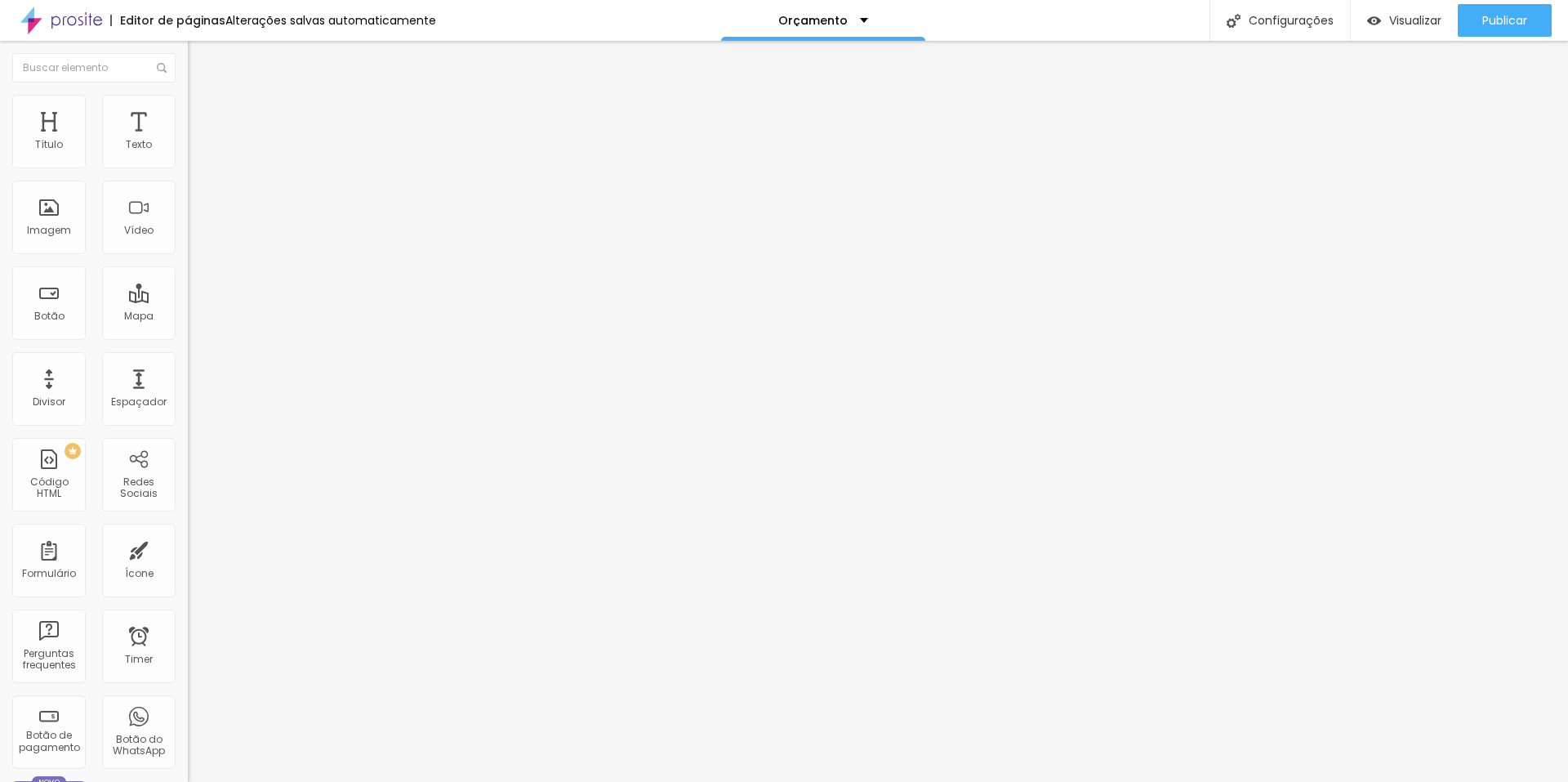
click at [188, 108] on li "Estilo" at bounding box center [281, 103] width 188 height 17
click at [1489, 9] on div "Publicar" at bounding box center [1506, 20] width 45 height 33
click at [188, 167] on img at bounding box center [194, 169] width 12 height 12
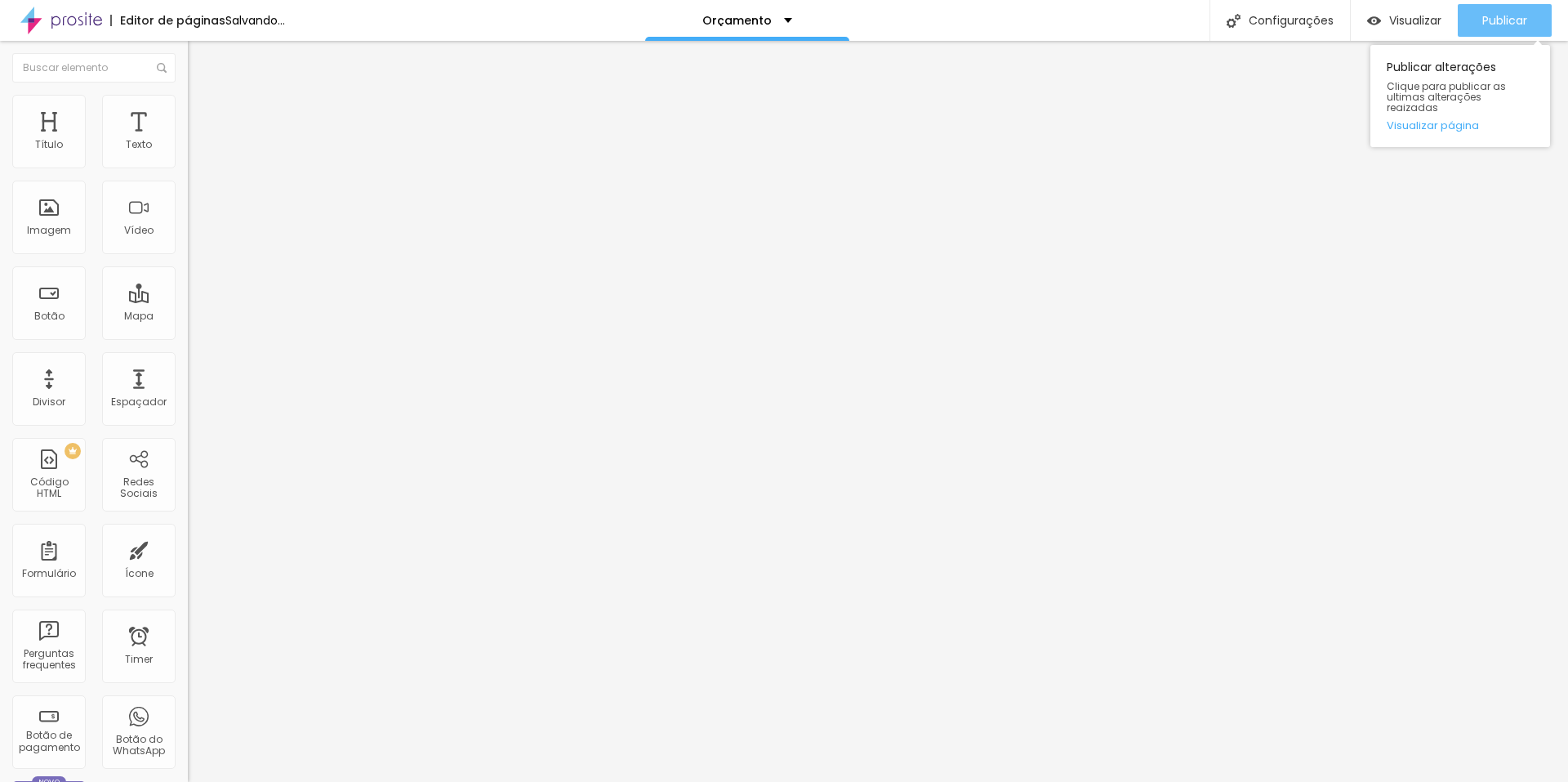
click at [1459, 16] on button "Publicar" at bounding box center [1505, 20] width 94 height 33
click at [1486, 17] on span "Publicar" at bounding box center [1506, 20] width 45 height 13
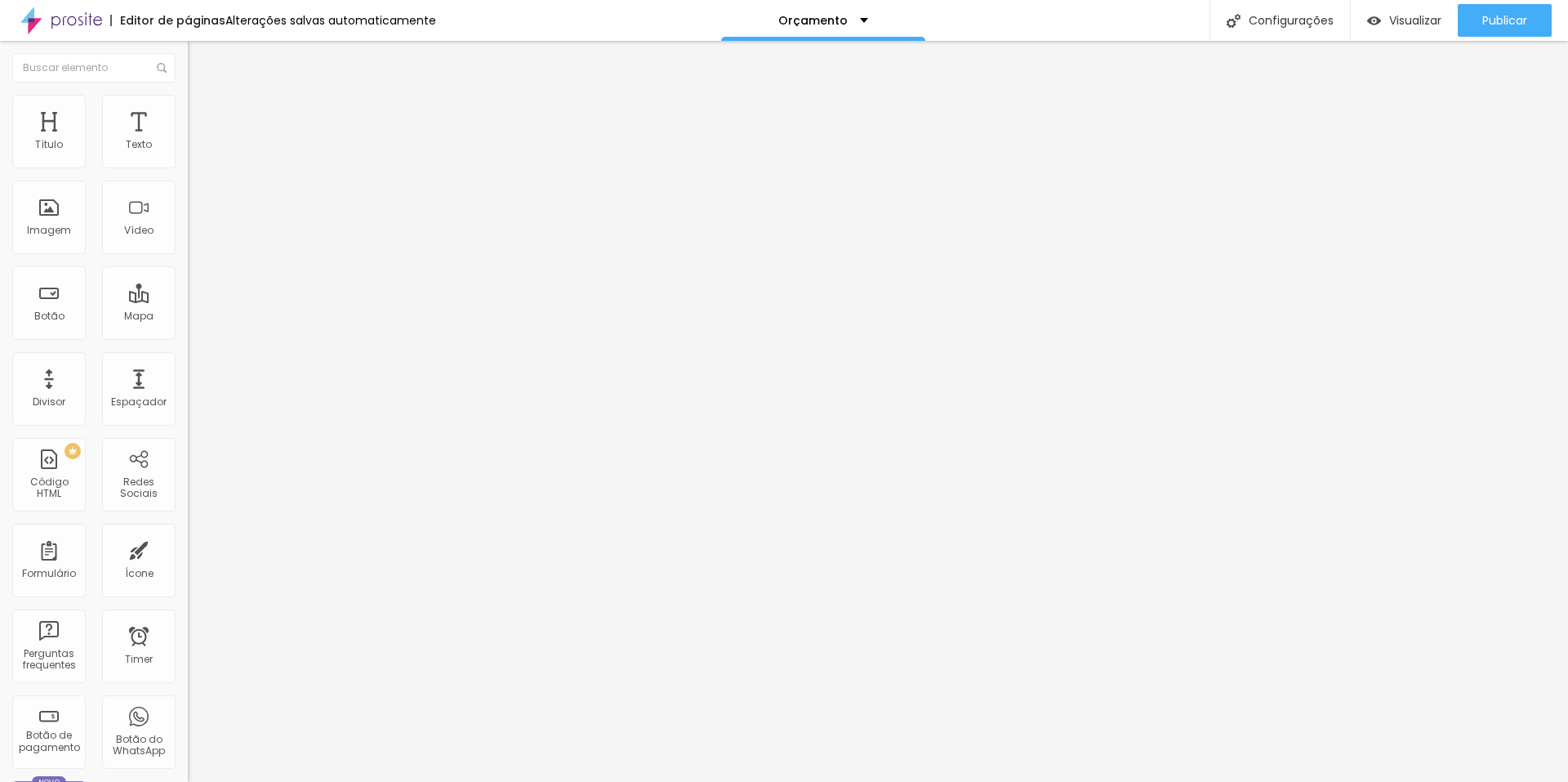
click at [188, 97] on li "Estilo" at bounding box center [281, 103] width 188 height 17
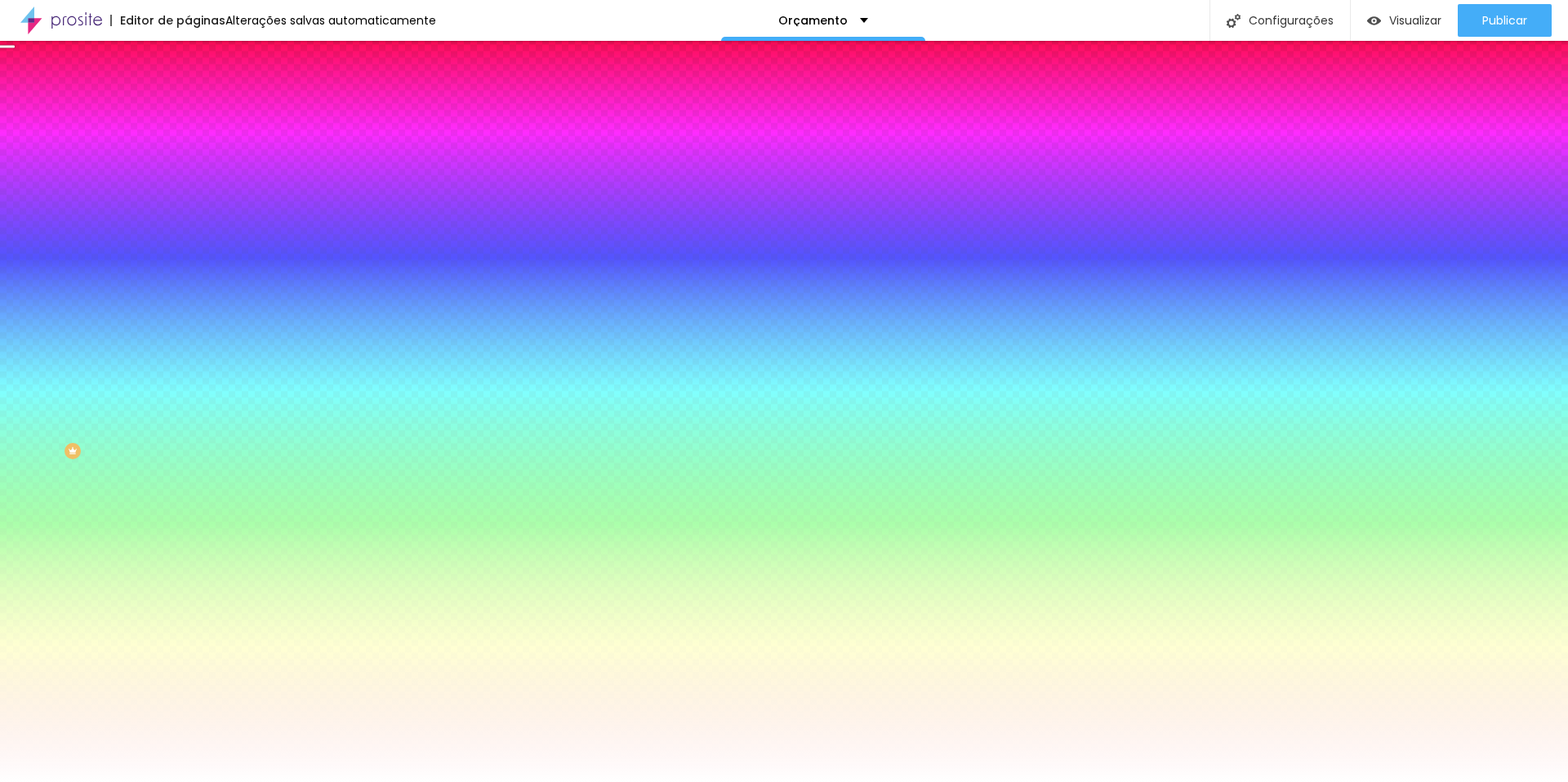
click at [188, 222] on div at bounding box center [281, 222] width 188 height 0
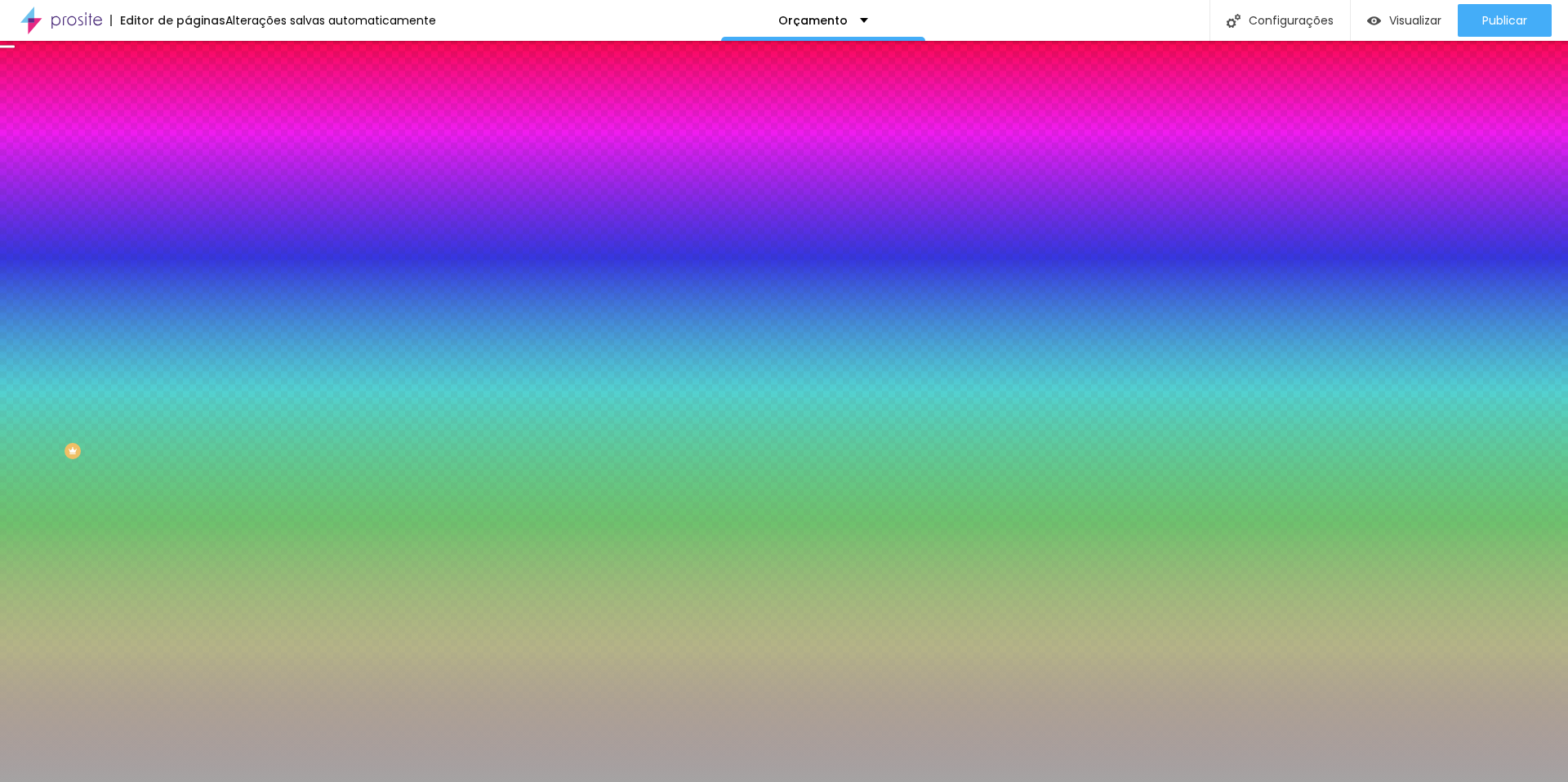
drag, startPoint x: 31, startPoint y: 330, endPoint x: 27, endPoint y: 362, distance: 32.2
click at [27, 362] on div at bounding box center [784, 391] width 1568 height 782
click at [166, 385] on div at bounding box center [784, 391] width 1568 height 782
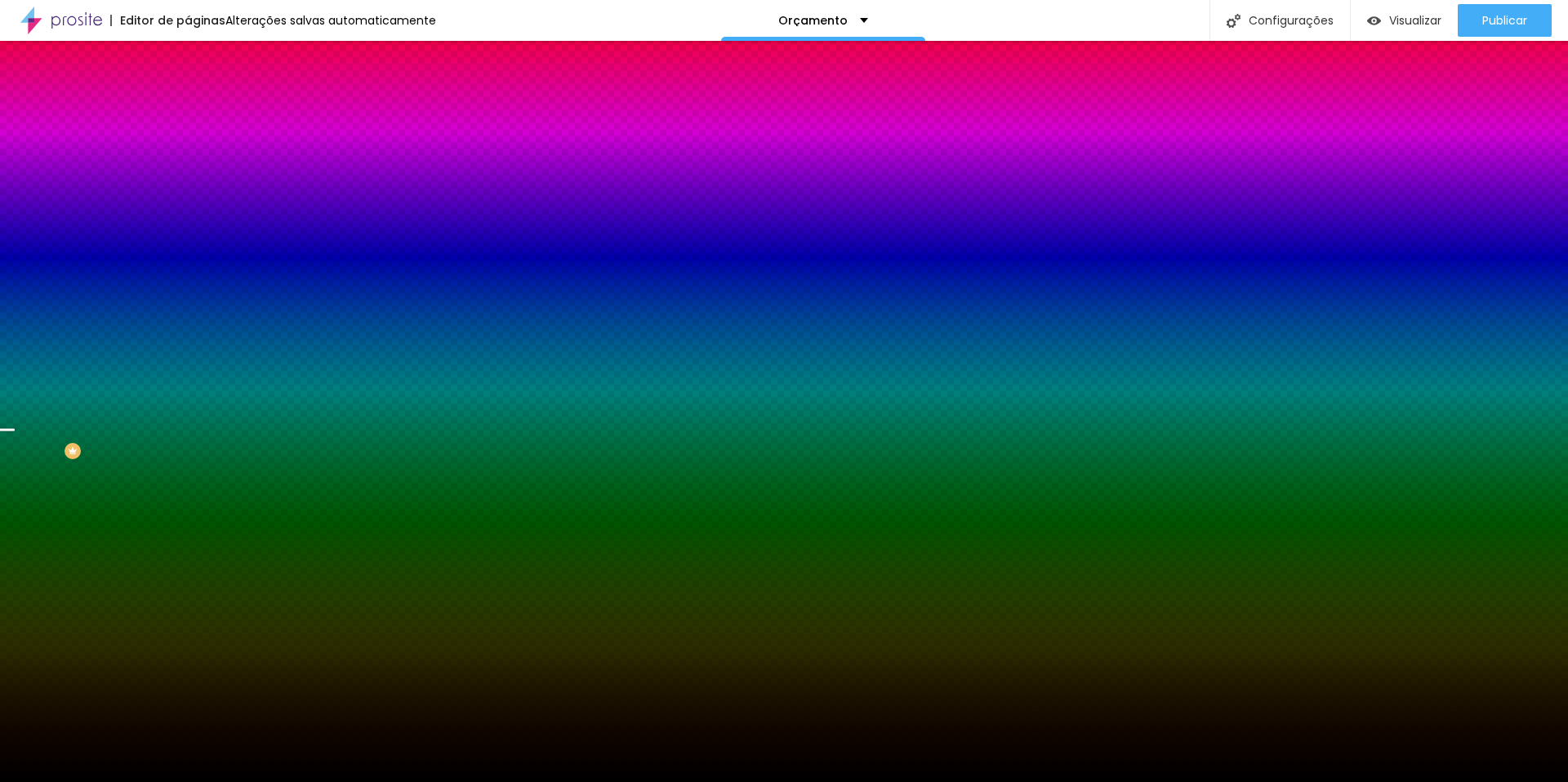
drag, startPoint x: 33, startPoint y: 402, endPoint x: 36, endPoint y: 441, distance: 39.1
click at [188, 239] on div at bounding box center [281, 239] width 188 height 0
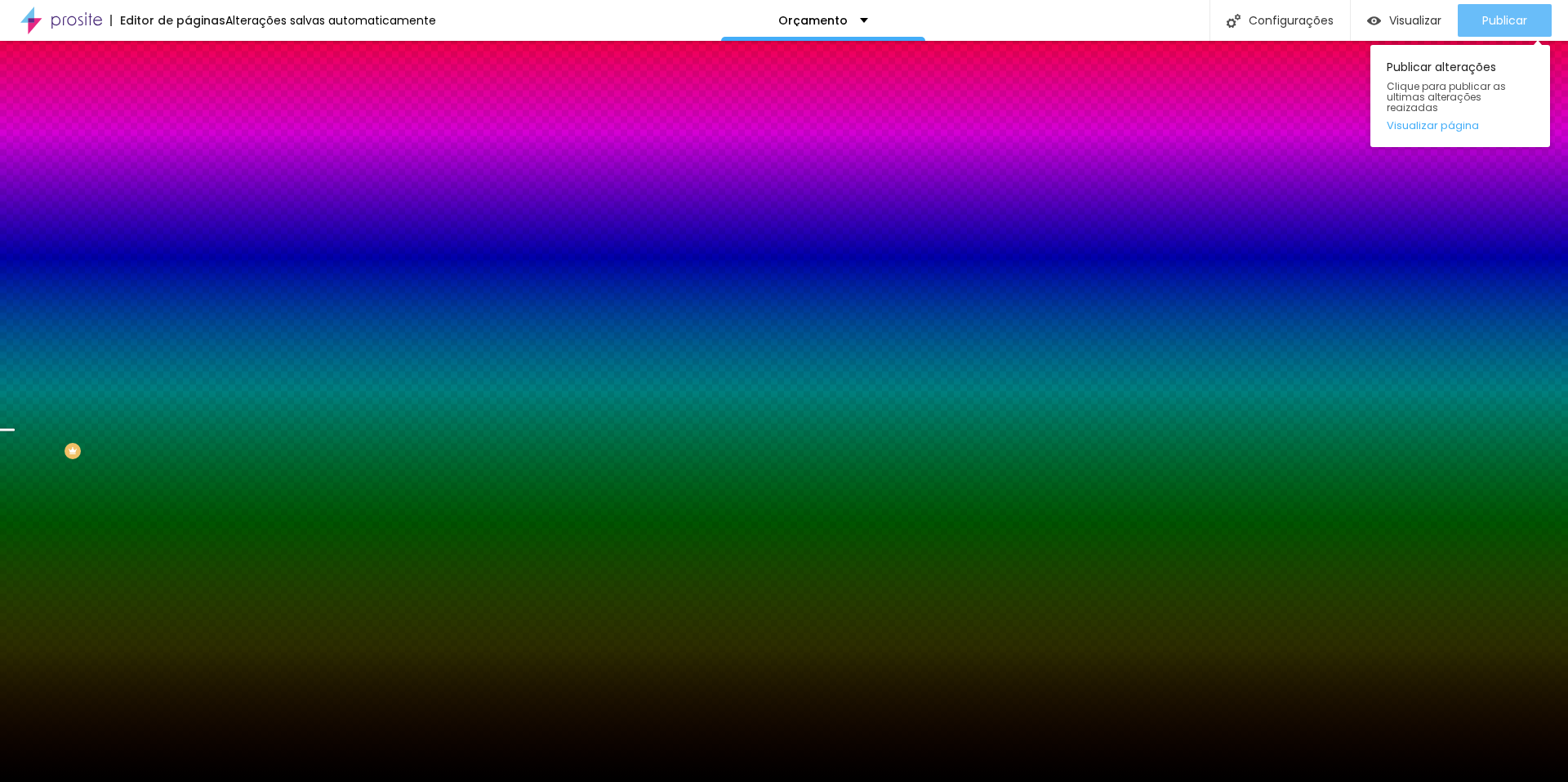
click at [1492, 18] on span "Publicar" at bounding box center [1506, 20] width 45 height 13
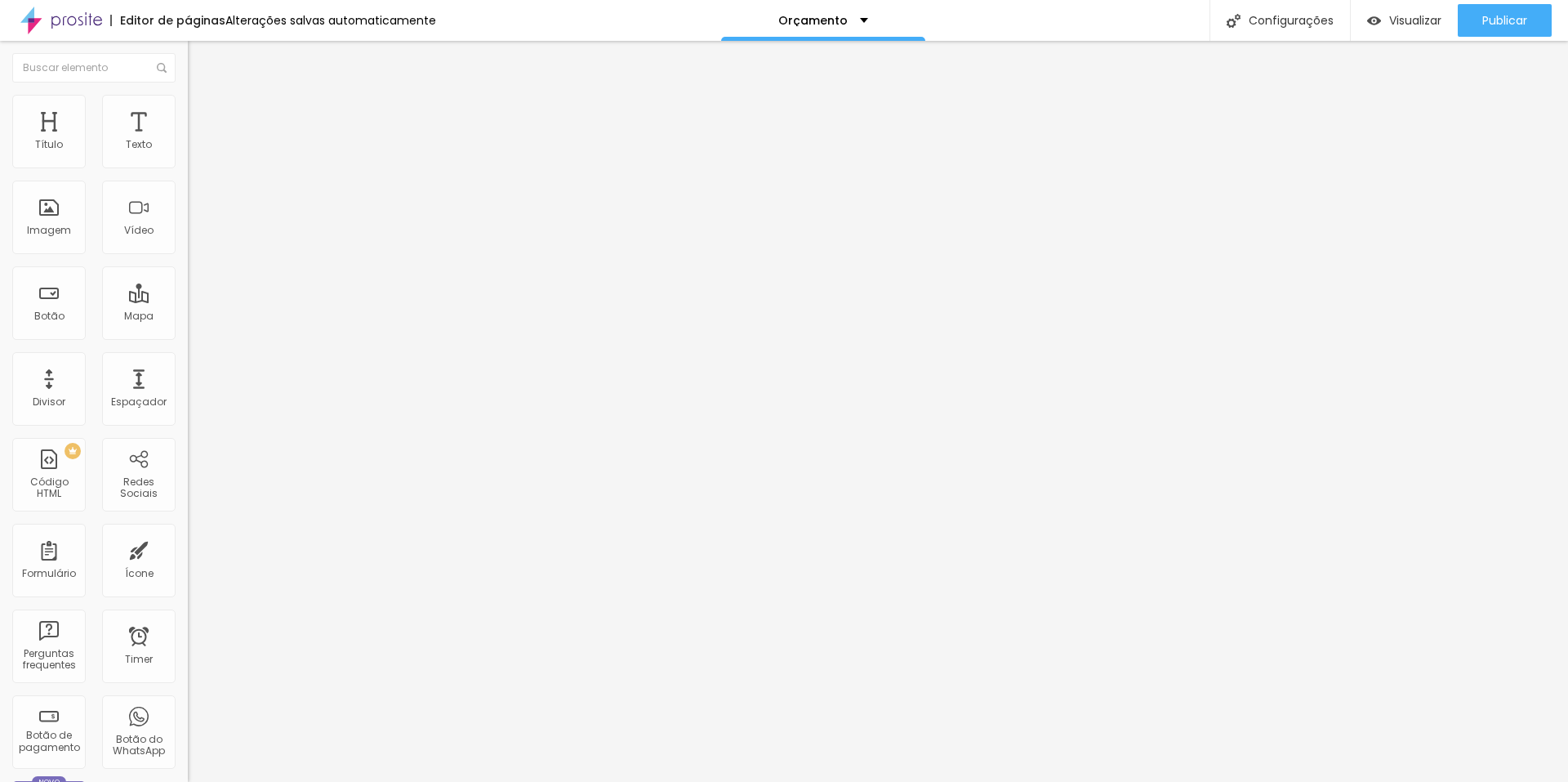
click at [202, 116] on span "Avançado" at bounding box center [229, 122] width 54 height 14
click at [188, 103] on img at bounding box center [195, 102] width 15 height 15
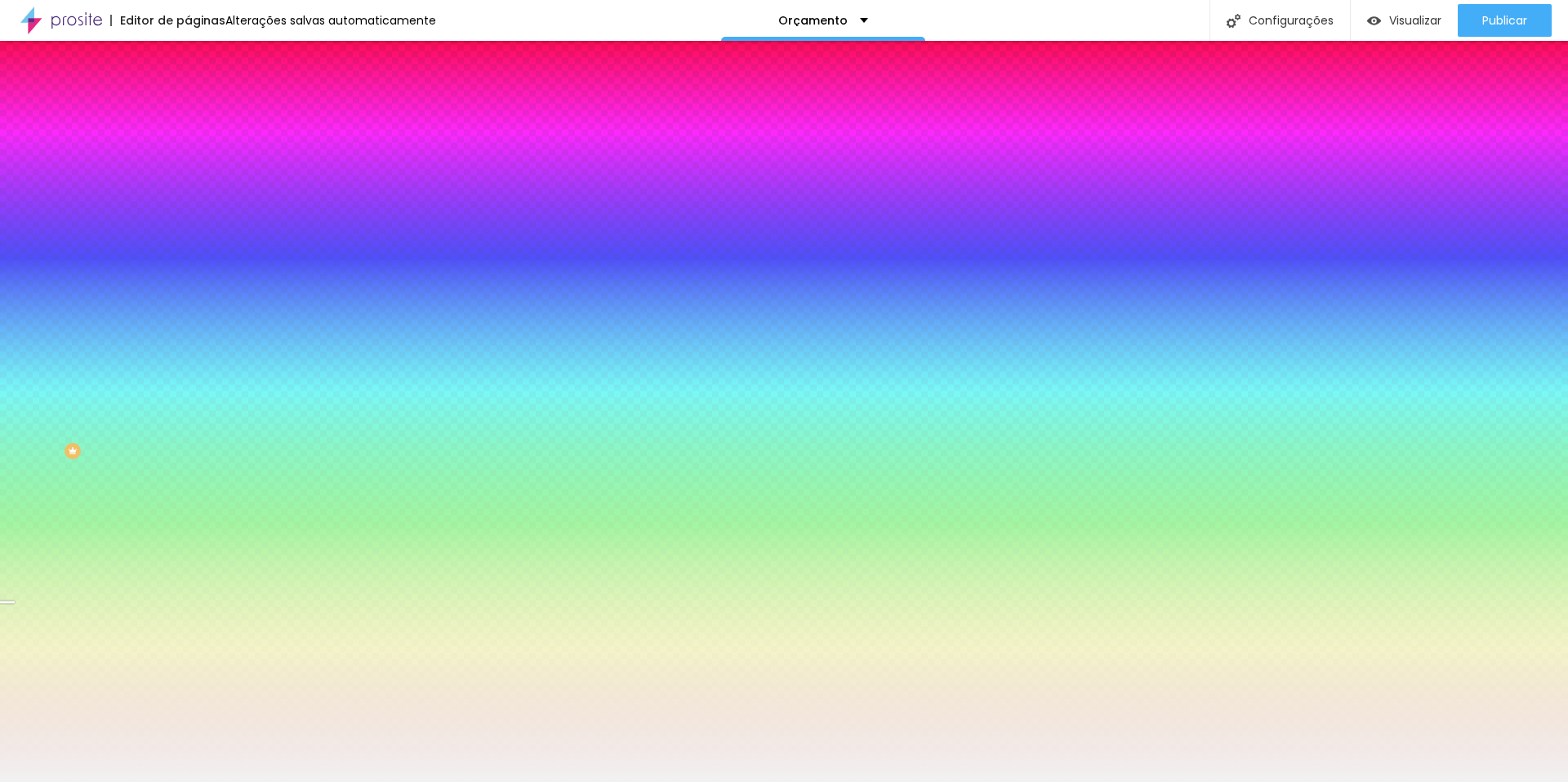
click at [188, 165] on input "#F2F1F1" at bounding box center [285, 164] width 196 height 17
click at [188, 156] on div at bounding box center [281, 156] width 188 height 0
click at [188, 161] on input "#F2F1F1" at bounding box center [285, 164] width 196 height 17
click at [188, 156] on div at bounding box center [281, 156] width 188 height 0
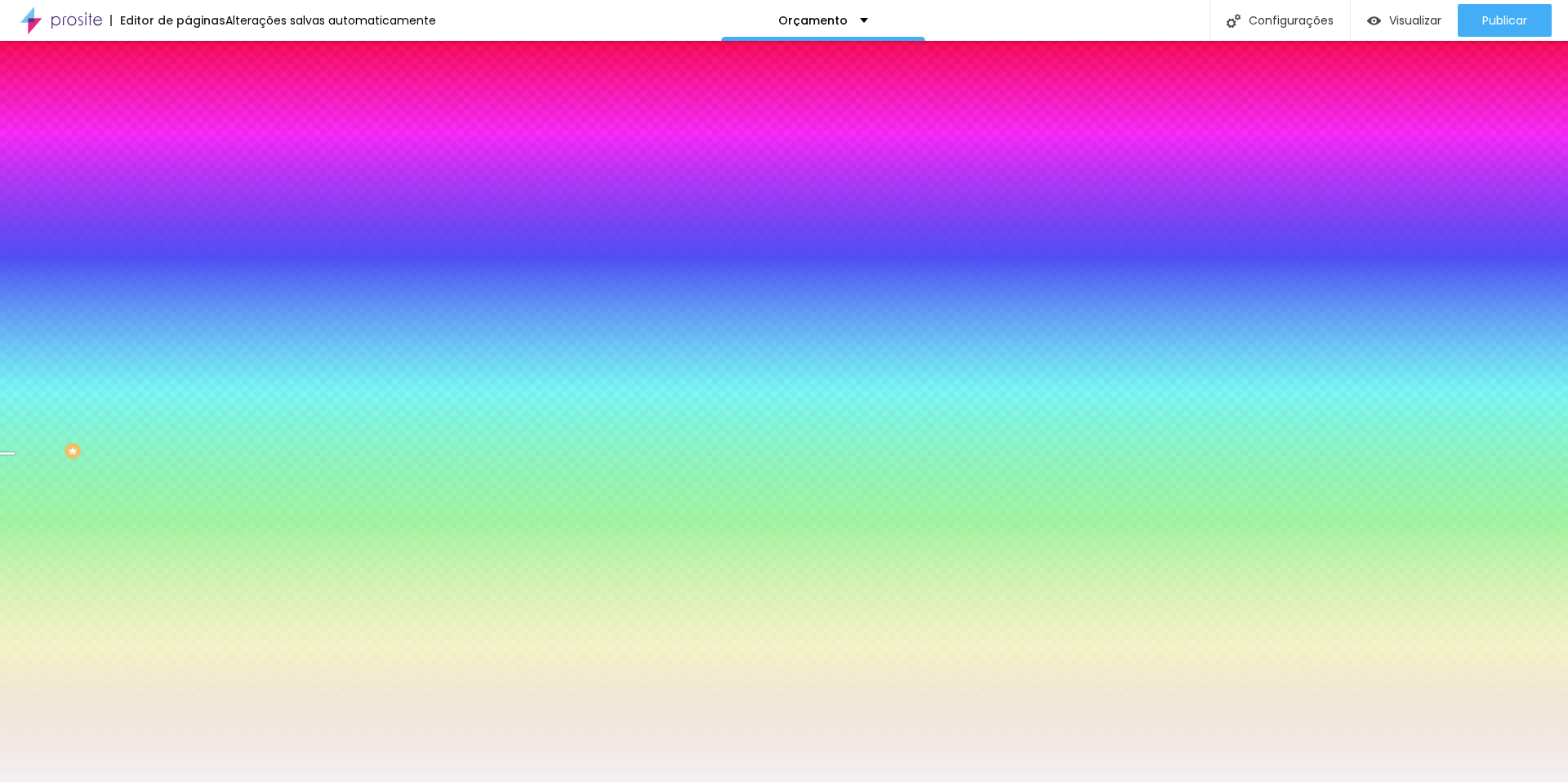
drag, startPoint x: 165, startPoint y: 274, endPoint x: 179, endPoint y: 256, distance: 22.8
click at [188, 256] on div "Editar Coluna Conteúdo Estilo Avançado Cor de fundo Voltar ao padrão #F2F1F1 0 …" at bounding box center [281, 411] width 188 height 741
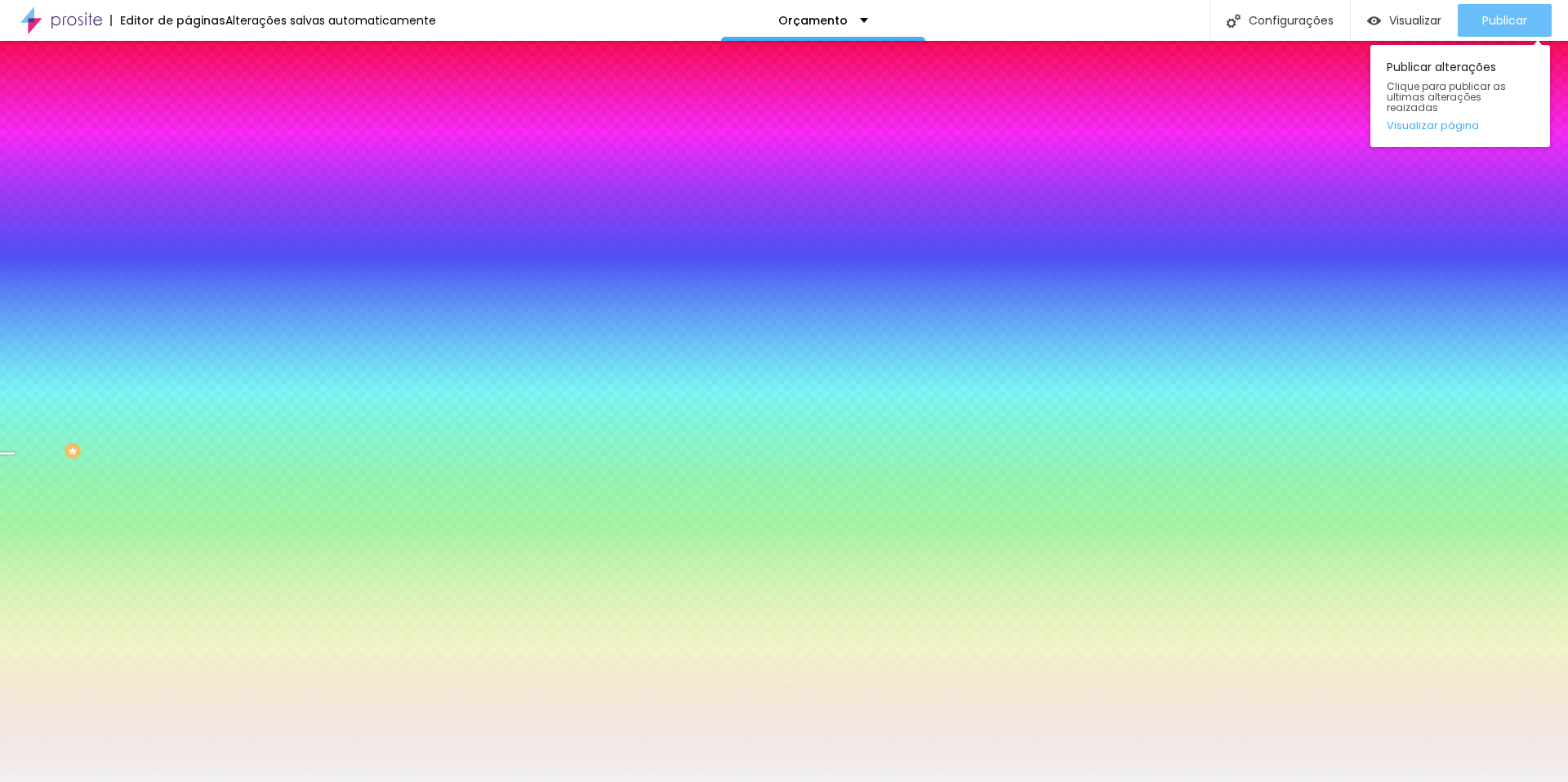
click at [1474, 25] on button "Publicar" at bounding box center [1505, 20] width 94 height 33
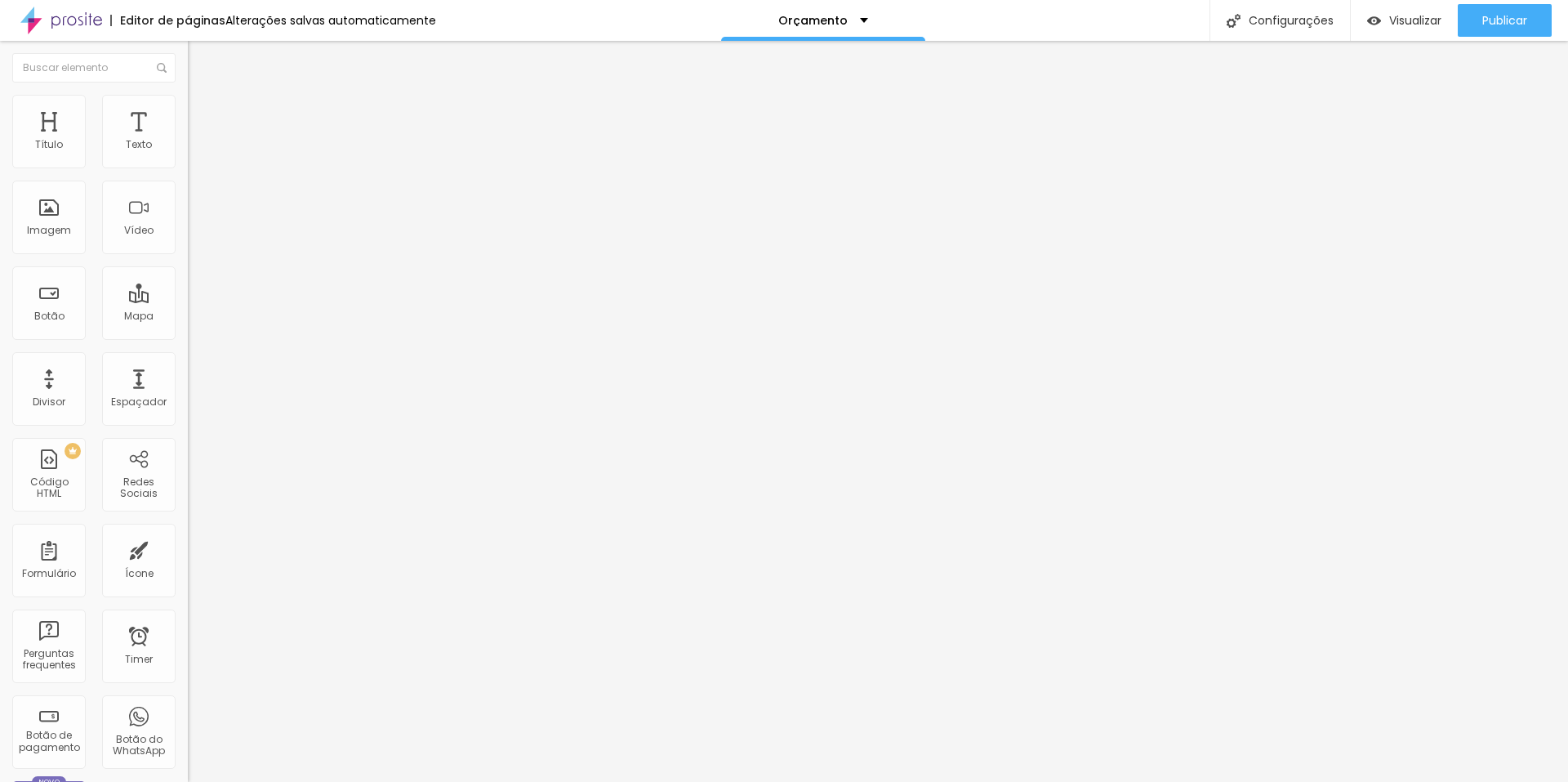
click at [202, 97] on span "Conteúdo" at bounding box center [227, 90] width 50 height 14
click at [188, 109] on li "Estilo" at bounding box center [281, 103] width 188 height 17
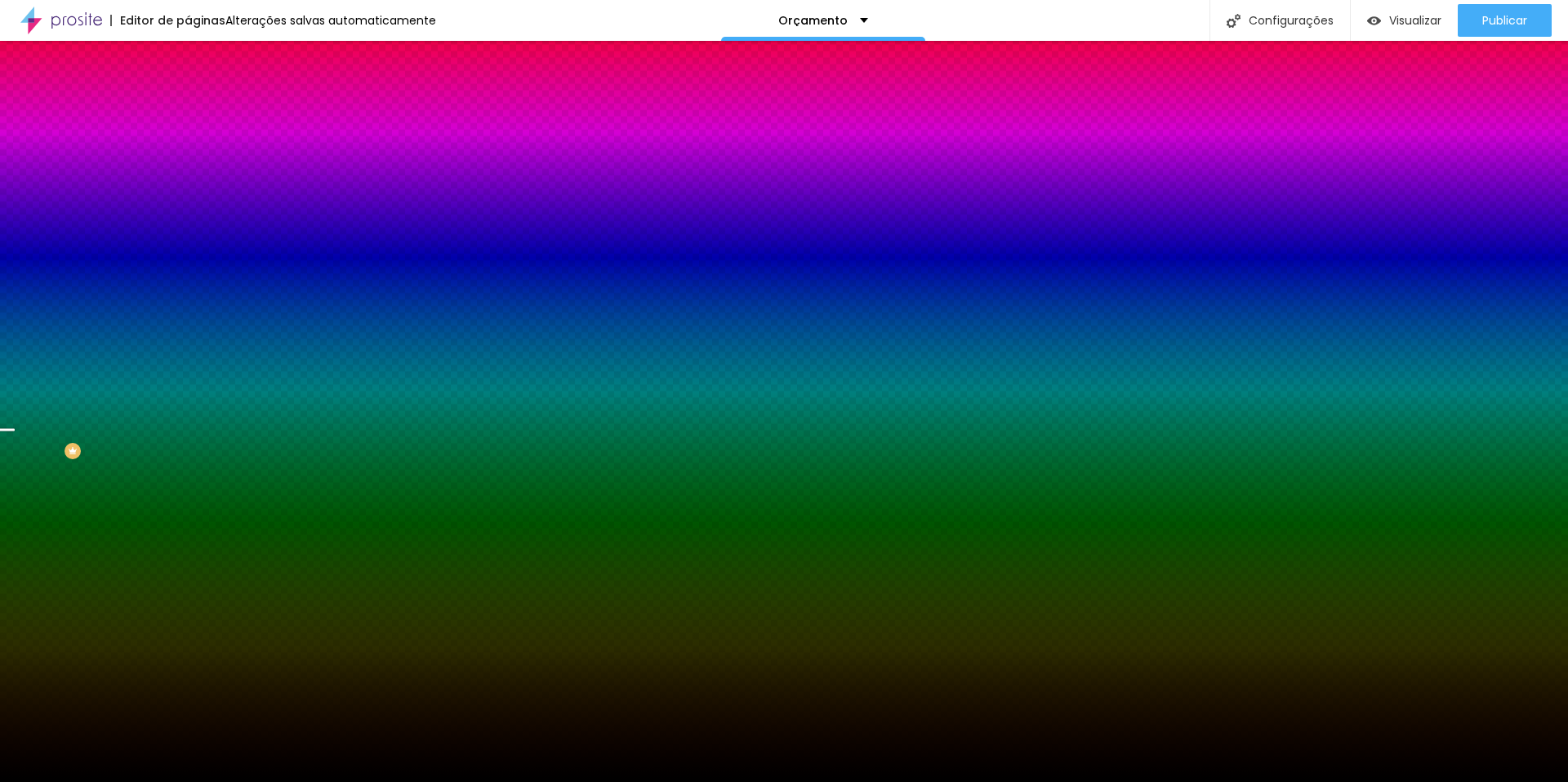
click at [188, 222] on div at bounding box center [281, 222] width 188 height 0
drag, startPoint x: 166, startPoint y: 339, endPoint x: 166, endPoint y: 302, distance: 37.0
click at [188, 239] on div "Cor de fundo Voltar ao padrão #000000" at bounding box center [281, 216] width 188 height 45
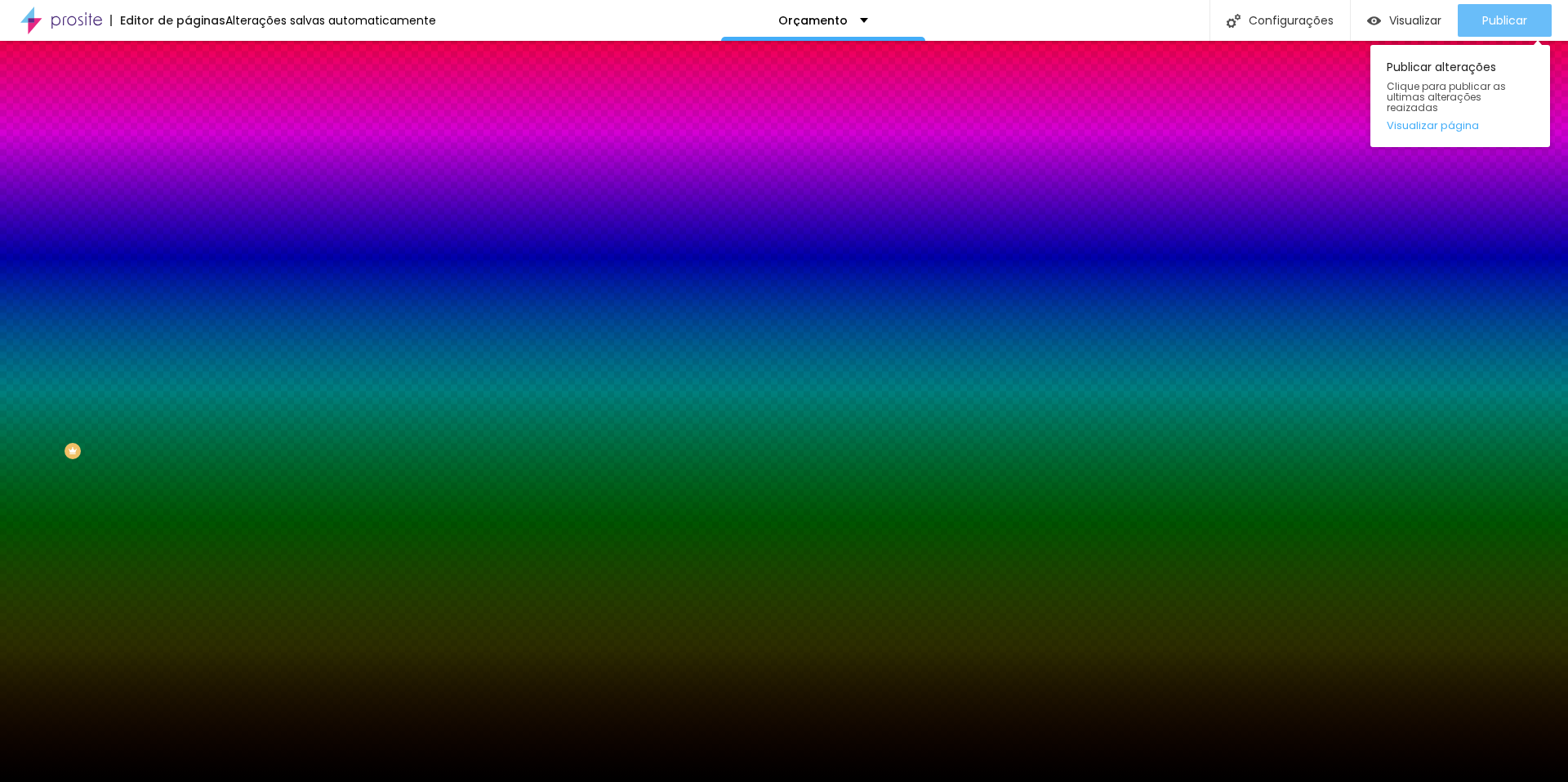
click at [1498, 17] on span "Publicar" at bounding box center [1506, 20] width 45 height 13
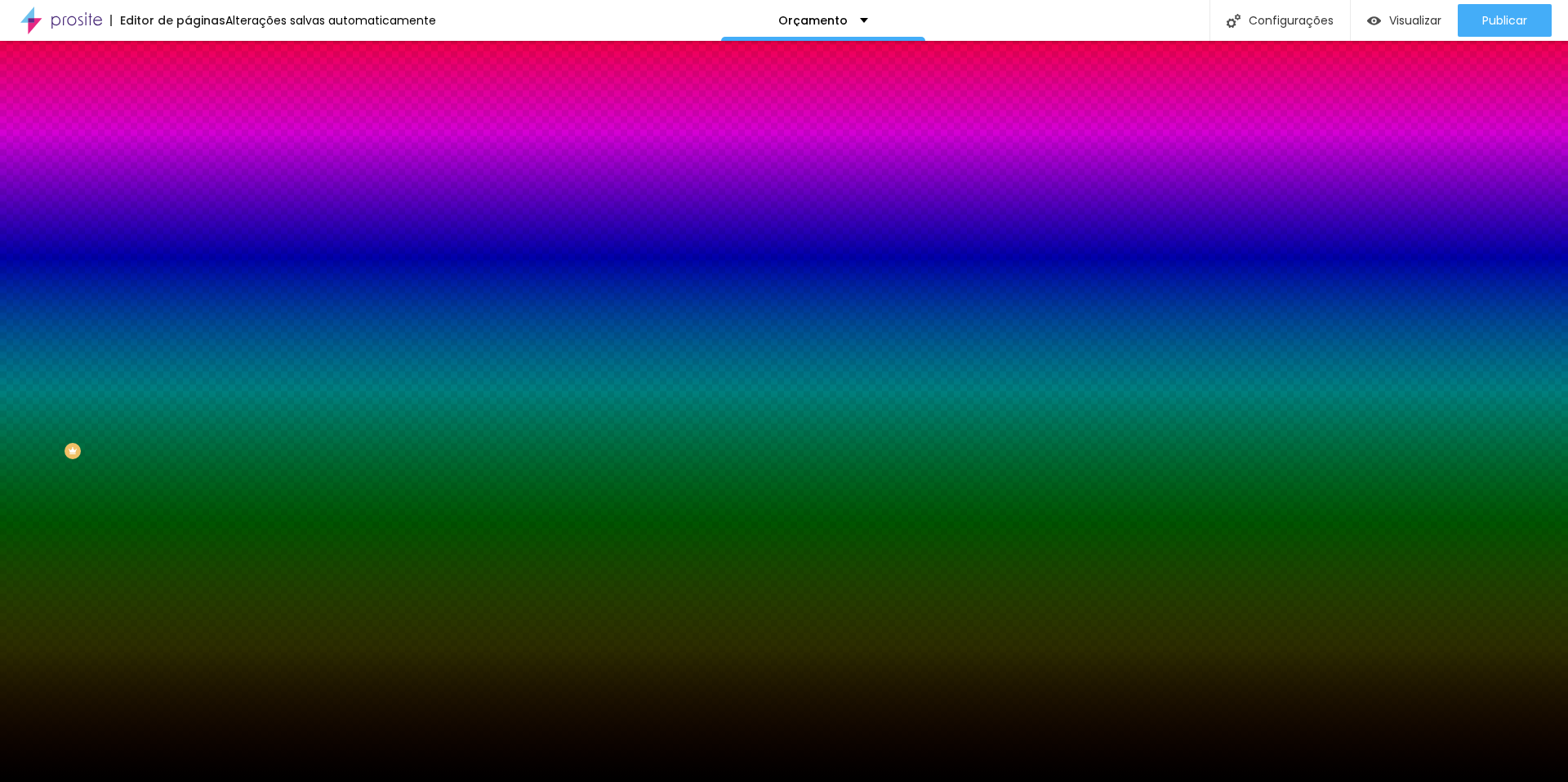
click at [200, 57] on img "button" at bounding box center [206, 59] width 13 height 13
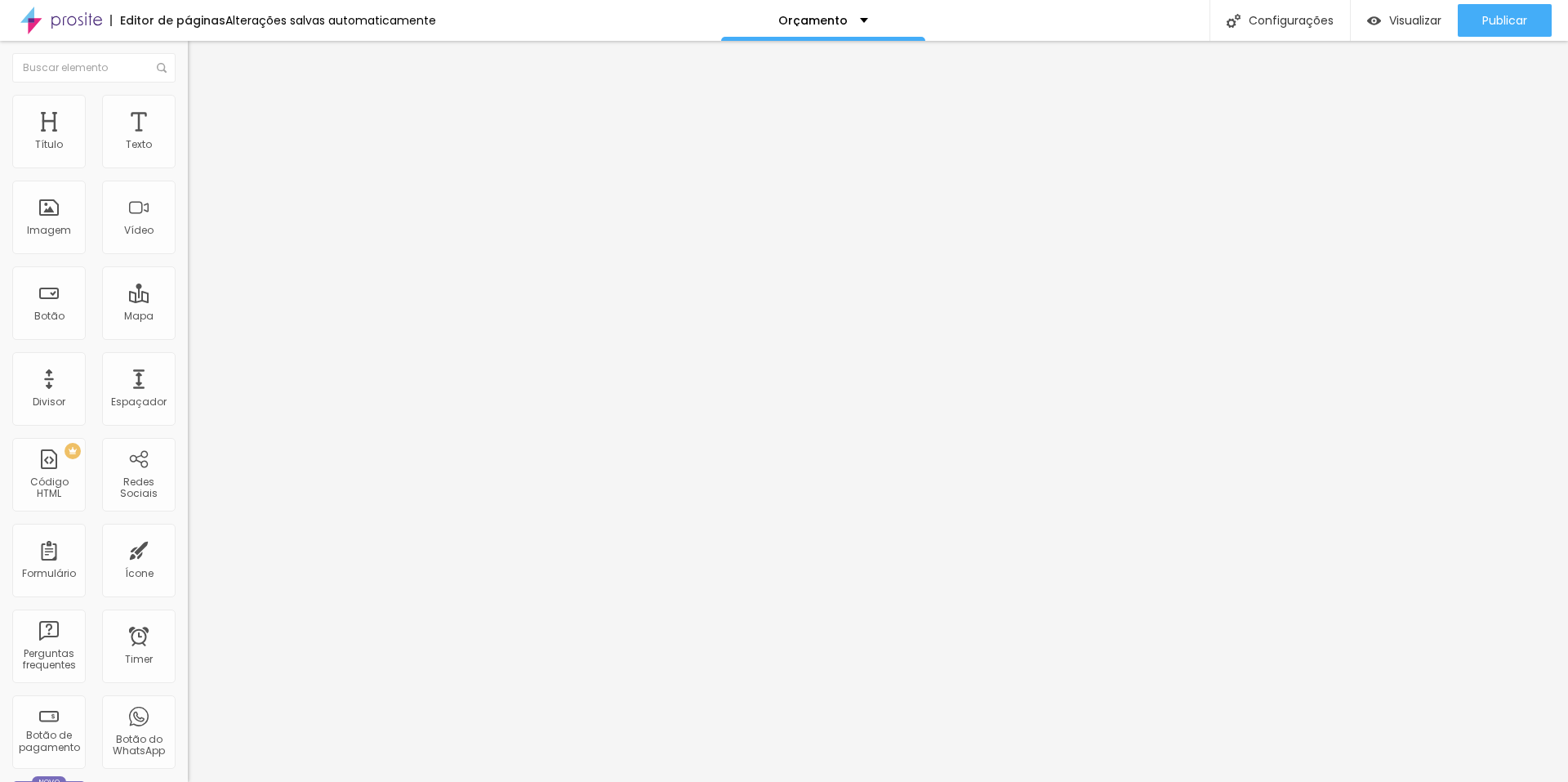
click at [188, 107] on li "Estilo" at bounding box center [281, 103] width 188 height 17
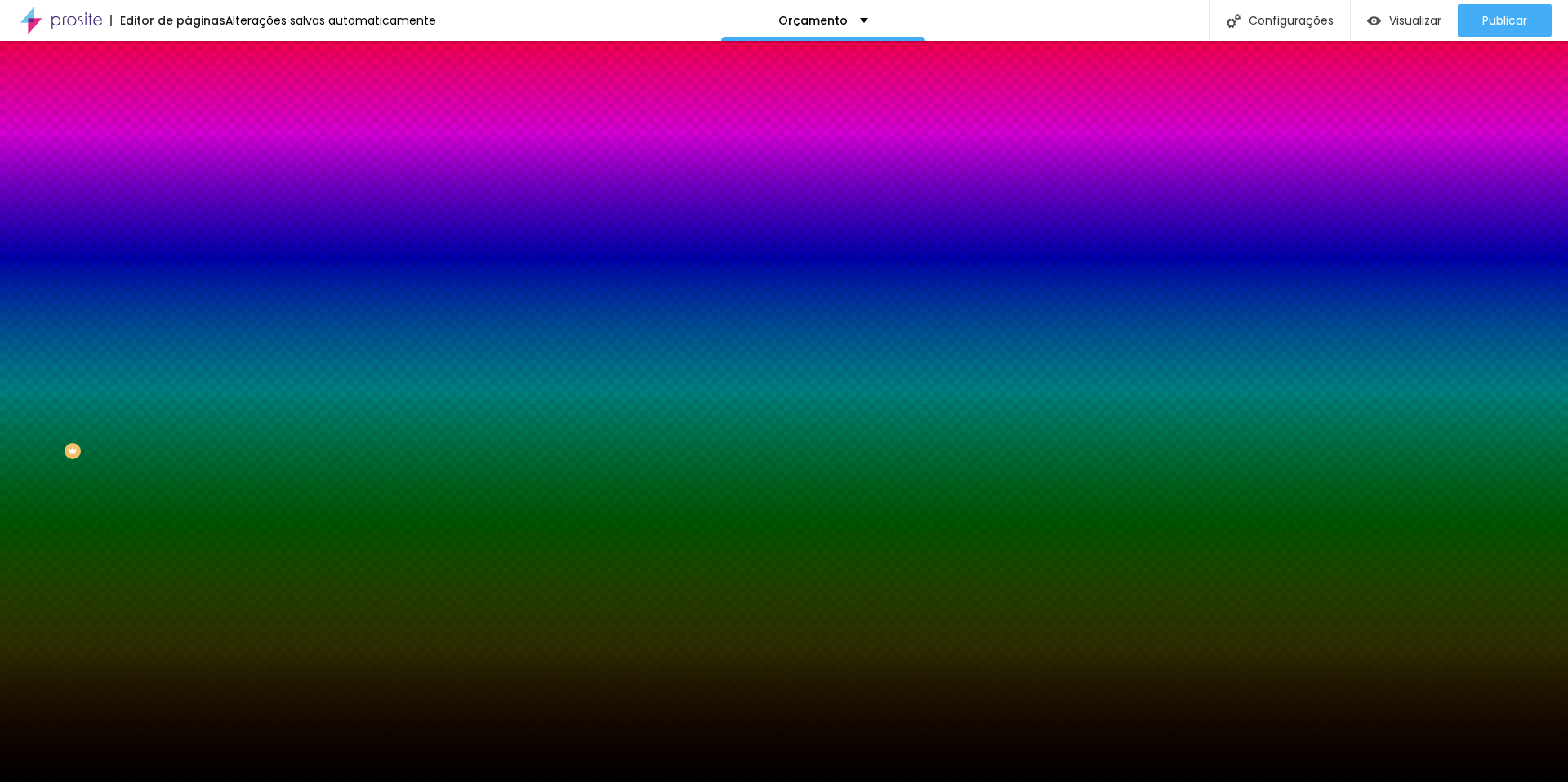
click at [188, 150] on span "Trocar imagem" at bounding box center [232, 143] width 89 height 14
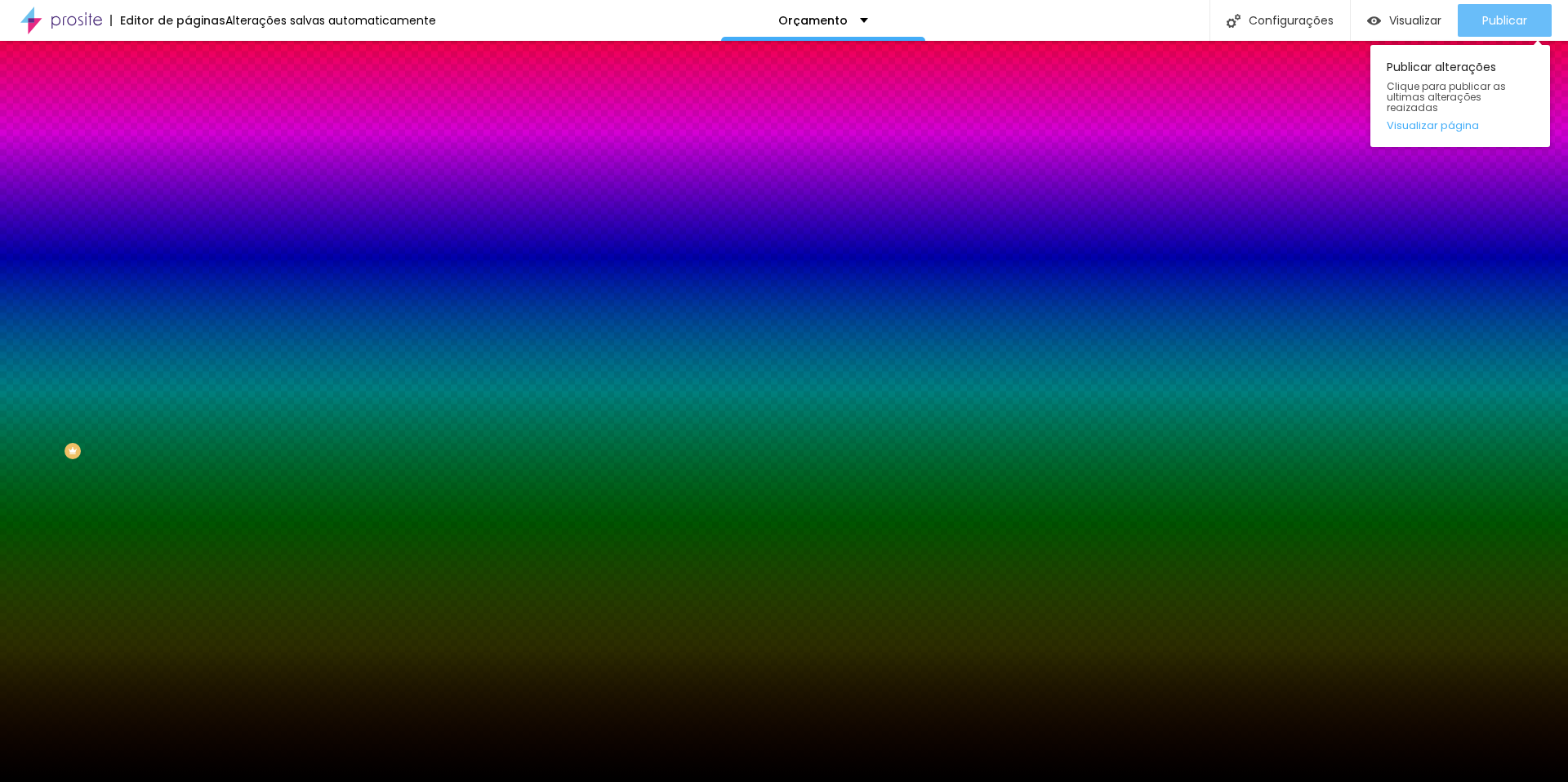
click at [1493, 14] on span "Publicar" at bounding box center [1506, 20] width 45 height 13
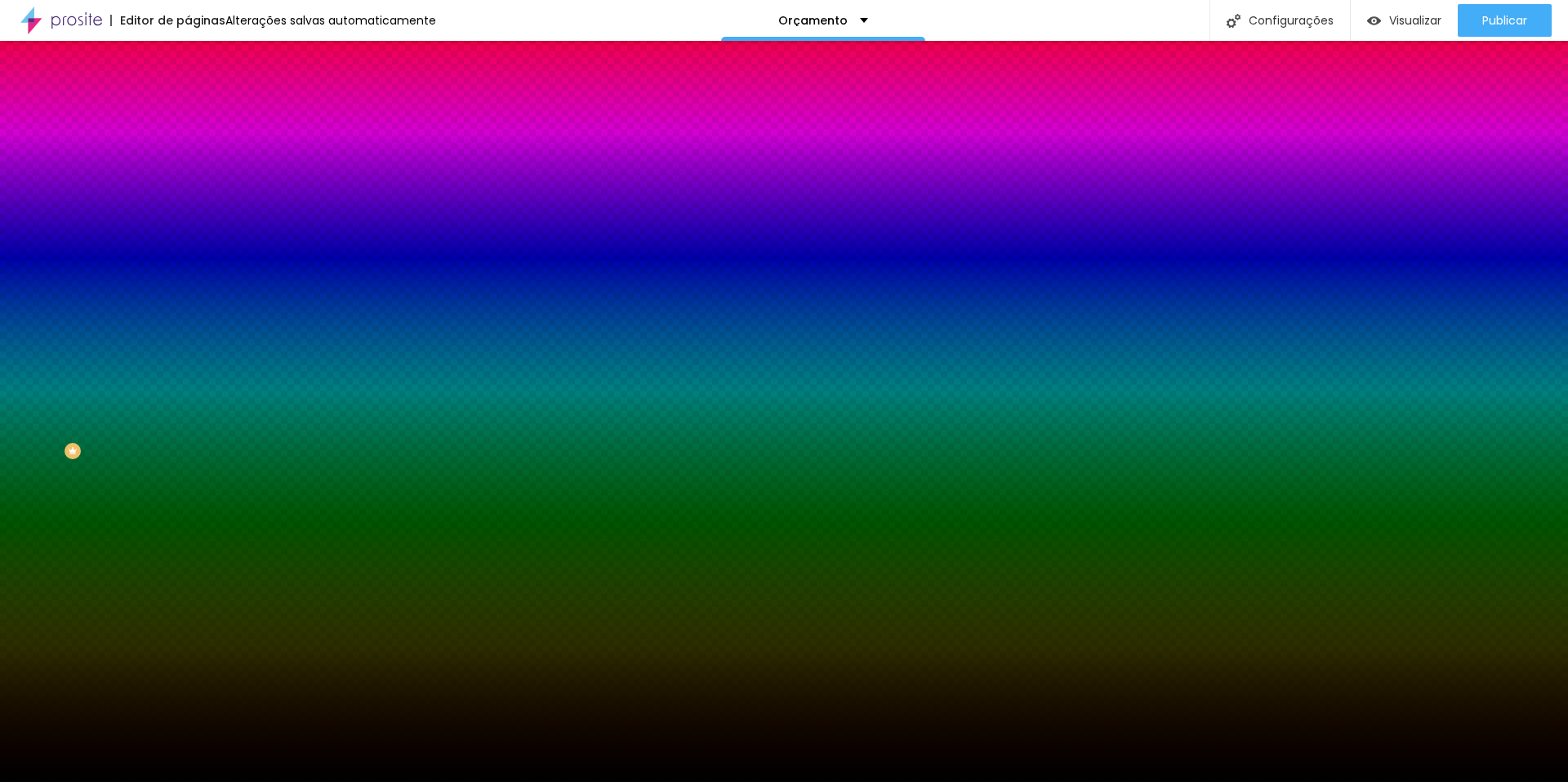
click at [188, 150] on span "Trocar imagem" at bounding box center [232, 143] width 89 height 14
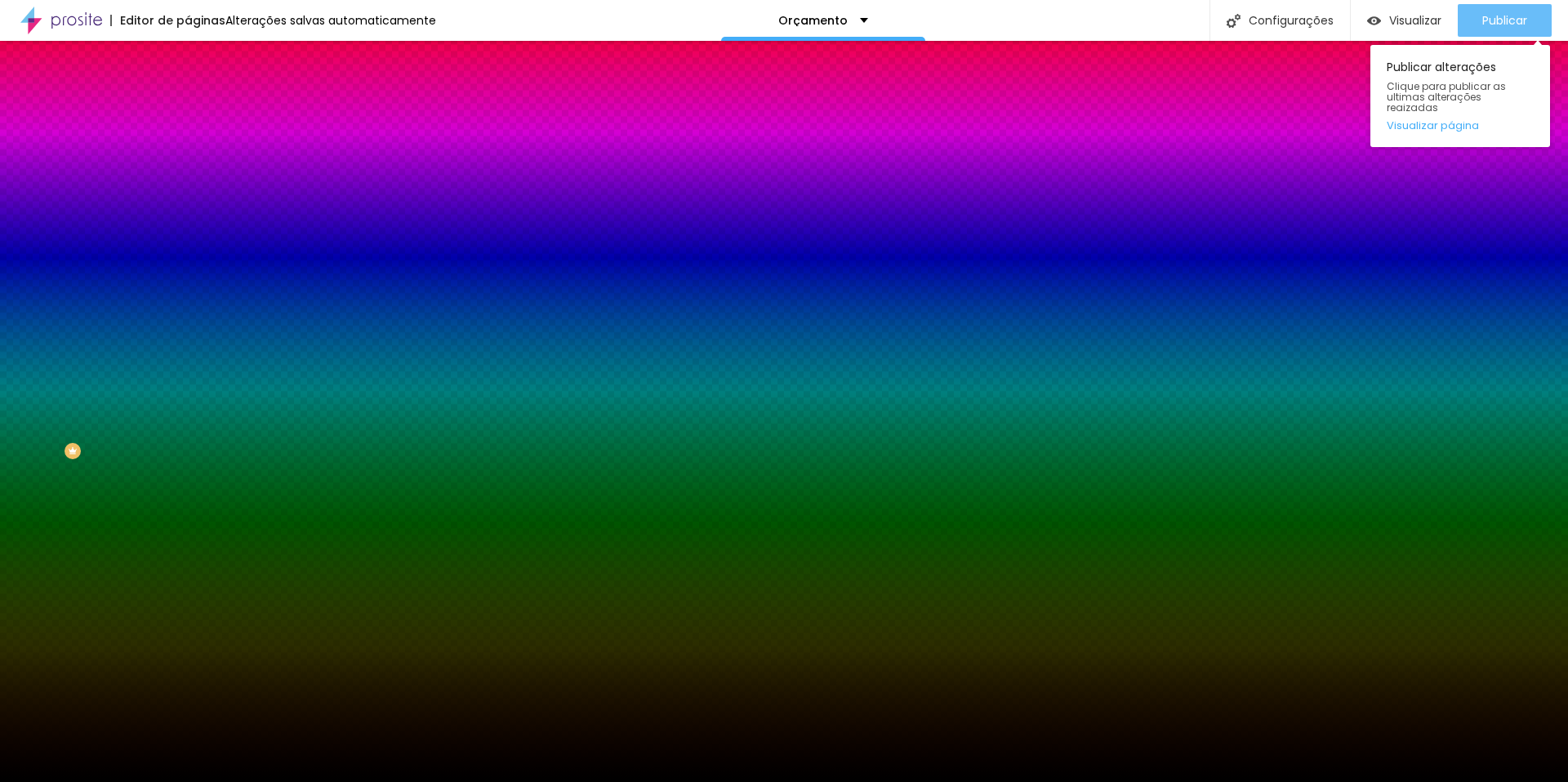
click at [1503, 5] on div "Publicar" at bounding box center [1506, 20] width 45 height 33
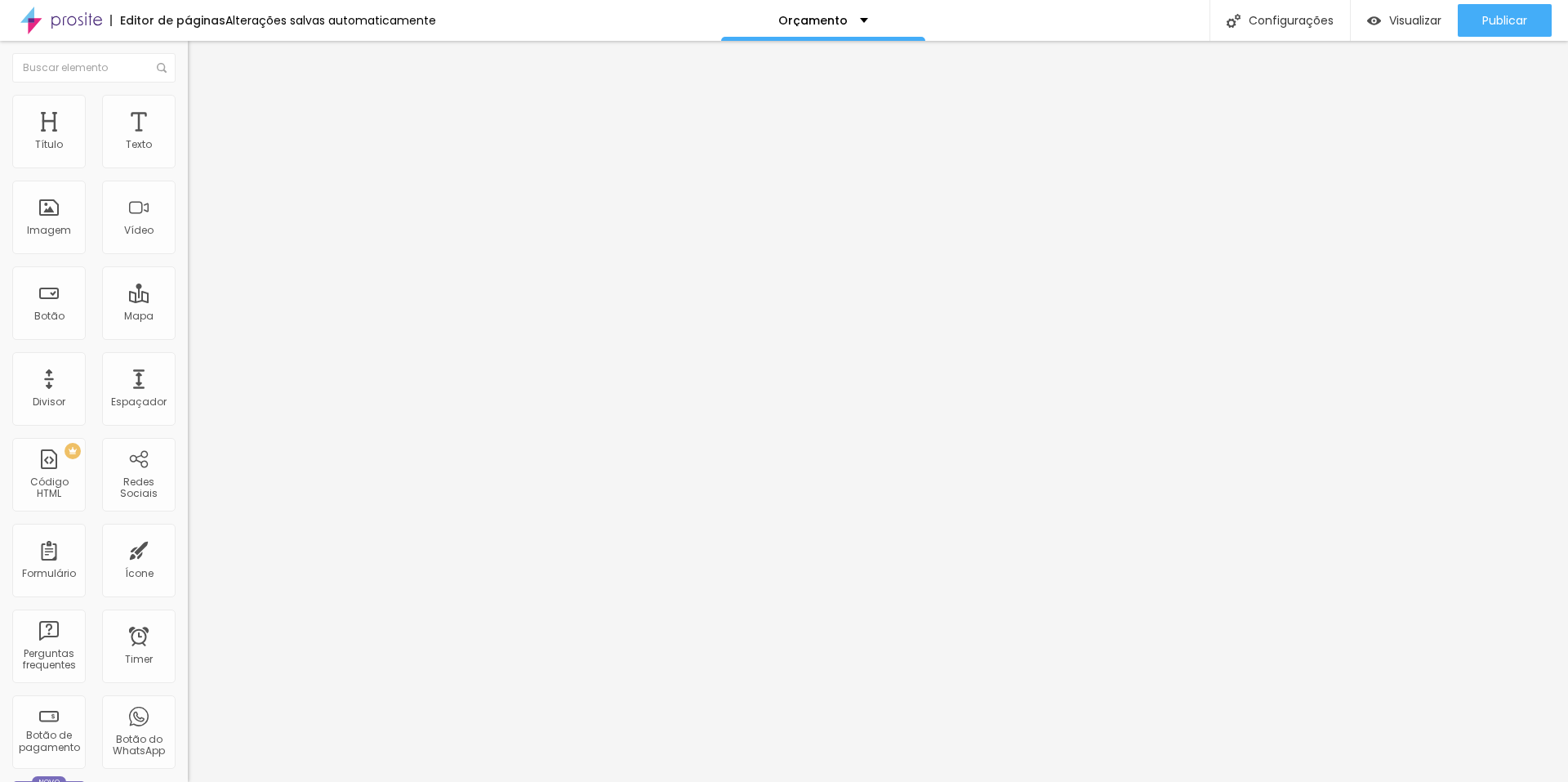
click at [202, 116] on span "Avançado" at bounding box center [229, 122] width 54 height 14
click at [188, 98] on img at bounding box center [195, 102] width 15 height 15
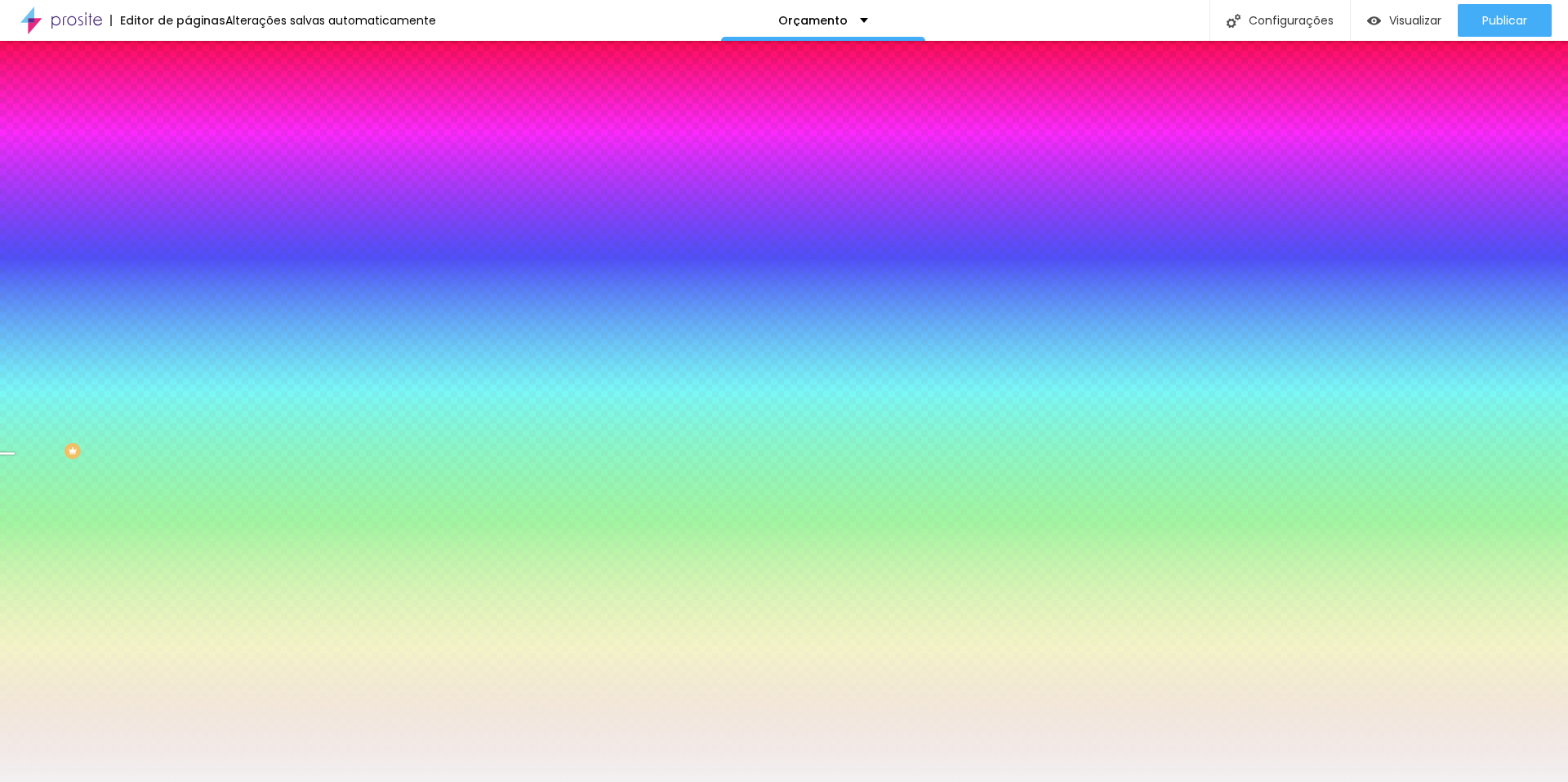
click at [188, 156] on div at bounding box center [281, 156] width 188 height 0
drag, startPoint x: 173, startPoint y: 226, endPoint x: 164, endPoint y: 211, distance: 17.5
click at [188, 173] on div at bounding box center [281, 173] width 188 height 0
click at [188, 156] on div at bounding box center [281, 156] width 188 height 0
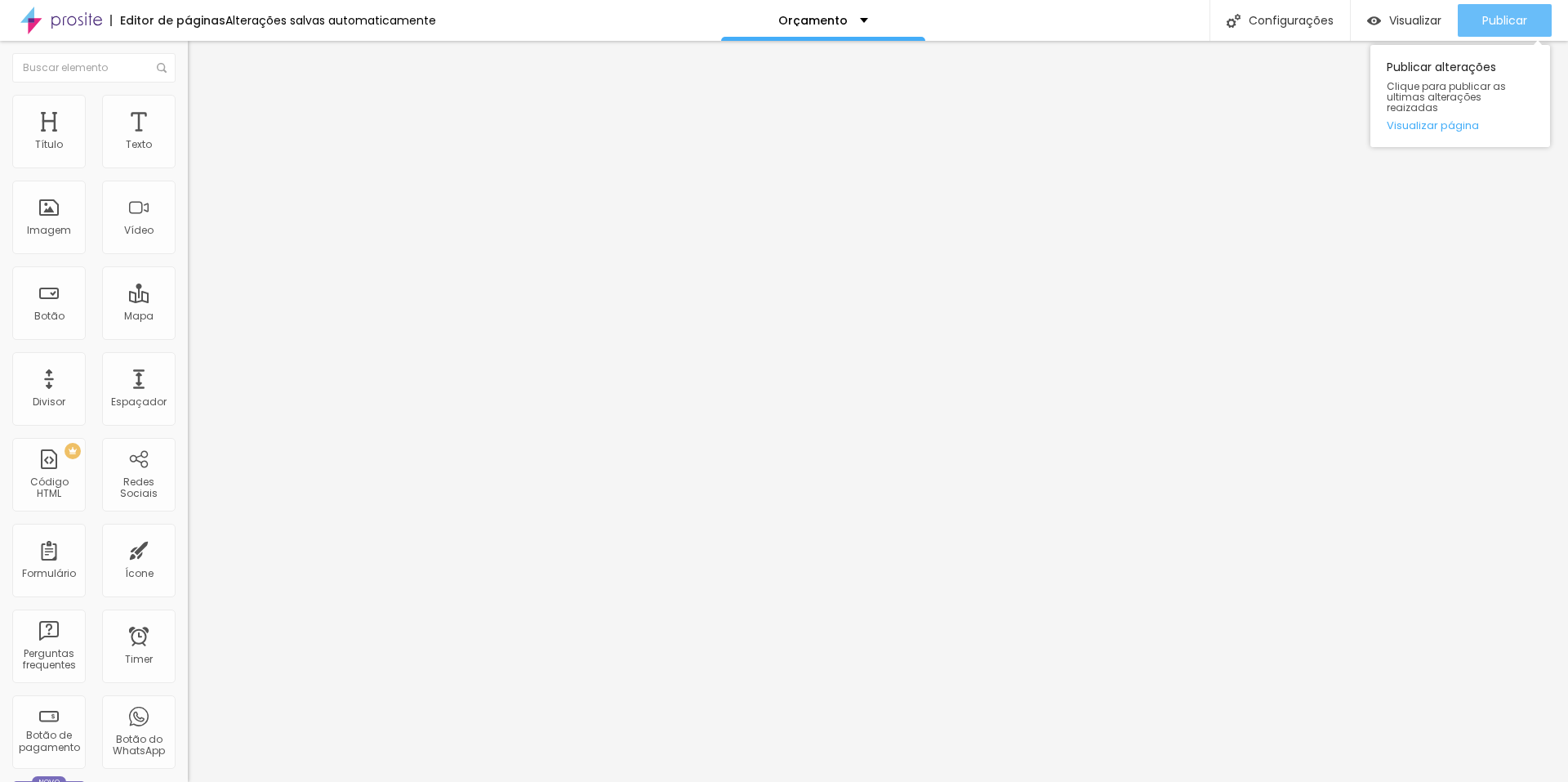
click at [1516, 21] on span "Publicar" at bounding box center [1506, 20] width 45 height 13
click at [188, 95] on img at bounding box center [195, 102] width 15 height 15
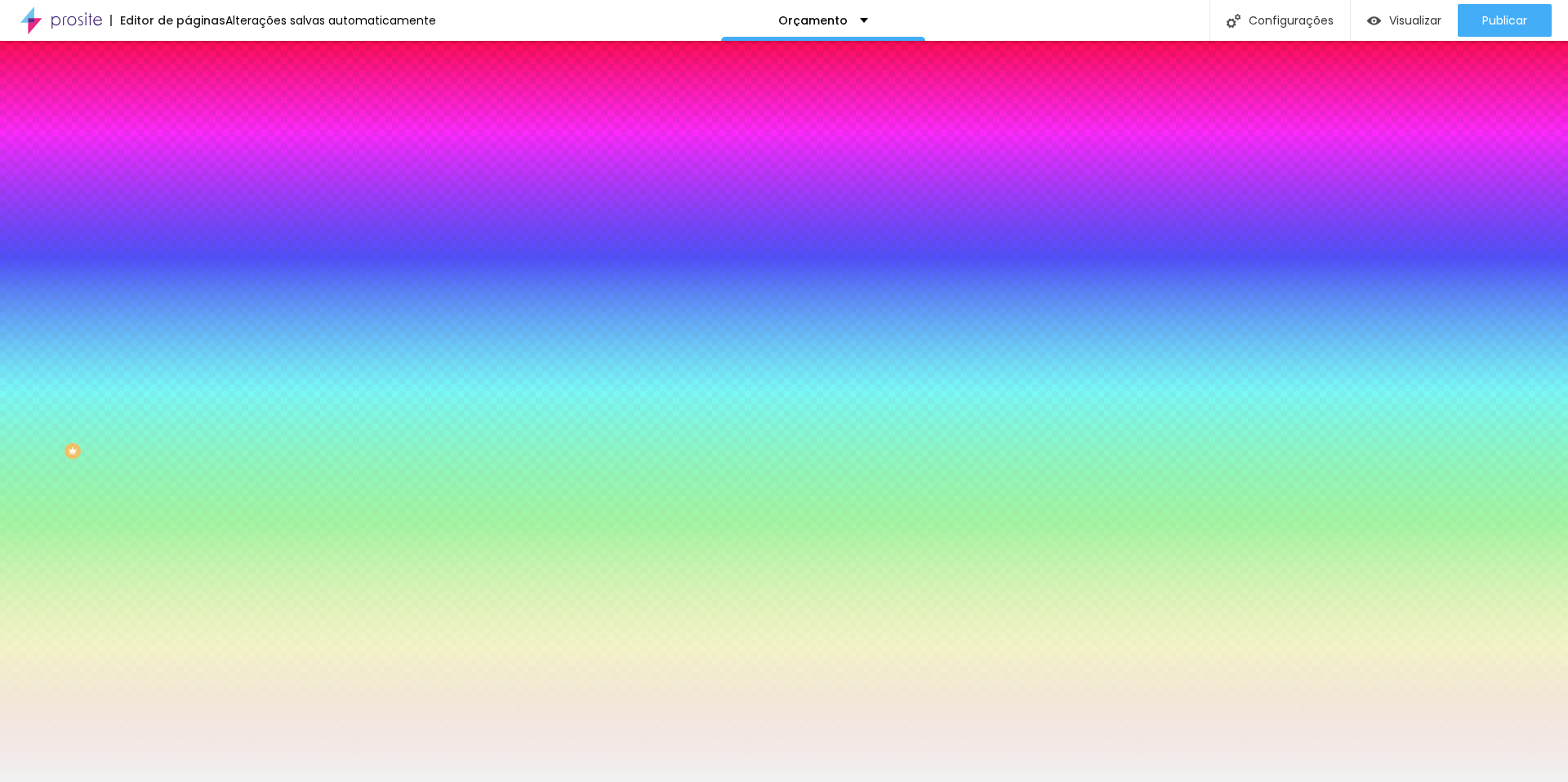
click at [188, 156] on div at bounding box center [281, 156] width 188 height 0
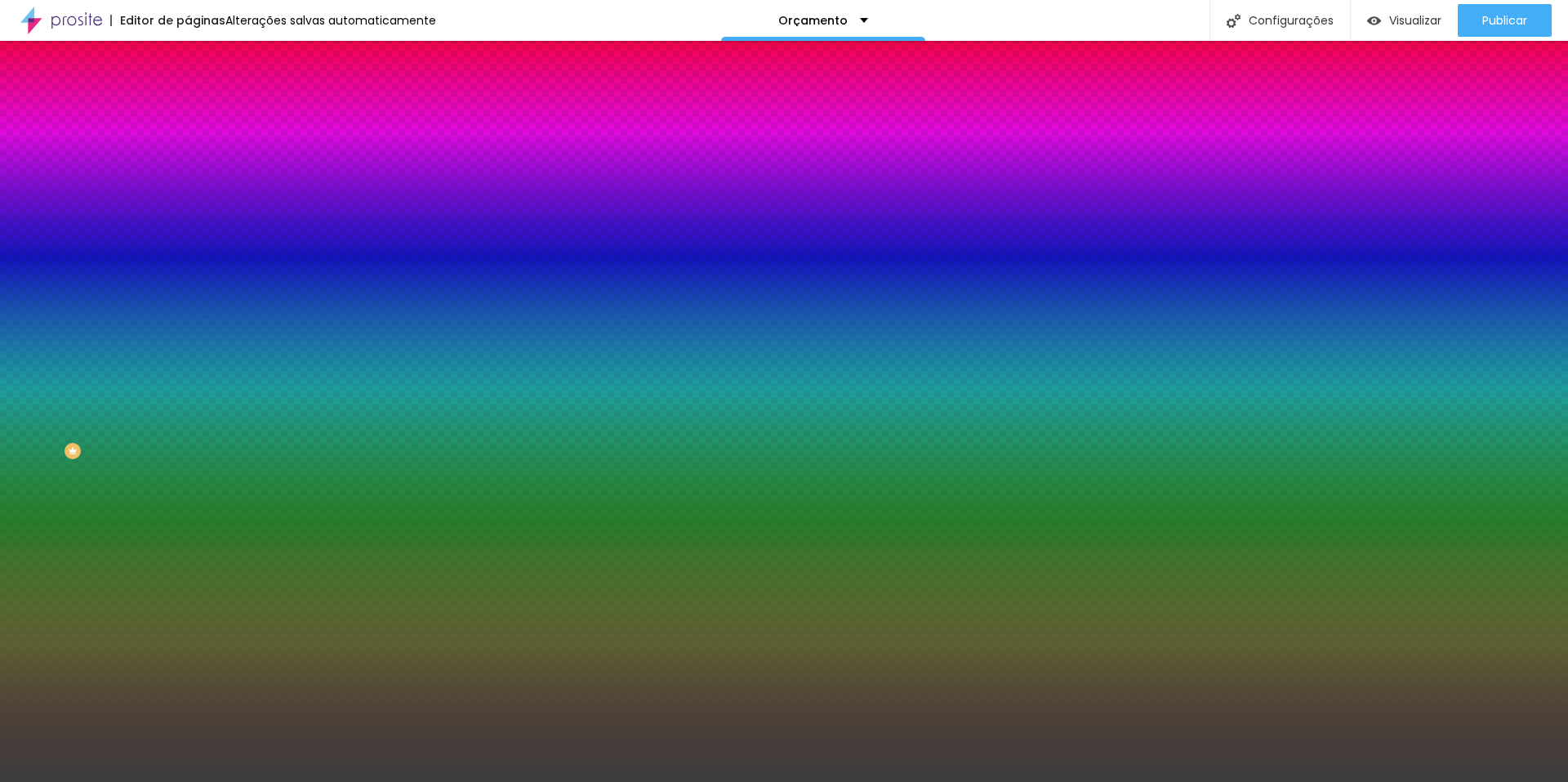
drag, startPoint x: 34, startPoint y: 262, endPoint x: 19, endPoint y: 277, distance: 21.2
click at [188, 277] on div "Editar Coluna Conteúdo Estilo Avançado Cor de fundo Voltar ao padrão #414141 0 …" at bounding box center [281, 411] width 188 height 741
click at [188, 156] on div at bounding box center [281, 156] width 188 height 0
drag, startPoint x: 162, startPoint y: 242, endPoint x: 167, endPoint y: 230, distance: 13.0
click at [167, 230] on div at bounding box center [784, 391] width 1568 height 782
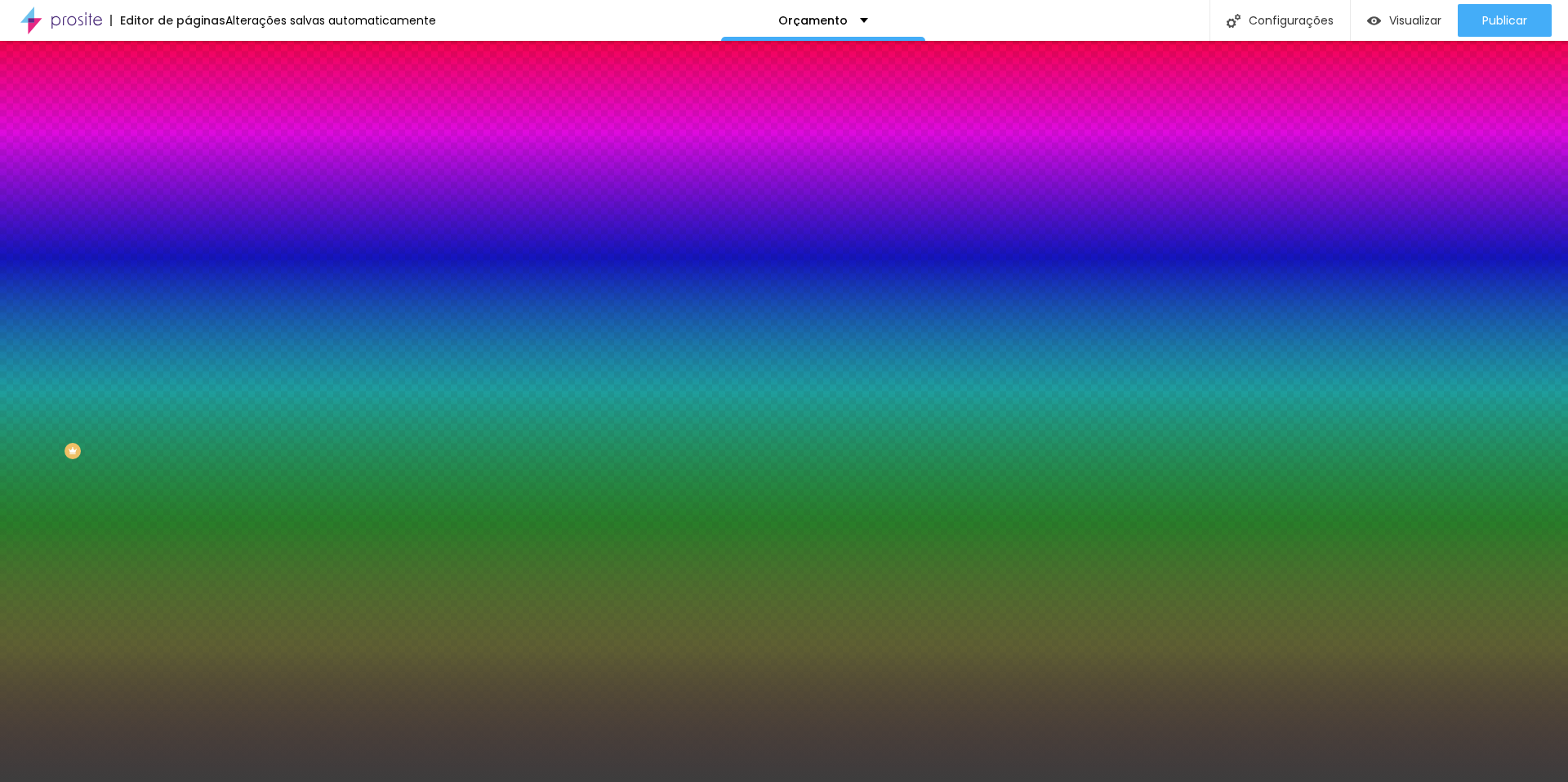
drag, startPoint x: 162, startPoint y: 207, endPoint x: 170, endPoint y: 180, distance: 28.2
click at [188, 173] on div at bounding box center [281, 173] width 188 height 0
click at [188, 156] on div at bounding box center [281, 156] width 188 height 0
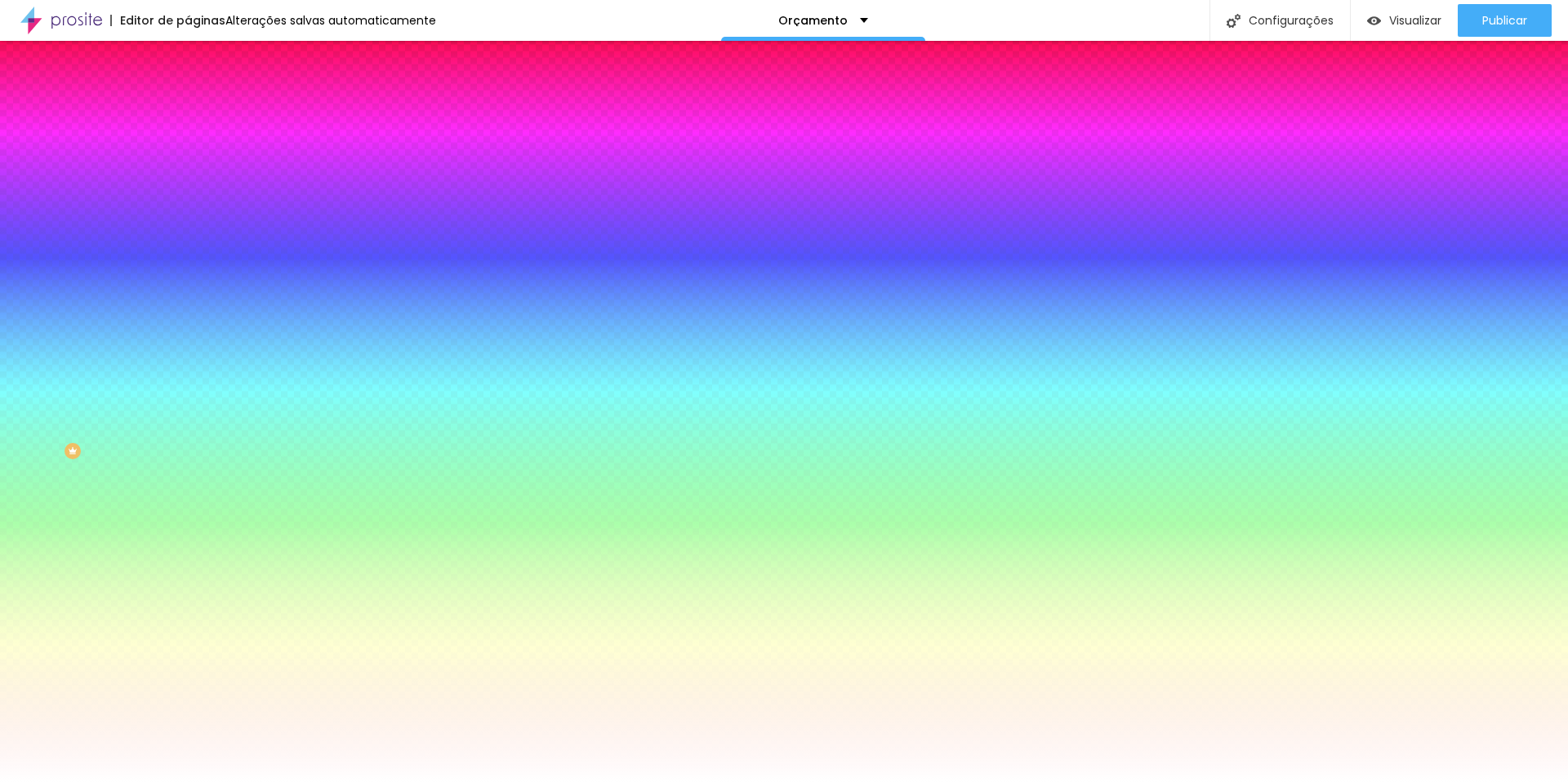
drag, startPoint x: 30, startPoint y: 190, endPoint x: 16, endPoint y: 180, distance: 17.2
click at [188, 173] on div "Cor de fundo Voltar ao padrão #FFFFFF" at bounding box center [281, 150] width 188 height 45
click at [188, 156] on div at bounding box center [281, 156] width 188 height 0
drag, startPoint x: 33, startPoint y: 196, endPoint x: 39, endPoint y: 183, distance: 14.3
click at [188, 185] on div "Cor de fundo Voltar ao padrão #FDFDFD 0 Borda arredondada" at bounding box center [281, 266] width 188 height 276
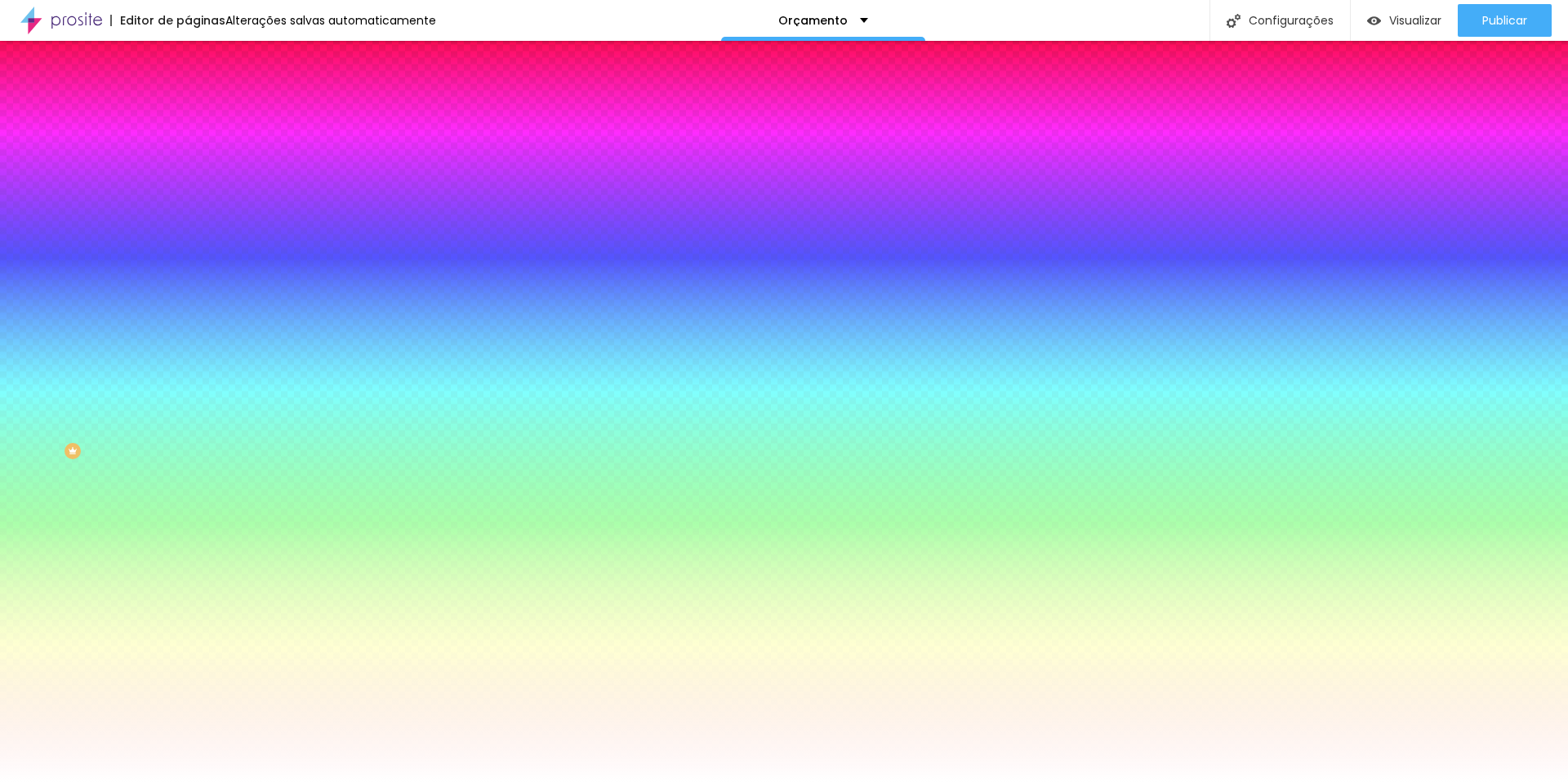
click at [188, 161] on input "#FDFDFD" at bounding box center [285, 164] width 196 height 17
click at [188, 153] on div "Cor de fundo Voltar ao padrão #FDFDFD" at bounding box center [281, 150] width 188 height 45
click at [188, 156] on div at bounding box center [281, 156] width 188 height 0
drag, startPoint x: 156, startPoint y: 201, endPoint x: 159, endPoint y: 246, distance: 45.1
click at [159, 246] on div at bounding box center [784, 391] width 1568 height 782
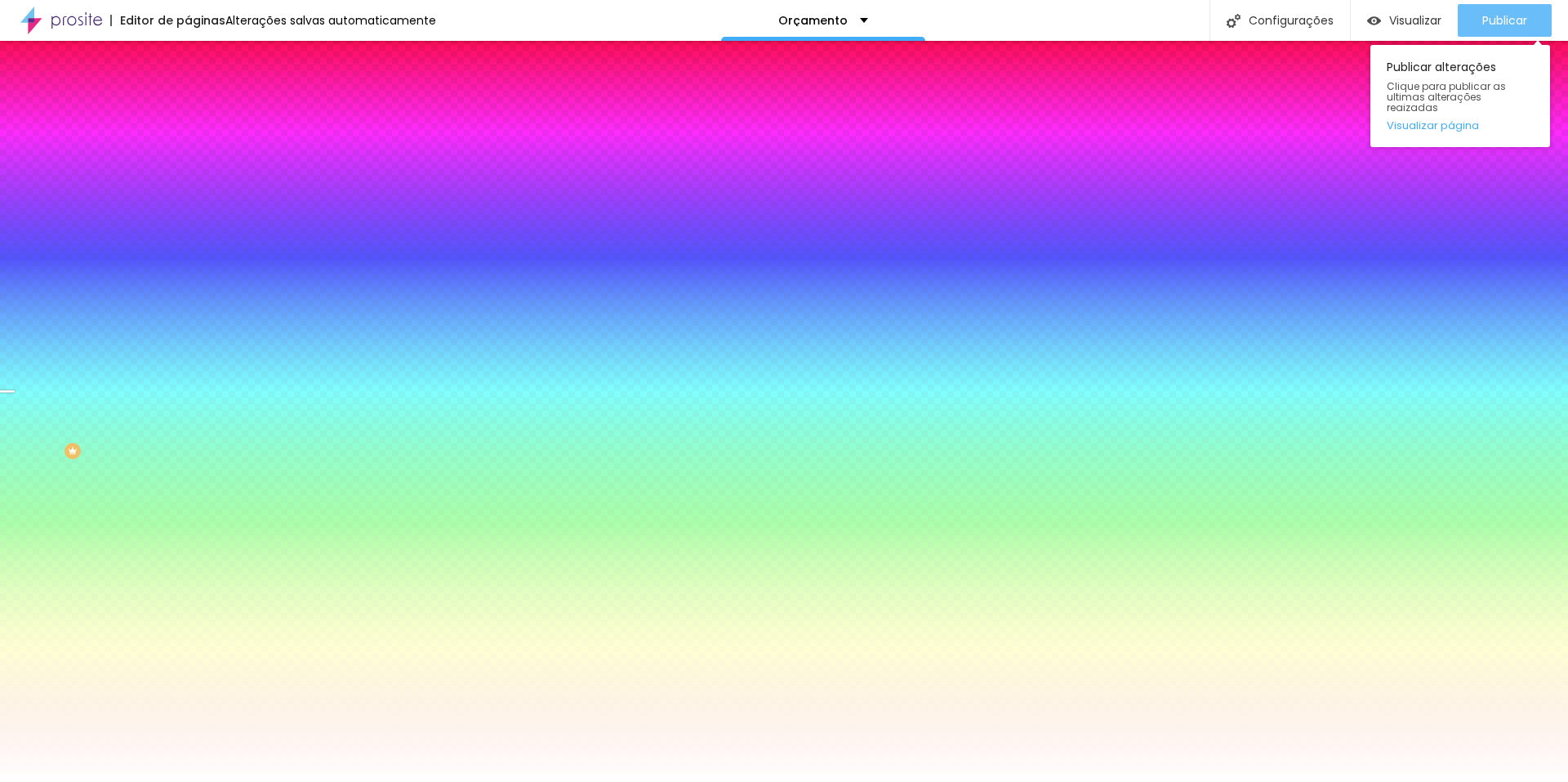
click at [1478, 15] on button "Publicar" at bounding box center [1505, 20] width 94 height 33
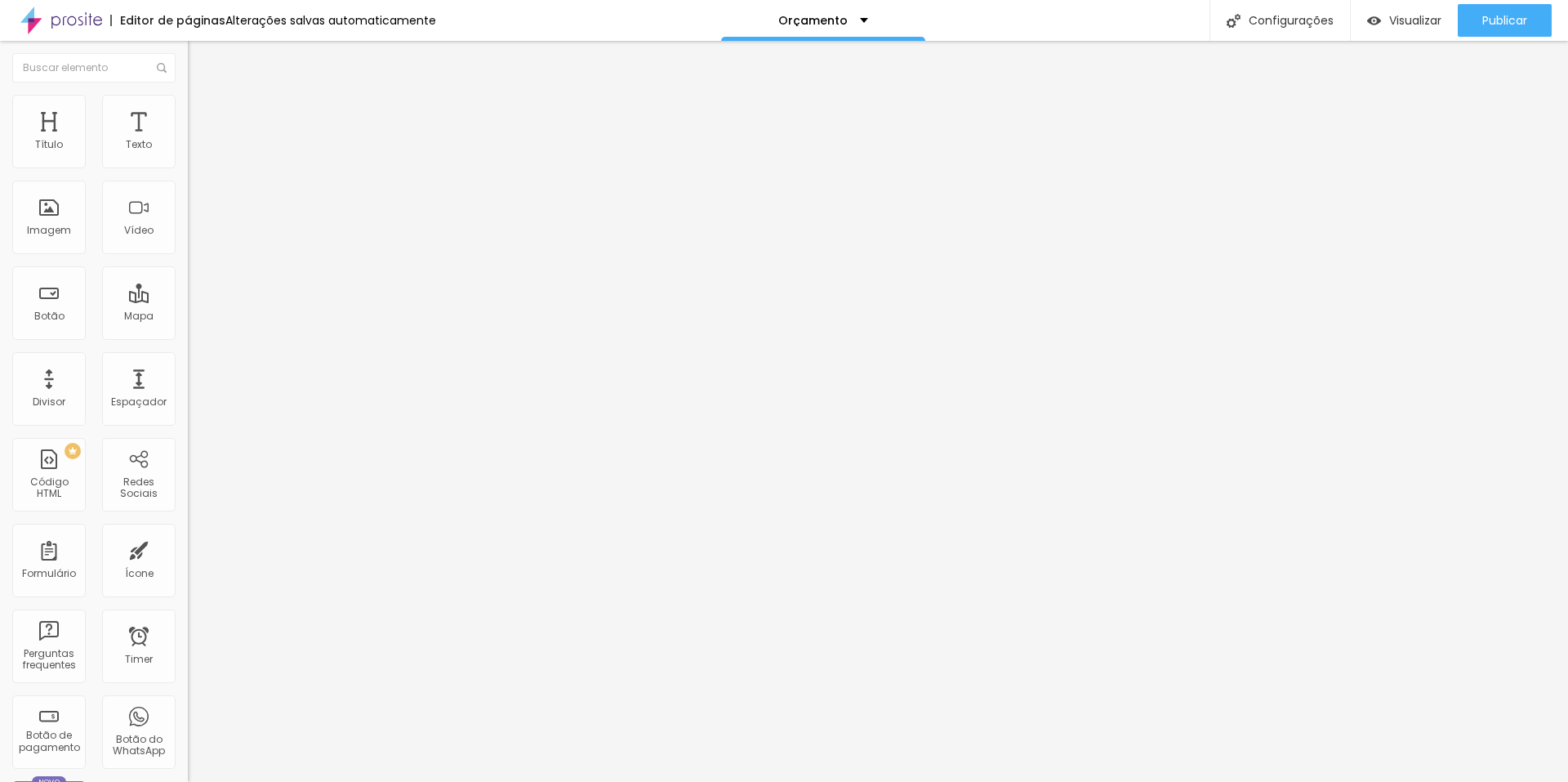
click at [188, 67] on button "Editar Seção" at bounding box center [281, 59] width 188 height 38
click at [55, 139] on div "Título" at bounding box center [49, 145] width 28 height 12
click at [188, 140] on span "Adicionar imagem" at bounding box center [240, 133] width 106 height 14
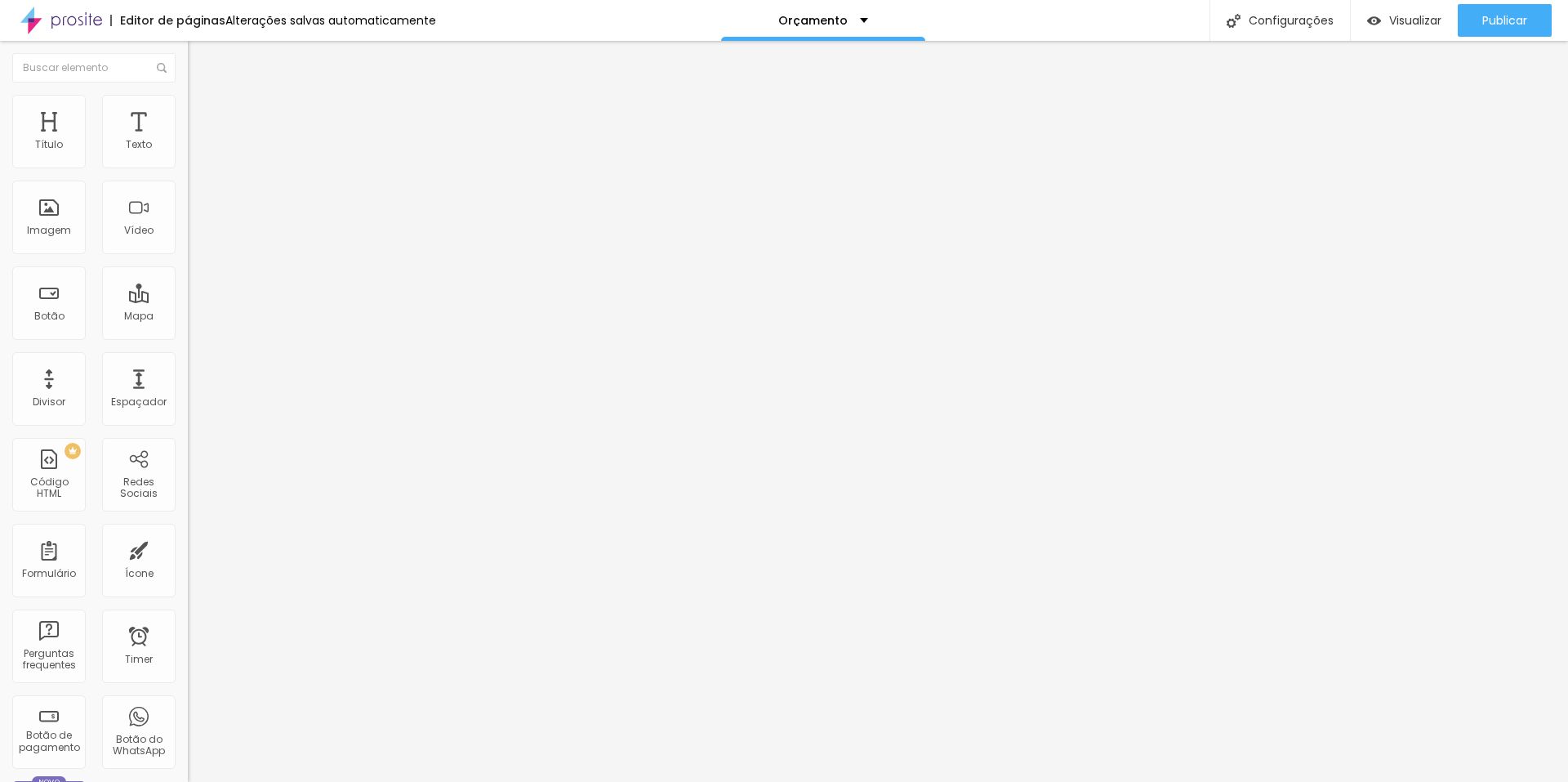
click at [188, 104] on img at bounding box center [195, 102] width 15 height 15
click at [188, 154] on input "100" at bounding box center [222, 145] width 70 height 17
click at [1502, 14] on span "Publicar" at bounding box center [1506, 20] width 45 height 13
click at [188, 112] on li "Avançado" at bounding box center [281, 119] width 188 height 17
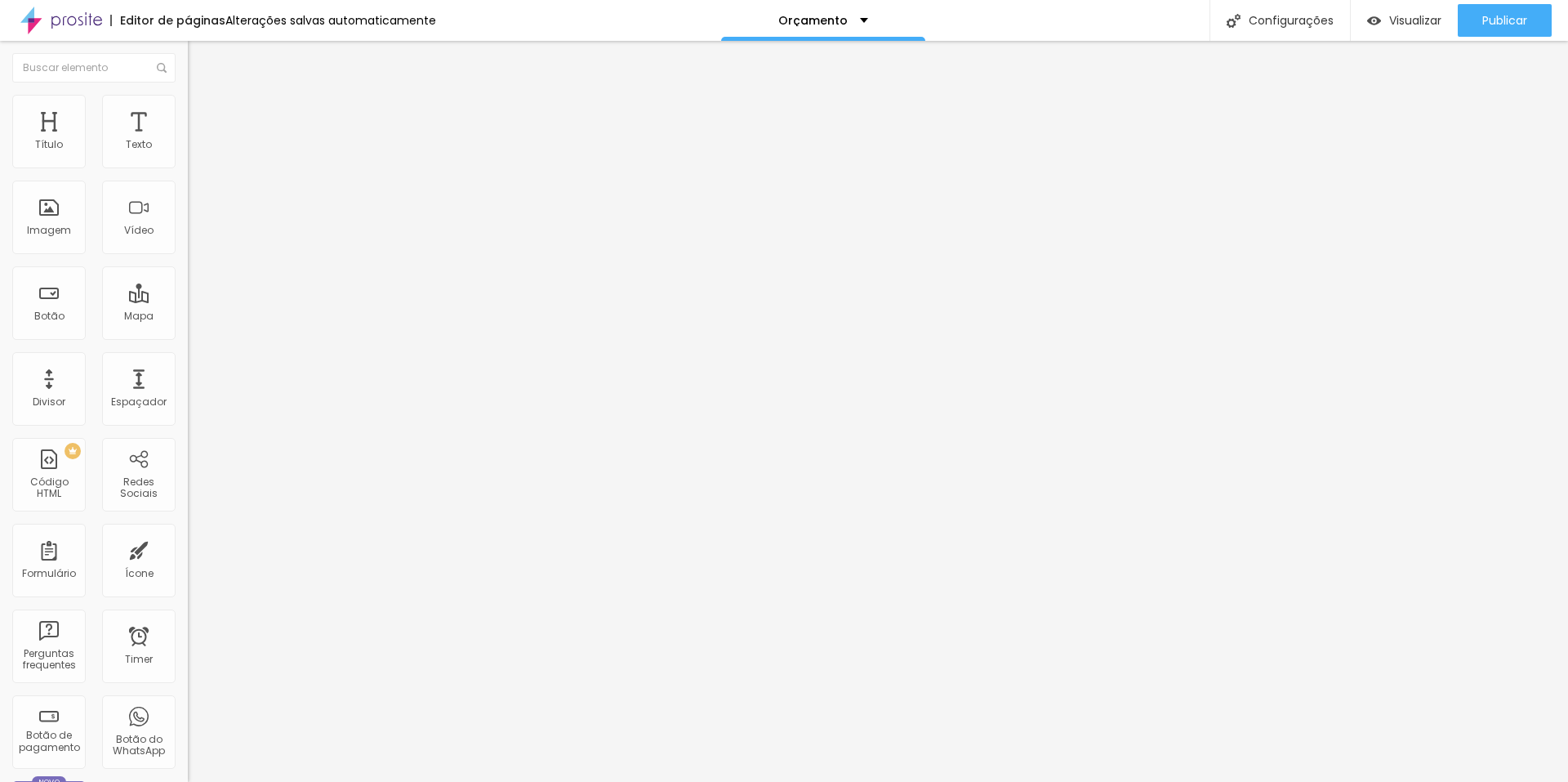
drag, startPoint x: 78, startPoint y: 195, endPoint x: 31, endPoint y: 196, distance: 47.0
click at [188, 548] on input "range" at bounding box center [240, 554] width 106 height 13
drag, startPoint x: 55, startPoint y: 163, endPoint x: 7, endPoint y: 171, distance: 48.7
click at [188, 317] on input "range" at bounding box center [240, 323] width 106 height 13
click at [1470, 17] on button "Publicar" at bounding box center [1505, 20] width 94 height 33
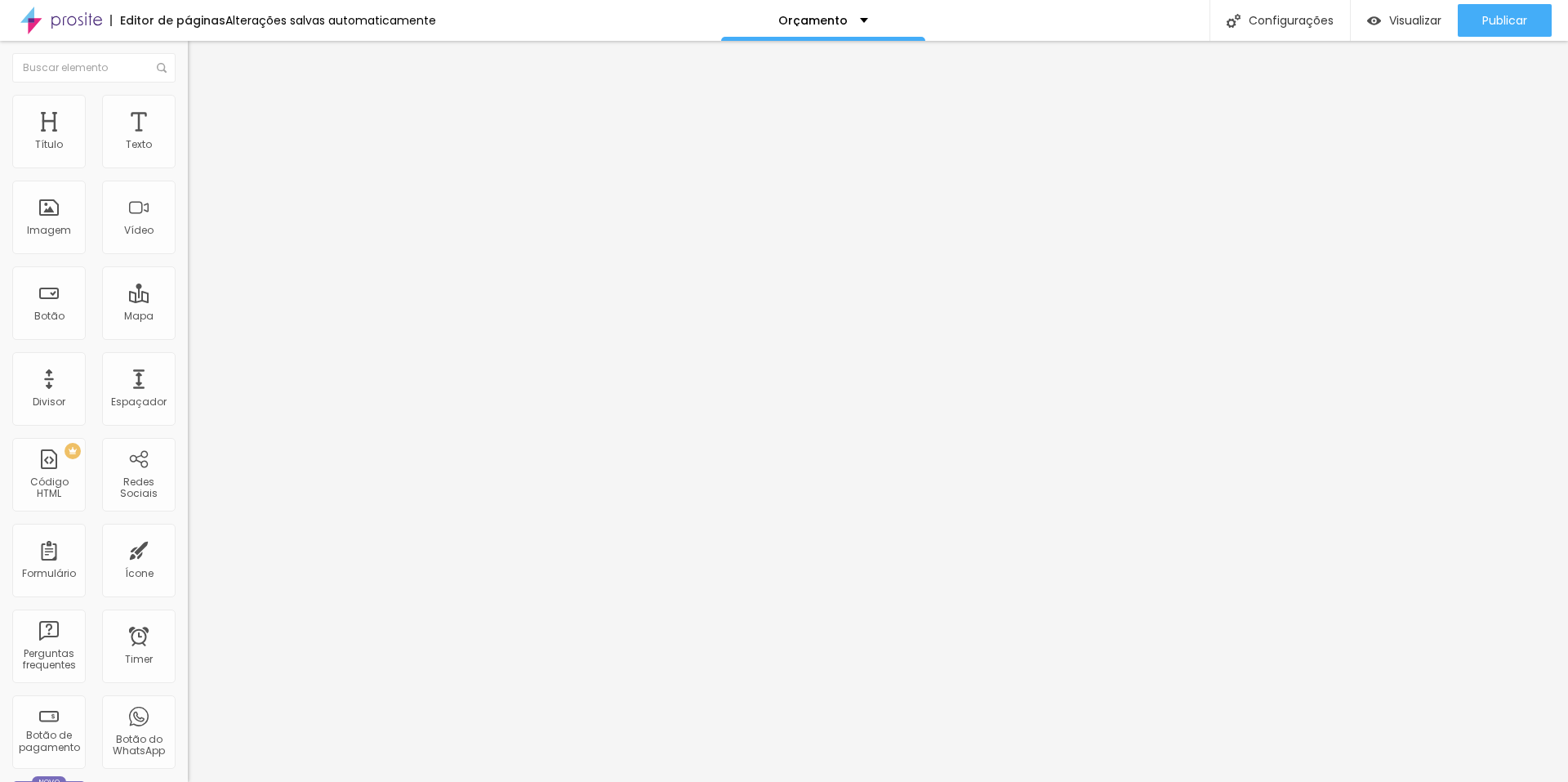
click at [188, 103] on img at bounding box center [195, 102] width 15 height 15
click at [1526, 14] on span "Publicar" at bounding box center [1506, 20] width 45 height 13
click at [1485, 27] on span "Publicar" at bounding box center [1506, 20] width 45 height 13
click at [1300, 17] on div "Configurações" at bounding box center [1280, 20] width 140 height 40
drag, startPoint x: 720, startPoint y: 203, endPoint x: 521, endPoint y: 219, distance: 199.6
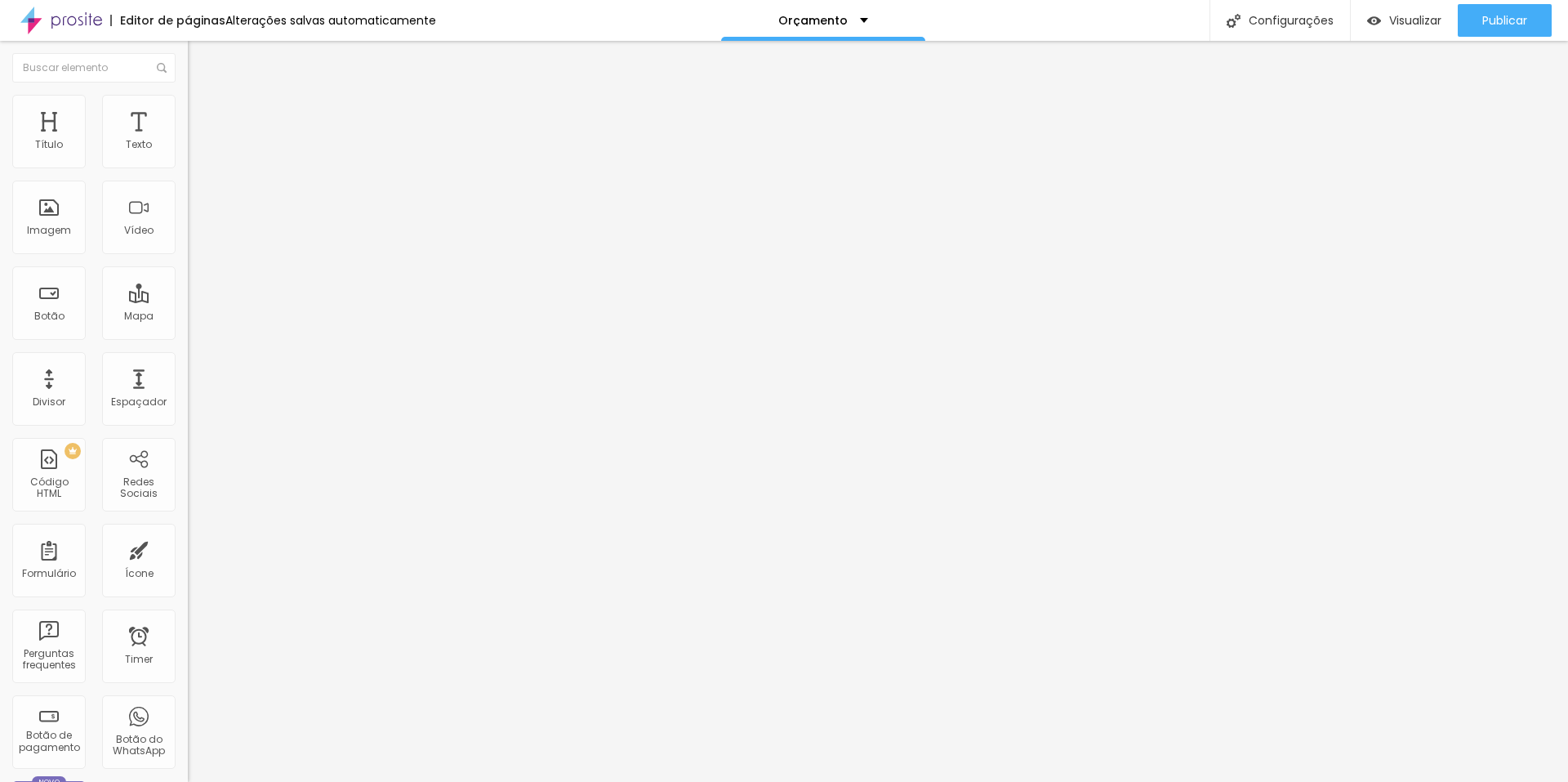
drag, startPoint x: 722, startPoint y: 287, endPoint x: 629, endPoint y: 298, distance: 93.6
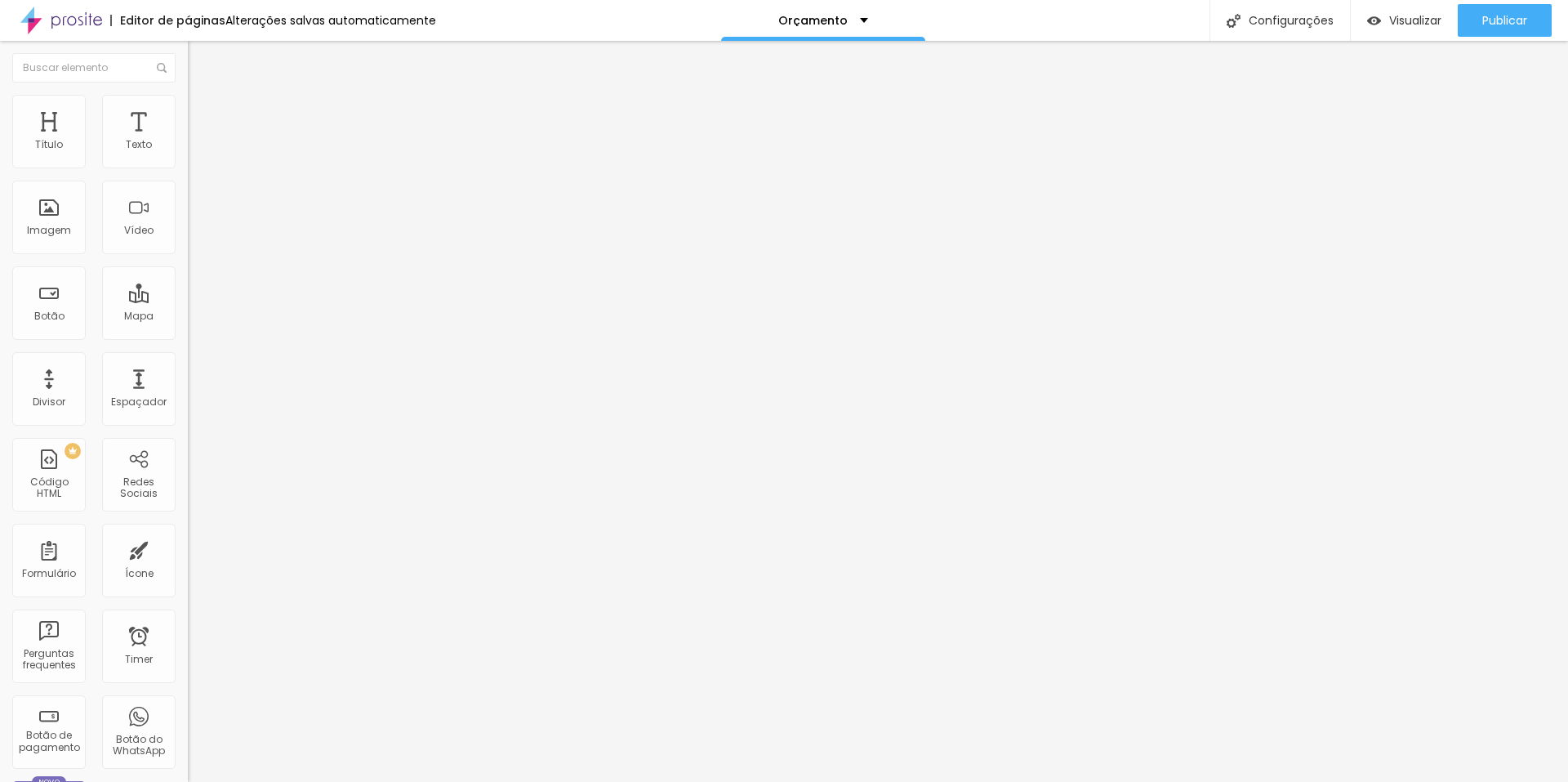
drag, startPoint x: 1046, startPoint y: 683, endPoint x: 1047, endPoint y: 672, distance: 11.0
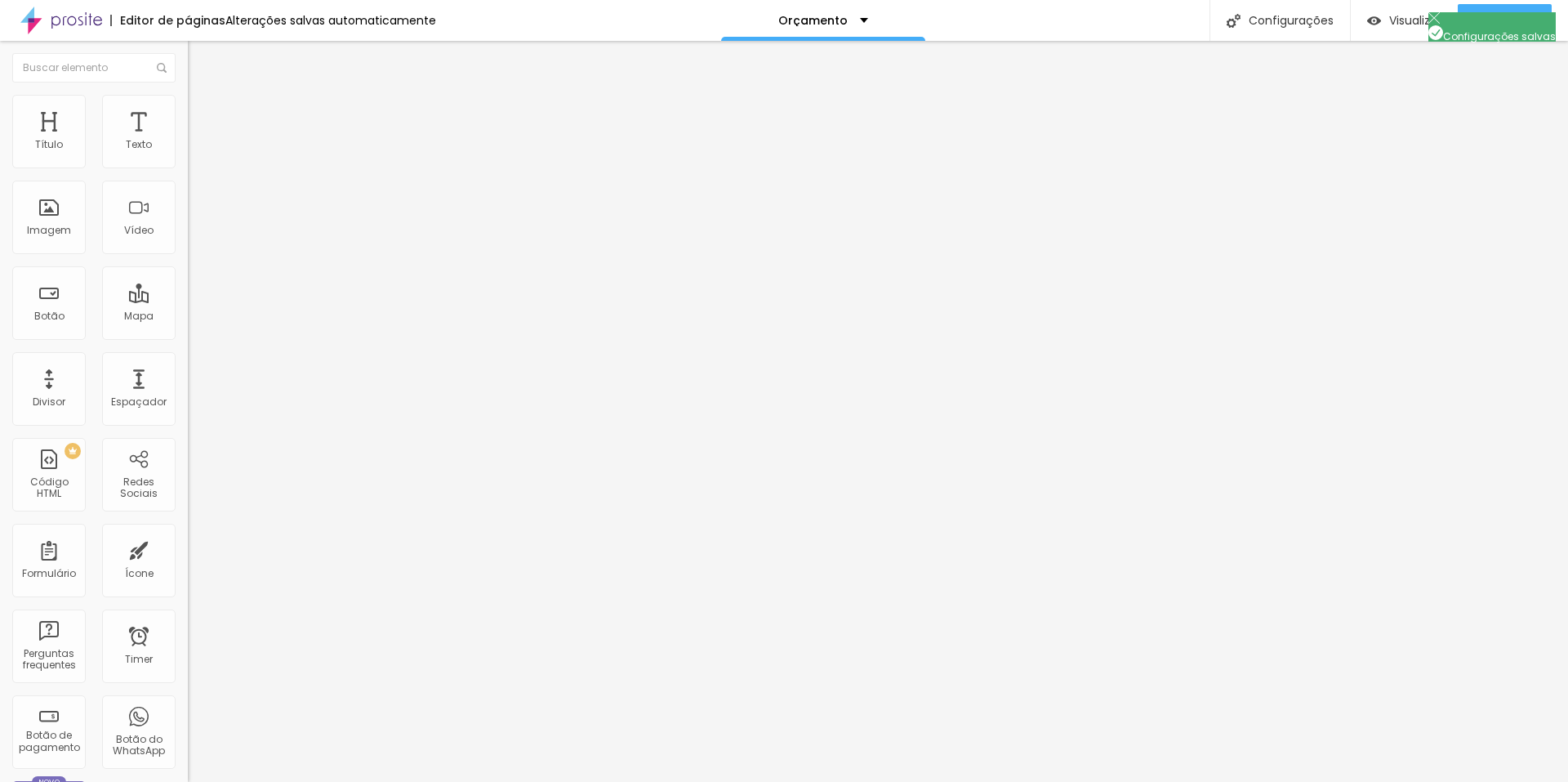
click at [202, 113] on span "Estilo" at bounding box center [215, 106] width 26 height 14
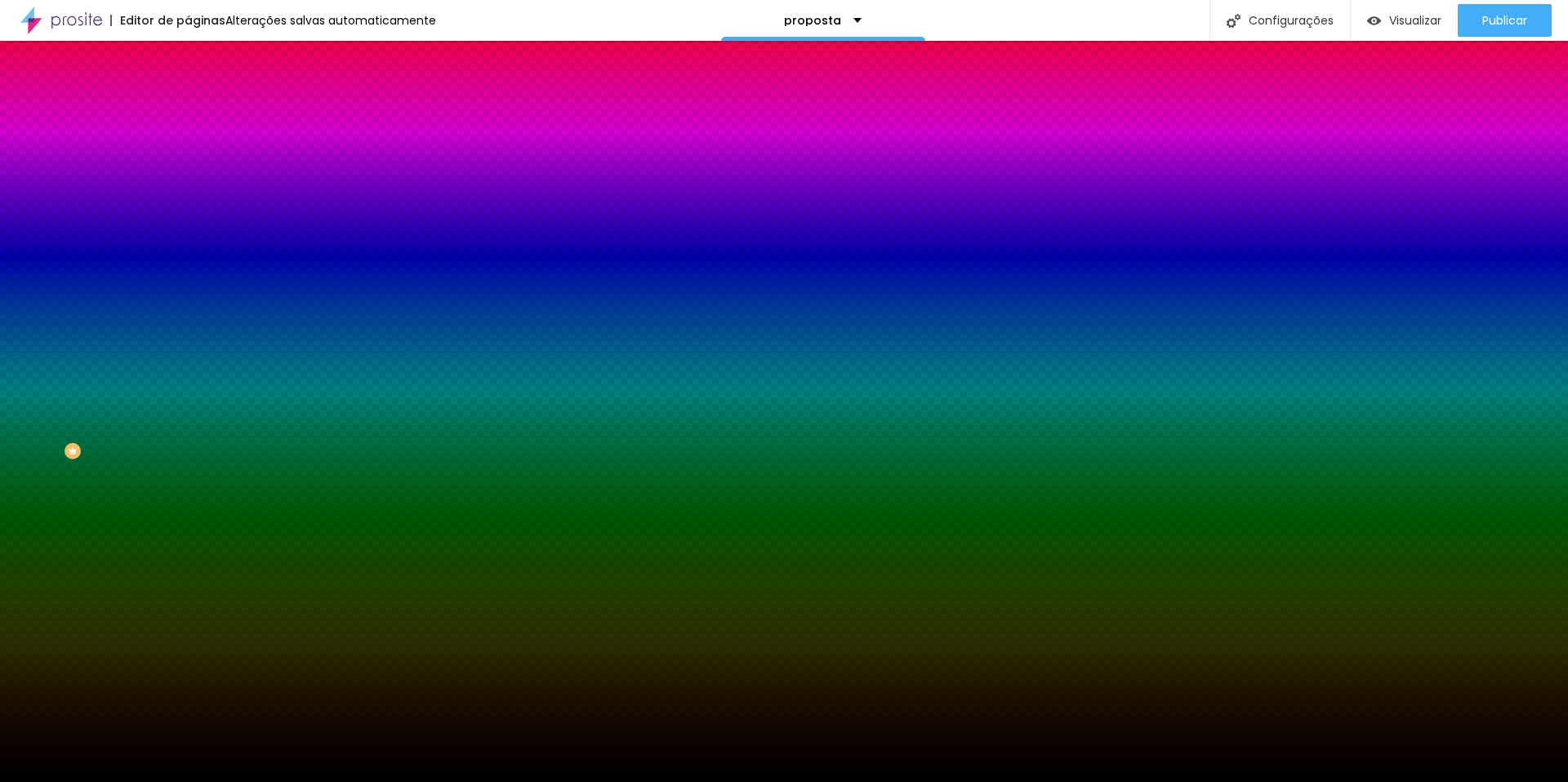
click at [188, 150] on span "Trocar imagem" at bounding box center [232, 143] width 89 height 14
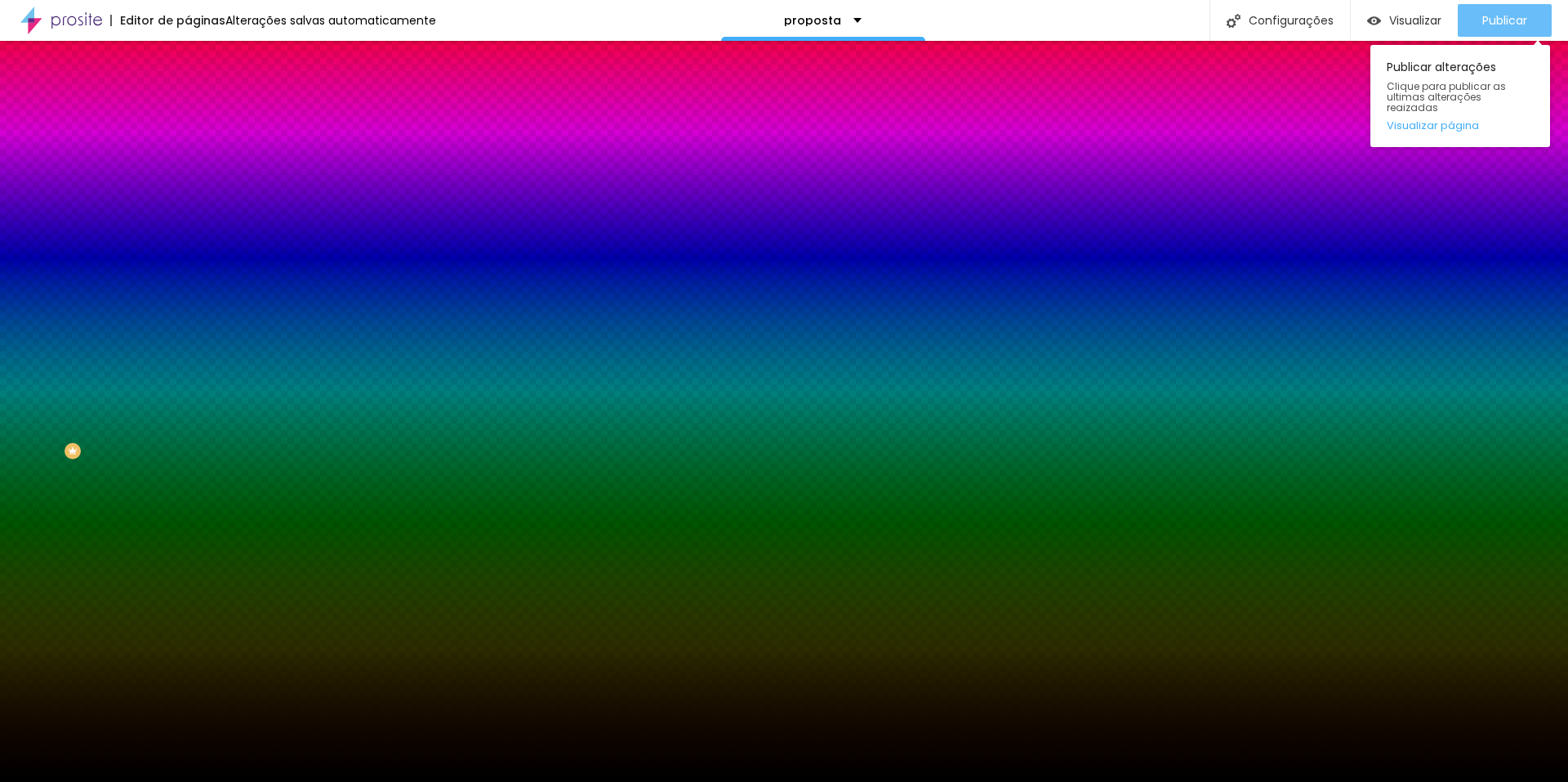
click at [1499, 19] on span "Publicar" at bounding box center [1506, 20] width 45 height 13
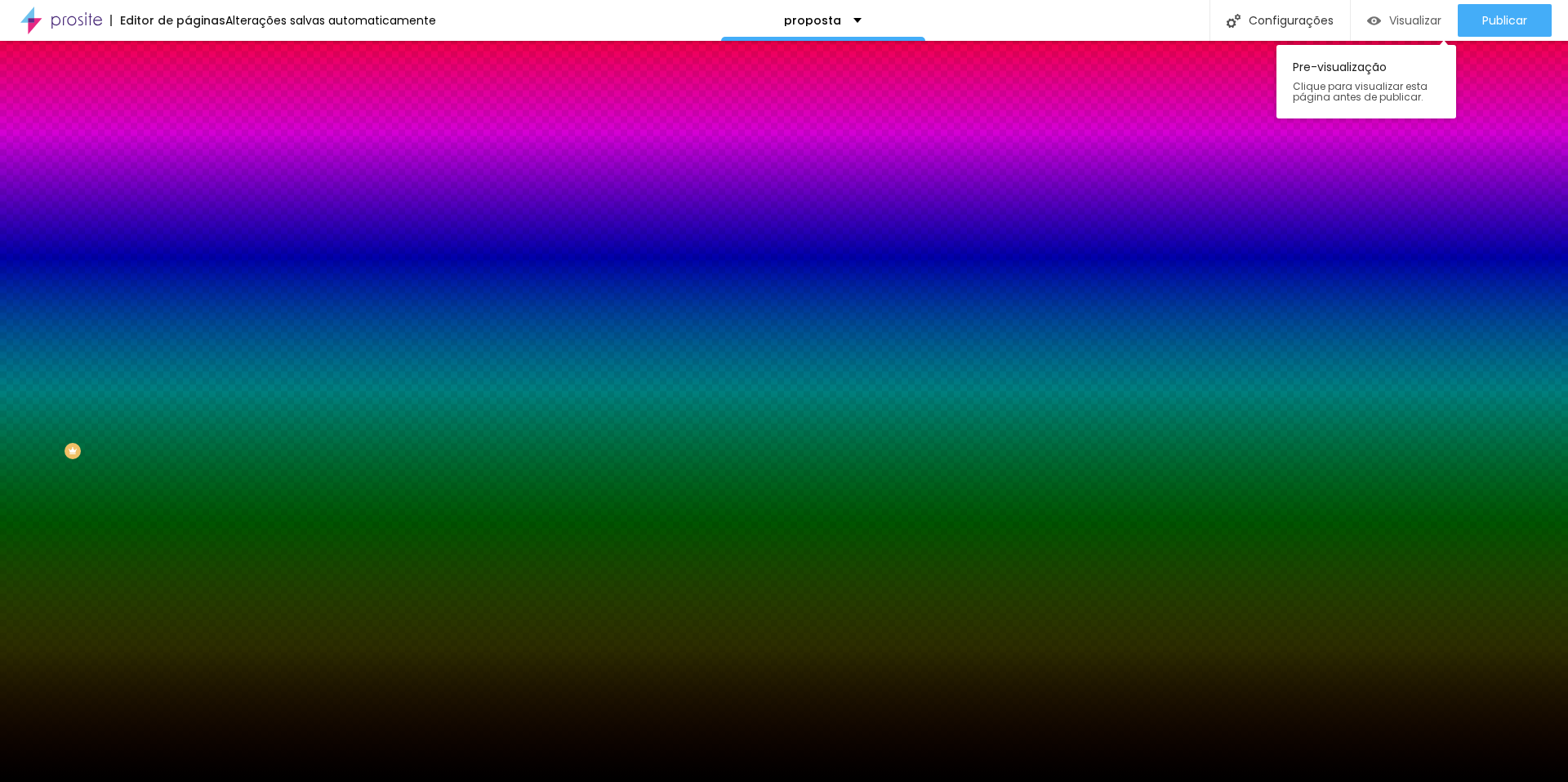
click at [1410, 21] on span "Visualizar" at bounding box center [1415, 20] width 52 height 13
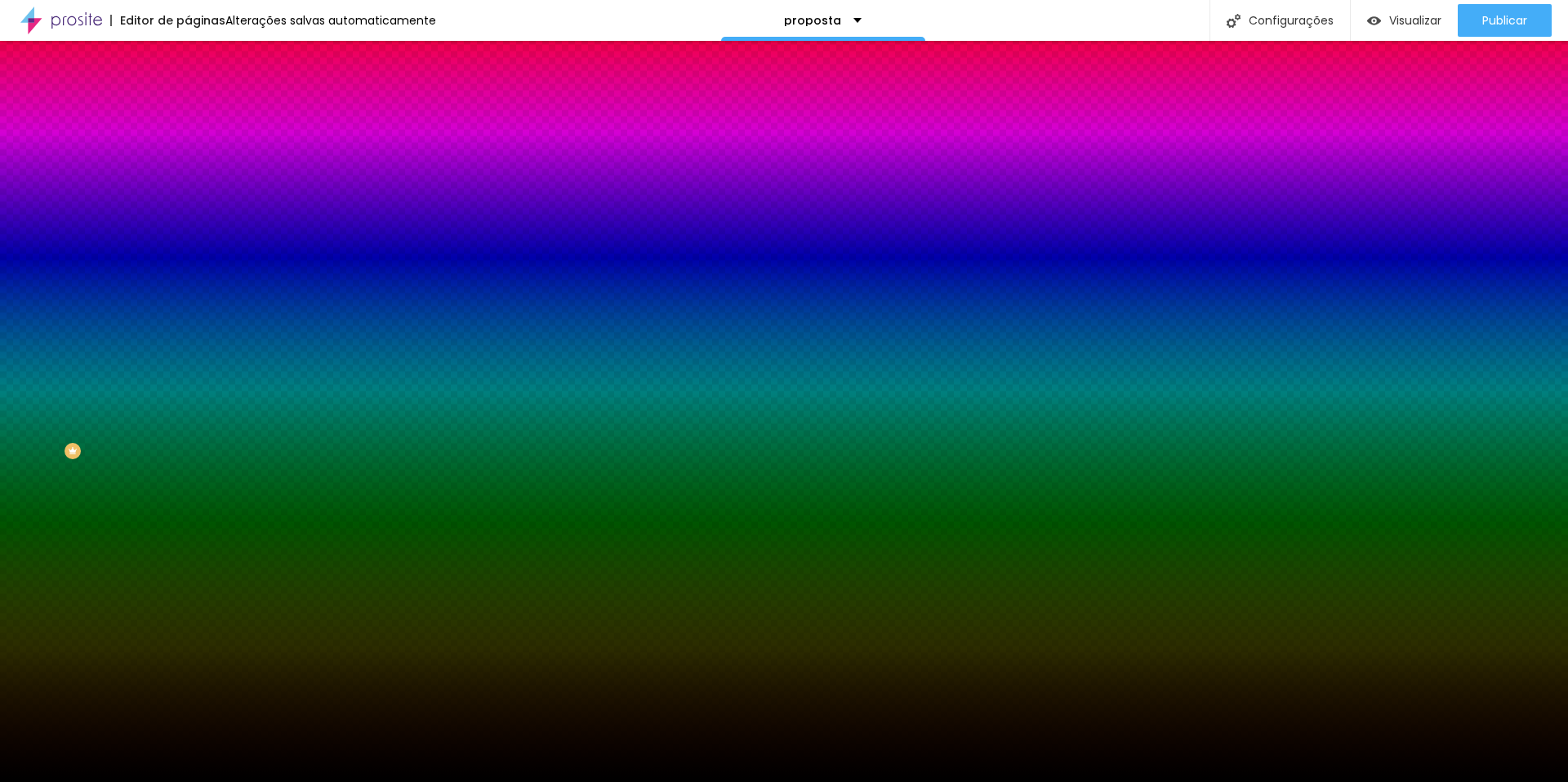
click at [202, 97] on span "Conteúdo" at bounding box center [227, 90] width 50 height 14
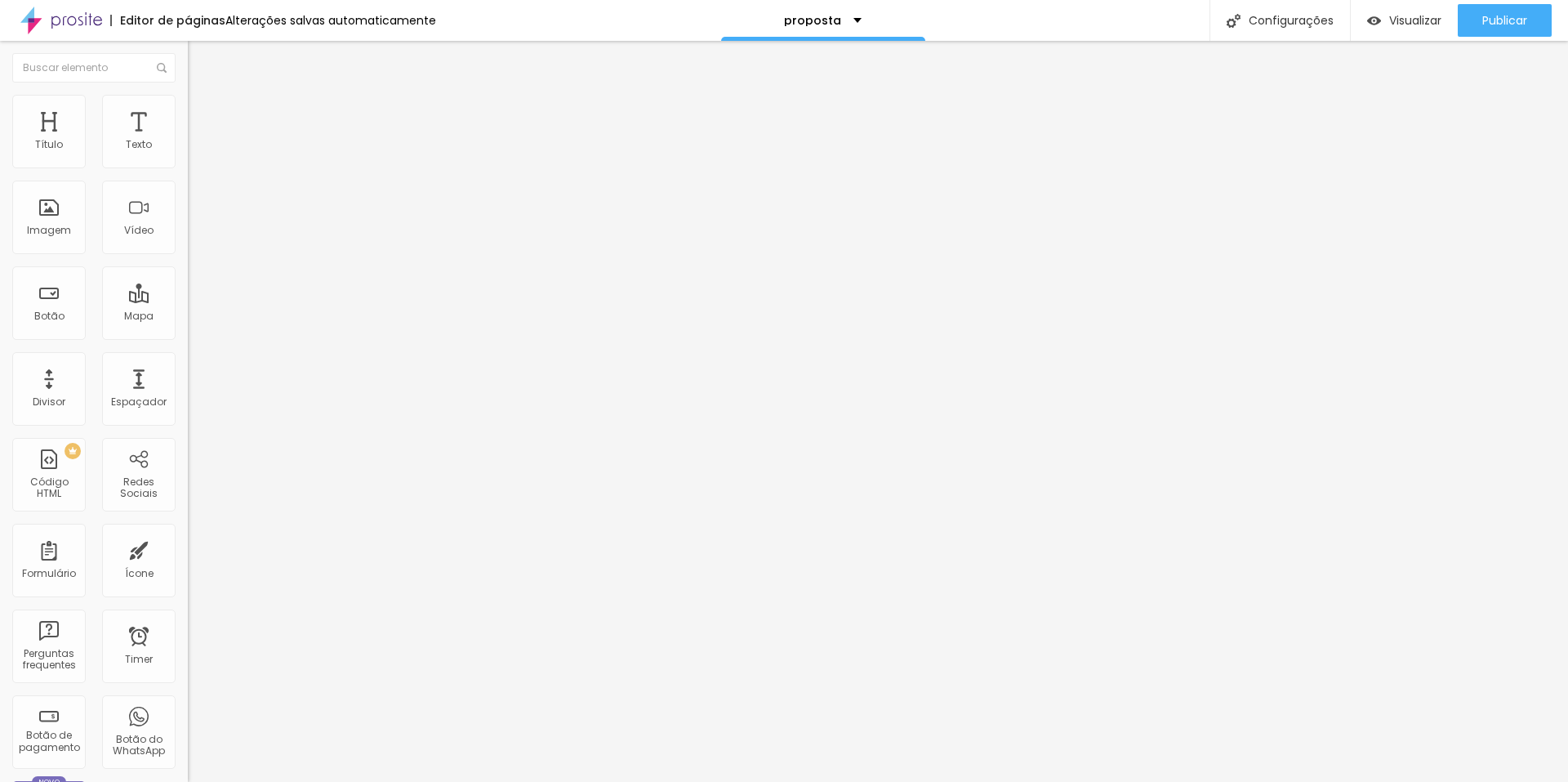
click at [202, 113] on span "Estilo" at bounding box center [215, 106] width 26 height 14
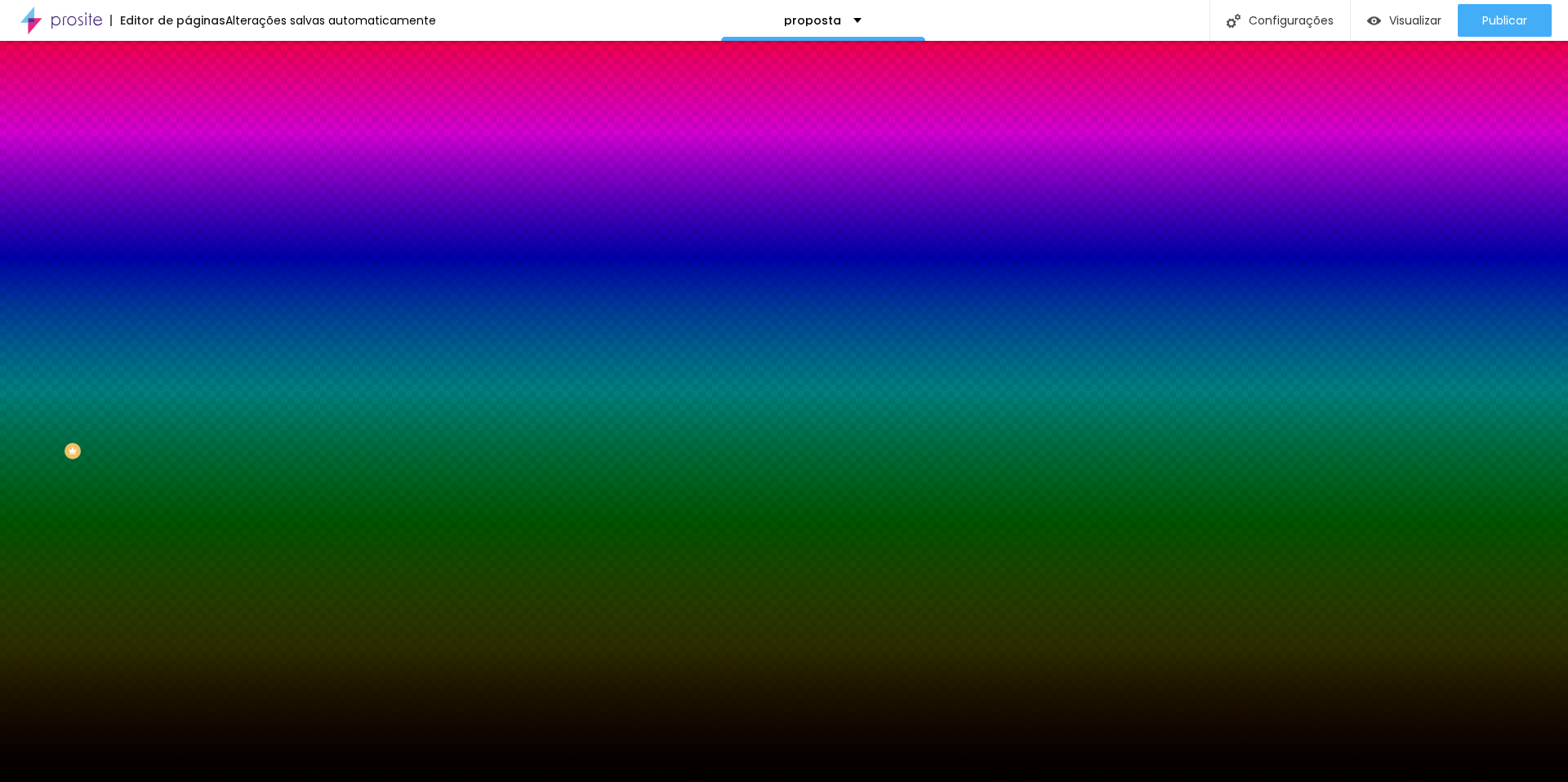
click at [188, 112] on img at bounding box center [195, 118] width 15 height 15
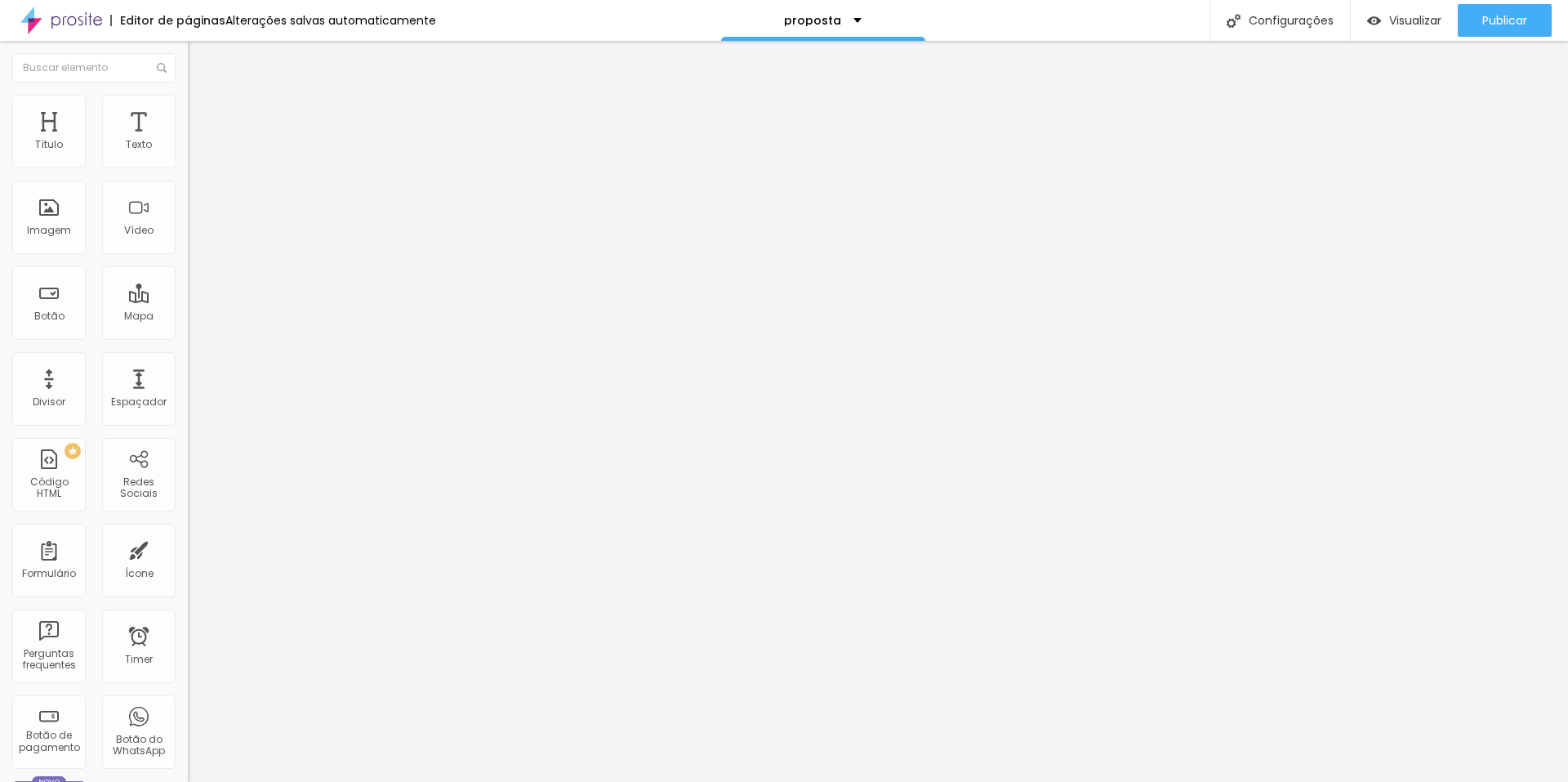
drag, startPoint x: 35, startPoint y: 196, endPoint x: 141, endPoint y: 203, distance: 106.2
click at [188, 548] on input "range" at bounding box center [240, 554] width 106 height 13
click at [1516, 16] on span "Publicar" at bounding box center [1506, 20] width 45 height 13
click at [188, 563] on input "500" at bounding box center [222, 571] width 70 height 17
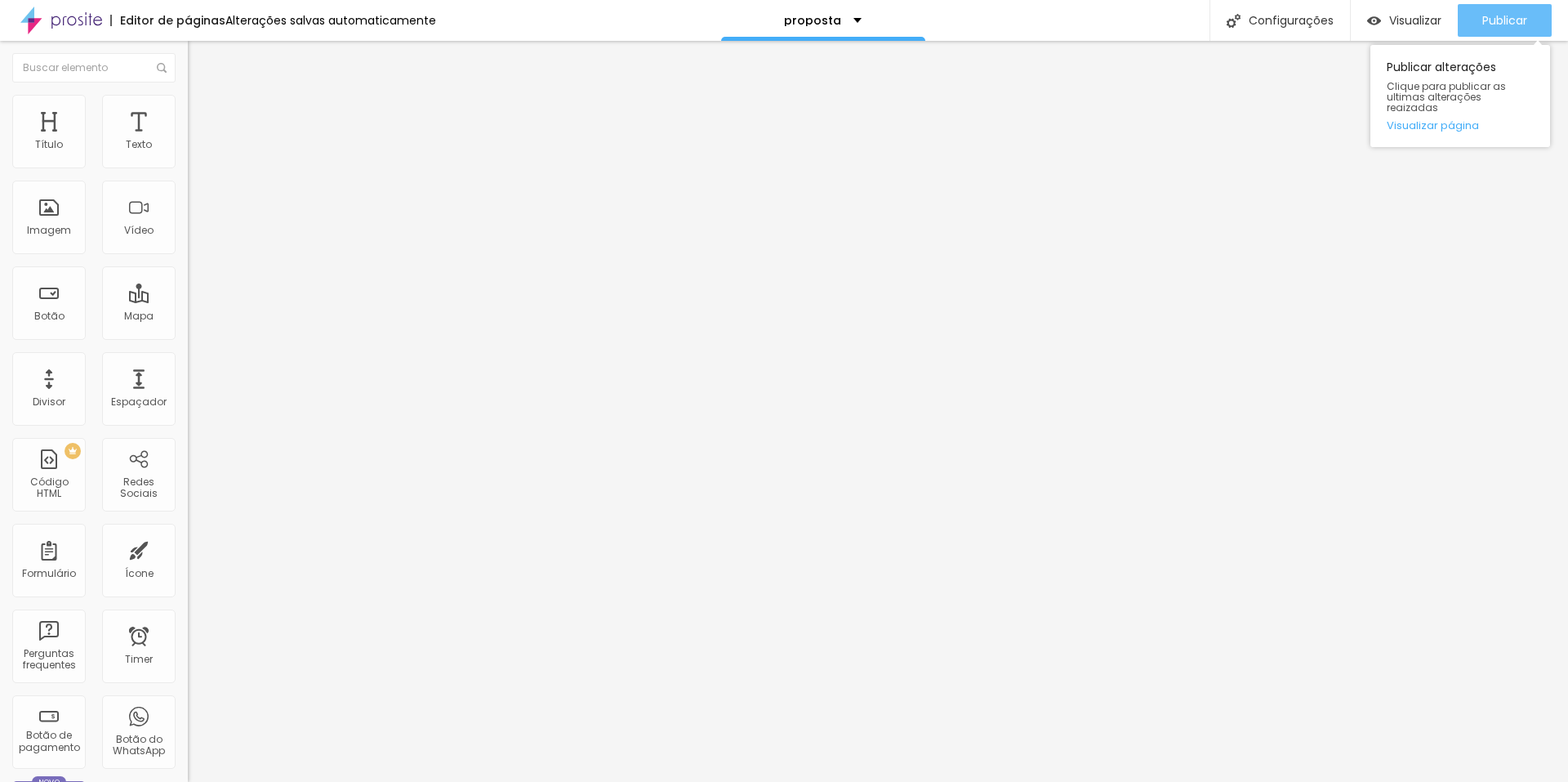
click at [1504, 26] on span "Publicar" at bounding box center [1506, 20] width 45 height 13
click at [188, 95] on img at bounding box center [195, 102] width 15 height 15
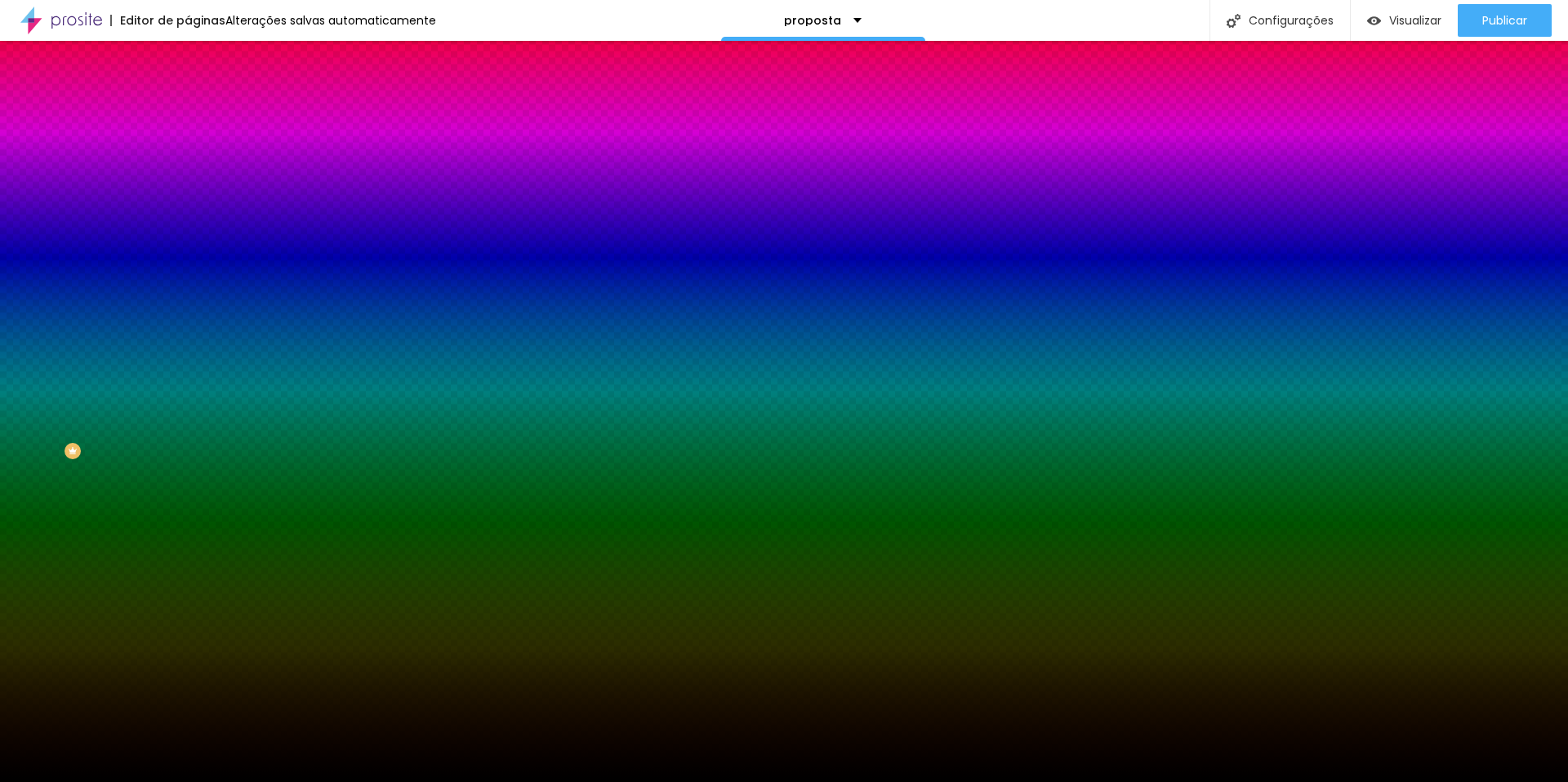
click at [188, 150] on span "Trocar imagem" at bounding box center [232, 143] width 89 height 14
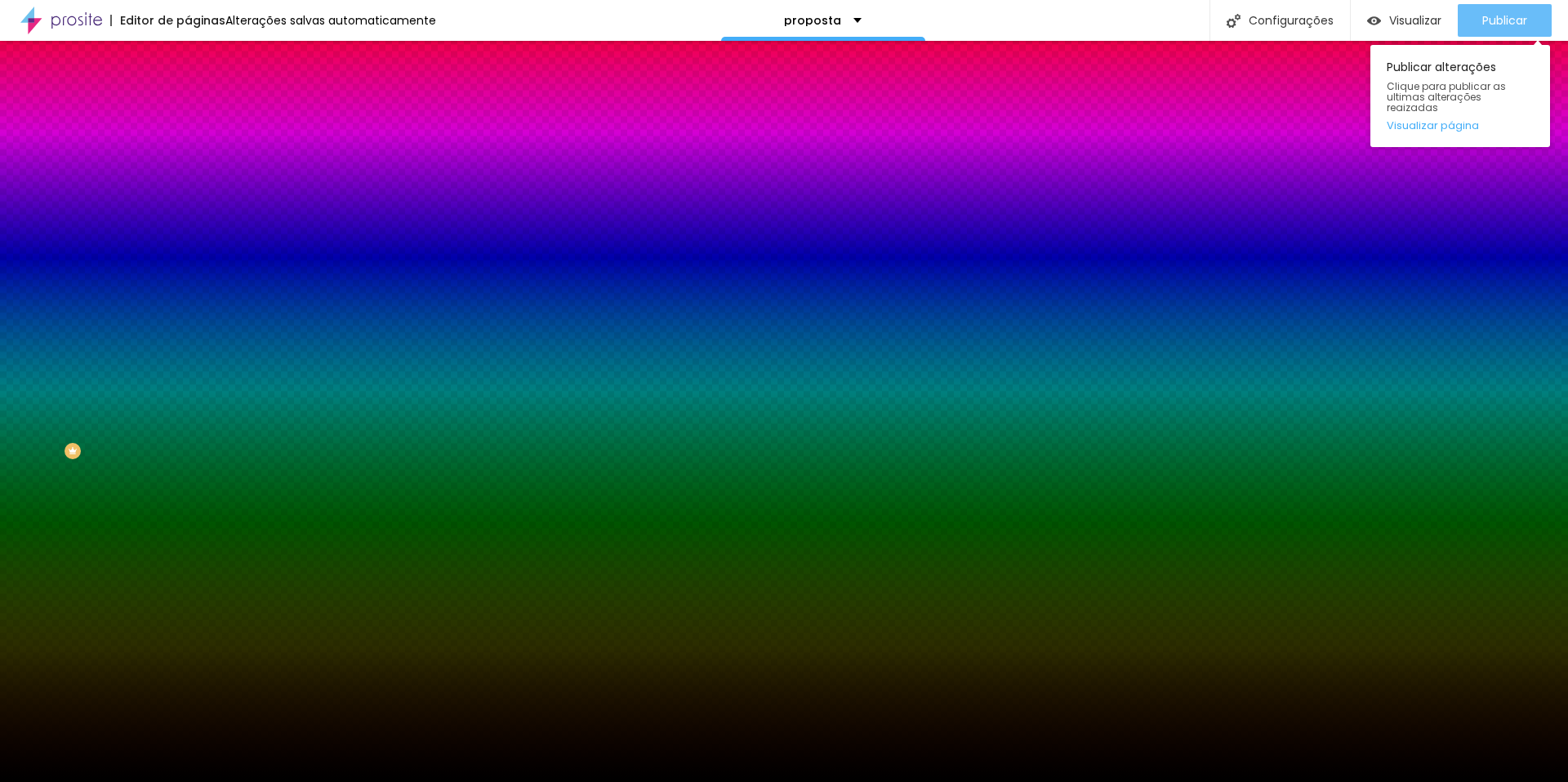
click at [1472, 13] on button "Publicar" at bounding box center [1505, 20] width 94 height 33
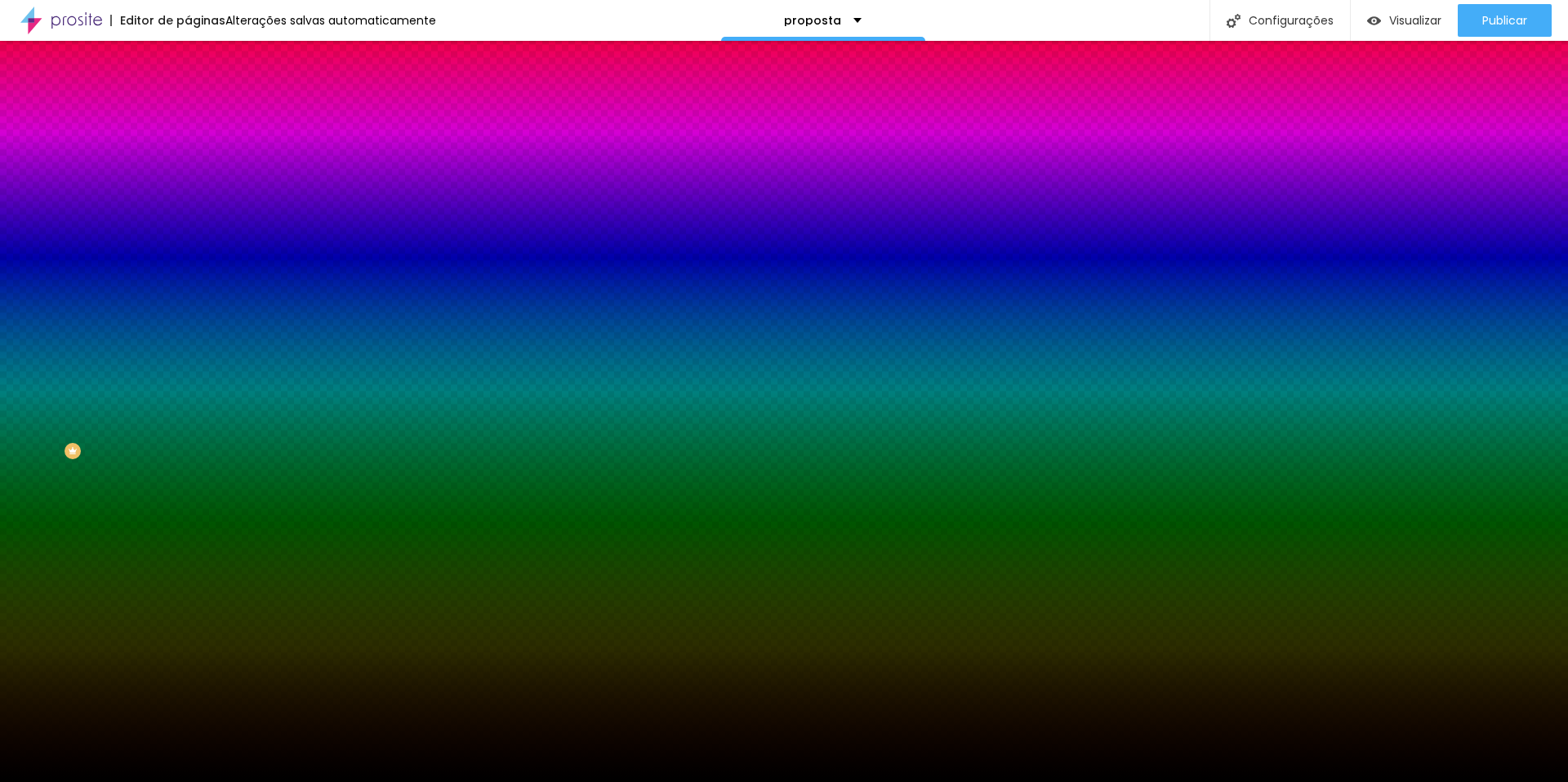
click at [188, 112] on li "Avançado" at bounding box center [281, 119] width 188 height 17
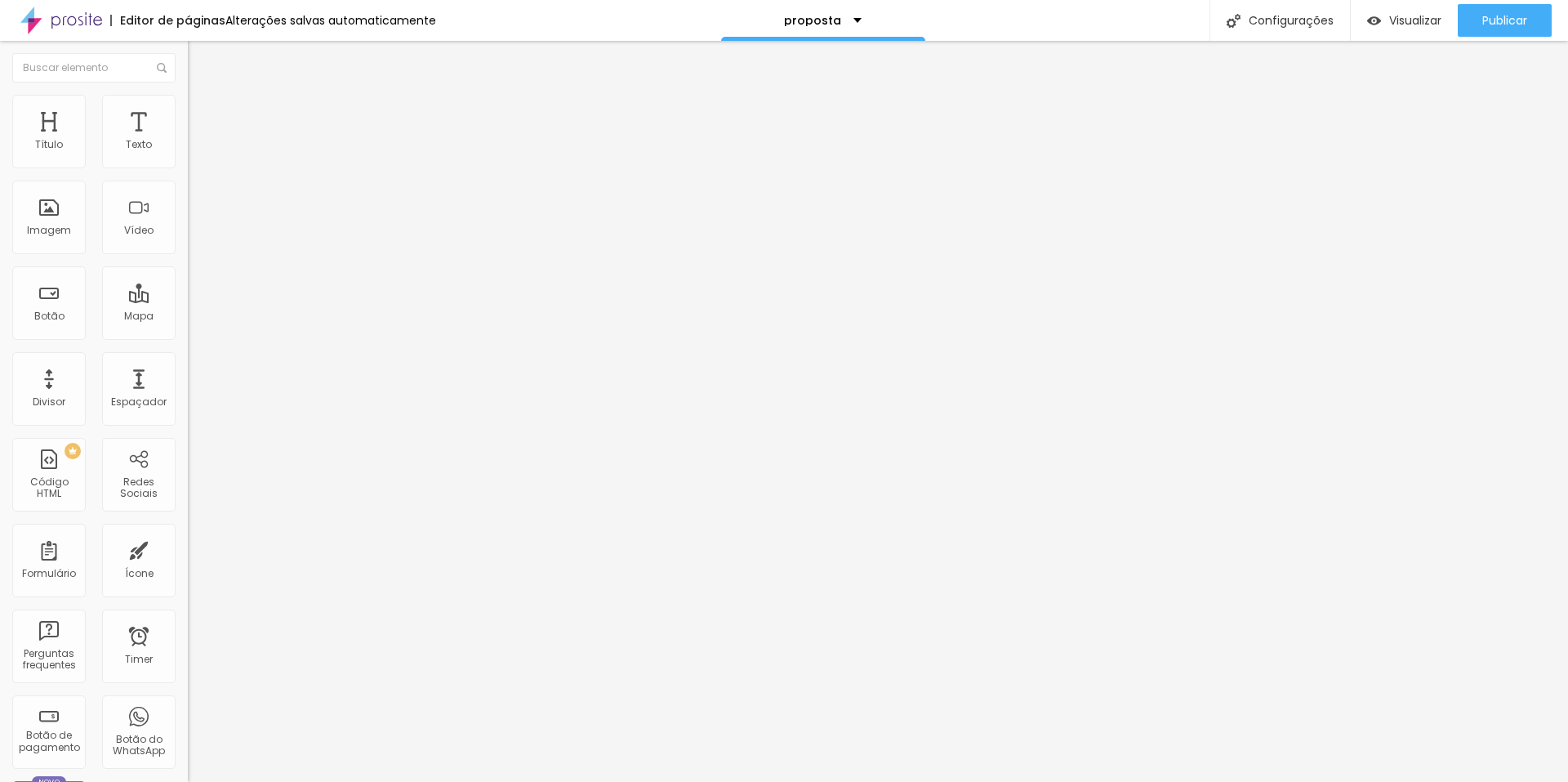
drag, startPoint x: 73, startPoint y: 192, endPoint x: 10, endPoint y: 201, distance: 63.6
click at [188, 548] on input "range" at bounding box center [240, 554] width 106 height 13
click at [188, 112] on img at bounding box center [195, 118] width 15 height 15
drag, startPoint x: 112, startPoint y: 155, endPoint x: 60, endPoint y: 173, distance: 55.0
click at [188, 317] on input "range" at bounding box center [240, 323] width 106 height 13
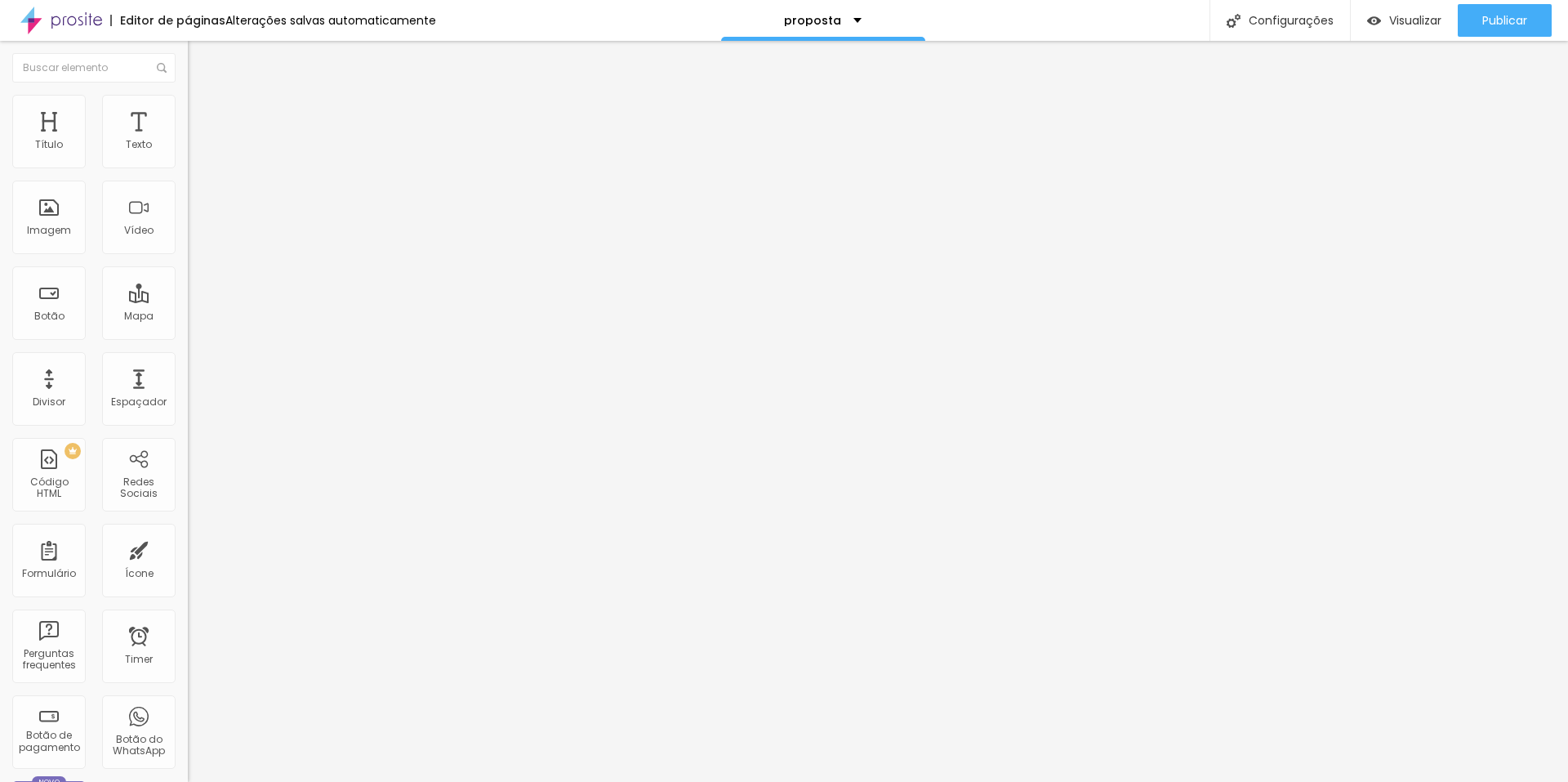
click at [188, 491] on div at bounding box center [281, 491] width 188 height 0
click at [188, 108] on li "Estilo" at bounding box center [281, 103] width 188 height 17
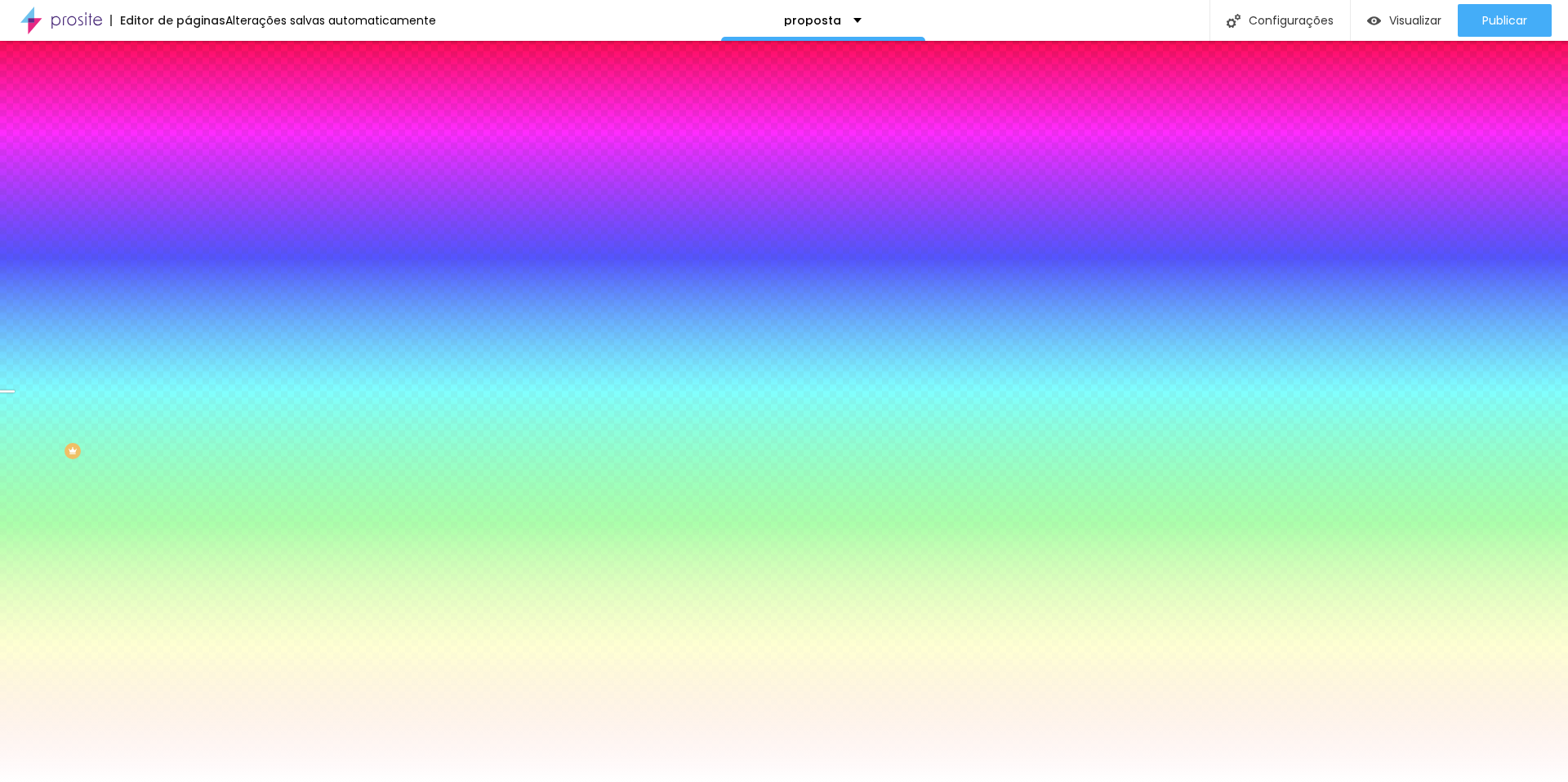
click at [188, 156] on div at bounding box center [281, 156] width 188 height 0
click at [167, 254] on div at bounding box center [784, 391] width 1568 height 782
click at [15, 444] on div at bounding box center [6, 445] width 17 height 2
click at [165, 264] on div at bounding box center [784, 391] width 1568 height 782
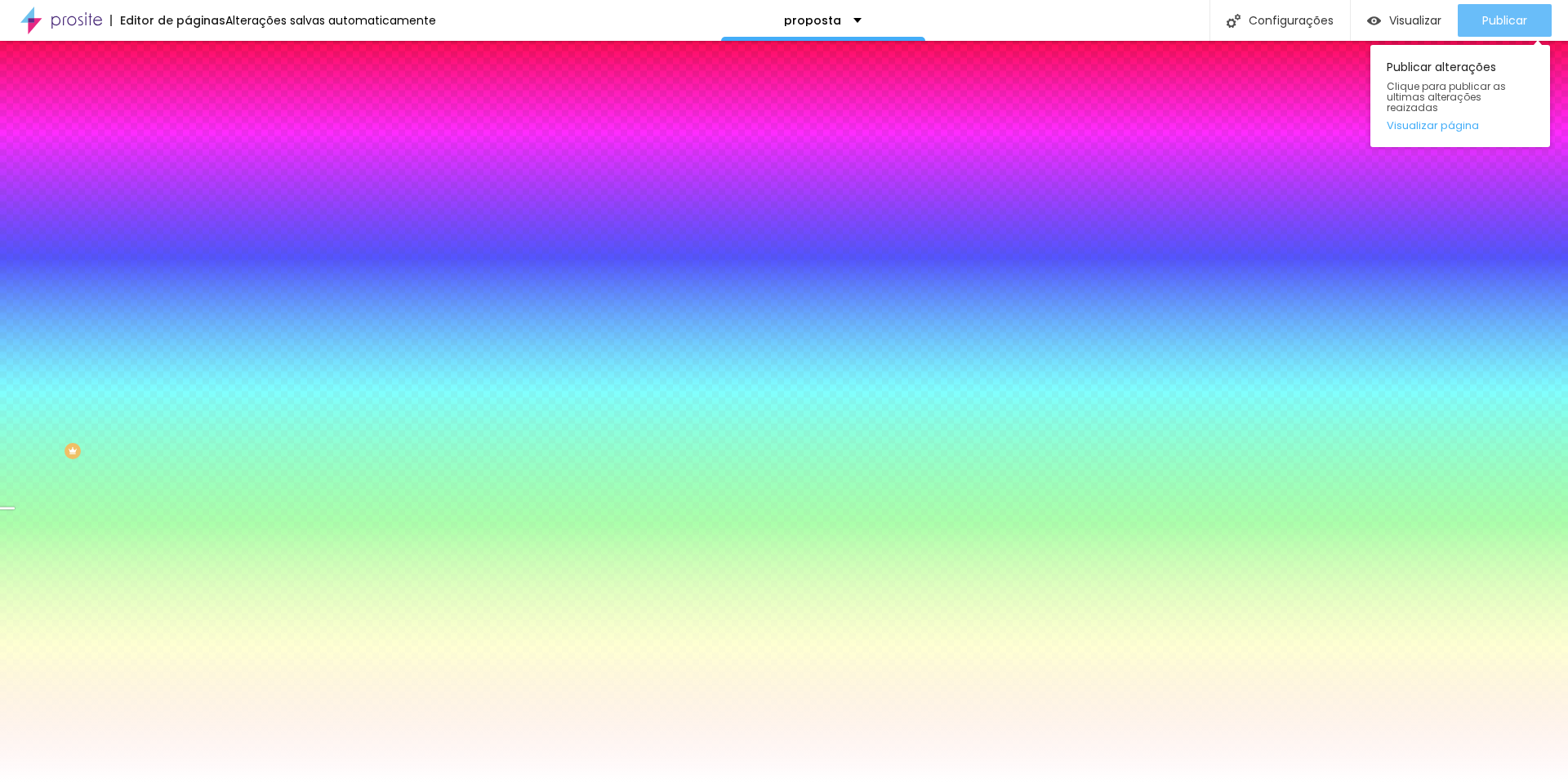
click at [1509, 19] on span "Publicar" at bounding box center [1506, 20] width 45 height 13
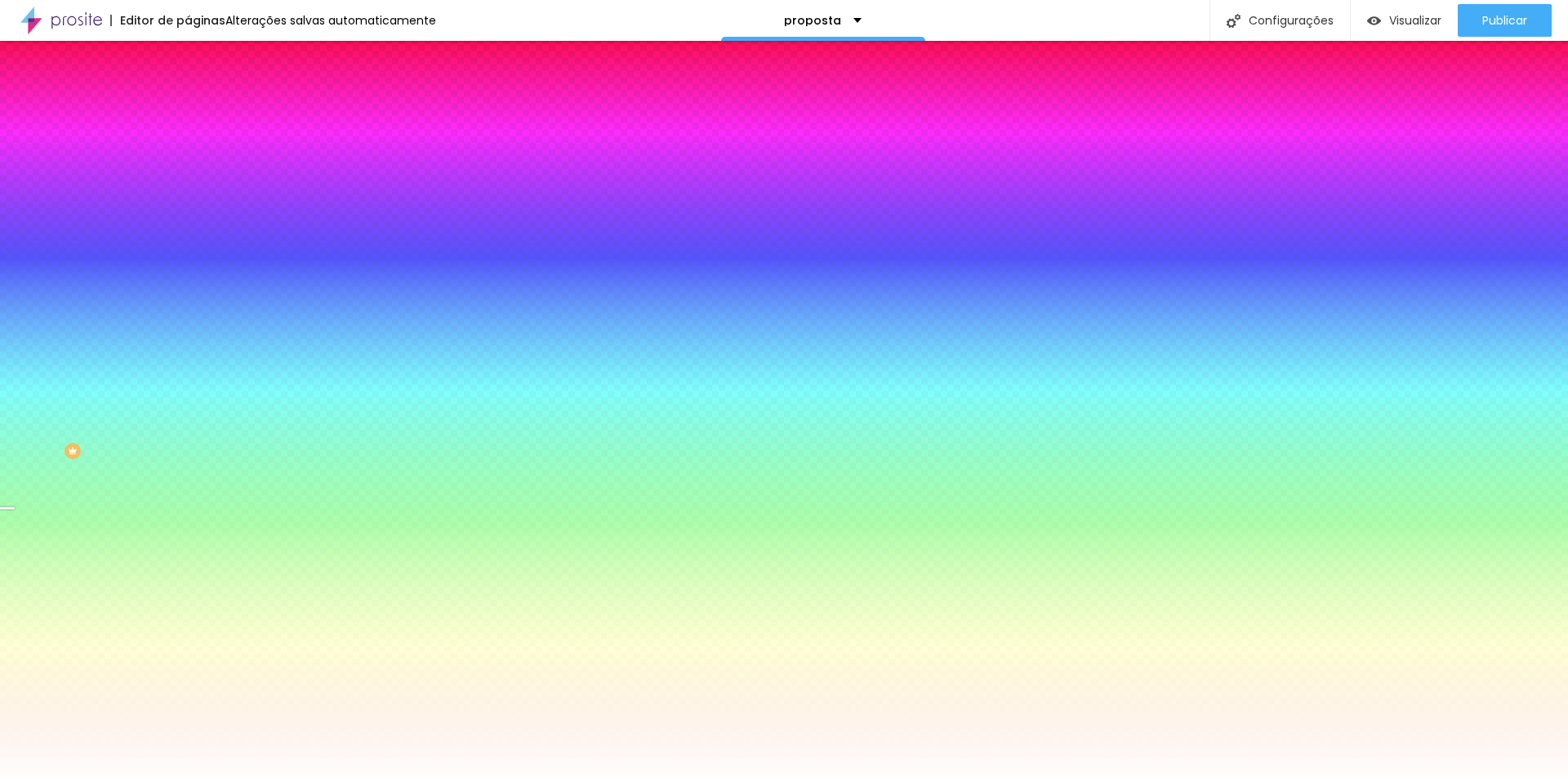
click at [188, 112] on img at bounding box center [195, 118] width 15 height 15
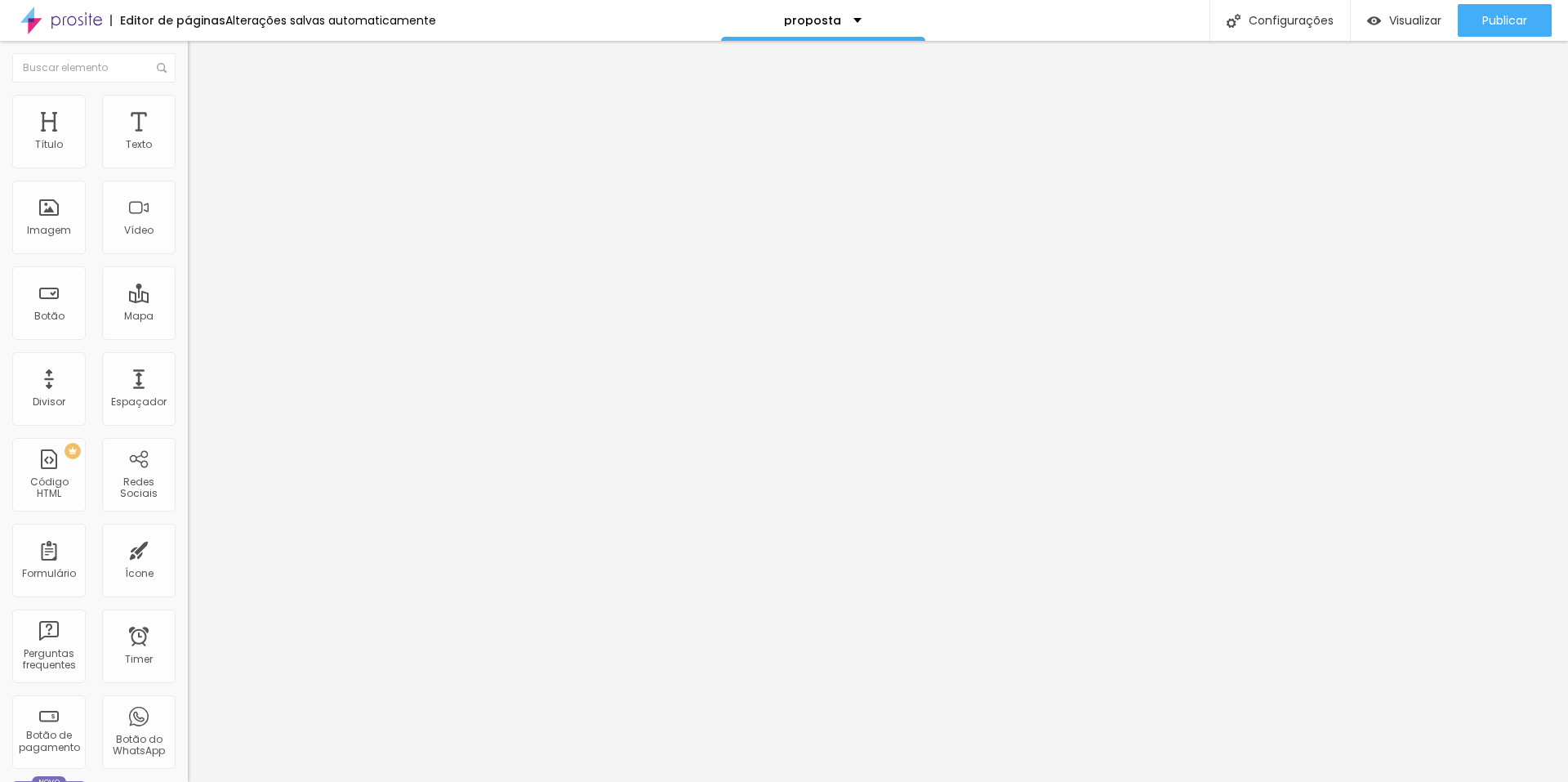
drag, startPoint x: 64, startPoint y: 162, endPoint x: 200, endPoint y: 178, distance: 136.9
click at [200, 317] on input "range" at bounding box center [240, 323] width 106 height 13
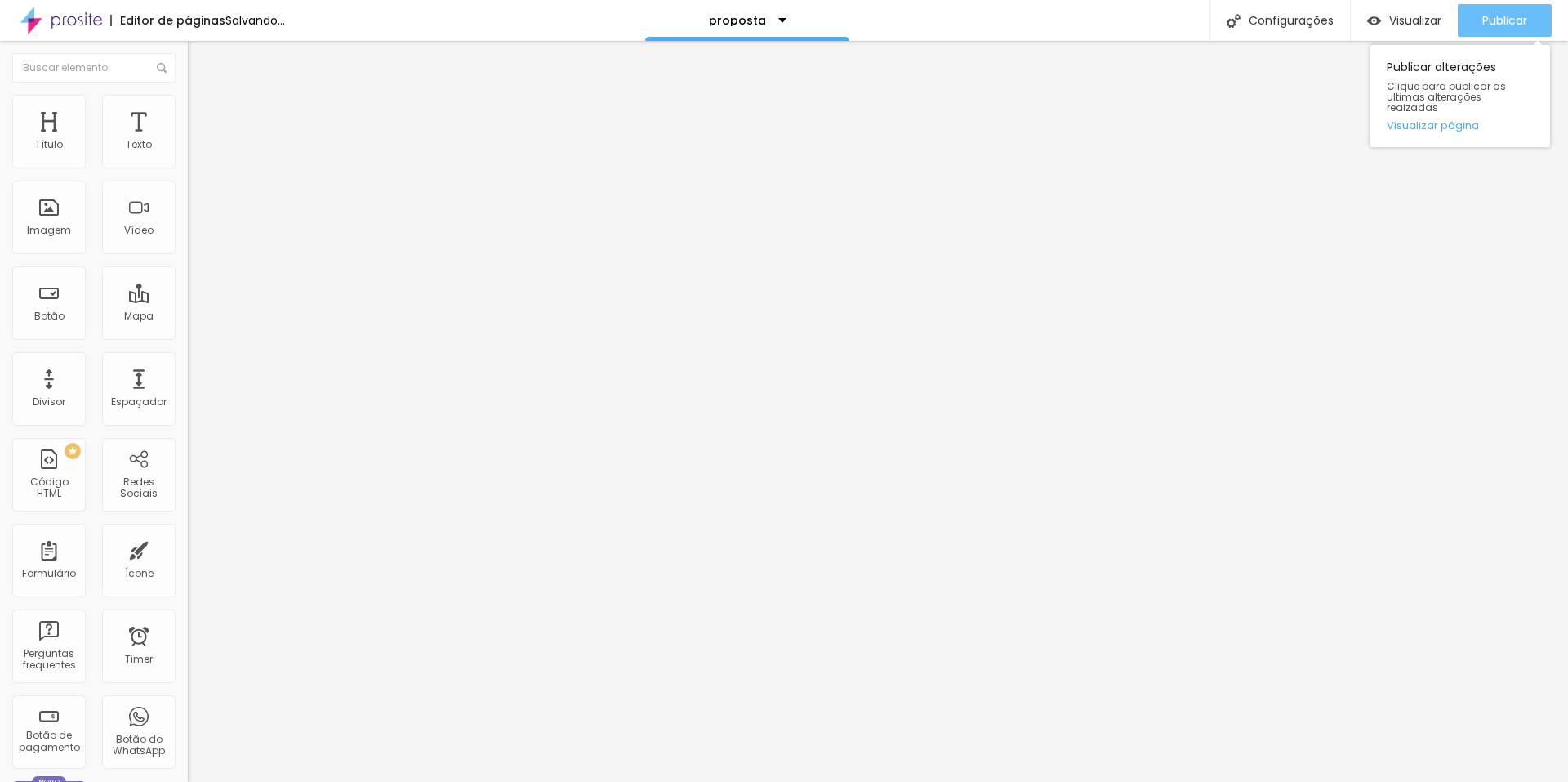
click at [1499, 21] on span "Publicar" at bounding box center [1506, 20] width 45 height 13
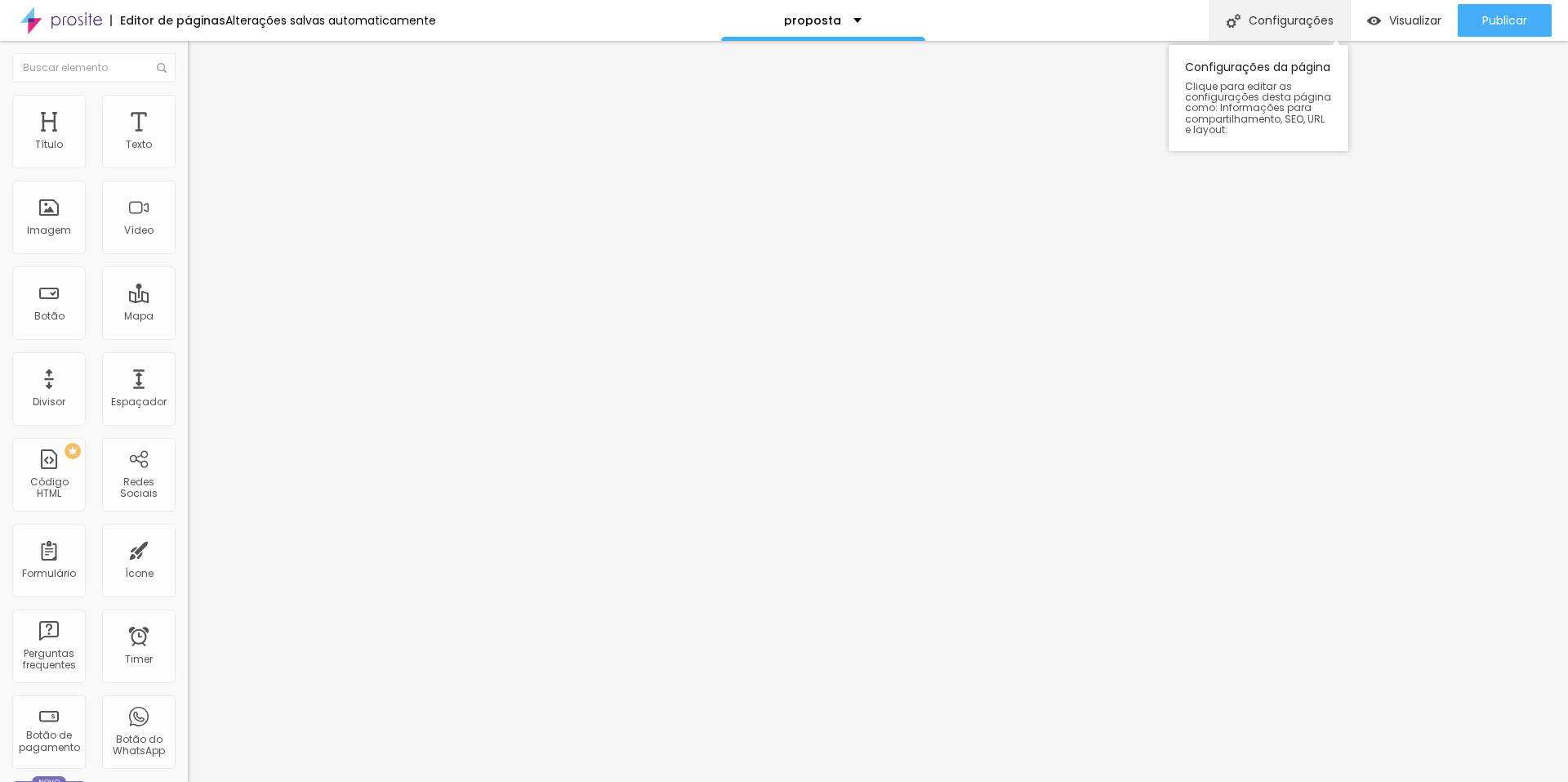
click at [1288, 8] on div "Configurações" at bounding box center [1280, 20] width 140 height 40
click at [1256, 20] on div "Configurações" at bounding box center [1280, 20] width 140 height 40
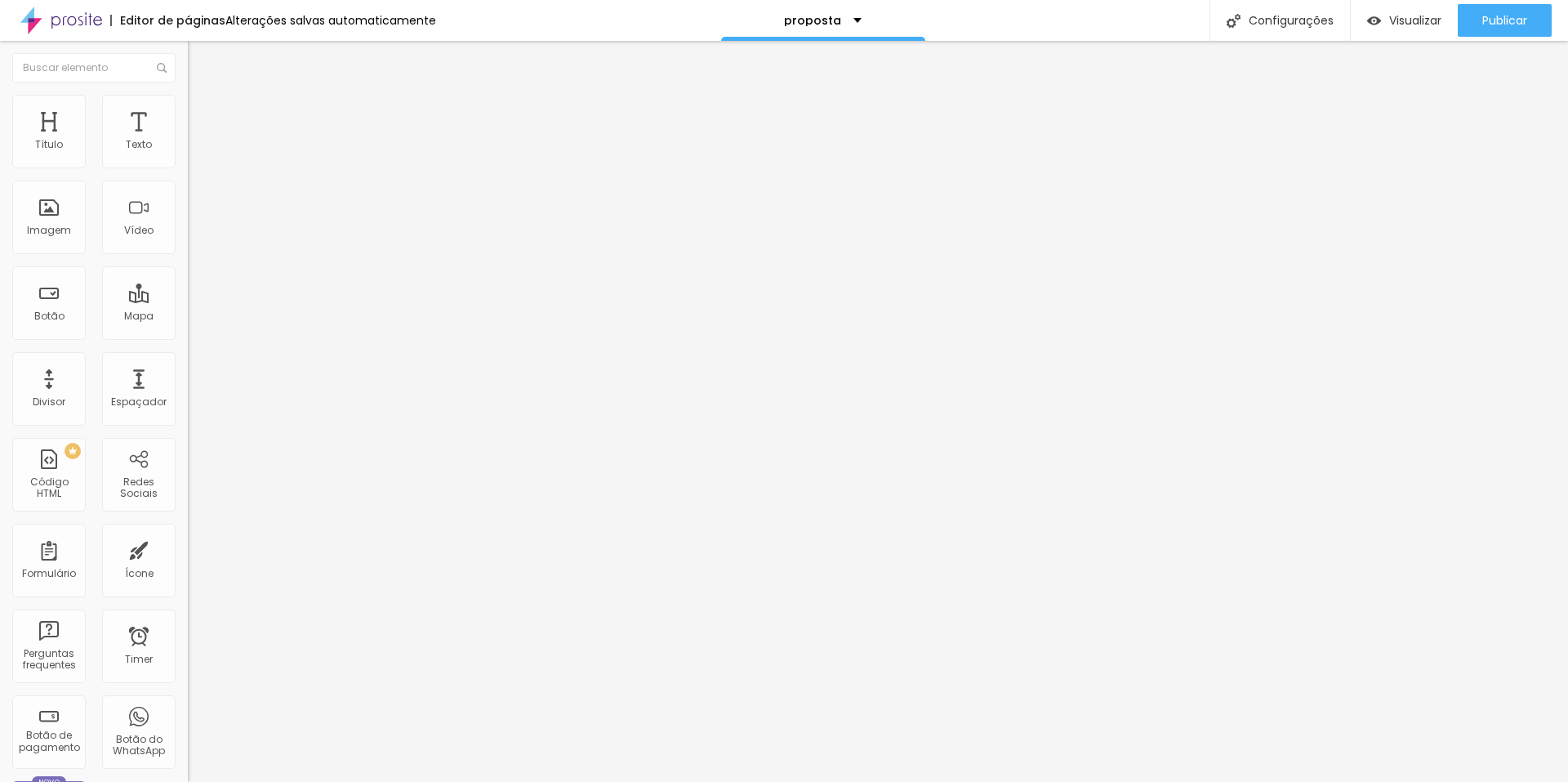
click at [74, 19] on img at bounding box center [61, 20] width 82 height 40
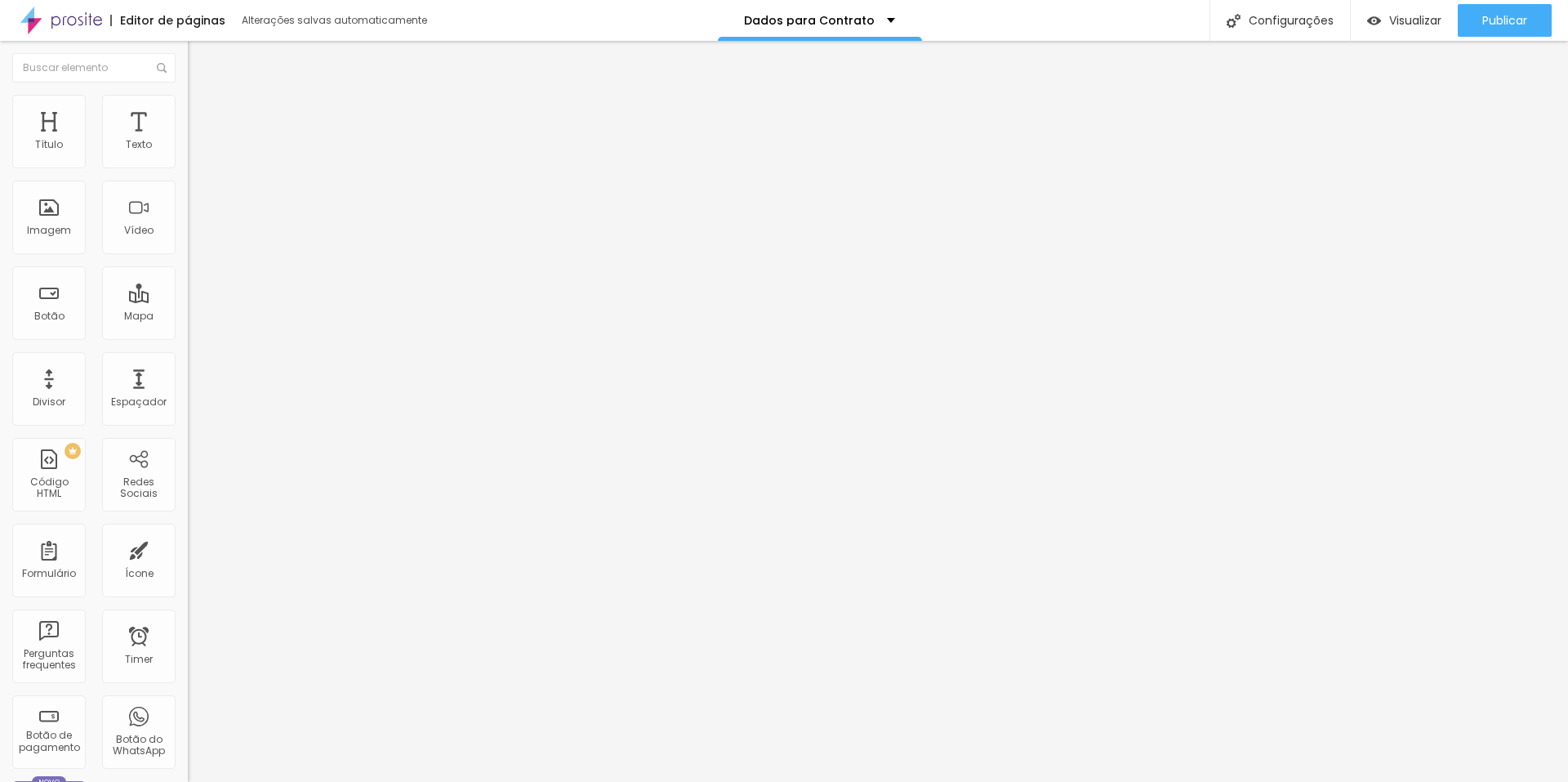
click at [188, 165] on img at bounding box center [193, 170] width 10 height 10
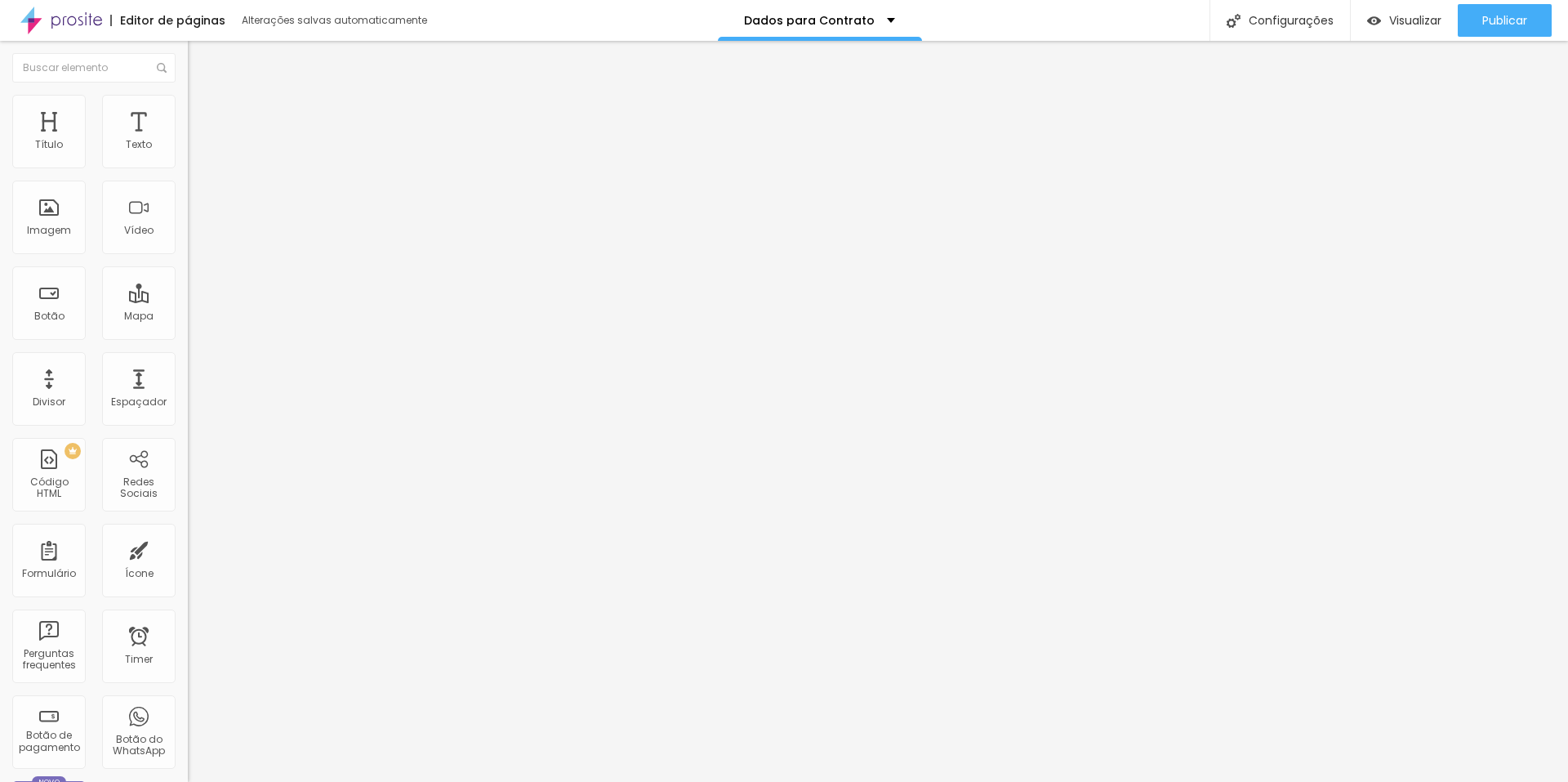
type input "Nome da Noiva"
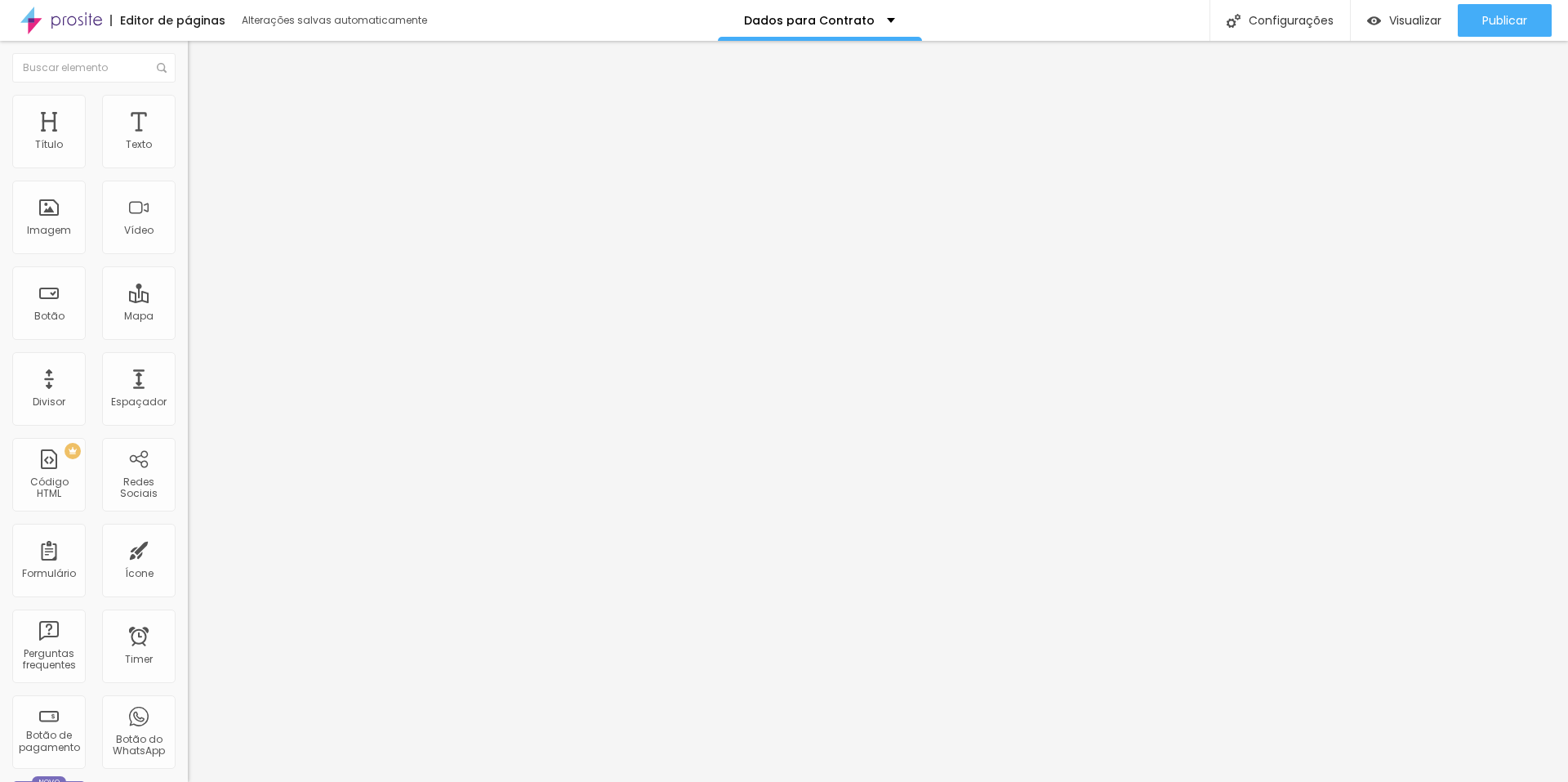
scroll to position [413, 0]
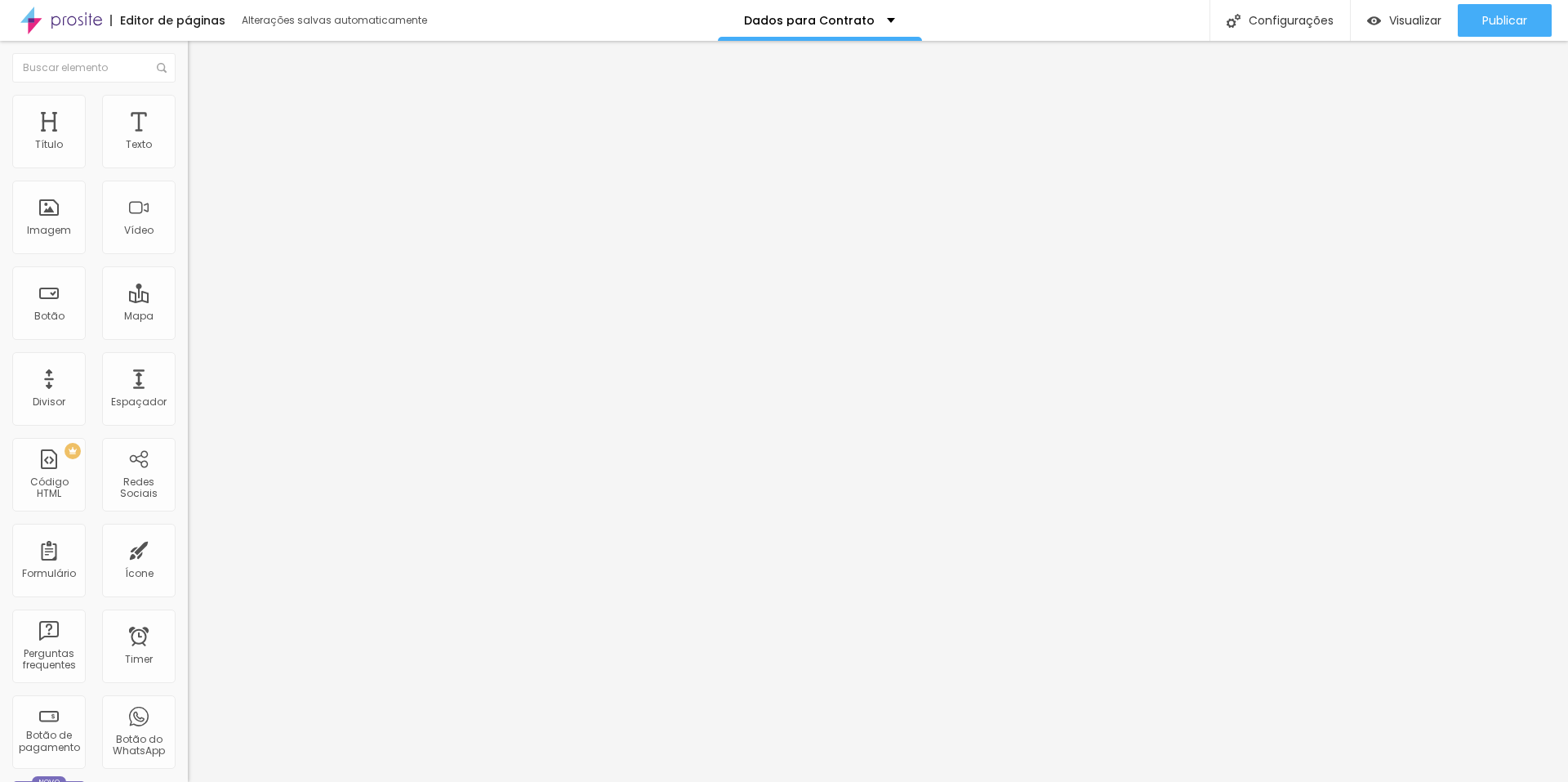
click at [188, 98] on li "Estilo" at bounding box center [281, 103] width 188 height 17
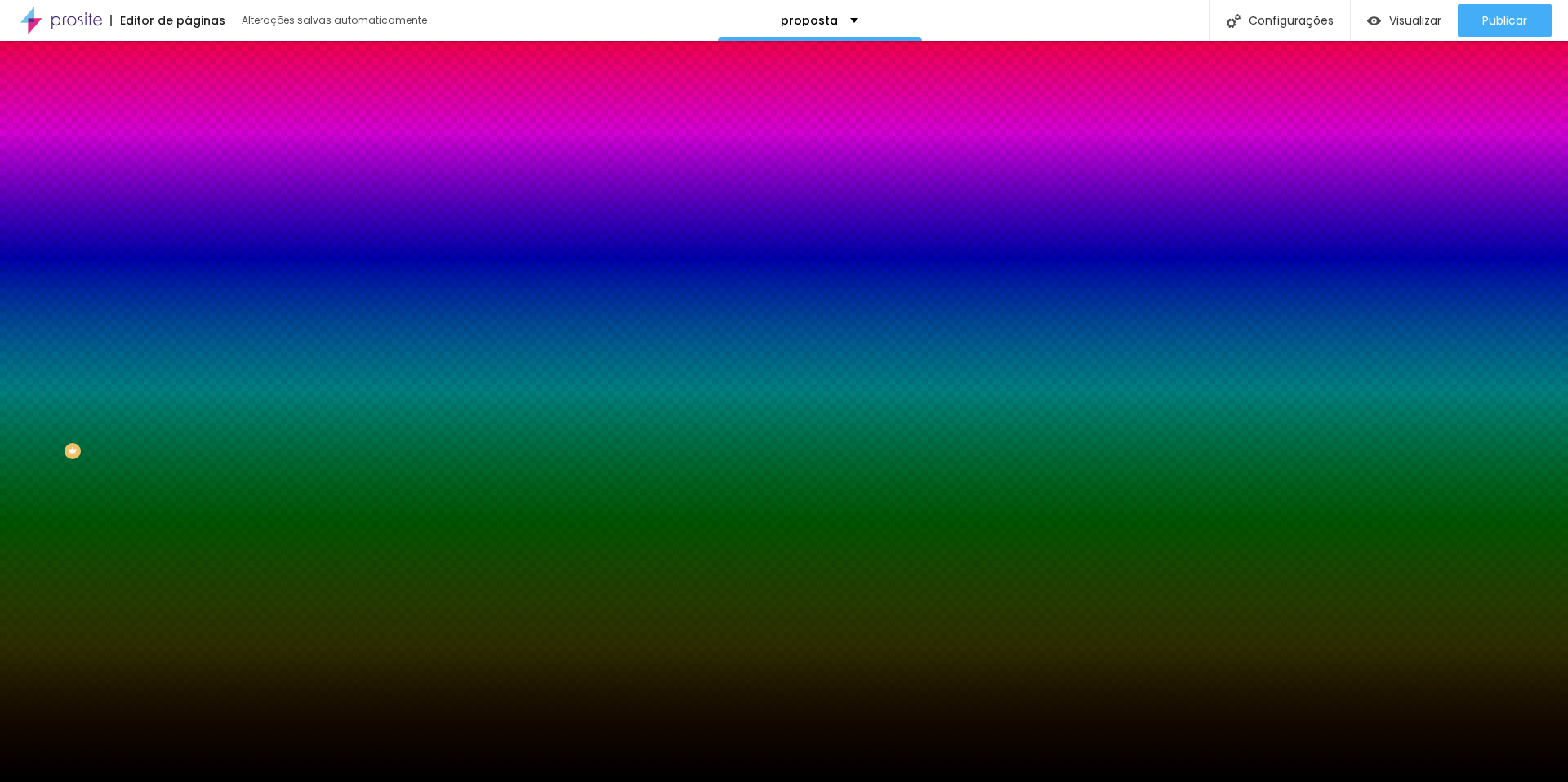
click at [188, 150] on span "Trocar imagem" at bounding box center [232, 143] width 89 height 14
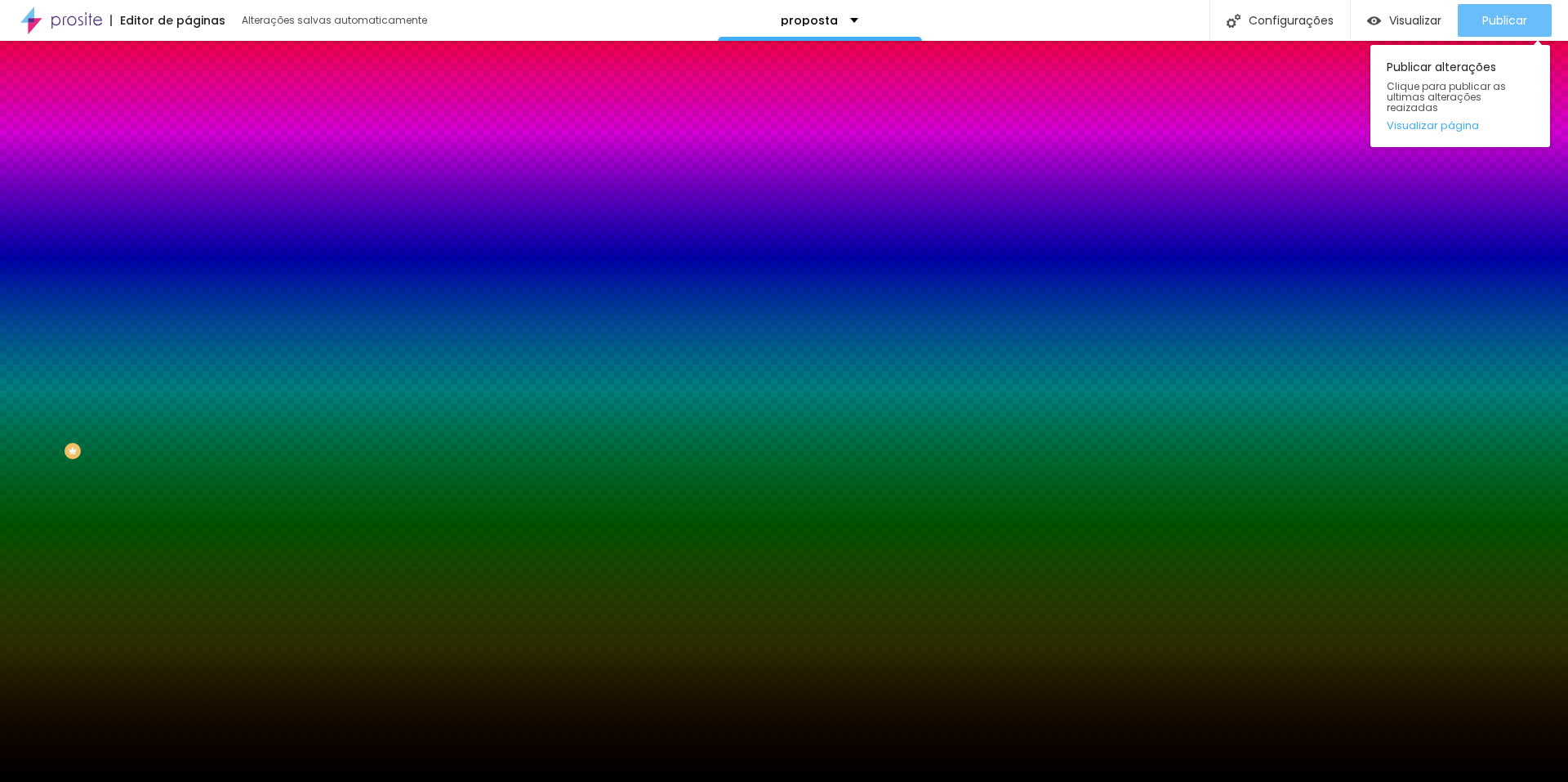
click at [1506, 19] on span "Publicar" at bounding box center [1506, 20] width 45 height 13
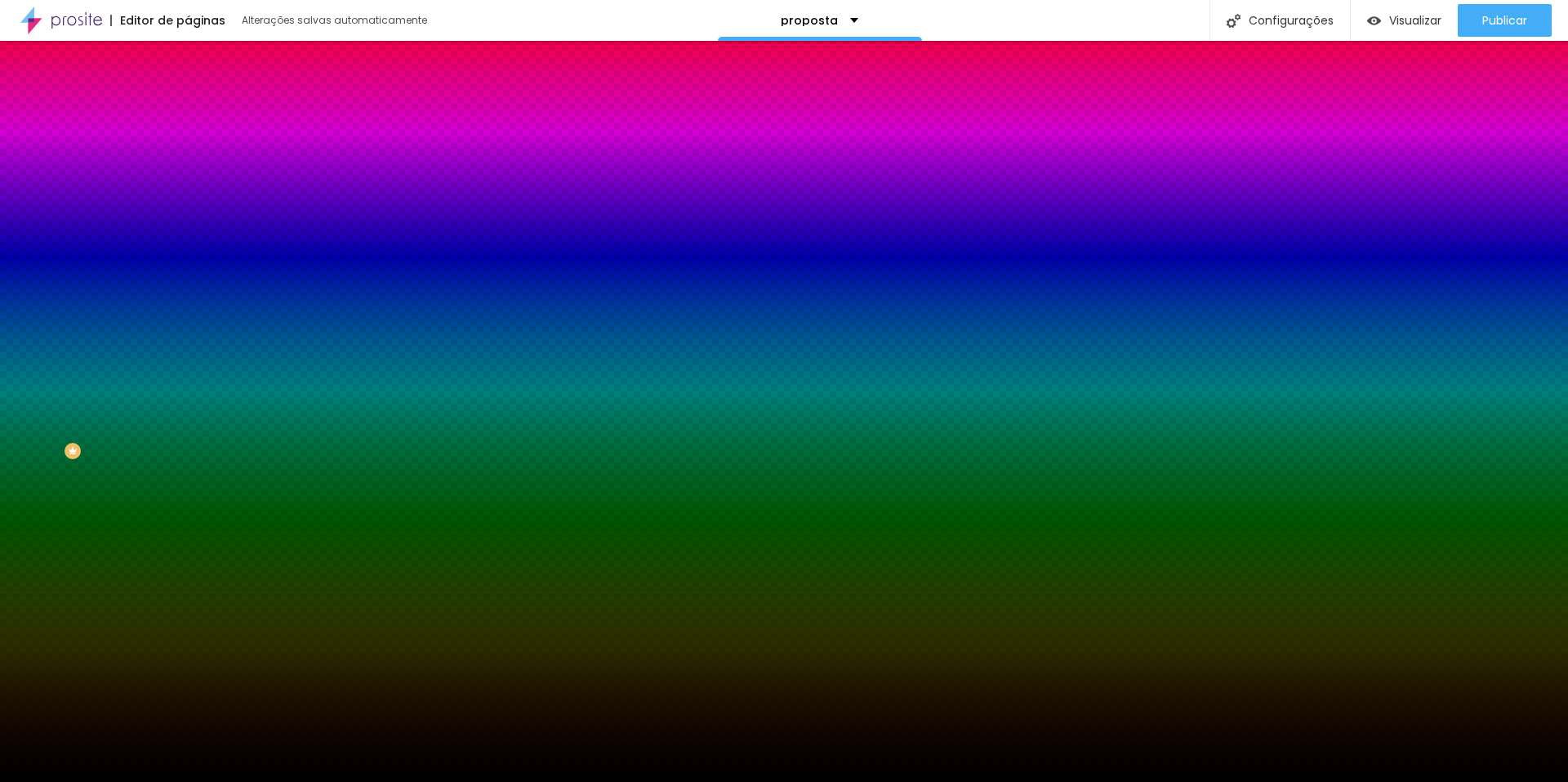
click at [188, 150] on span "Trocar imagem" at bounding box center [232, 143] width 89 height 14
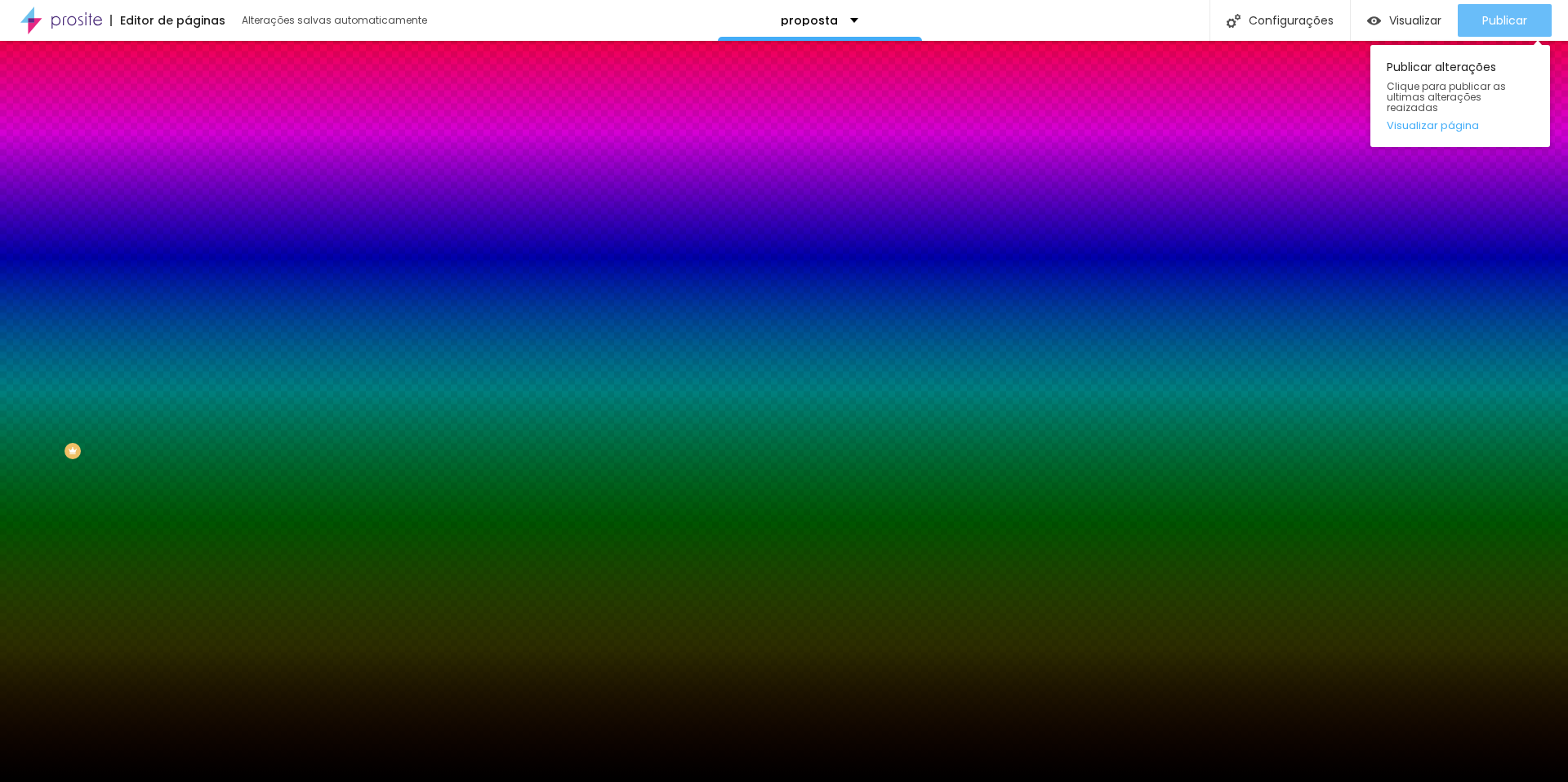
click at [1520, 12] on div "Publicar" at bounding box center [1506, 20] width 45 height 33
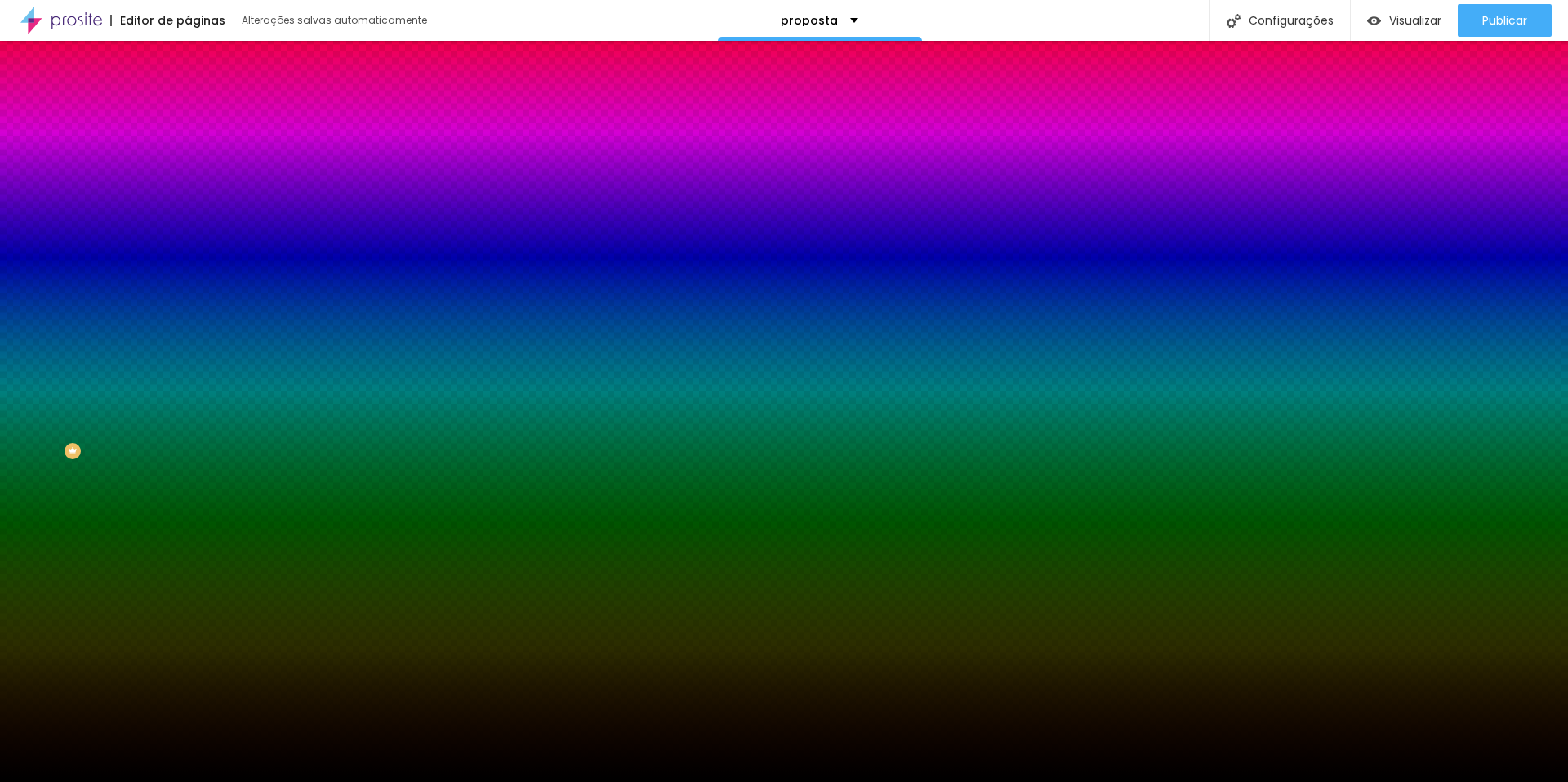
click at [188, 112] on li "Avançado" at bounding box center [281, 119] width 188 height 17
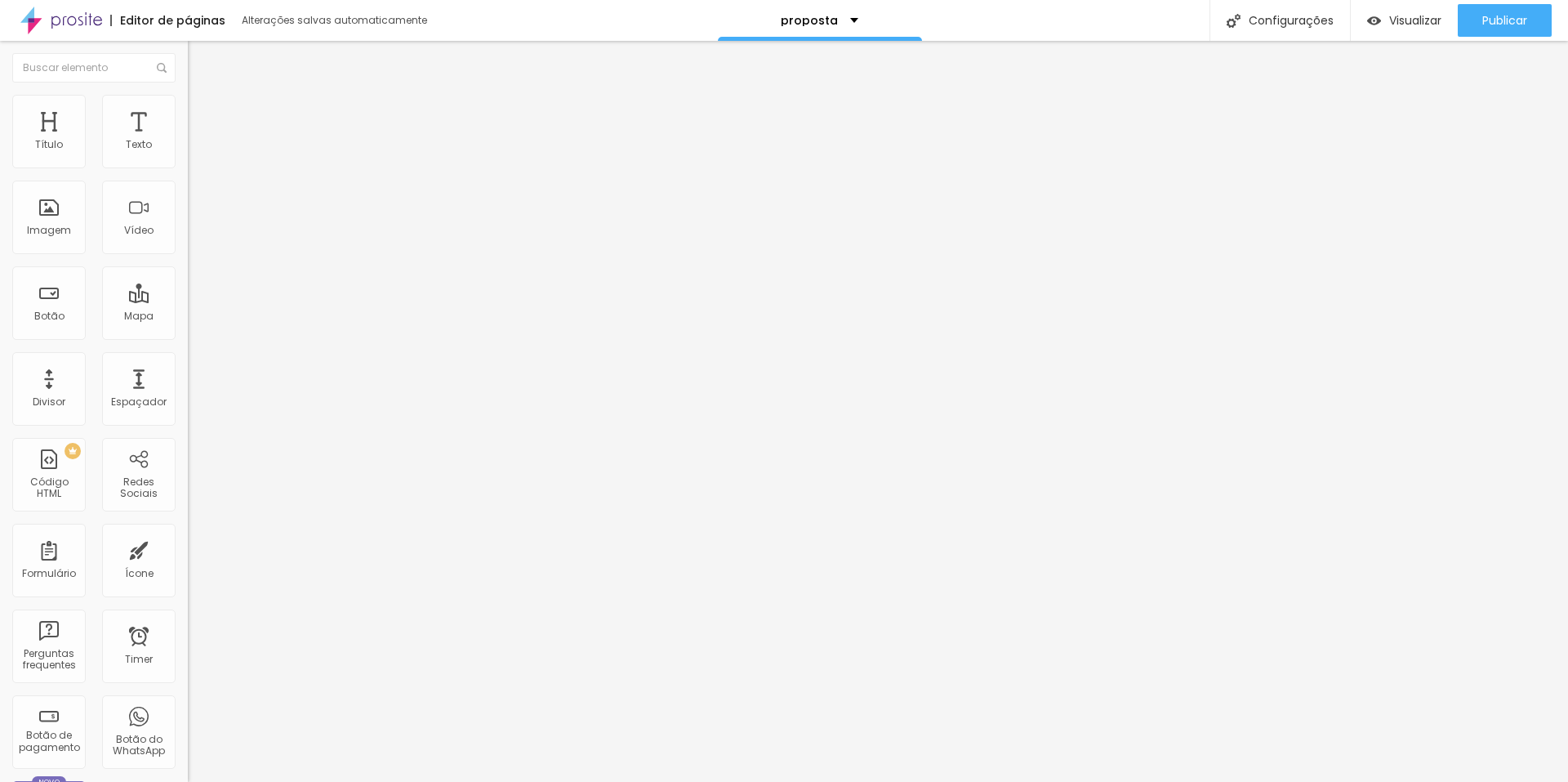
drag, startPoint x: 37, startPoint y: 164, endPoint x: 2, endPoint y: 159, distance: 35.4
click at [188, 317] on input "range" at bounding box center [240, 323] width 106 height 13
type input "39"
type input "44"
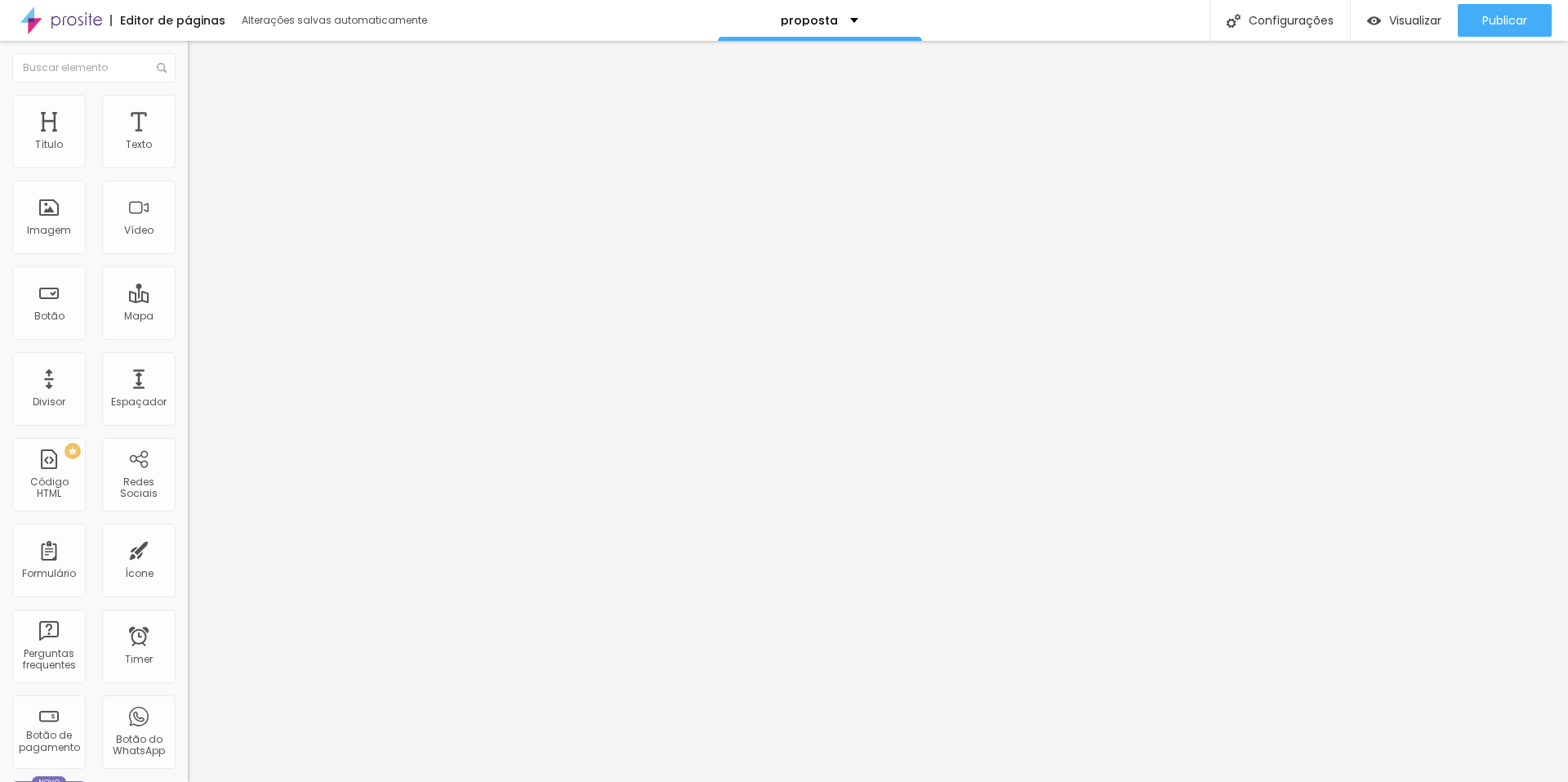
type input "44"
type input "50"
type input "55"
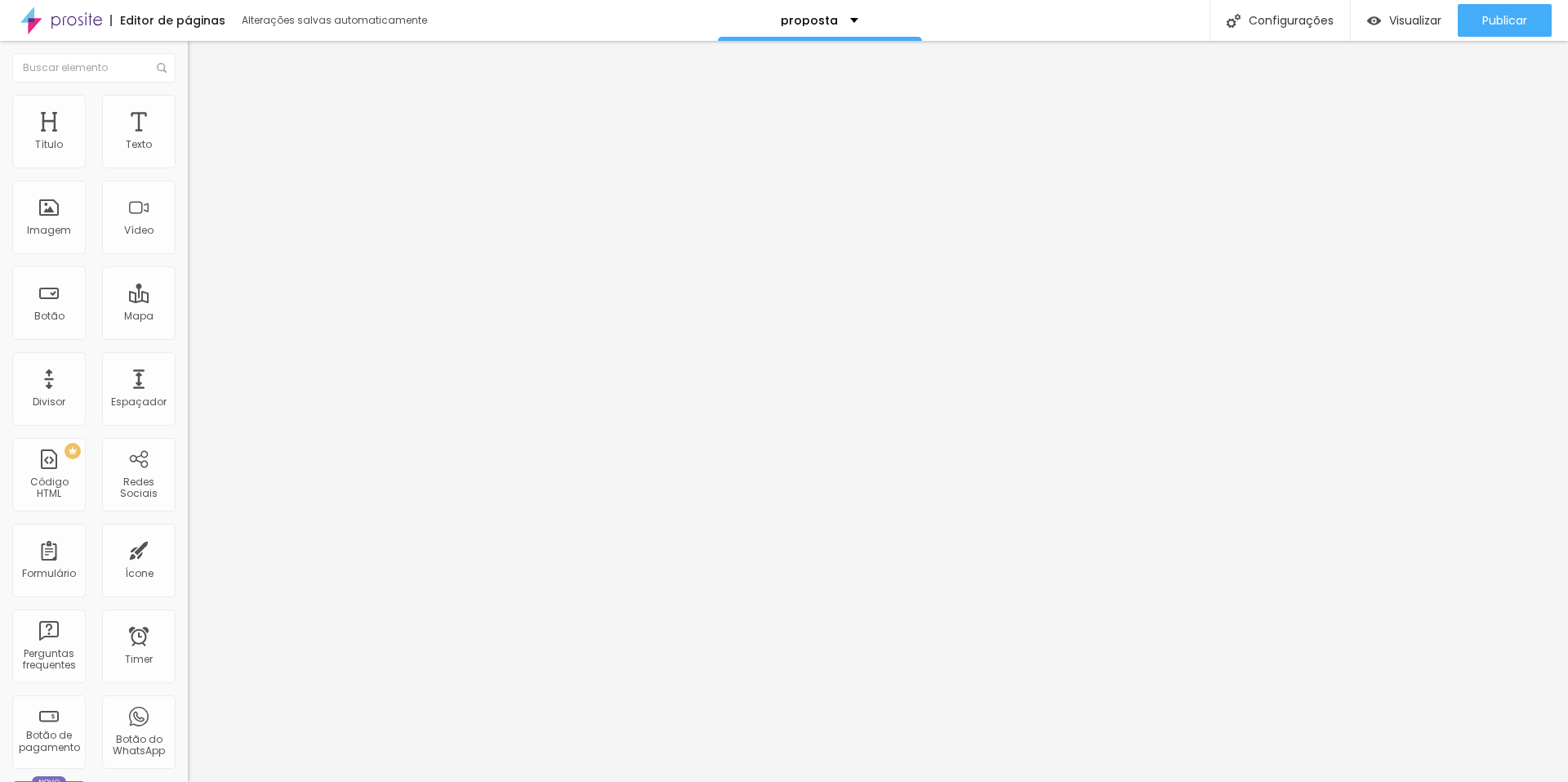
type input "60"
type input "71"
type input "76"
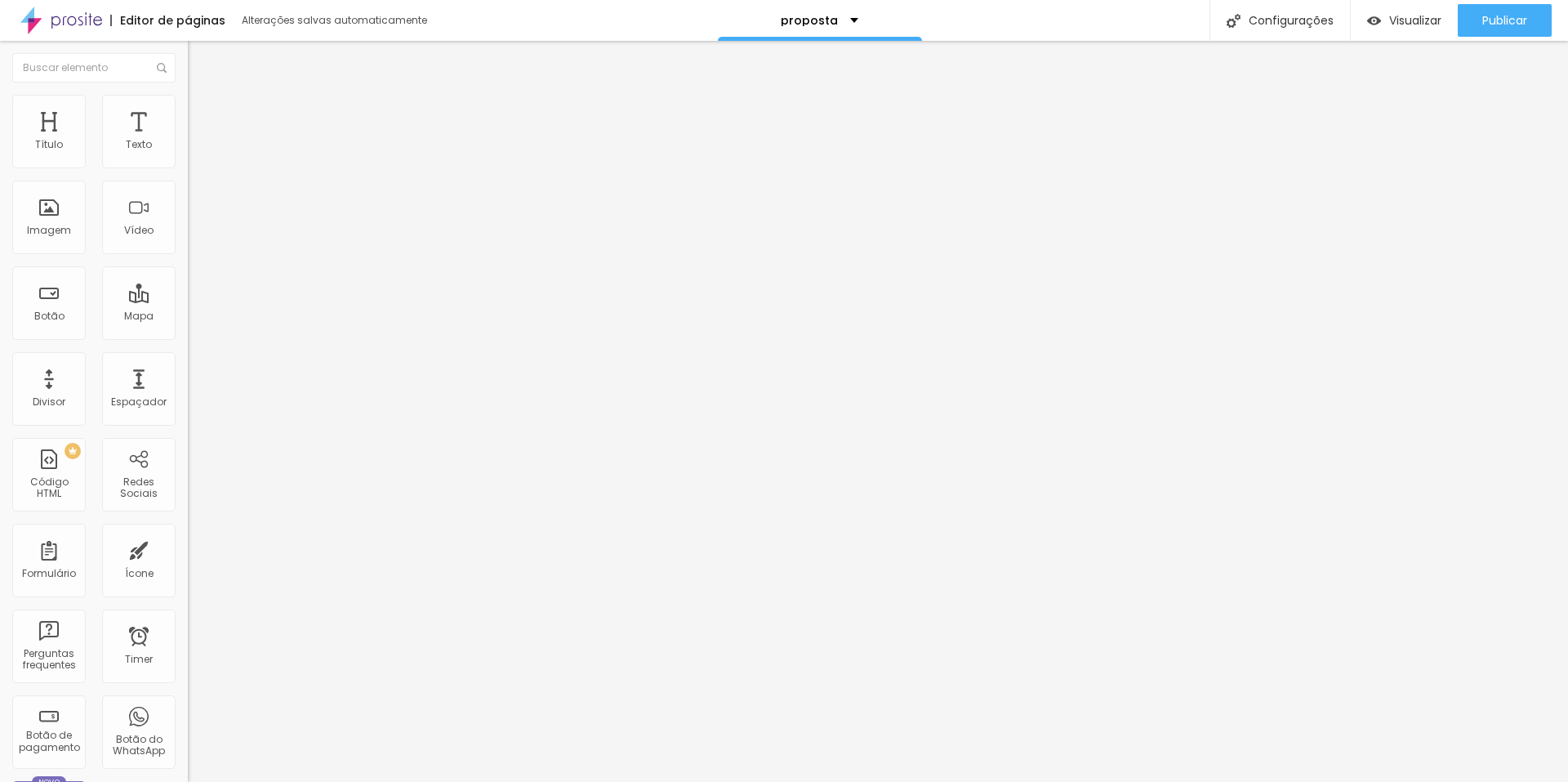
type input "76"
type input "81"
type input "92"
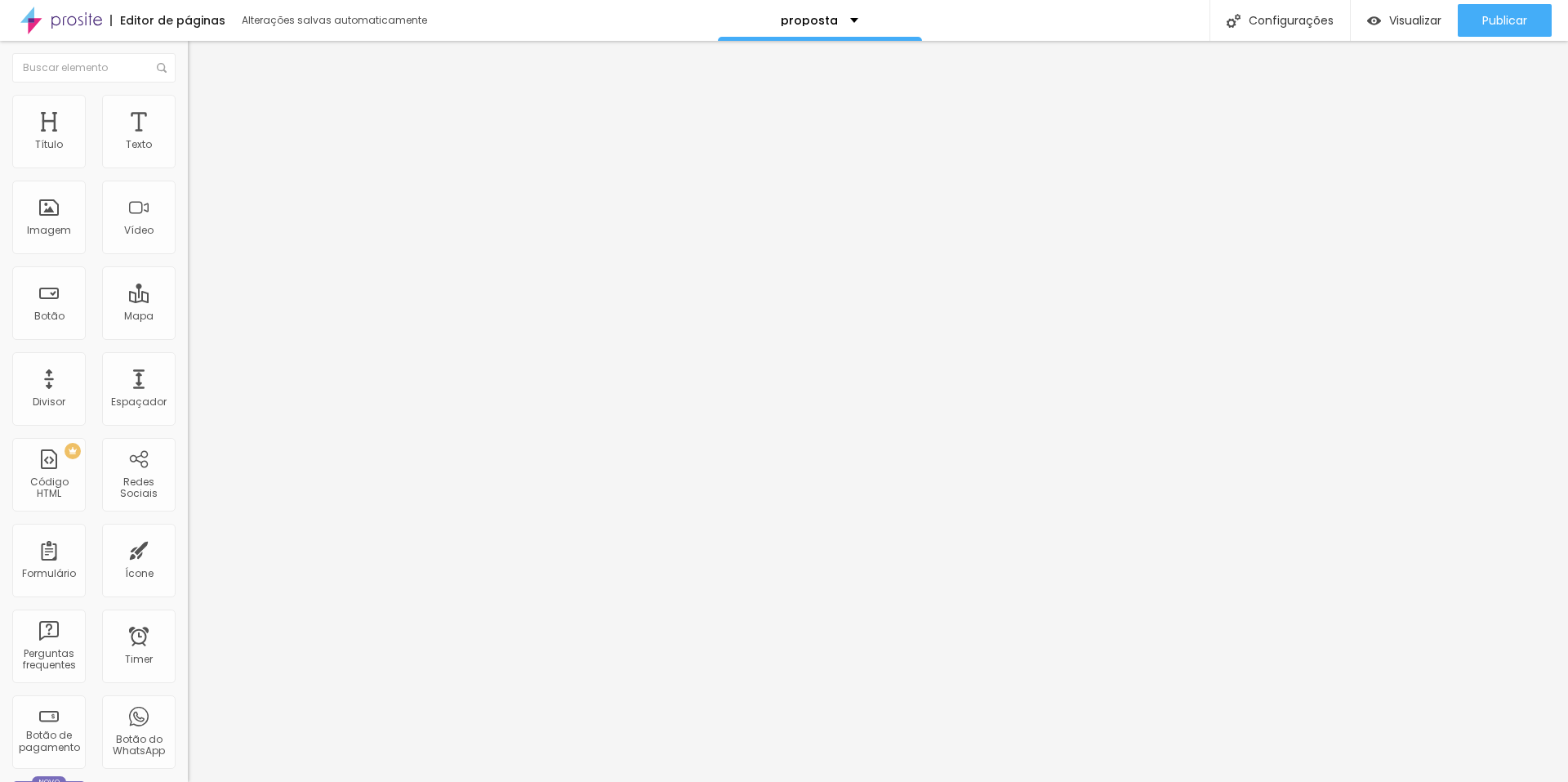
type input "113"
type input "129"
type input "134"
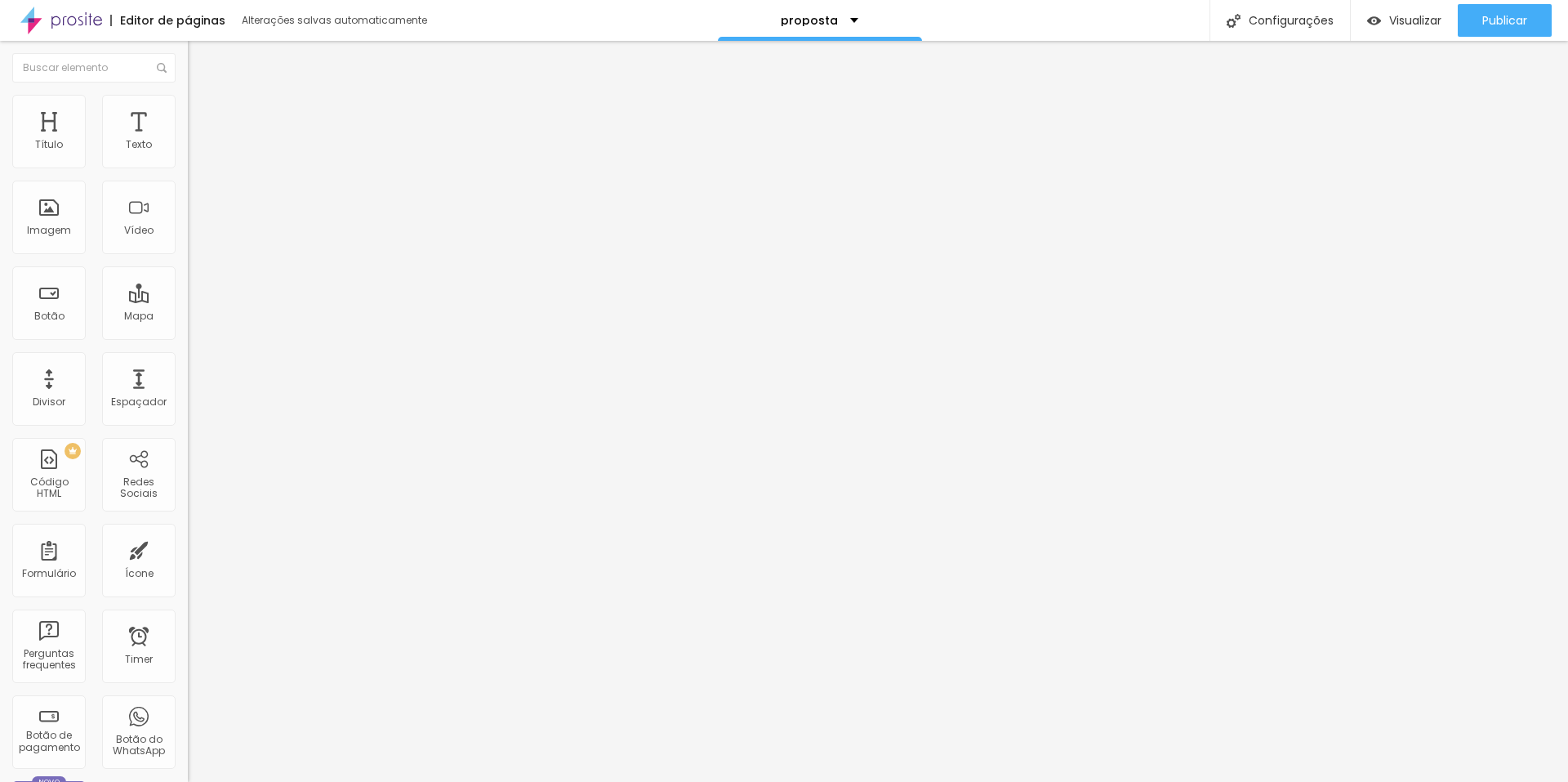
type input "134"
type input "139"
type input "144"
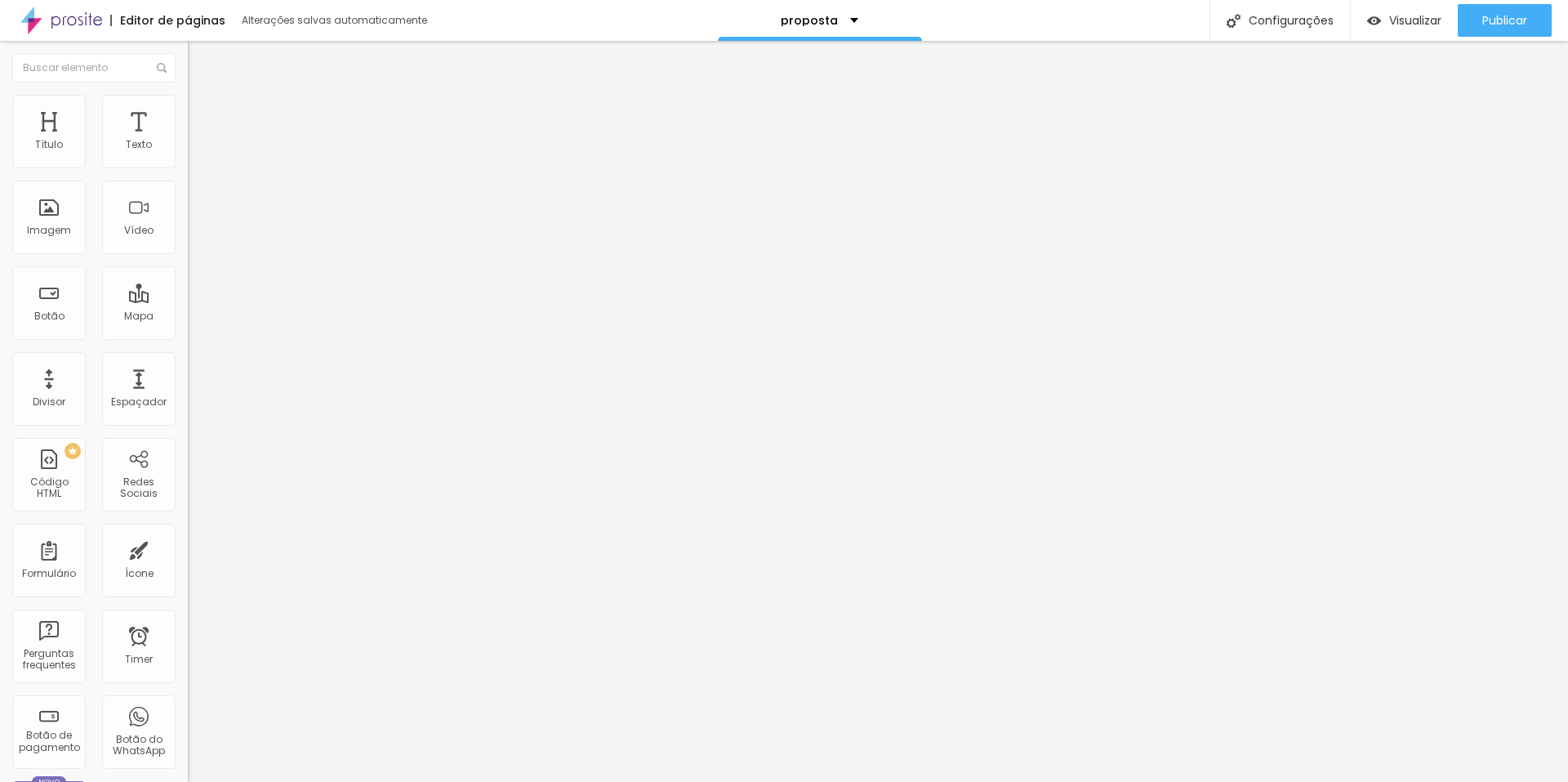
type input "165"
type input "171"
type input "181"
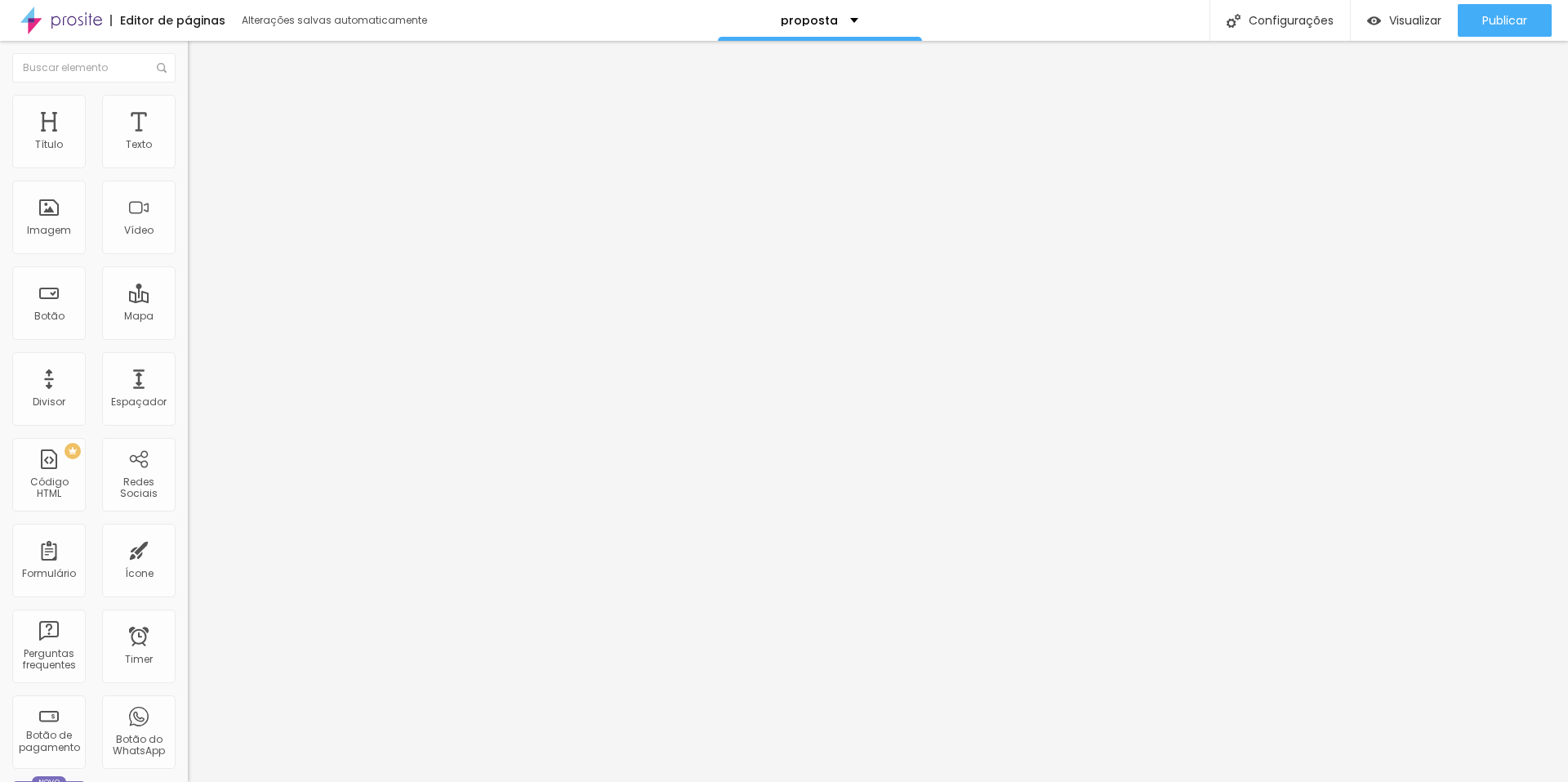
type input "181"
type input "192"
type input "197"
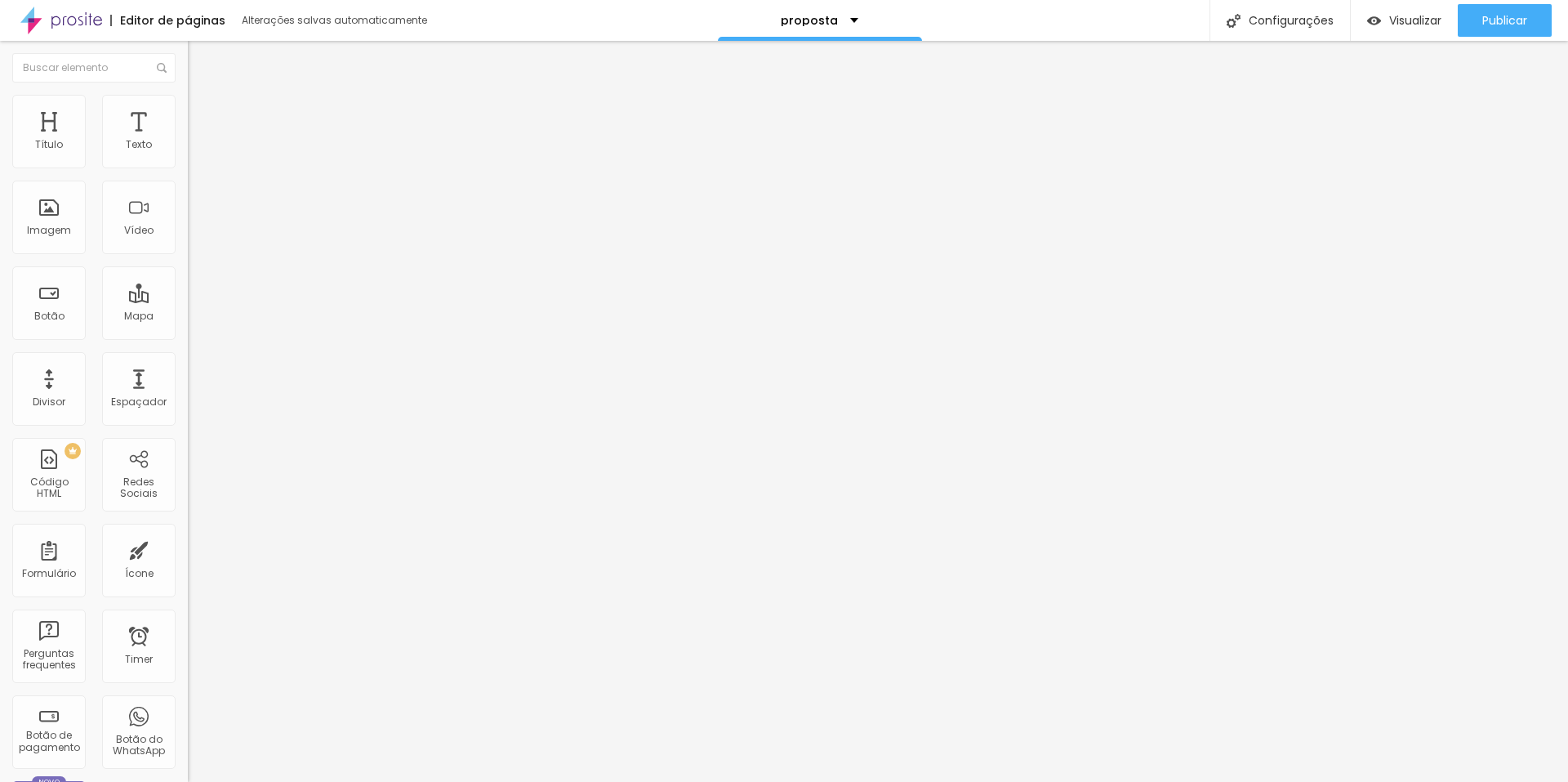
type input "202"
type input "208"
type input "202"
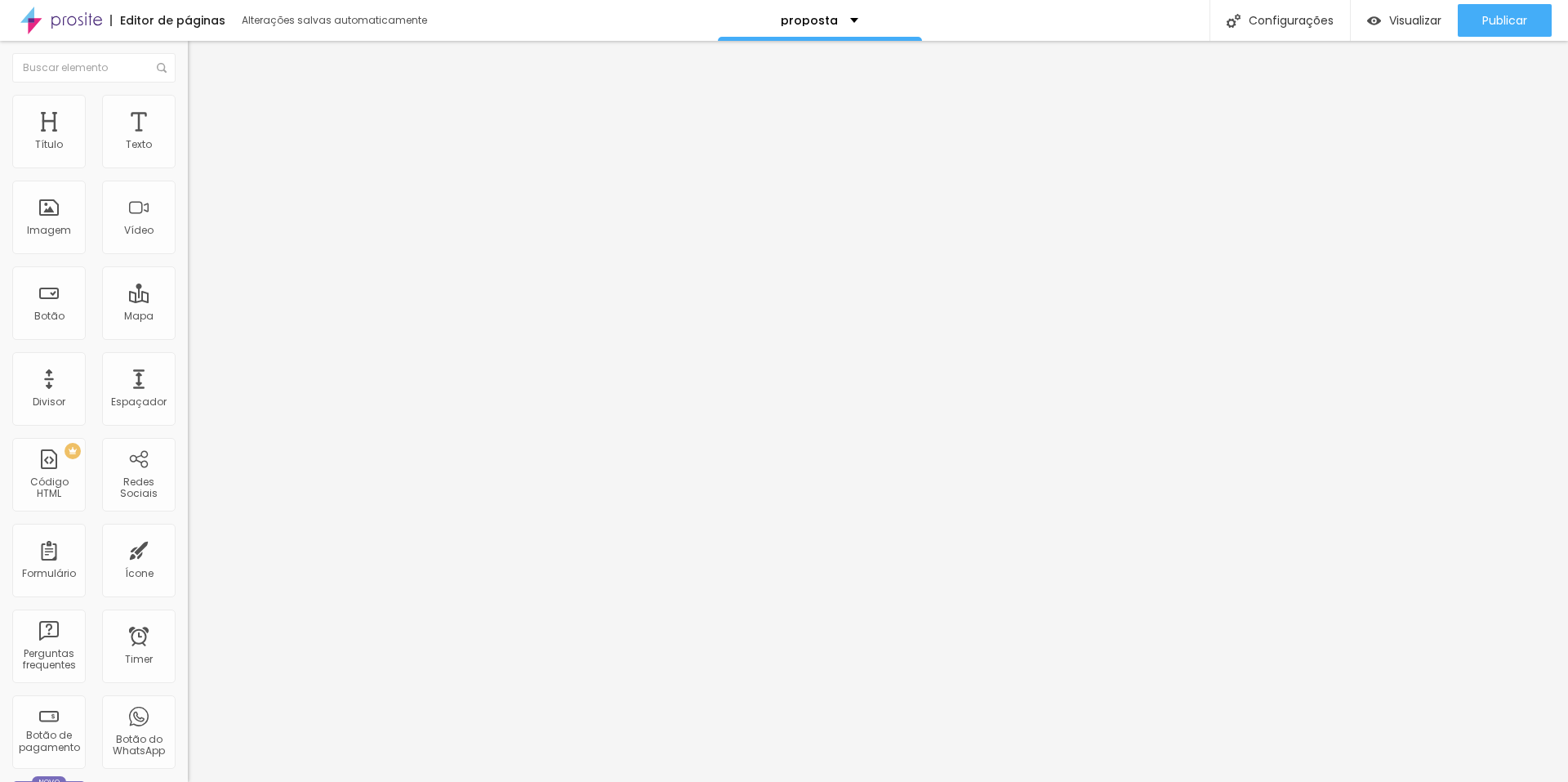
type input "202"
type input "197"
type input "187"
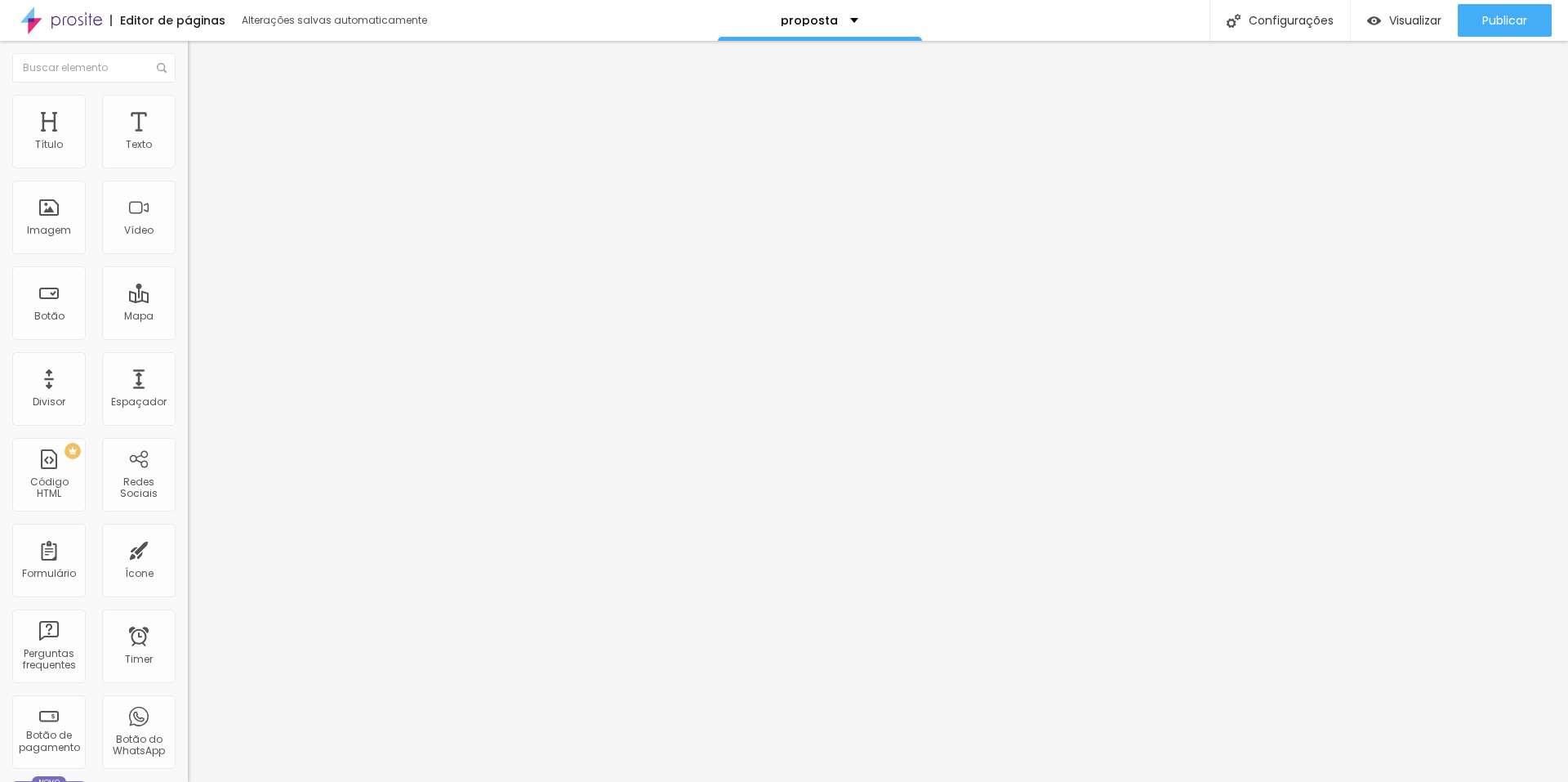
type input "176"
type input "171"
type input "160"
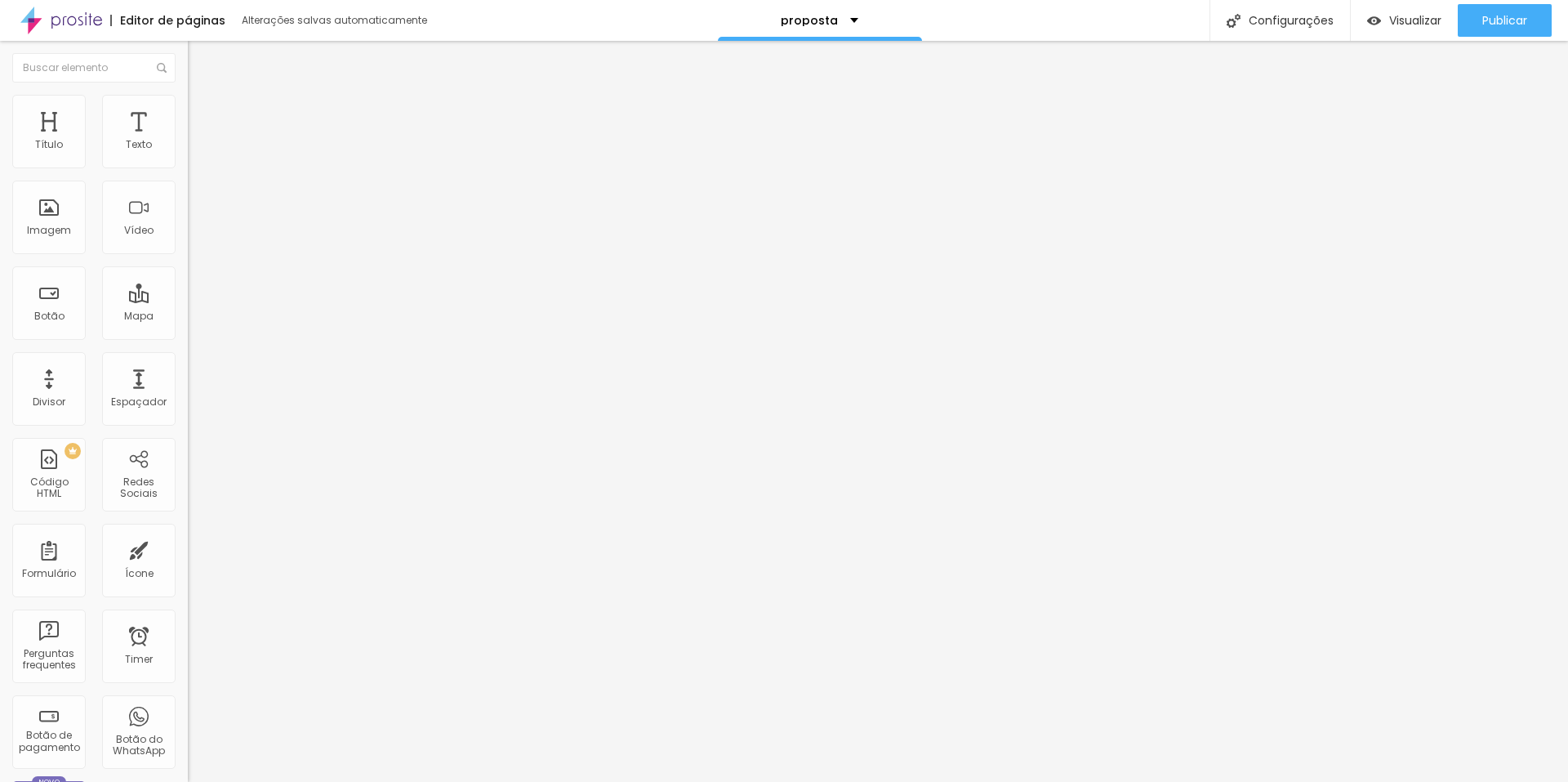
type input "160"
type input "155"
type input "150"
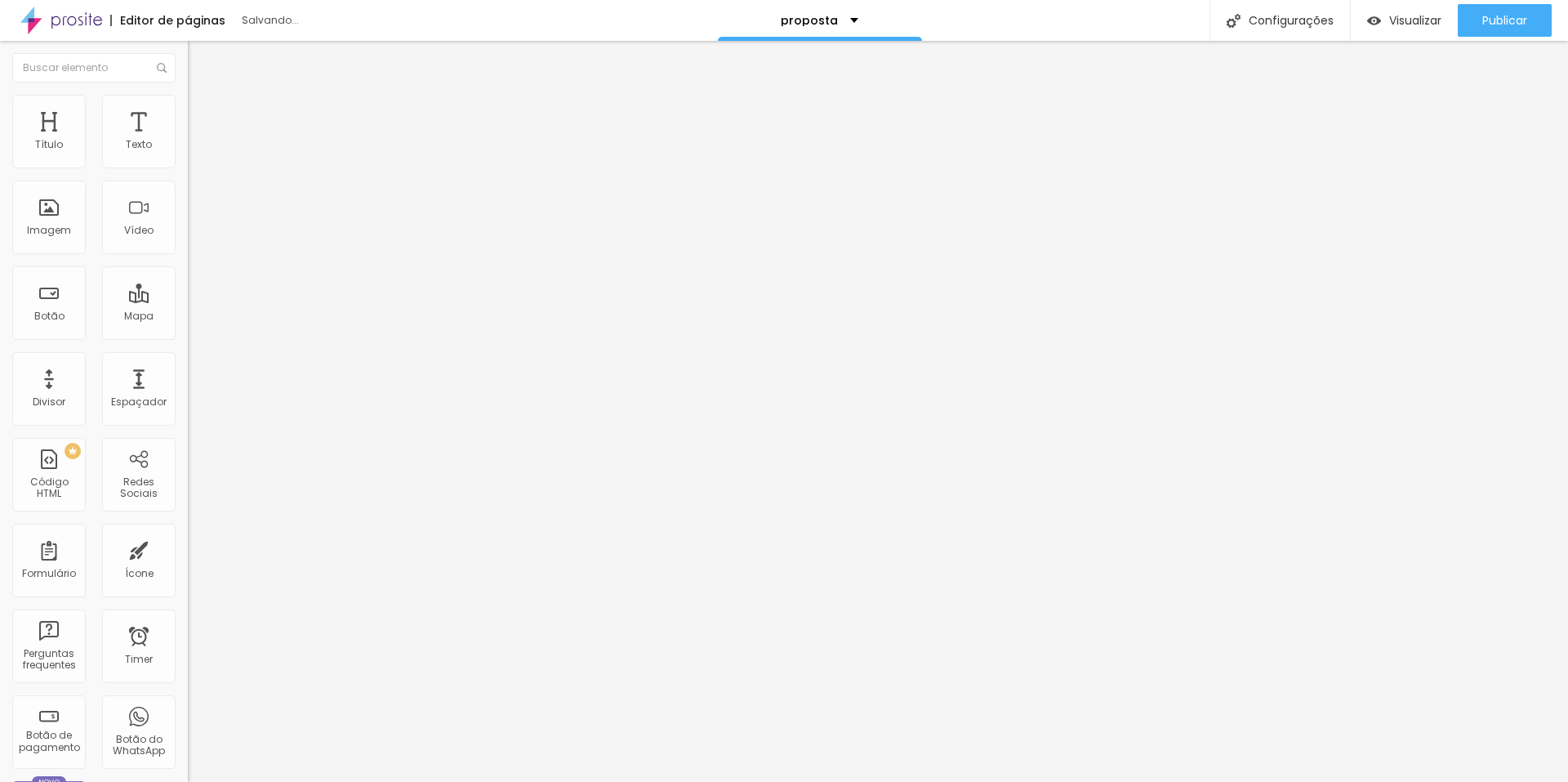
drag, startPoint x: 40, startPoint y: 196, endPoint x: 59, endPoint y: 200, distance: 19.4
type input "150"
click at [188, 548] on input "range" at bounding box center [240, 554] width 106 height 13
click at [1478, 26] on button "Publicar" at bounding box center [1505, 20] width 94 height 33
click at [188, 256] on span "Original" at bounding box center [207, 249] width 39 height 14
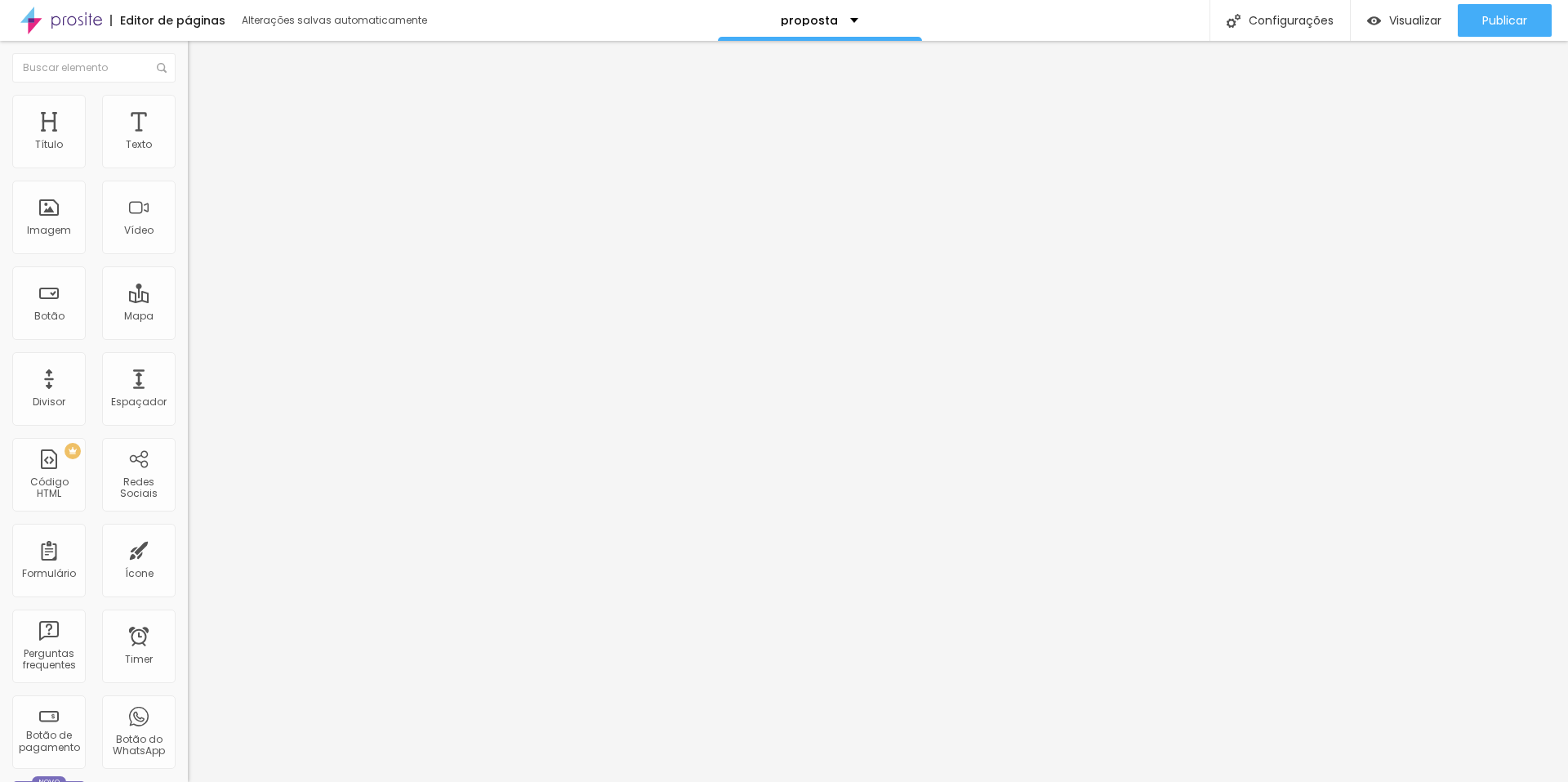
click at [188, 285] on span "Quadrado" at bounding box center [214, 278] width 53 height 14
click at [1527, 17] on span "Publicar" at bounding box center [1506, 20] width 45 height 13
click at [202, 110] on span "Estilo" at bounding box center [215, 106] width 26 height 14
click at [188, 154] on input "50" at bounding box center [222, 145] width 70 height 17
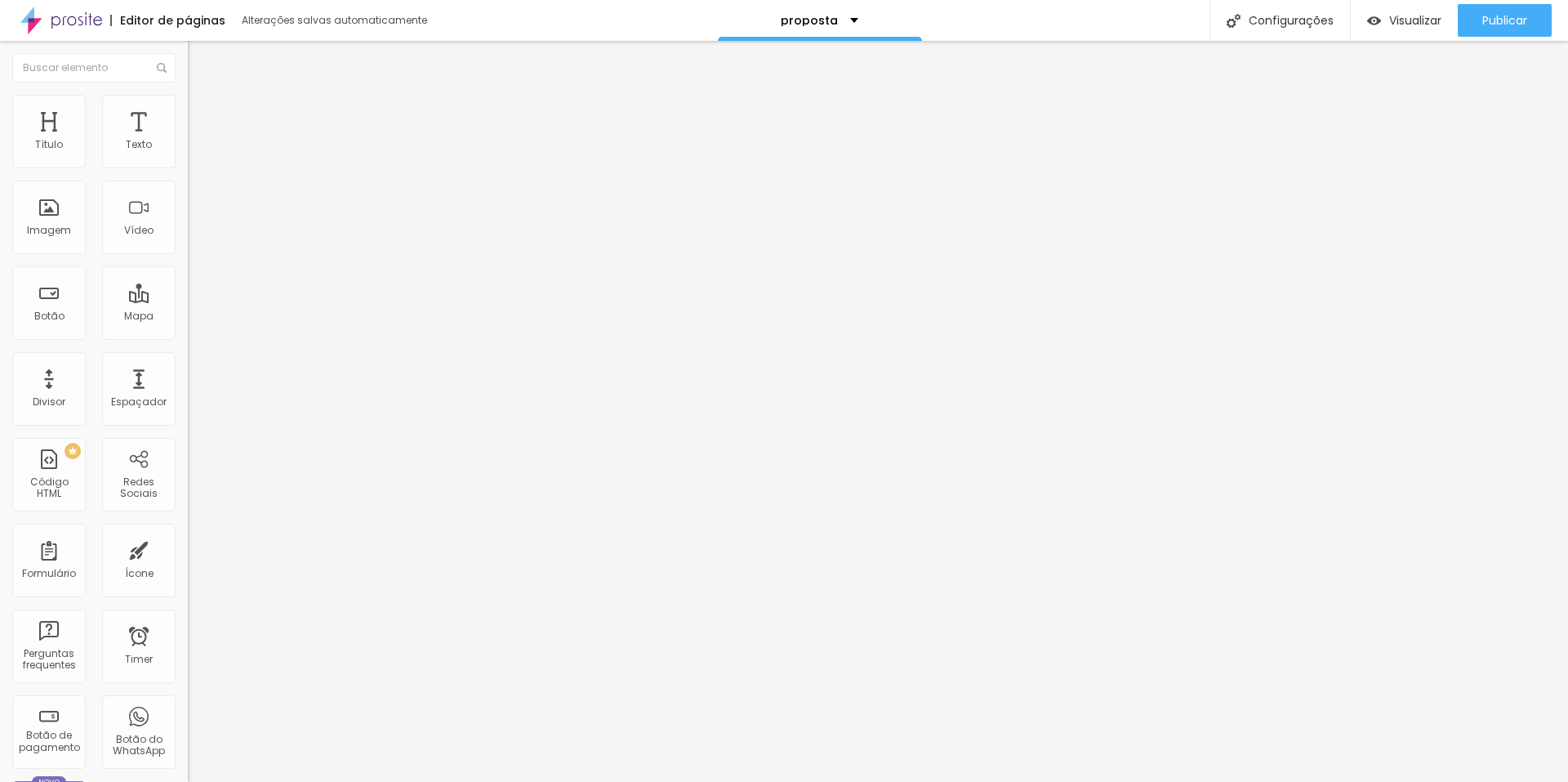
type input "3"
type input "10"
type input "35"
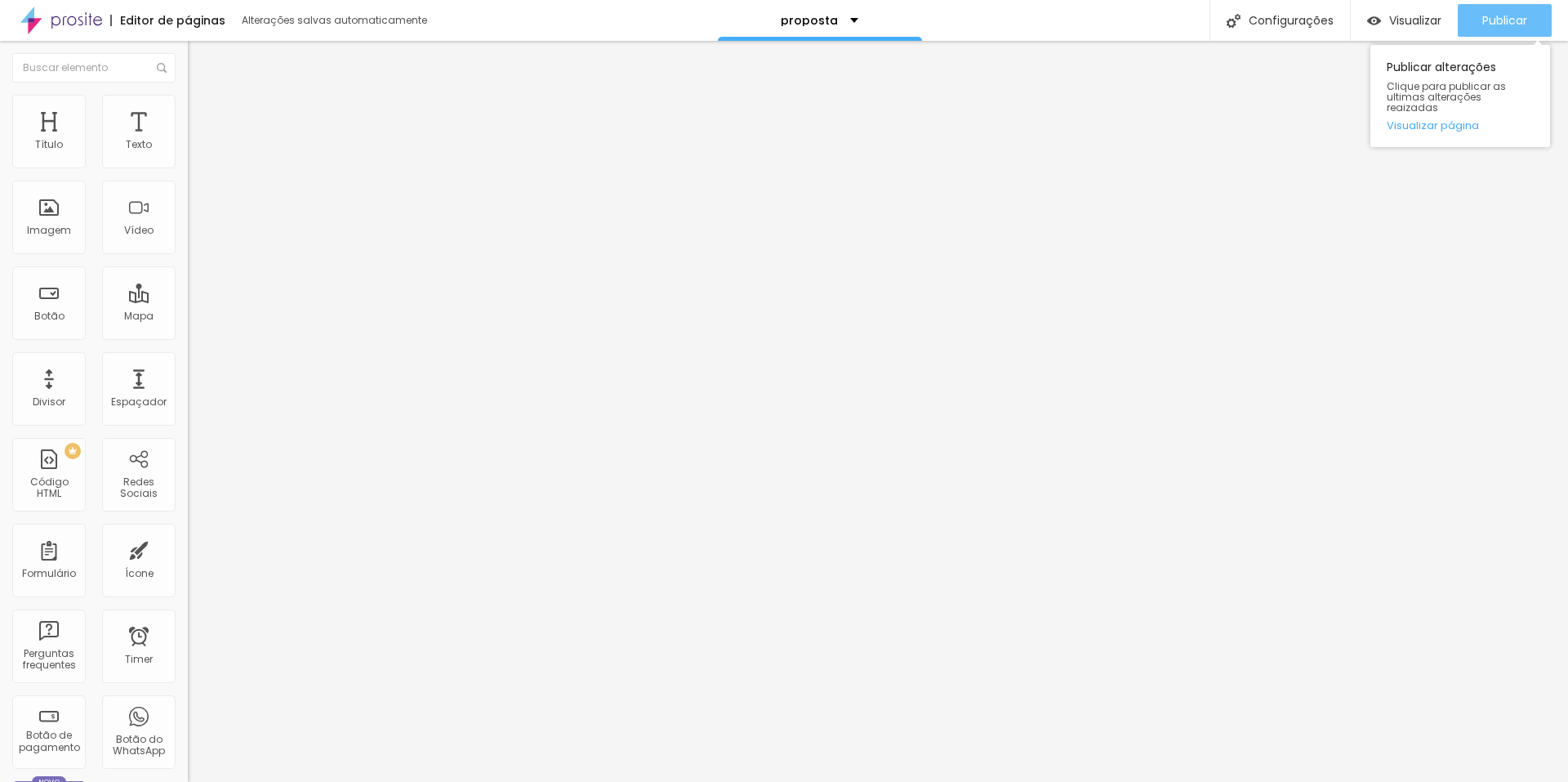
click at [1507, 15] on span "Publicar" at bounding box center [1506, 20] width 45 height 13
click at [188, 112] on li "Avançado" at bounding box center [281, 119] width 188 height 17
drag, startPoint x: 59, startPoint y: 198, endPoint x: 44, endPoint y: 197, distance: 15.0
click at [188, 548] on div at bounding box center [281, 555] width 188 height 15
drag, startPoint x: 60, startPoint y: 187, endPoint x: 29, endPoint y: 196, distance: 32.3
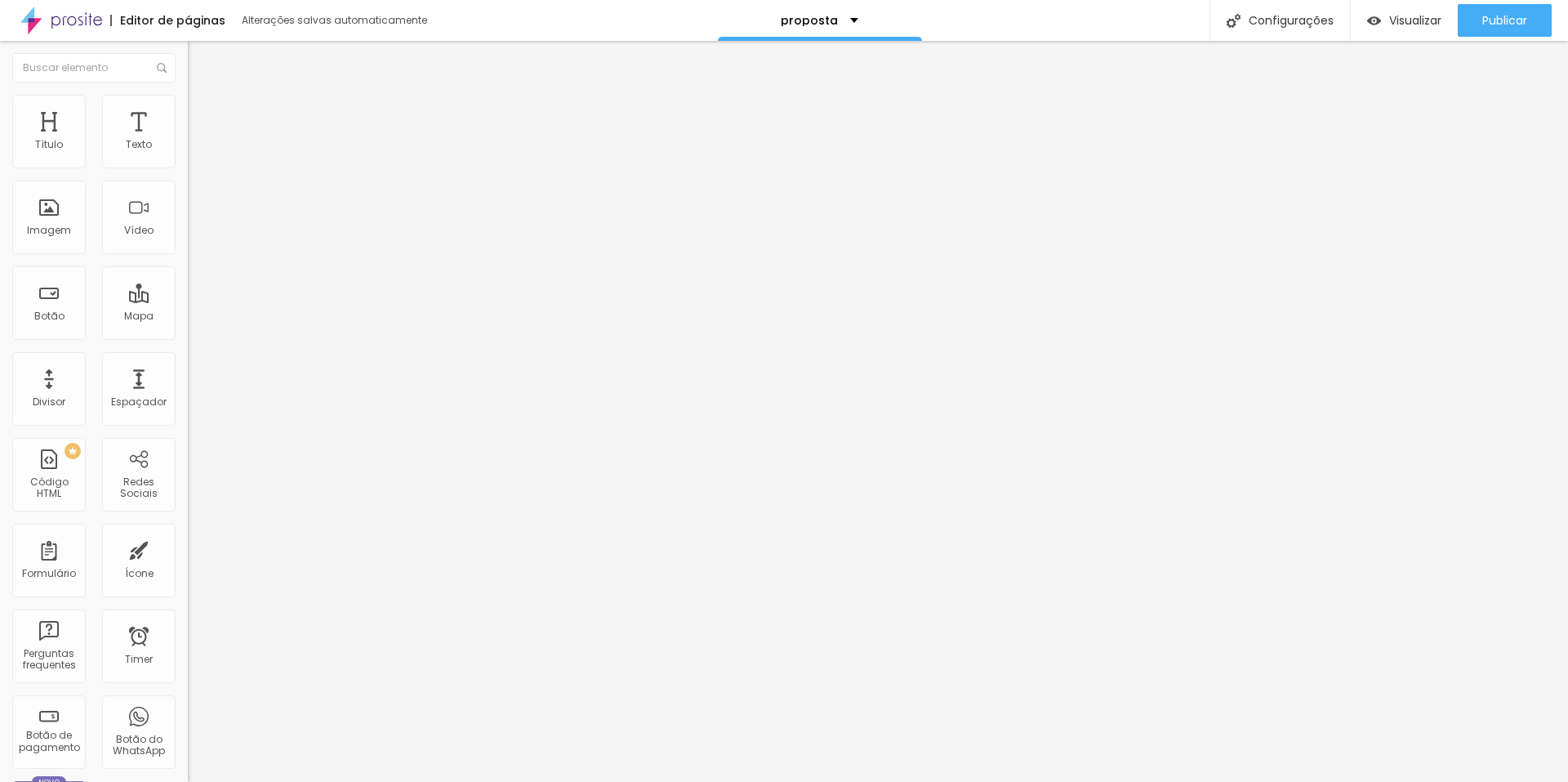
click at [188, 358] on div "150 px Espaçamento vertical" at bounding box center [281, 474] width 188 height 231
type input "144"
type input "139"
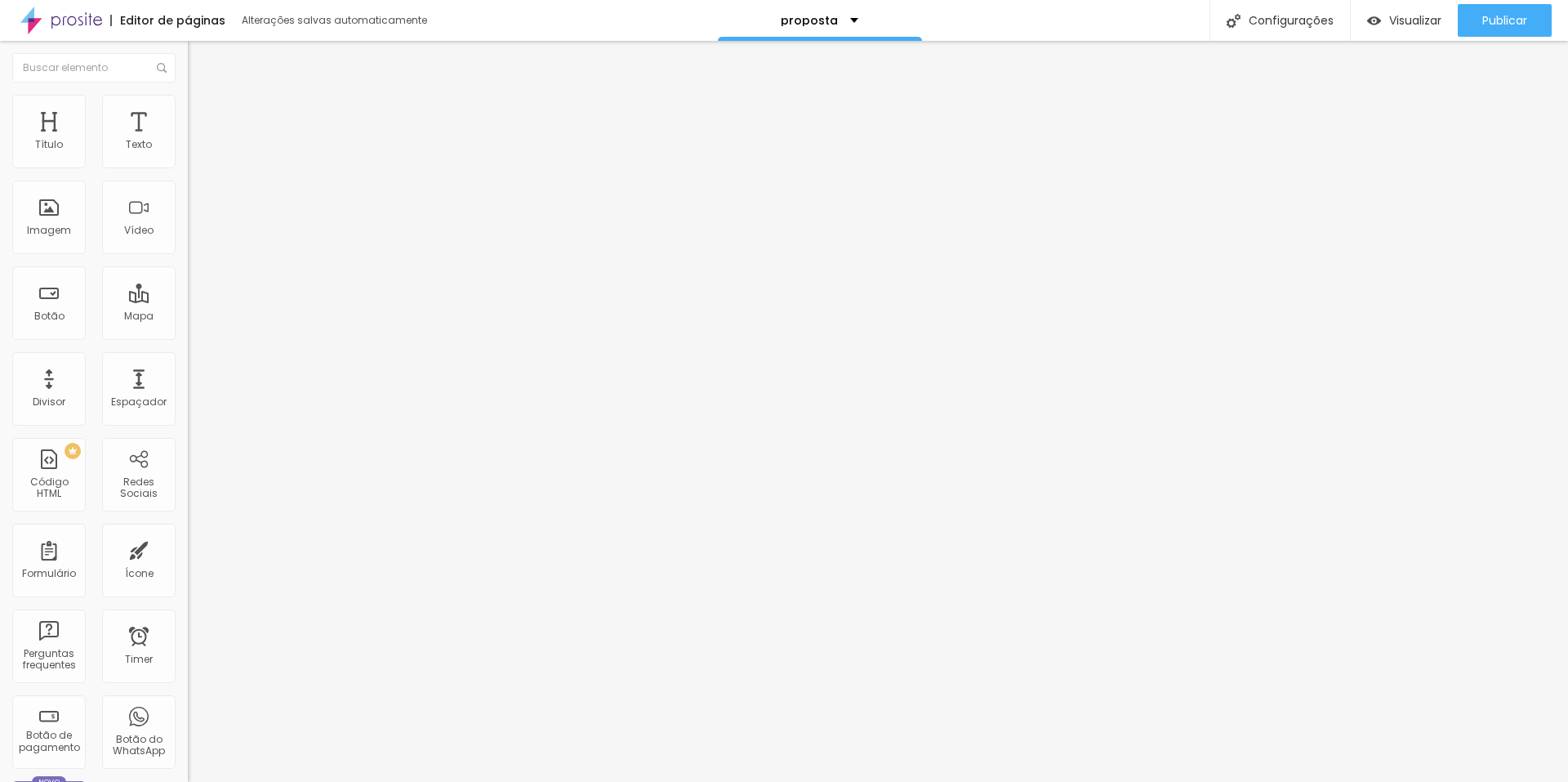
type input "118"
type input "92"
type input "76"
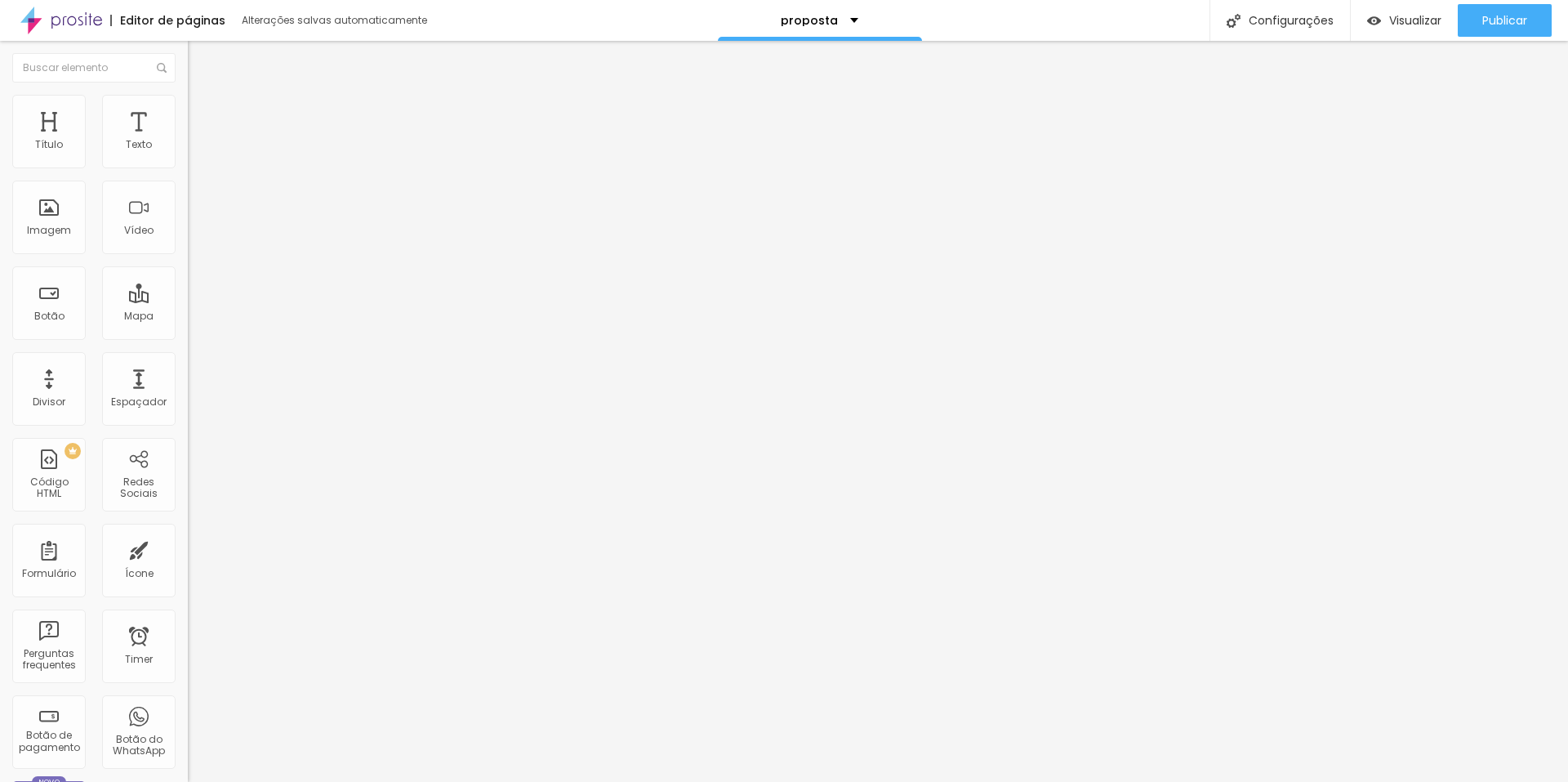
type input "76"
type input "60"
type input "44"
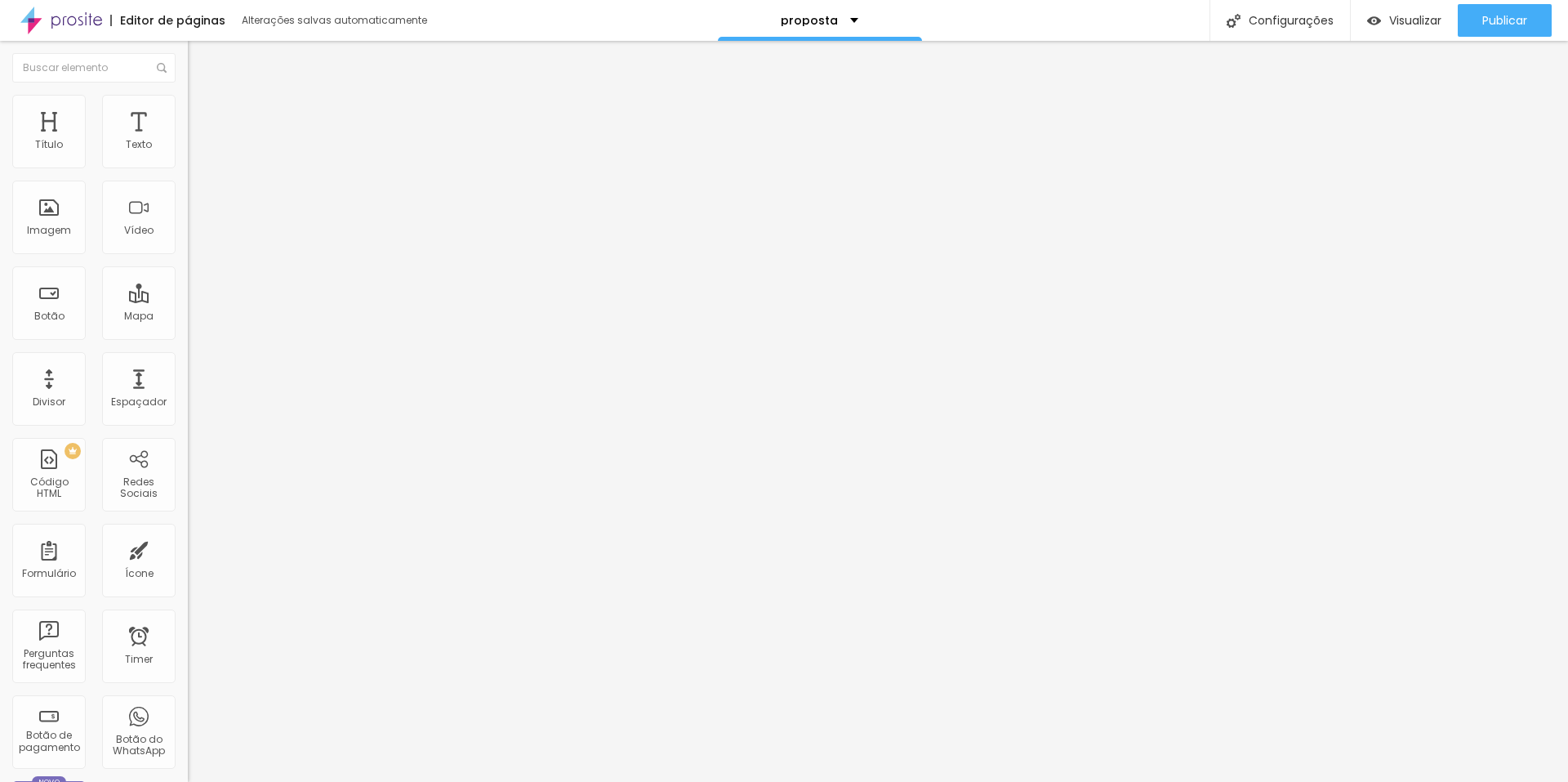
type input "34"
type input "18"
type input "7"
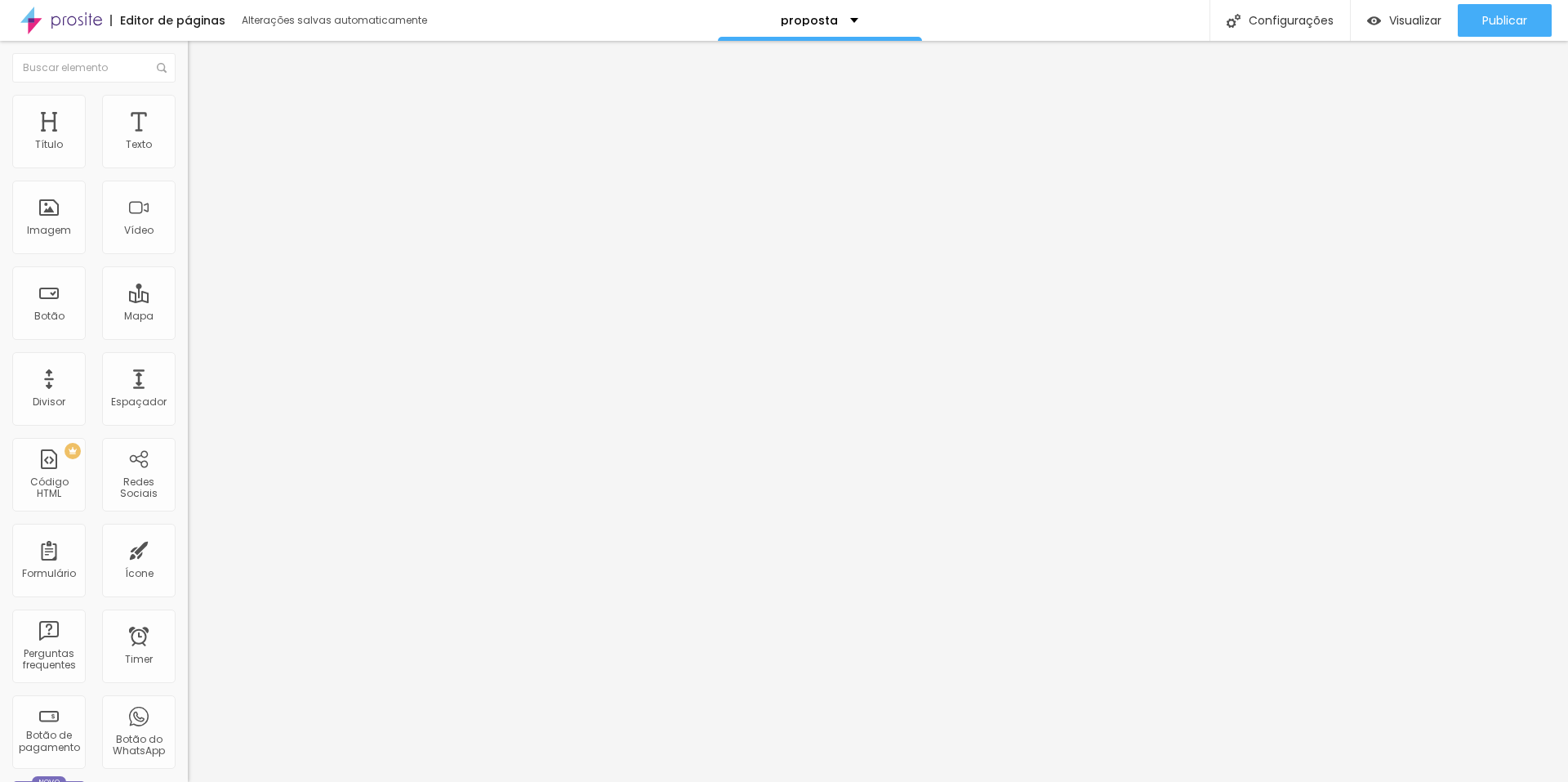
type input "7"
type input "0"
drag, startPoint x: 59, startPoint y: 191, endPoint x: 29, endPoint y: 195, distance: 30.3
type input "0"
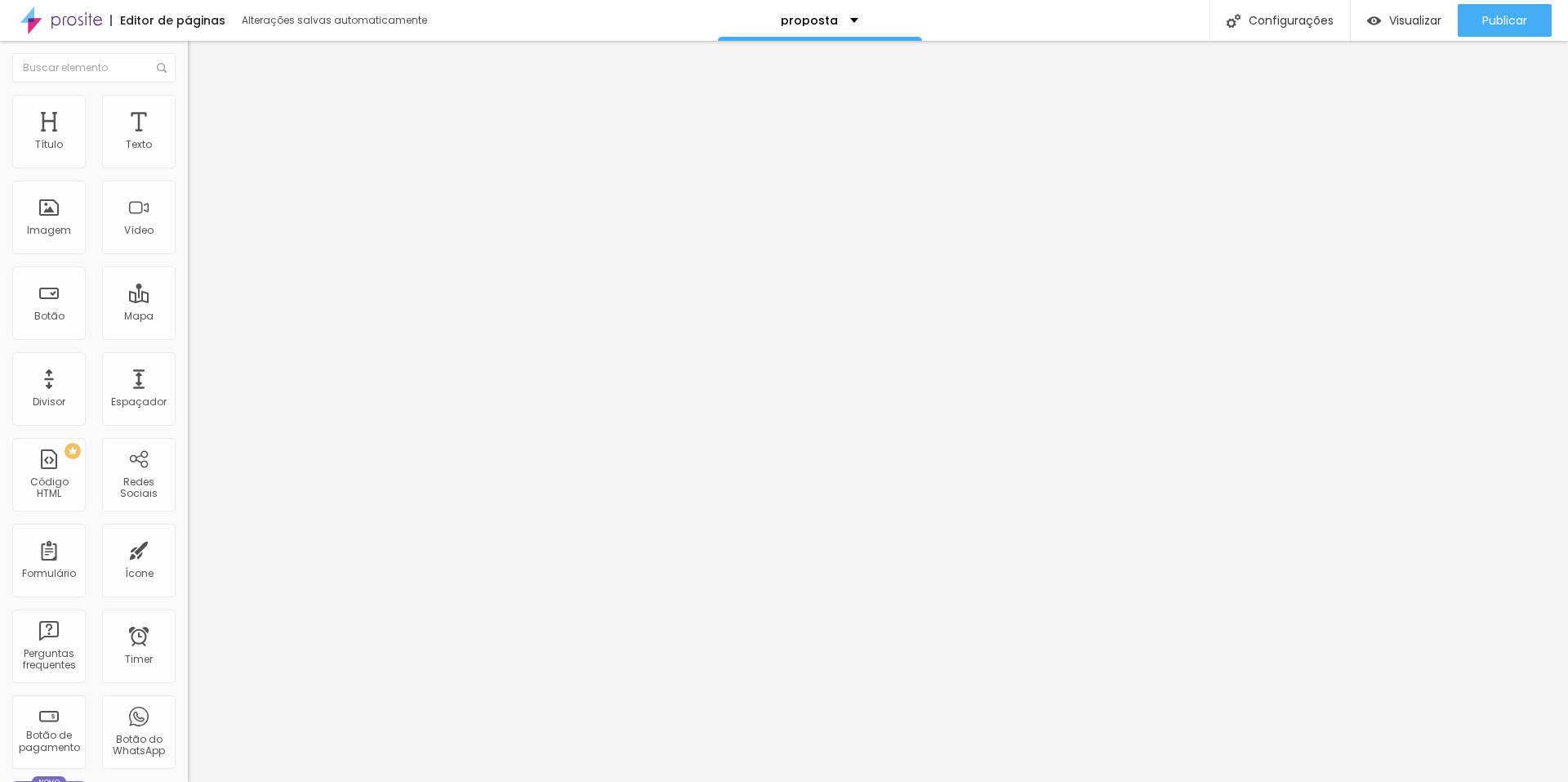
click at [188, 548] on input "range" at bounding box center [240, 554] width 106 height 13
click at [1496, 5] on div "Publicar" at bounding box center [1506, 20] width 45 height 33
click at [188, 206] on img at bounding box center [194, 201] width 12 height 12
click at [1501, 25] on span "Publicar" at bounding box center [1506, 20] width 45 height 13
click at [188, 106] on li "Estilo" at bounding box center [281, 103] width 188 height 17
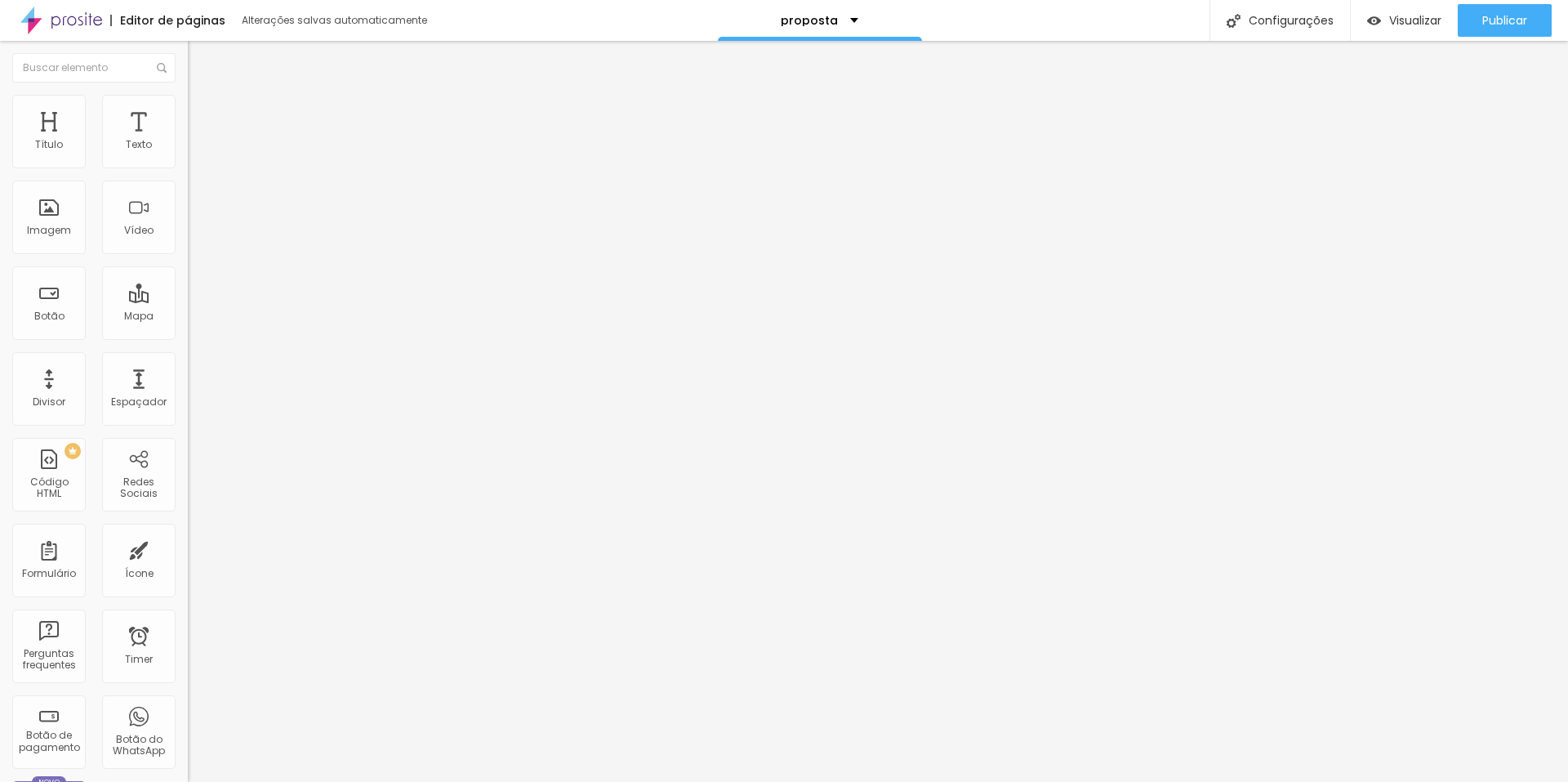
click at [188, 154] on input "35" at bounding box center [222, 145] width 70 height 17
type input "6"
type input "10"
type input "66"
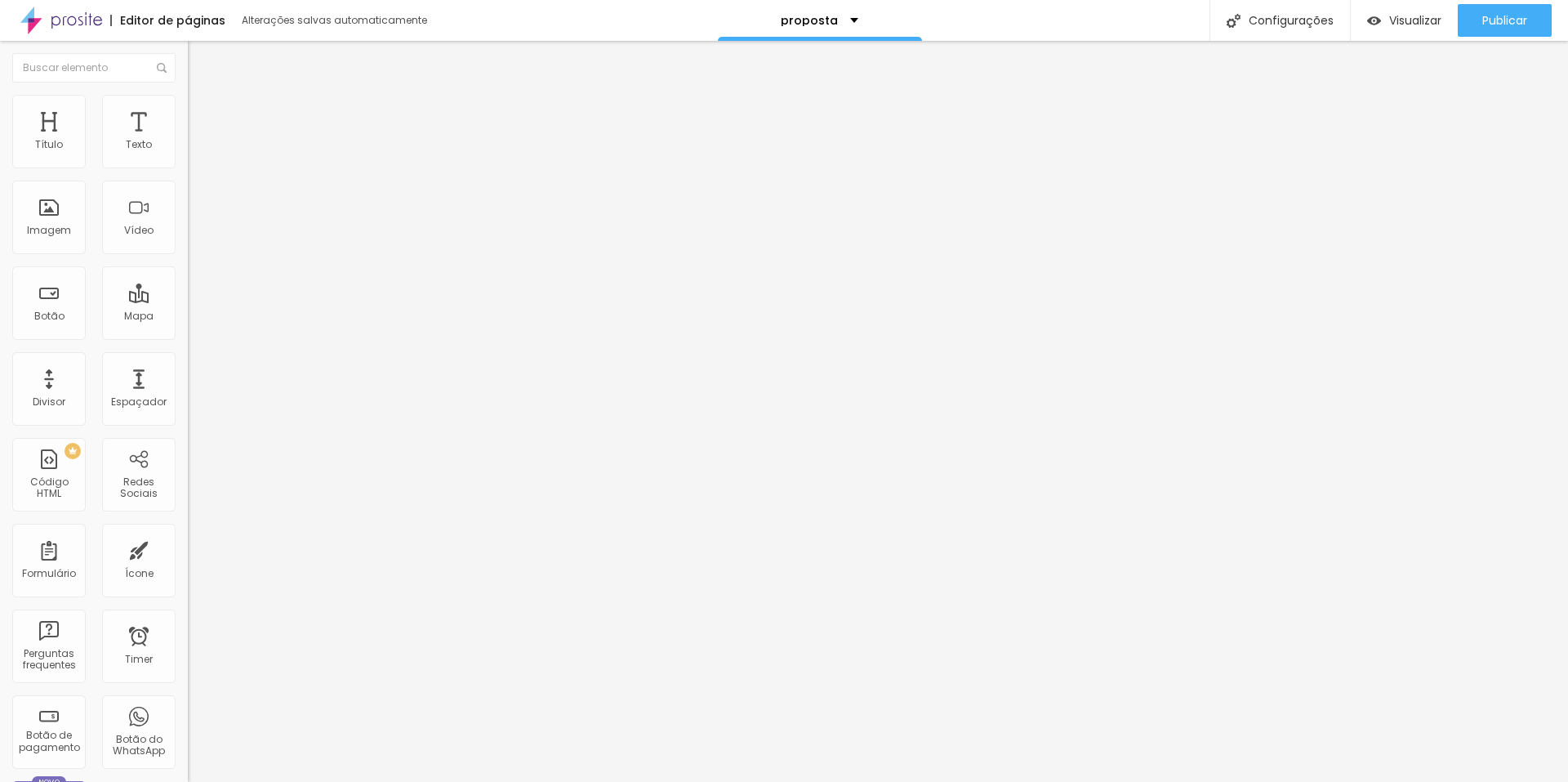
type input "65"
type input "6"
type input "10"
type input "55"
type input "5"
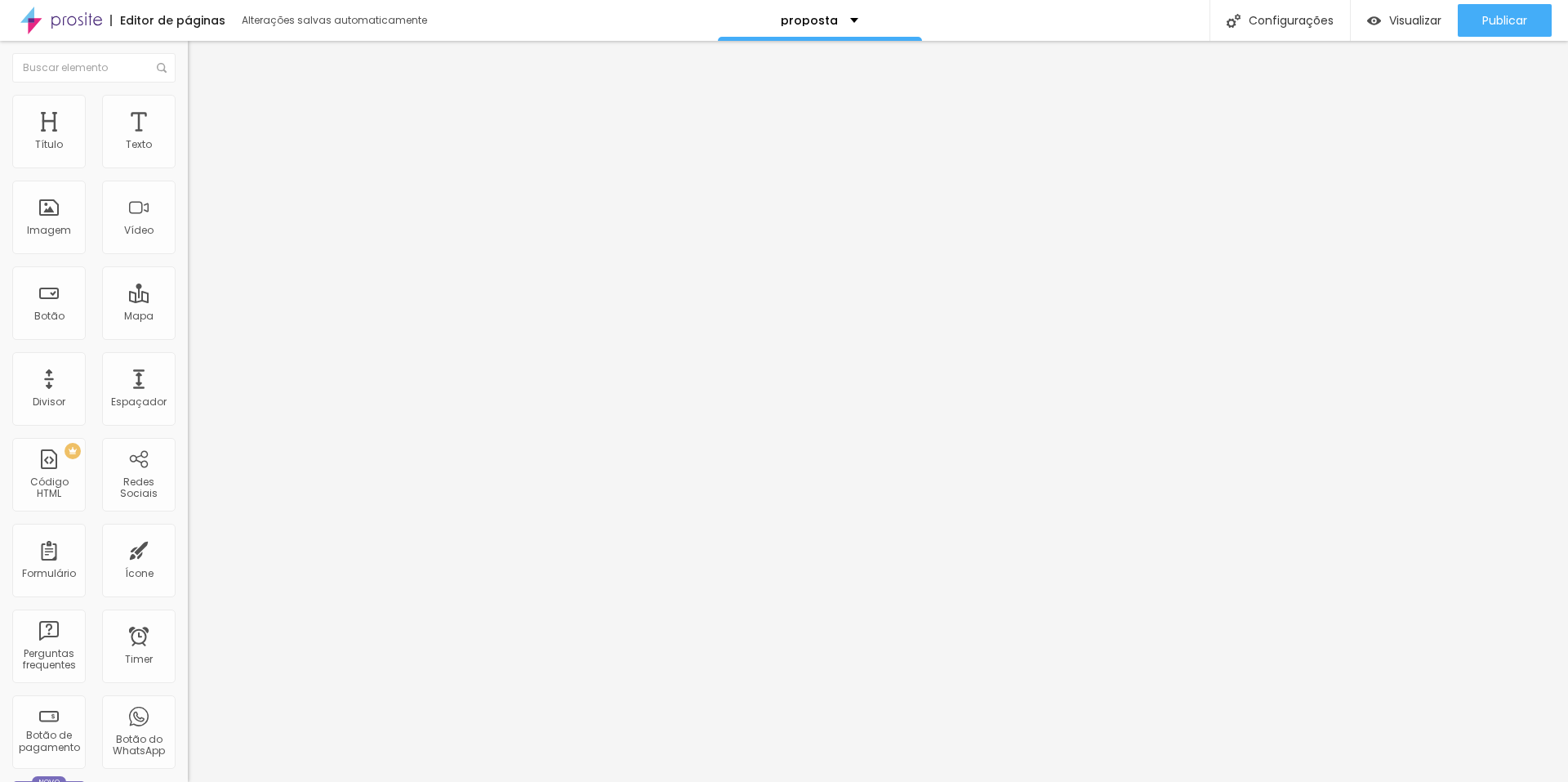
type input "10"
type input "55"
click at [1504, 17] on span "Publicar" at bounding box center [1506, 20] width 45 height 13
click at [188, 154] on input "55" at bounding box center [222, 145] width 70 height 17
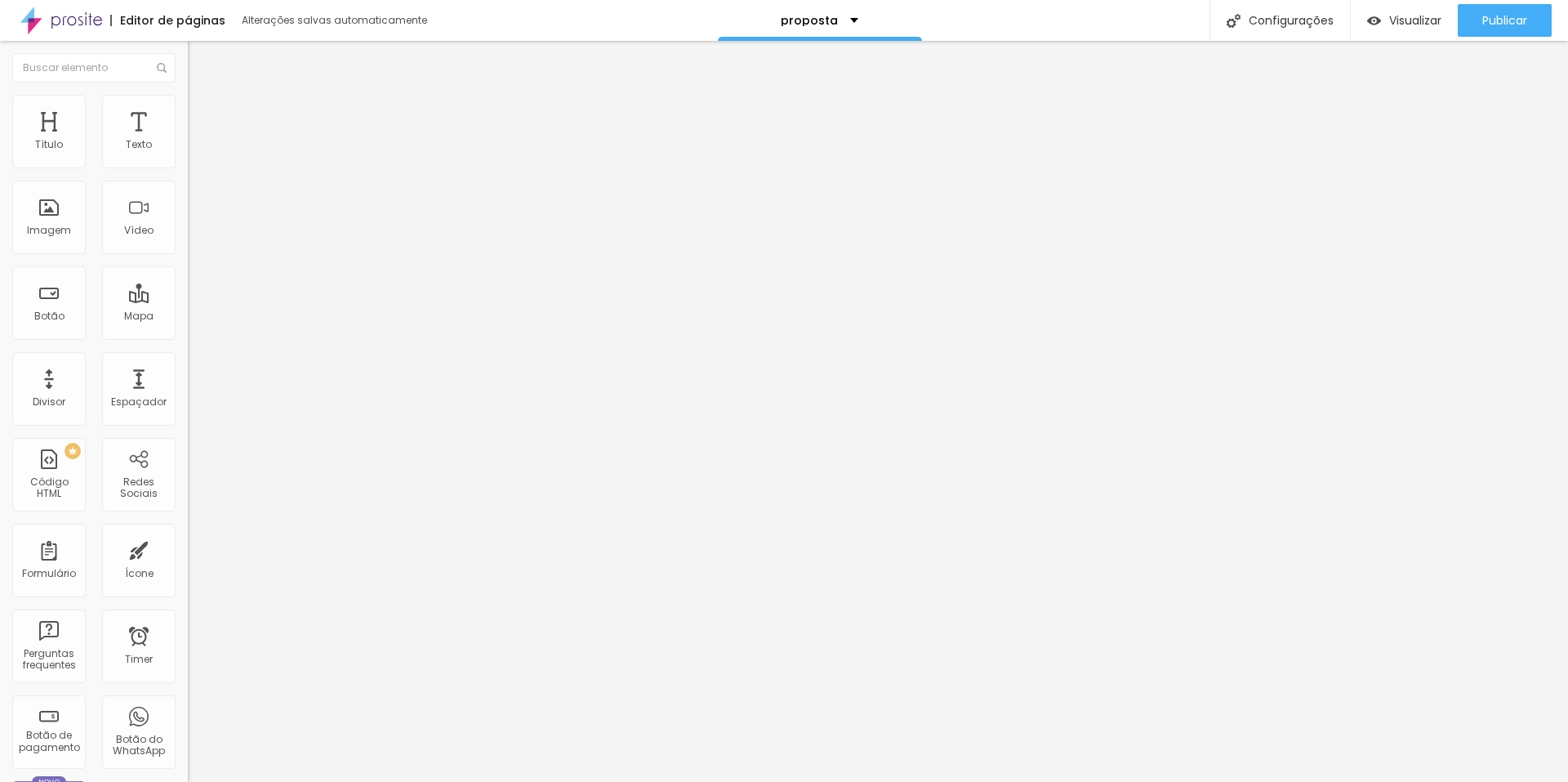
click at [188, 154] on input "55" at bounding box center [222, 145] width 70 height 17
type input "5"
type input "10"
type input "50"
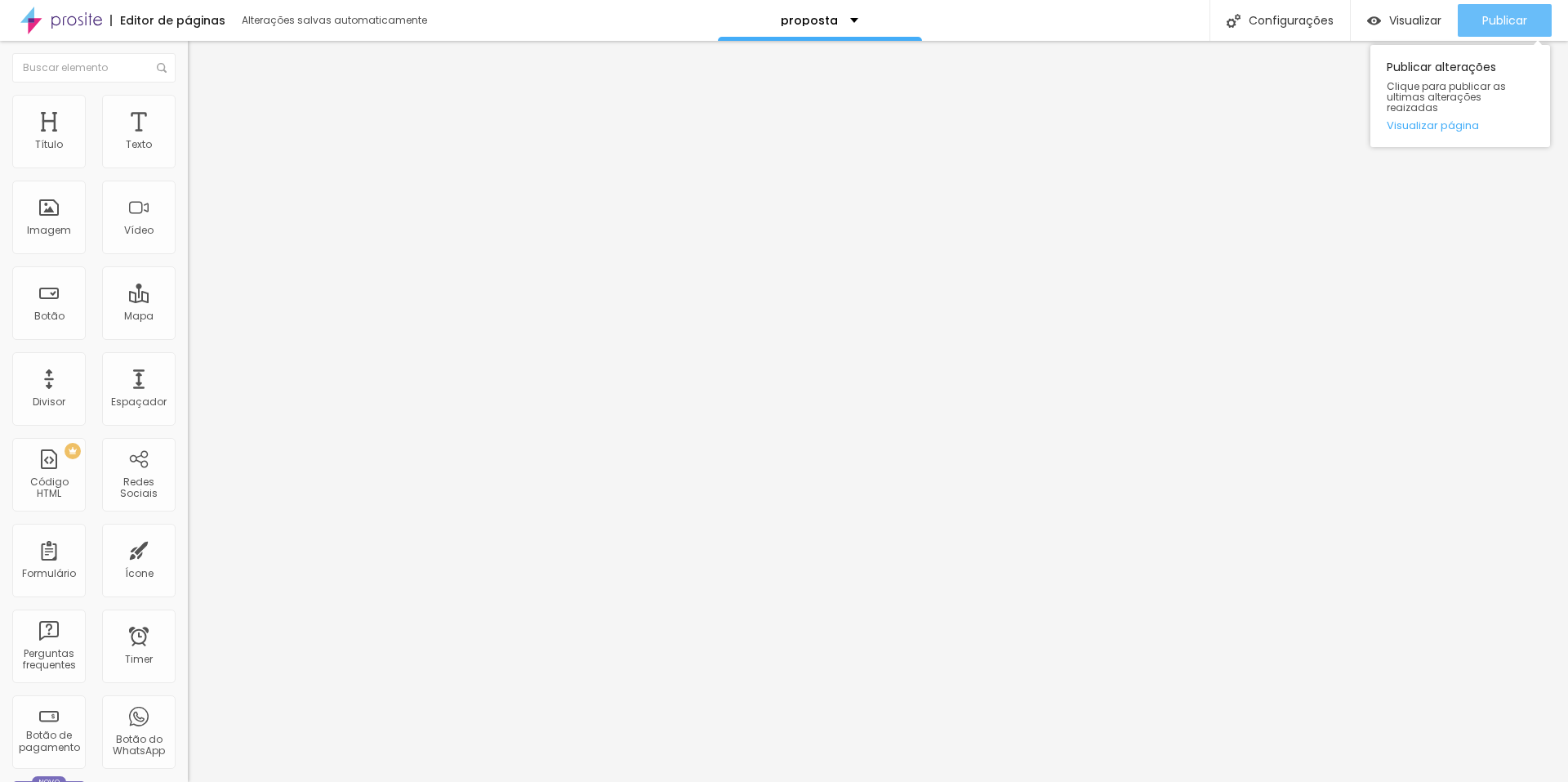
type input "50"
click at [1488, 21] on span "Publicar" at bounding box center [1506, 20] width 45 height 13
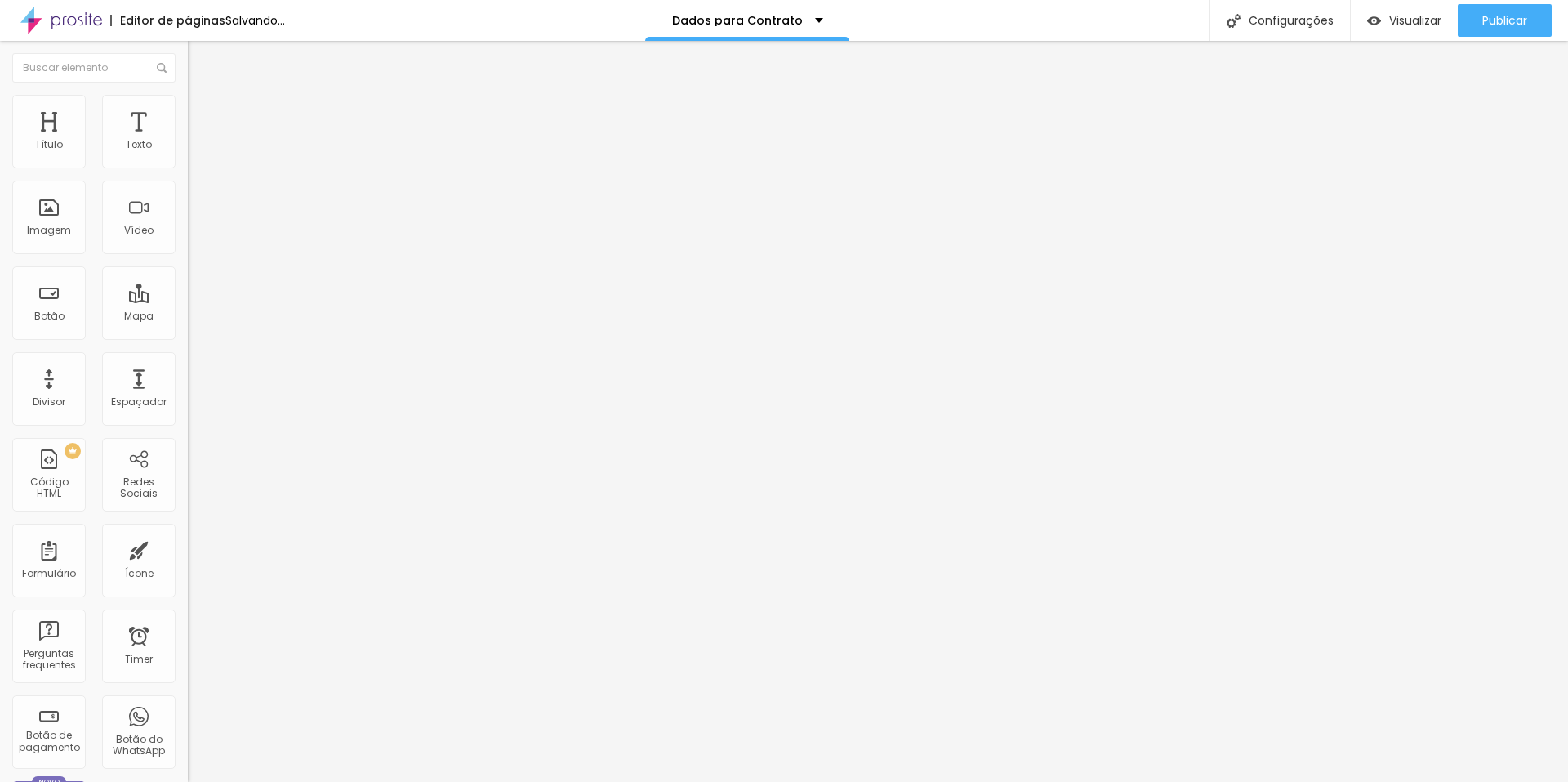
click at [188, 112] on li "Avançado" at bounding box center [281, 119] width 188 height 17
type input "1"
type input "2"
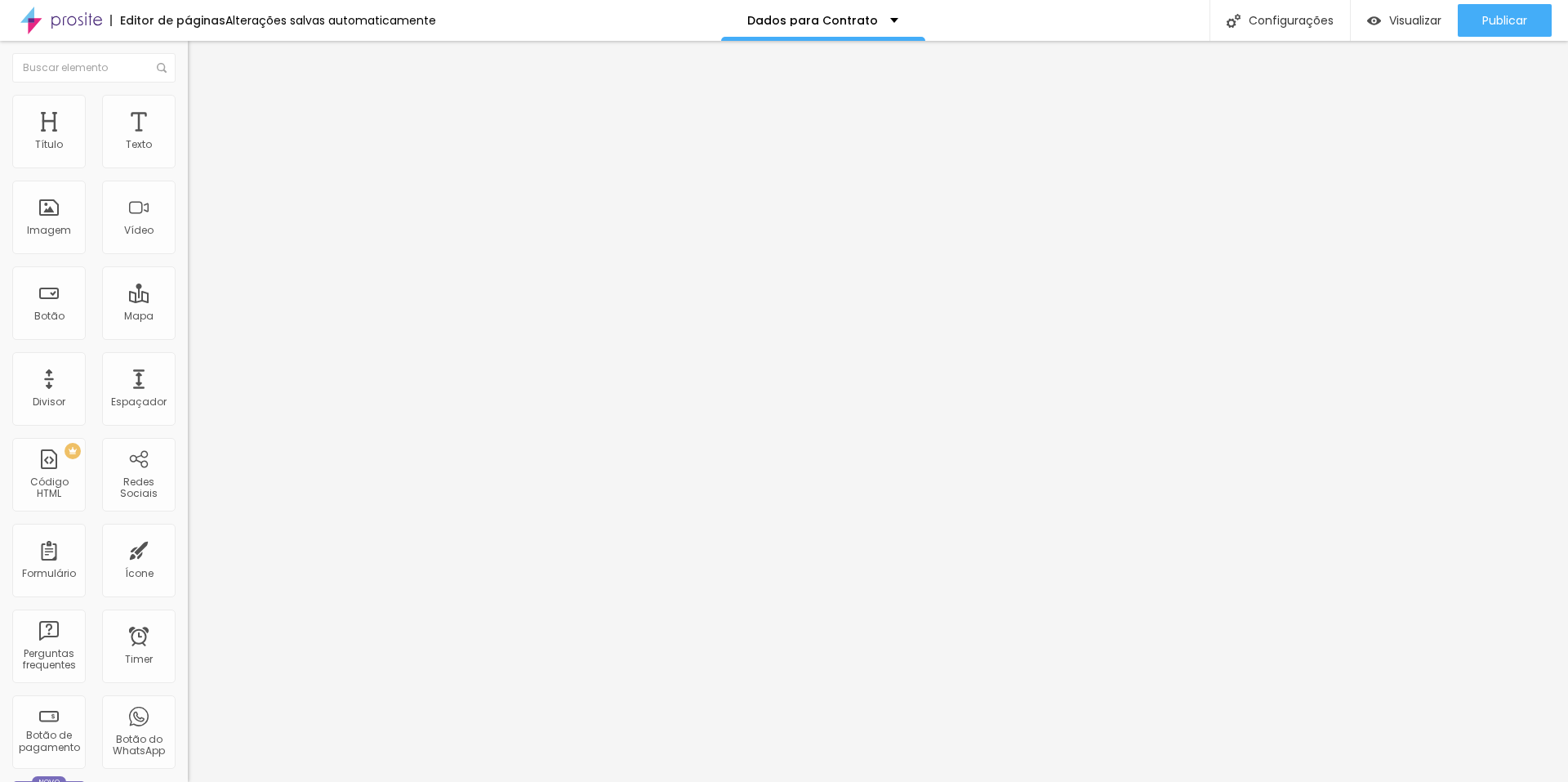
type input "3"
type input "10"
type input "16"
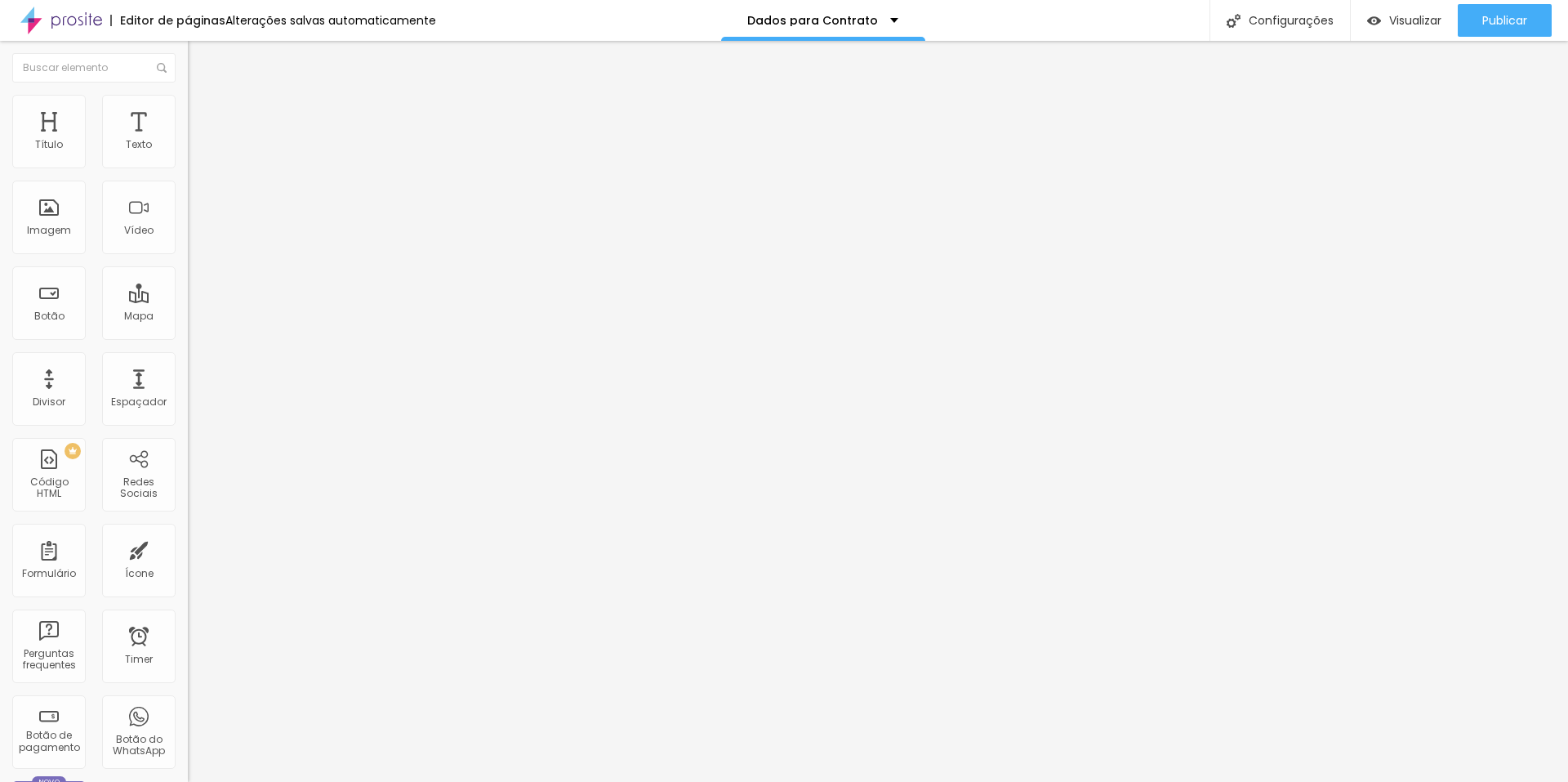
type input "16"
type input "21"
type input "23"
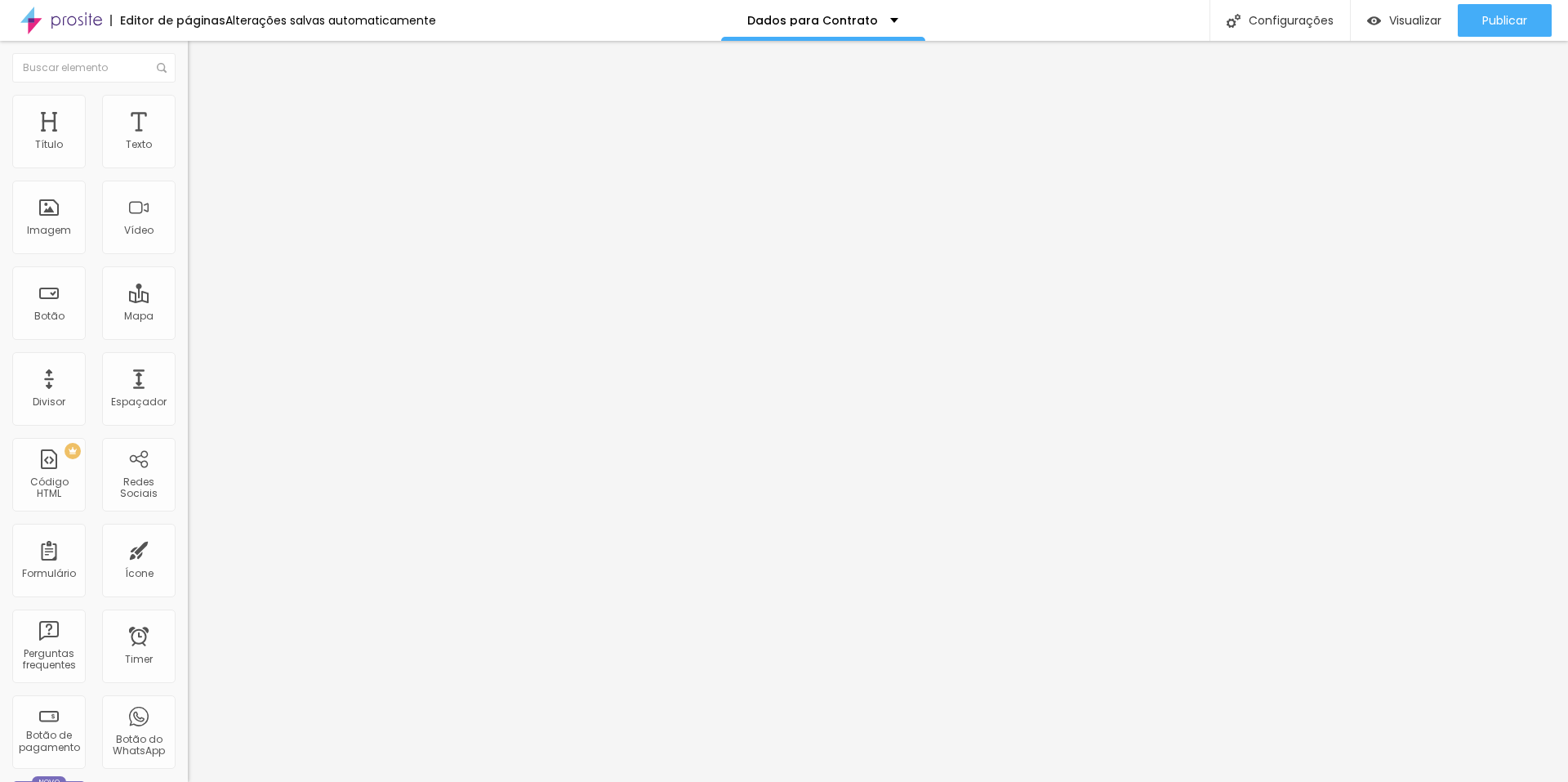
type input "25"
type input "32"
type input "34"
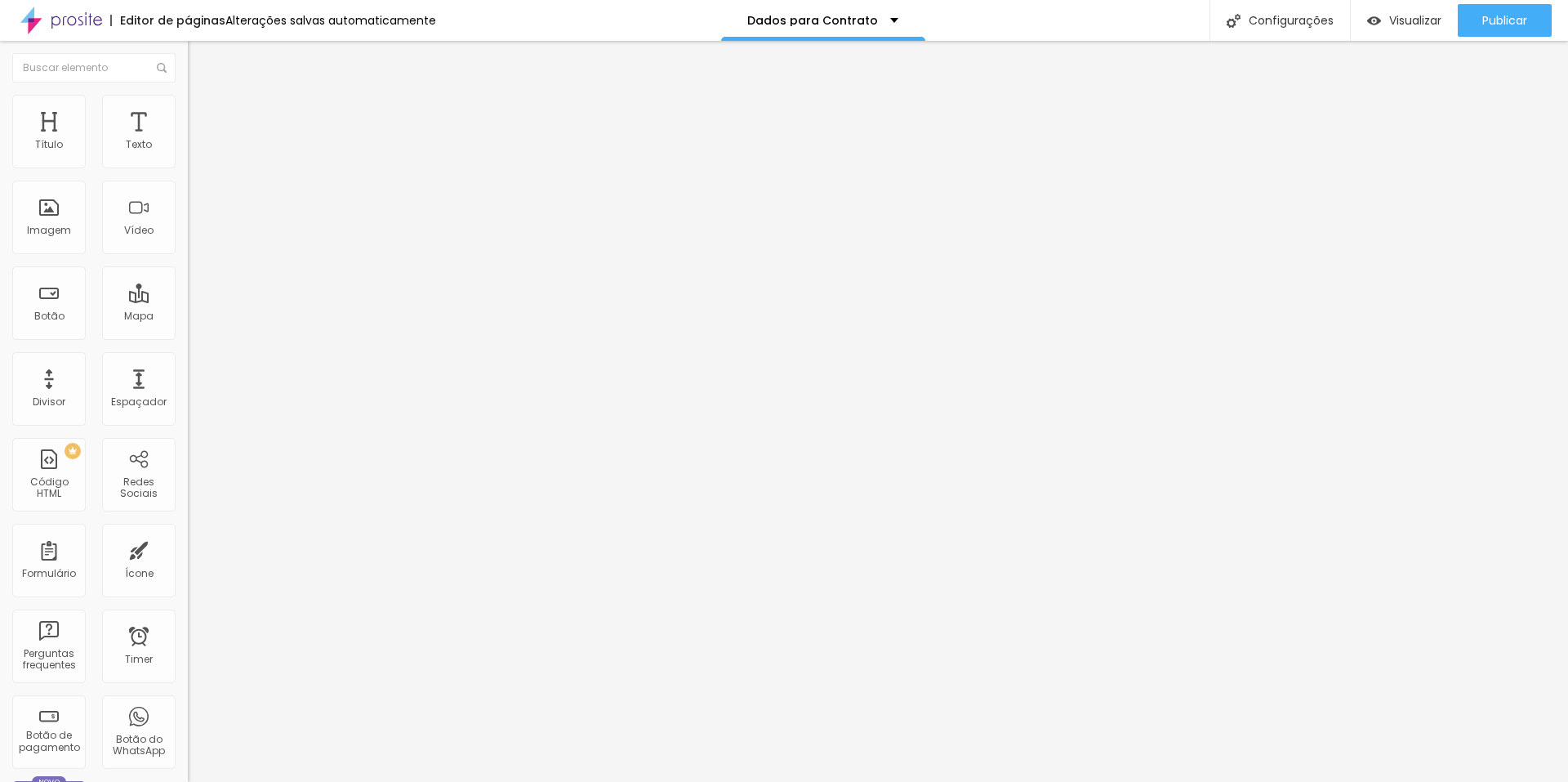
type input "34"
type input "39"
type input "44"
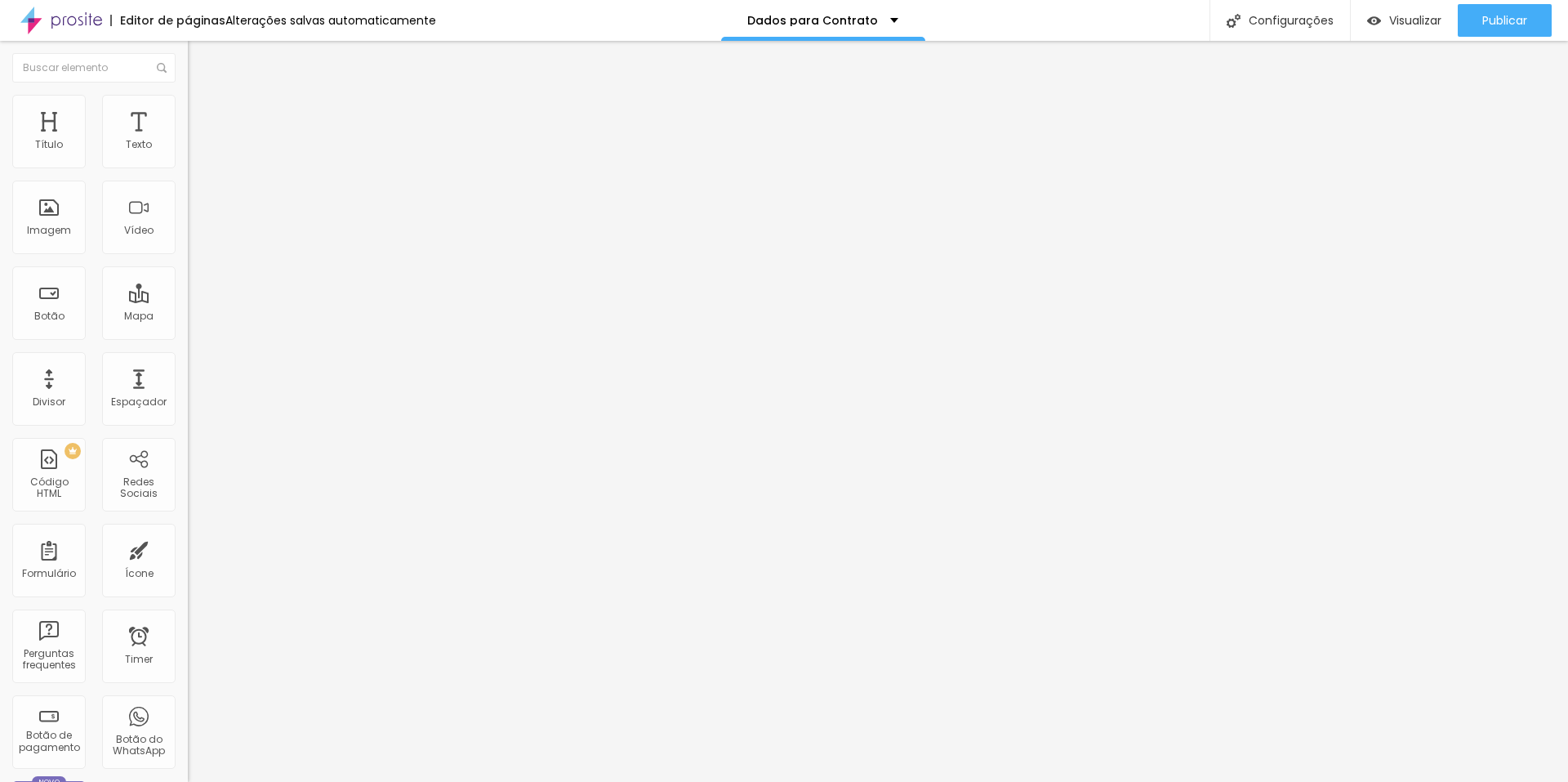
type input "48"
type input "50"
type input "53"
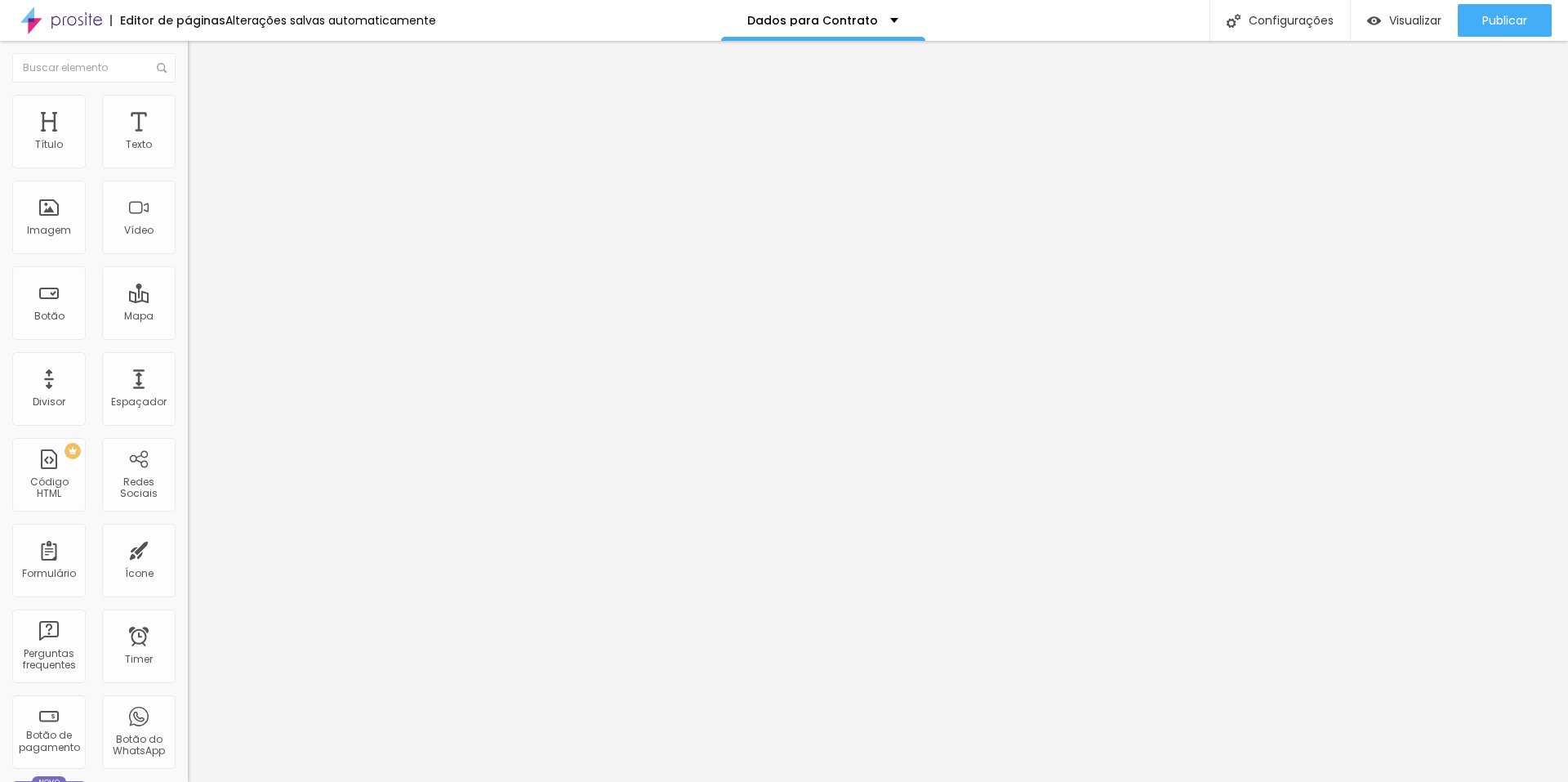
type input "53"
type input "58"
type input "60"
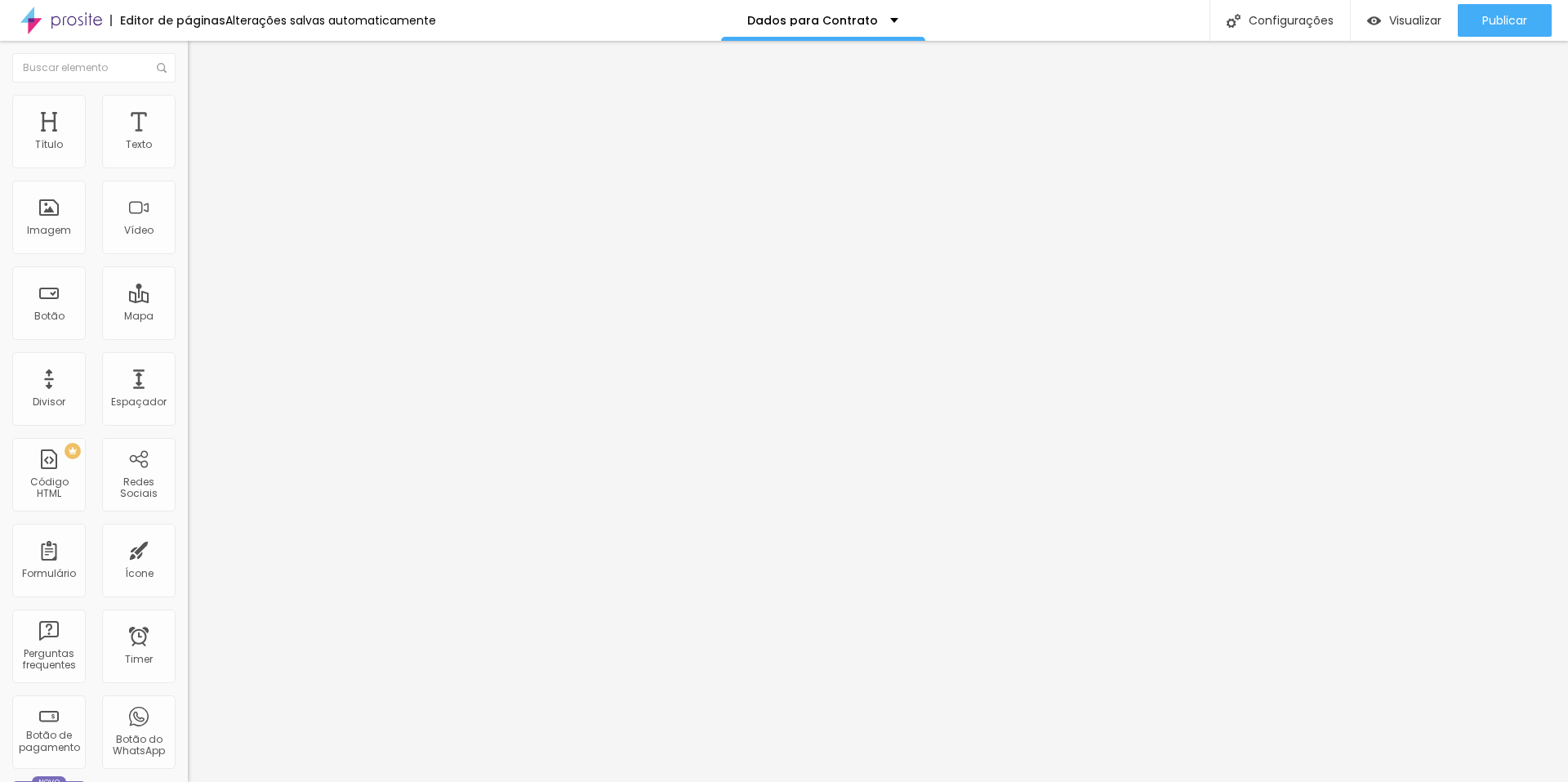
type input "63"
type input "65"
type input "67"
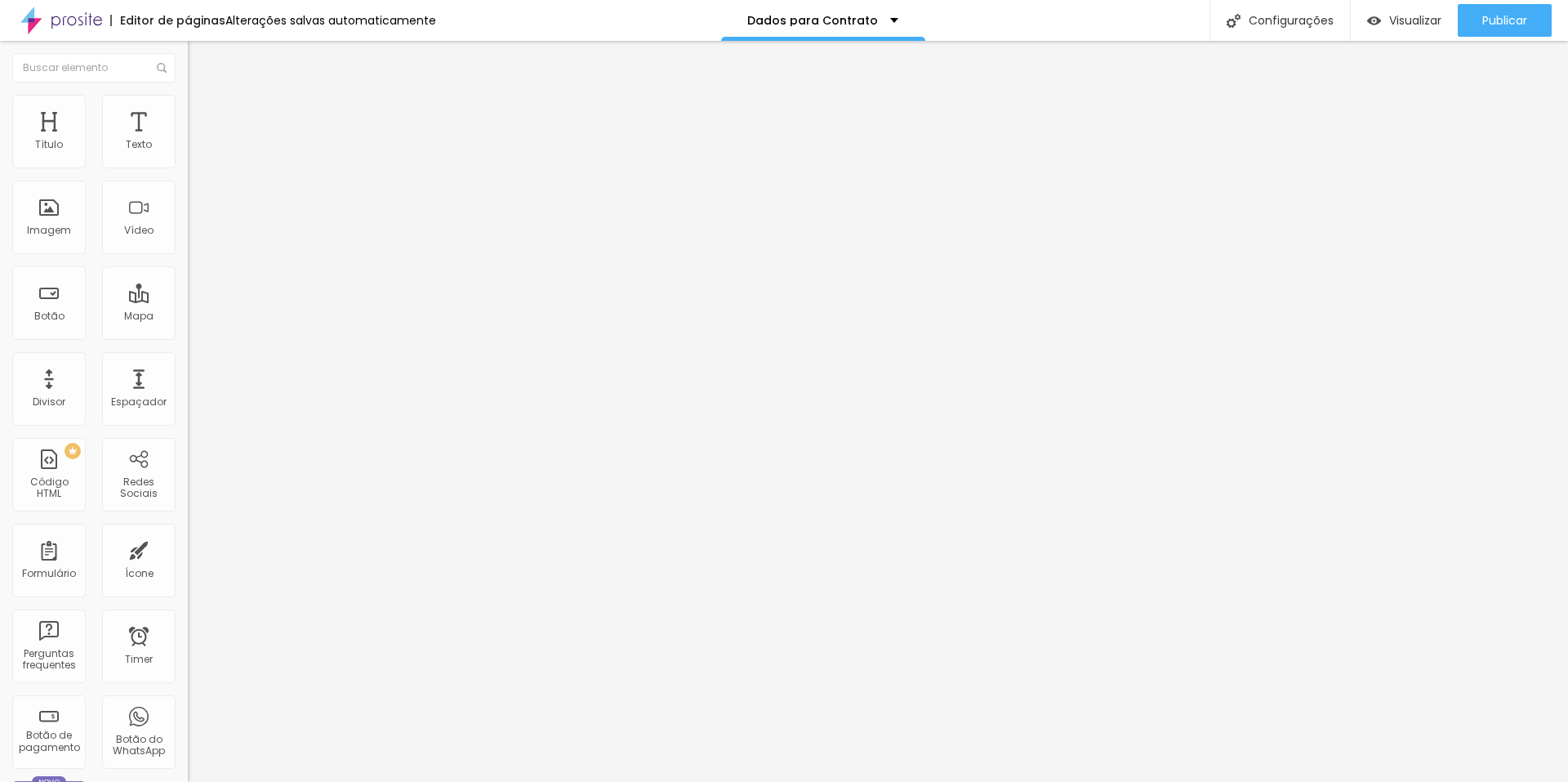
type input "67"
type input "70"
type input "72"
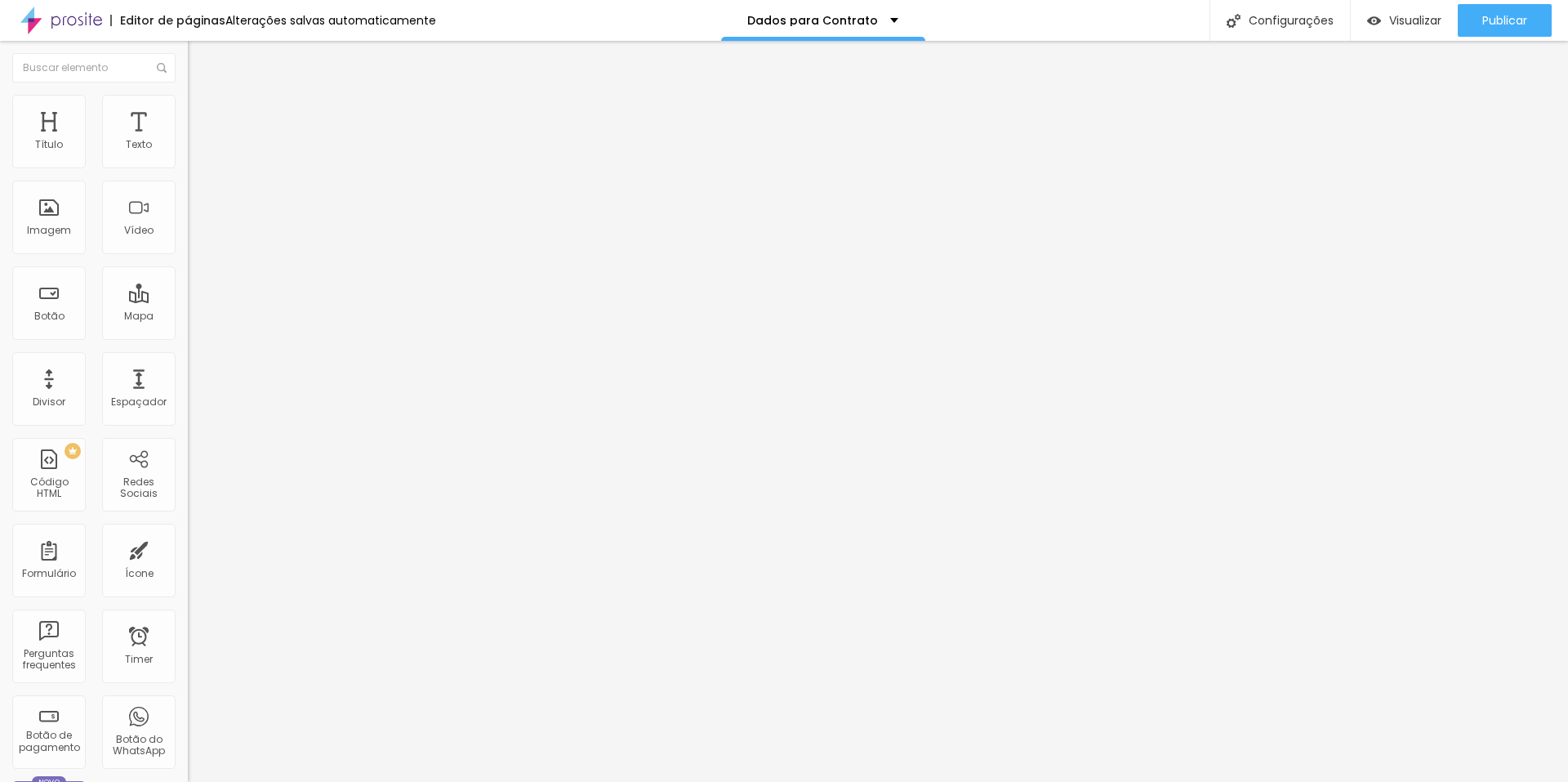
type input "75"
type input "76"
type input "78"
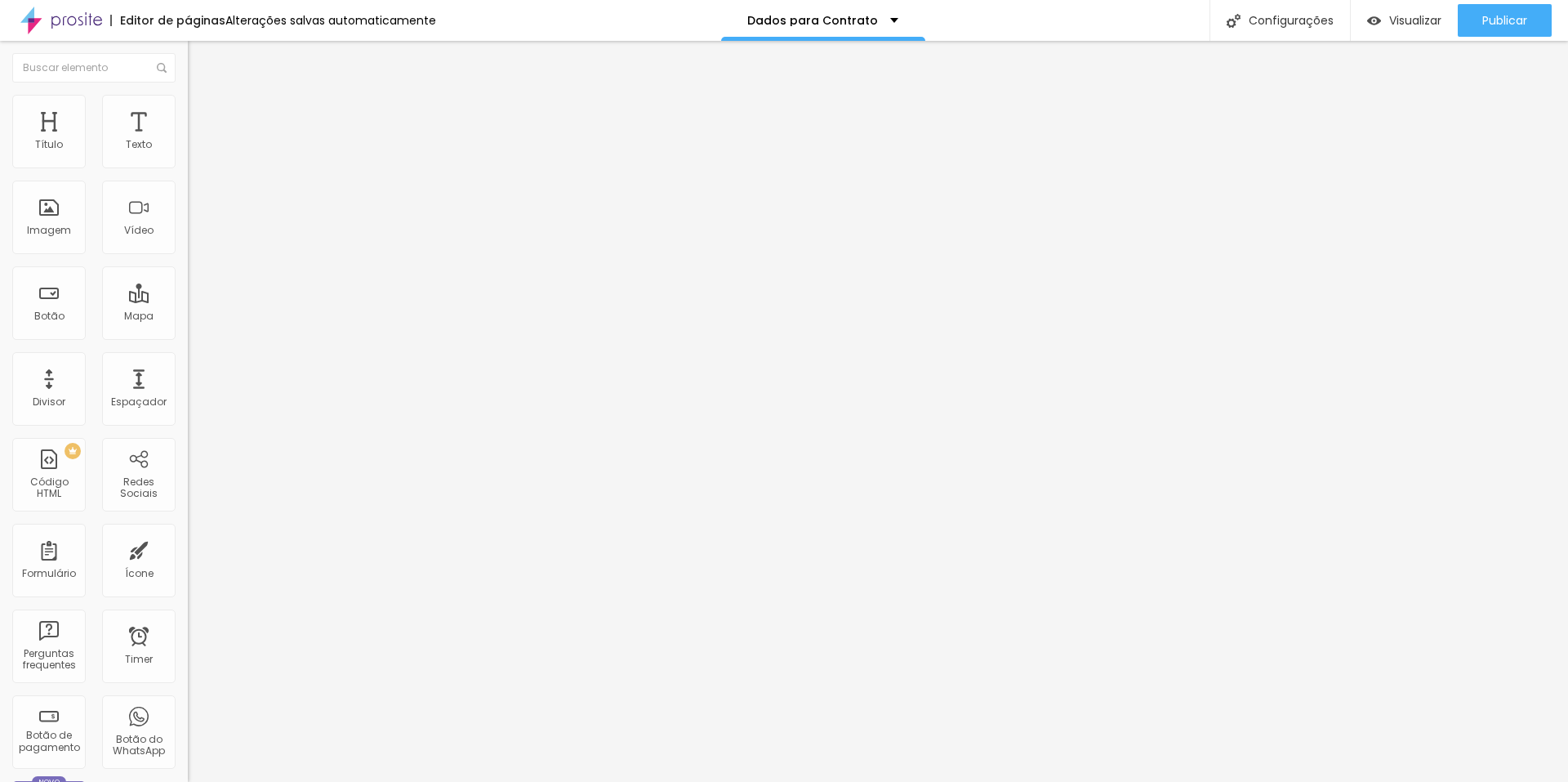
type input "78"
type input "83"
type input "84"
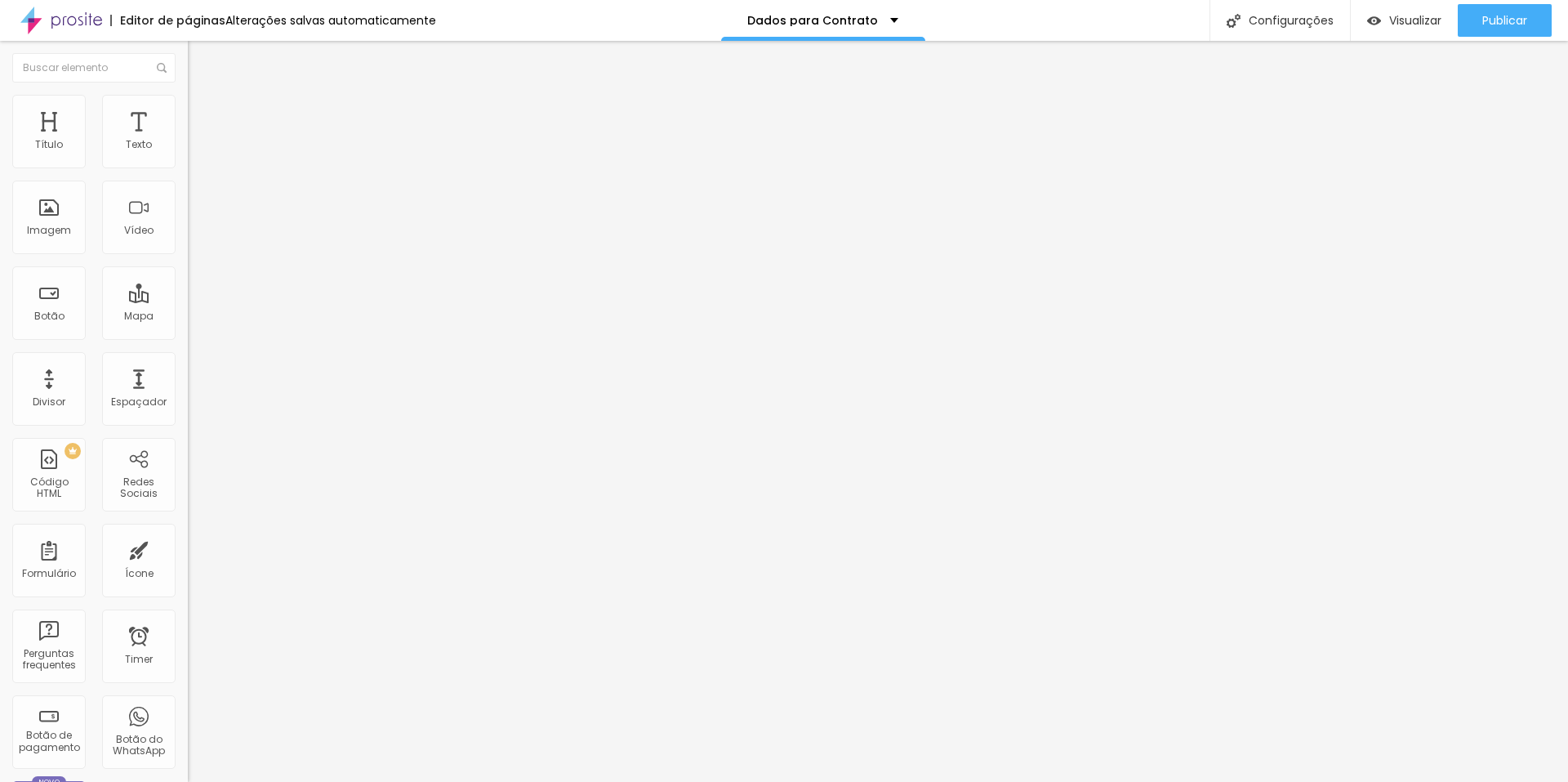
type input "86"
type input "88"
type input "89"
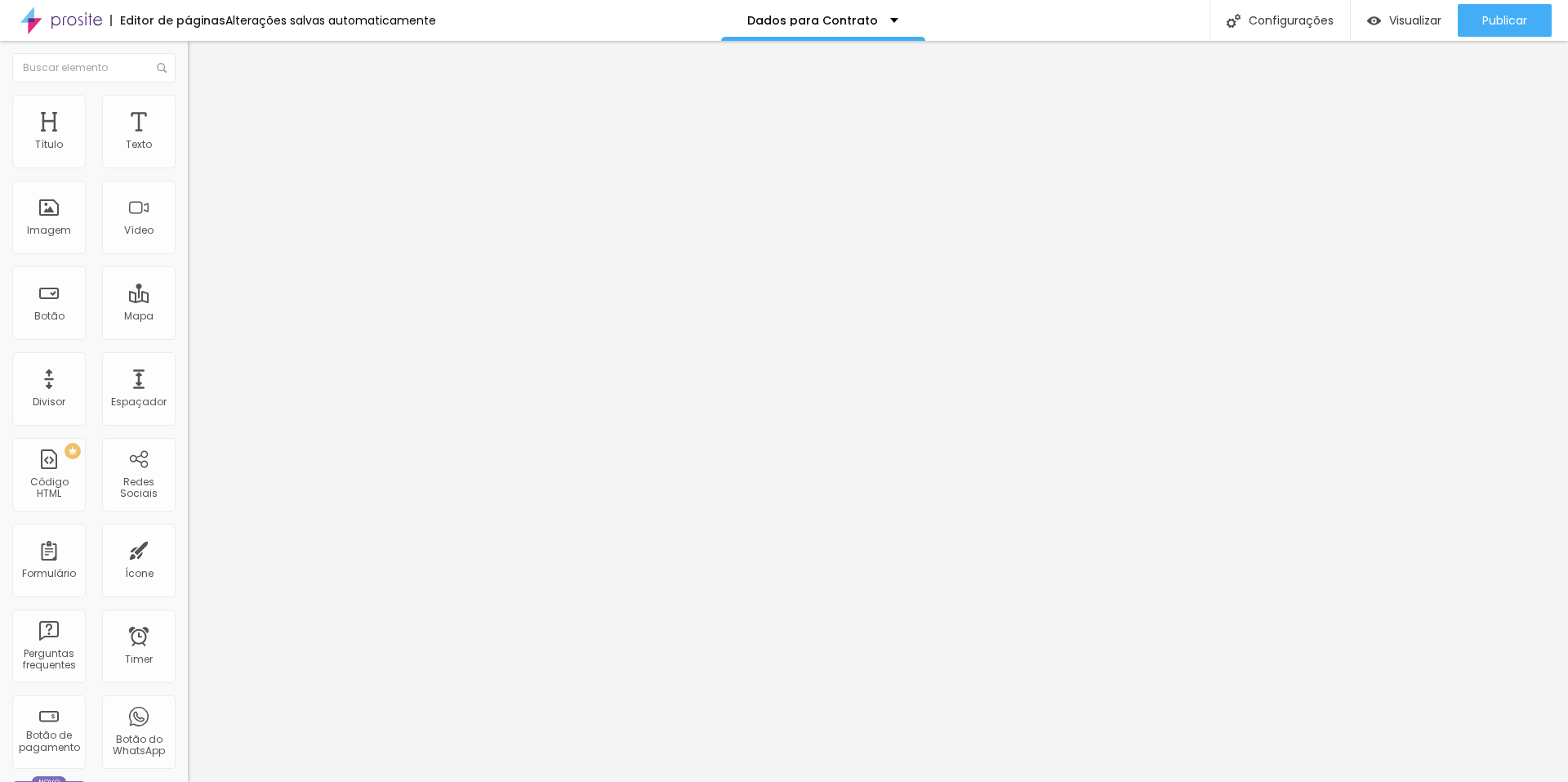
type input "89"
type input "91"
type input "94"
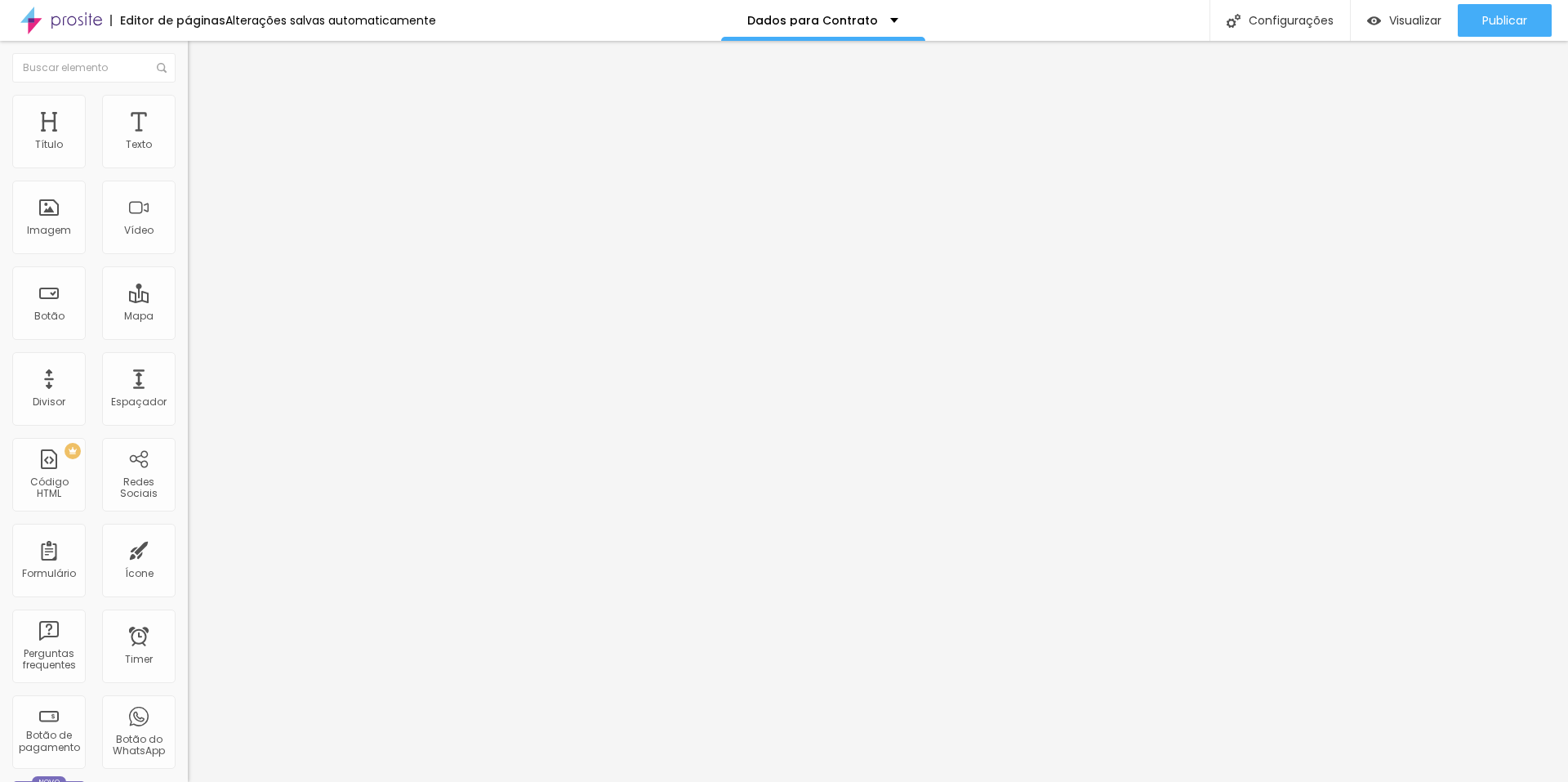
type input "96"
type input "97"
type input "100"
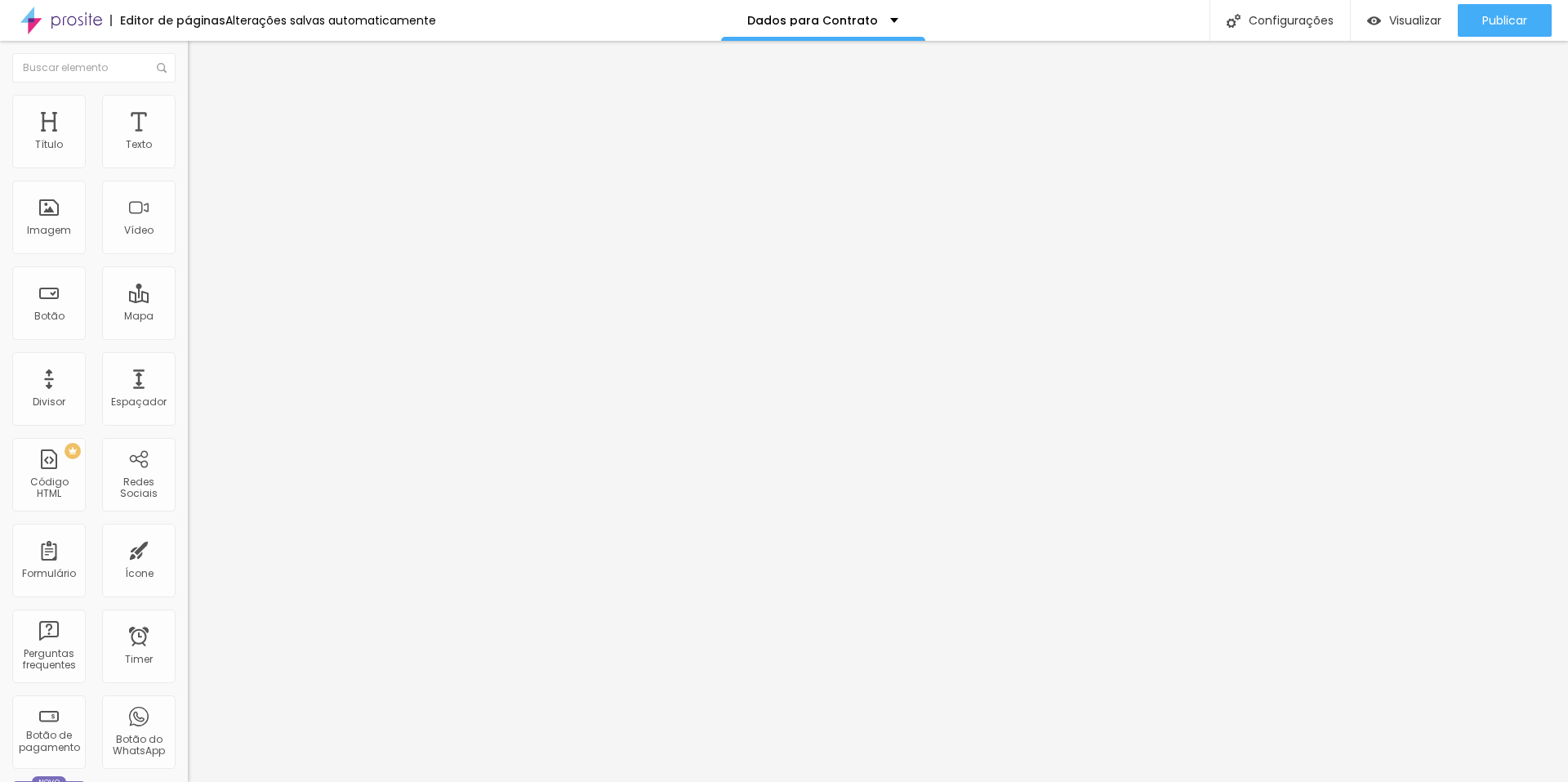
type input "100"
type input "95"
type input "86"
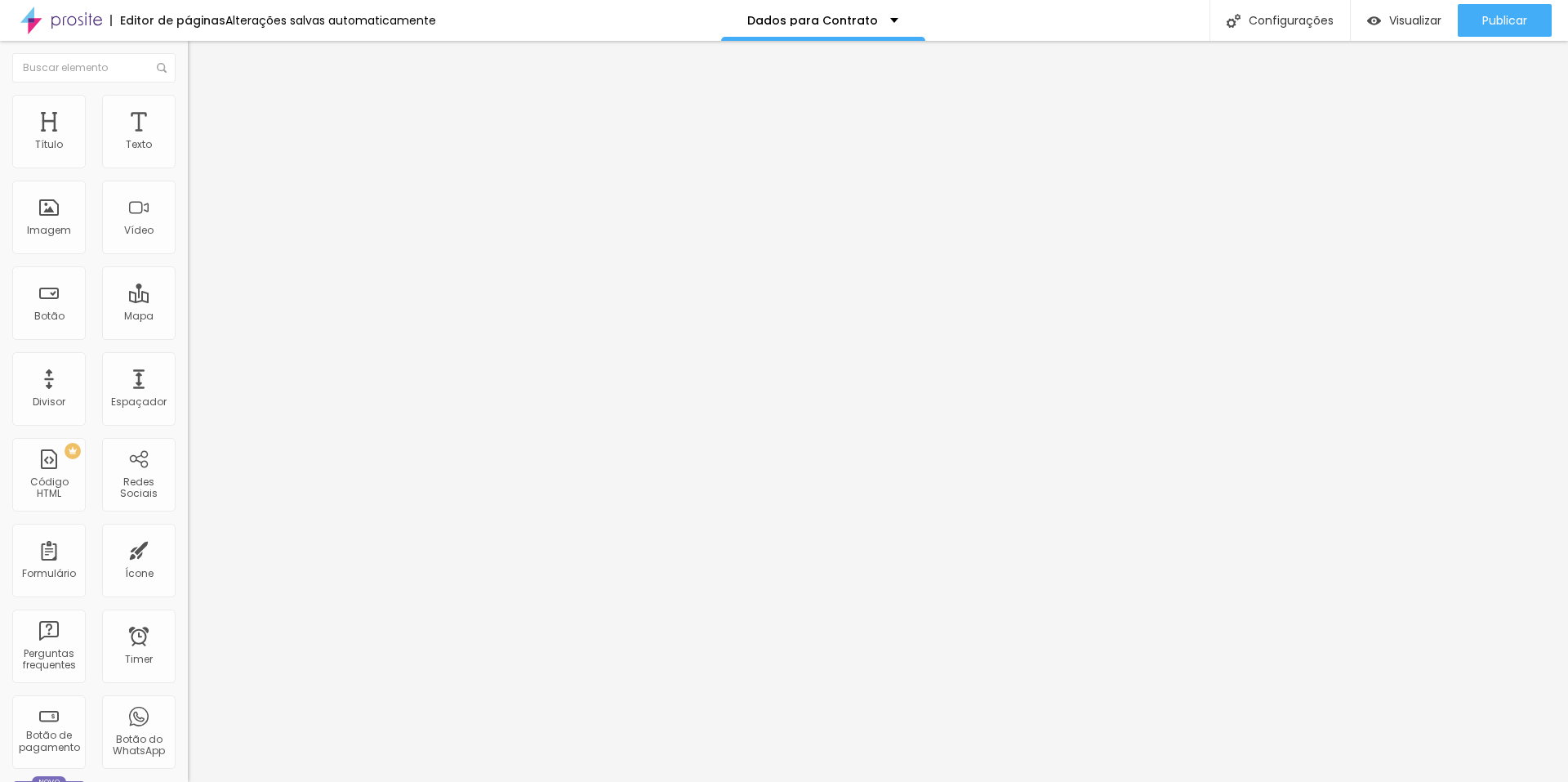
type input "80"
type input "73"
type input "68"
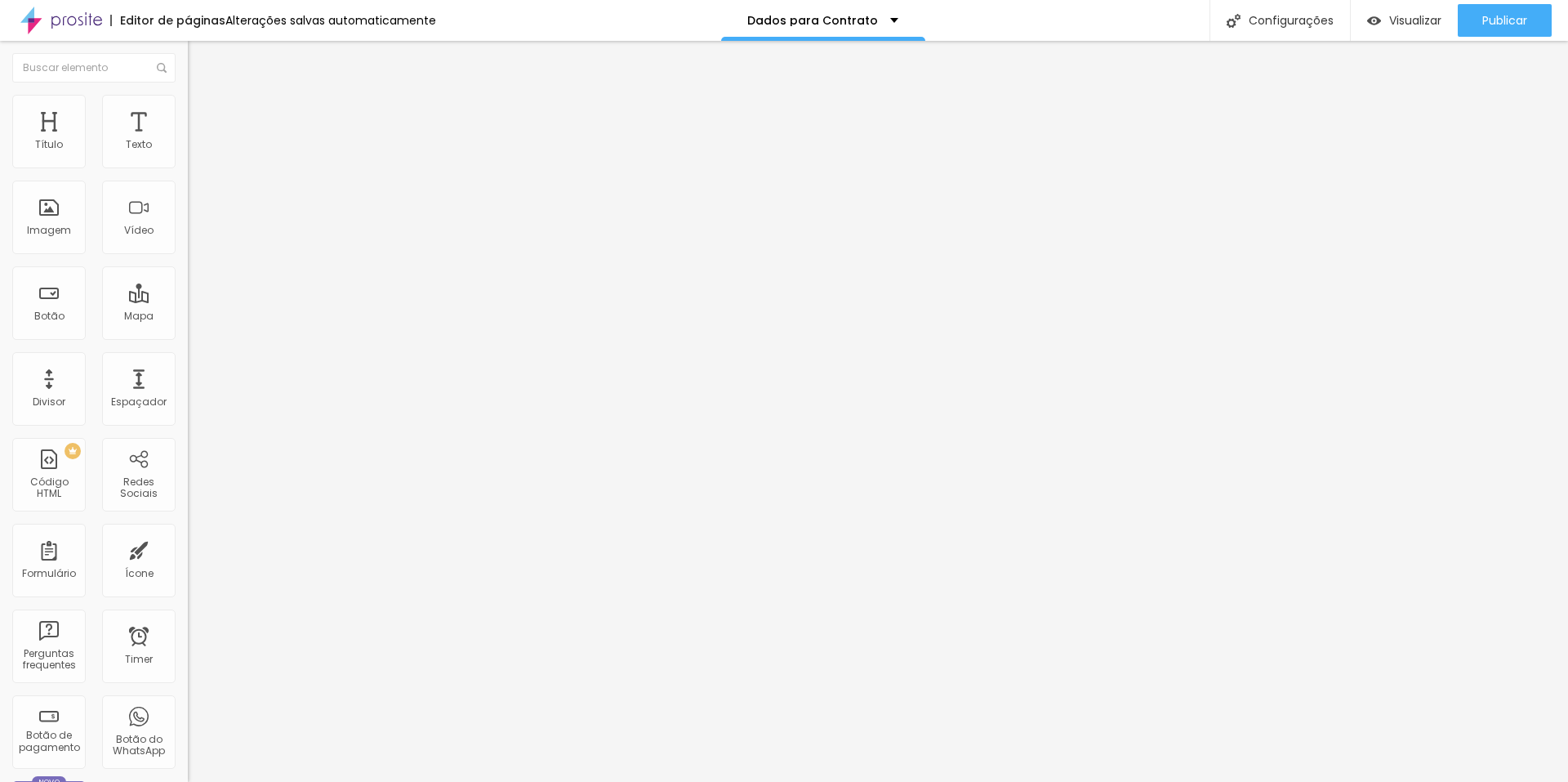
type input "68"
type input "64"
type input "59"
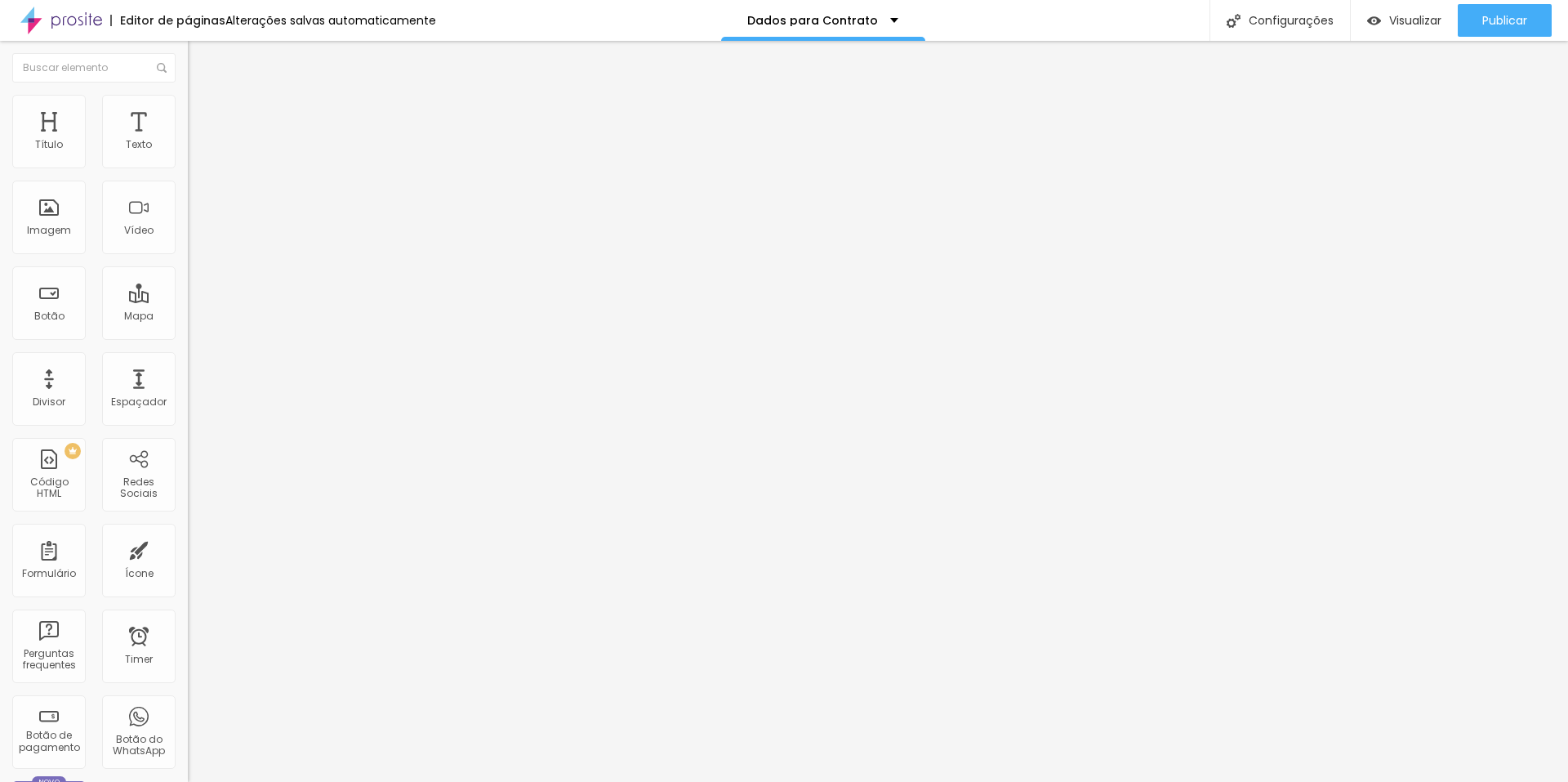
type input "55"
type input "51"
type input "46"
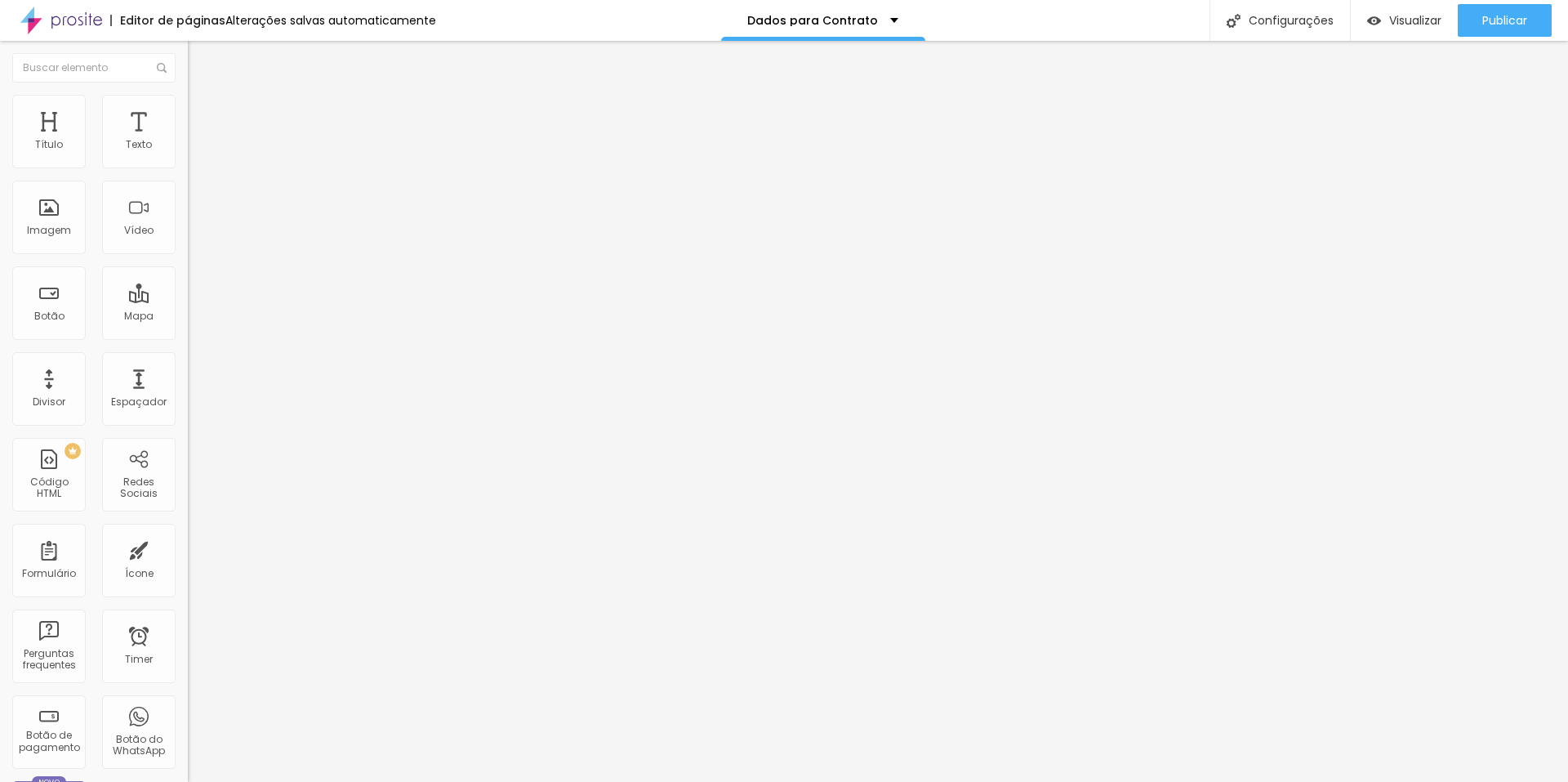
type input "46"
type input "42"
type input "39"
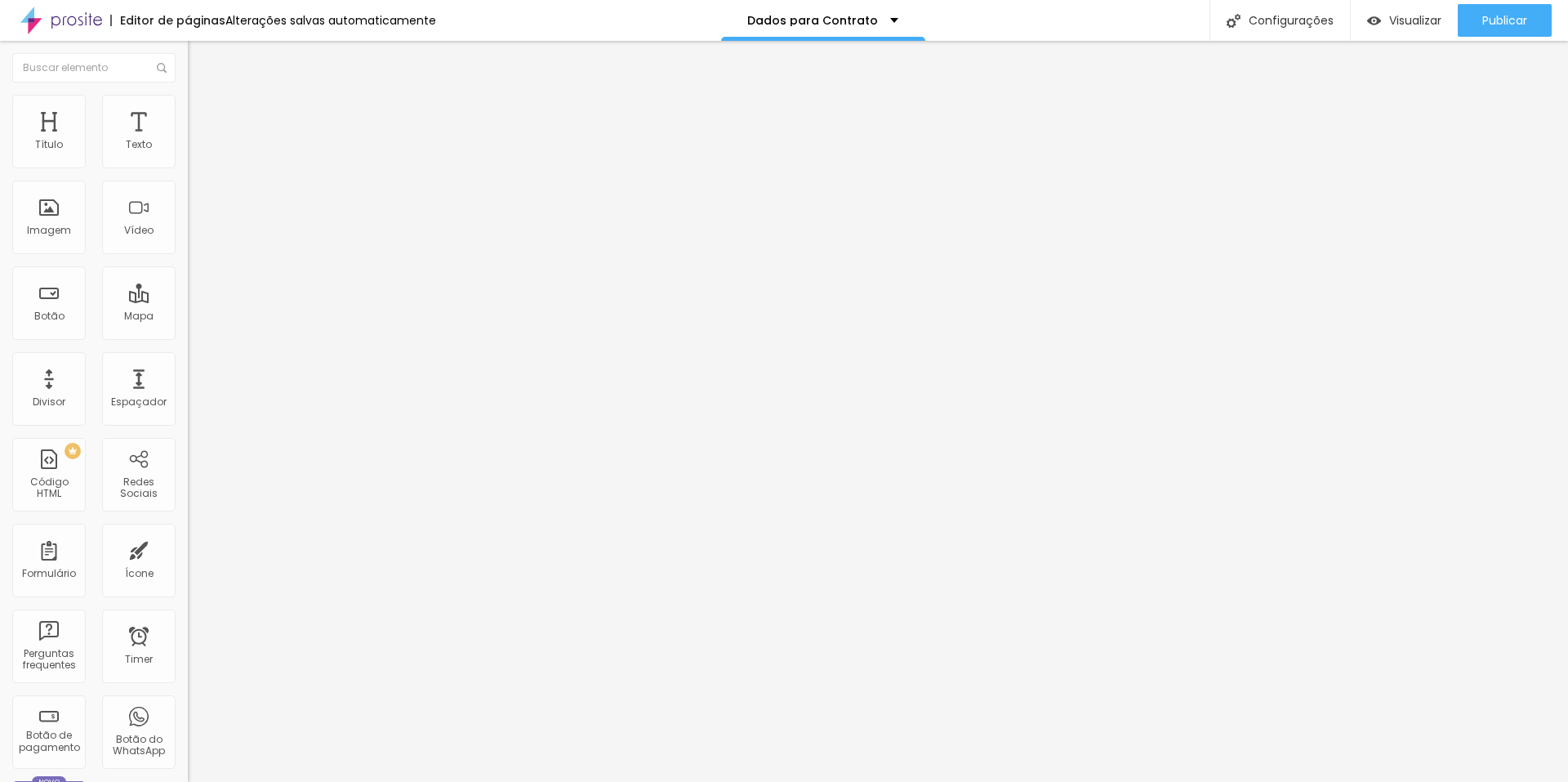
type input "35"
type input "30"
type input "28"
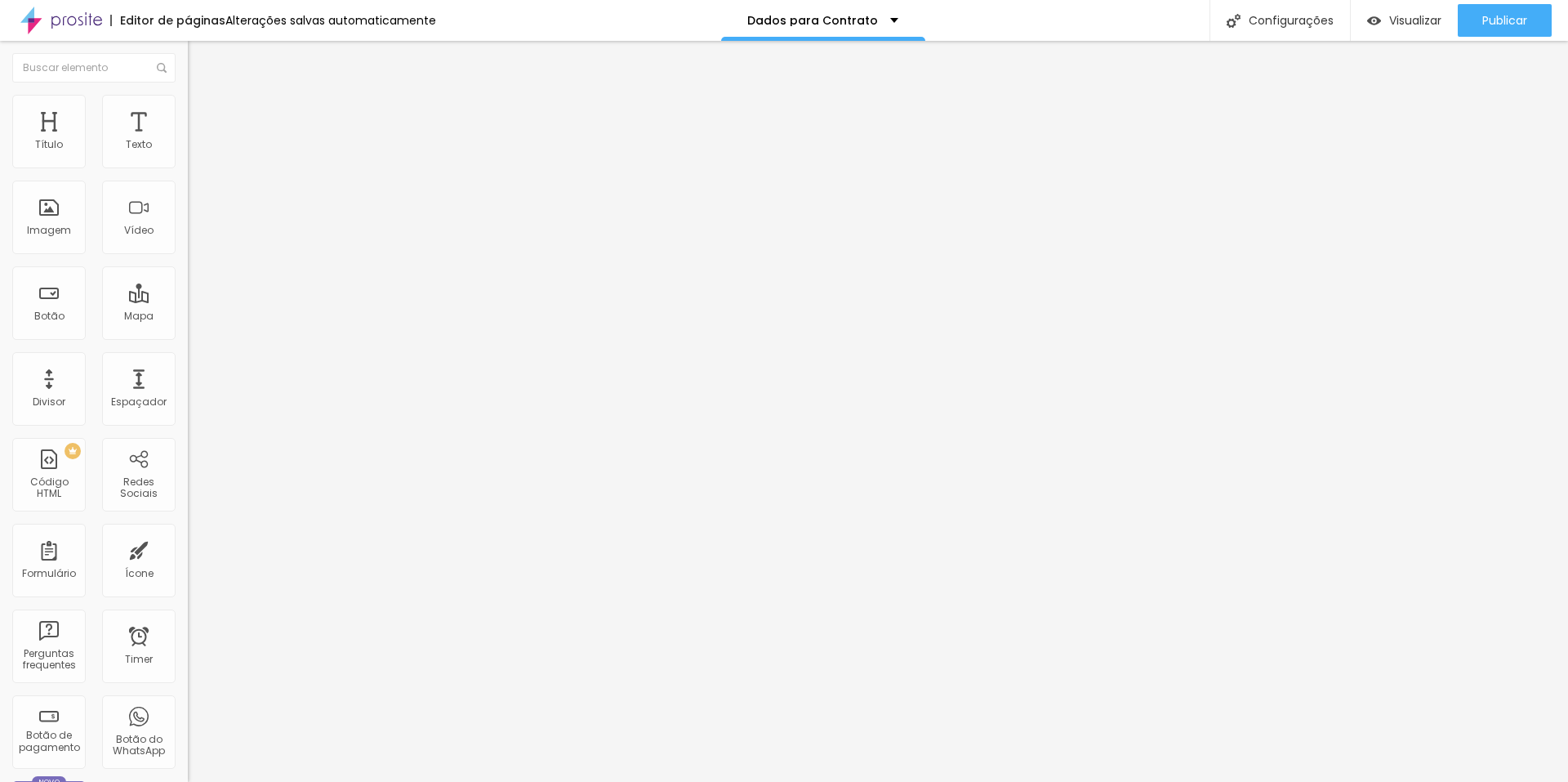
type input "28"
type input "25"
type input "21"
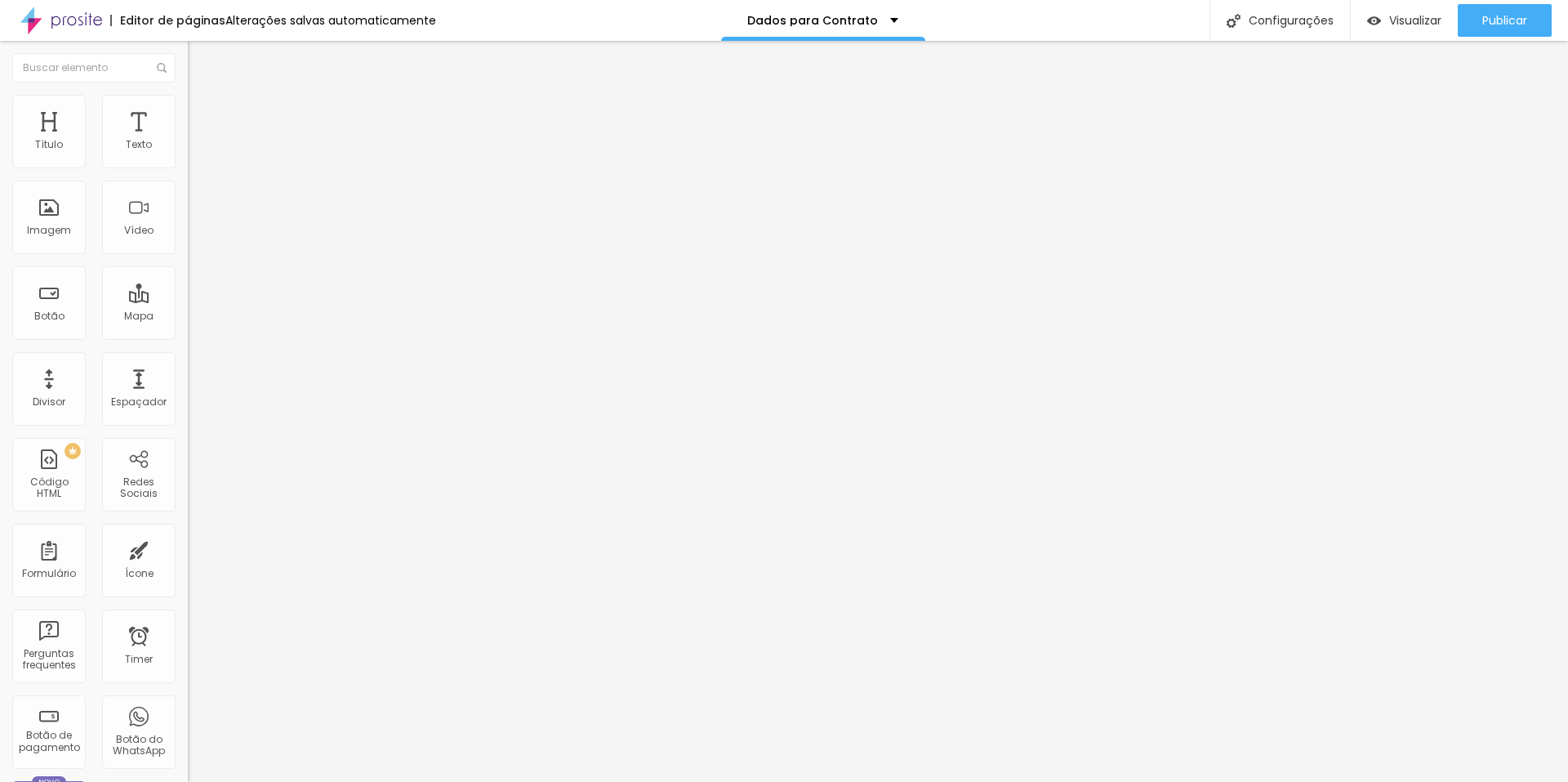
type input "19"
type input "16"
type input "14"
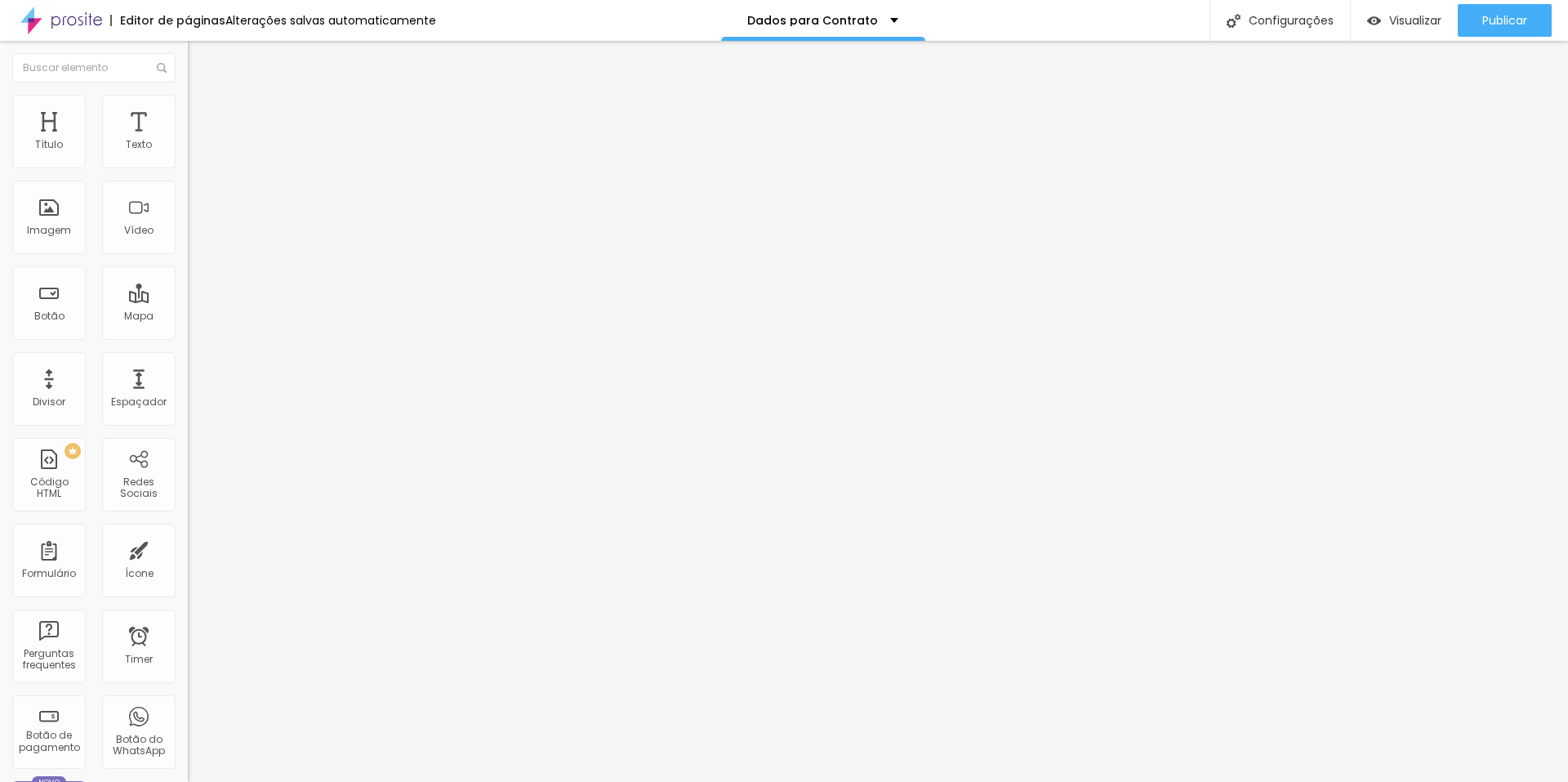
type input "14"
type input "11"
type input "10"
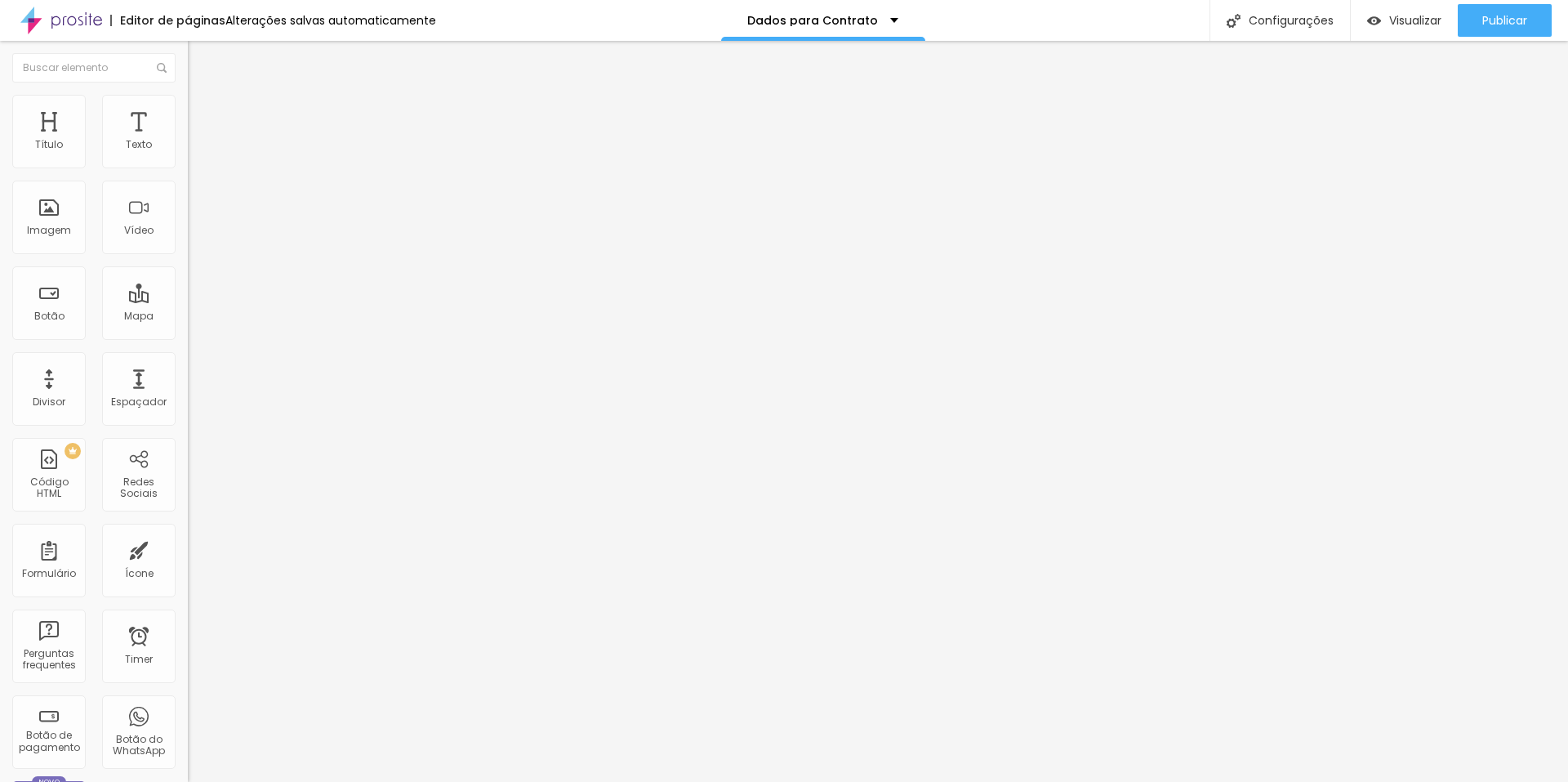
type input "5"
type input "1"
type input "0"
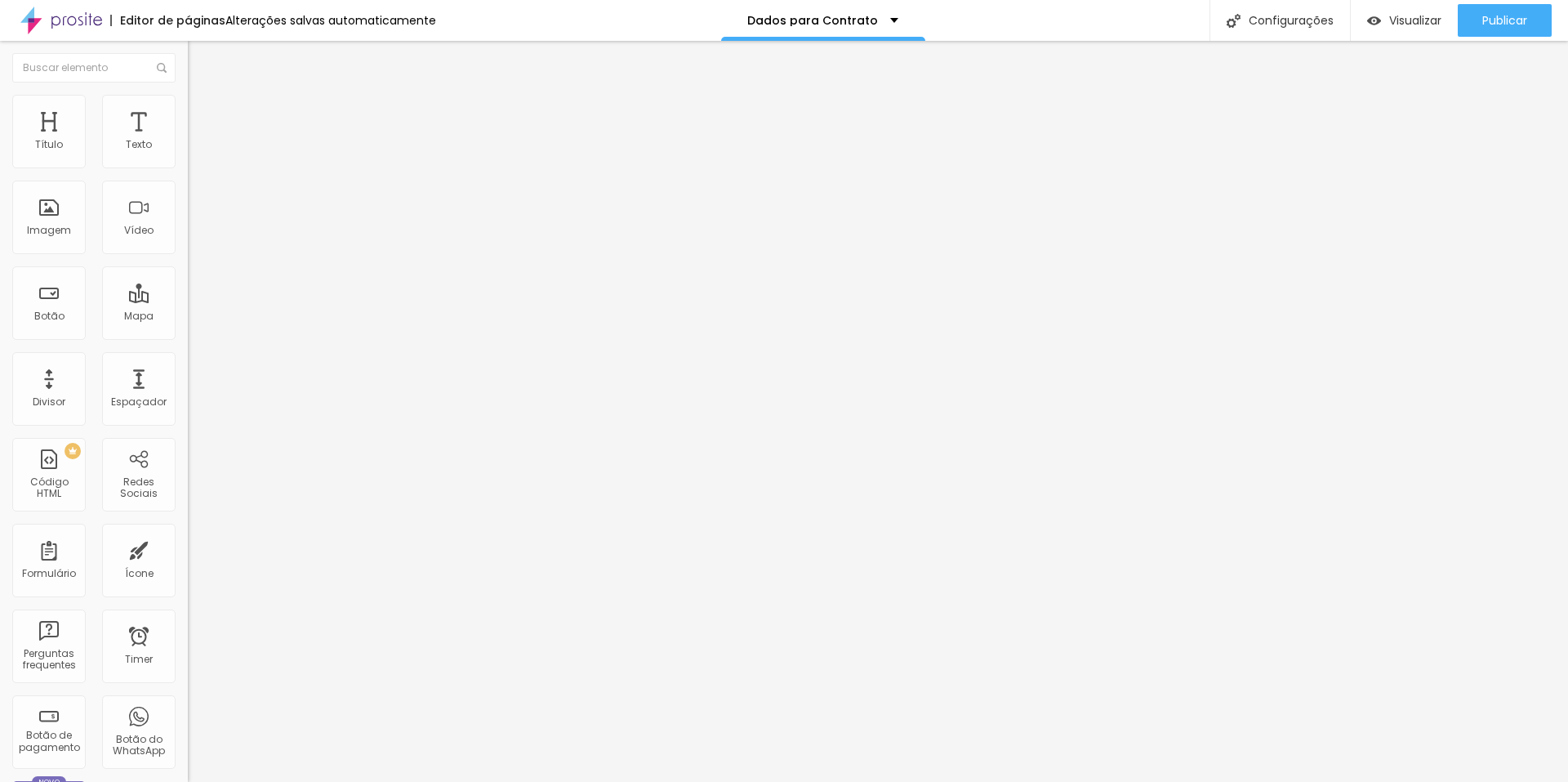
type input "0"
drag, startPoint x: 39, startPoint y: 163, endPoint x: 0, endPoint y: 170, distance: 39.6
click at [188, 317] on input "range" at bounding box center [240, 323] width 106 height 13
type input "2"
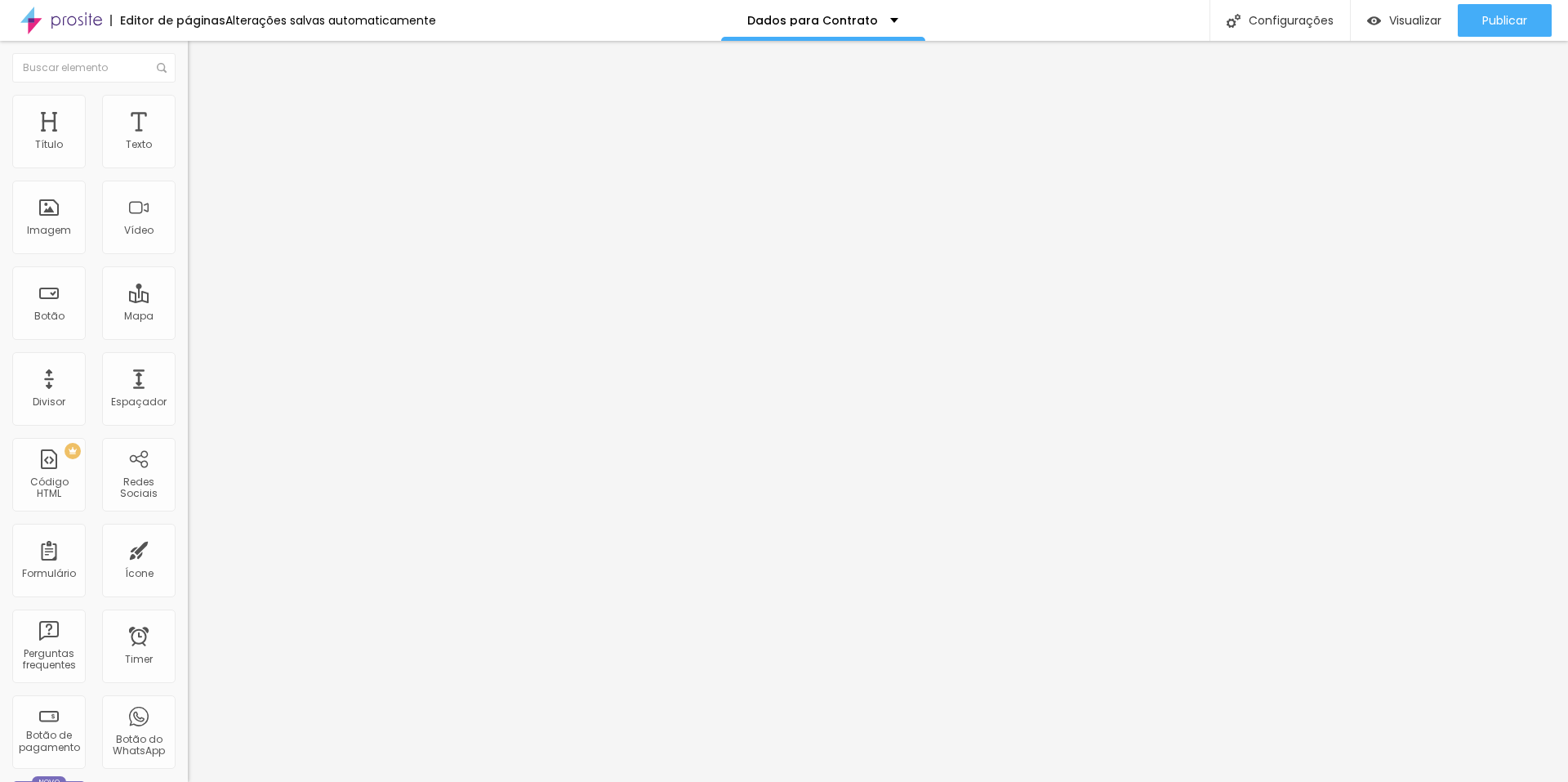
type input "3"
type input "5"
type input "11"
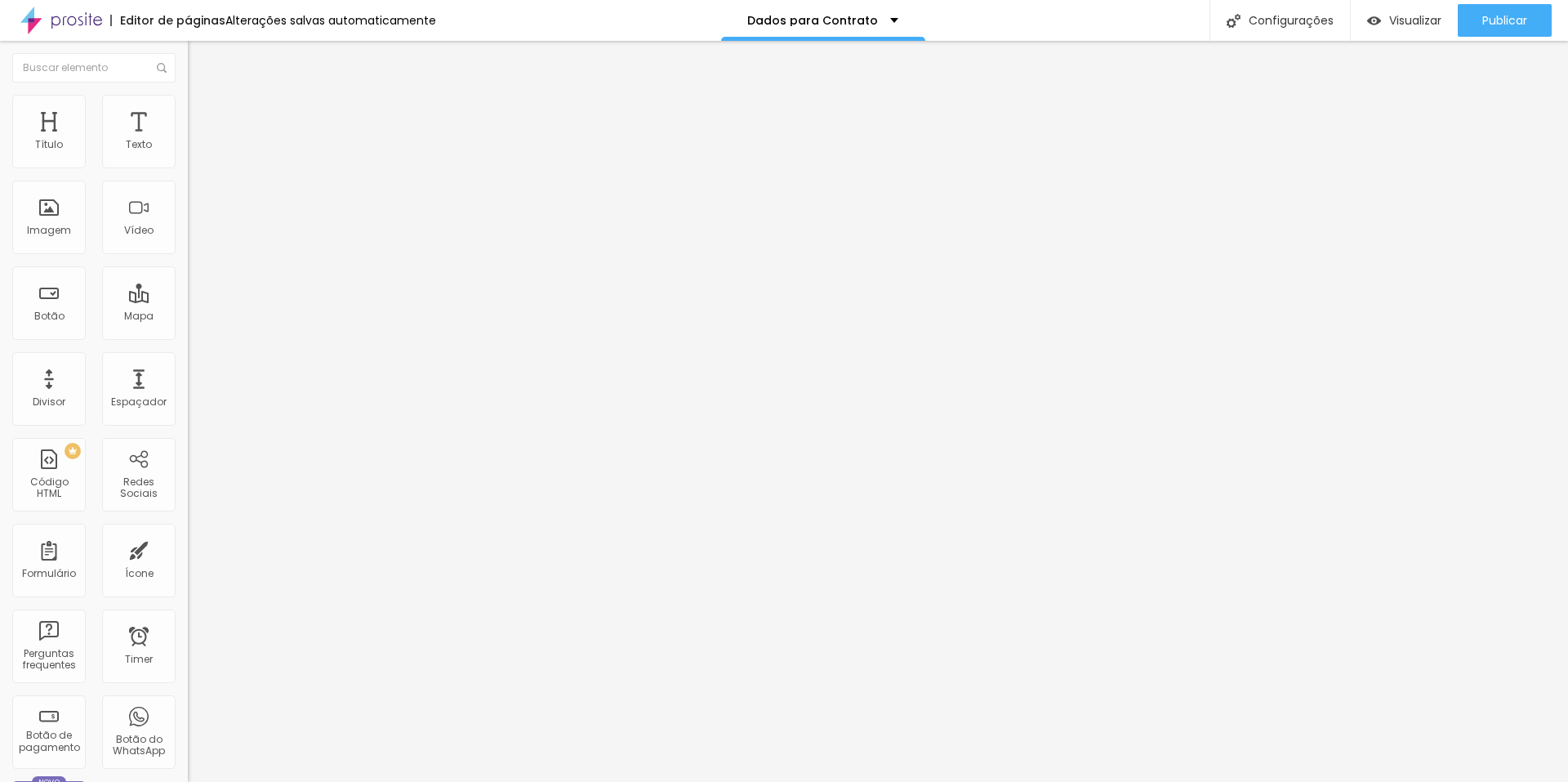
type input "11"
type input "20"
type input "33"
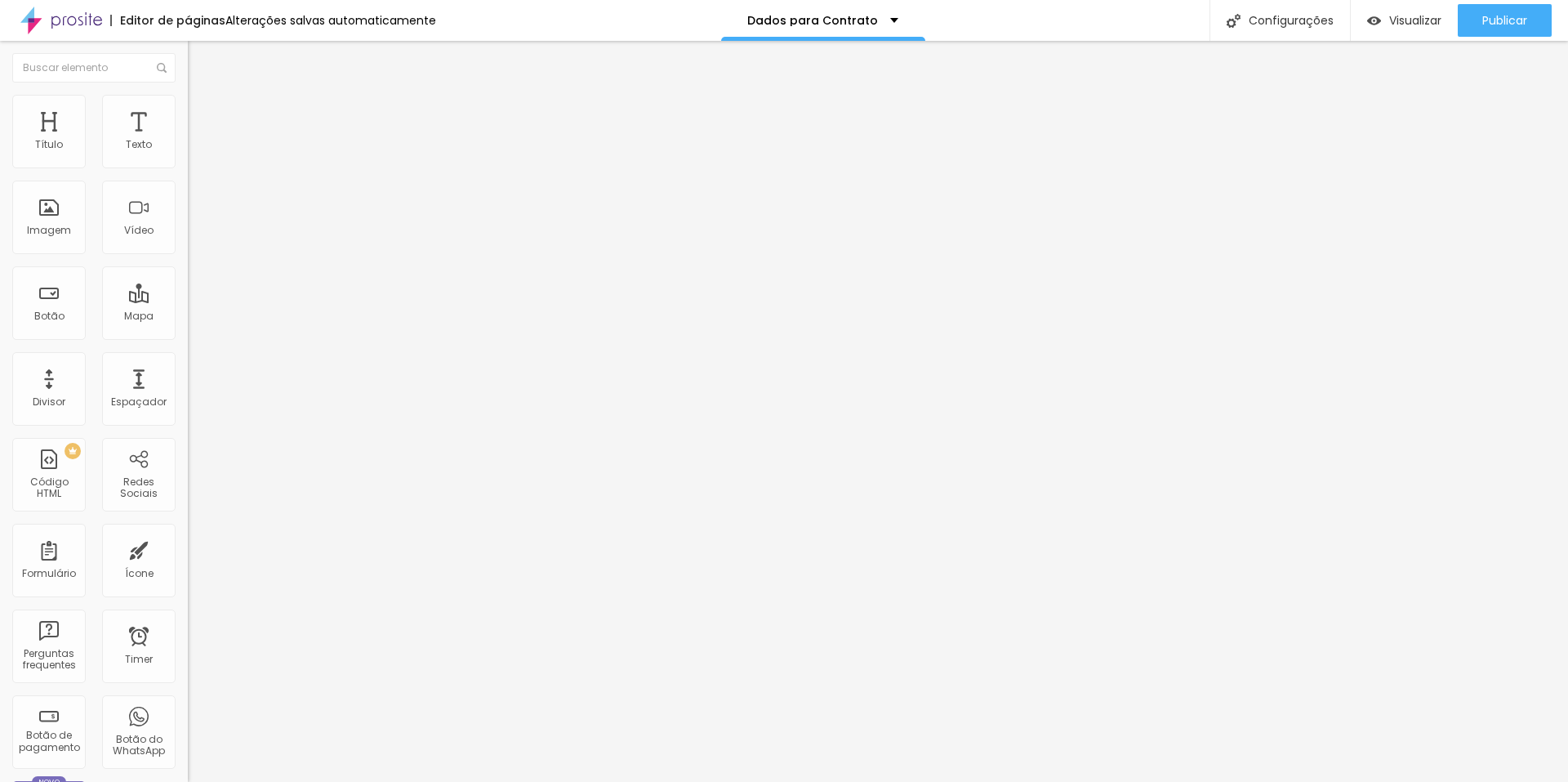
type input "49"
type input "68"
type input "86"
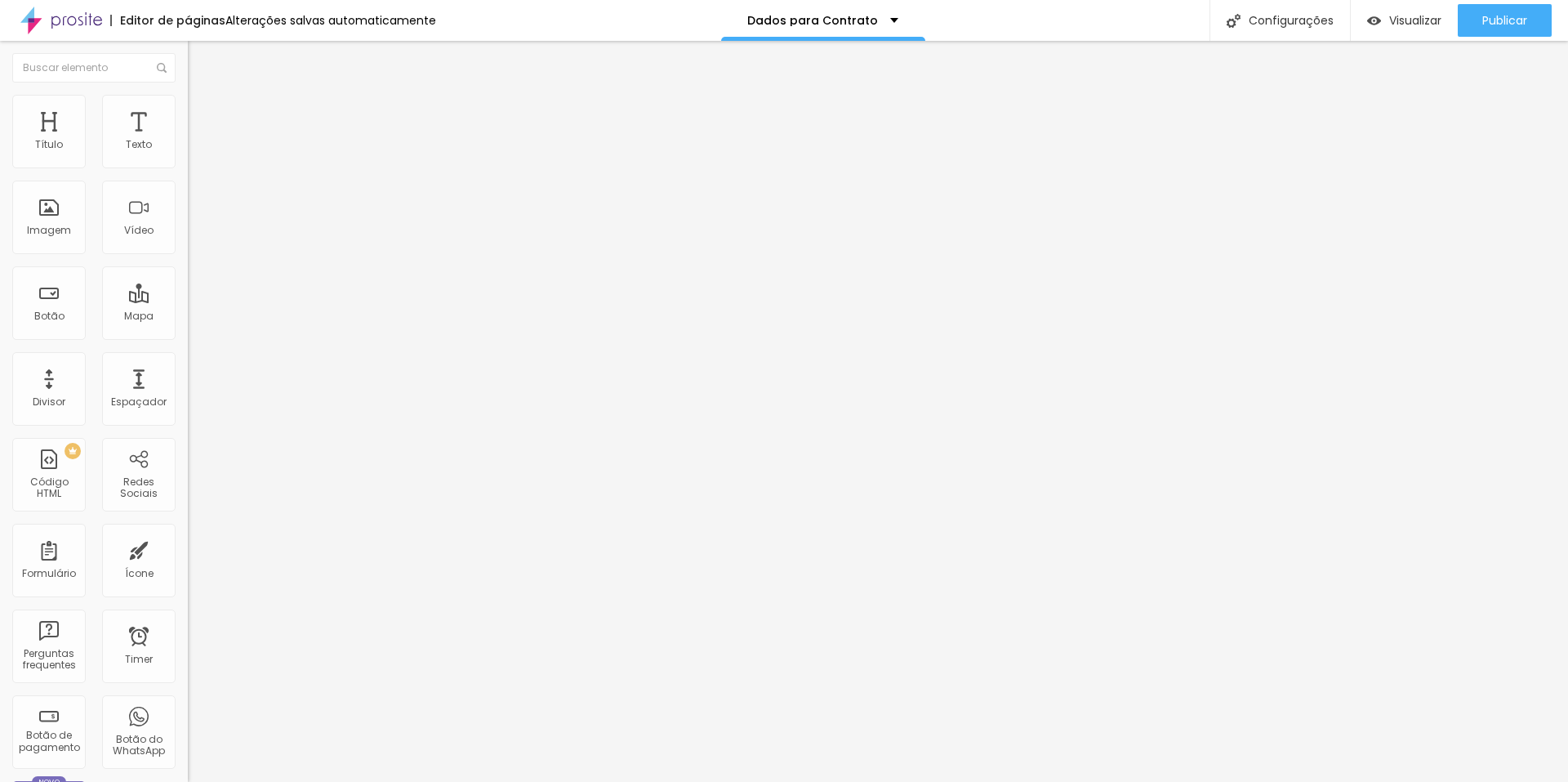
type input "86"
type input "100"
type input "99"
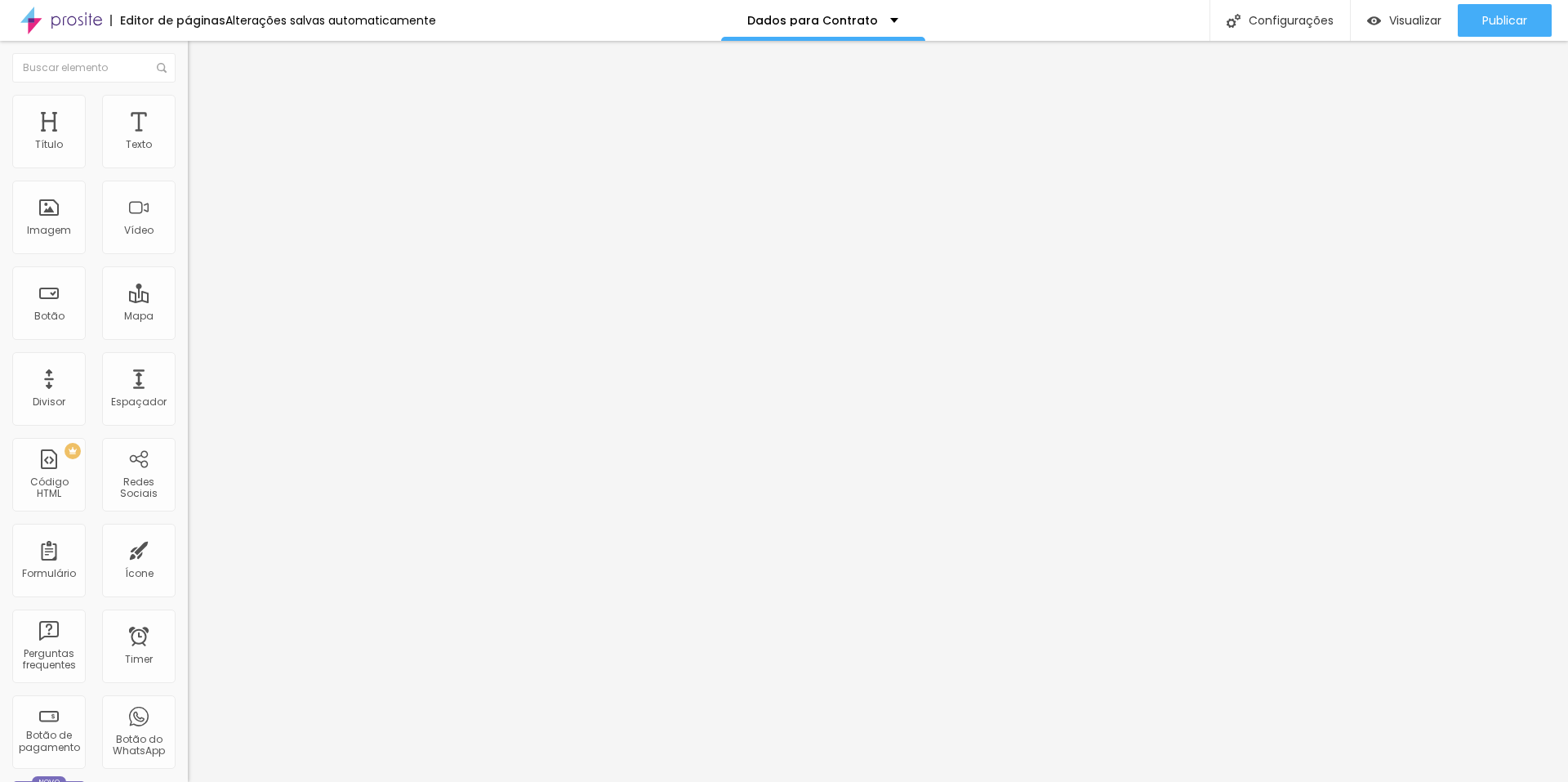
type input "87"
type input "79"
type input "68"
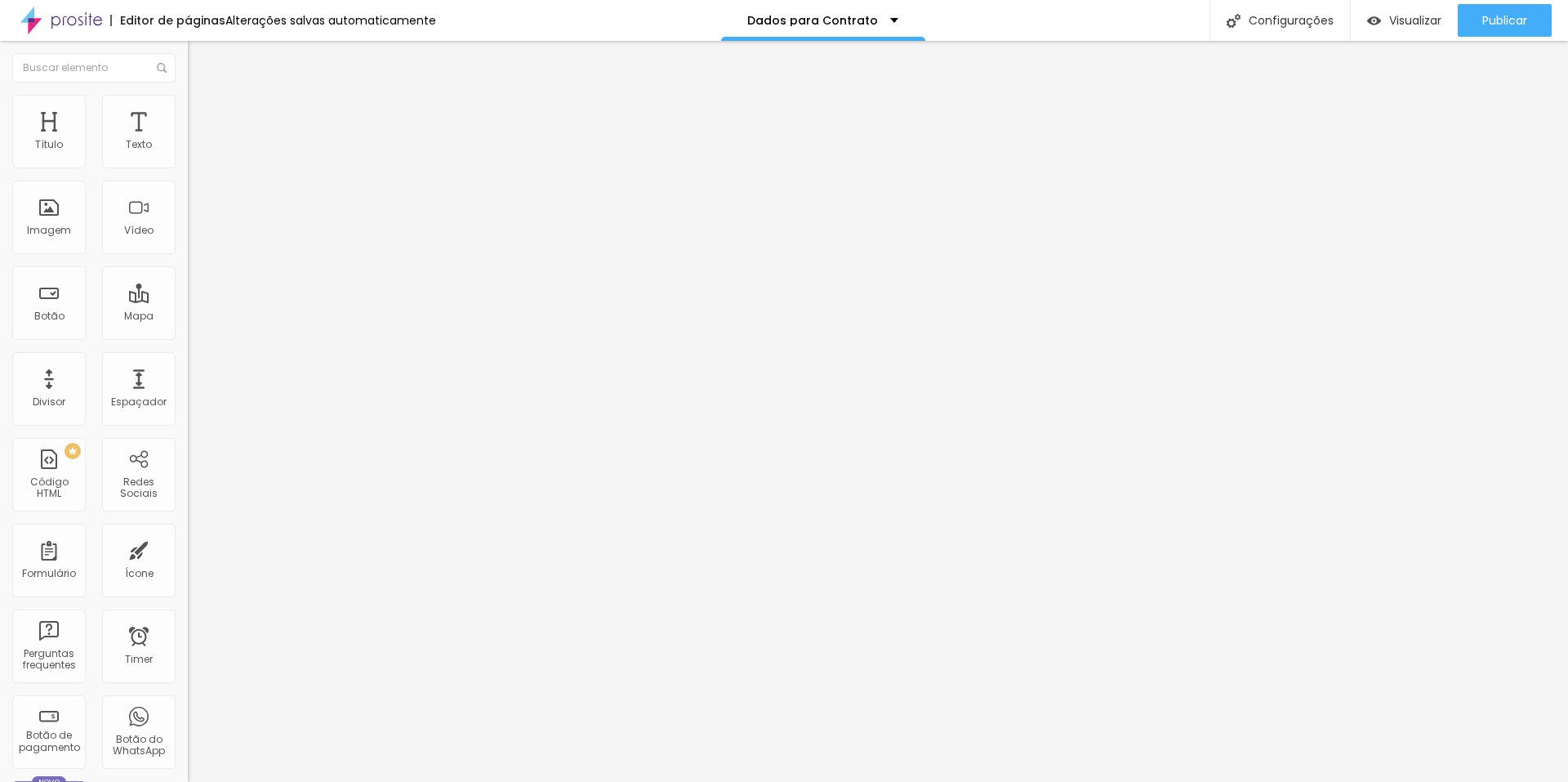
type input "68"
type input "57"
type input "49"
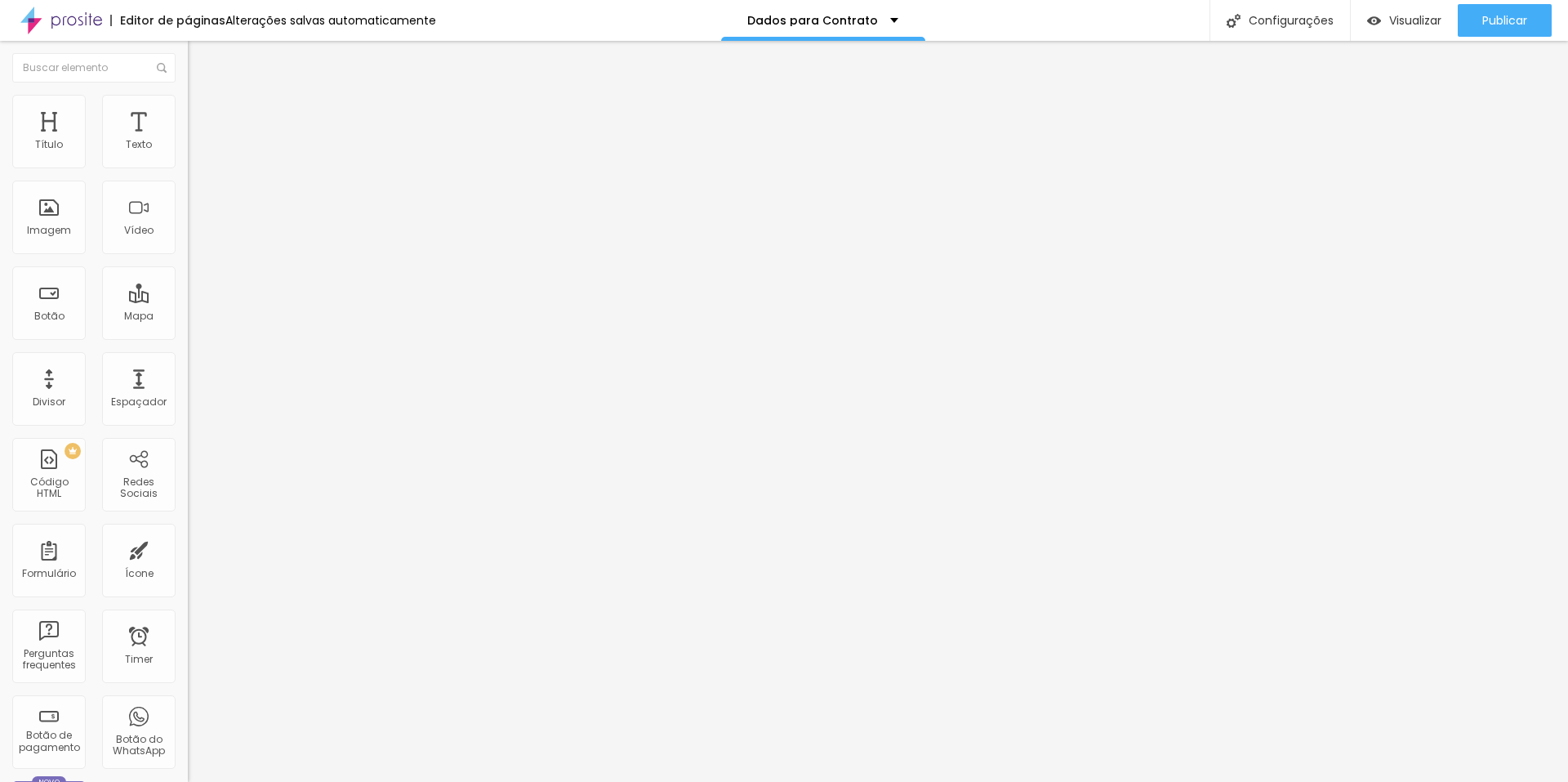
type input "38"
type input "29"
type input "20"
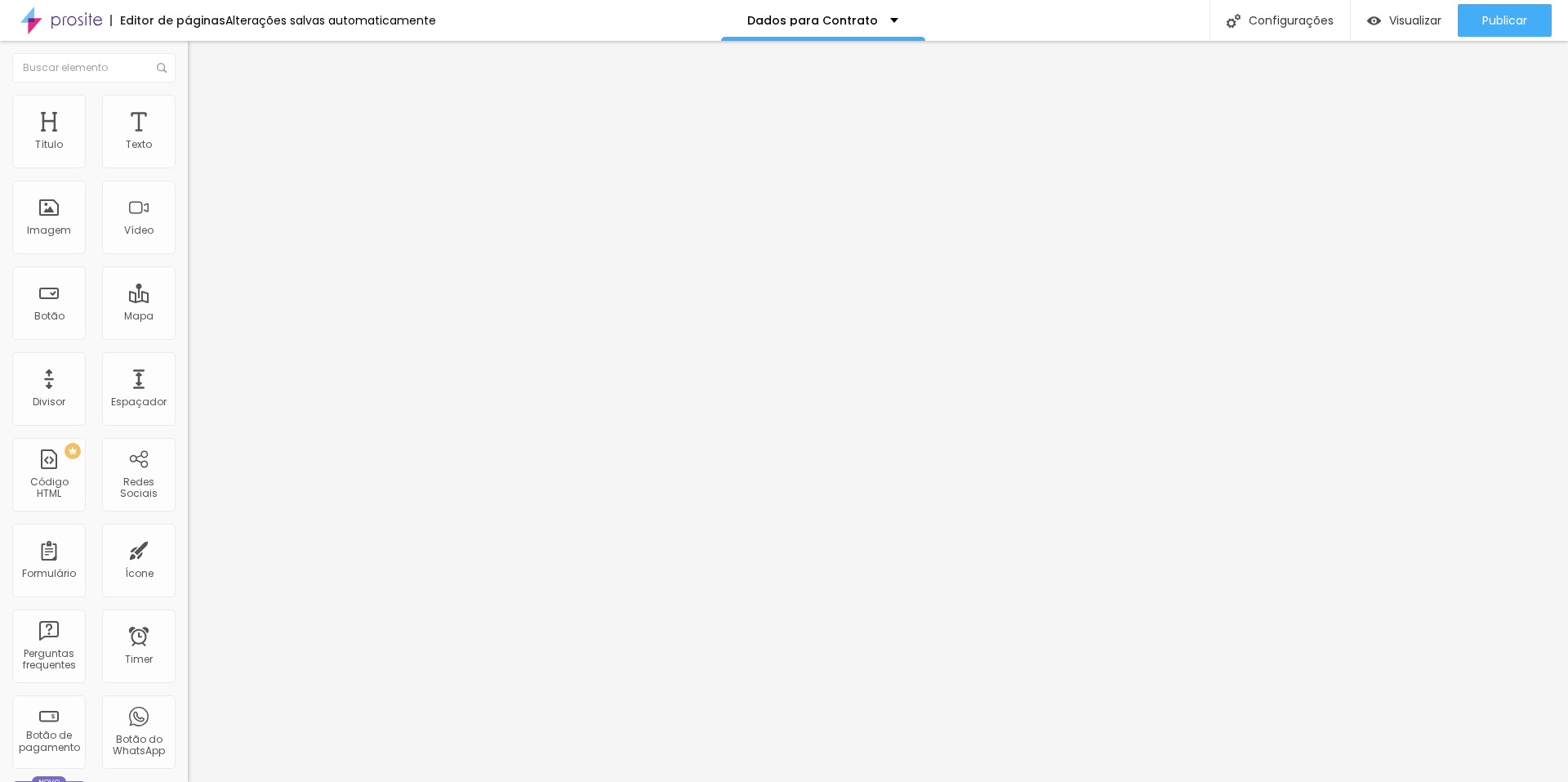
type input "20"
type input "11"
type input "7"
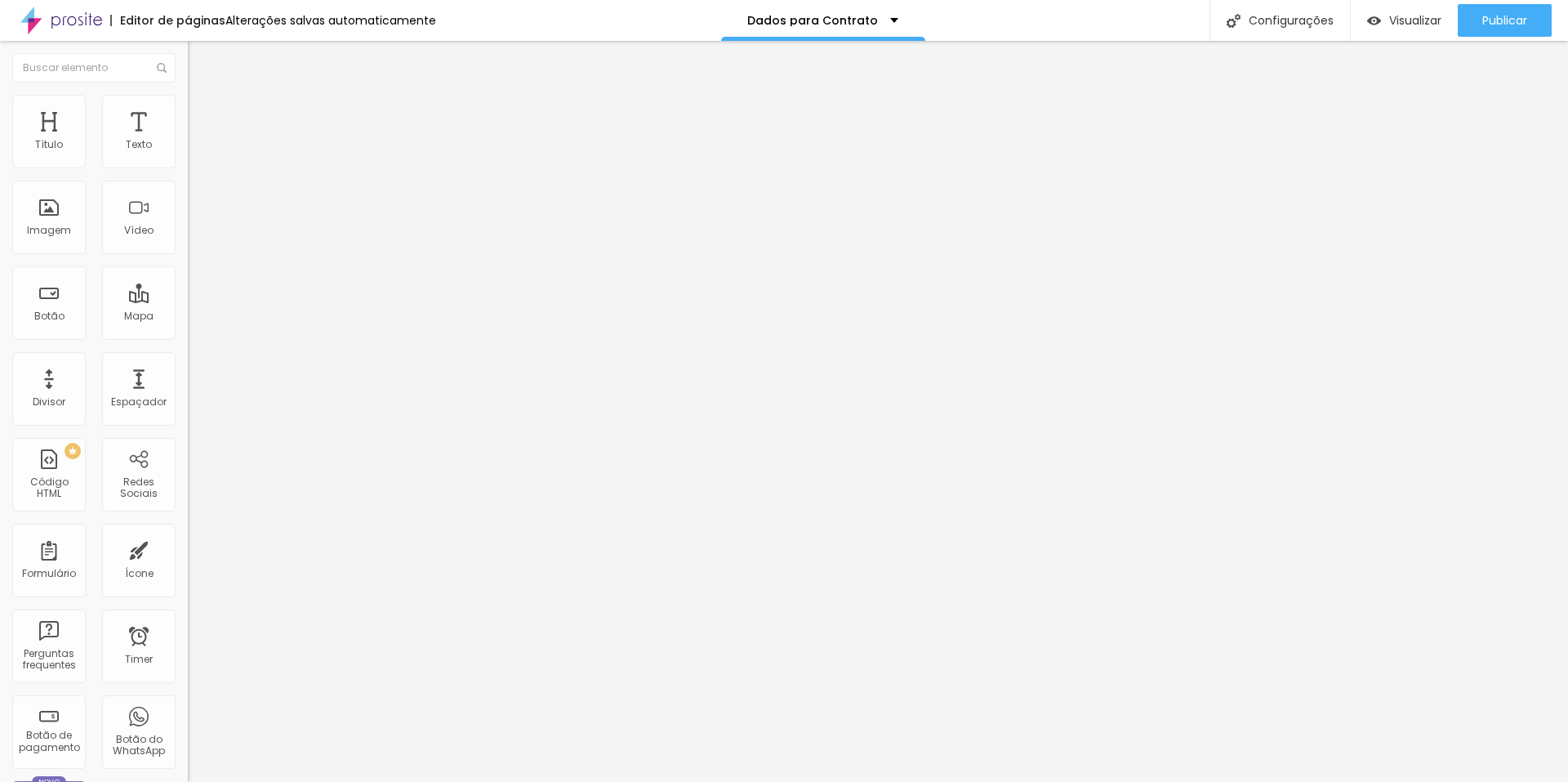
type input "0"
type input "3"
type input "25"
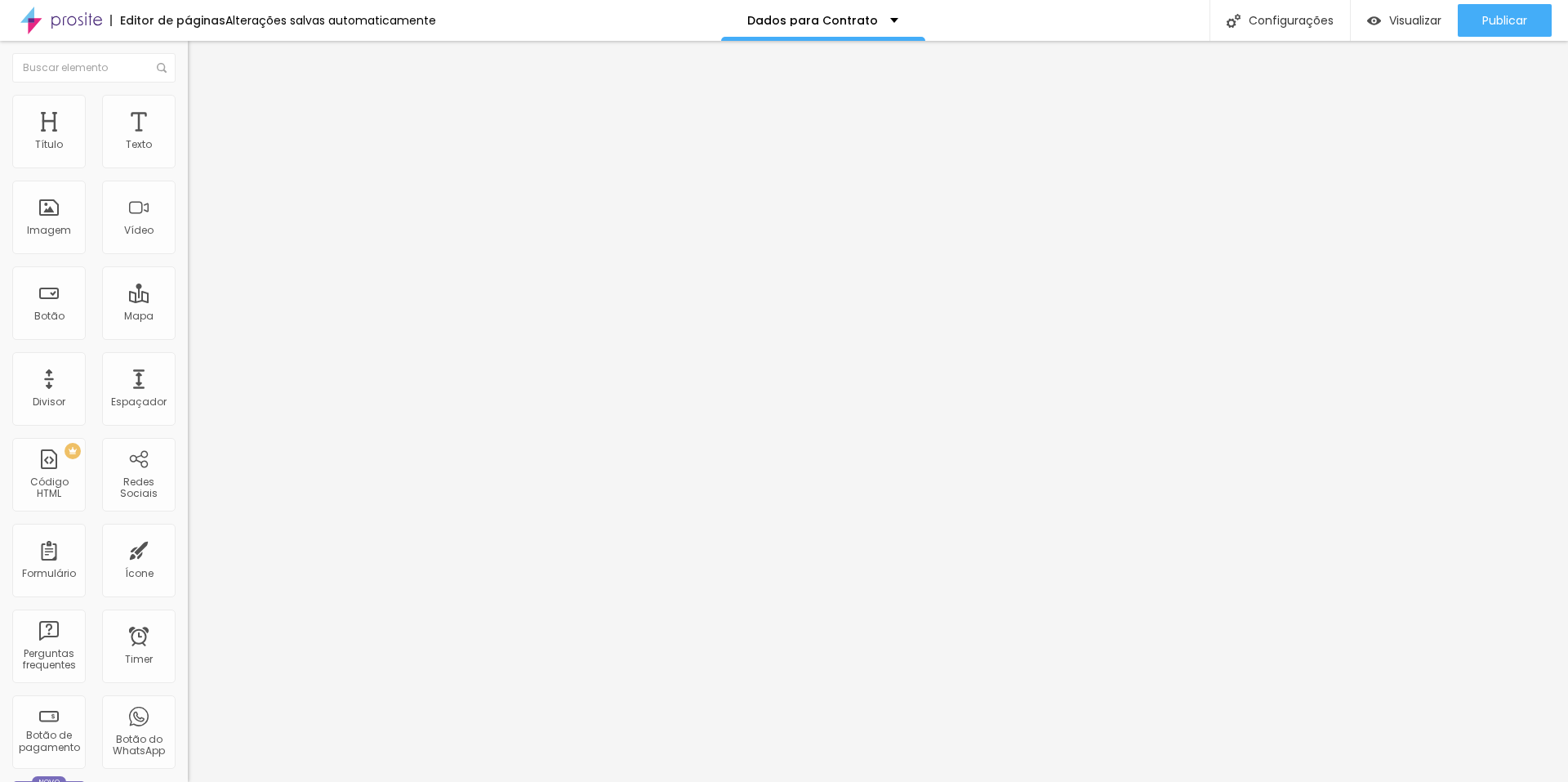
type input "25"
type input "48"
type input "62"
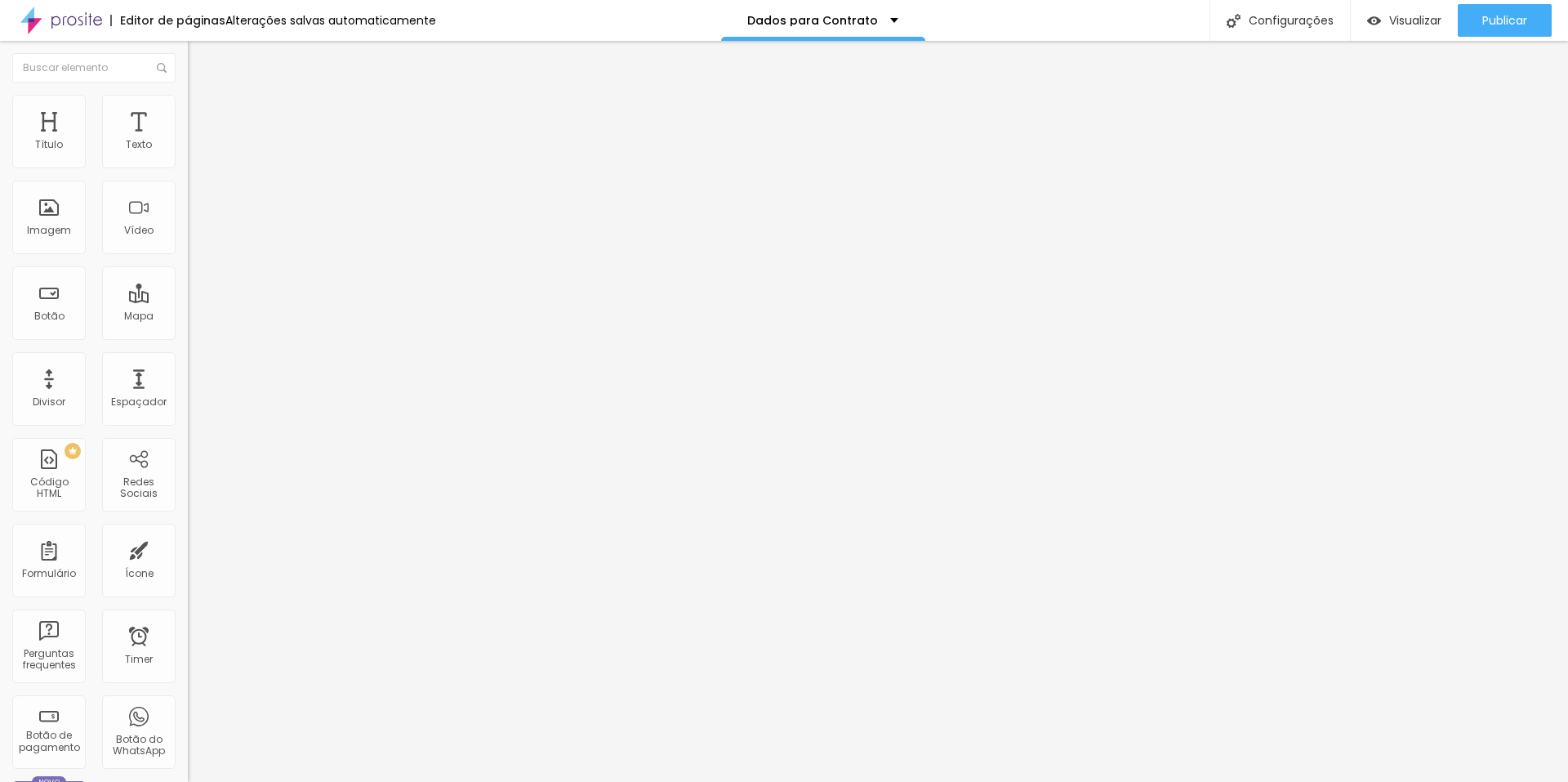
type input "80"
type input "100"
drag, startPoint x: 39, startPoint y: 195, endPoint x: 280, endPoint y: 201, distance: 241.1
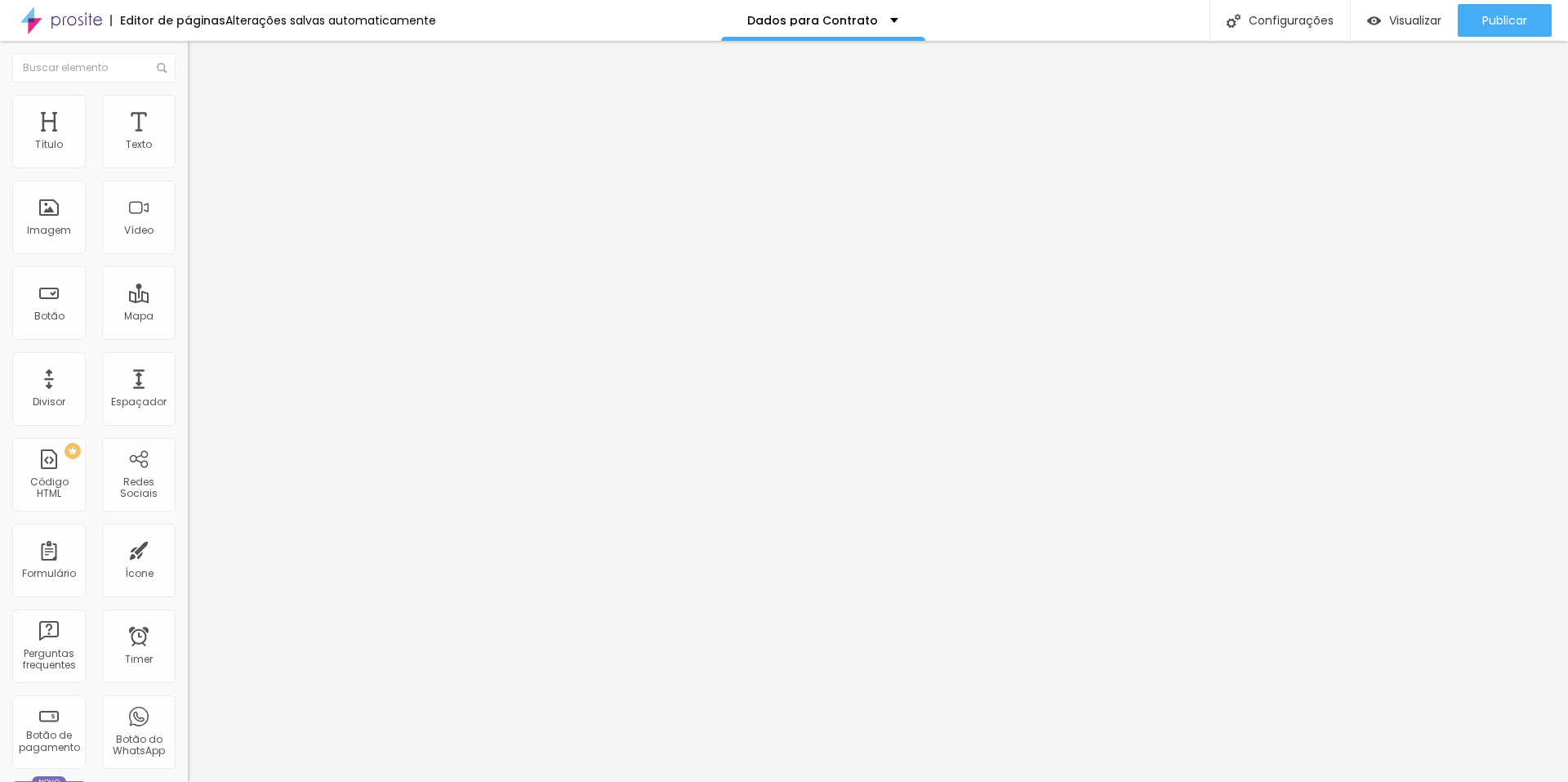
click at [280, 548] on input "range" at bounding box center [240, 554] width 106 height 13
type input "95"
type input "91"
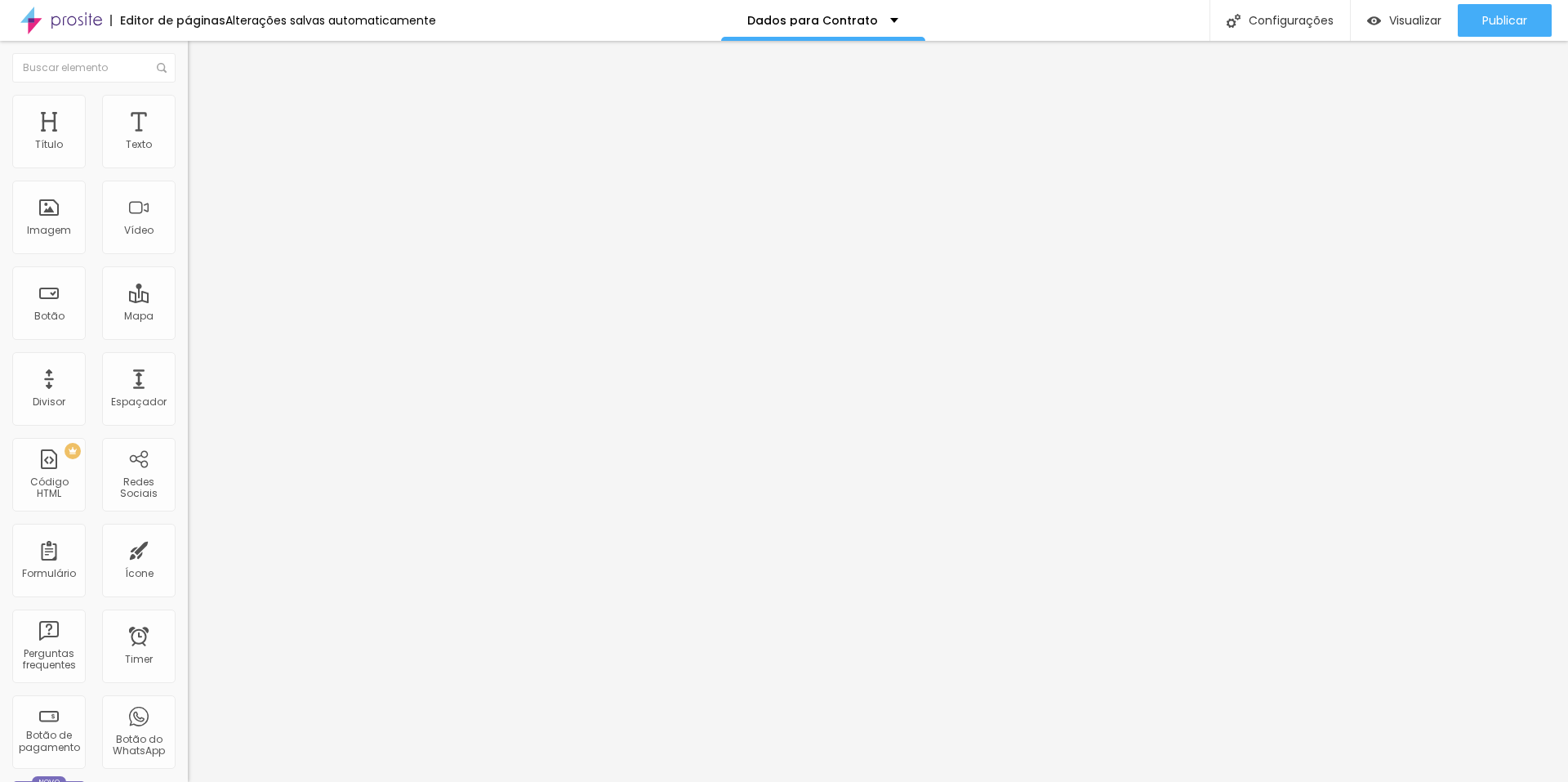
type input "86"
type input "81"
type input "77"
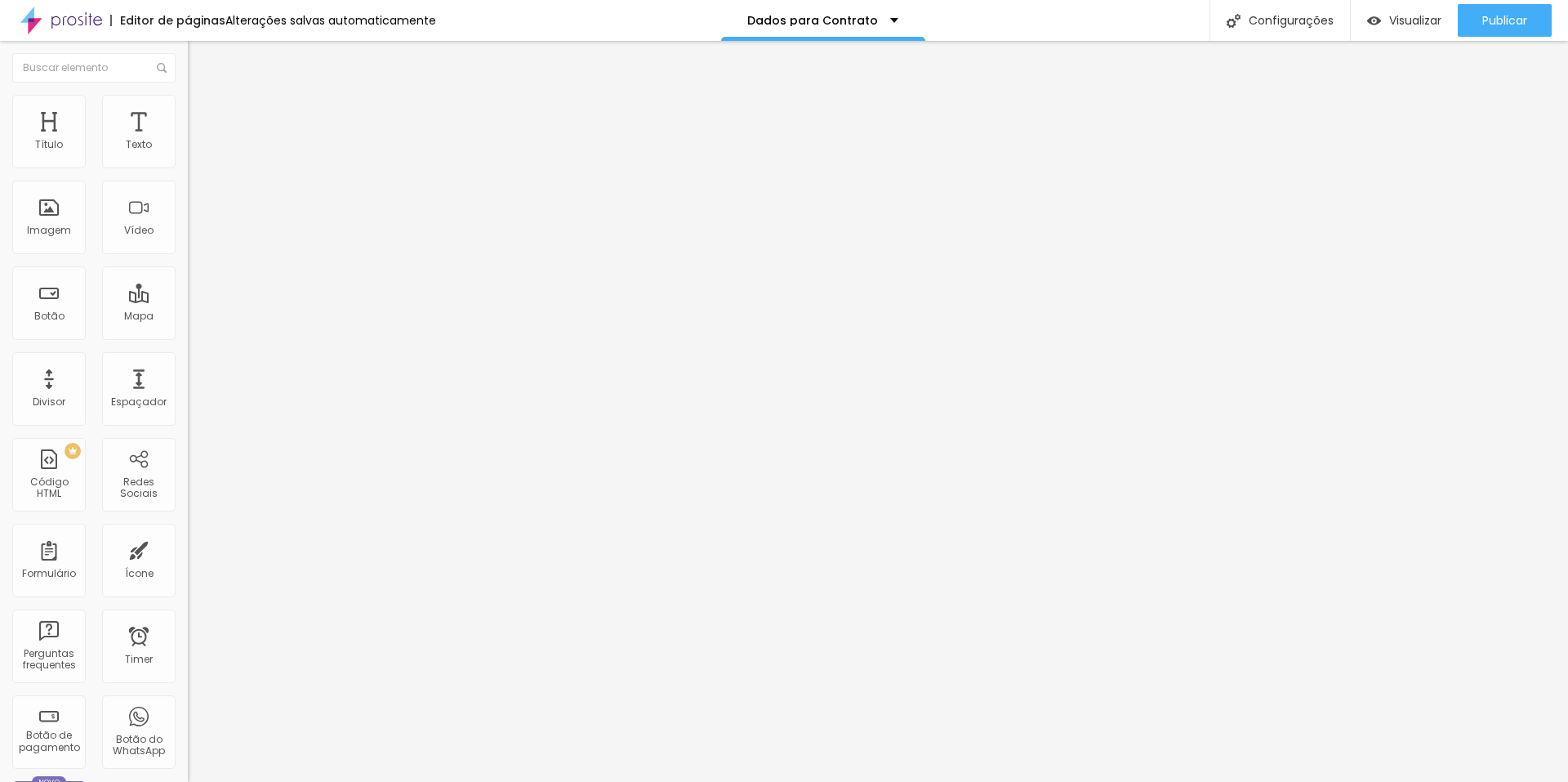
type input "77"
type input "72"
type input "66"
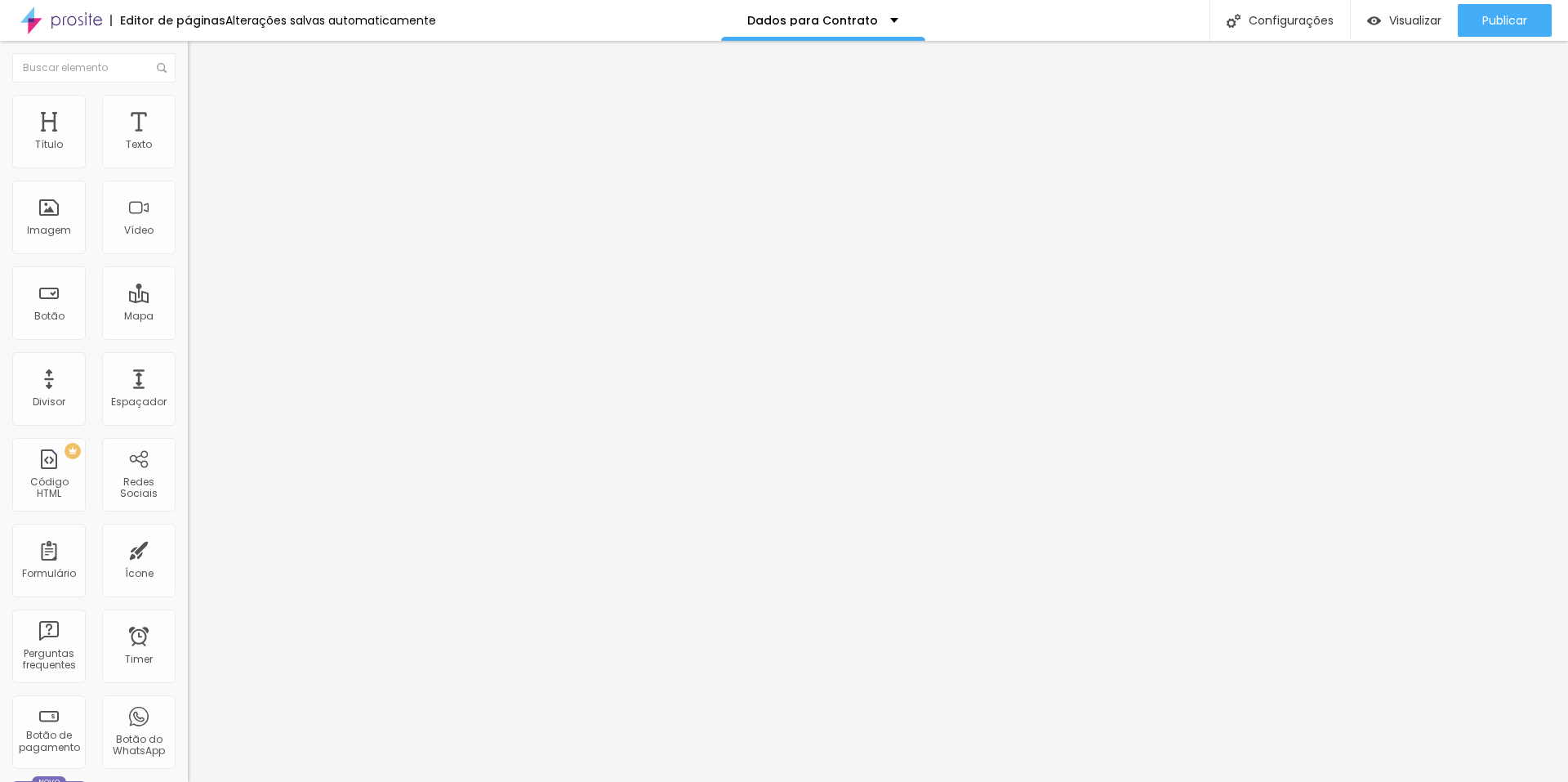
type input "61"
type input "58"
type input "44"
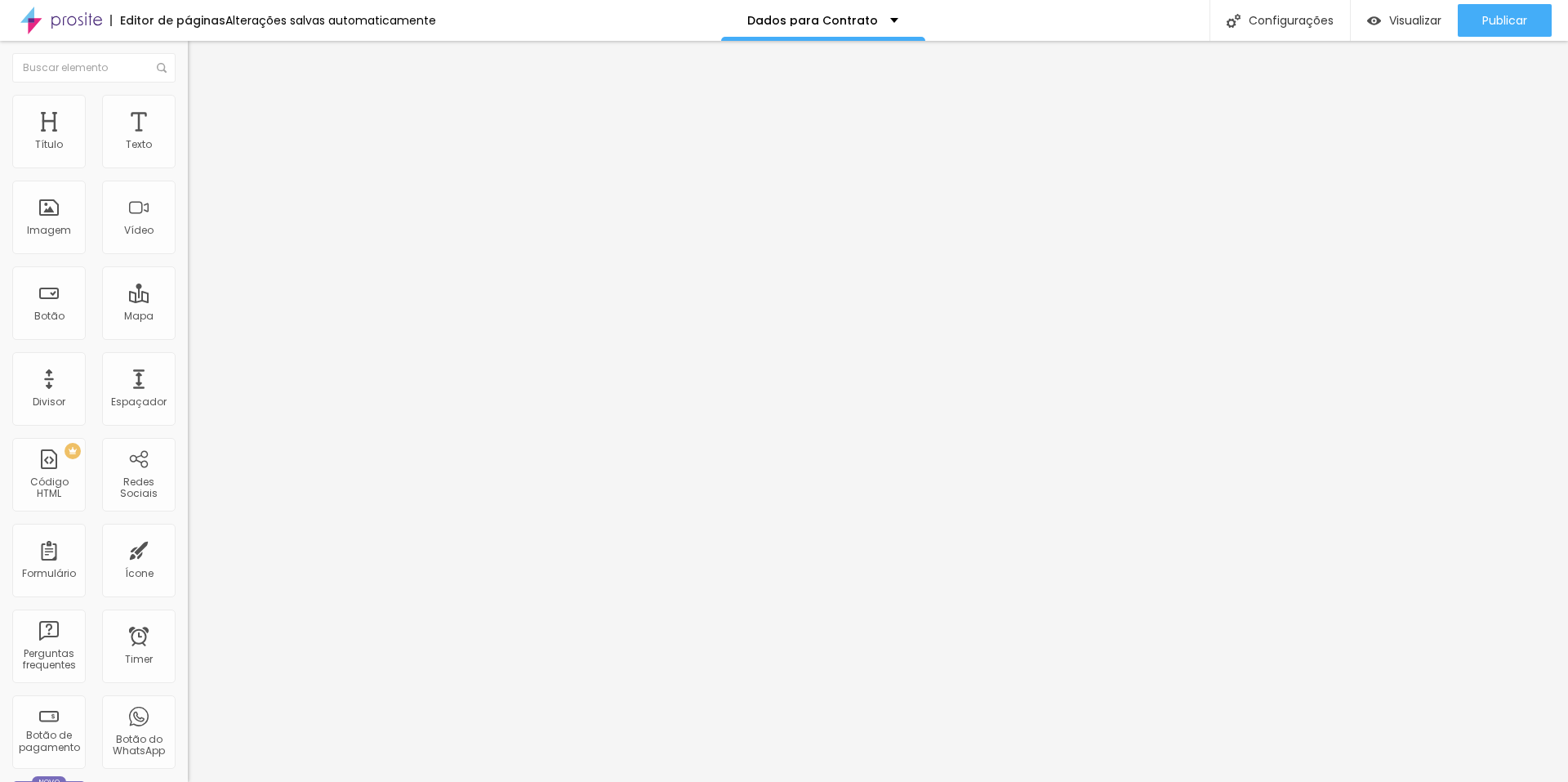
type input "44"
type input "37"
type input "26"
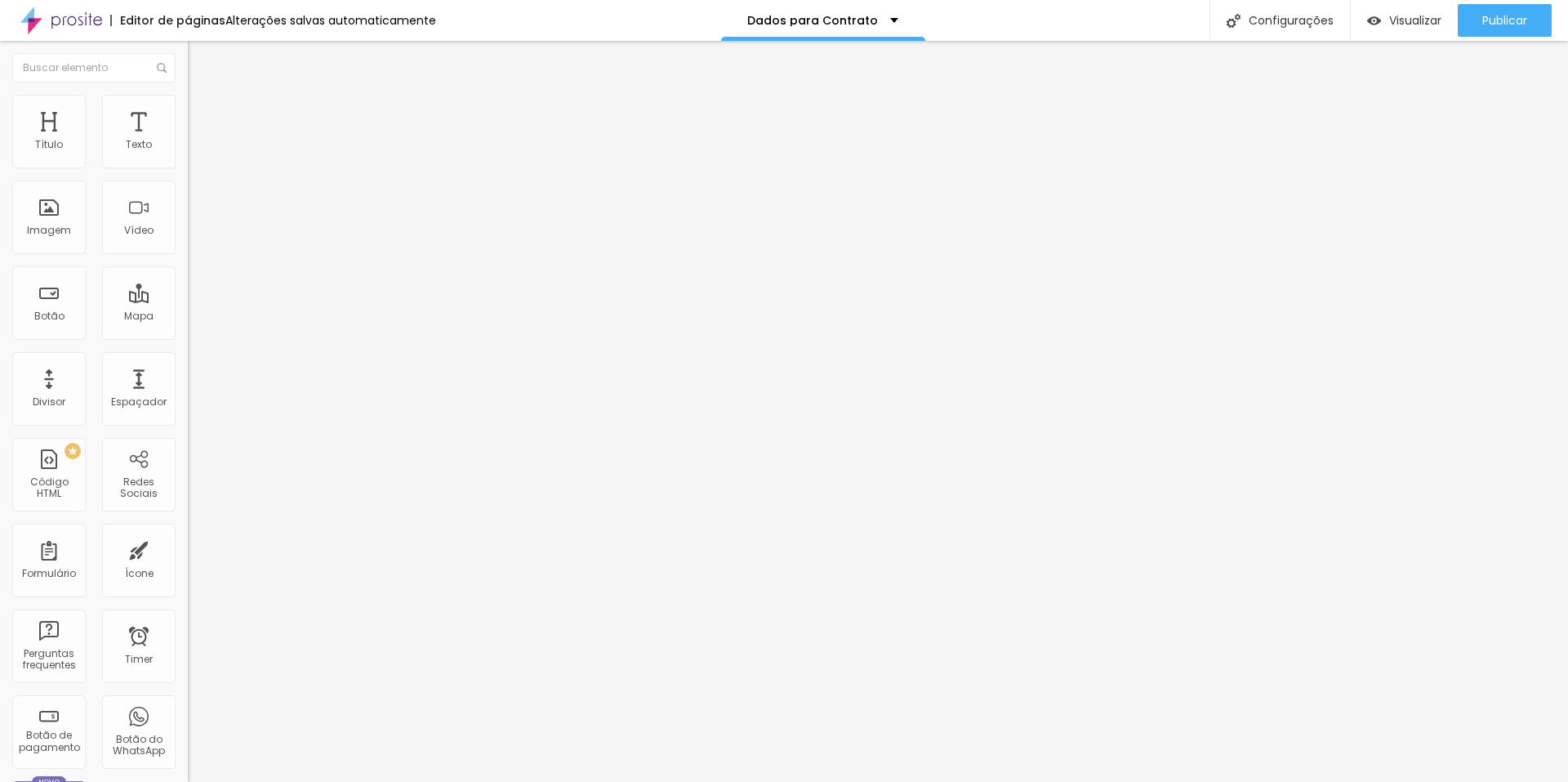
drag, startPoint x: 135, startPoint y: 193, endPoint x: 12, endPoint y: 210, distance: 124.2
click at [188, 548] on input "range" at bounding box center [240, 554] width 106 height 13
click at [1493, 17] on span "Publicar" at bounding box center [1506, 20] width 45 height 13
click at [202, 112] on span "Estilo" at bounding box center [215, 106] width 26 height 14
click at [188, 154] on input "55" at bounding box center [222, 145] width 70 height 17
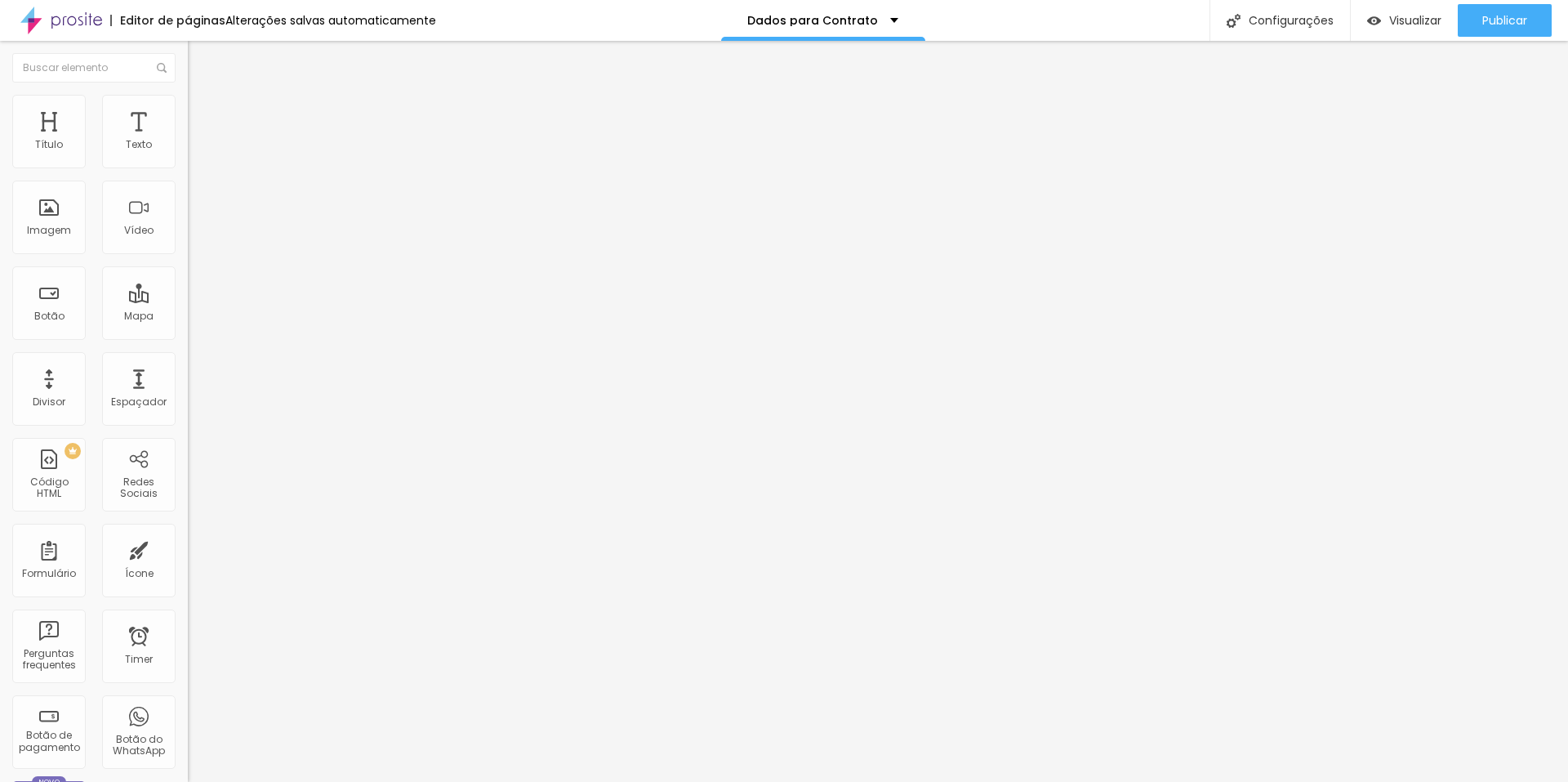
click at [188, 154] on input "55" at bounding box center [222, 145] width 70 height 17
type input "8"
type input "10"
type input "80"
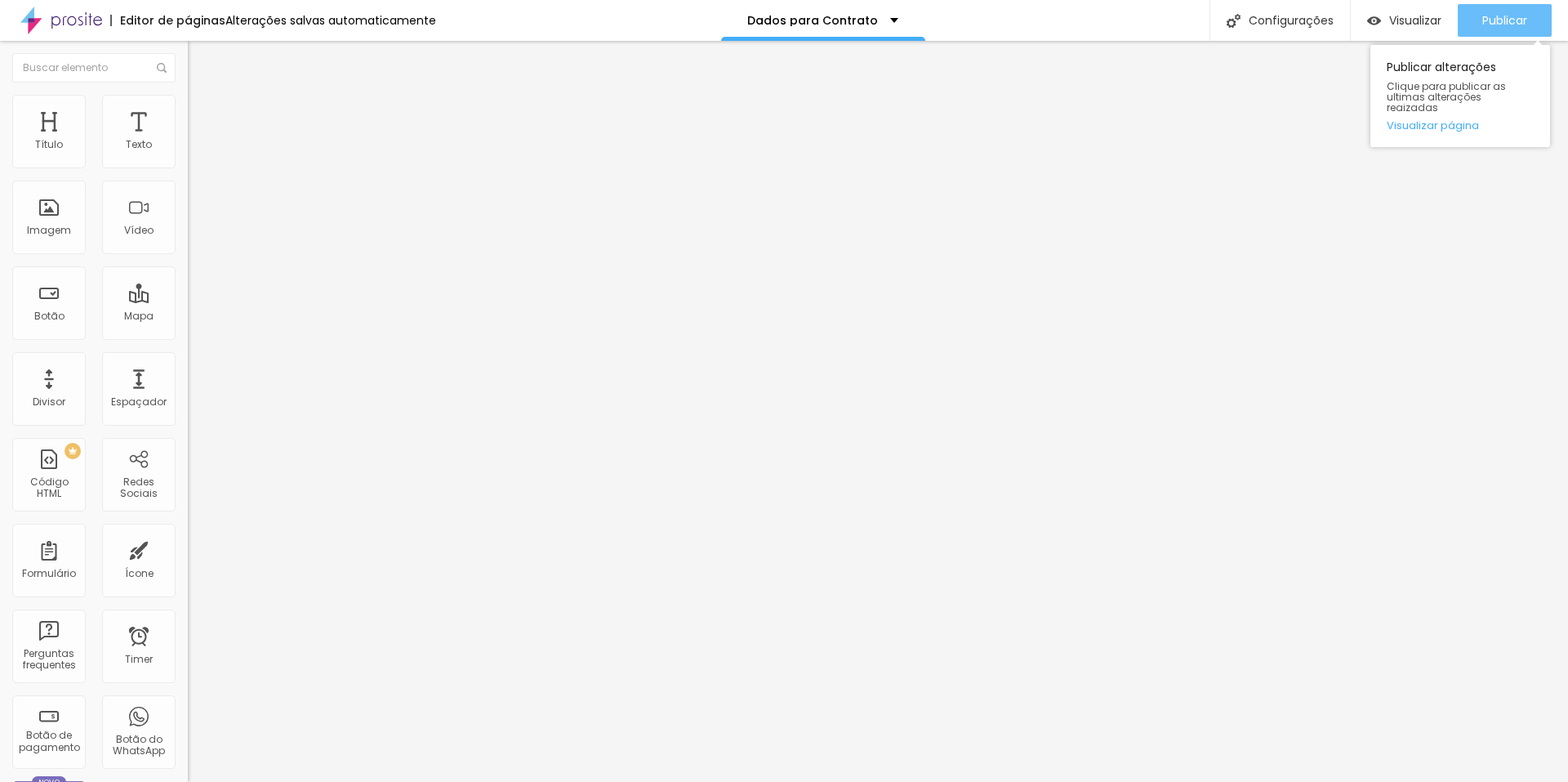
type input "80"
click at [1501, 31] on div "Publicar" at bounding box center [1506, 20] width 45 height 33
click at [202, 113] on span "Estilo" at bounding box center [215, 106] width 26 height 14
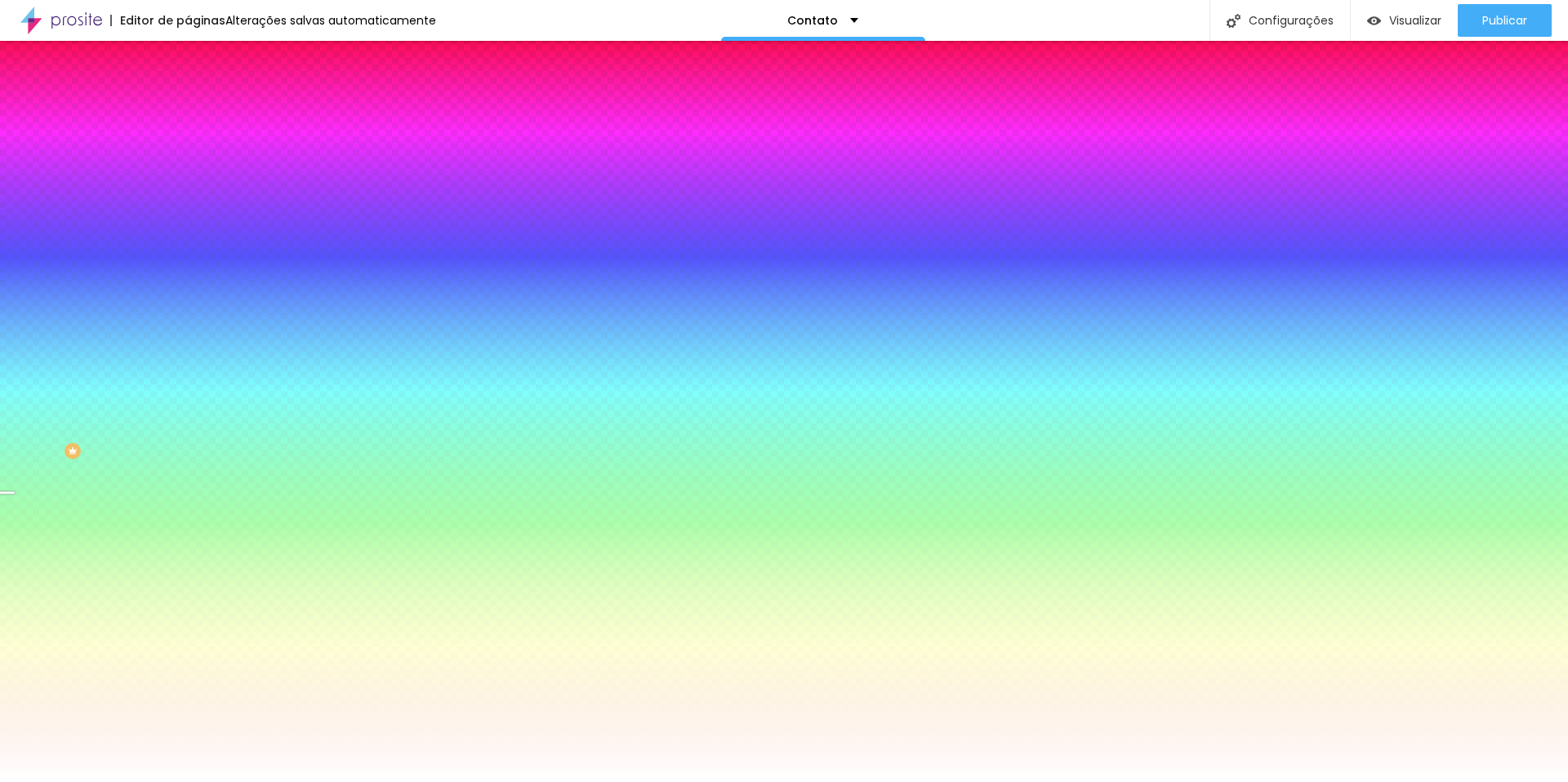
click at [188, 150] on span "Trocar imagem" at bounding box center [232, 143] width 89 height 14
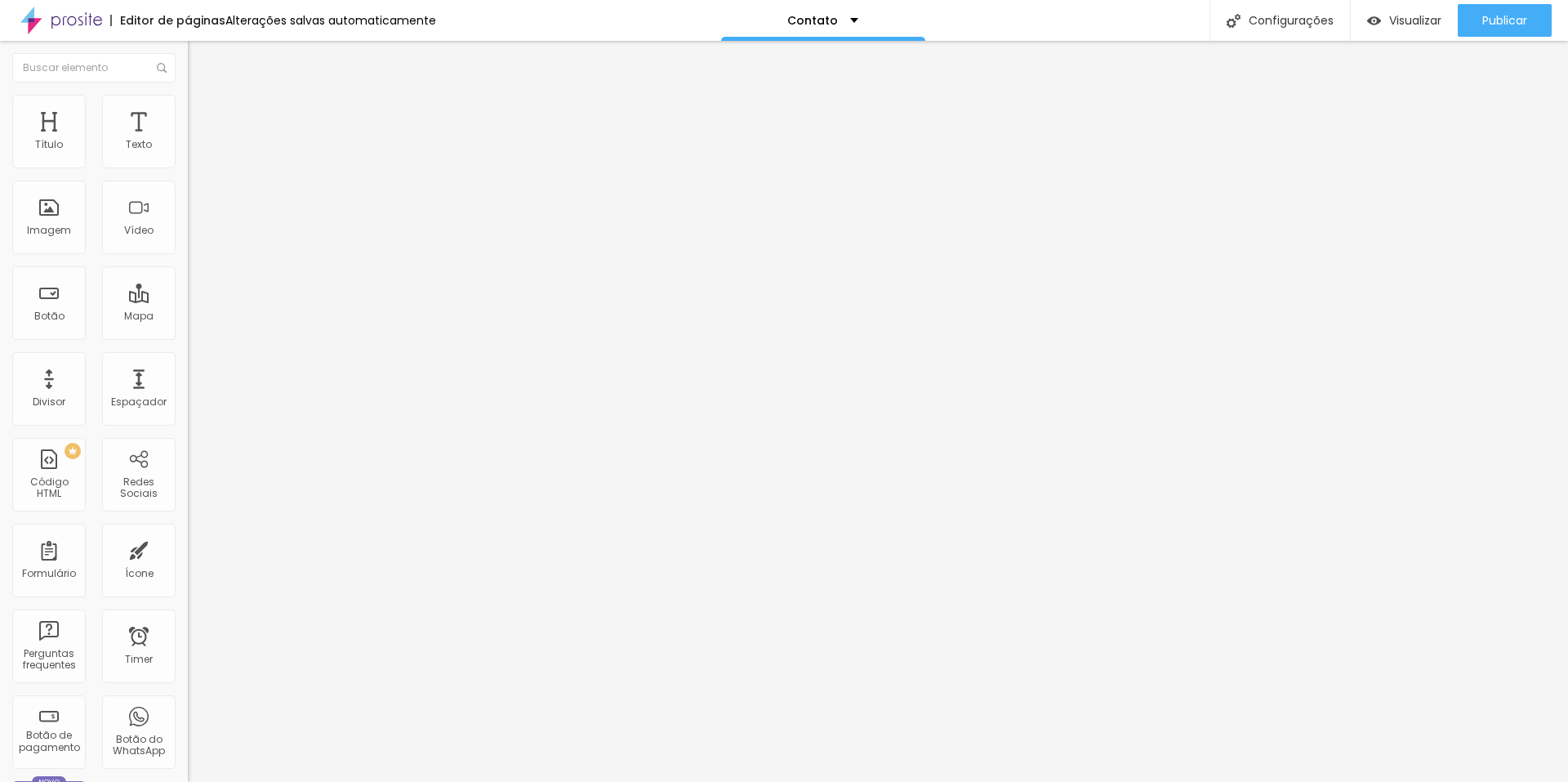
click at [202, 113] on span "Estilo" at bounding box center [215, 106] width 26 height 14
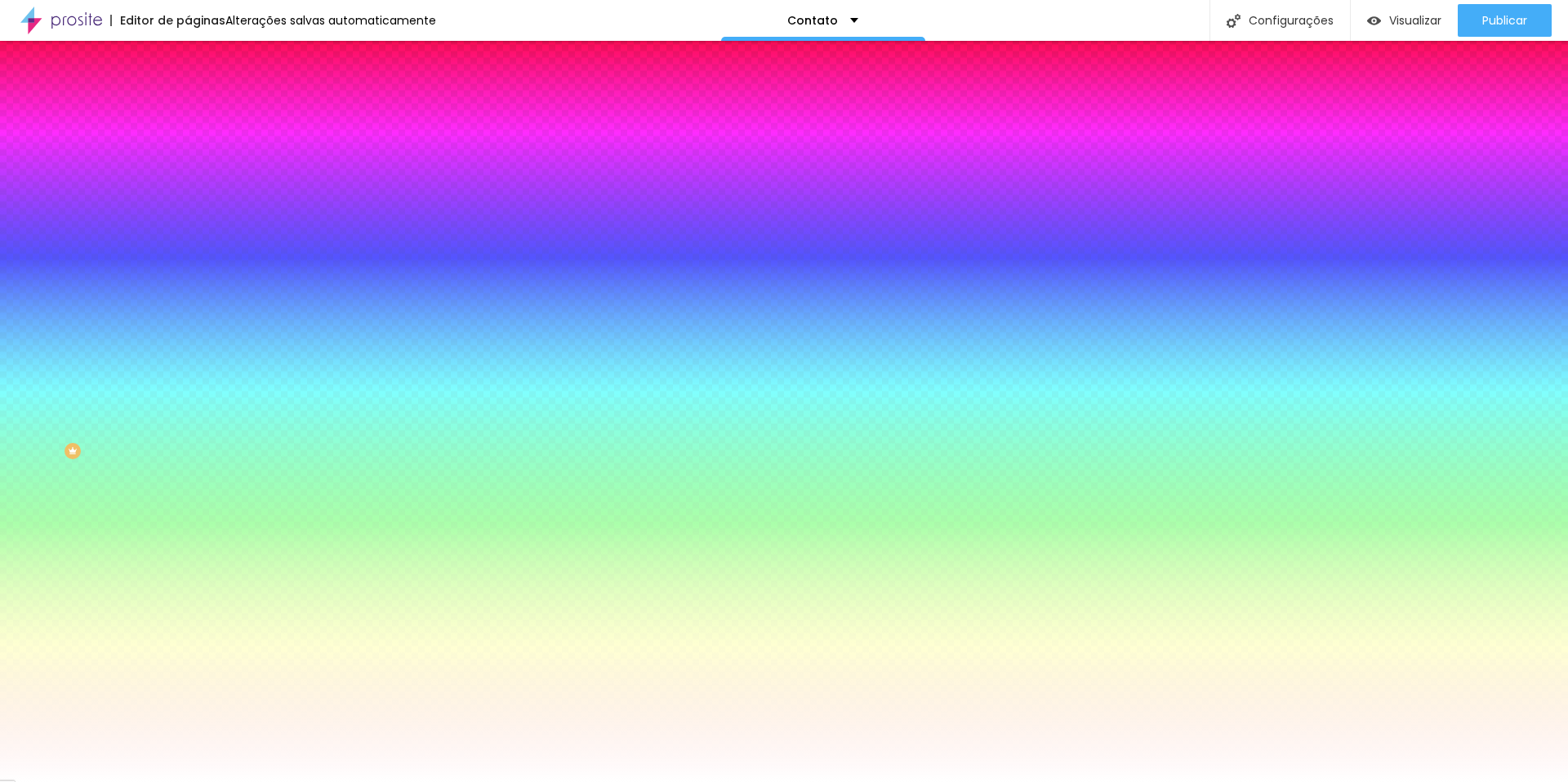
click at [188, 112] on img at bounding box center [195, 118] width 15 height 15
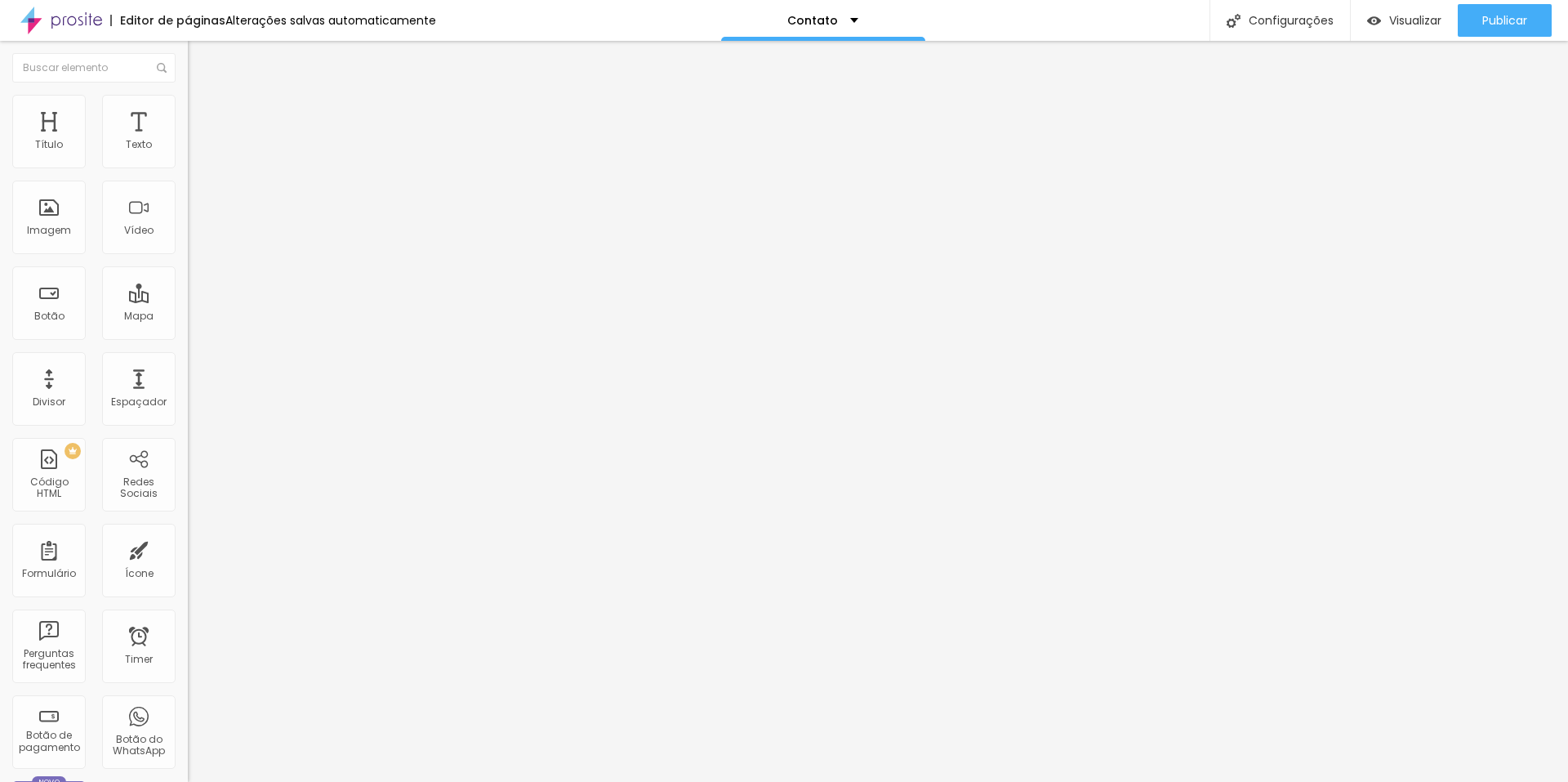
click at [188, 108] on li "Estilo" at bounding box center [281, 103] width 188 height 17
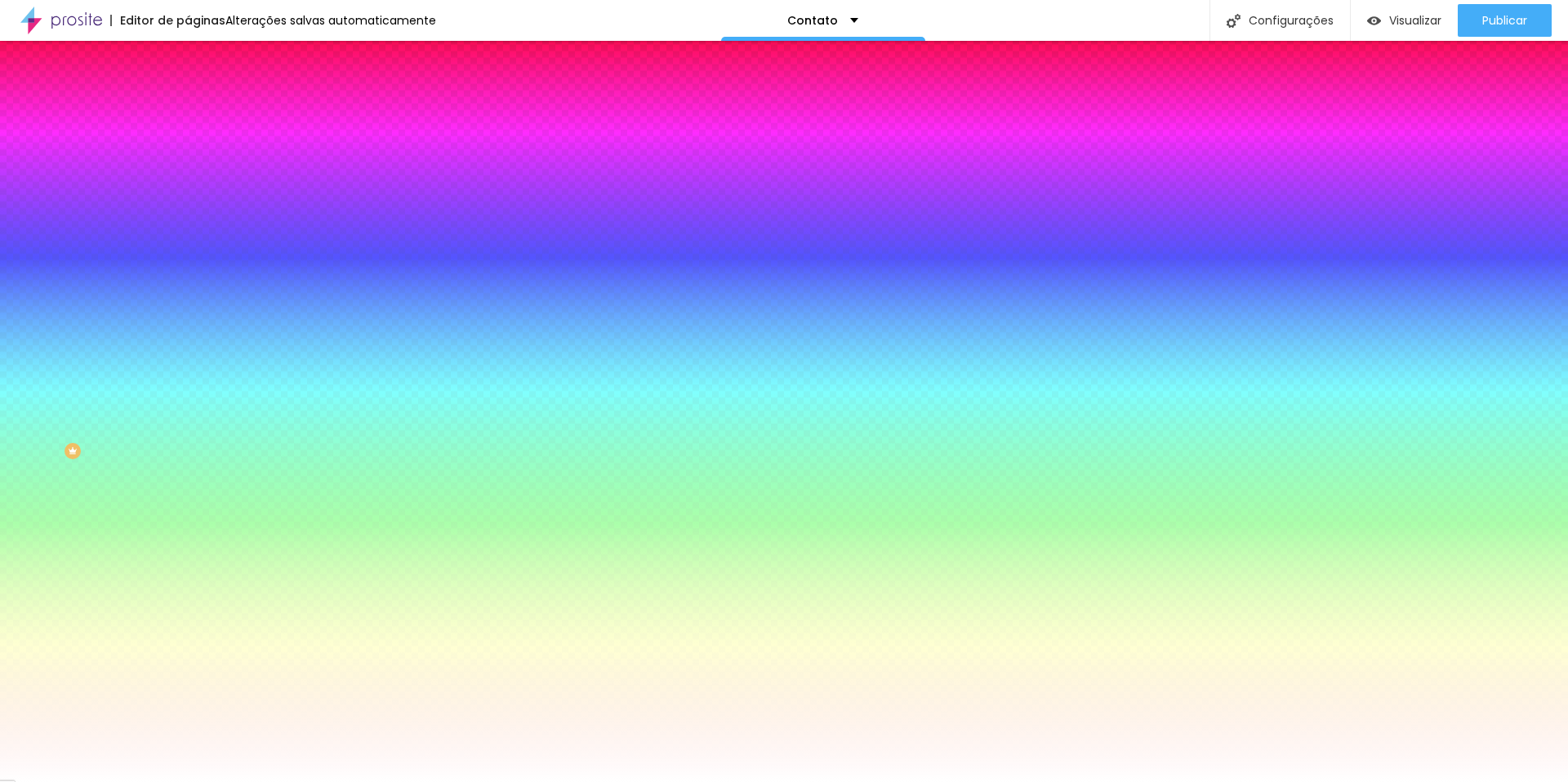
click at [188, 156] on div at bounding box center [281, 156] width 188 height 0
type input "#FFFFFF"
drag, startPoint x: 40, startPoint y: 211, endPoint x: 20, endPoint y: 167, distance: 48.3
click at [188, 172] on div "Cor de fundo Voltar ao padrão #FFFFFF" at bounding box center [281, 150] width 188 height 45
click at [188, 52] on button "Editar Botão" at bounding box center [281, 59] width 188 height 38
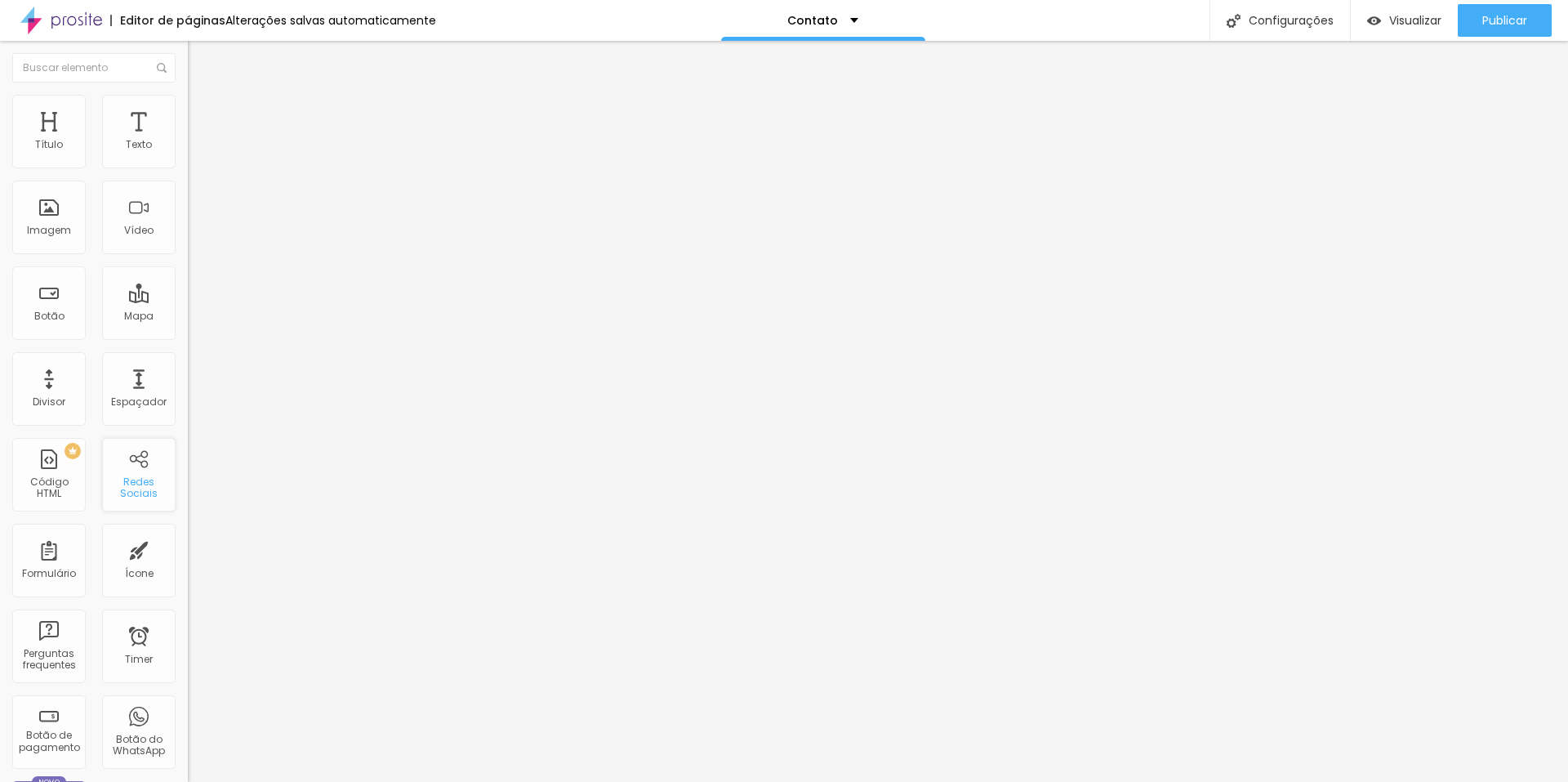
click at [124, 480] on div "Redes Sociais" at bounding box center [138, 488] width 64 height 24
drag, startPoint x: 86, startPoint y: 182, endPoint x: 0, endPoint y: 193, distance: 86.7
click at [188, 193] on div "Texto Click me Alinhamento [GEOGRAPHIC_DATA] Link URL https:// Abrir em uma nov…" at bounding box center [281, 246] width 188 height 238
type input "SOLICITAR UMA PROPOSTA"
click at [188, 337] on input "https://" at bounding box center [285, 328] width 196 height 17
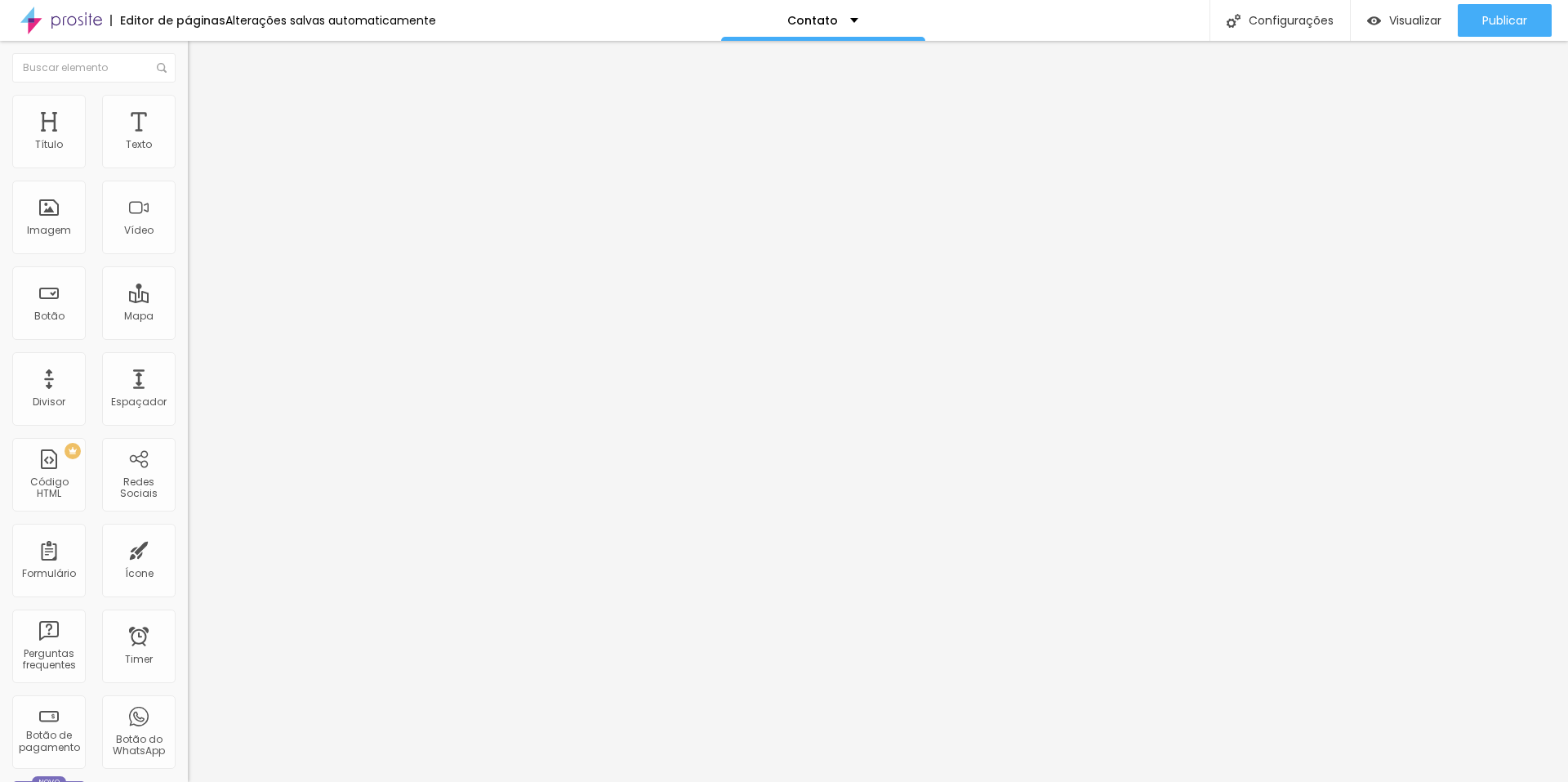
drag, startPoint x: 102, startPoint y: 327, endPoint x: 2, endPoint y: 342, distance: 101.1
click at [188, 342] on div "Texto SOLICITAR UMA PROPOSTA Alinhamento Tamanho Normal Pequeno Normal Grande L…" at bounding box center [281, 246] width 188 height 238
paste input "[DOMAIN_NAME][URL]"
type input "[URL][DOMAIN_NAME]"
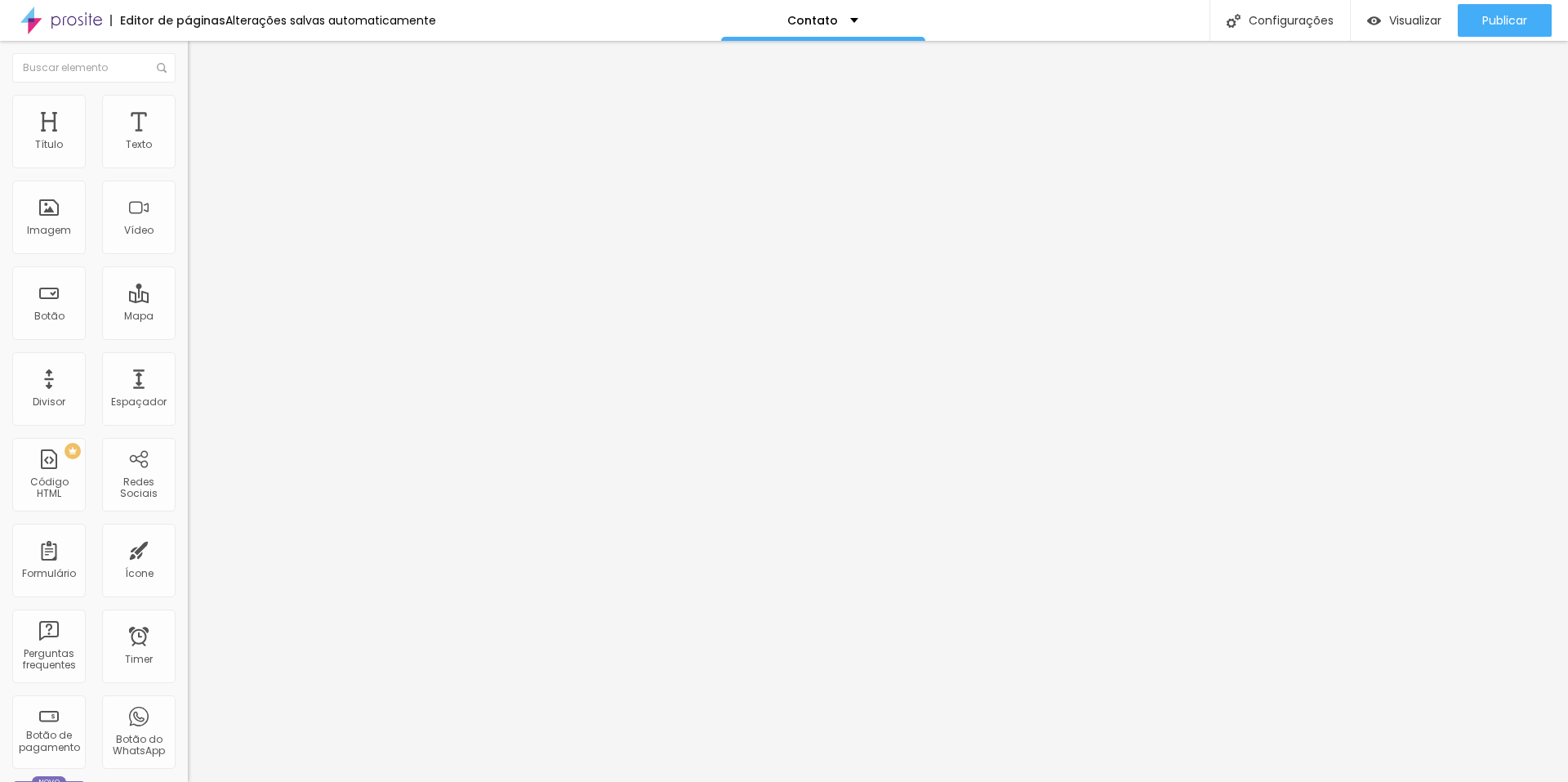
scroll to position [0, 0]
click at [188, 98] on li "Estilo" at bounding box center [281, 103] width 188 height 17
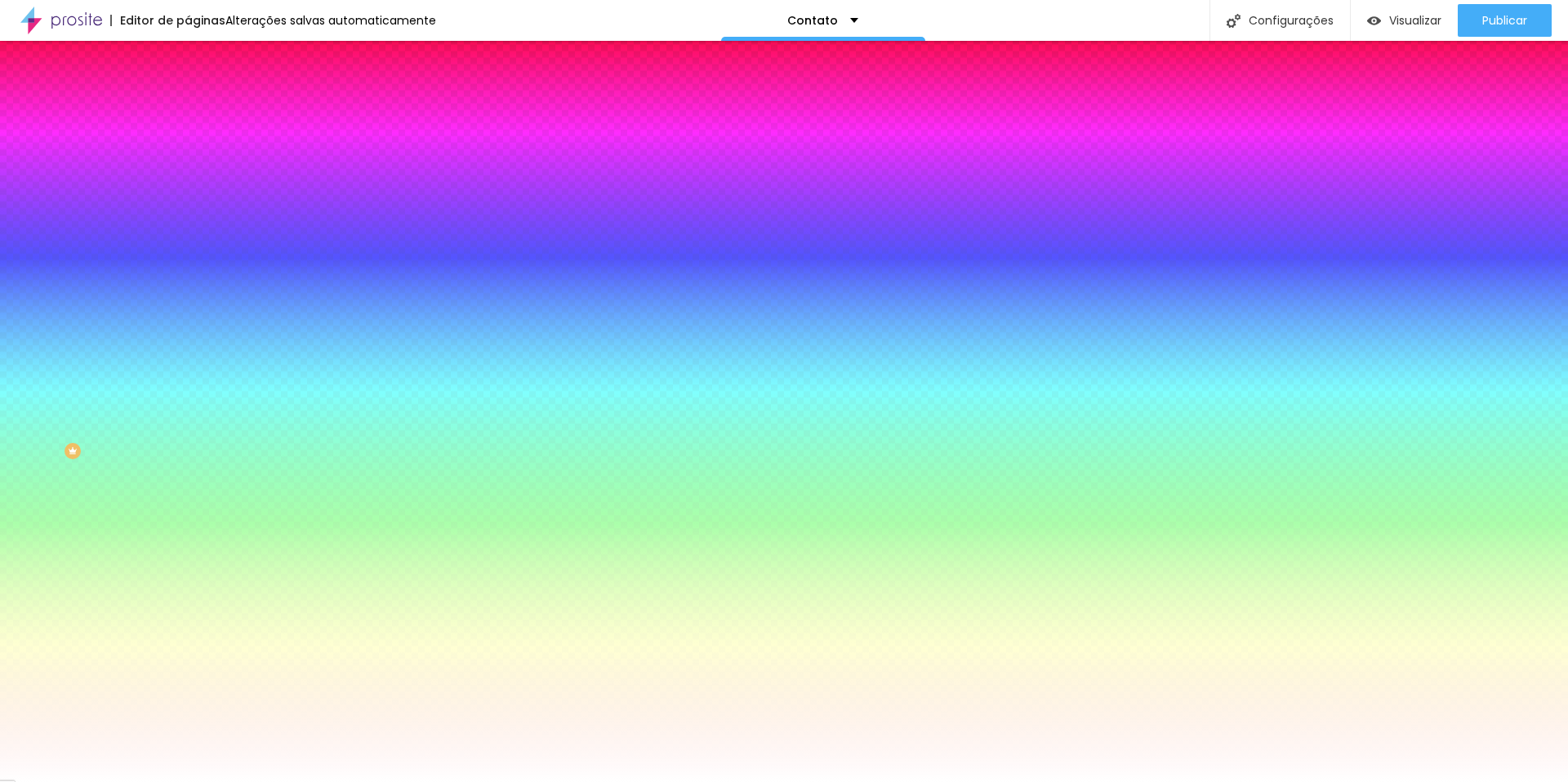
click at [188, 156] on div at bounding box center [281, 156] width 188 height 0
click at [188, 556] on div at bounding box center [281, 556] width 188 height 0
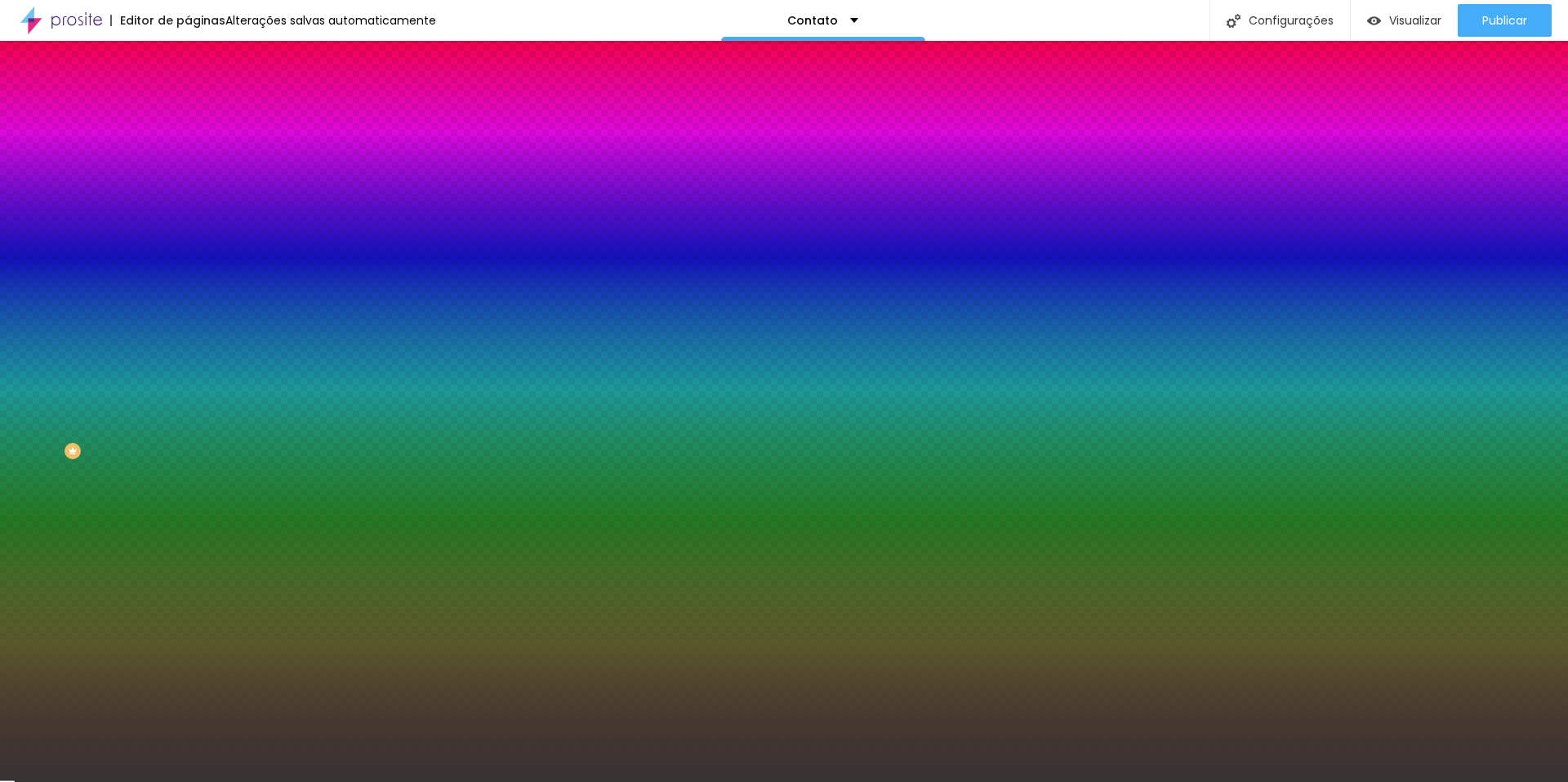
drag, startPoint x: 31, startPoint y: 481, endPoint x: 34, endPoint y: 504, distance: 23.2
click at [34, 504] on div at bounding box center [784, 391] width 1568 height 782
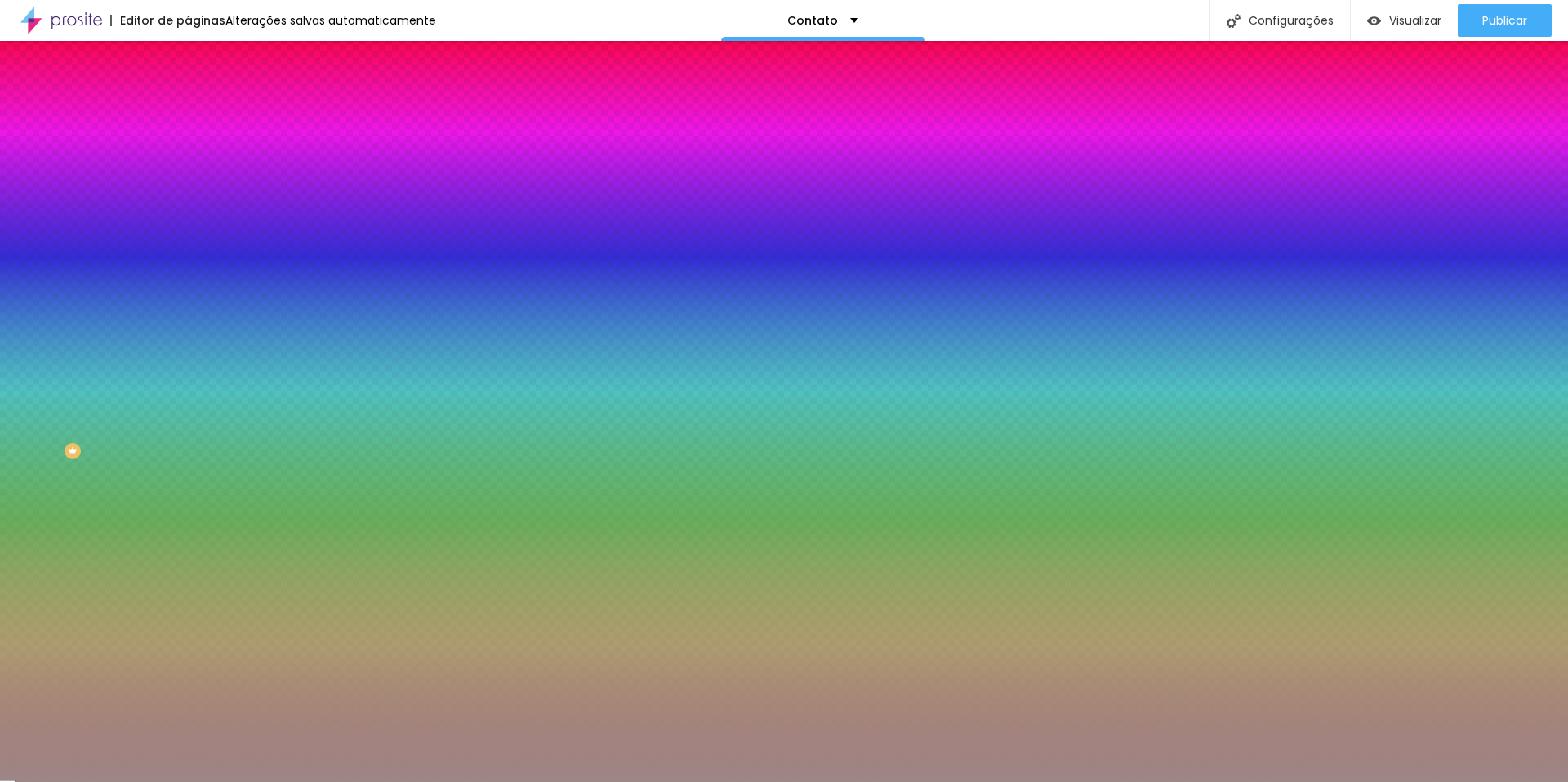
click at [40, 456] on div at bounding box center [784, 391] width 1568 height 782
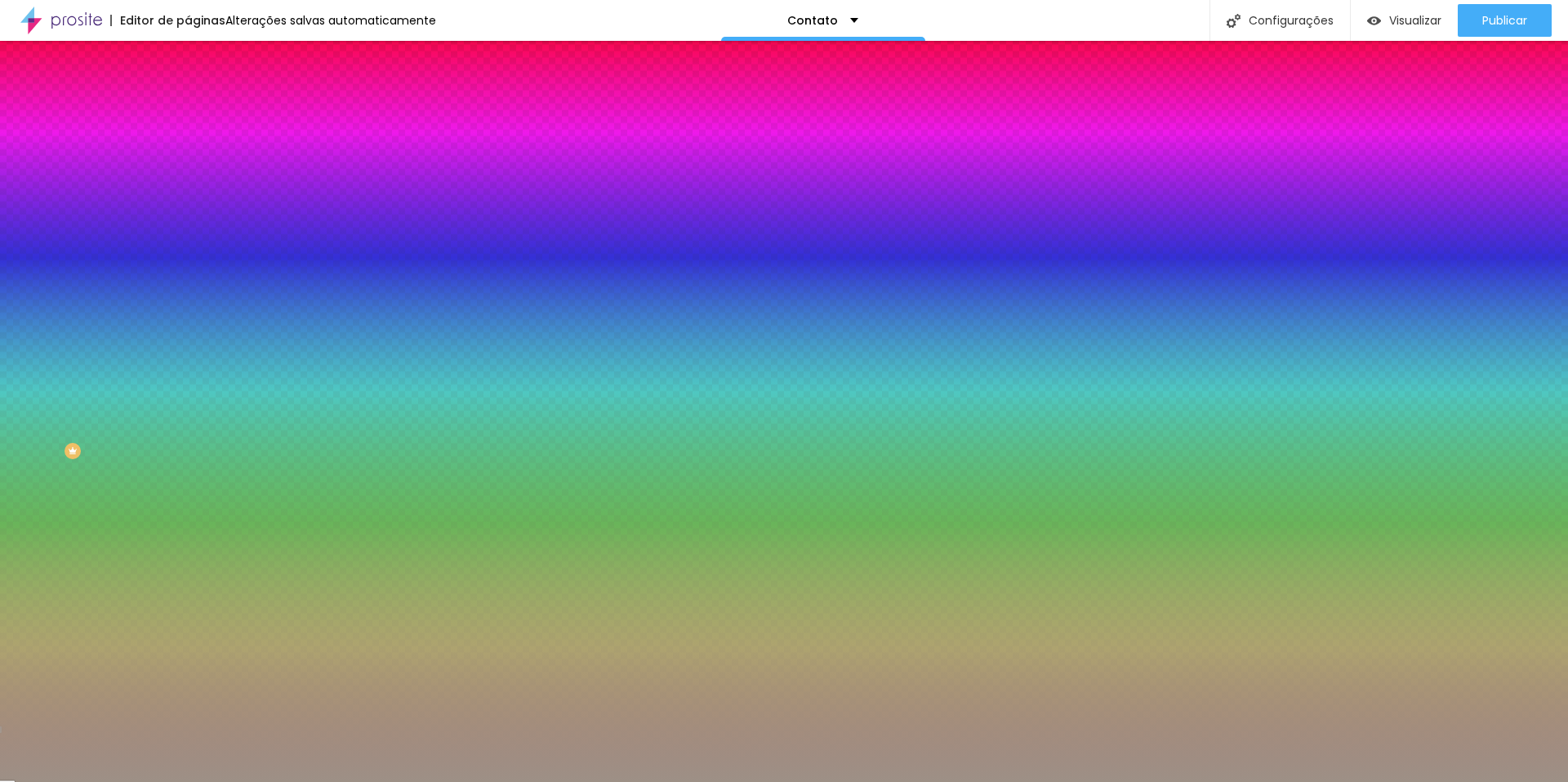
drag, startPoint x: 145, startPoint y: 505, endPoint x: 146, endPoint y: 521, distance: 16.0
click at [146, 521] on div at bounding box center [784, 391] width 1568 height 782
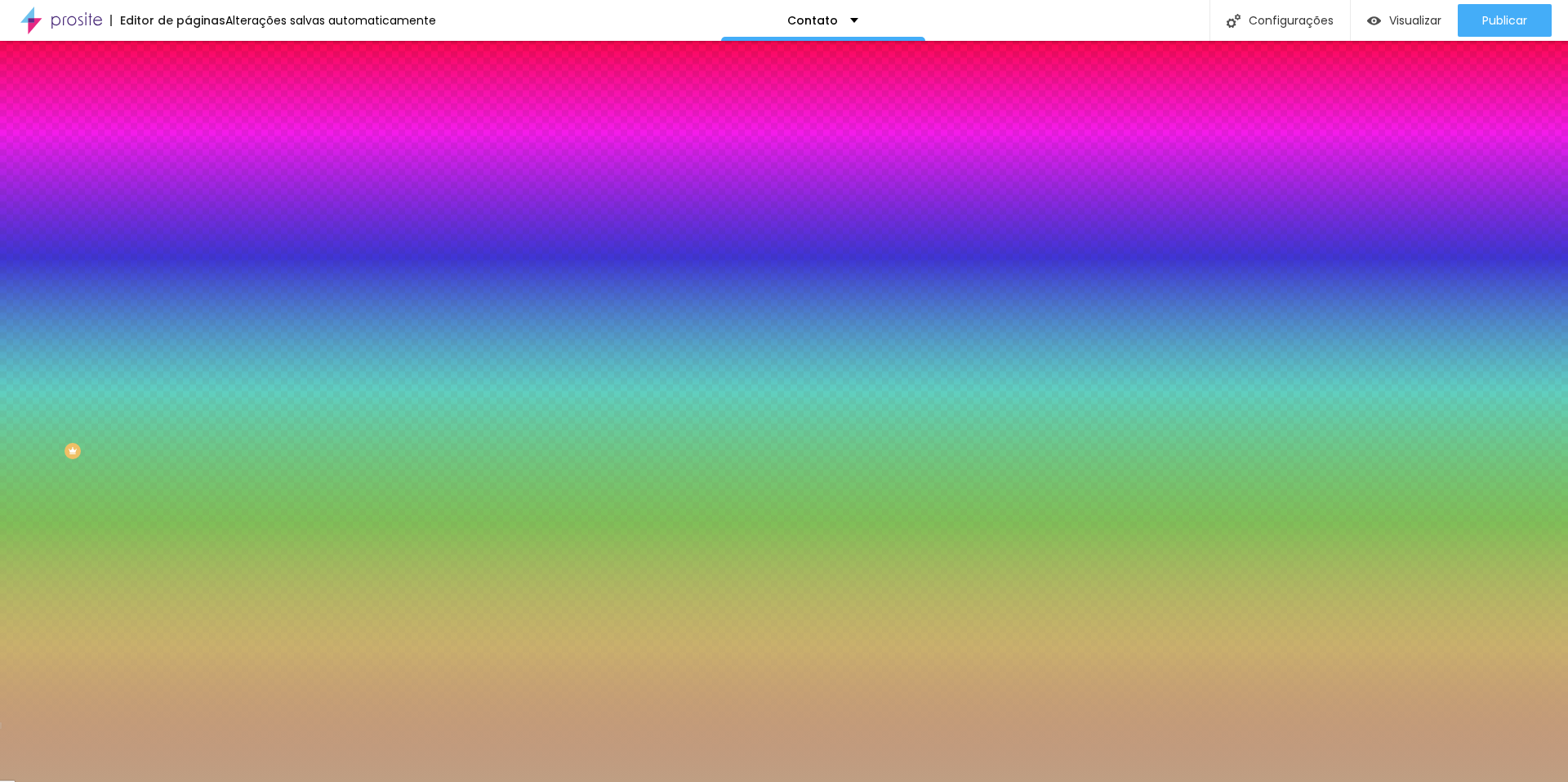
click at [59, 436] on div at bounding box center [784, 391] width 1568 height 782
type input "#C5A487"
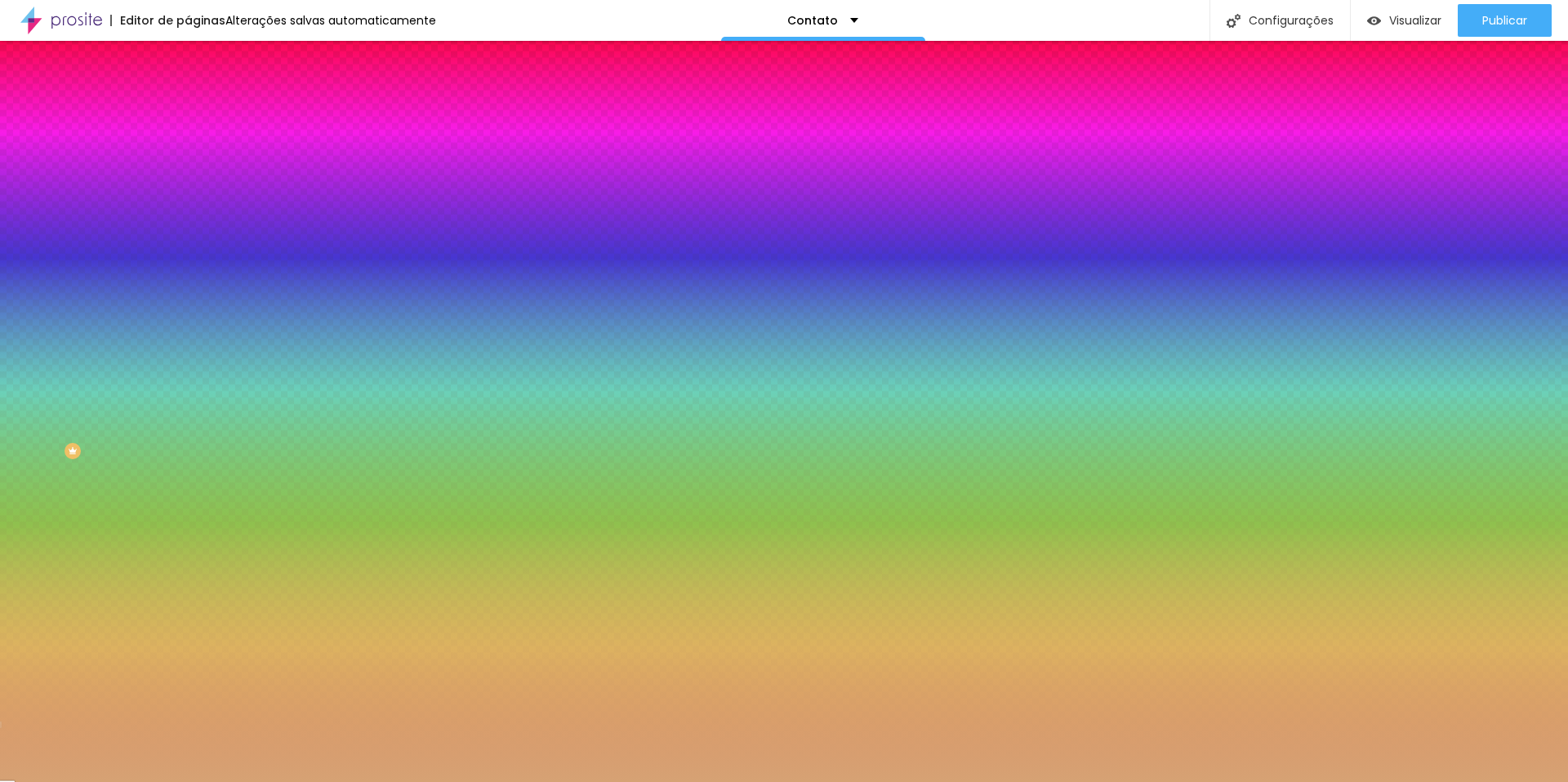
click at [74, 429] on div at bounding box center [784, 391] width 1568 height 782
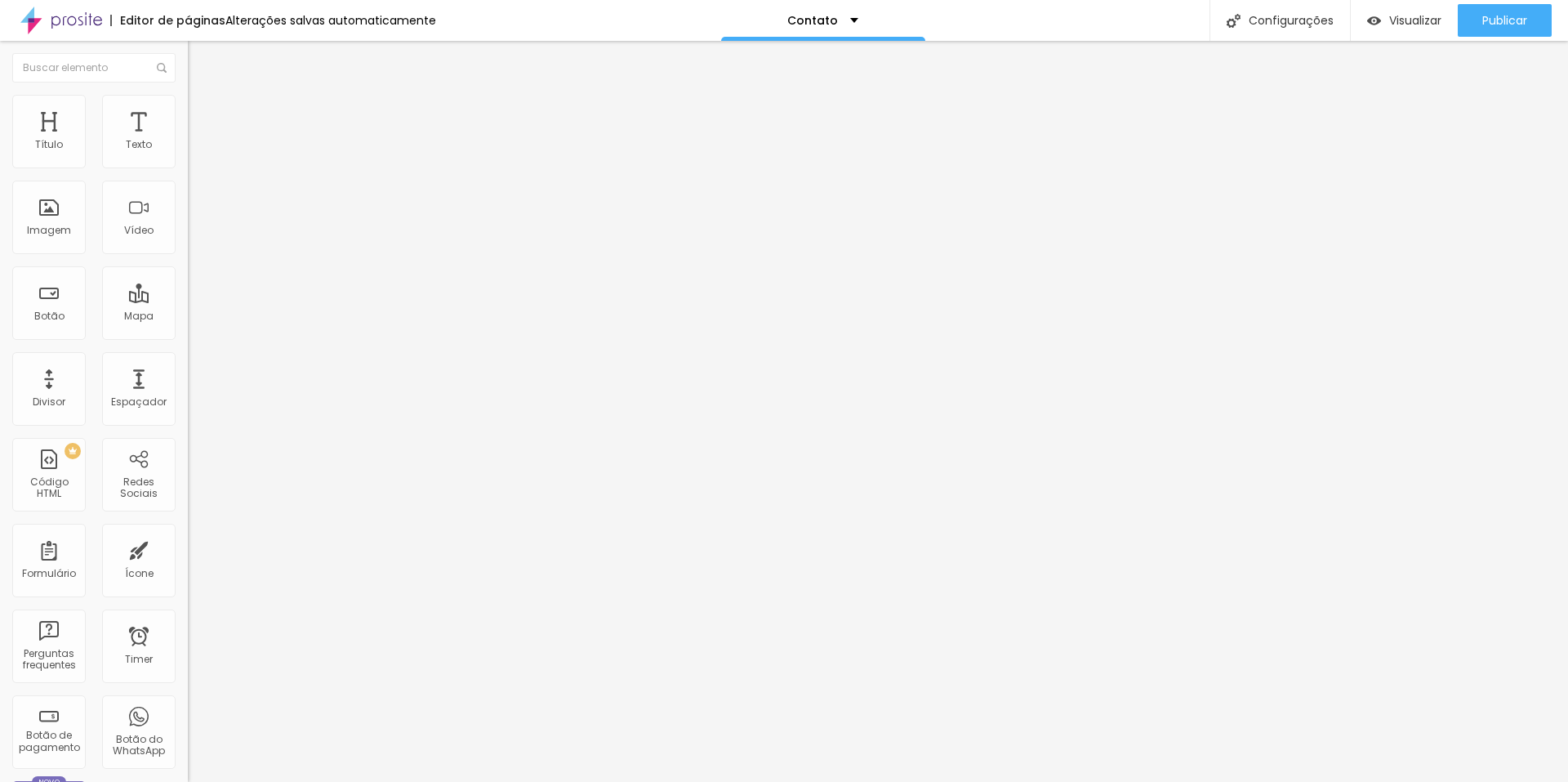
click at [188, 112] on li "Avançado" at bounding box center [281, 119] width 188 height 17
click at [188, 106] on img at bounding box center [195, 102] width 15 height 15
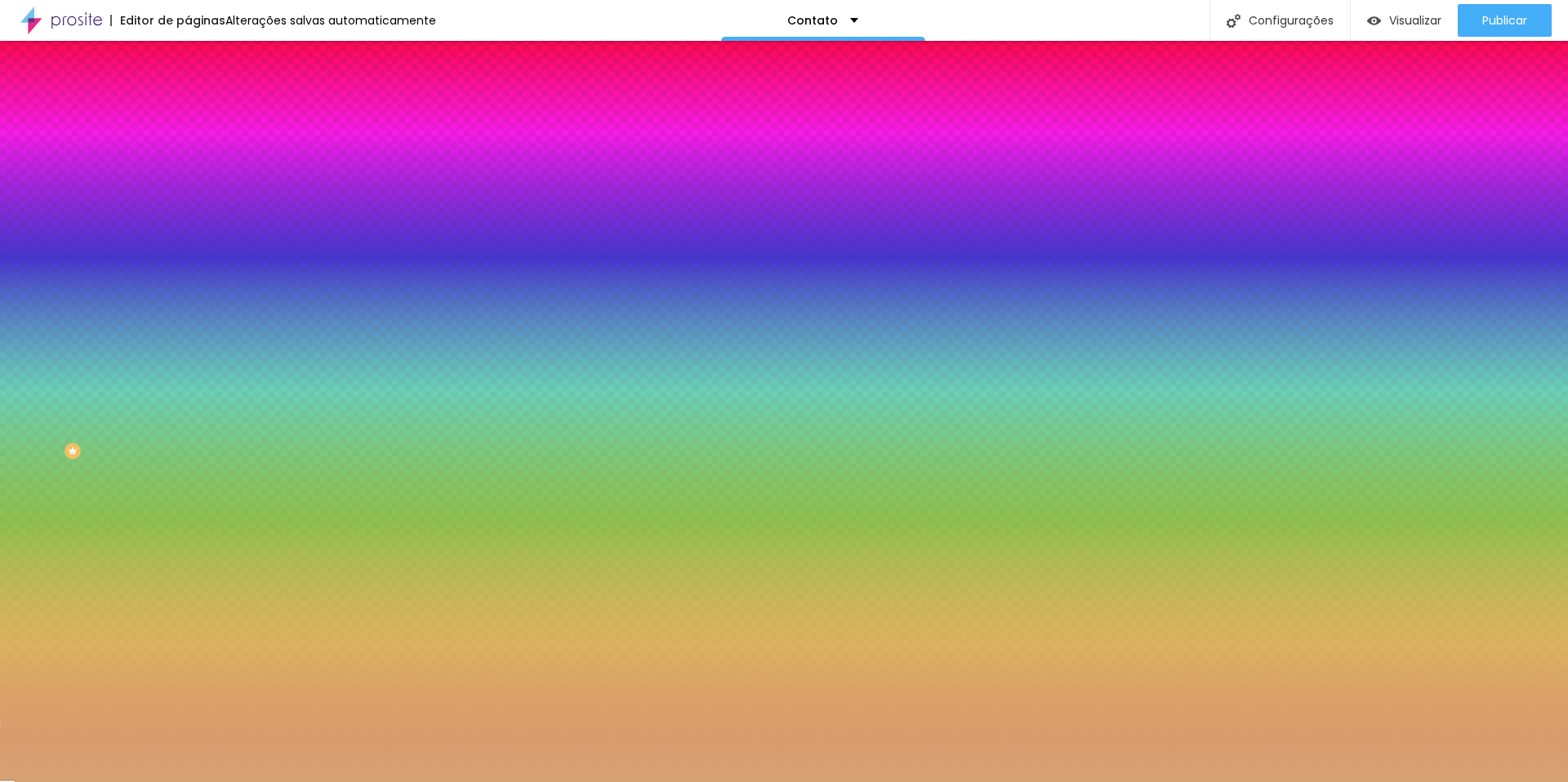
click at [188, 556] on div at bounding box center [281, 556] width 188 height 0
drag, startPoint x: 164, startPoint y: 384, endPoint x: 172, endPoint y: 358, distance: 27.2
click at [188, 527] on div "Cor de fundo Voltar ao padrão #FFFFFF" at bounding box center [281, 550] width 188 height 45
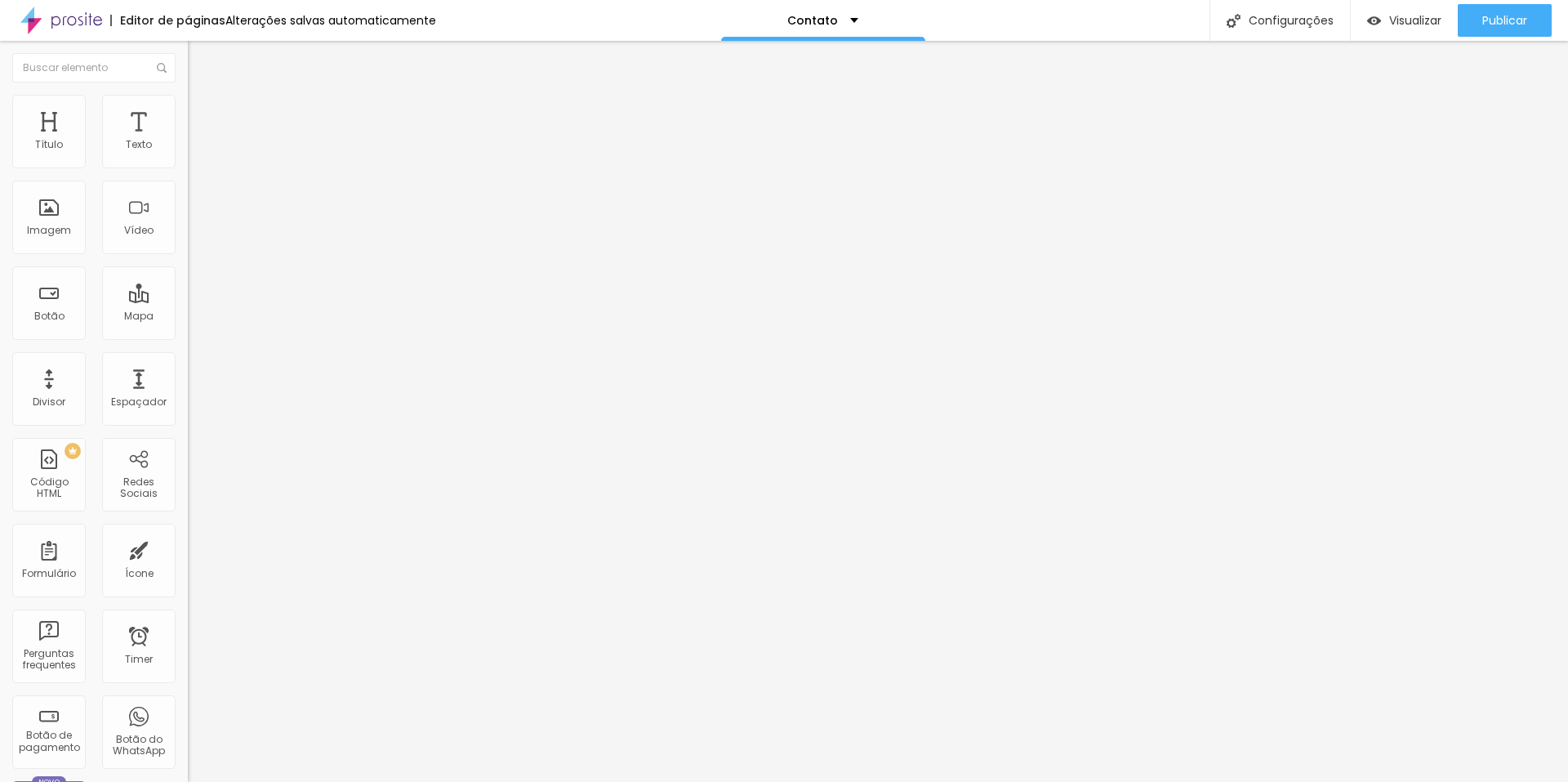
click at [188, 165] on img at bounding box center [194, 171] width 12 height 12
type input "https://"
click at [188, 623] on button "+ Adicionar Icone" at bounding box center [238, 631] width 102 height 17
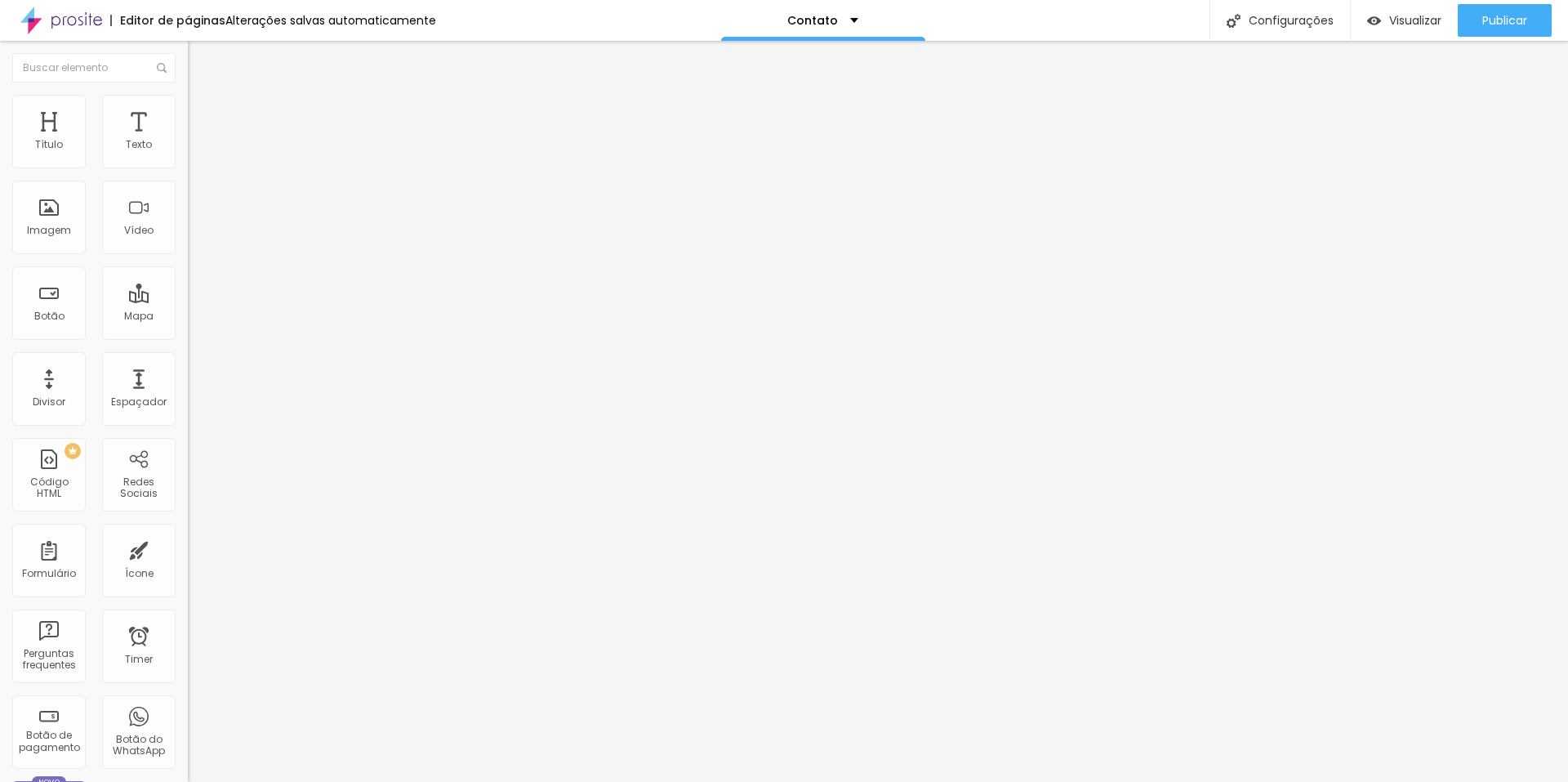
click at [188, 340] on img at bounding box center [194, 346] width 12 height 12
click at [188, 144] on button "+ Adicionar Icone" at bounding box center [238, 135] width 102 height 17
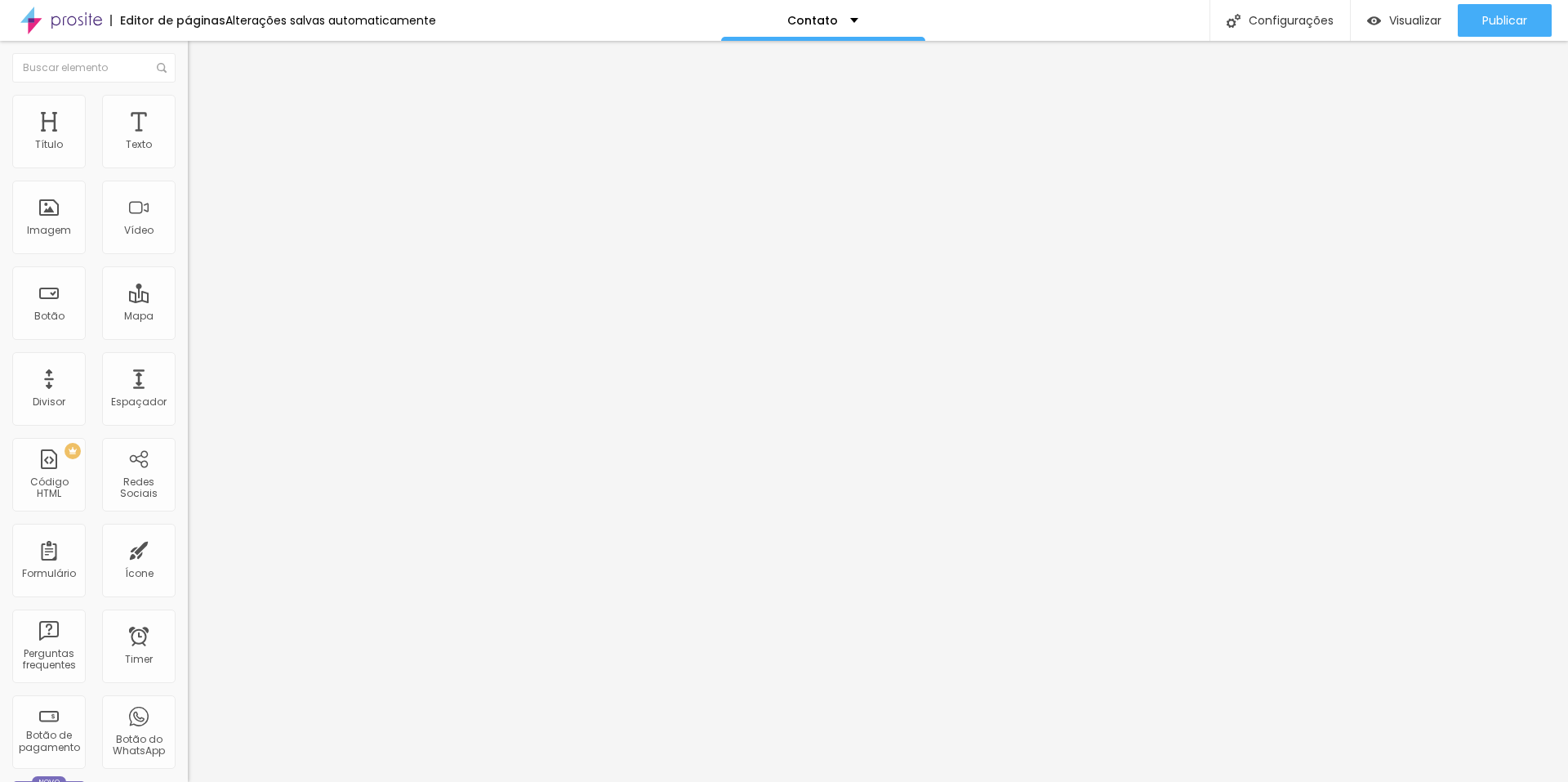
click at [188, 330] on div "Facebook" at bounding box center [281, 335] width 188 height 10
click at [196, 357] on div "Facebook" at bounding box center [281, 448] width 170 height 182
click at [188, 350] on div "Facebook" at bounding box center [281, 447] width 188 height 196
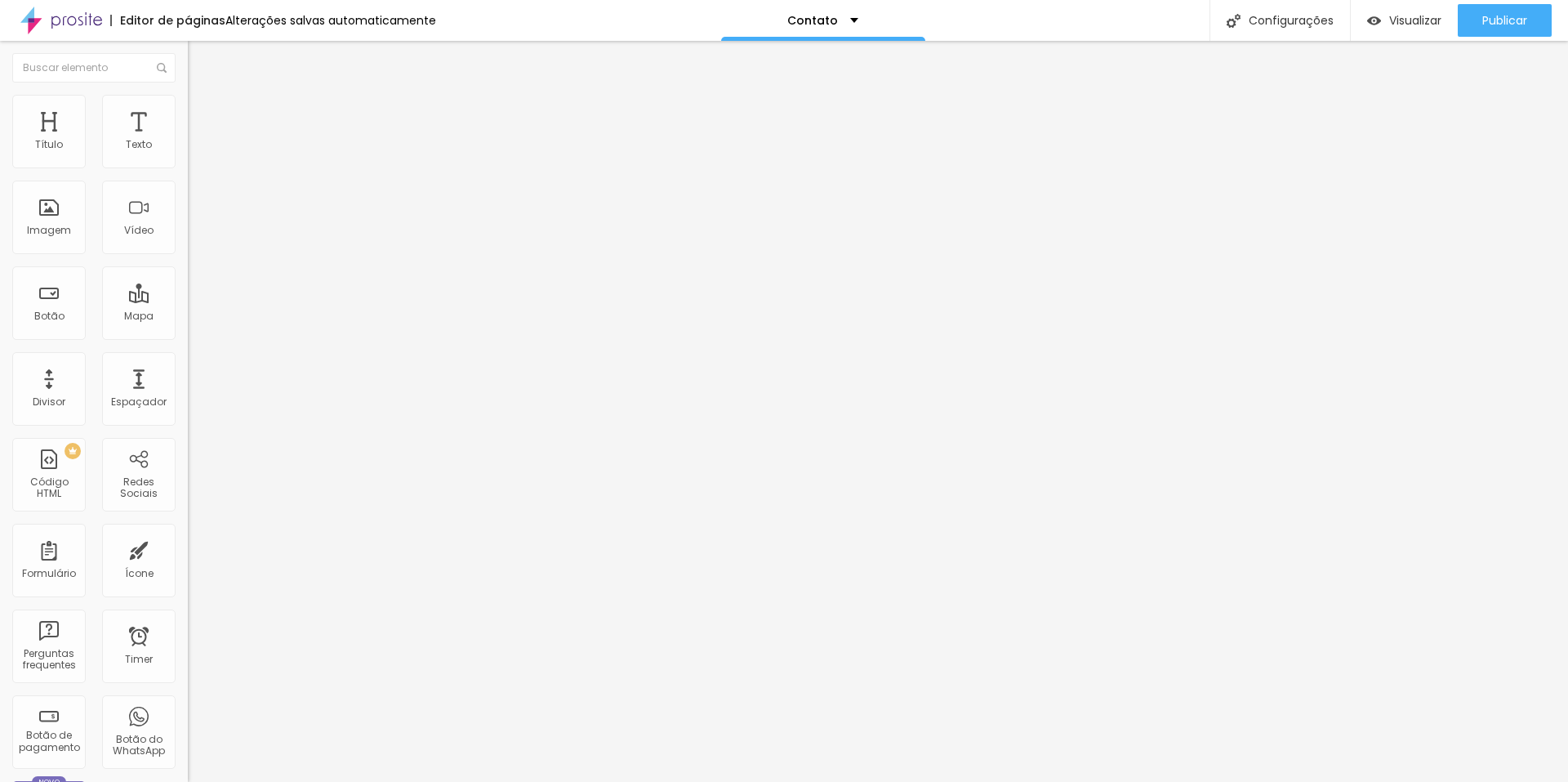
click at [202, 113] on span "Estilo" at bounding box center [215, 106] width 26 height 14
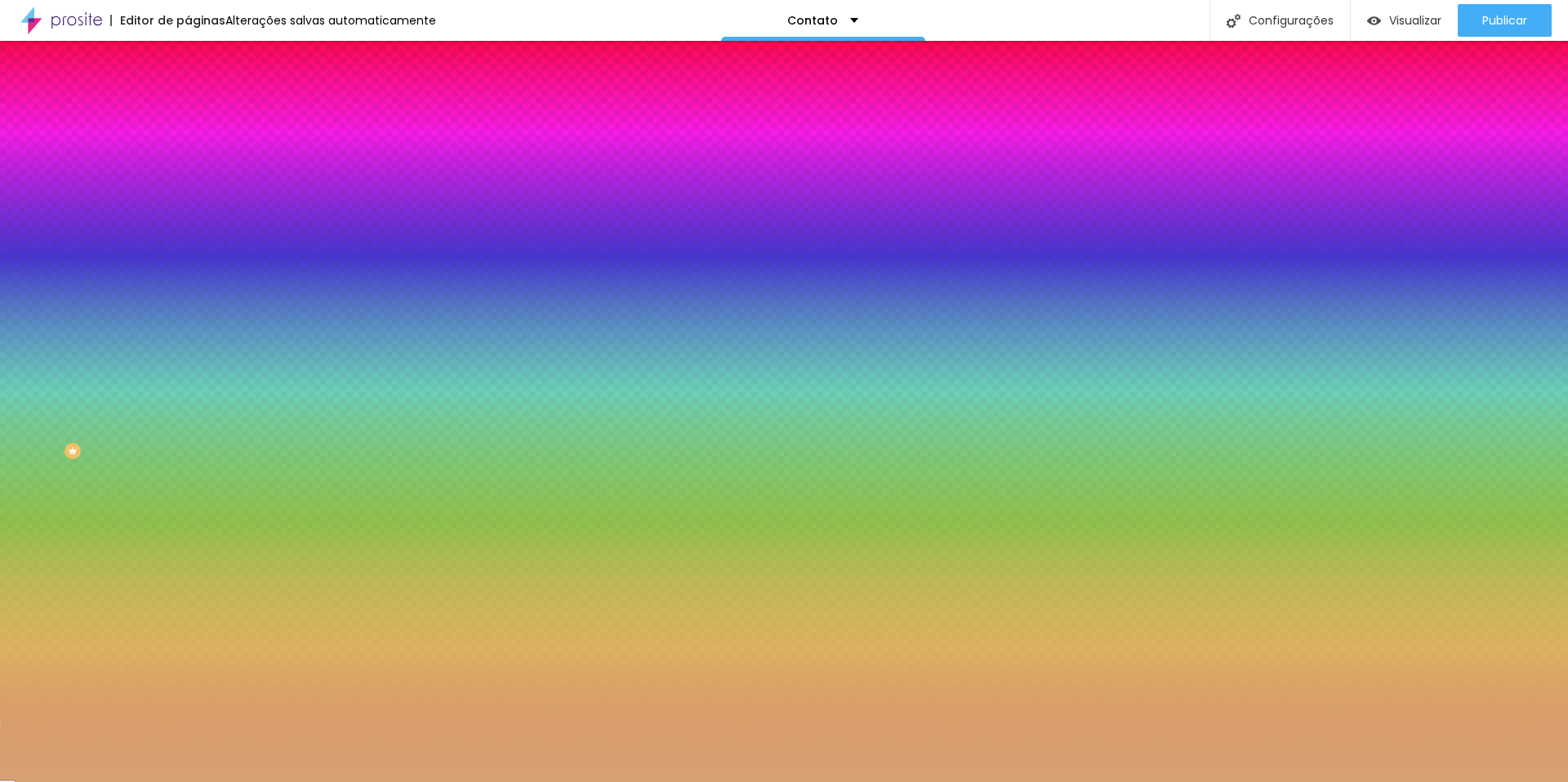
click at [188, 156] on div at bounding box center [281, 156] width 188 height 0
drag, startPoint x: 159, startPoint y: 211, endPoint x: 174, endPoint y: 173, distance: 40.9
click at [188, 173] on div "Cor de fundo Voltar ao padrão #FFFFFF" at bounding box center [281, 150] width 188 height 45
click at [188, 250] on button "button" at bounding box center [198, 254] width 23 height 17
click at [167, 781] on div at bounding box center [784, 782] width 1568 height 0
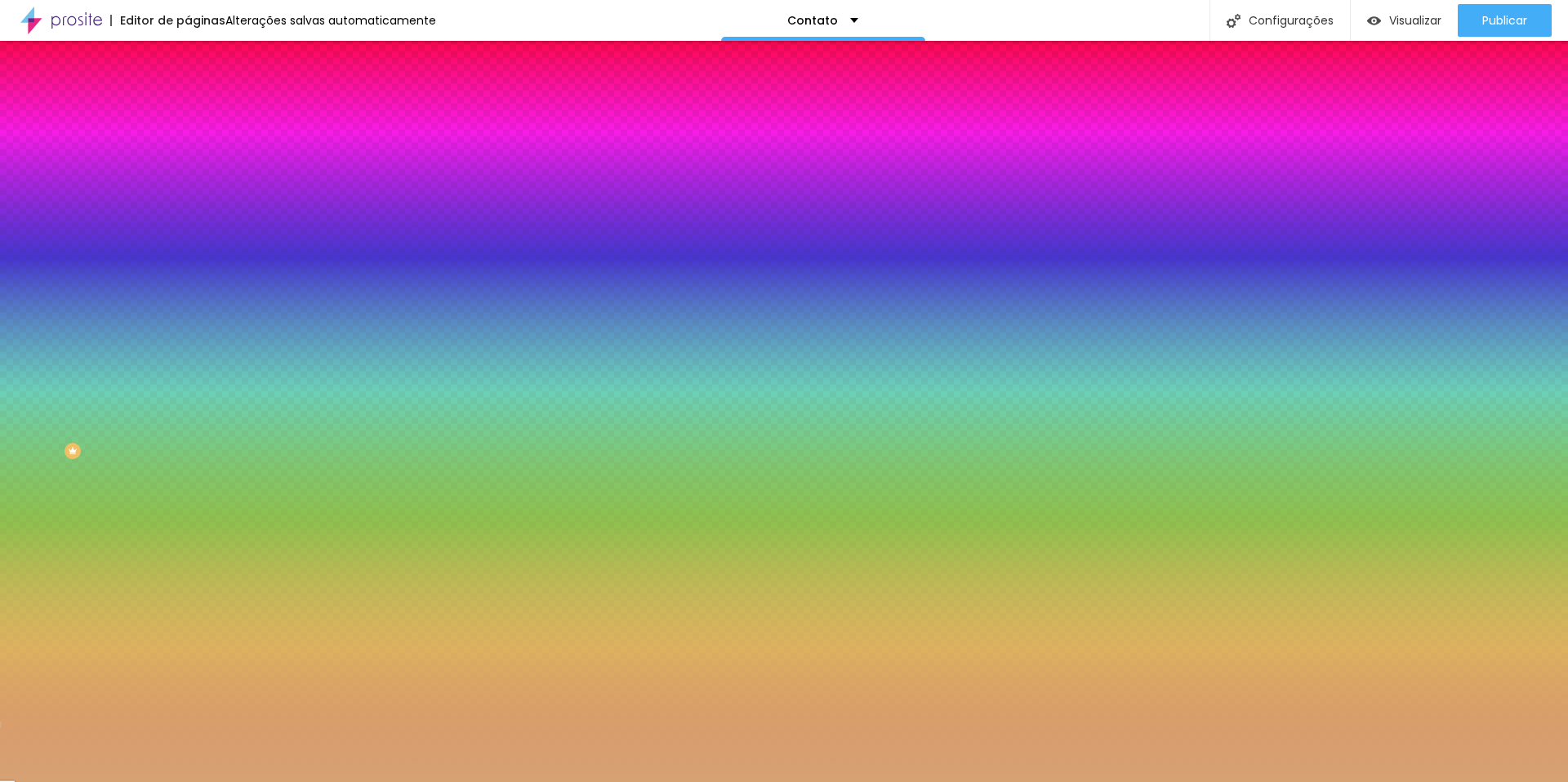
click at [188, 112] on li "Avançado" at bounding box center [281, 119] width 188 height 17
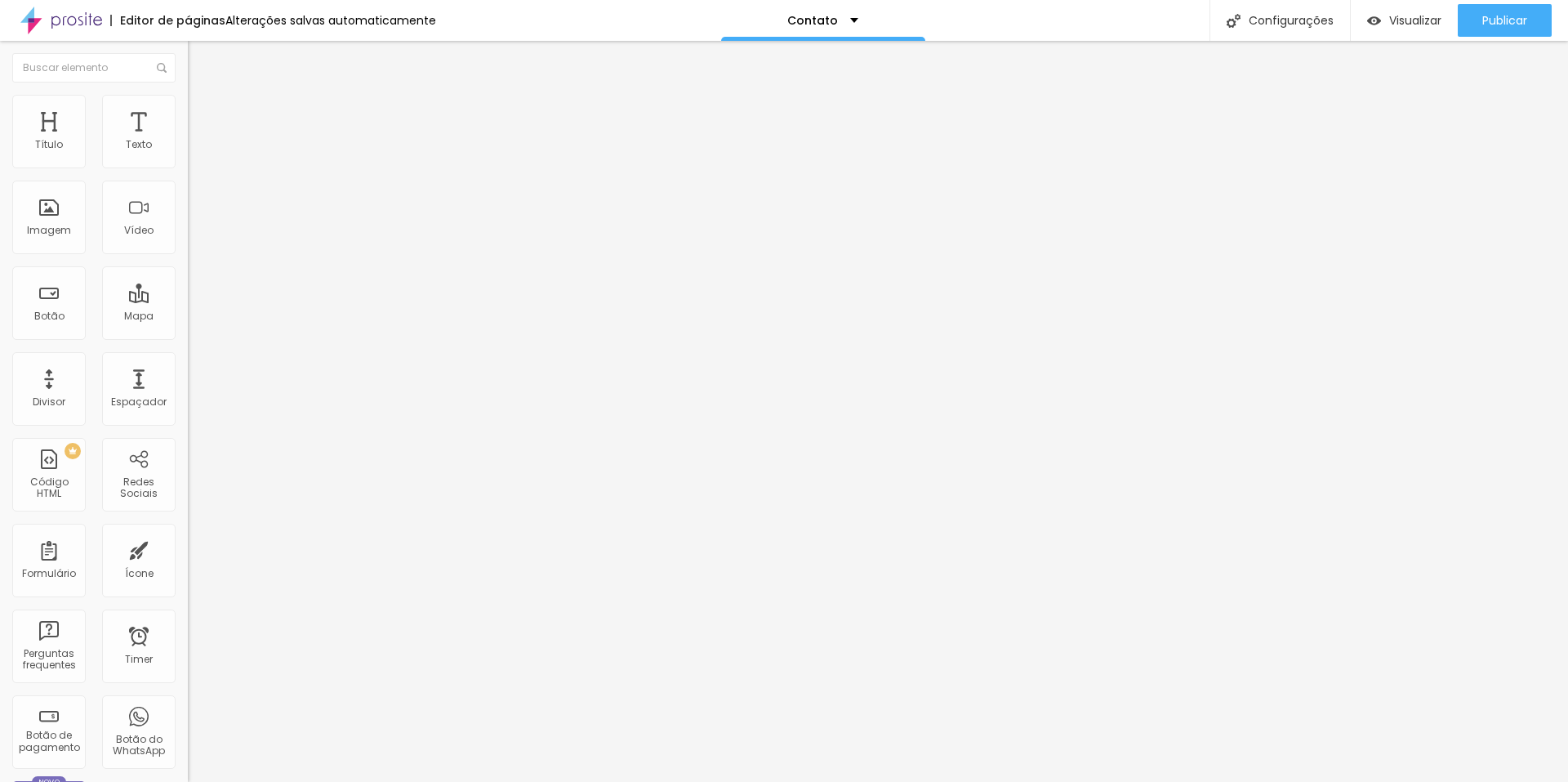
drag, startPoint x: 48, startPoint y: 166, endPoint x: 19, endPoint y: 168, distance: 29.1
click at [188, 168] on div "10 Espaço de cima" at bounding box center [281, 243] width 188 height 231
type input "0"
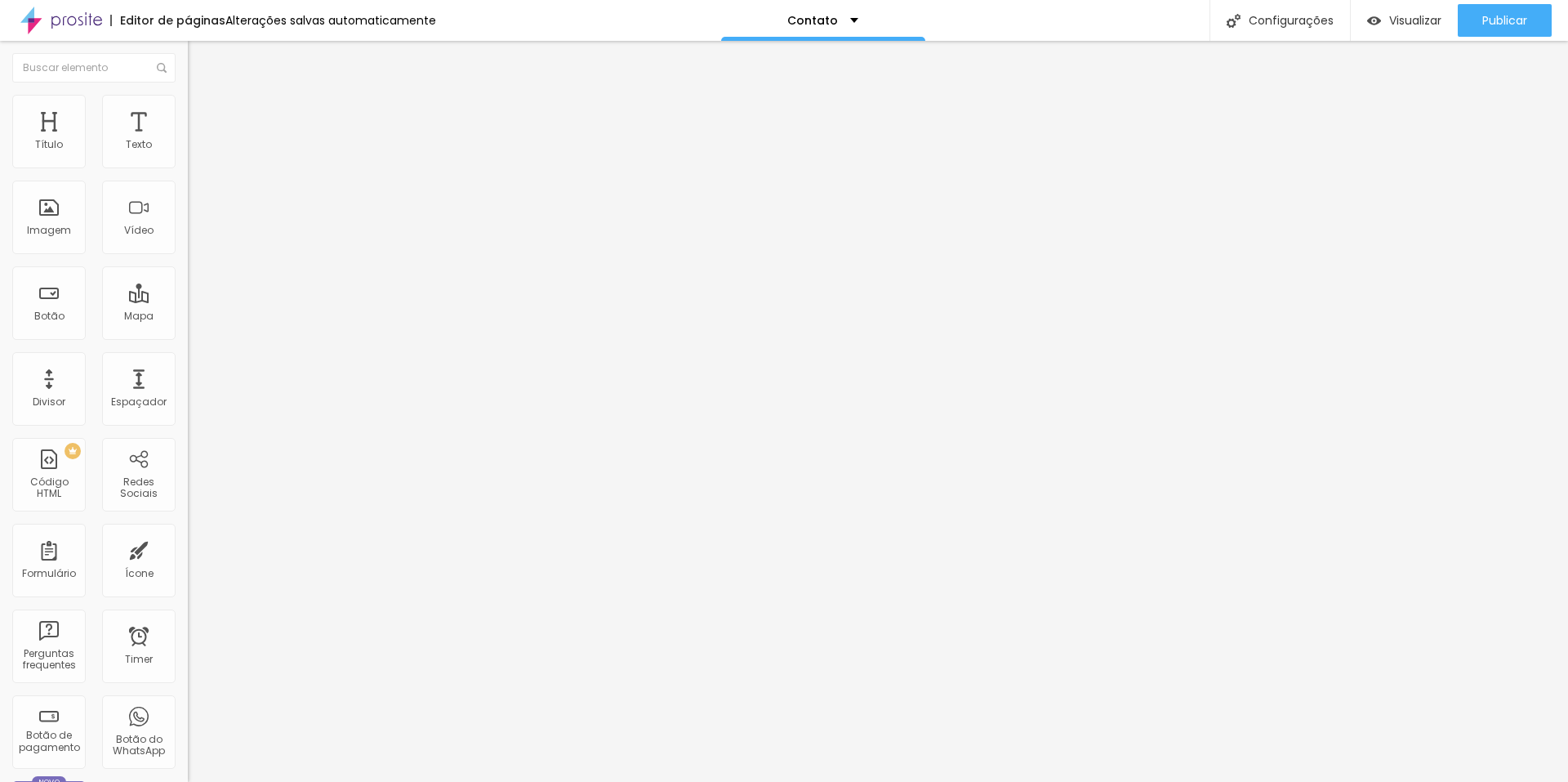
click at [188, 317] on input "range" at bounding box center [240, 323] width 106 height 13
drag, startPoint x: 36, startPoint y: 197, endPoint x: 20, endPoint y: 199, distance: 16.1
click at [188, 358] on div "10 Espaço de baixo" at bounding box center [281, 474] width 188 height 231
type input "4"
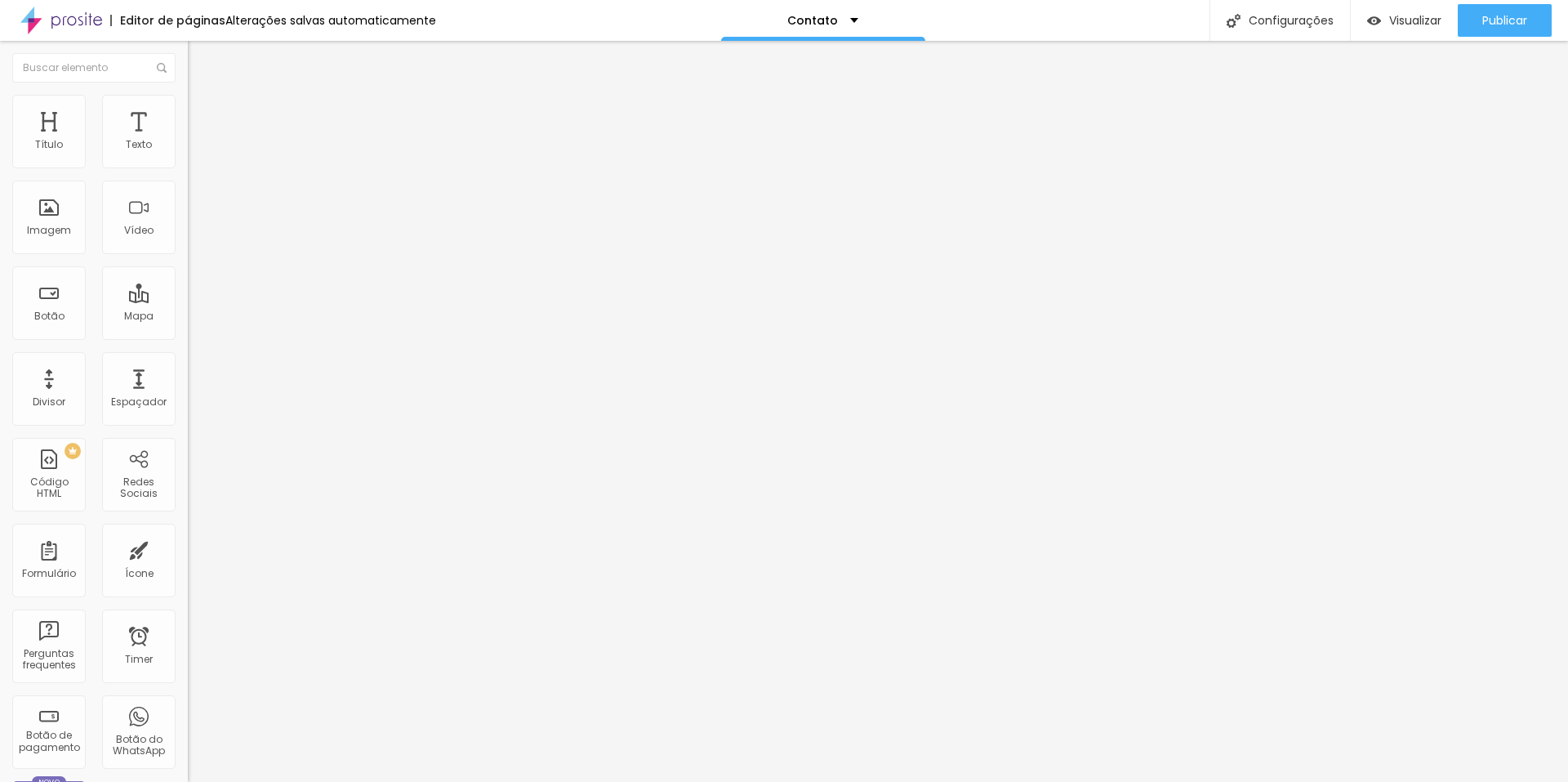
type input "3"
type input "1"
type input "0"
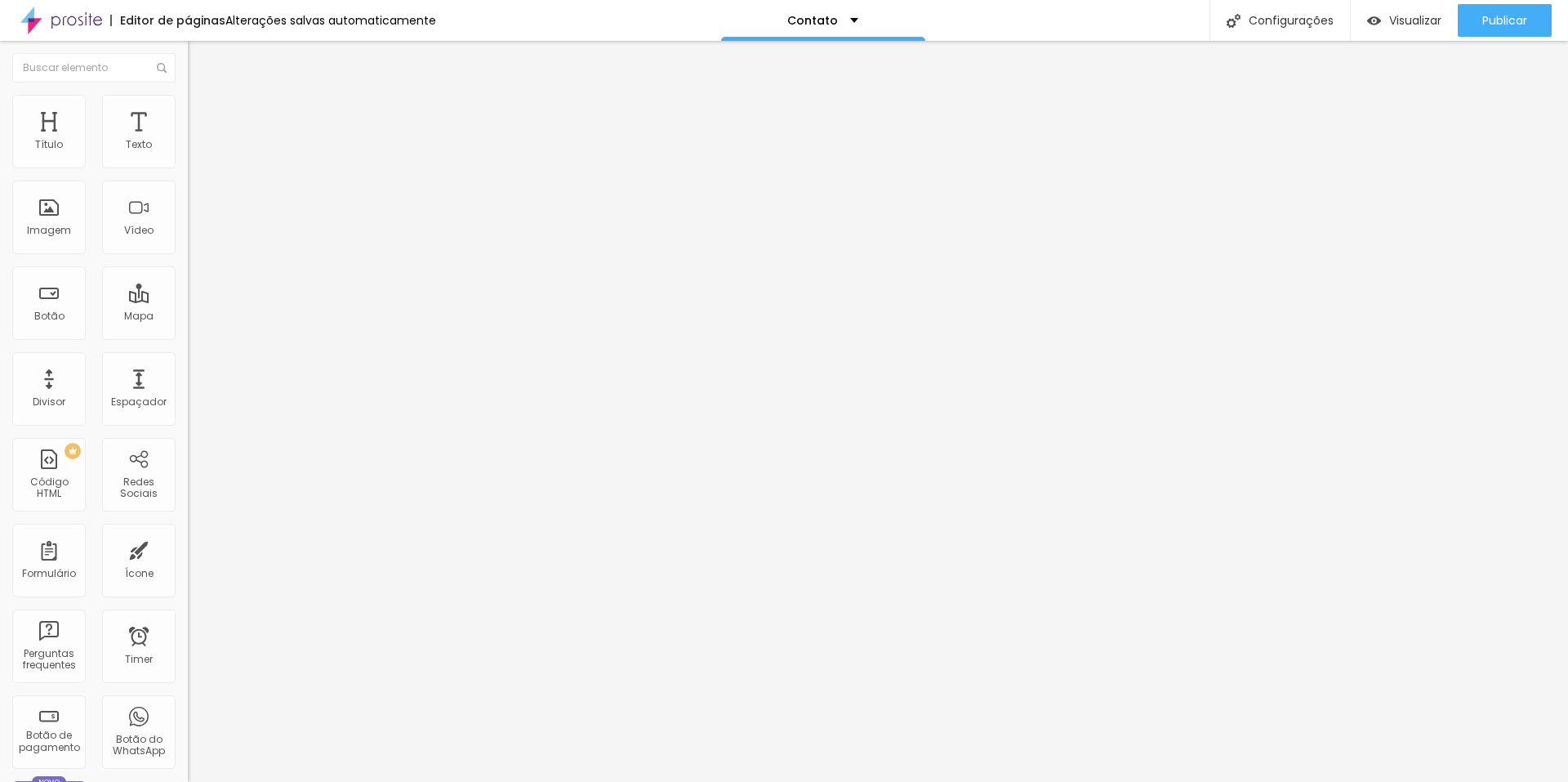
type input "0"
drag, startPoint x: 41, startPoint y: 192, endPoint x: 22, endPoint y: 196, distance: 19.4
type input "0"
click at [188, 548] on input "range" at bounding box center [240, 554] width 106 height 13
click at [188, 105] on li "Estilo" at bounding box center [281, 103] width 188 height 17
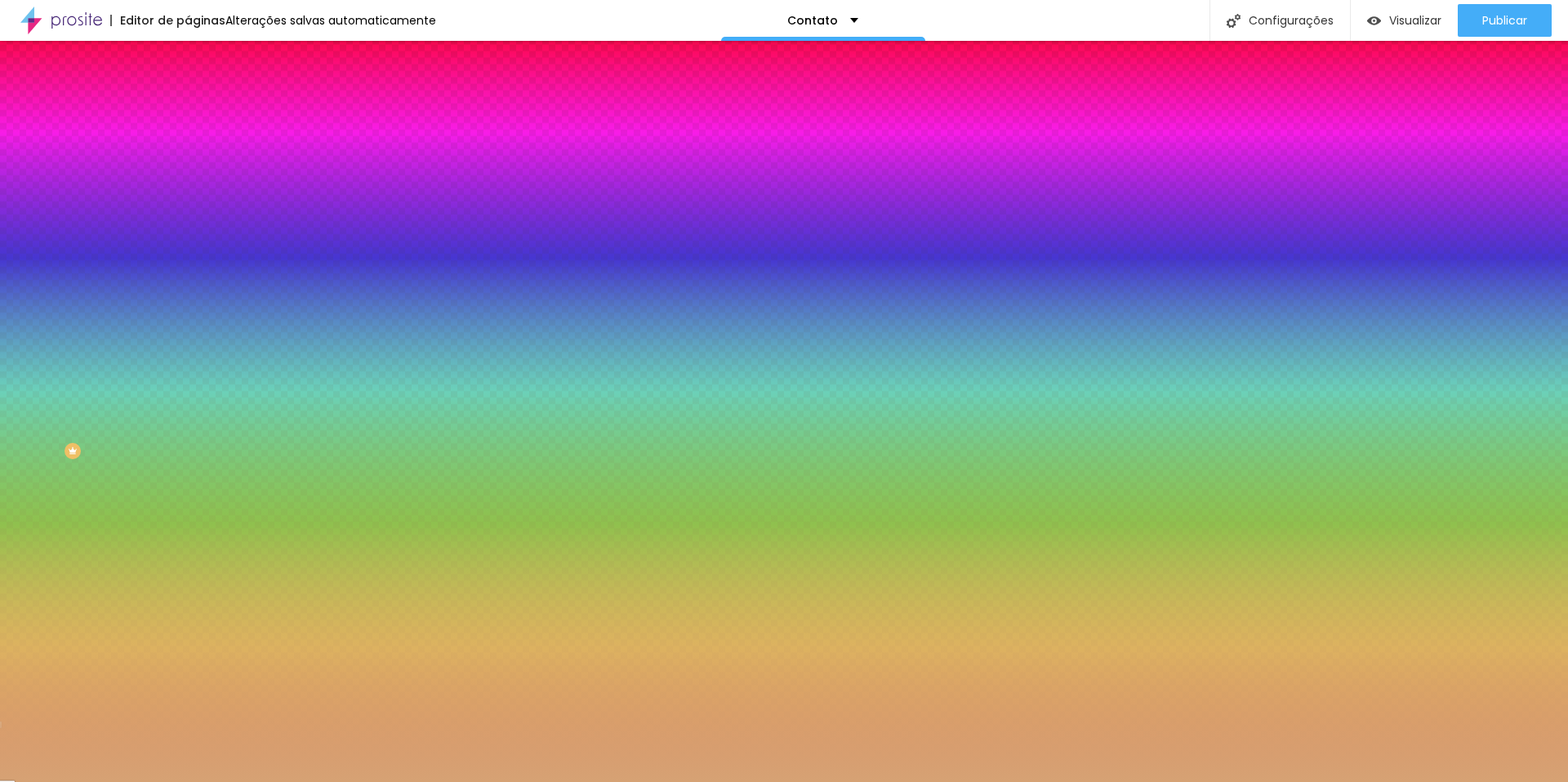
click at [188, 95] on li "Conteúdo" at bounding box center [281, 86] width 188 height 17
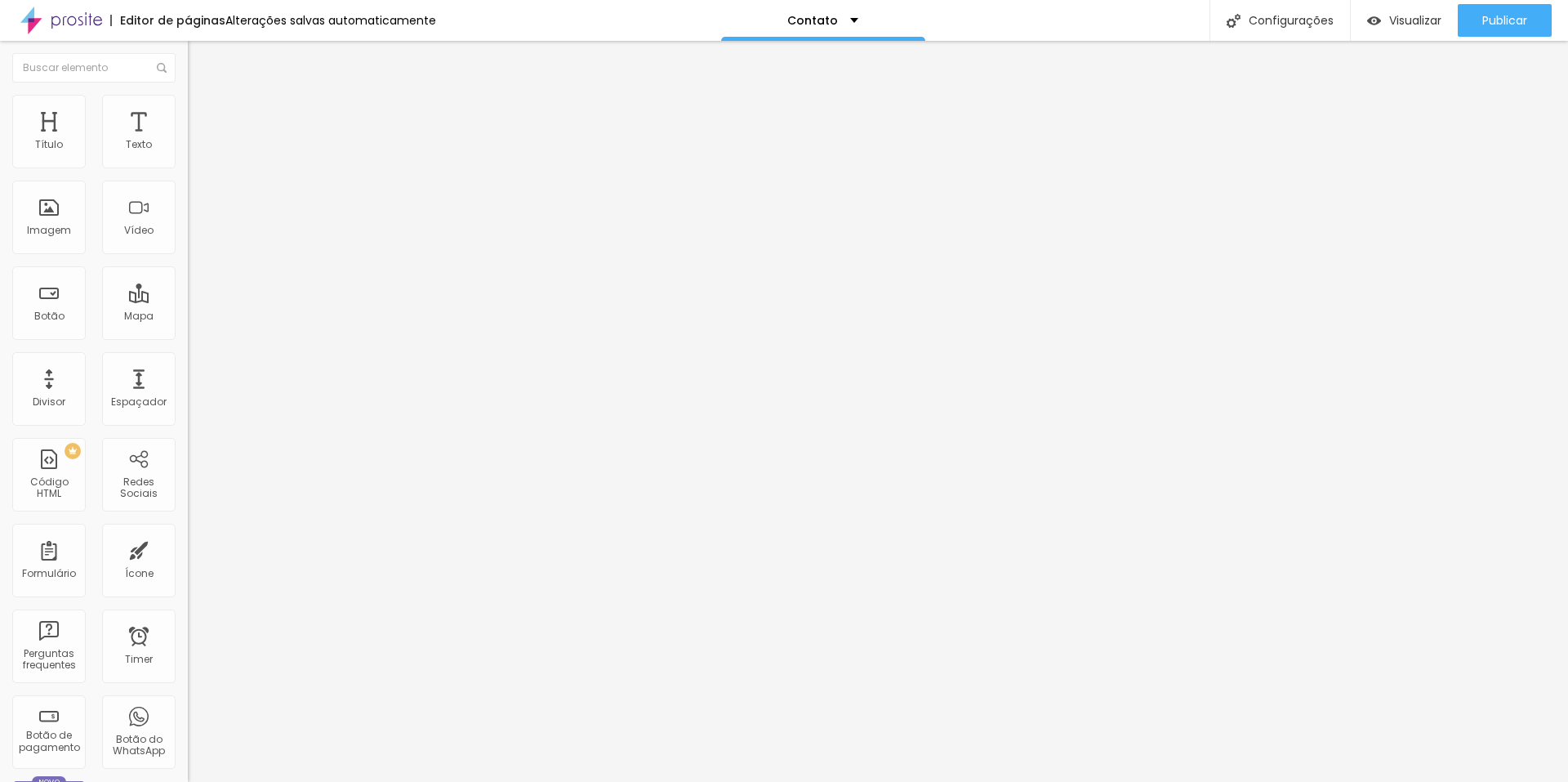
click at [202, 113] on span "Estilo" at bounding box center [215, 106] width 26 height 14
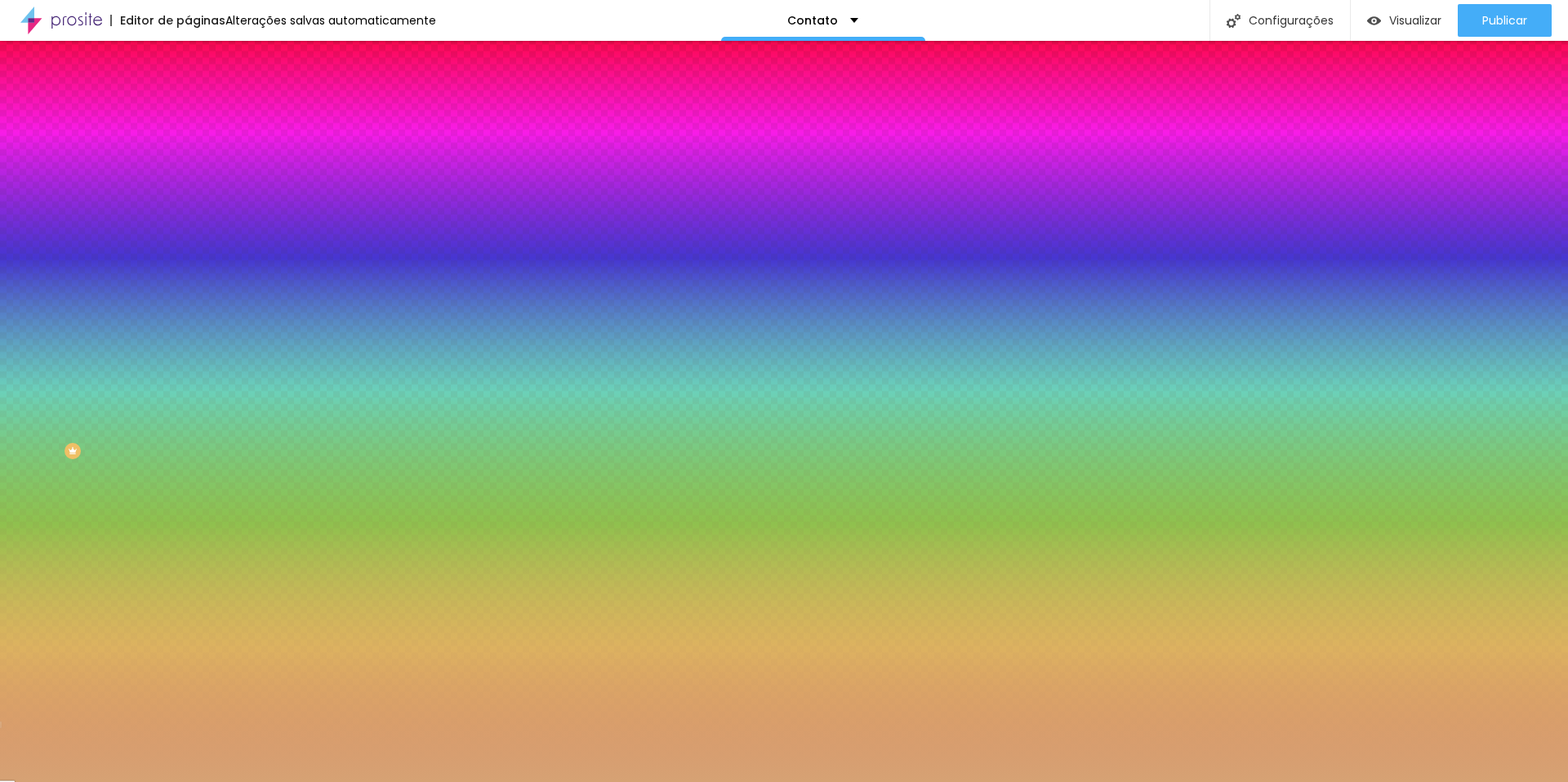
click at [188, 251] on button "button" at bounding box center [198, 254] width 23 height 17
drag, startPoint x: 356, startPoint y: 410, endPoint x: 369, endPoint y: 376, distance: 36.4
click at [447, 781] on div at bounding box center [784, 782] width 1568 height 0
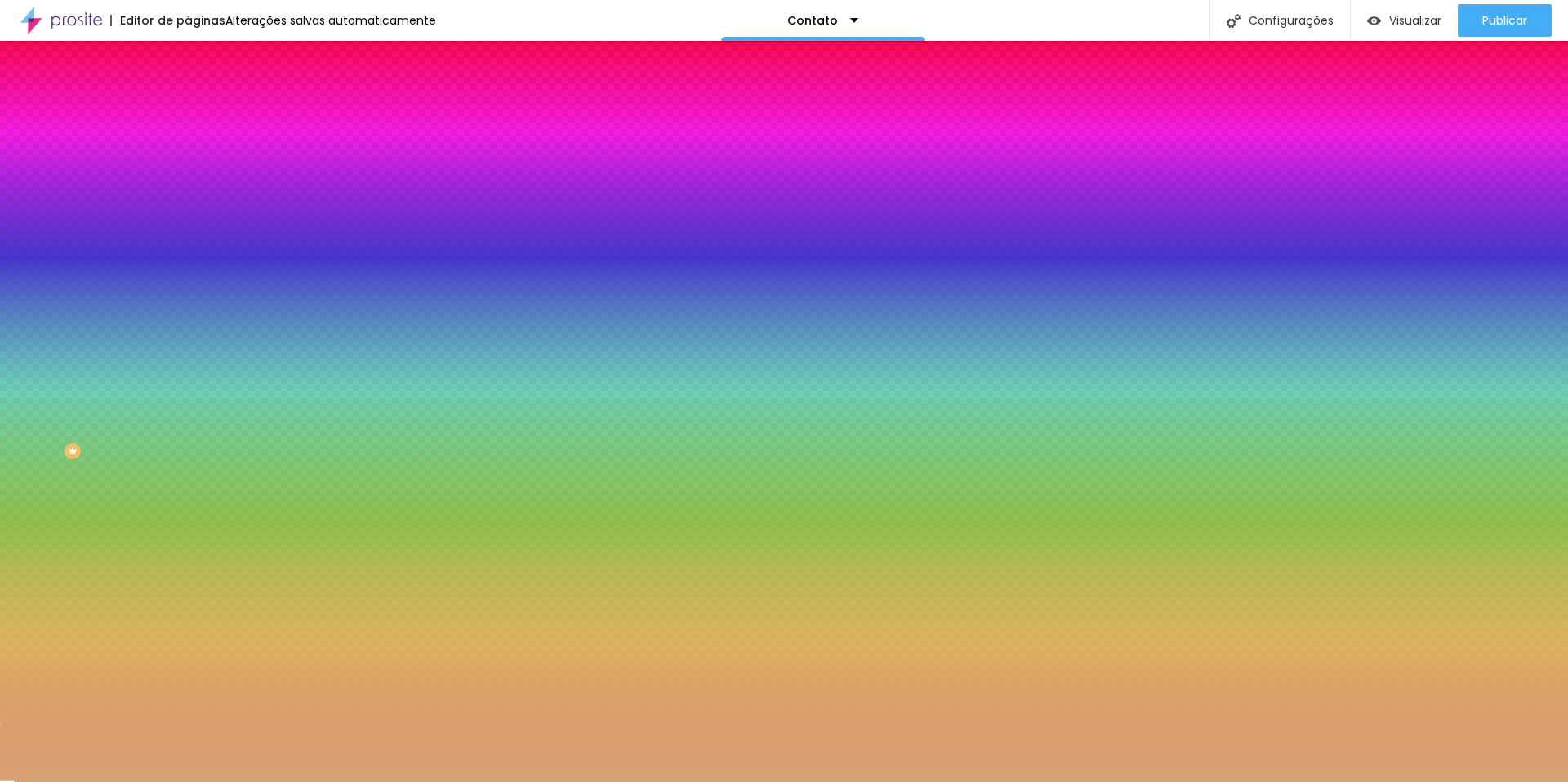
click at [196, 649] on icon "button" at bounding box center [199, 652] width 7 height 7
drag, startPoint x: 178, startPoint y: 485, endPoint x: 167, endPoint y: 485, distance: 11.0
drag, startPoint x: 355, startPoint y: 559, endPoint x: 372, endPoint y: 515, distance: 47.2
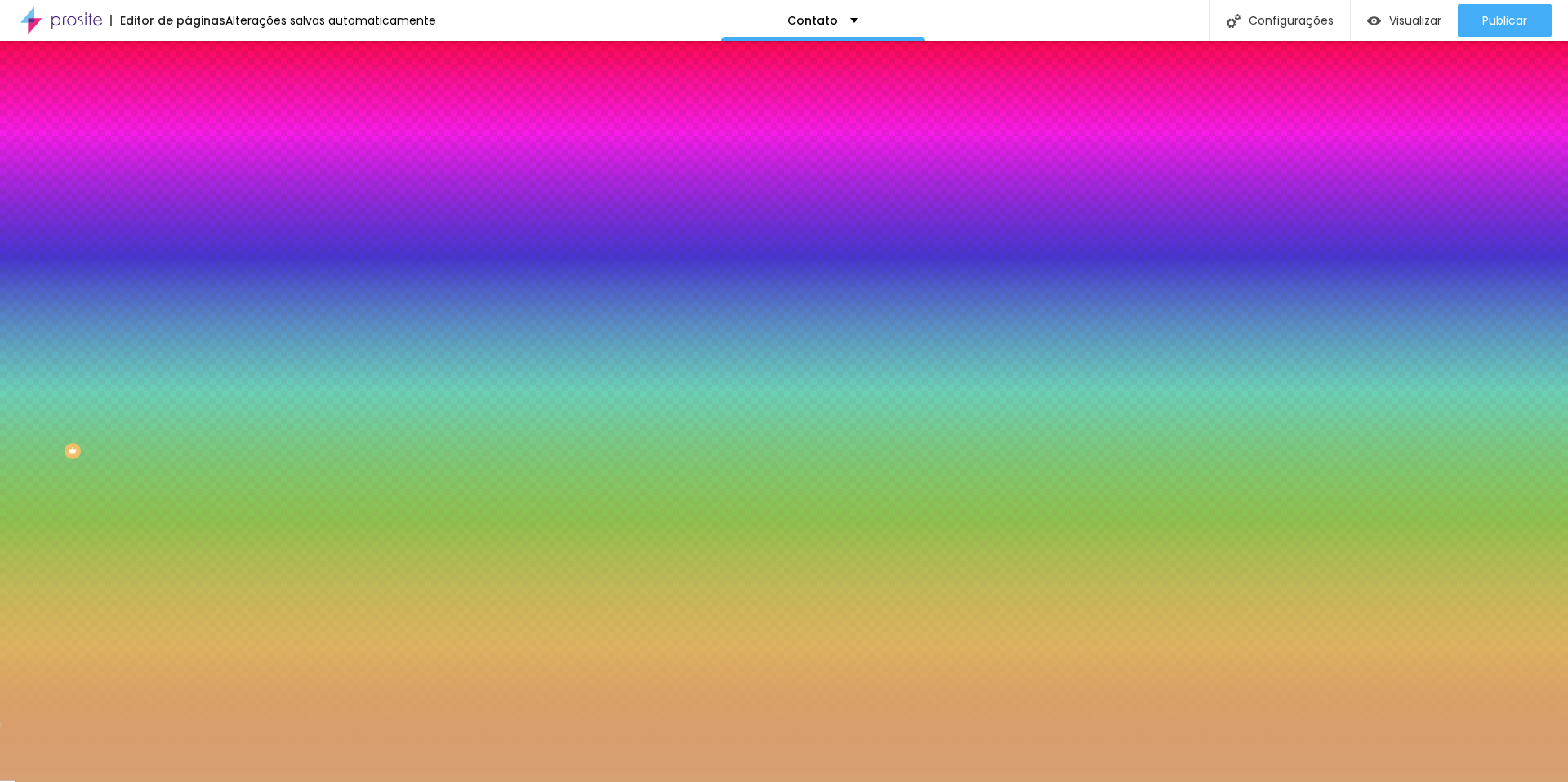
click at [539, 781] on div at bounding box center [784, 782] width 1568 height 0
click at [195, 202] on icon "button" at bounding box center [199, 207] width 10 height 10
click at [311, 426] on div at bounding box center [784, 391] width 1568 height 782
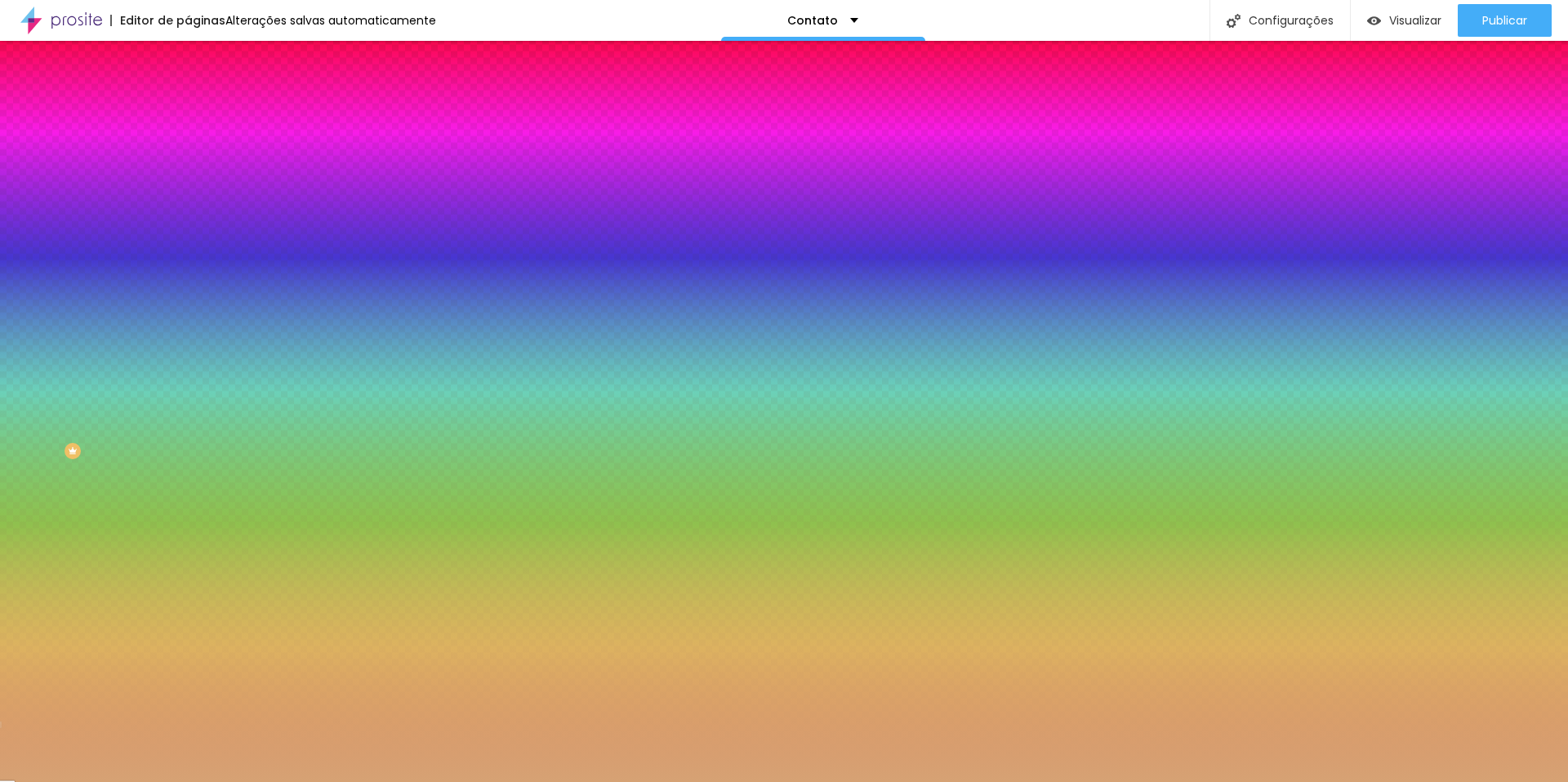
drag, startPoint x: 226, startPoint y: 419, endPoint x: 229, endPoint y: 409, distance: 10.4
click at [138, 781] on div at bounding box center [784, 782] width 1568 height 0
click at [188, 600] on input "#D6A274" at bounding box center [285, 608] width 196 height 17
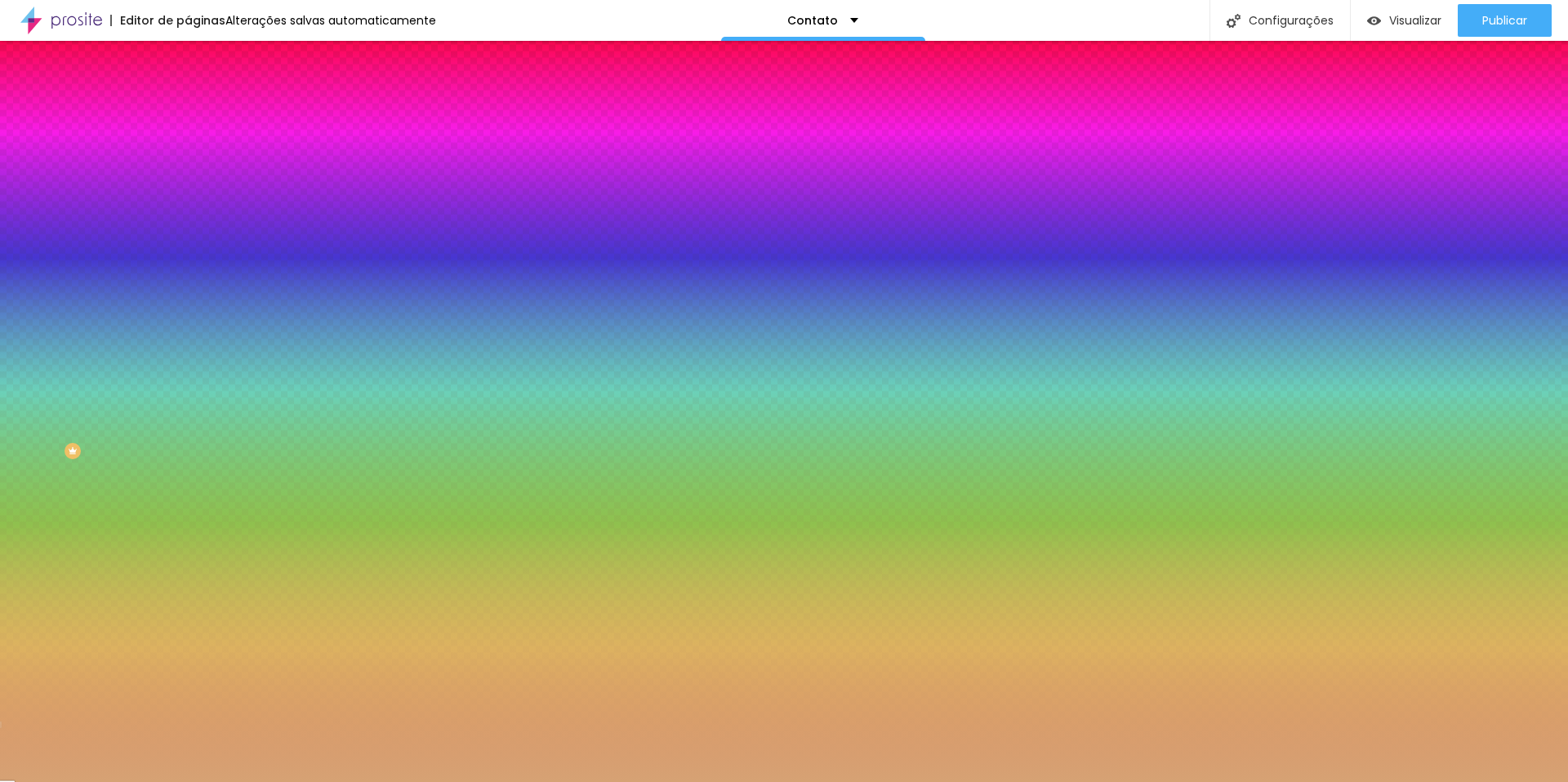
click at [188, 600] on input "#D6A274" at bounding box center [285, 608] width 196 height 17
click at [188, 209] on button "button" at bounding box center [198, 208] width 23 height 17
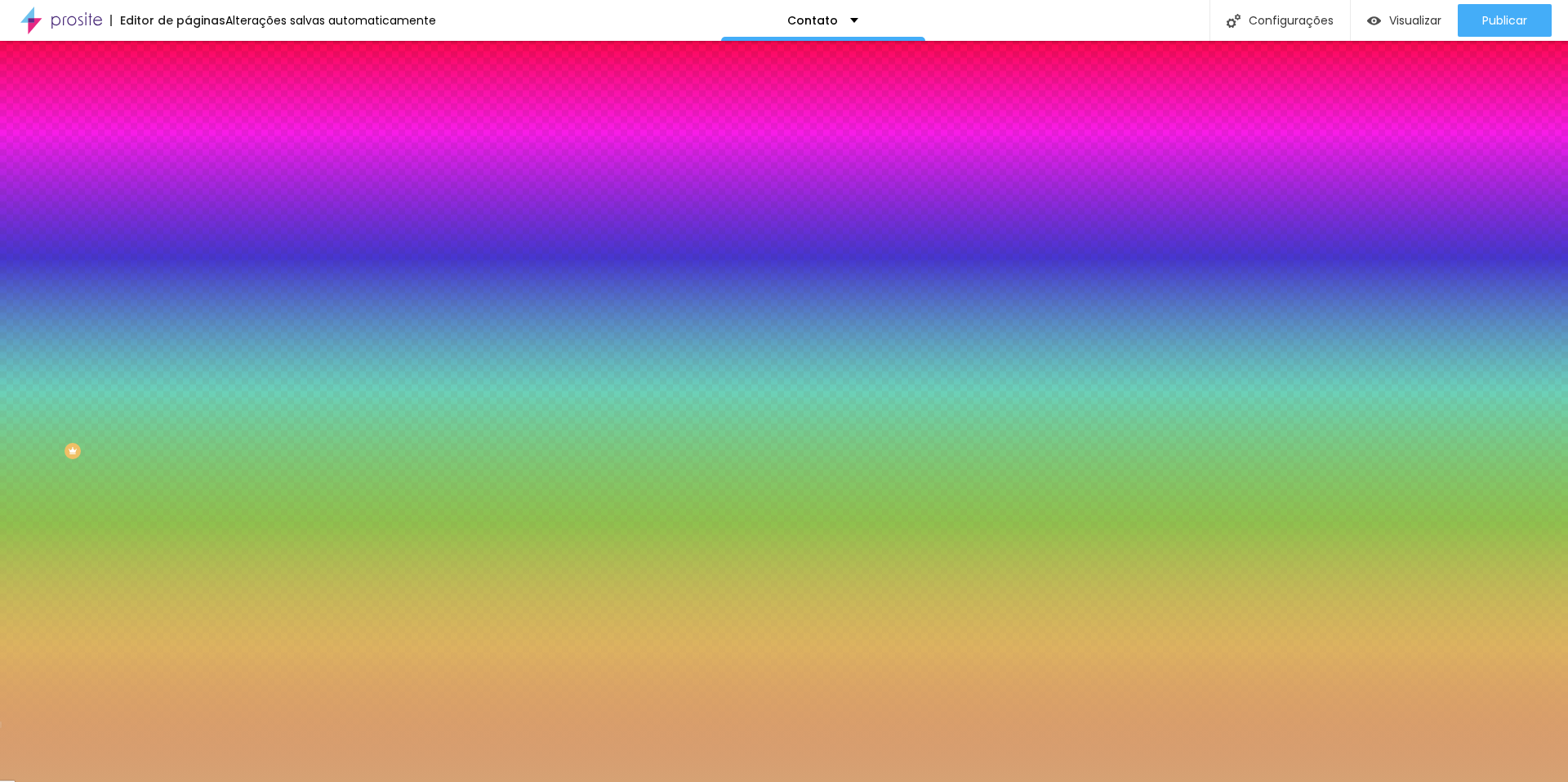
drag, startPoint x: 329, startPoint y: 383, endPoint x: 395, endPoint y: 385, distance: 66.0
paste input "6A274"
type input "#D6A274"
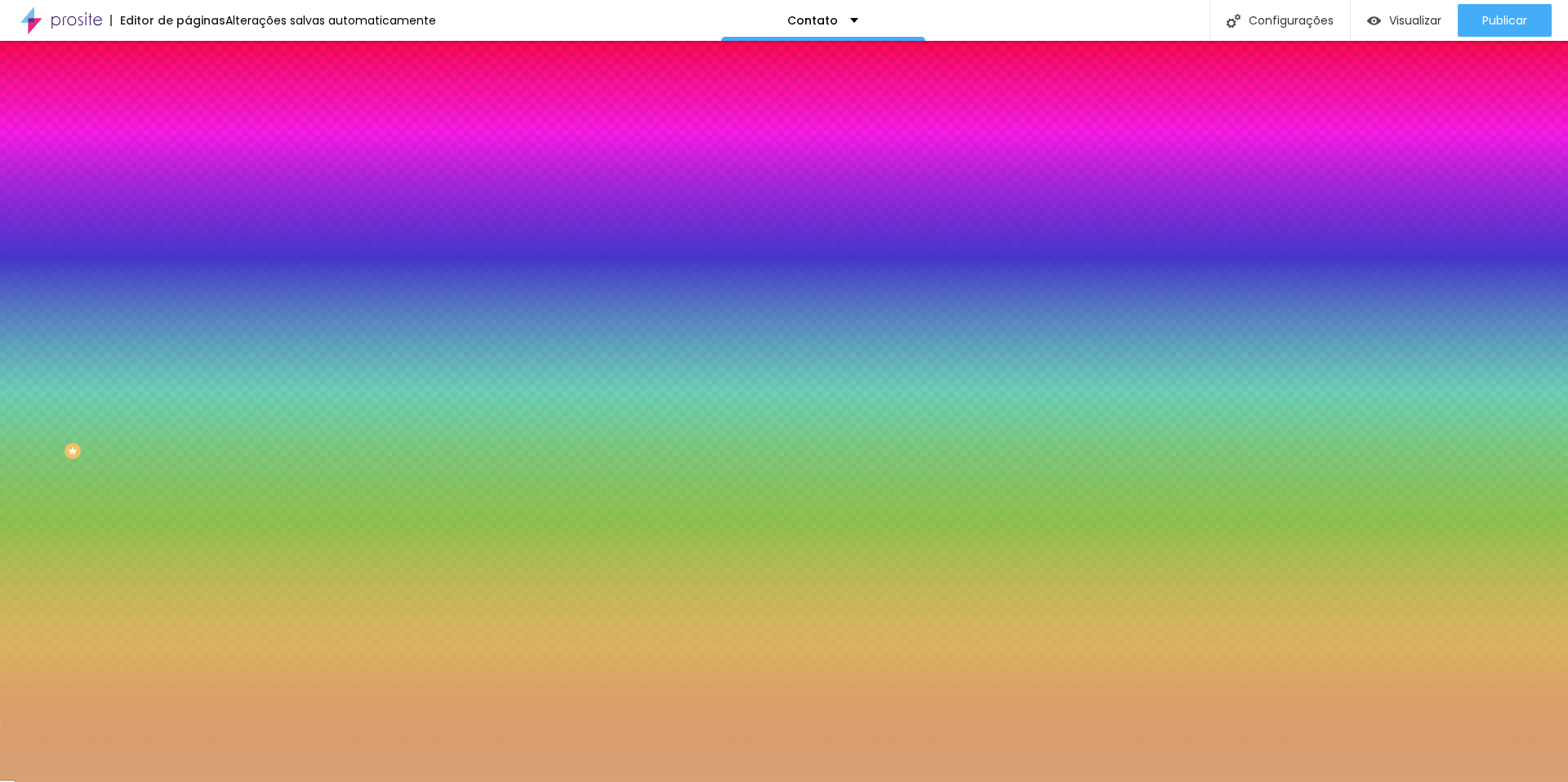
drag, startPoint x: 275, startPoint y: 273, endPoint x: 269, endPoint y: 279, distance: 8.5
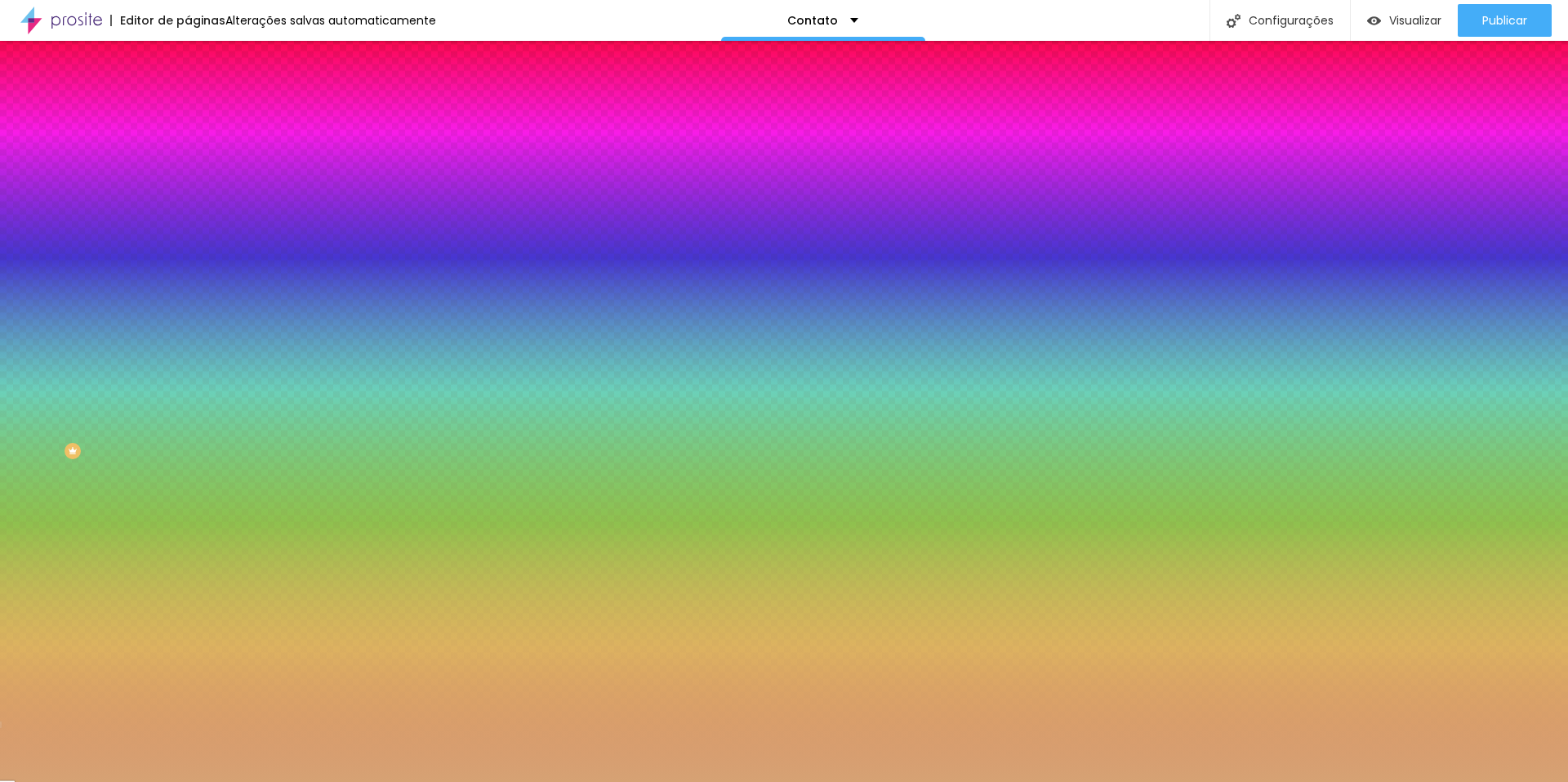
select select "Alice"
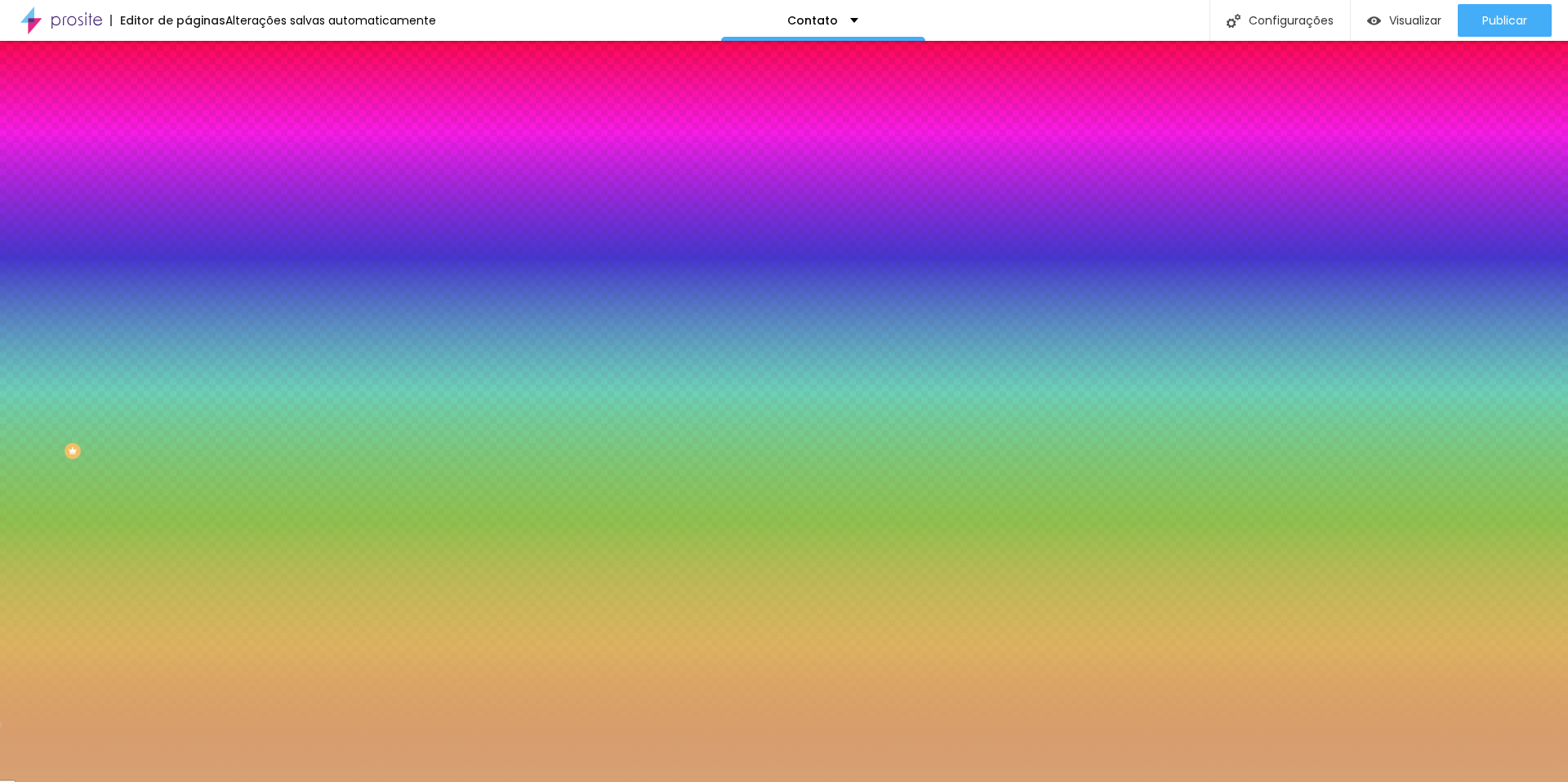
click at [929, 781] on div at bounding box center [784, 782] width 1568 height 0
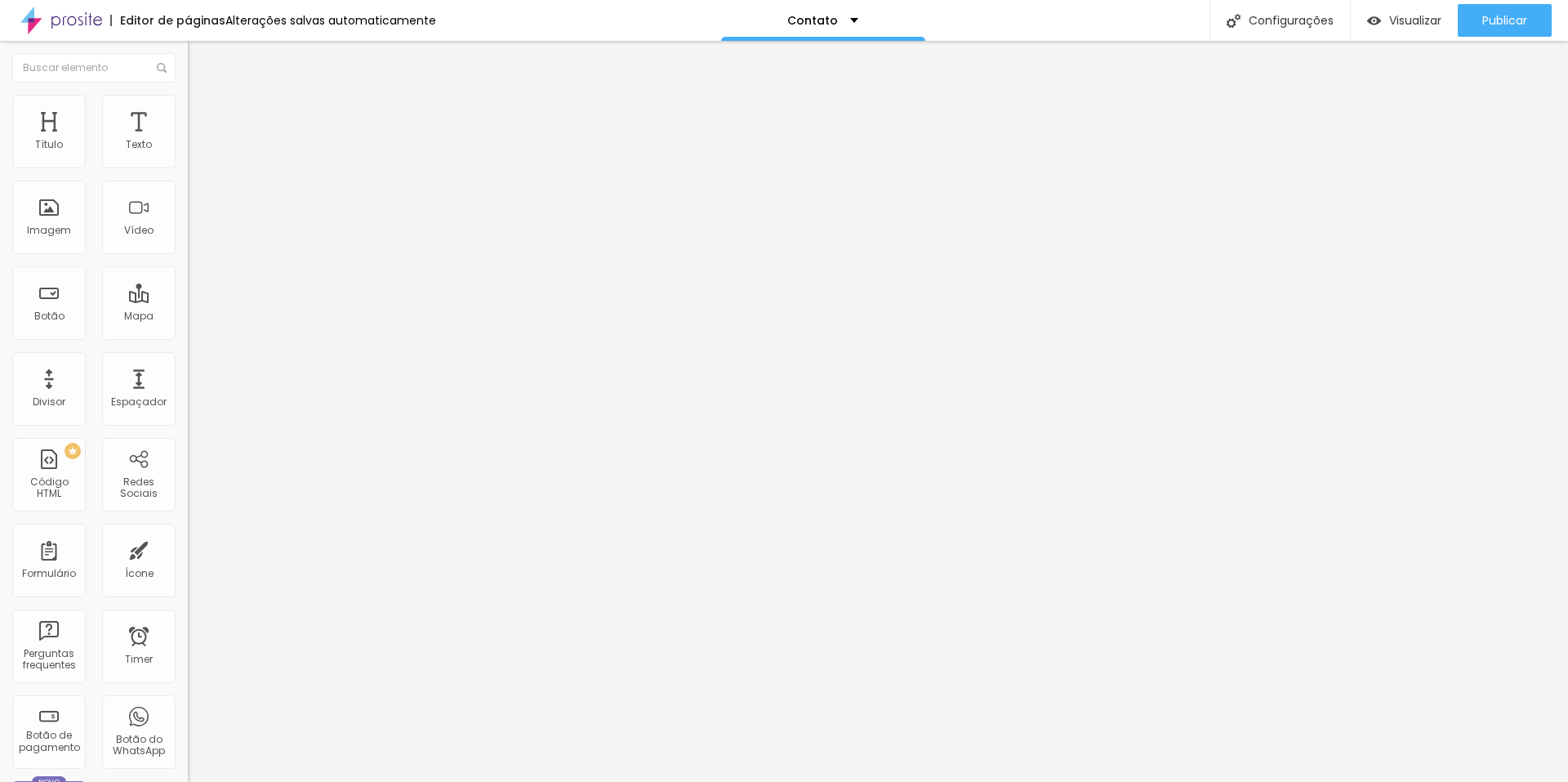
drag, startPoint x: 128, startPoint y: 295, endPoint x: 35, endPoint y: 292, distance: 93.0
click at [188, 565] on textarea "Olá, cheguei até você pela página {page_title} e gostaria de mais informações" at bounding box center [279, 579] width 185 height 28
drag, startPoint x: 116, startPoint y: 327, endPoint x: 41, endPoint y: 276, distance: 90.7
click at [188, 565] on textarea "Olá, cheguei até você pela página {page_title} e gostaria de mais informações" at bounding box center [279, 579] width 185 height 28
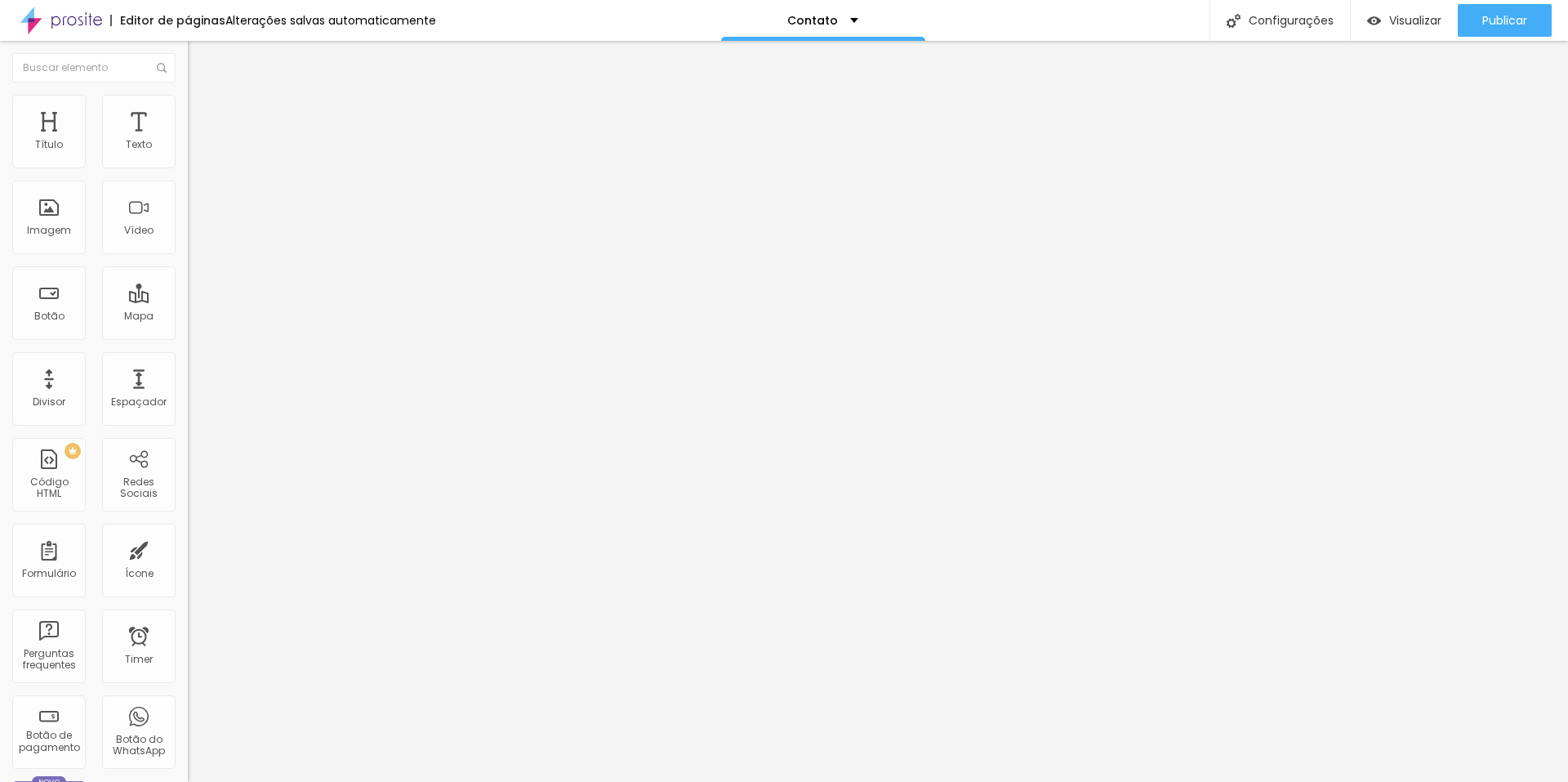
click at [188, 565] on textarea "Olá, cheguei até você pela página {page_title} e gostaria de mais informações" at bounding box center [279, 579] width 185 height 28
drag, startPoint x: 115, startPoint y: 331, endPoint x: 42, endPoint y: 278, distance: 90.2
click at [188, 565] on textarea "Olá, cheguei até você pela página {page_title} e gostaria de mais informações" at bounding box center [279, 579] width 185 height 28
type textarea "Olá, vi seu trabalho no Instagram"
click at [188, 167] on input "text" at bounding box center [285, 158] width 196 height 17
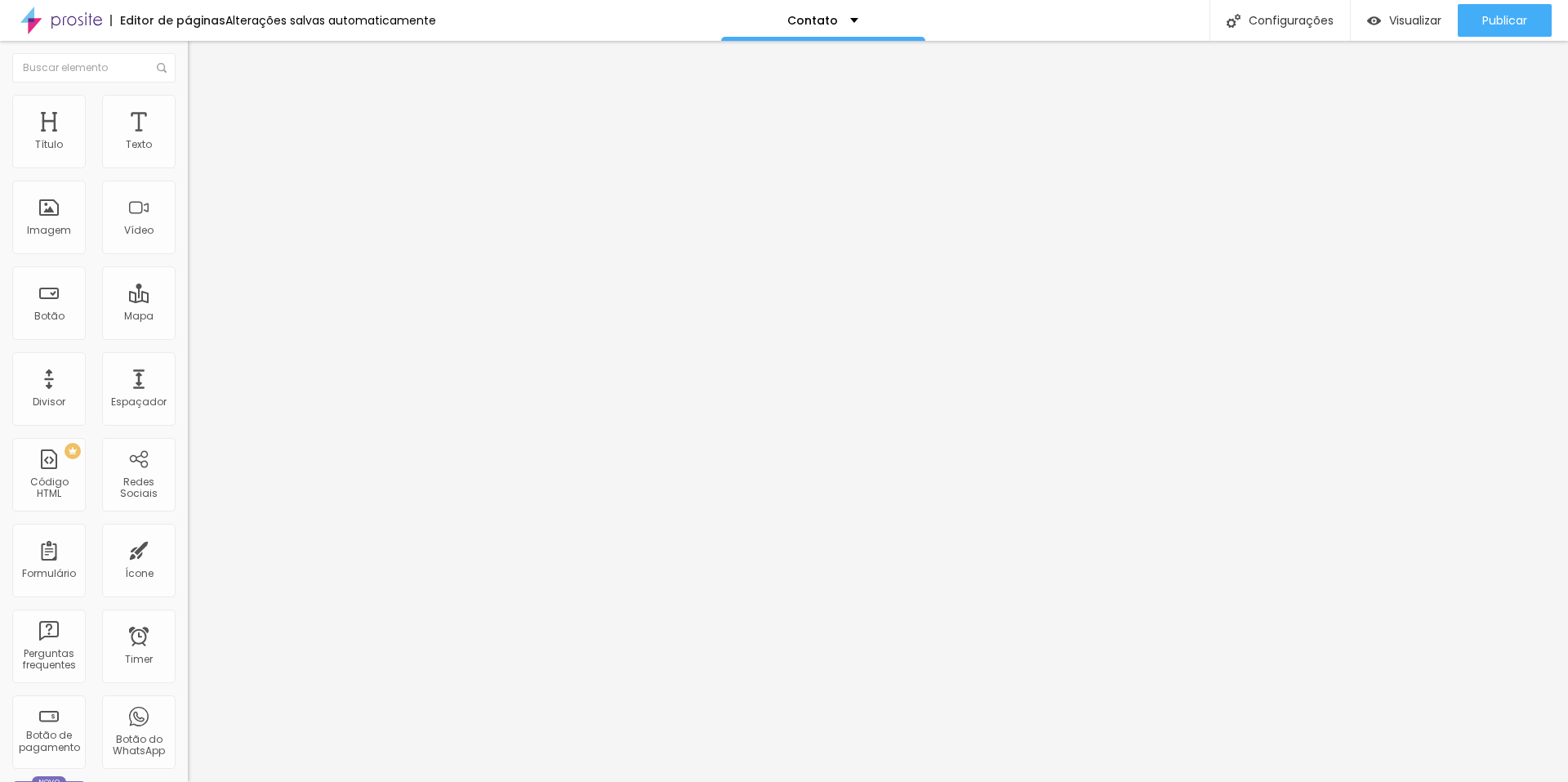
type input "[PHONE_NUMBER]"
type input "44999070304"
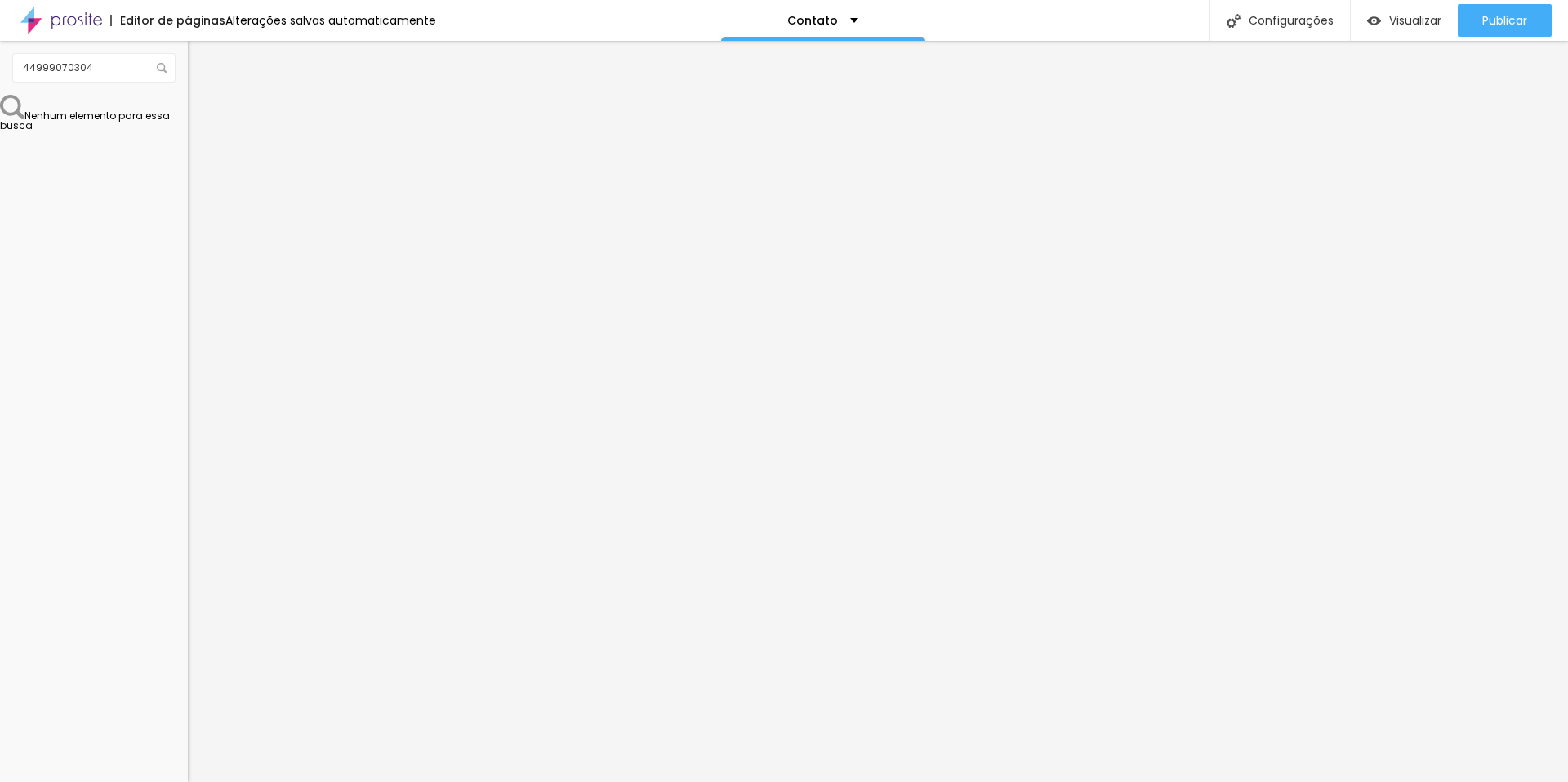
click at [188, 261] on div "[GEOGRAPHIC_DATA]" at bounding box center [281, 263] width 188 height 54
click at [188, 249] on span "Normal" at bounding box center [205, 251] width 37 height 14
click at [188, 292] on span "Grande" at bounding box center [206, 285] width 39 height 14
click at [188, 112] on li "Estilo" at bounding box center [281, 103] width 188 height 17
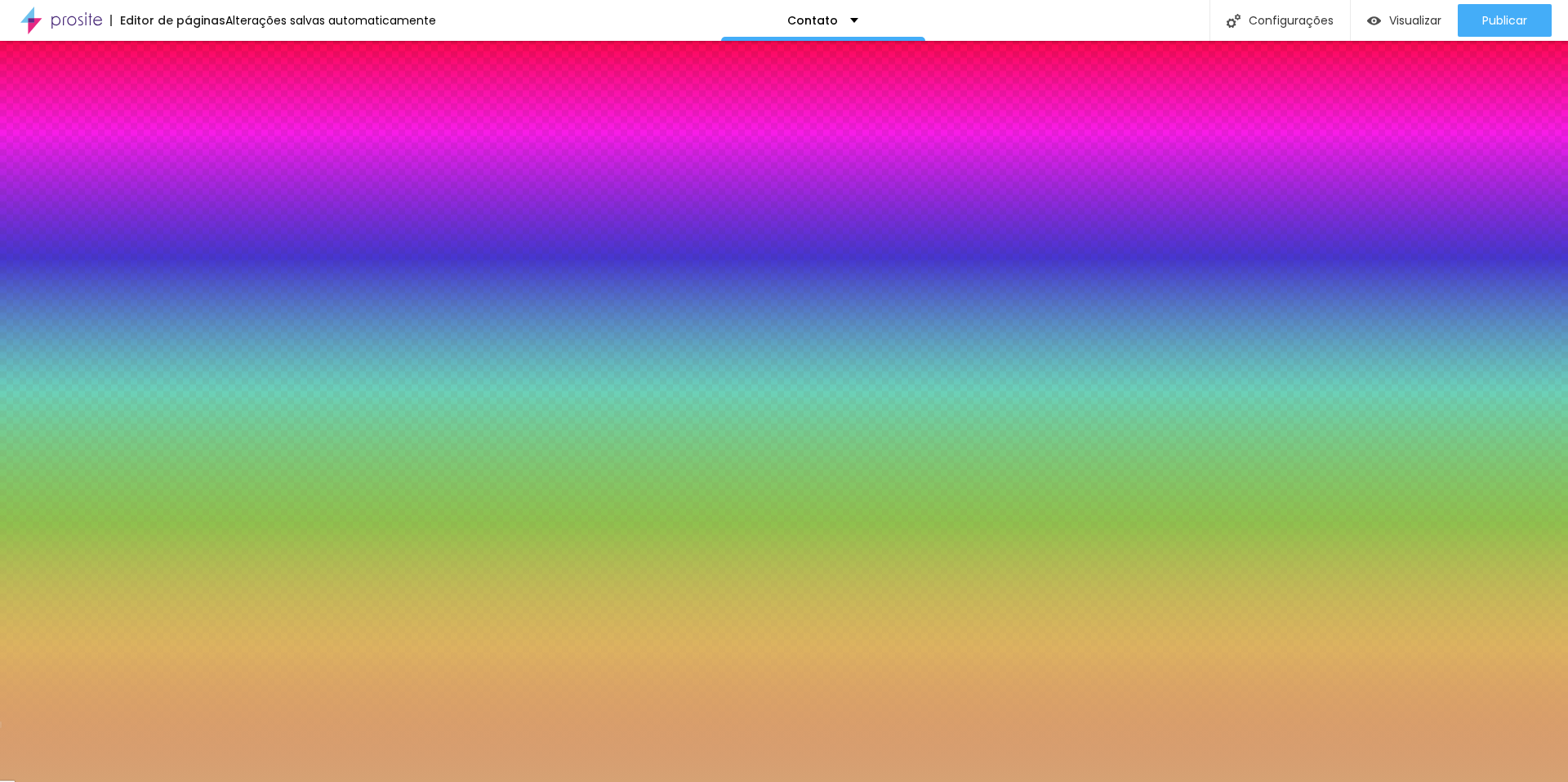
click at [188, 249] on button "button" at bounding box center [198, 254] width 23 height 17
click at [463, 781] on div at bounding box center [784, 782] width 1568 height 0
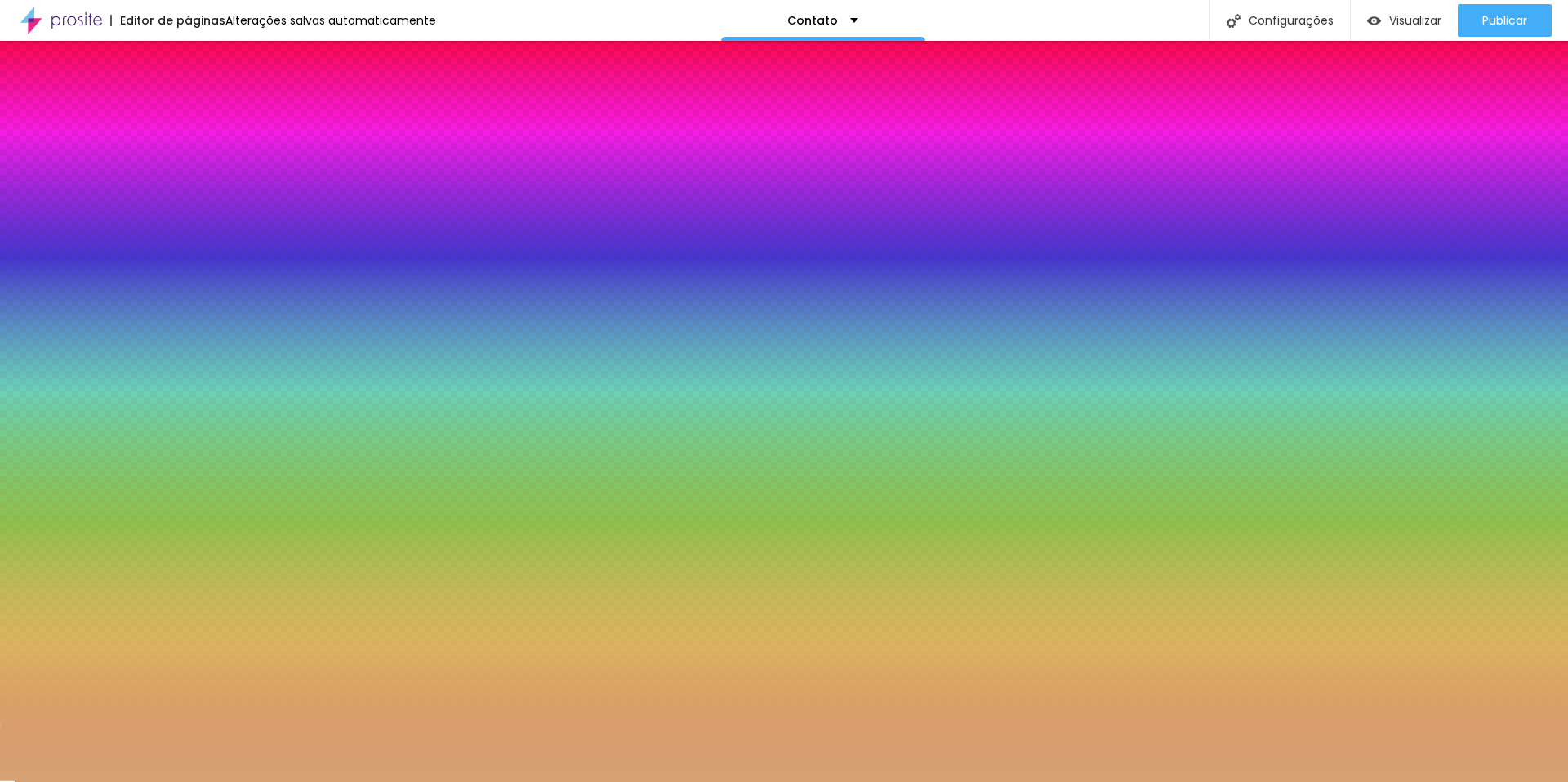
click at [188, 645] on button "button" at bounding box center [198, 653] width 23 height 17
drag, startPoint x: 351, startPoint y: 545, endPoint x: 366, endPoint y: 510, distance: 38.1
click at [594, 781] on div at bounding box center [784, 782] width 1568 height 0
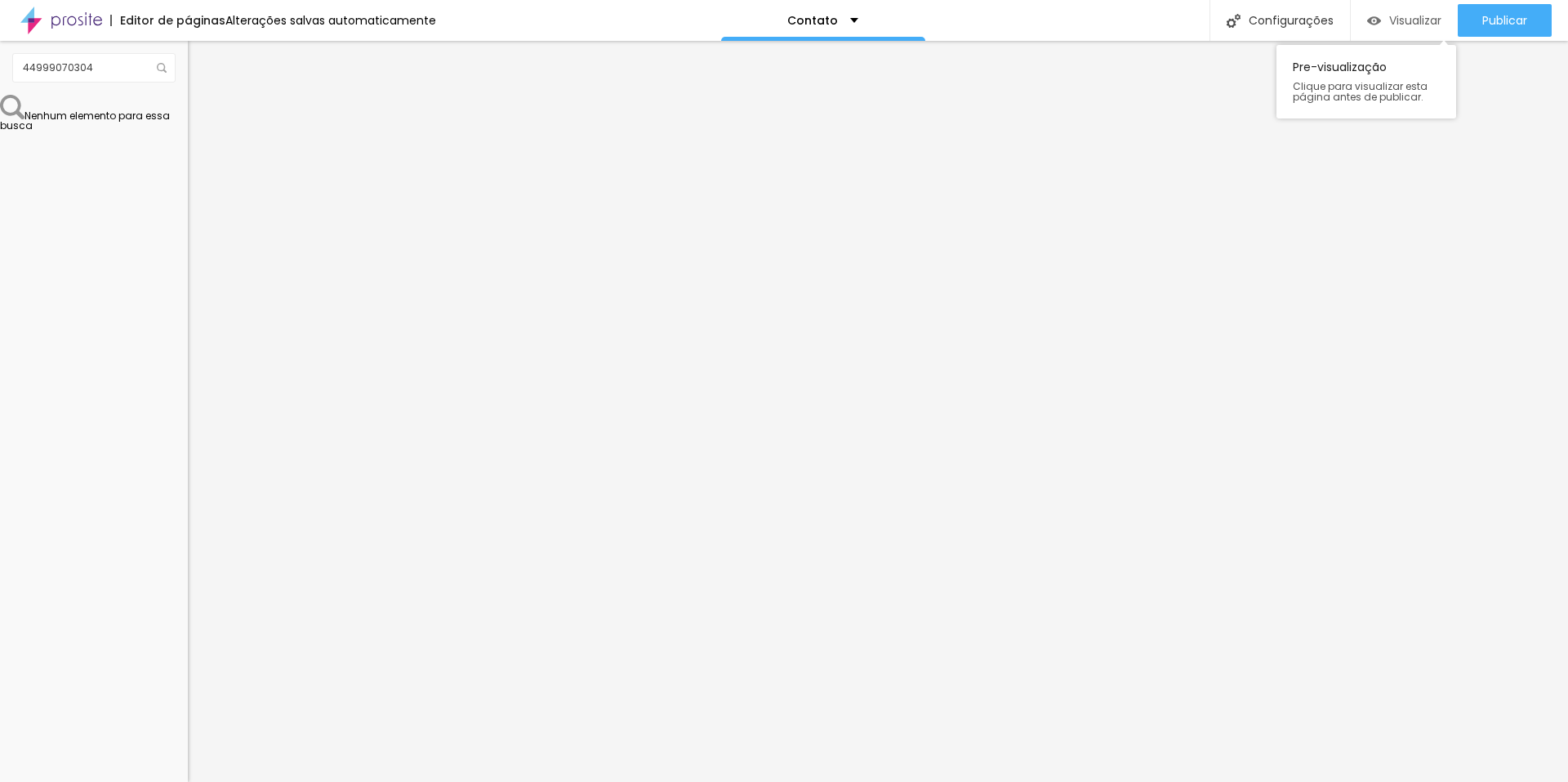
click at [1433, 21] on span "Visualizar" at bounding box center [1415, 20] width 52 height 13
click at [202, 118] on span "Avançado" at bounding box center [229, 122] width 54 height 14
click at [202, 111] on span "Estilo" at bounding box center [215, 106] width 26 height 14
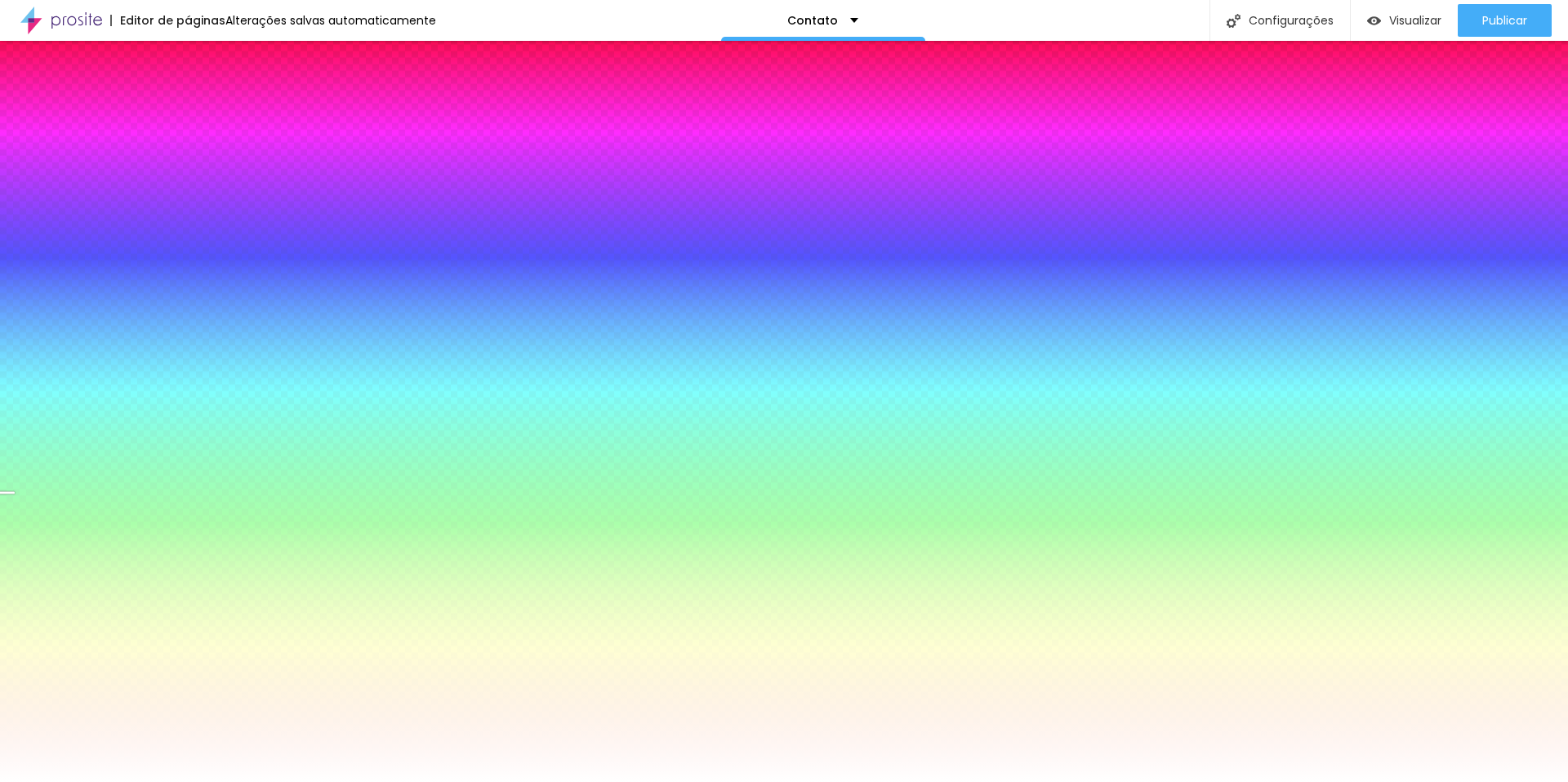
click at [188, 127] on li "Avançado" at bounding box center [281, 119] width 188 height 17
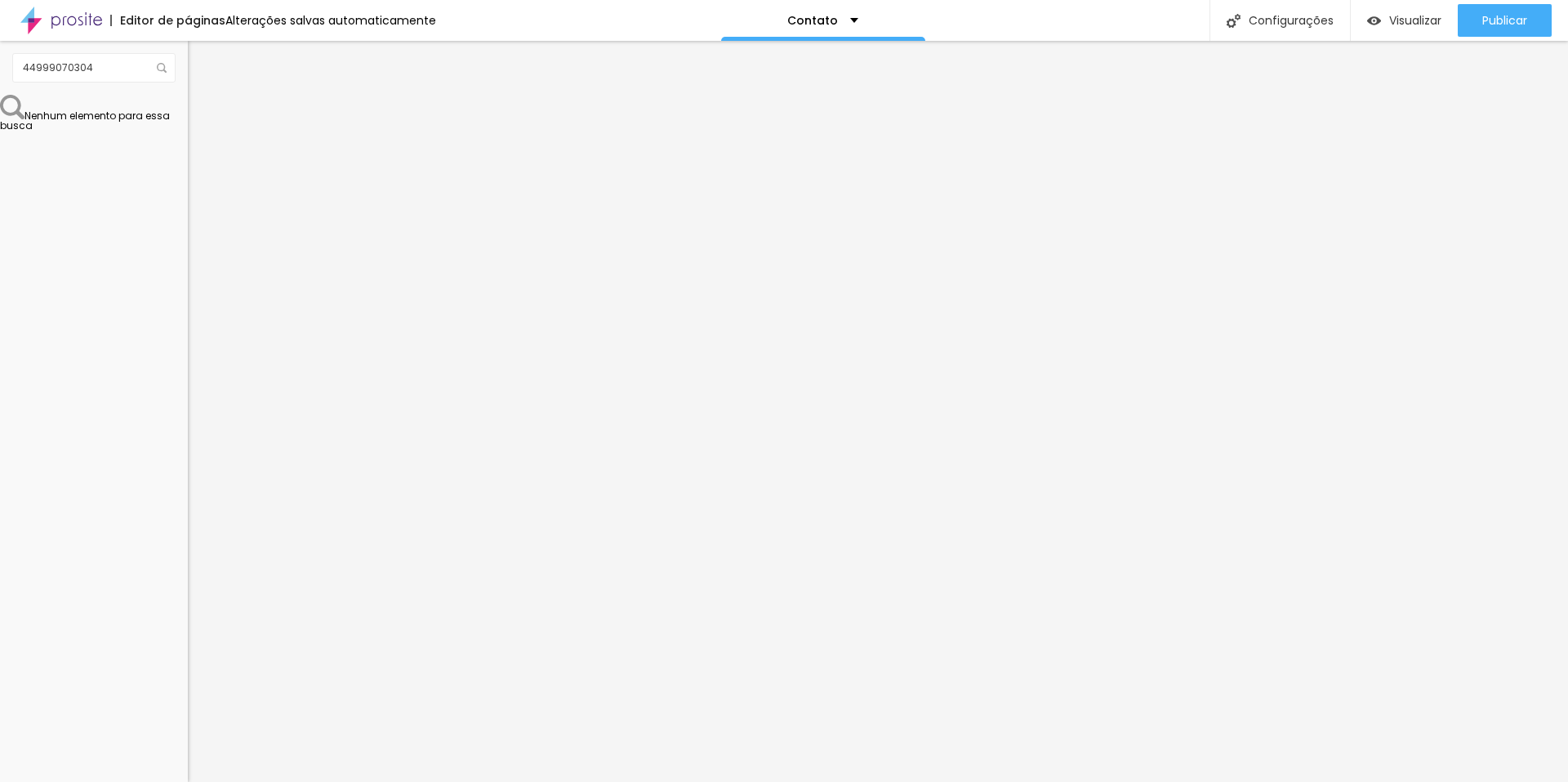
type input "25"
type input "30"
drag, startPoint x: 107, startPoint y: 163, endPoint x: 169, endPoint y: 149, distance: 63.6
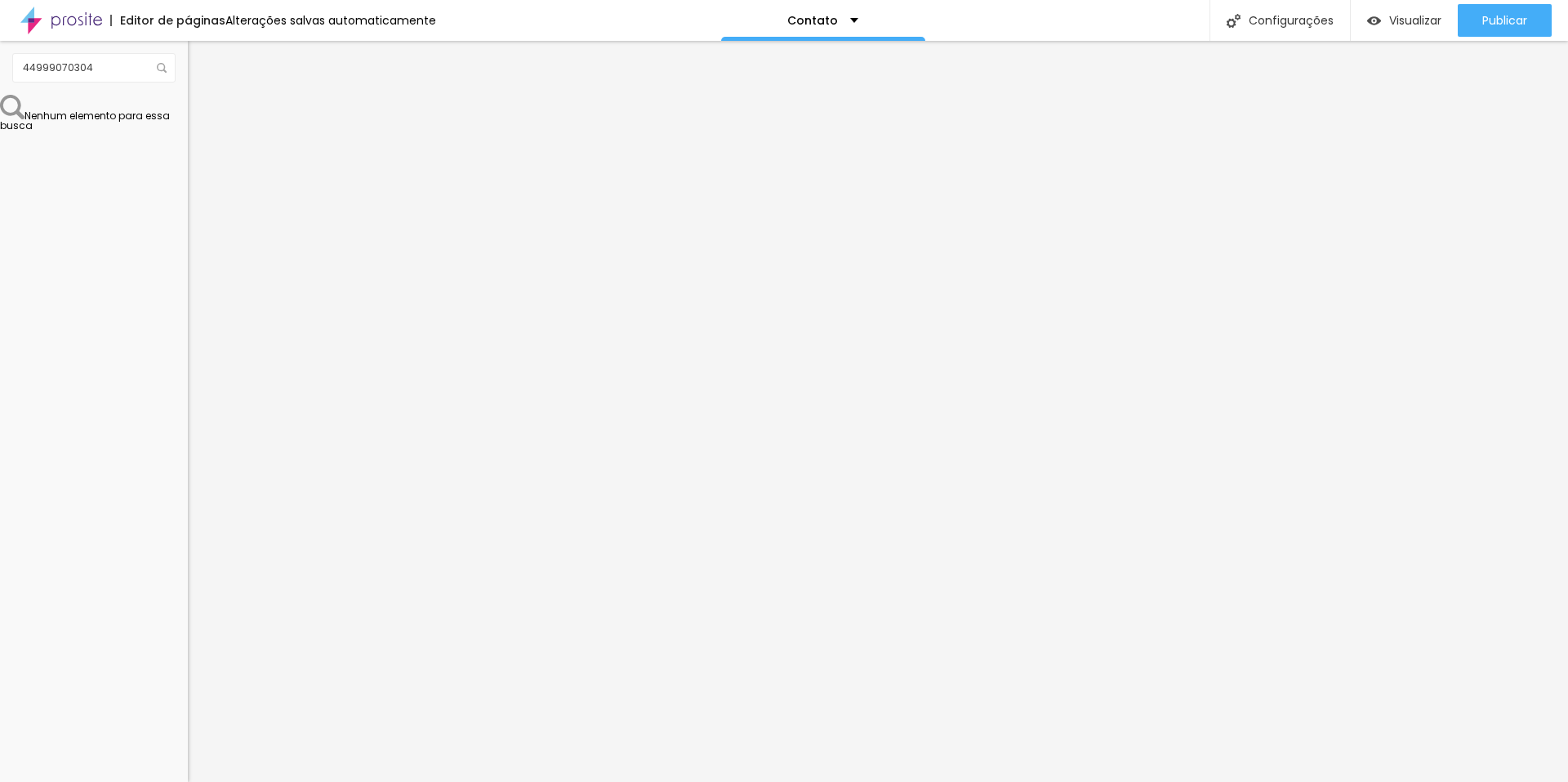
type input "30"
click at [188, 317] on input "range" at bounding box center [240, 323] width 106 height 13
type input "34"
type input "44"
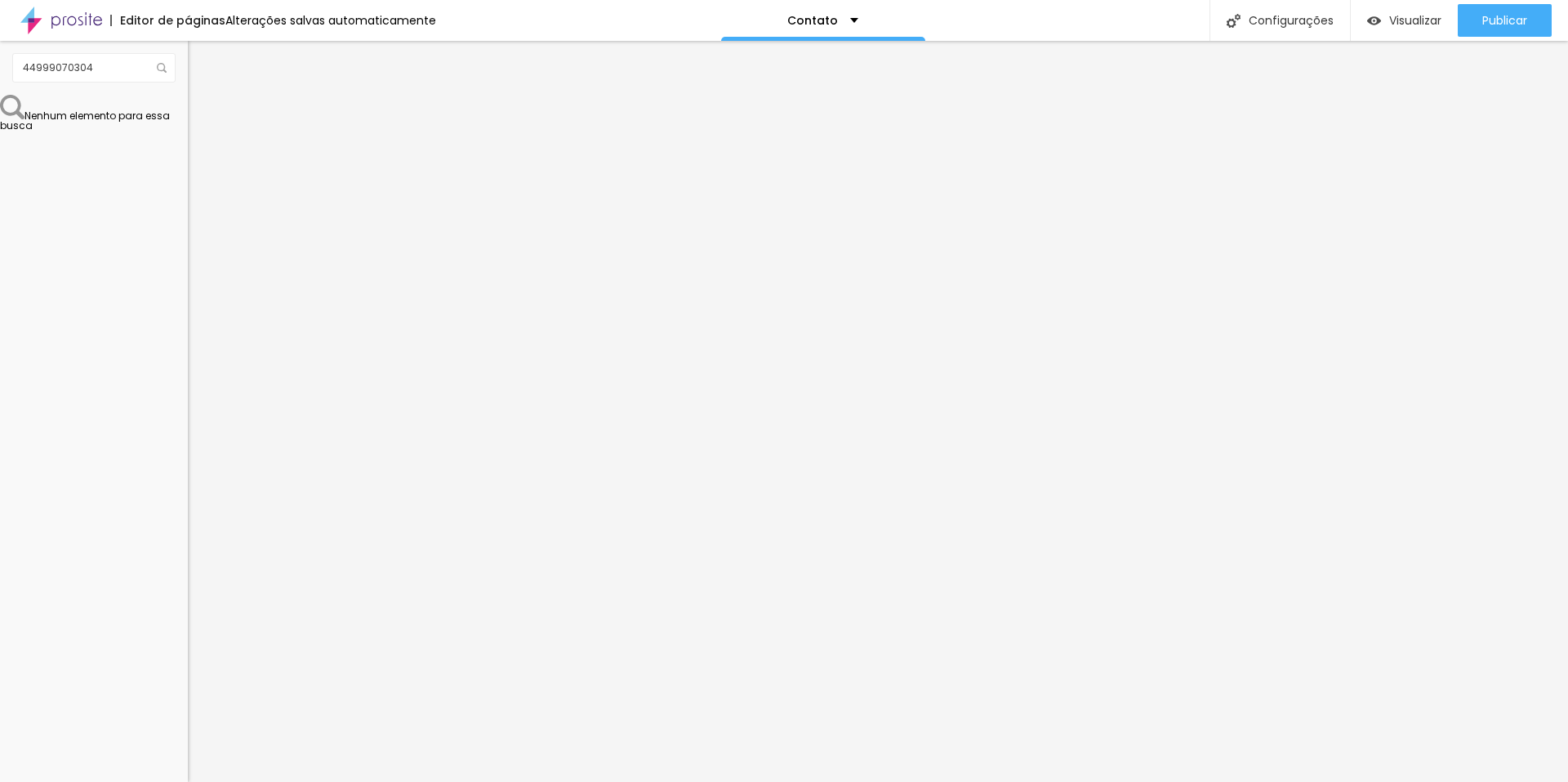
type input "44"
type input "55"
type input "81"
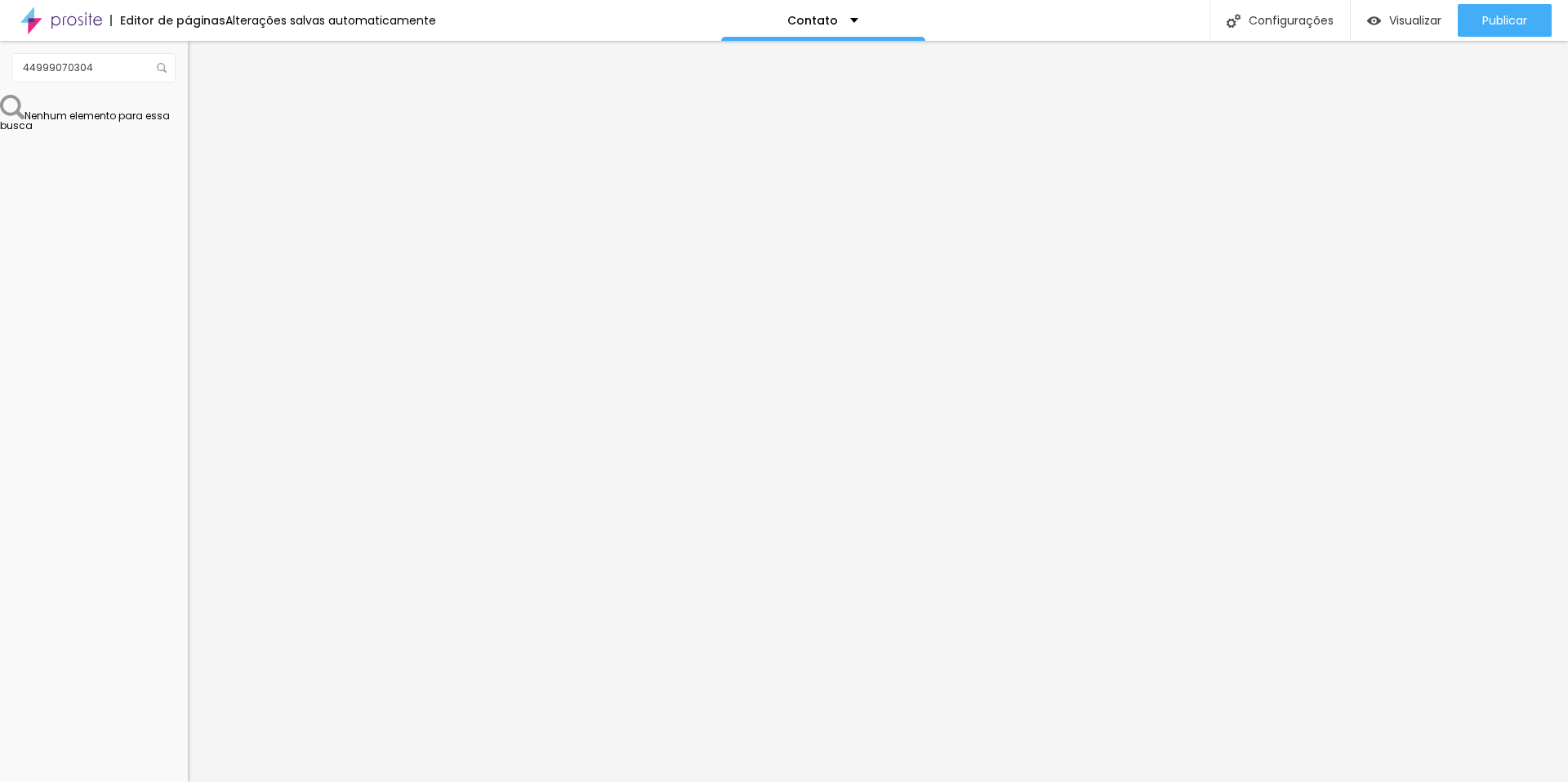
type input "102"
type input "118"
type input "134"
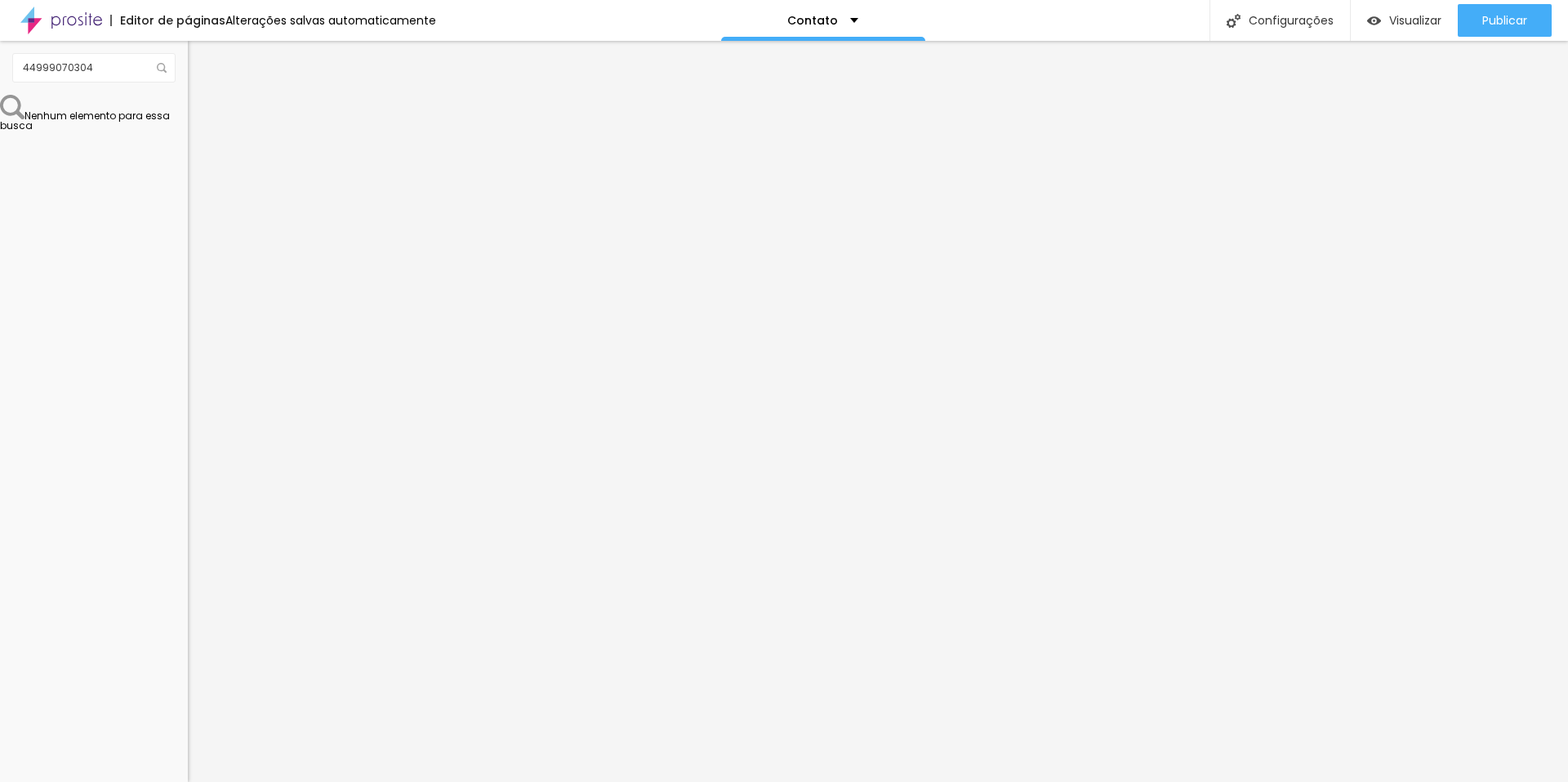
type input "134"
type input "192"
type input "234"
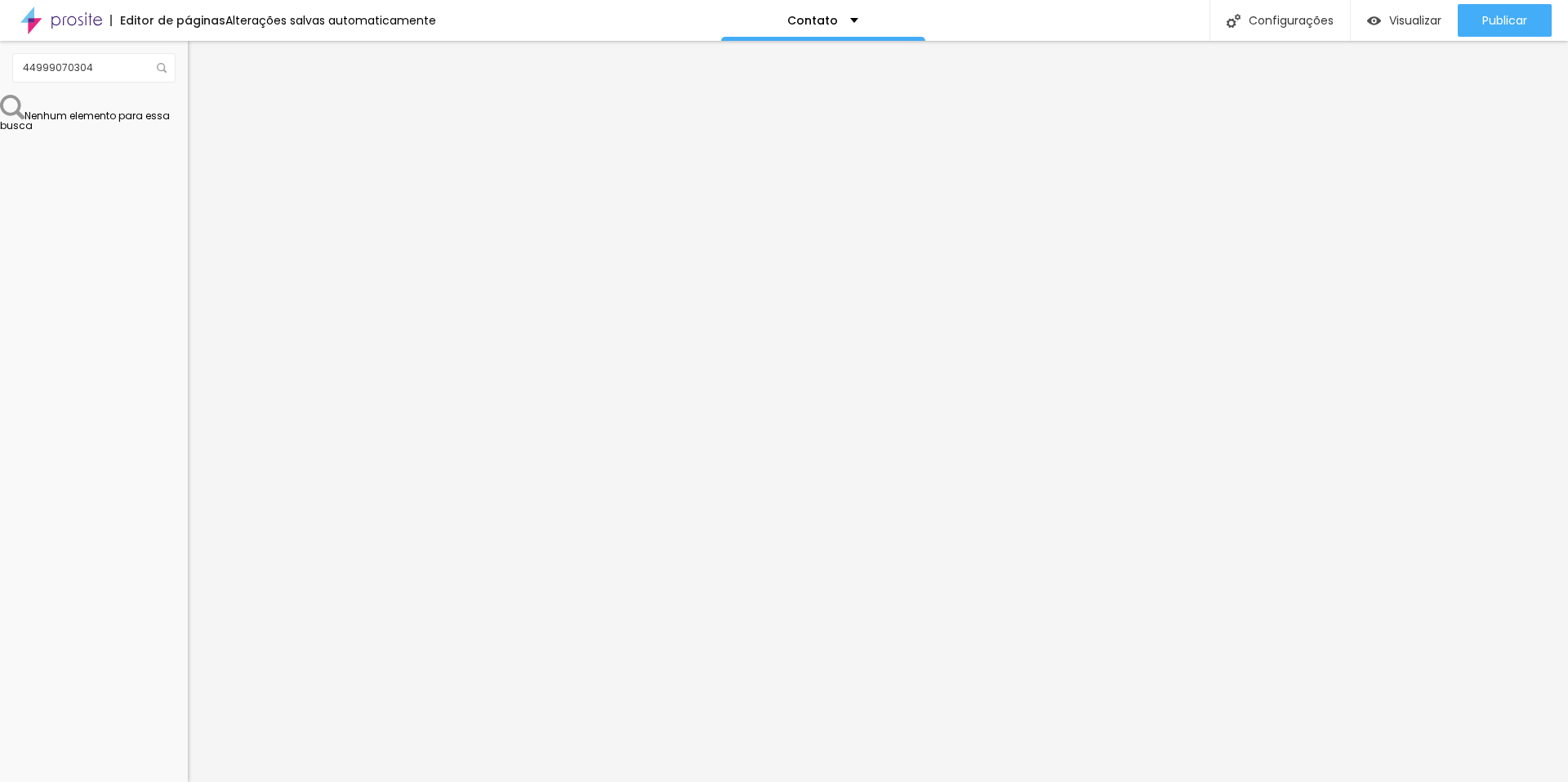
type input "318"
type input "345"
type input "371"
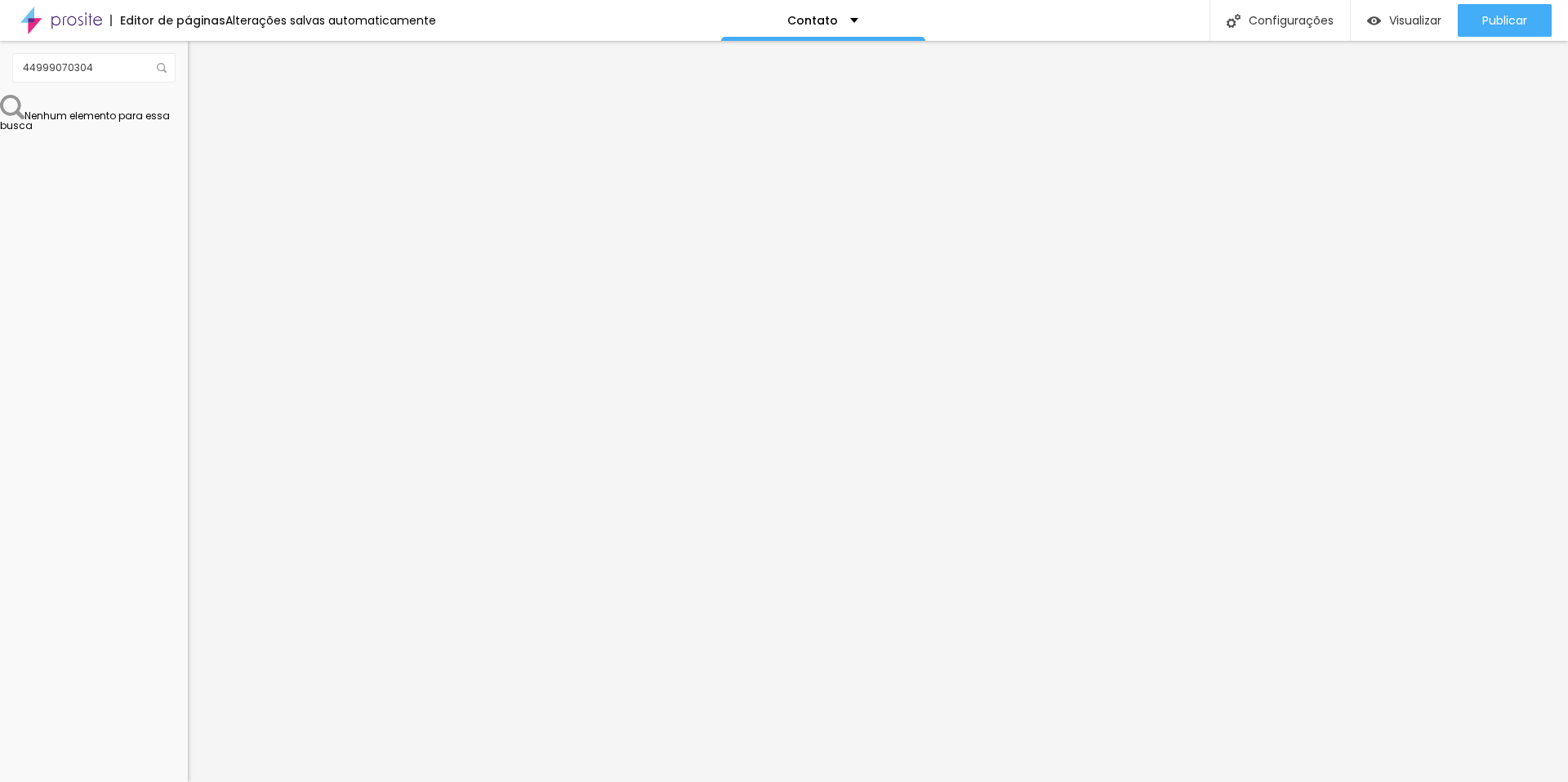
type input "371"
type input "403"
type input "418"
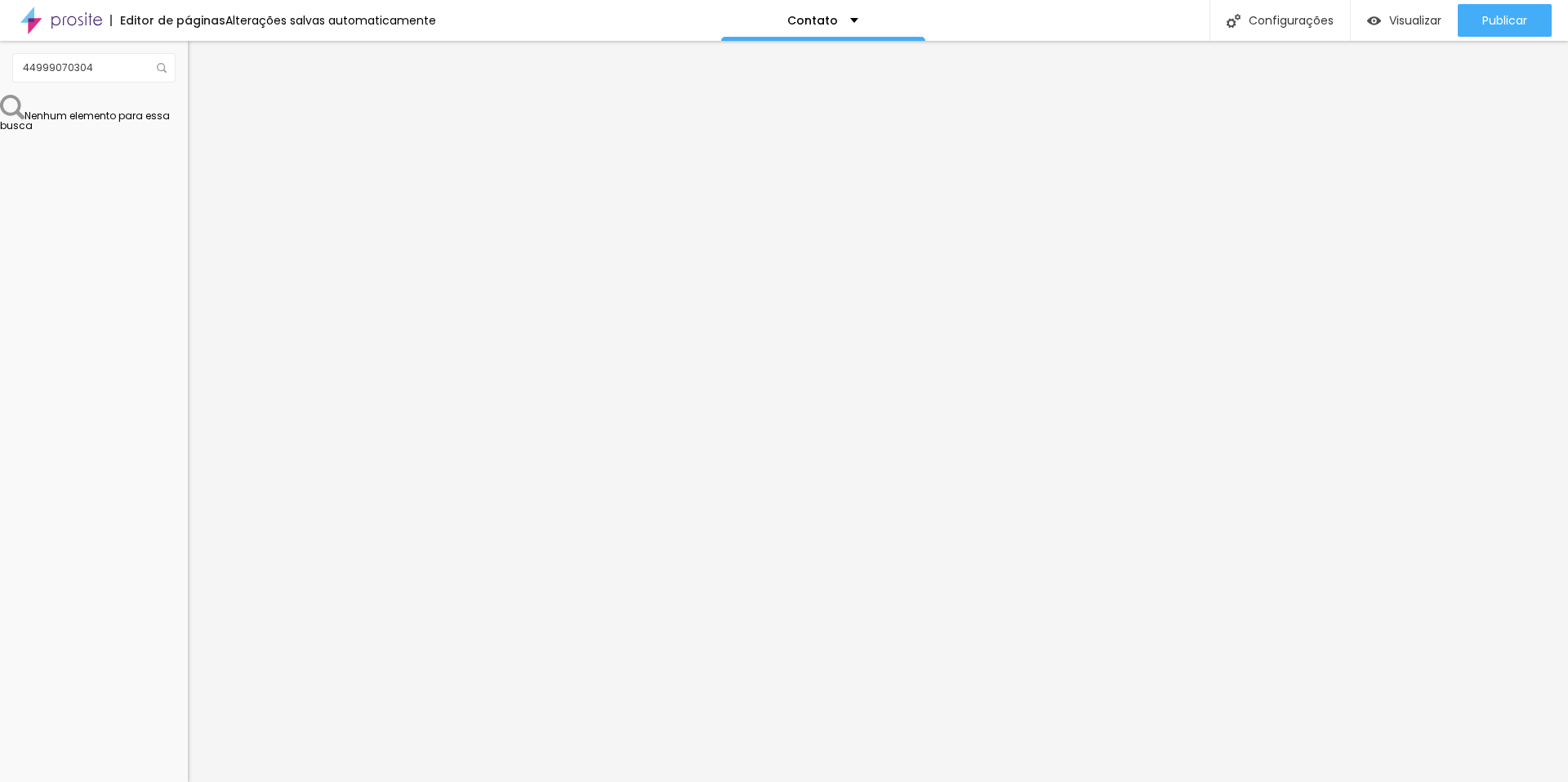
type input "434"
type input "450"
type input "476"
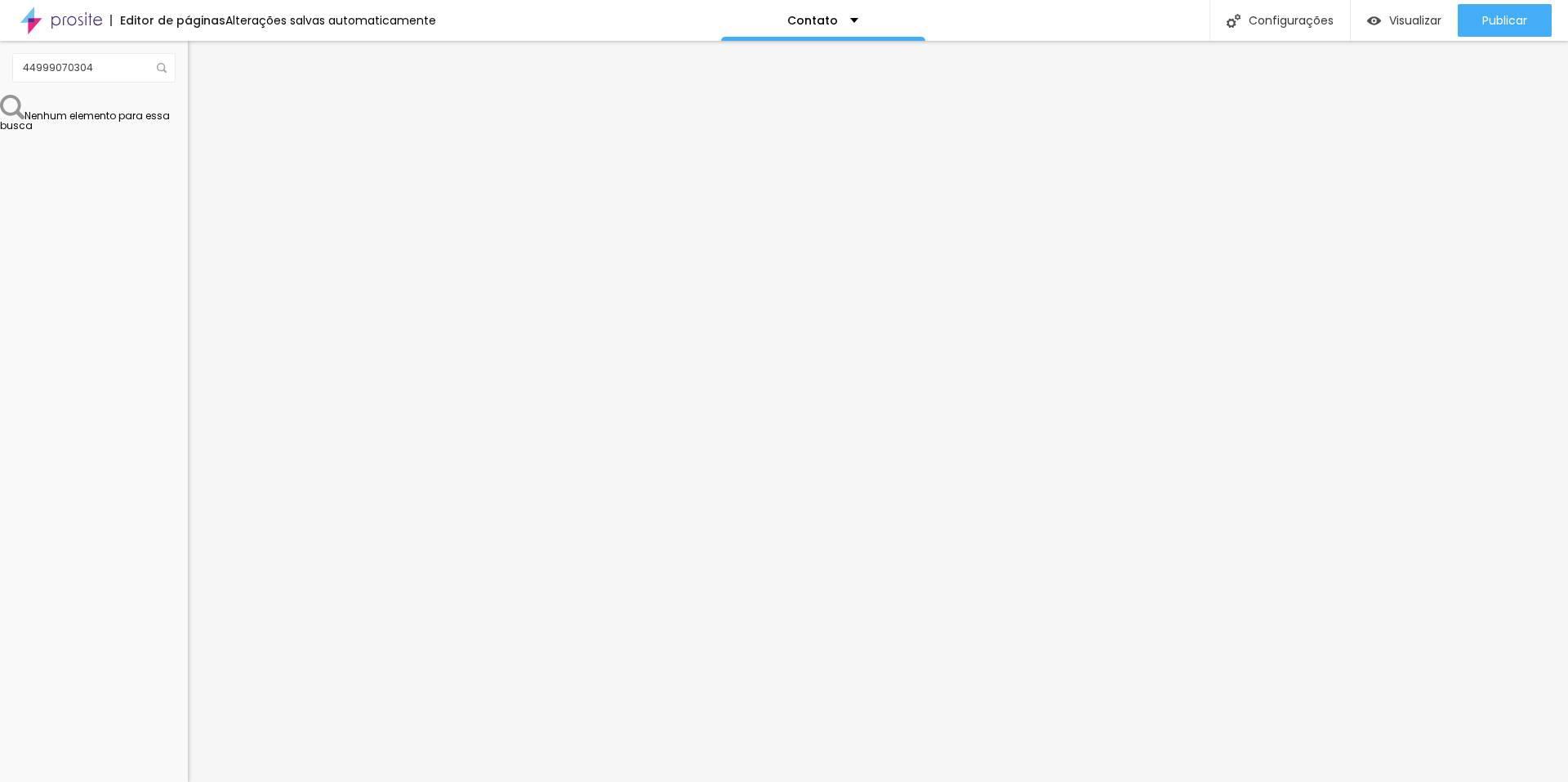
type input "476"
type input "492"
type input "500"
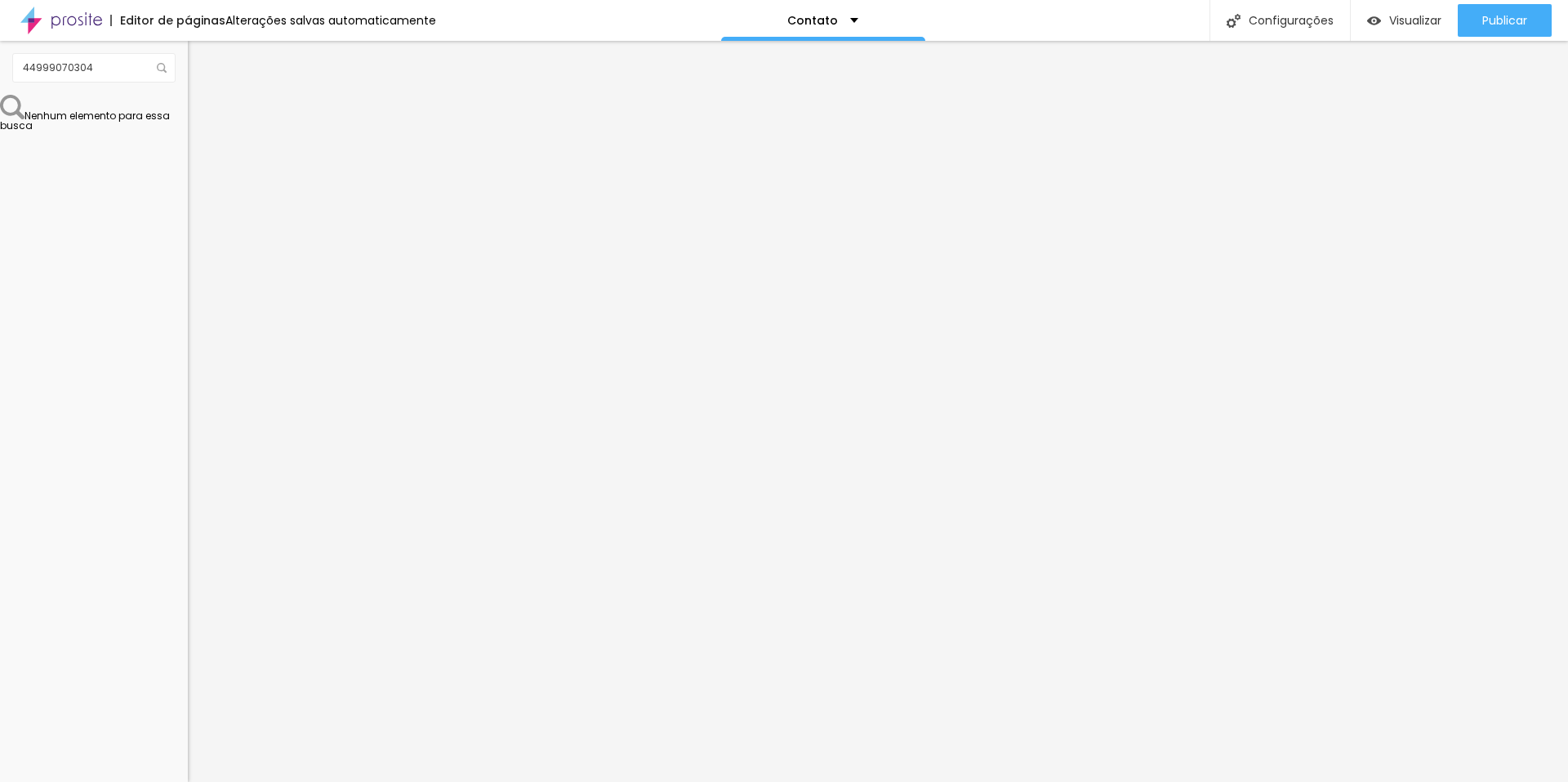
drag, startPoint x: 41, startPoint y: 196, endPoint x: 158, endPoint y: 201, distance: 117.1
type input "500"
click at [188, 548] on input "range" at bounding box center [240, 554] width 106 height 13
click at [1391, 22] on span "Visualizar" at bounding box center [1415, 20] width 52 height 13
click at [200, 55] on img "button" at bounding box center [206, 59] width 13 height 13
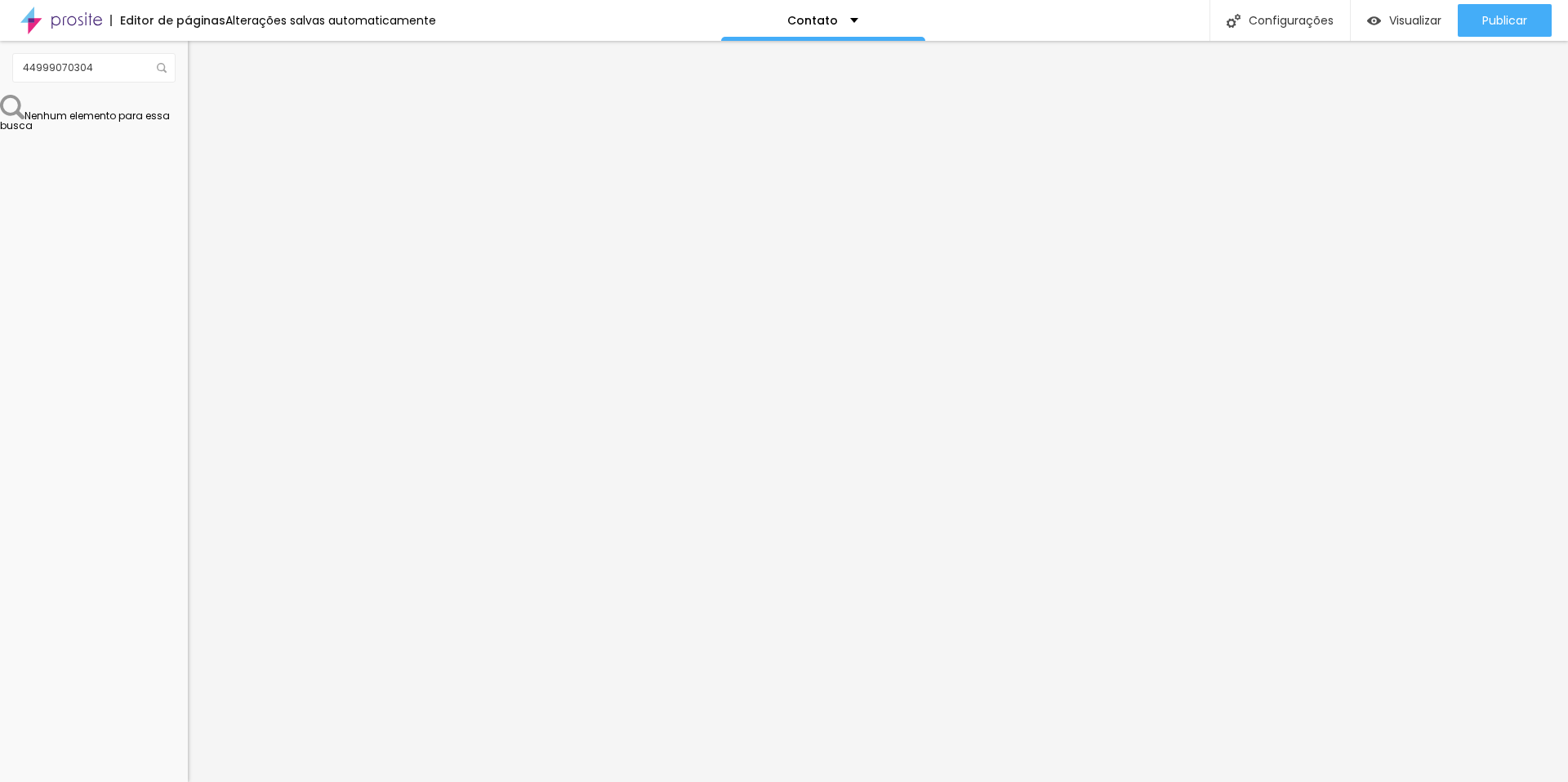
click at [78, 22] on img at bounding box center [61, 20] width 82 height 40
